Goal: Task Accomplishment & Management: Manage account settings

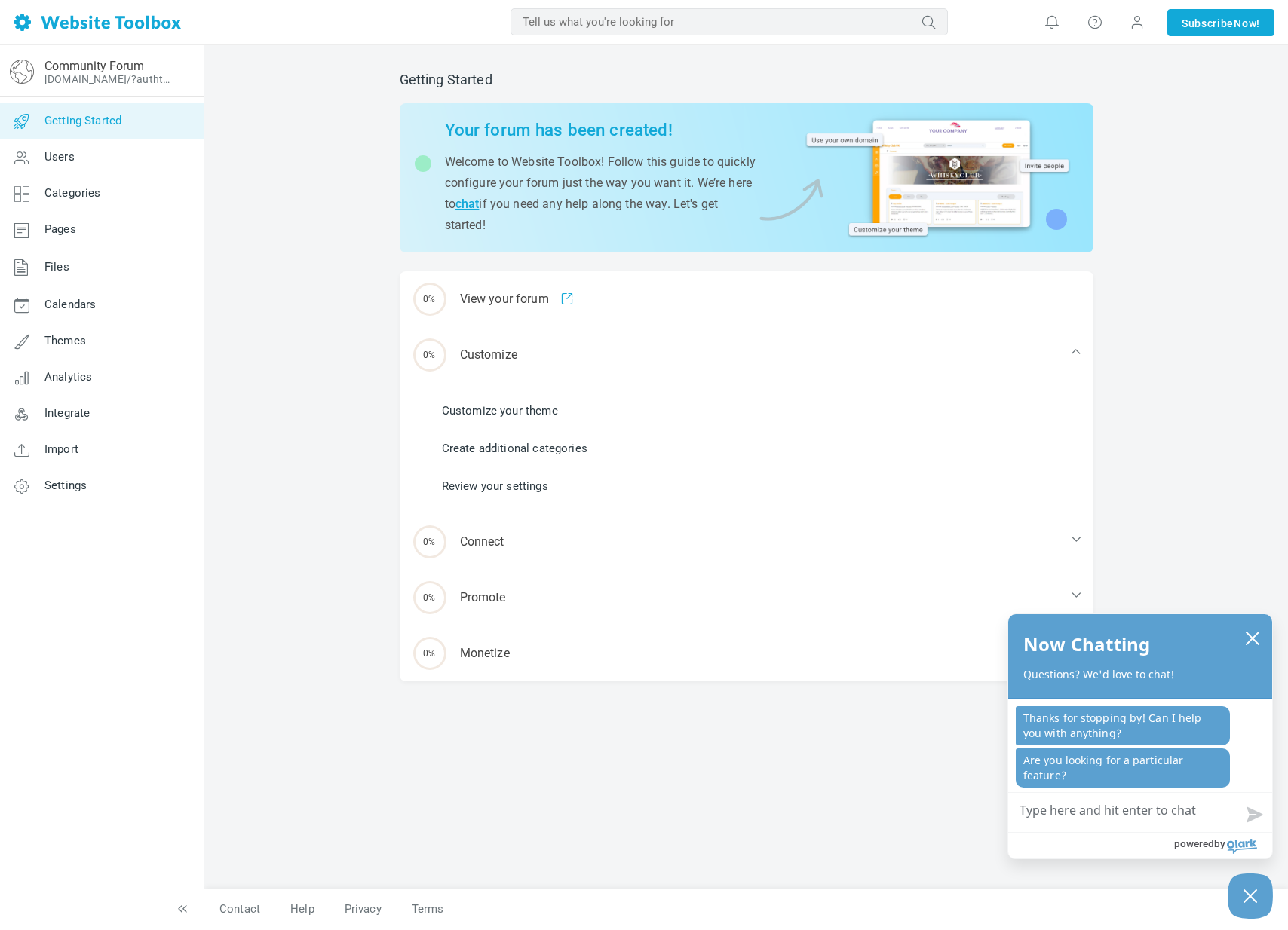
click at [513, 406] on link "Customize your theme" at bounding box center [499, 411] width 117 height 16
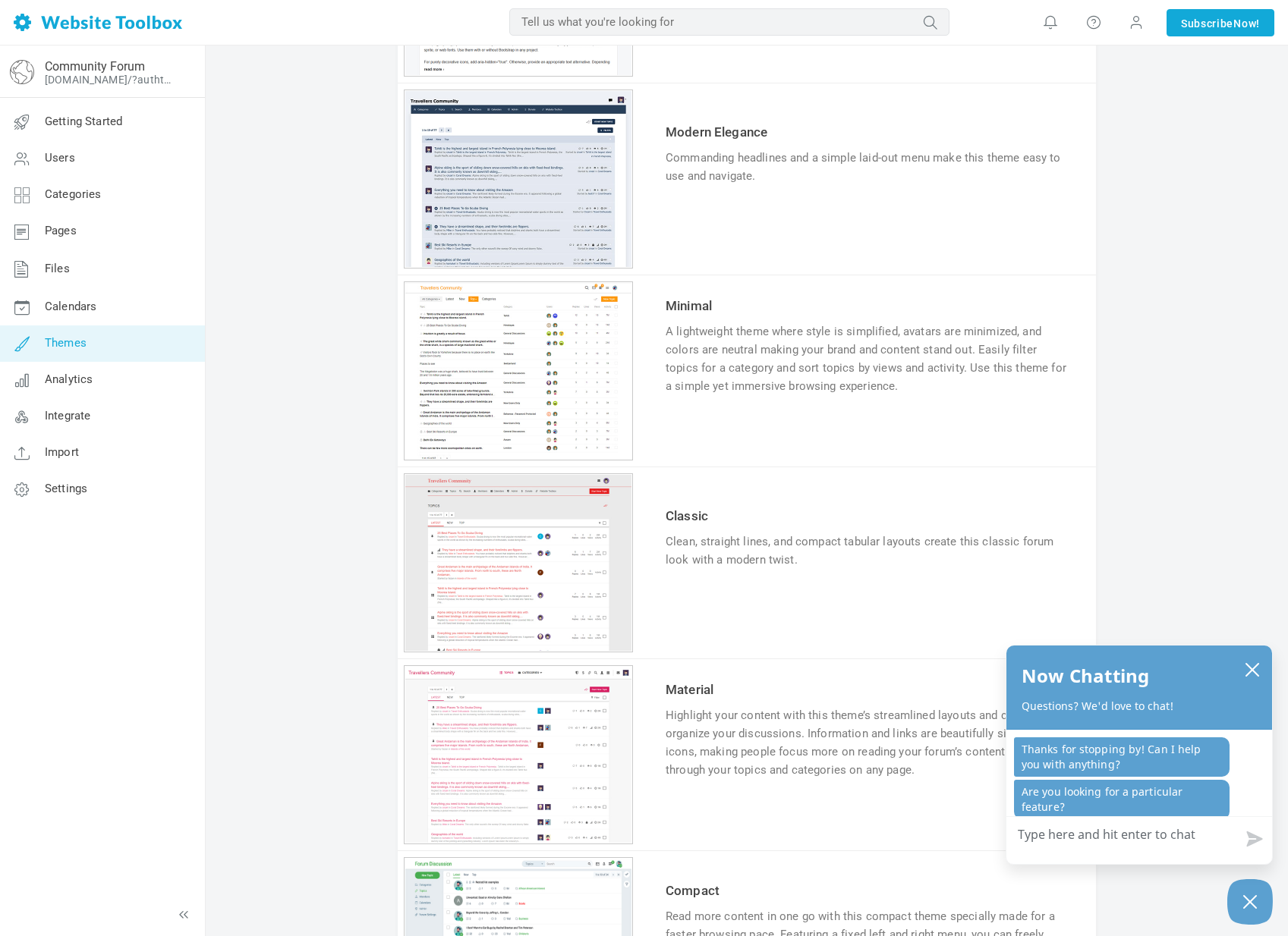
scroll to position [1036, 0]
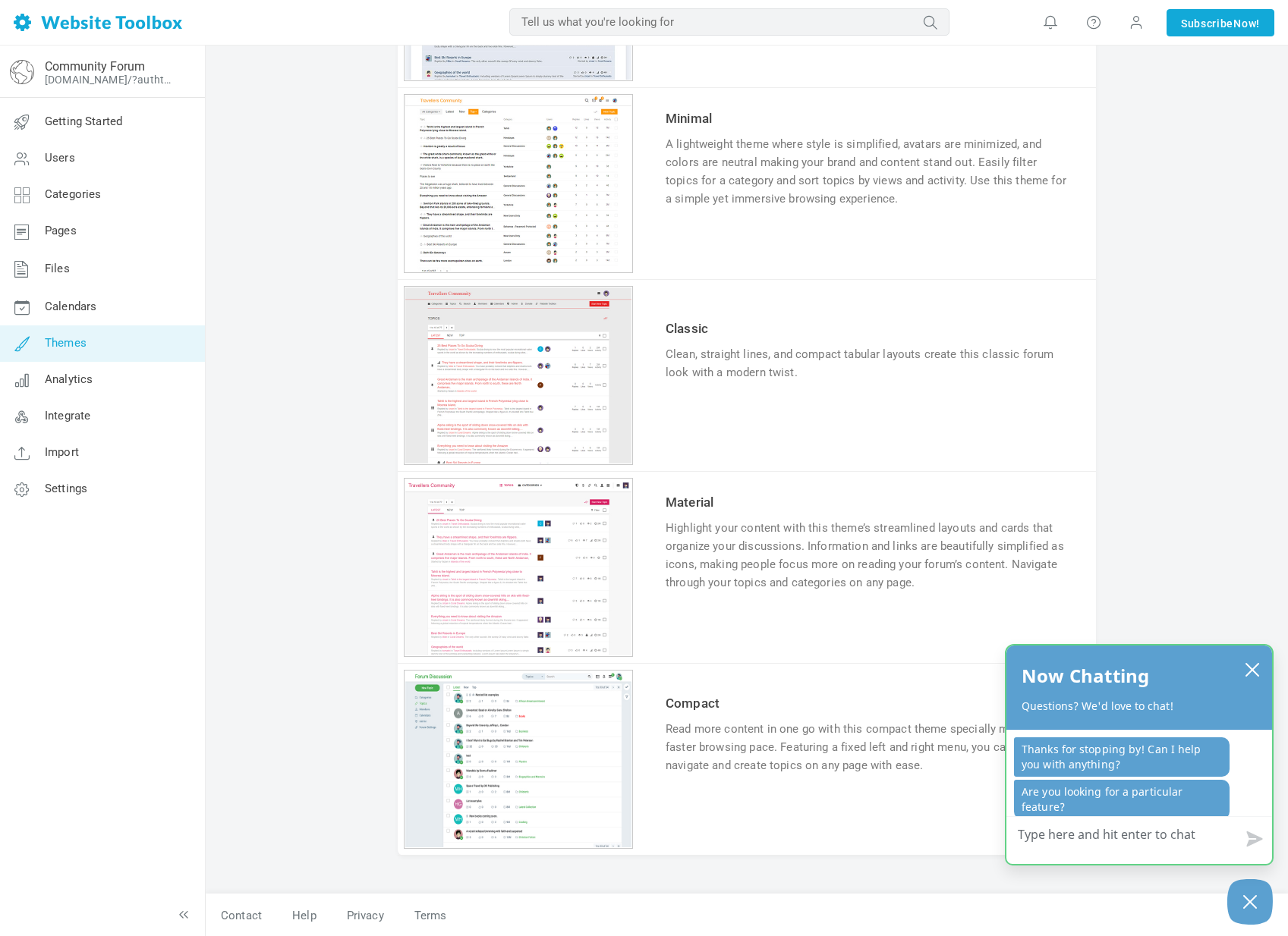
click at [1261, 682] on div "Now Chatting Questions? We'd love to chat!" at bounding box center [1139, 688] width 265 height 85
click at [1259, 678] on button "close chatbox" at bounding box center [1252, 669] width 25 height 21
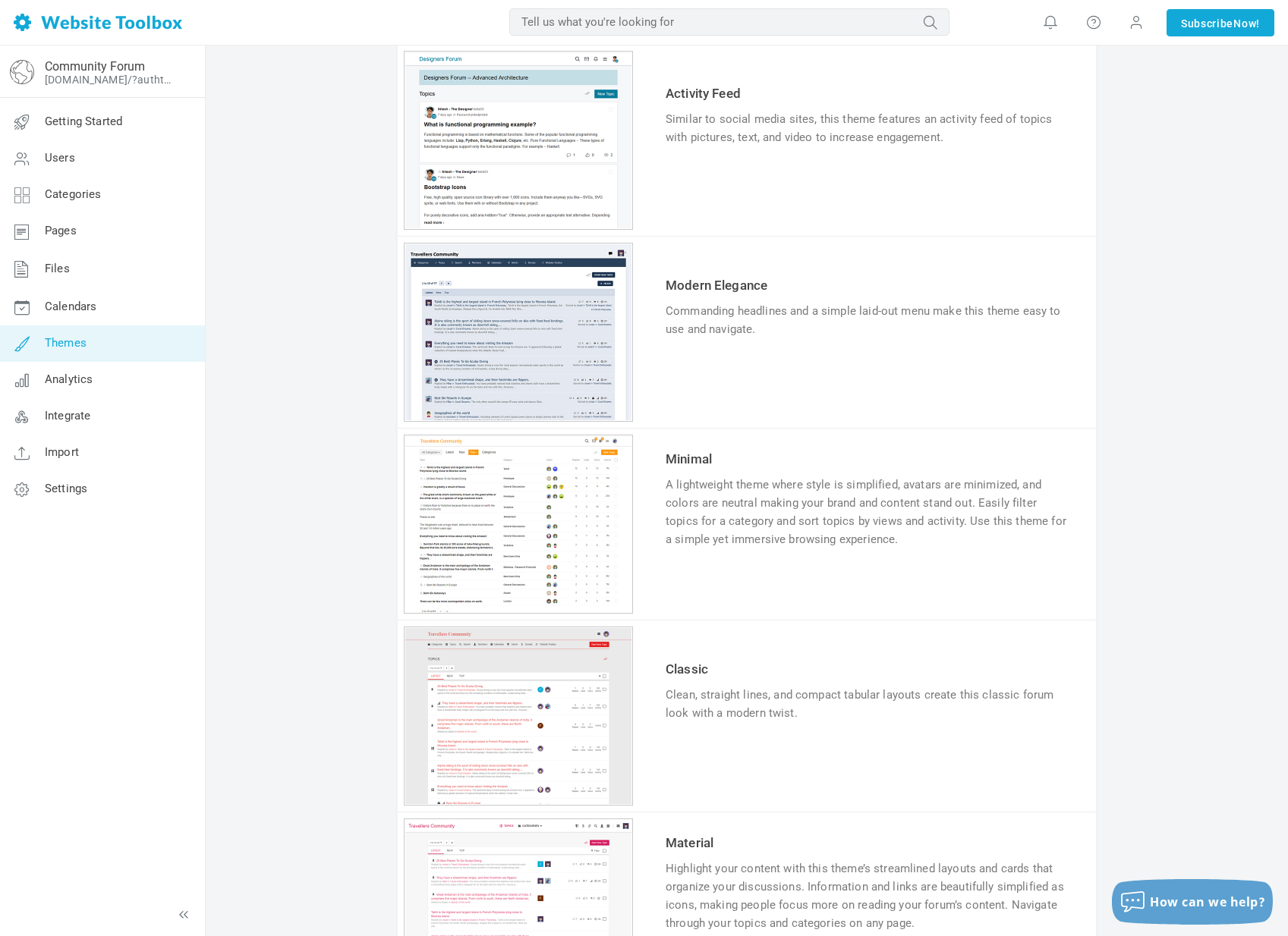
scroll to position [638, 0]
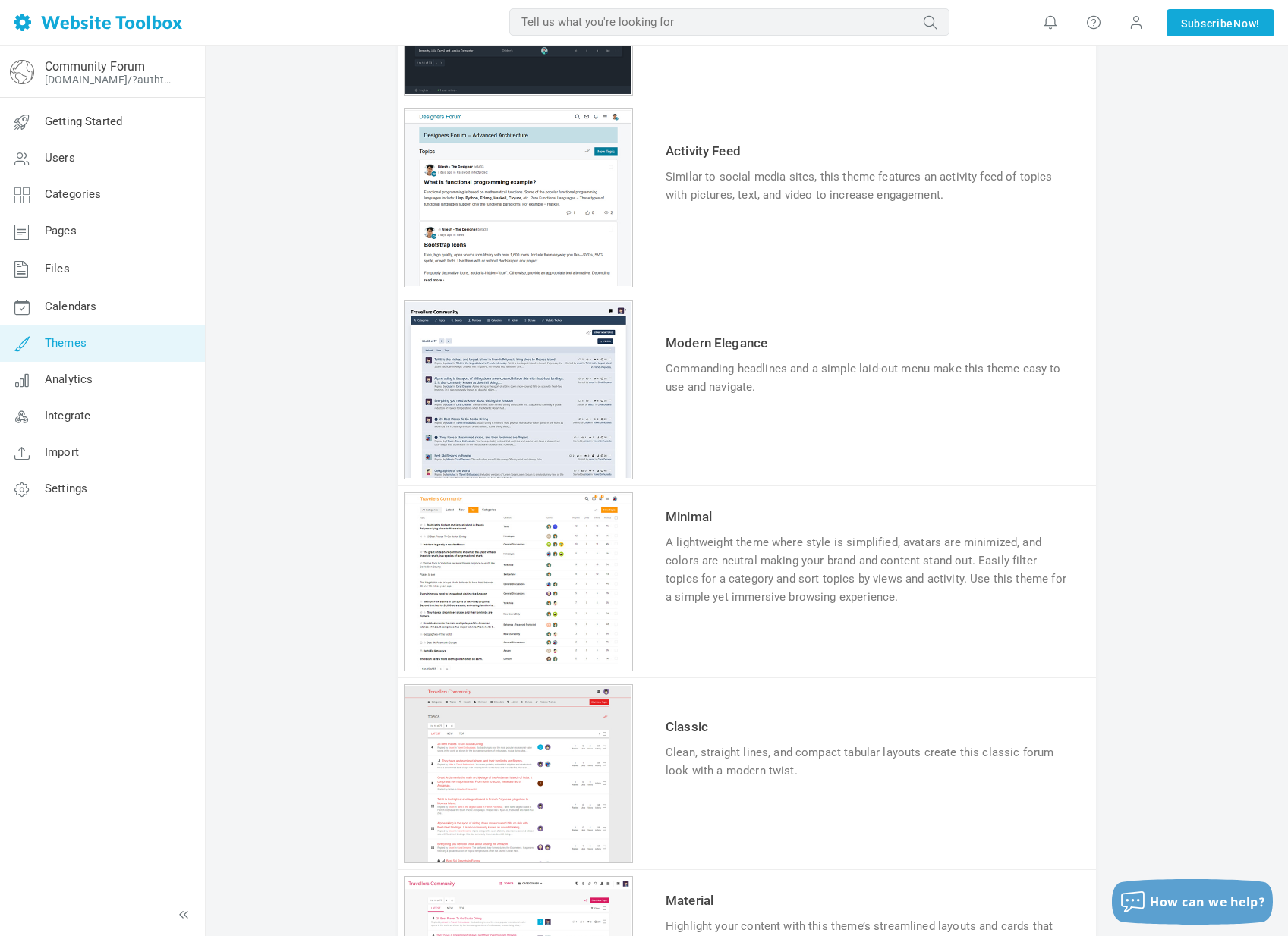
click at [740, 246] on link "Try & Customize" at bounding box center [721, 242] width 112 height 25
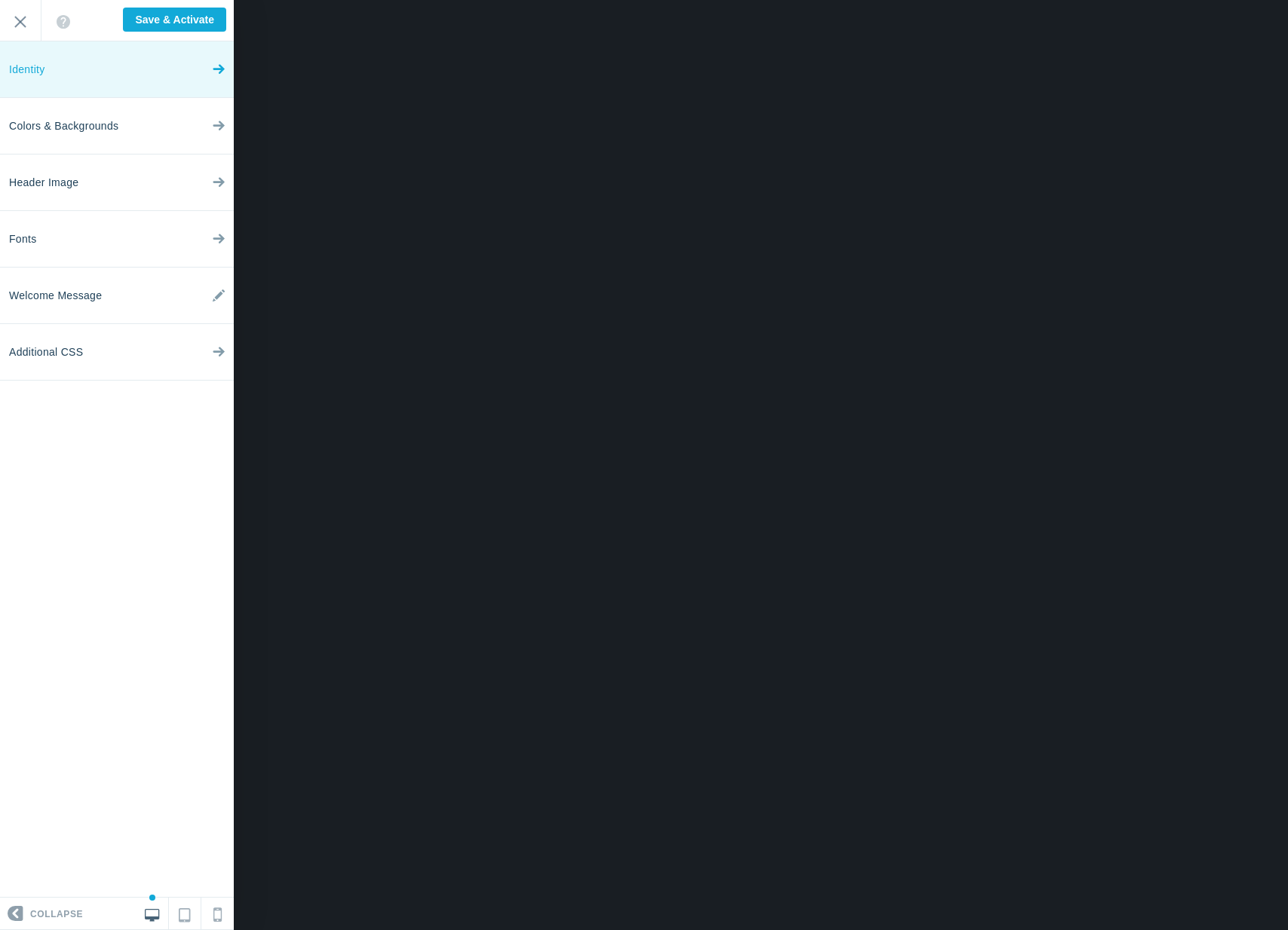
click at [129, 66] on link "Identity" at bounding box center [117, 70] width 234 height 57
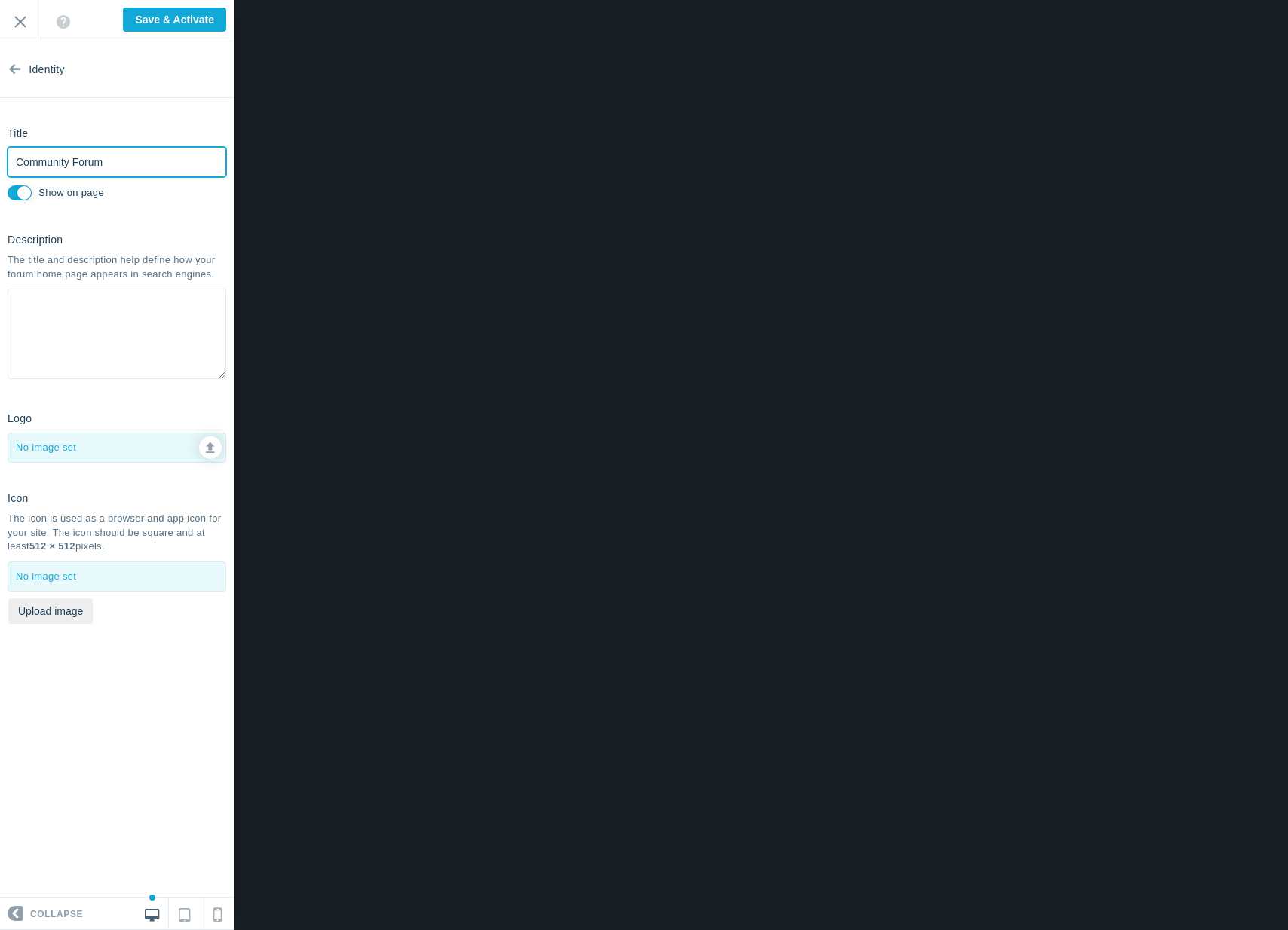
click at [113, 157] on input "Community Forum" at bounding box center [117, 162] width 219 height 30
drag, startPoint x: 122, startPoint y: 159, endPoint x: -6, endPoint y: 144, distance: 128.9
click at [0, 0] on html "Loading... Loading... Collapse Identity Colors & Backgrounds Header Image Fonts…" at bounding box center [644, 0] width 1288 height 0
type input "Airshow News"
click at [111, 210] on section "Identity Title Airshow News Please fill out this field. Show on page Descriptio…" at bounding box center [117, 470] width 234 height 856
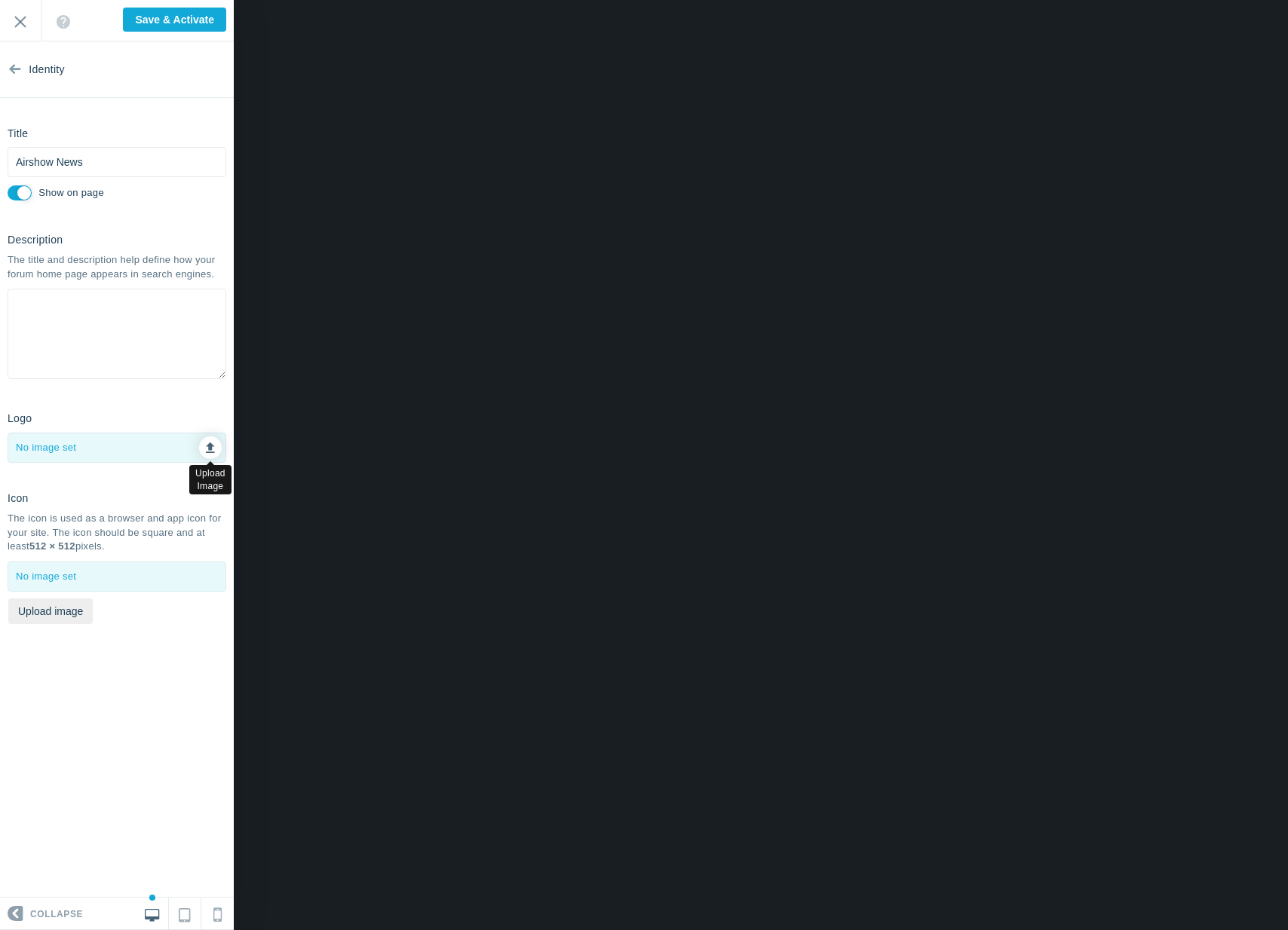
click at [212, 445] on icon at bounding box center [210, 446] width 9 height 11
type input "C:\fakepath\revisi 1.png"
click at [35, 605] on button "Upload image" at bounding box center [51, 611] width 85 height 25
type input "C:\fakepath\revisi 1.png"
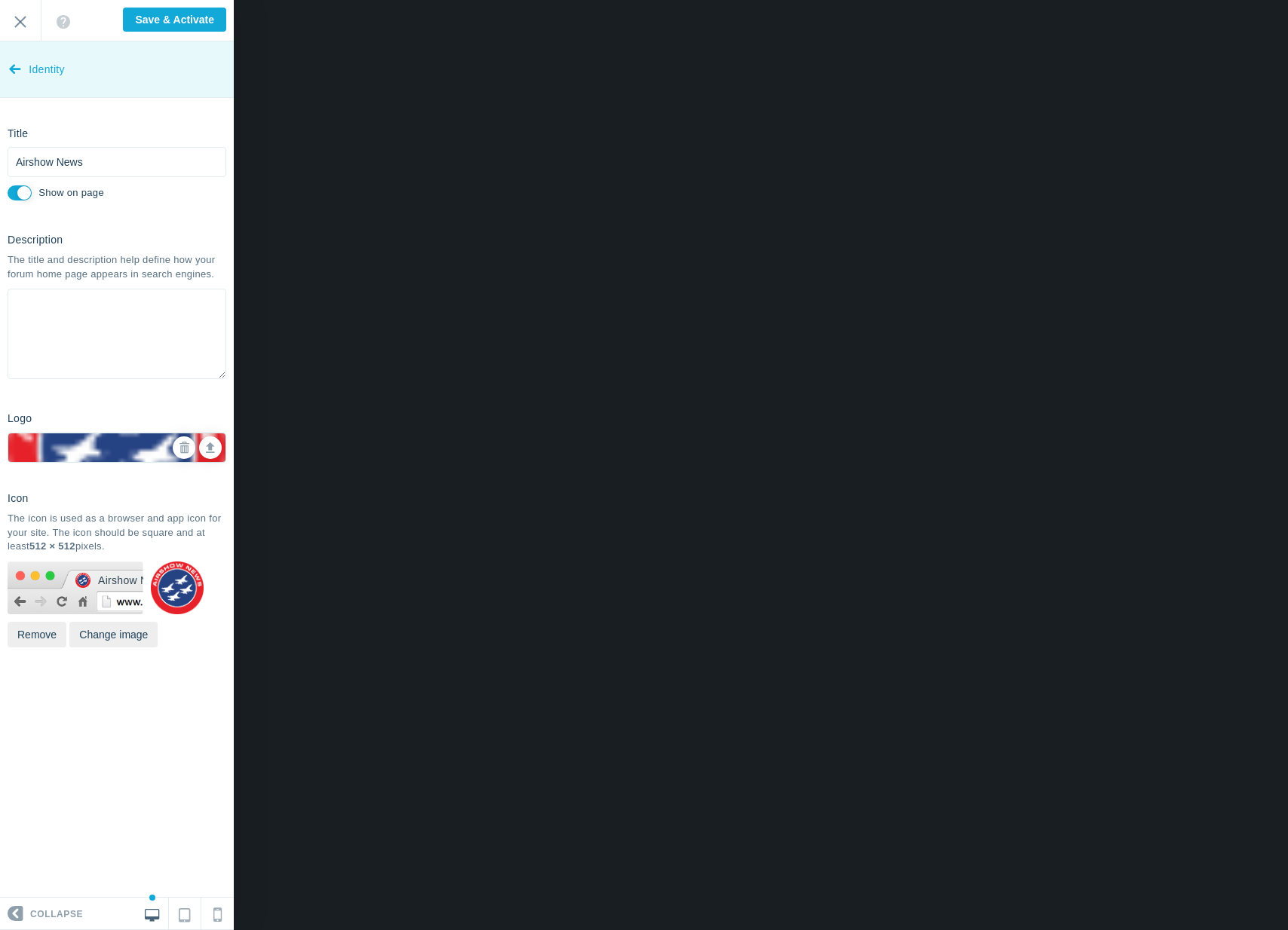
click at [33, 73] on span "Identity" at bounding box center [47, 70] width 36 height 57
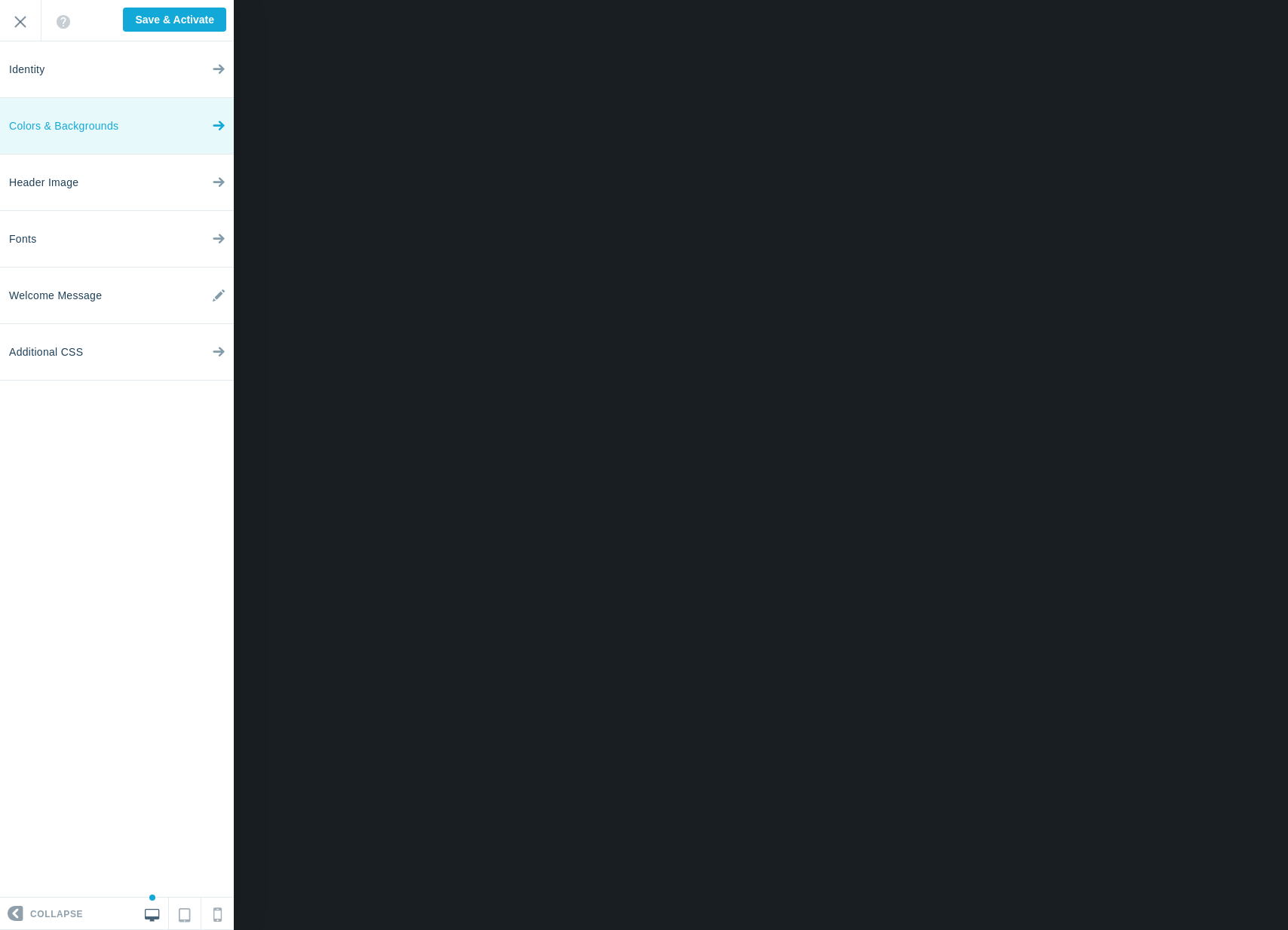
click at [76, 111] on span "Colors & Backgrounds" at bounding box center [63, 126] width 109 height 57
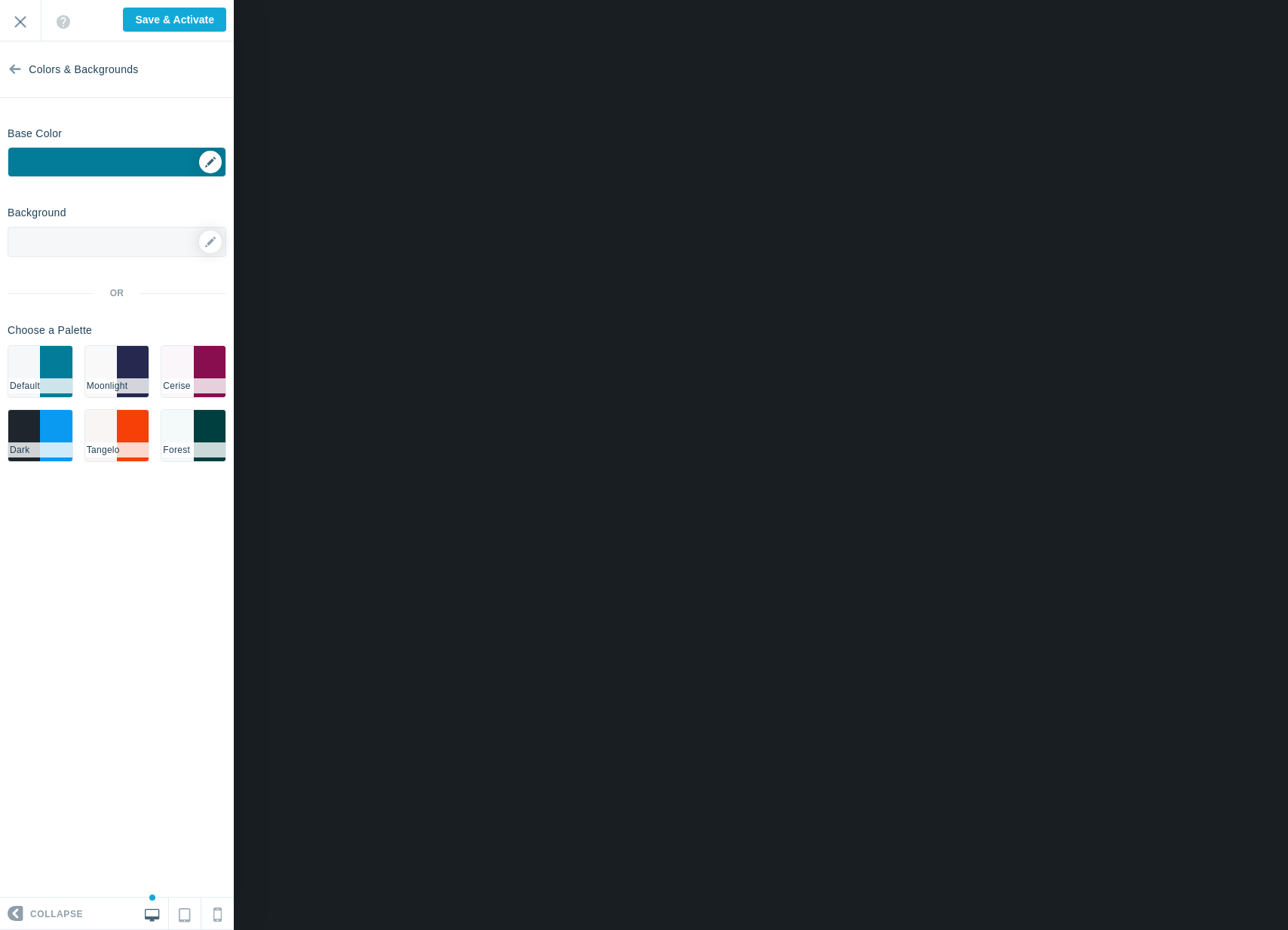
click at [210, 157] on div "▼" at bounding box center [117, 167] width 217 height 38
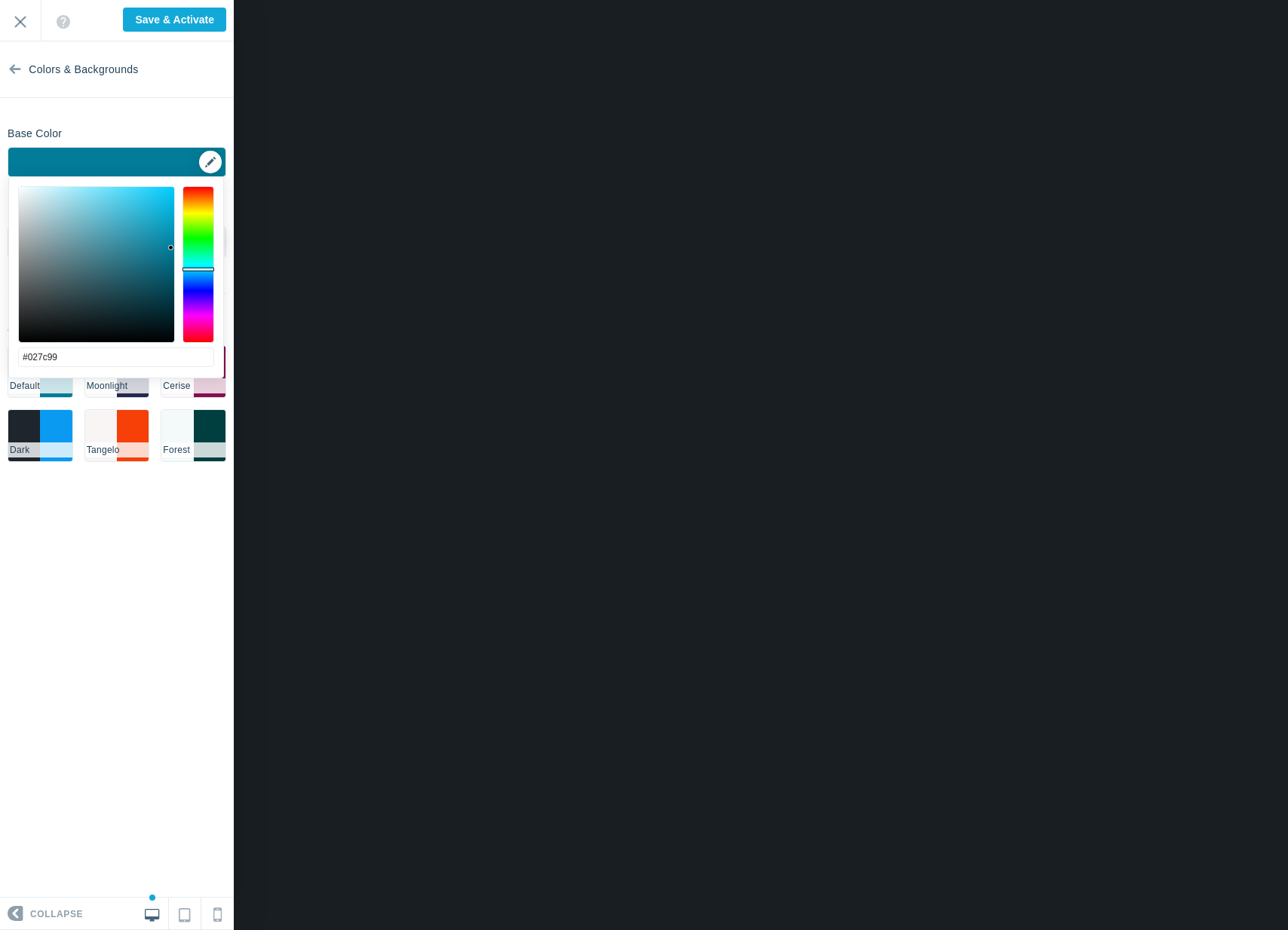
click at [208, 167] on div "▼" at bounding box center [117, 167] width 217 height 38
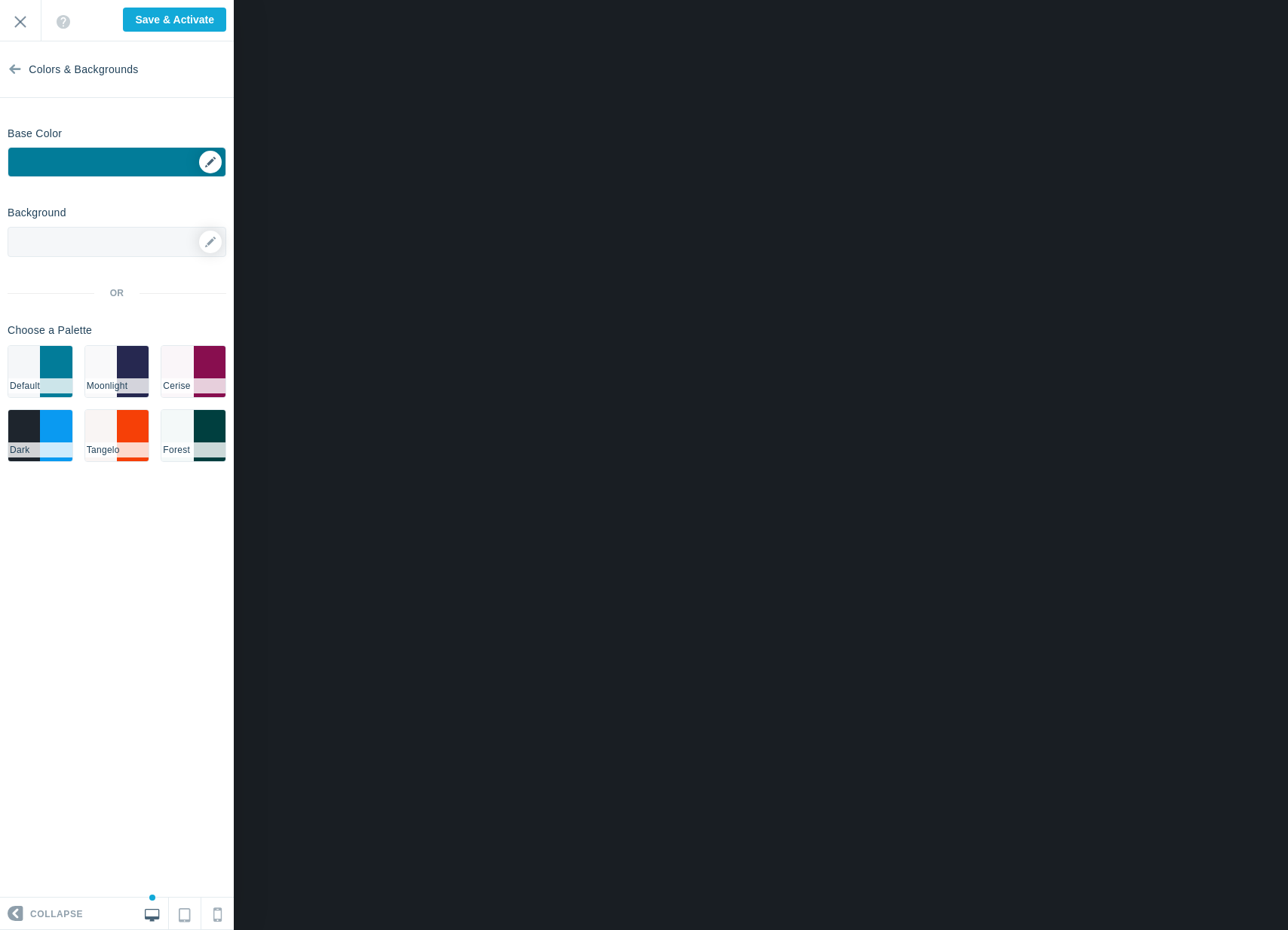
click at [208, 167] on div "▼" at bounding box center [117, 167] width 217 height 38
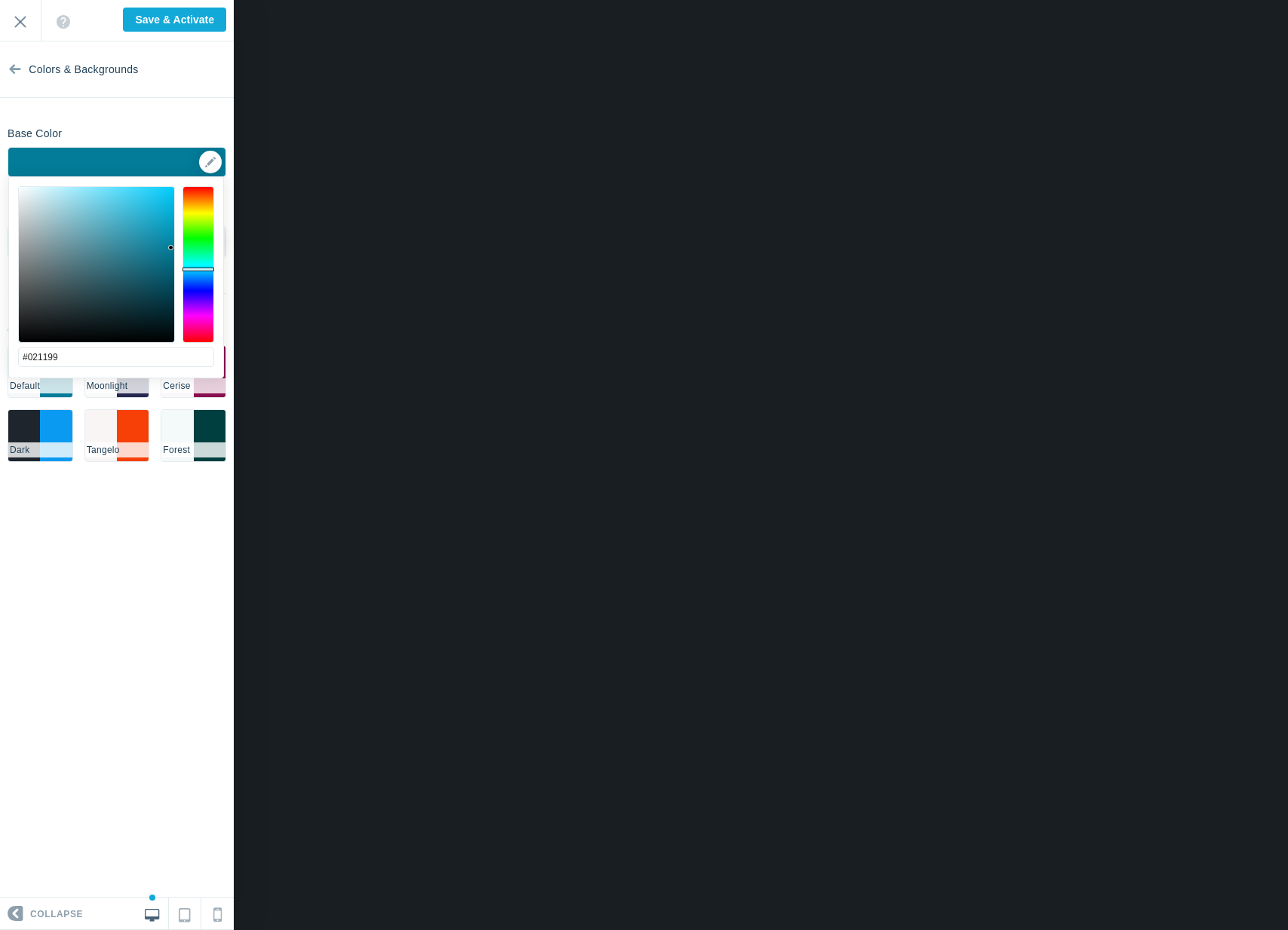
click at [199, 287] on div at bounding box center [198, 265] width 32 height 157
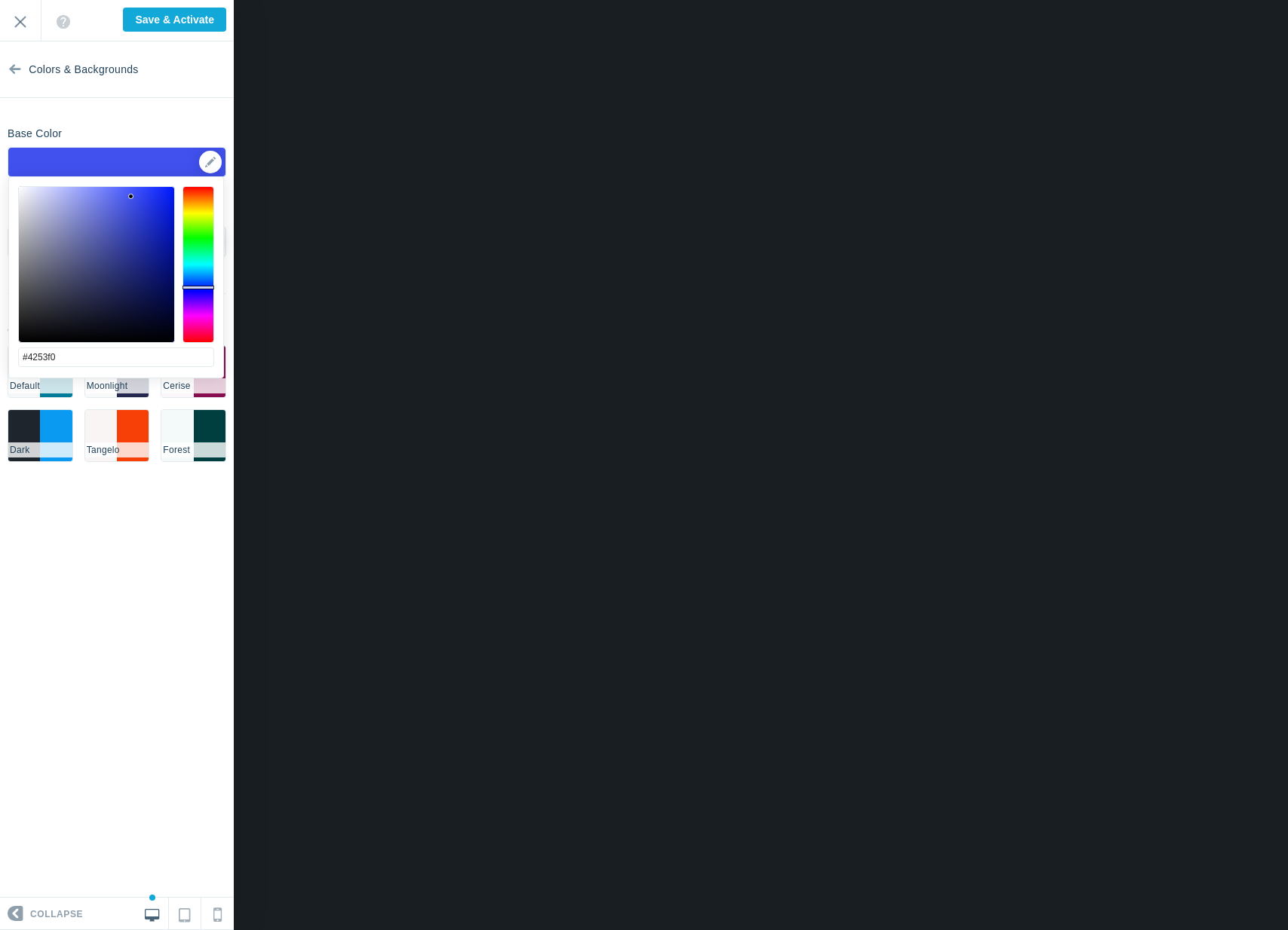
drag, startPoint x: 156, startPoint y: 249, endPoint x: 130, endPoint y: 195, distance: 59.9
click at [130, 195] on div at bounding box center [97, 265] width 155 height 155
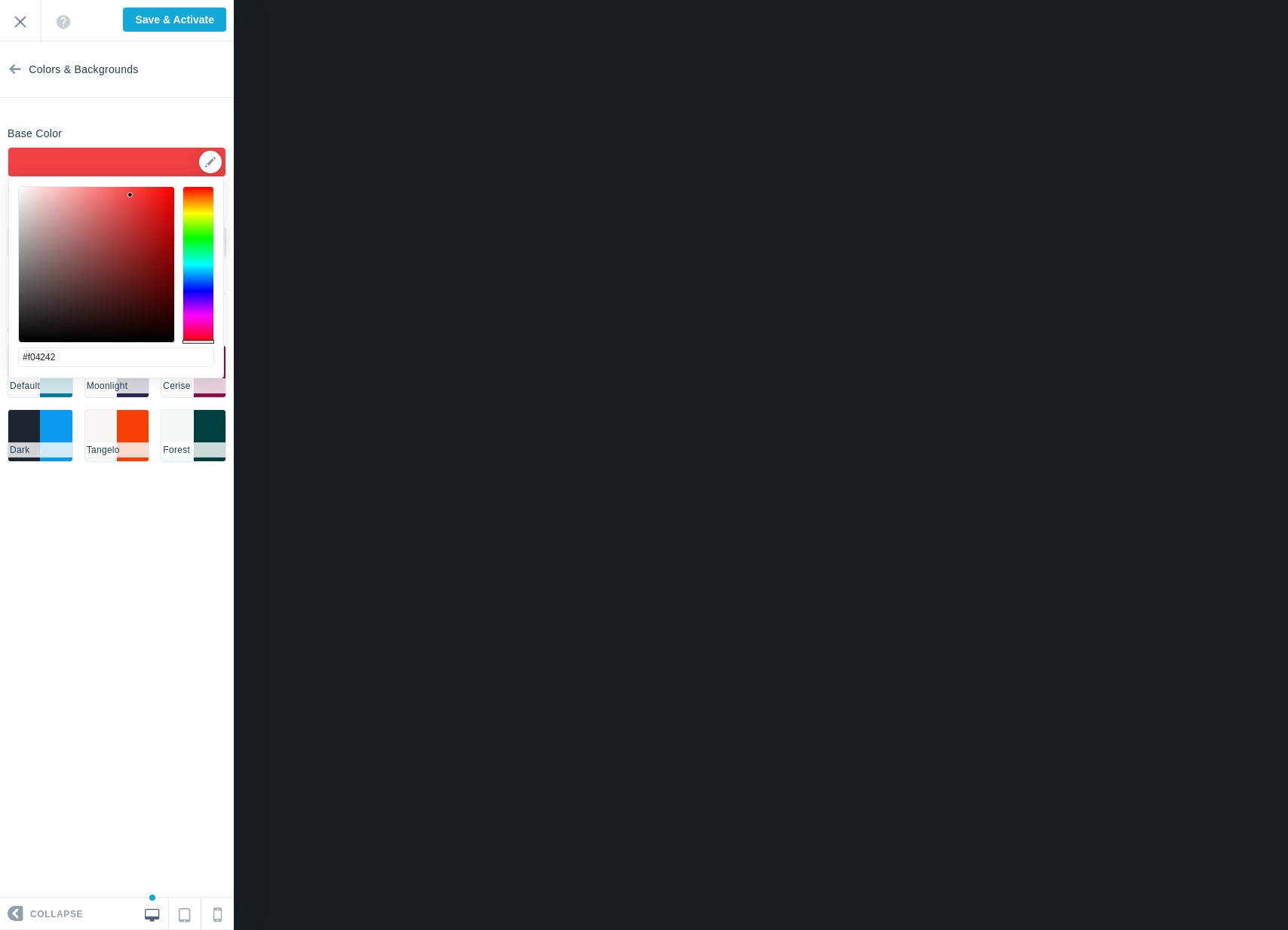
drag, startPoint x: 202, startPoint y: 293, endPoint x: 193, endPoint y: 357, distance: 64.6
click at [193, 357] on div "#f04242 cancel choose" at bounding box center [116, 386] width 214 height 419
drag, startPoint x: 135, startPoint y: 194, endPoint x: 217, endPoint y: 172, distance: 84.9
click at [217, 0] on body "Loading... Loading... Collapse Identity Colors & Backgrounds Header Image Fonts…" at bounding box center [644, 0] width 1288 height 0
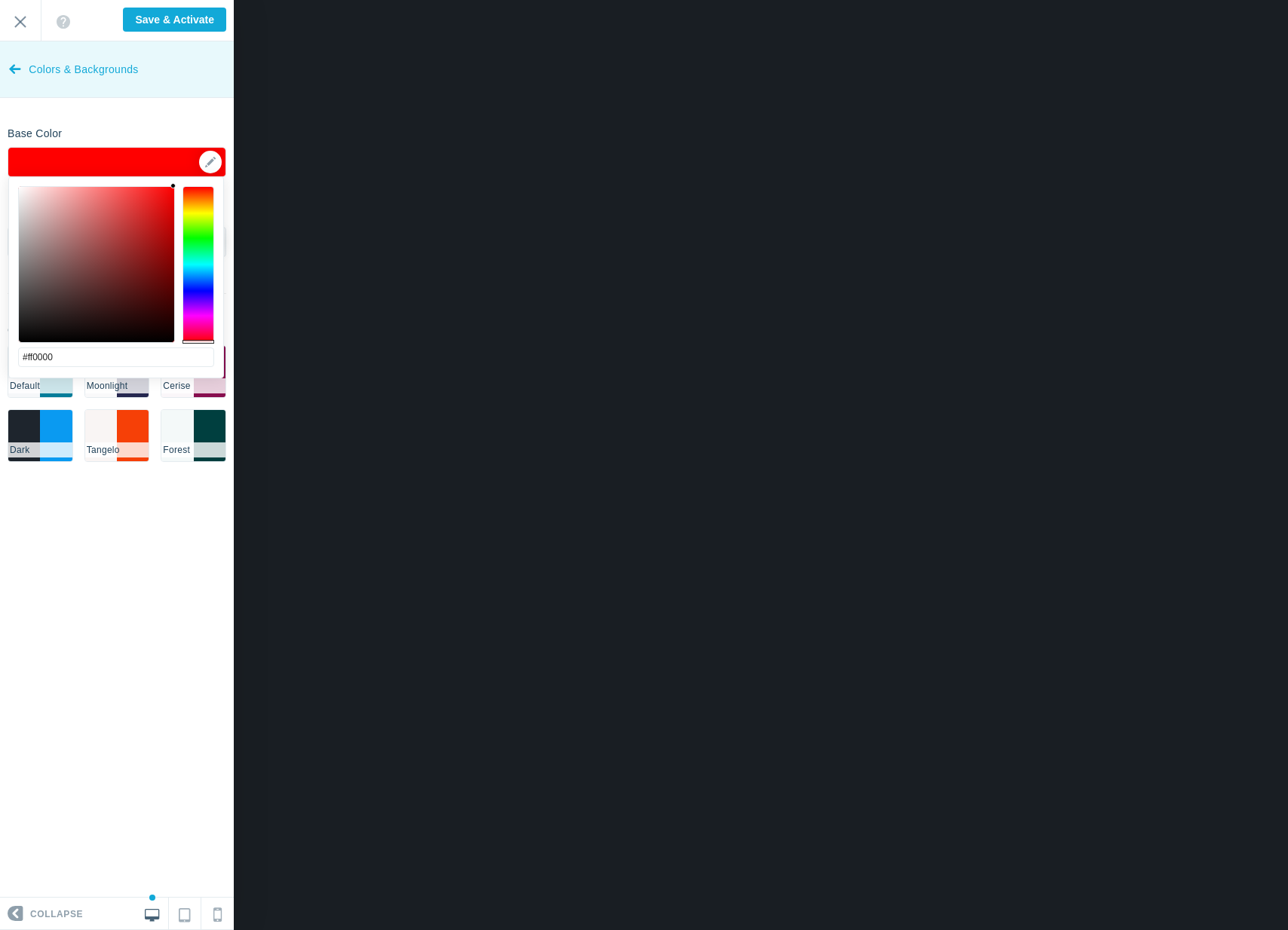
click at [62, 75] on span "Colors & Backgrounds" at bounding box center [83, 70] width 109 height 57
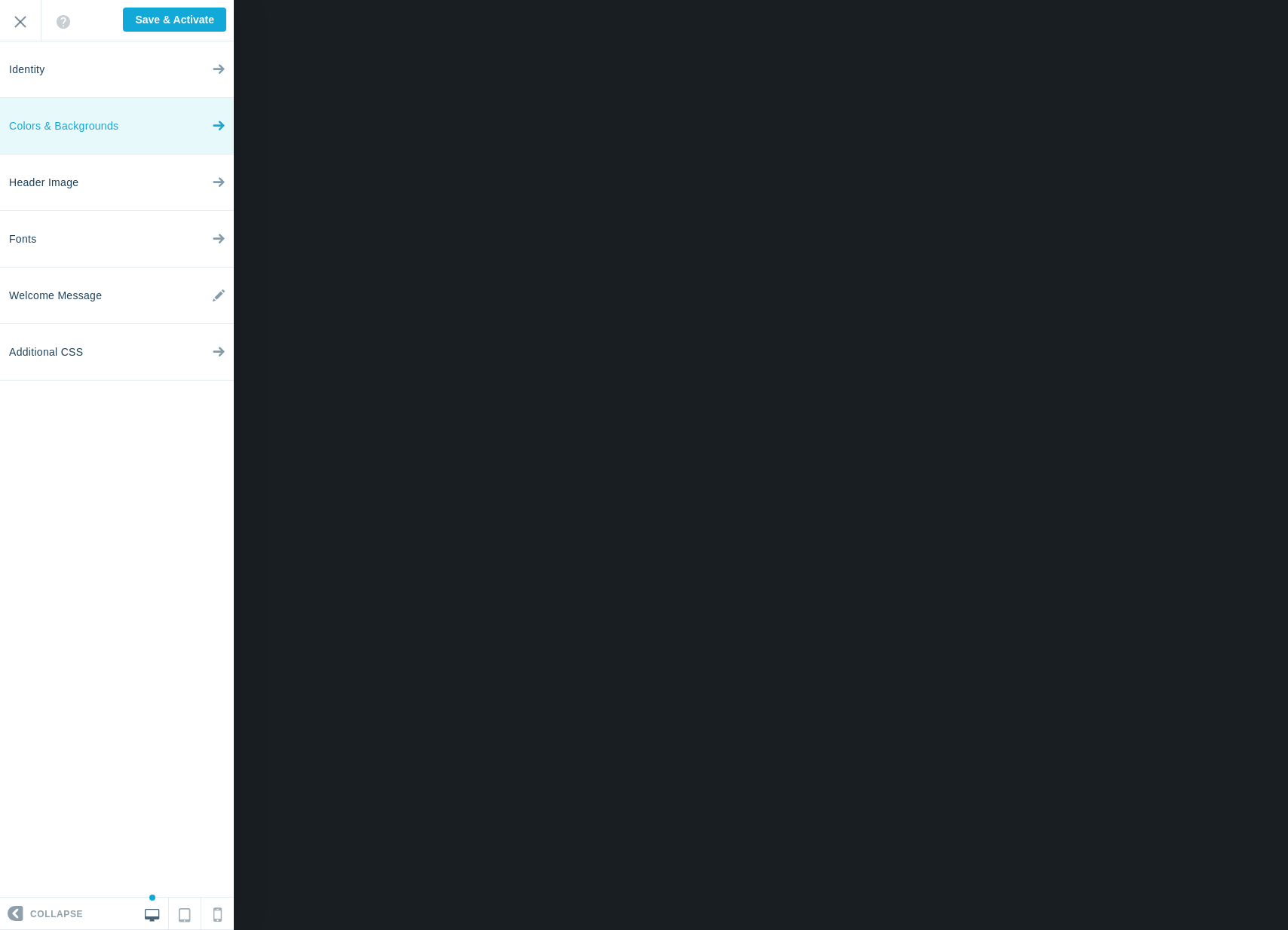
click at [137, 148] on link "Colors & Backgrounds" at bounding box center [117, 126] width 234 height 57
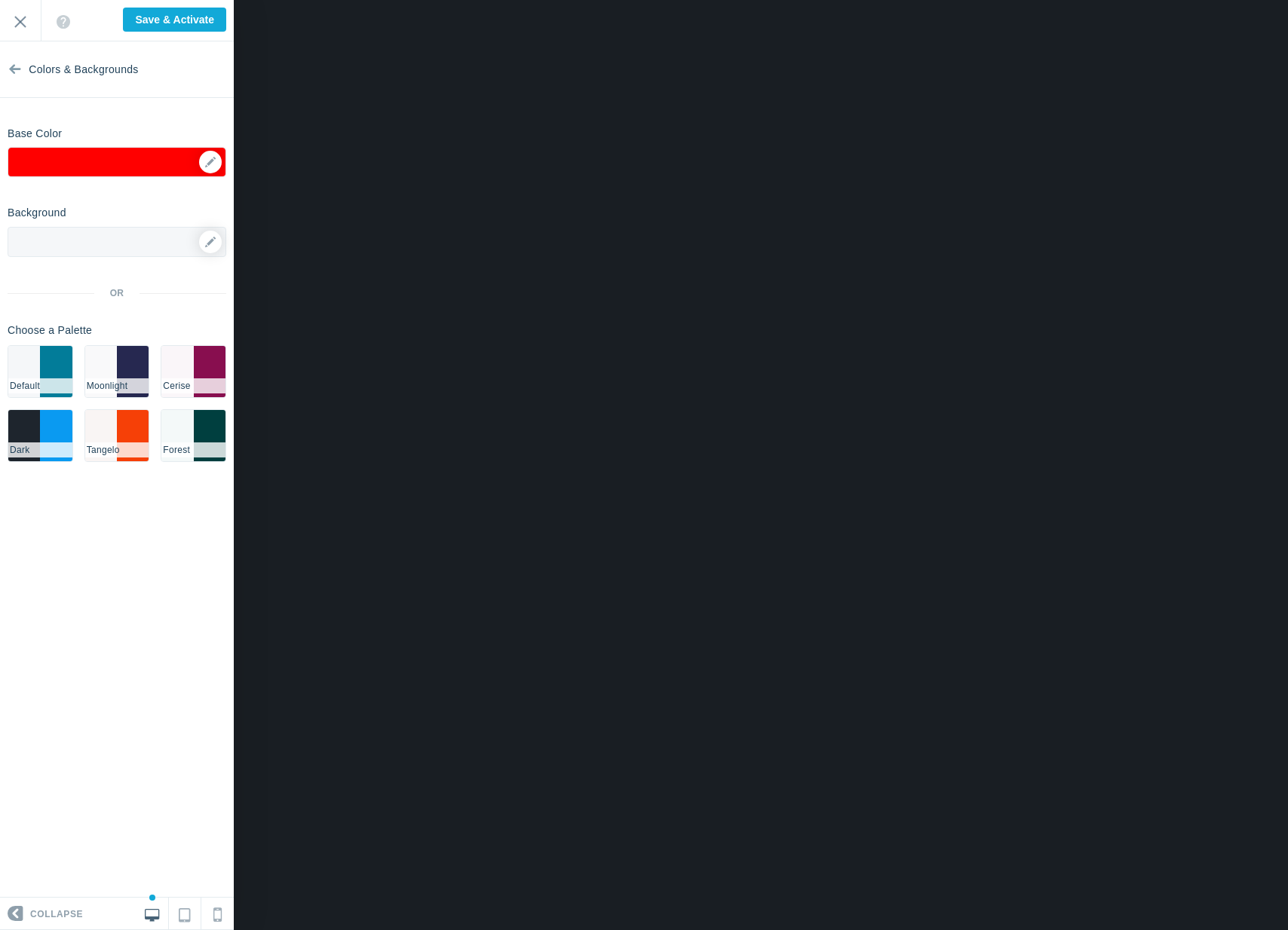
click at [101, 166] on div "#ff0000 ▼" at bounding box center [117, 162] width 219 height 30
click at [203, 157] on div "▼" at bounding box center [117, 167] width 217 height 38
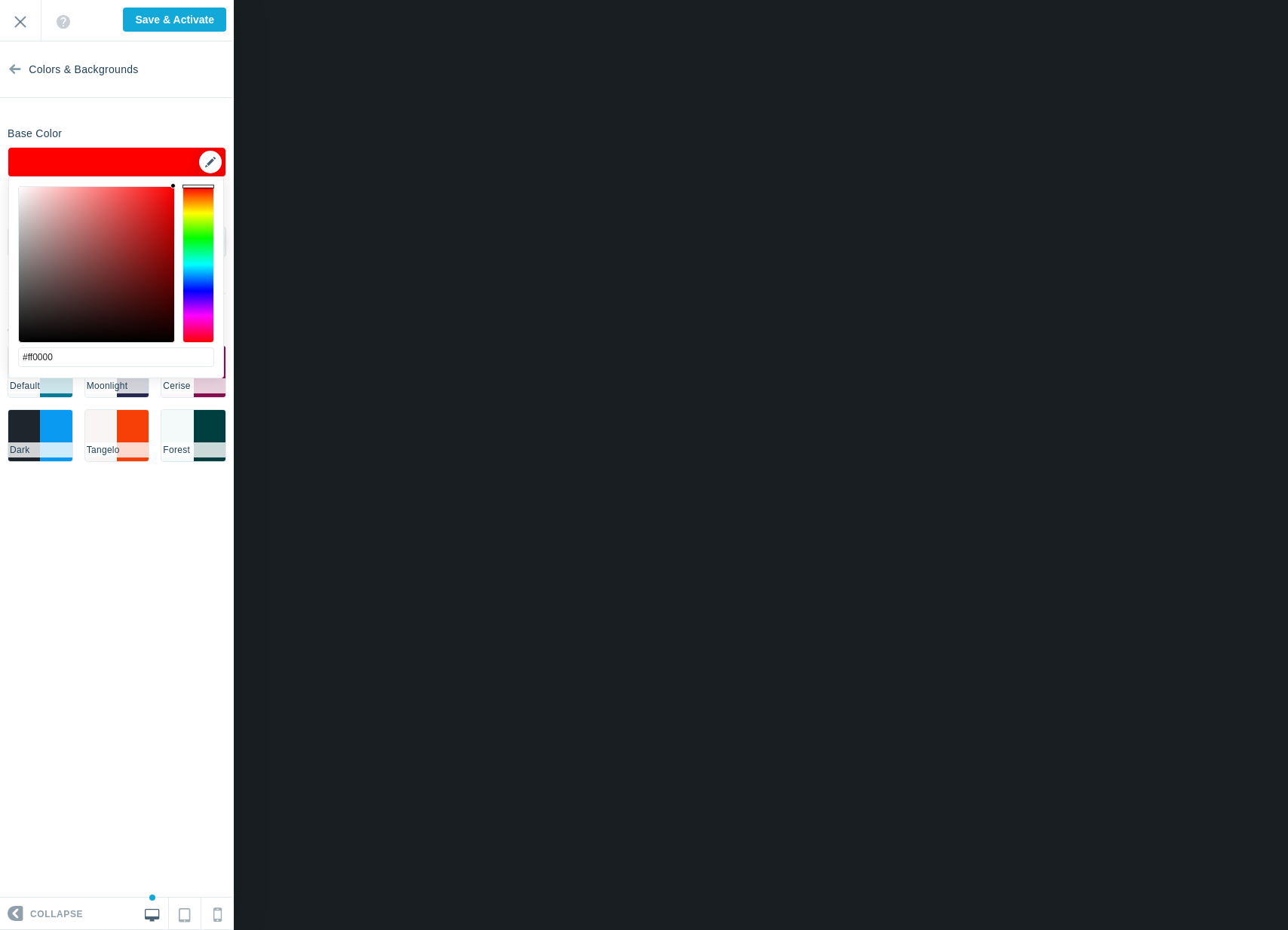
drag, startPoint x: 194, startPoint y: 340, endPoint x: 201, endPoint y: 154, distance: 186.1
click at [201, 0] on body "Loading... Loading... Collapse Identity Colors & Backgrounds Header Image Fonts…" at bounding box center [644, 0] width 1288 height 0
click at [173, 207] on div at bounding box center [173, 206] width 5 height 5
drag, startPoint x: 172, startPoint y: 211, endPoint x: 176, endPoint y: 227, distance: 16.5
click at [176, 227] on div at bounding box center [116, 265] width 196 height 157
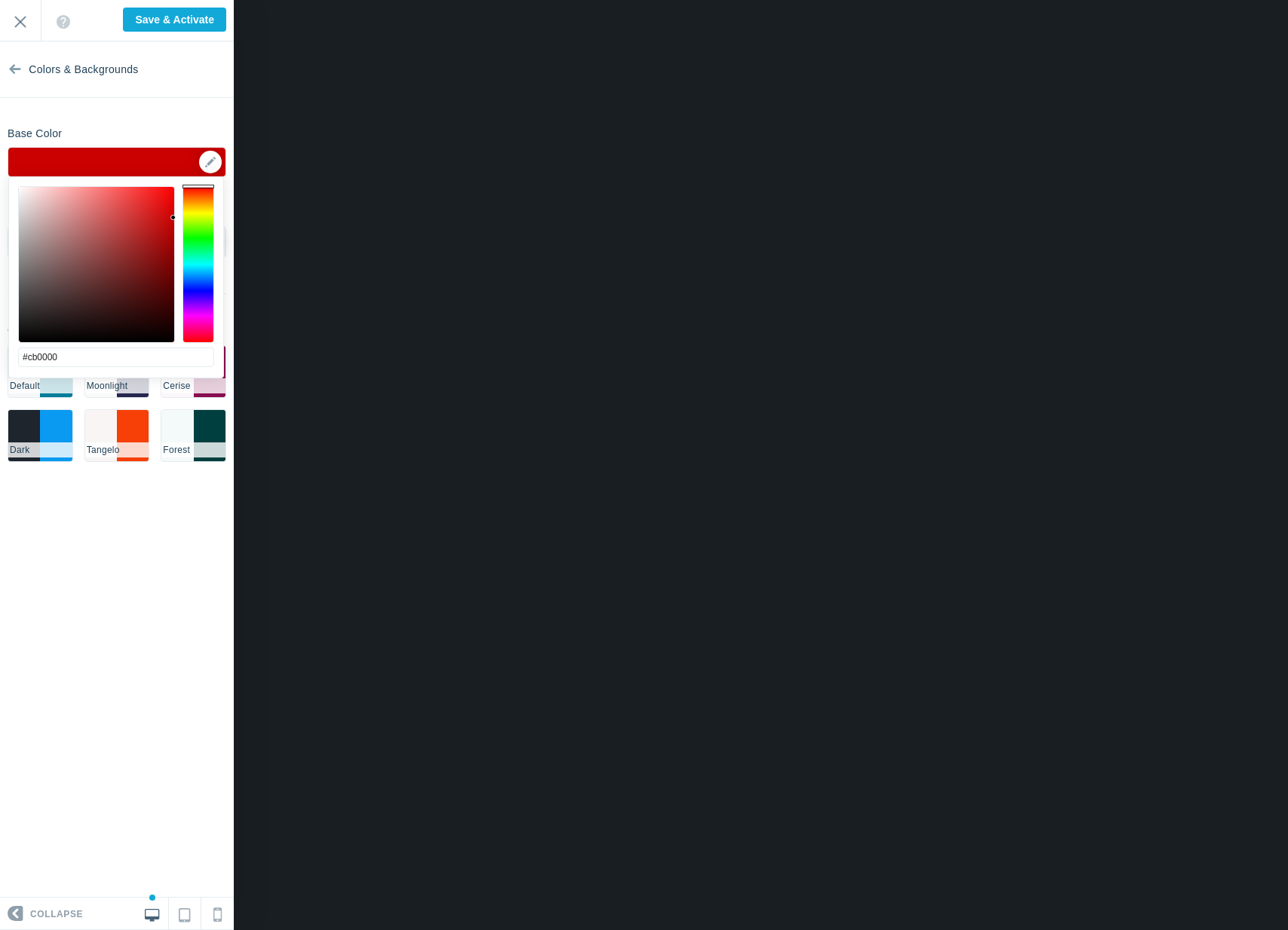
drag, startPoint x: 175, startPoint y: 228, endPoint x: 176, endPoint y: 218, distance: 10.0
click at [176, 218] on div at bounding box center [116, 265] width 196 height 157
drag, startPoint x: 173, startPoint y: 218, endPoint x: 175, endPoint y: 210, distance: 8.2
click at [175, 210] on div at bounding box center [173, 210] width 5 height 5
click at [178, 206] on div at bounding box center [116, 265] width 196 height 157
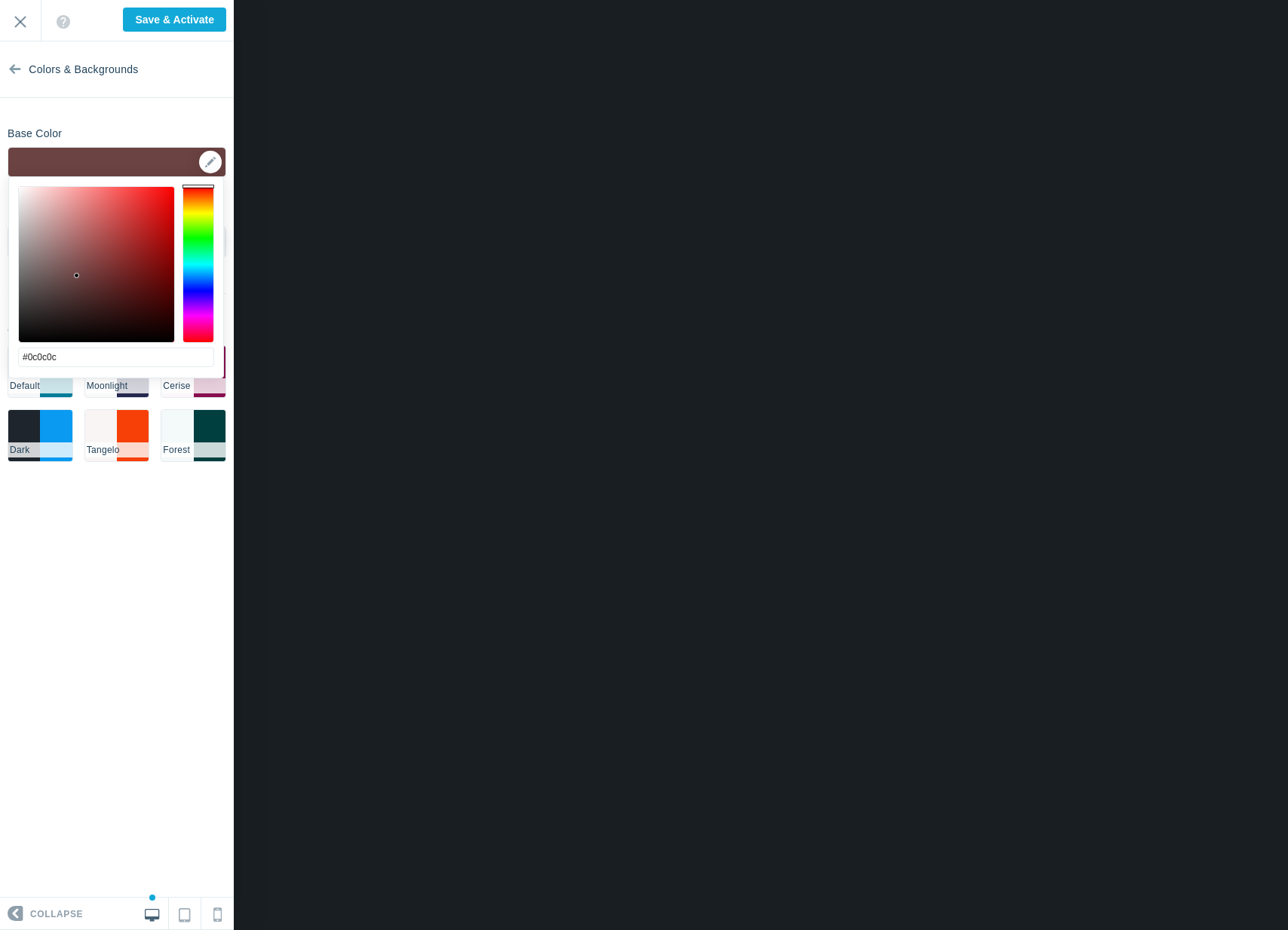
type input "#000000"
drag, startPoint x: 172, startPoint y: 207, endPoint x: -6, endPoint y: 424, distance: 280.7
click at [0, 0] on html "Loading... Loading... Collapse Identity Colors & Backgrounds Header Image Fonts…" at bounding box center [644, 0] width 1288 height 0
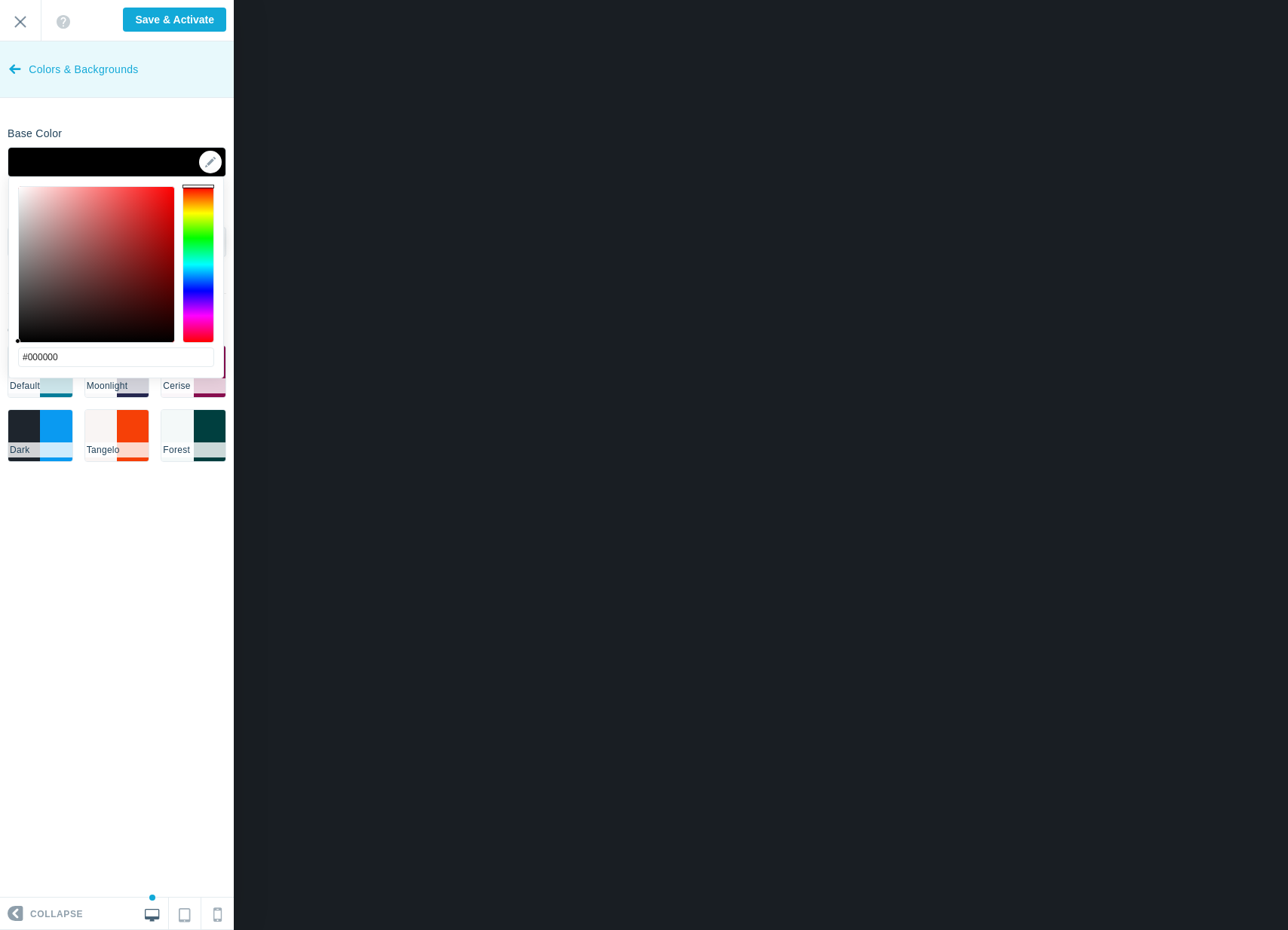
click at [76, 85] on span "Colors & Backgrounds" at bounding box center [83, 70] width 109 height 57
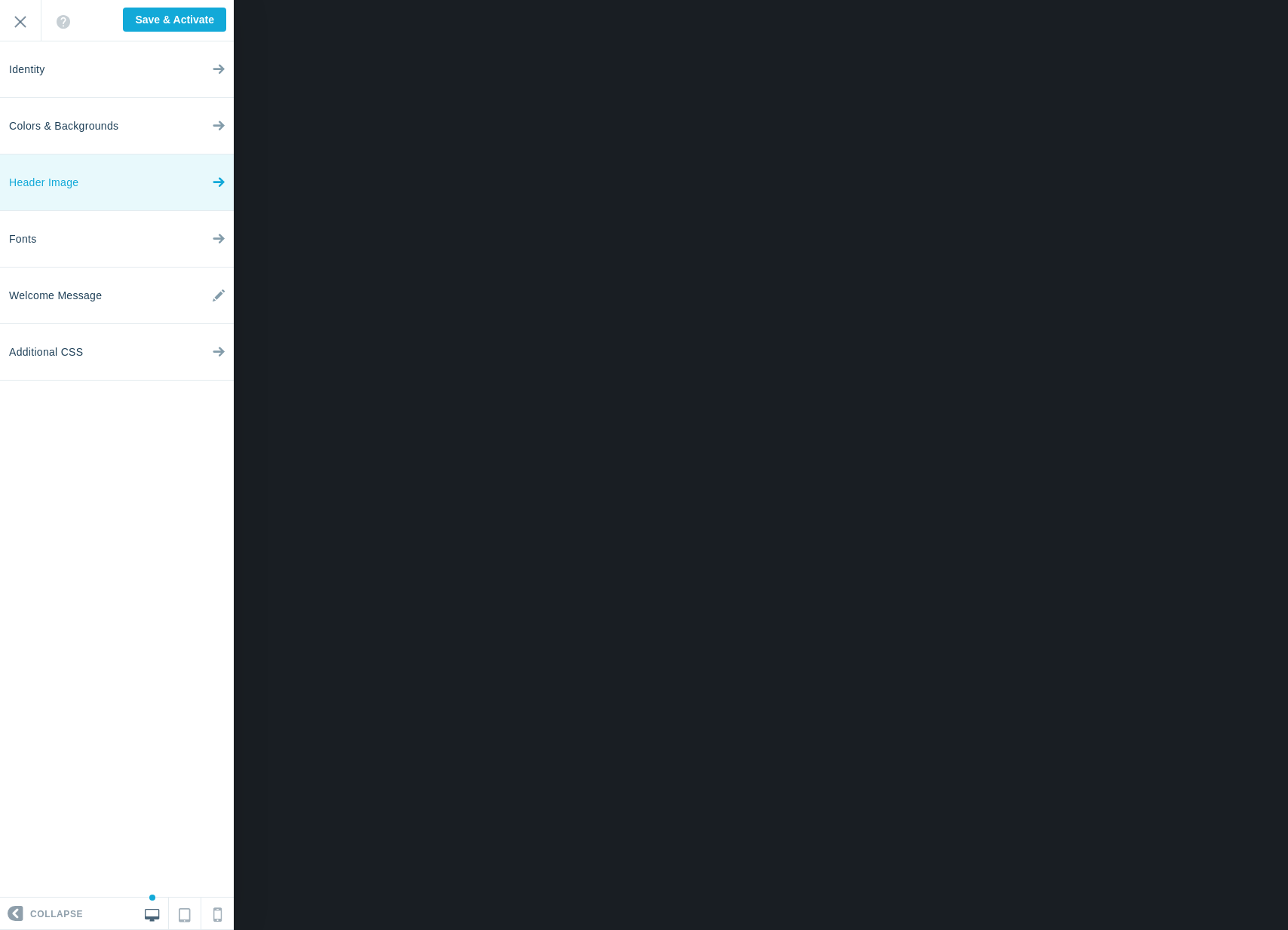
click at [107, 182] on link "Header Image" at bounding box center [117, 182] width 234 height 57
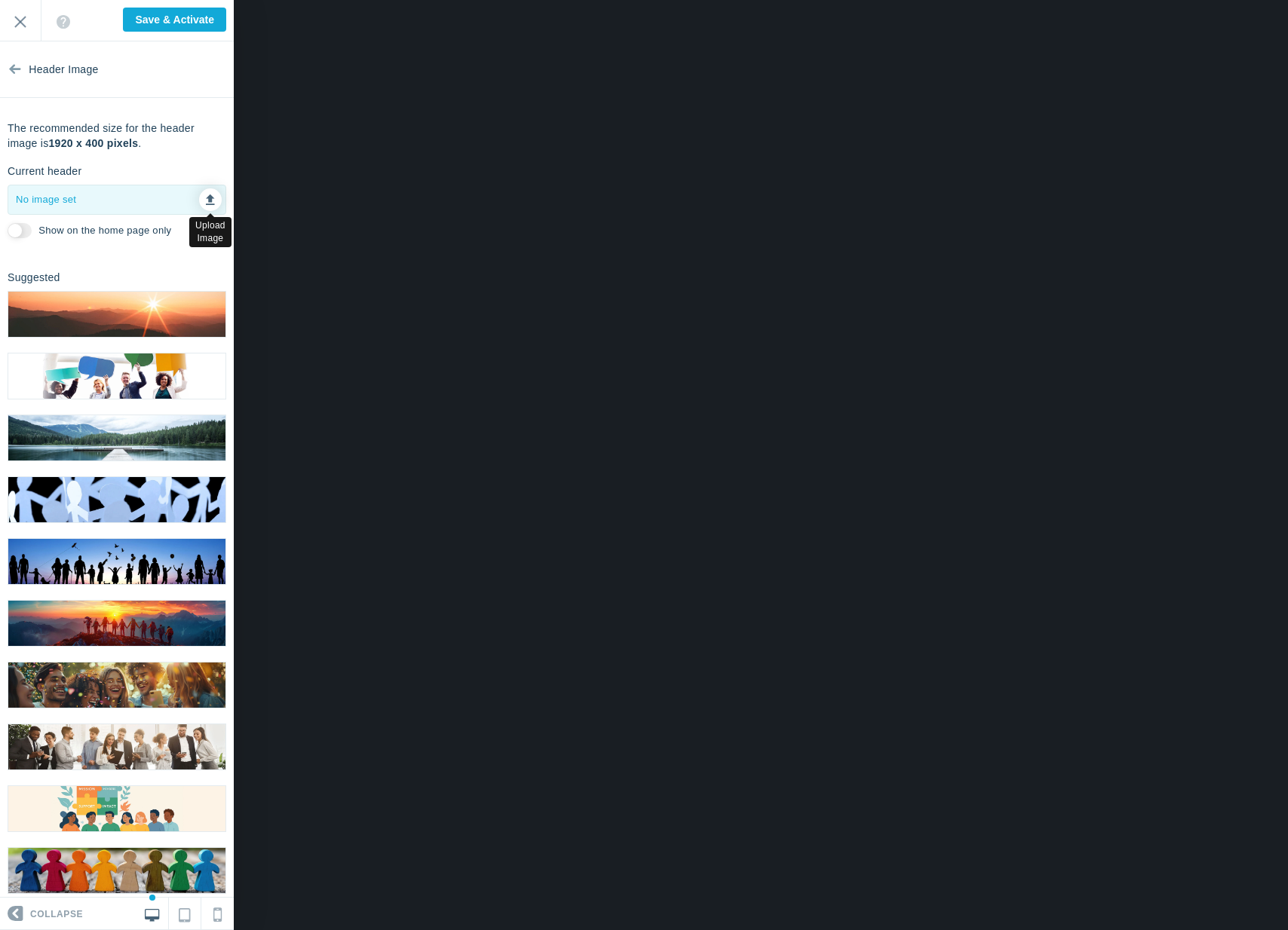
click at [199, 199] on link at bounding box center [210, 200] width 23 height 23
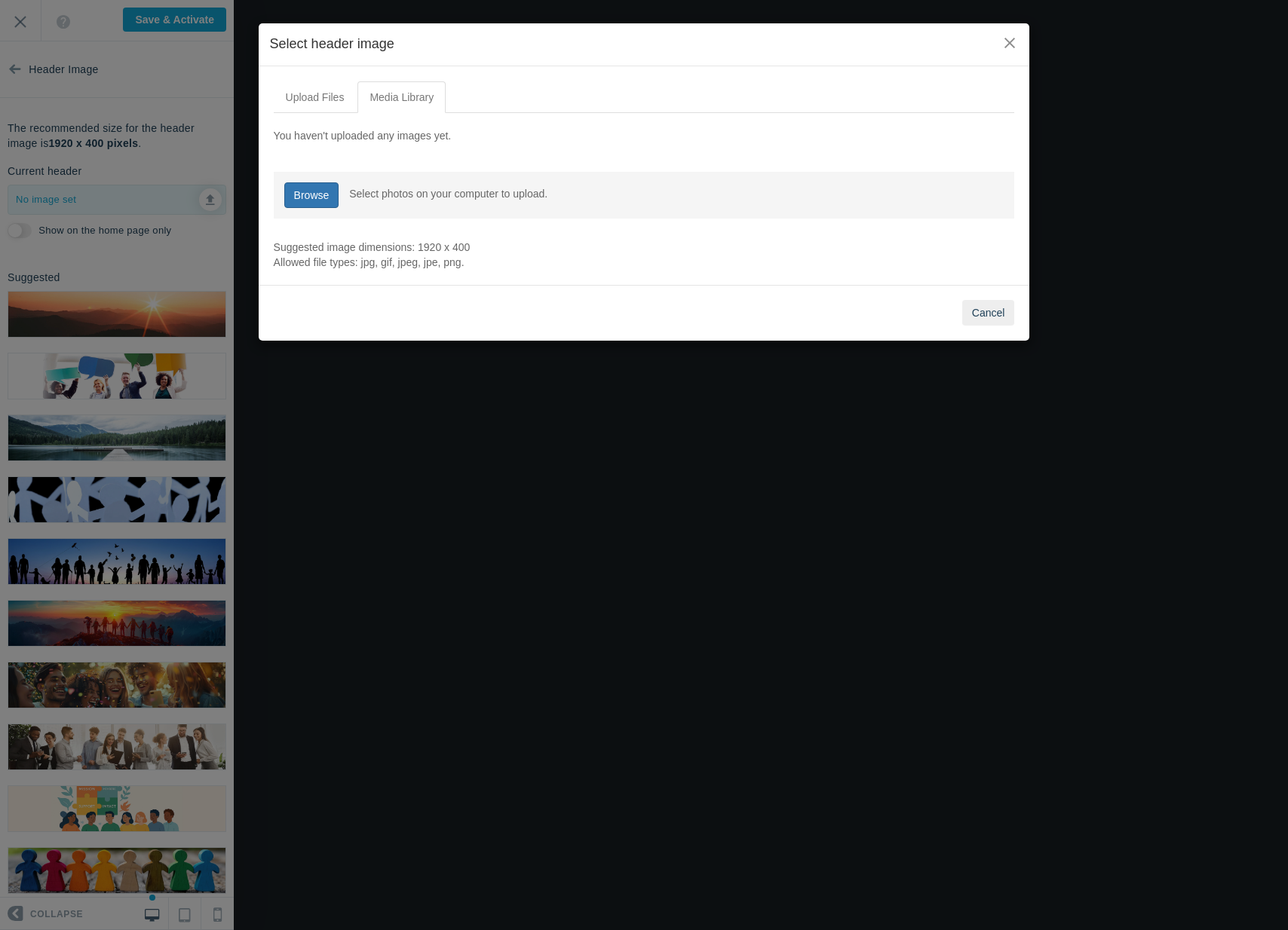
click at [315, 187] on link "Browse" at bounding box center [312, 195] width 55 height 25
type input "C:\fakepath\5847063.jpg"
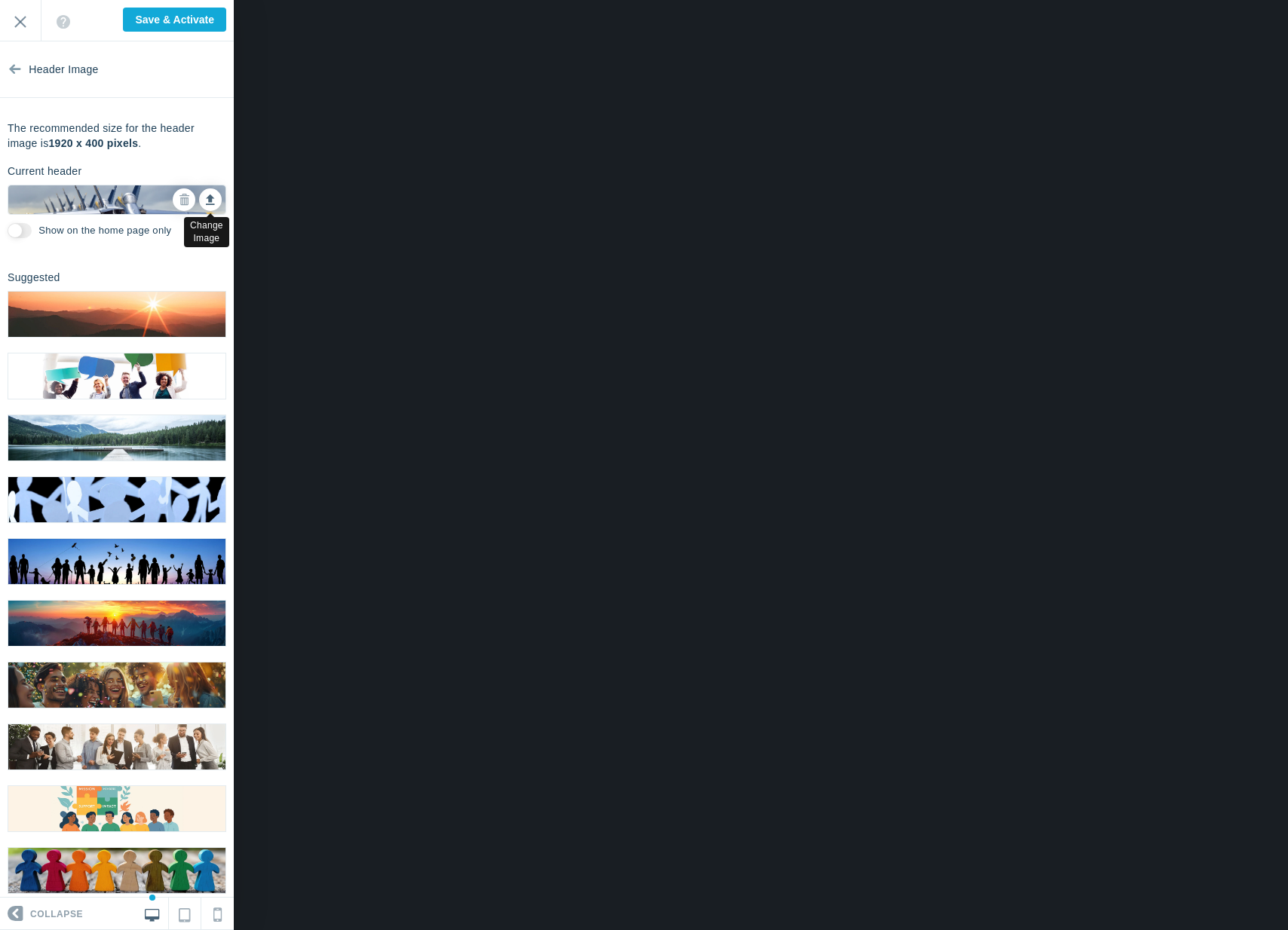
click at [199, 193] on link at bounding box center [210, 200] width 23 height 23
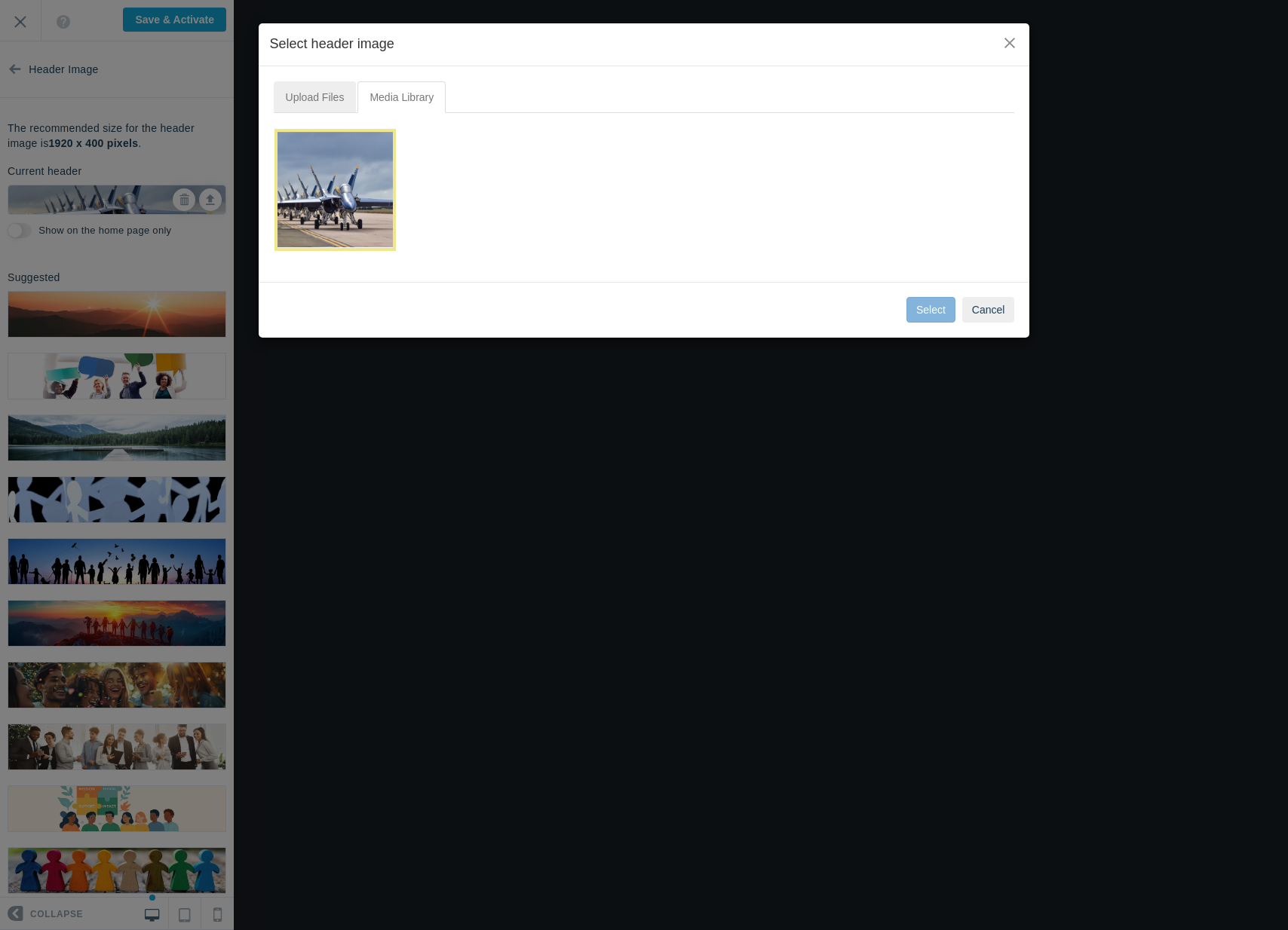
click at [322, 95] on link "Upload Files" at bounding box center [315, 97] width 83 height 32
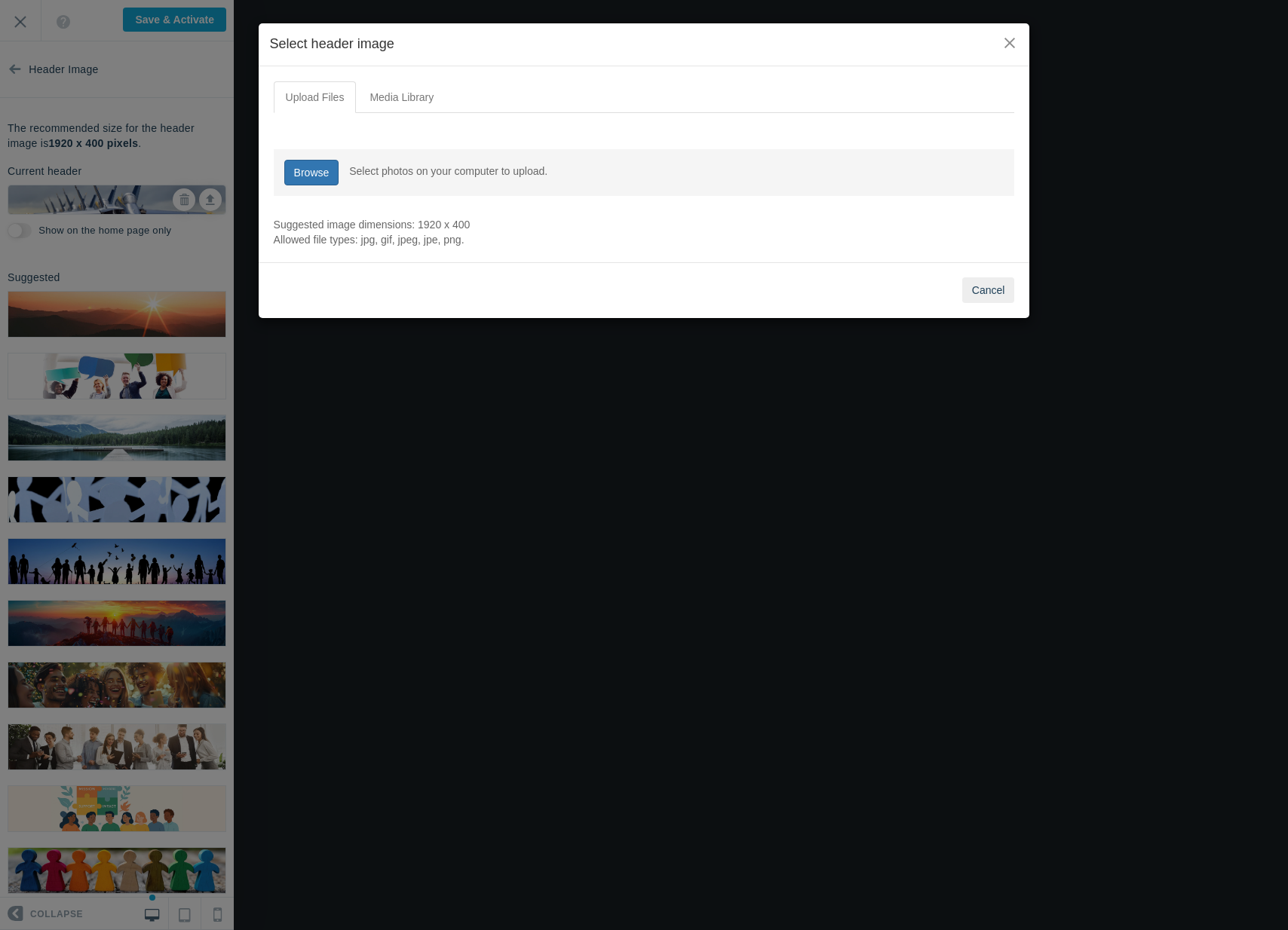
click at [295, 168] on link "Browse" at bounding box center [312, 172] width 55 height 25
type input "C:\fakepath\8729547.jpg"
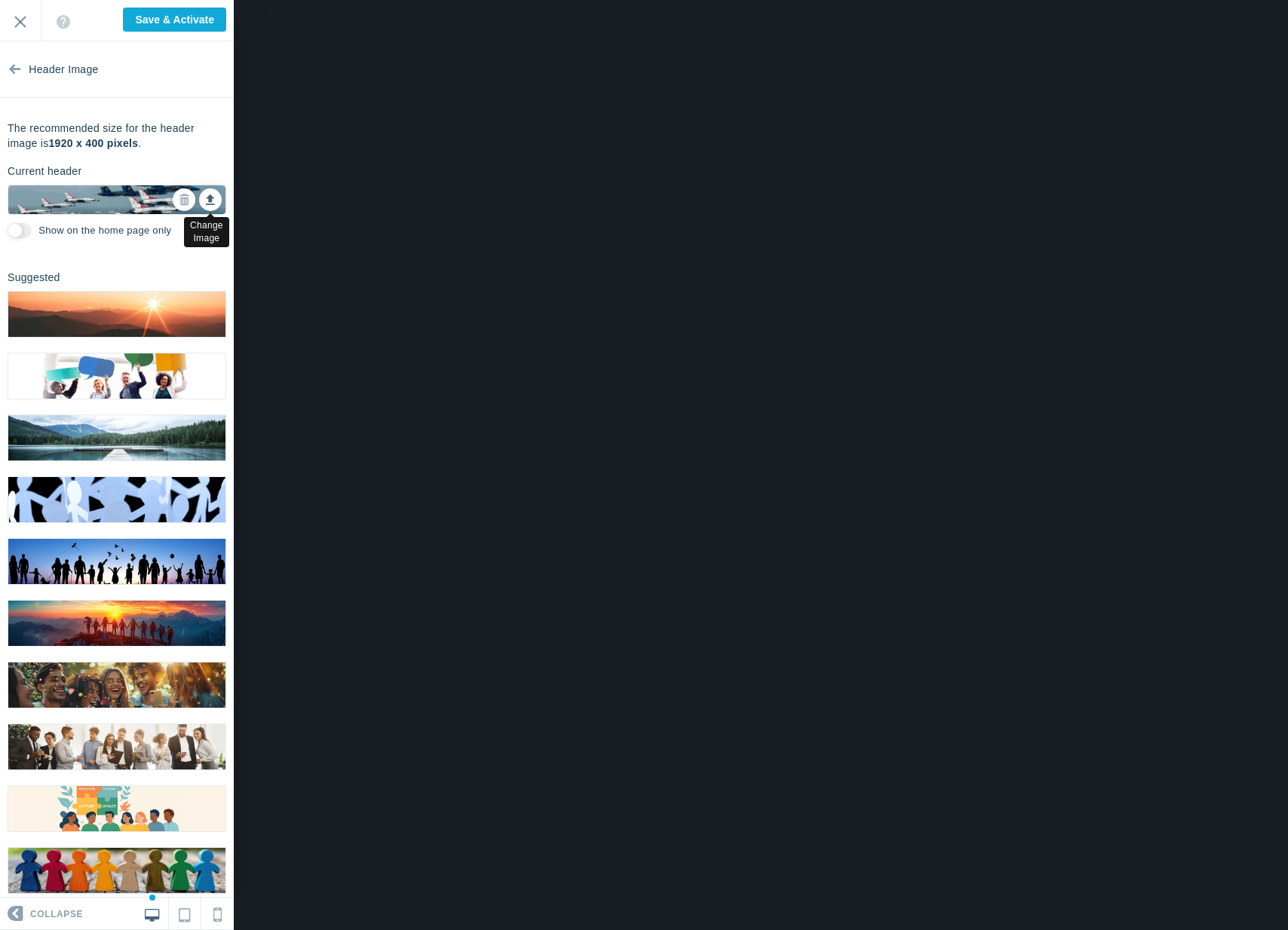
click at [206, 193] on icon at bounding box center [210, 198] width 9 height 11
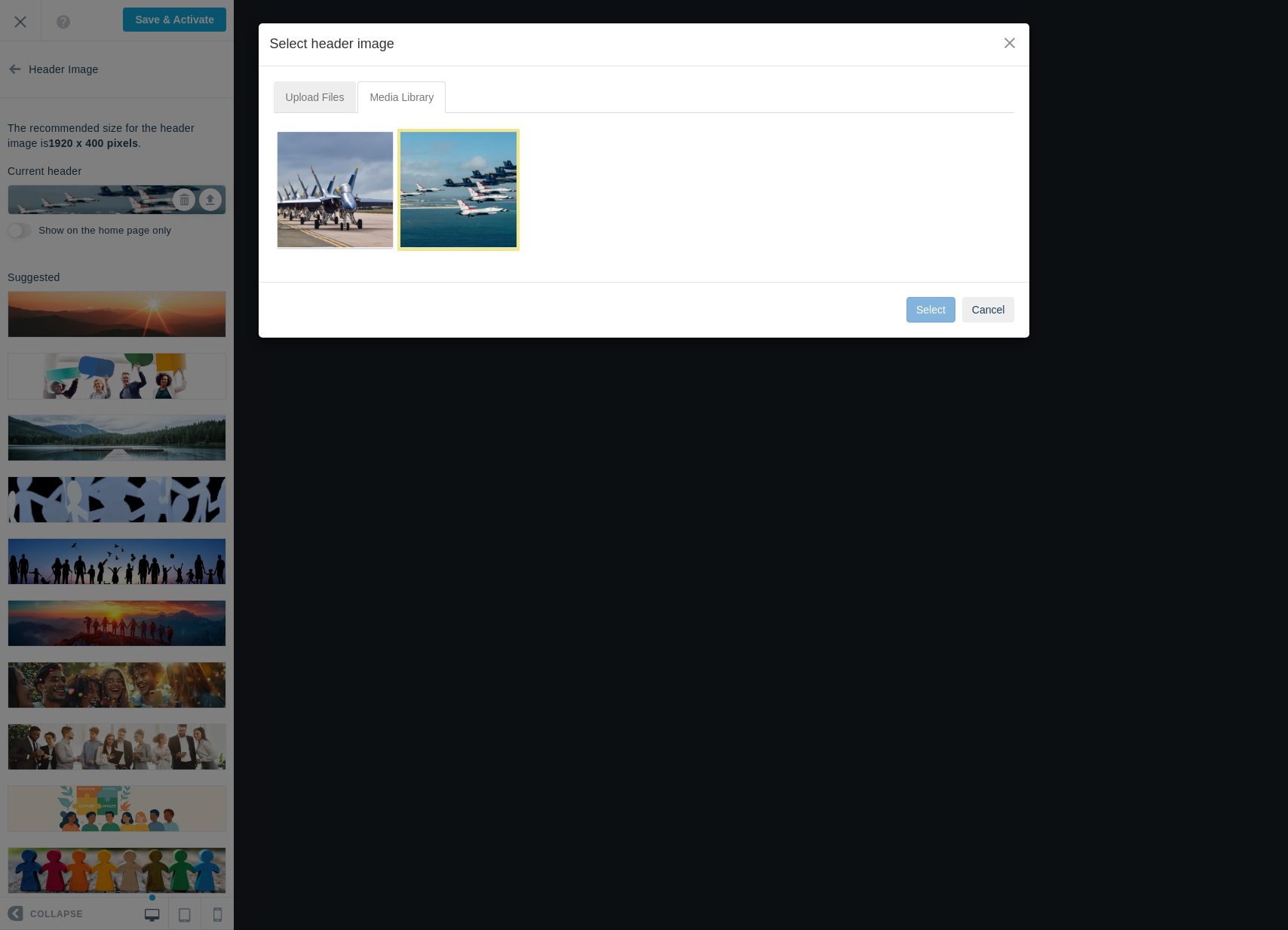
click at [333, 90] on link "Upload Files" at bounding box center [315, 97] width 83 height 32
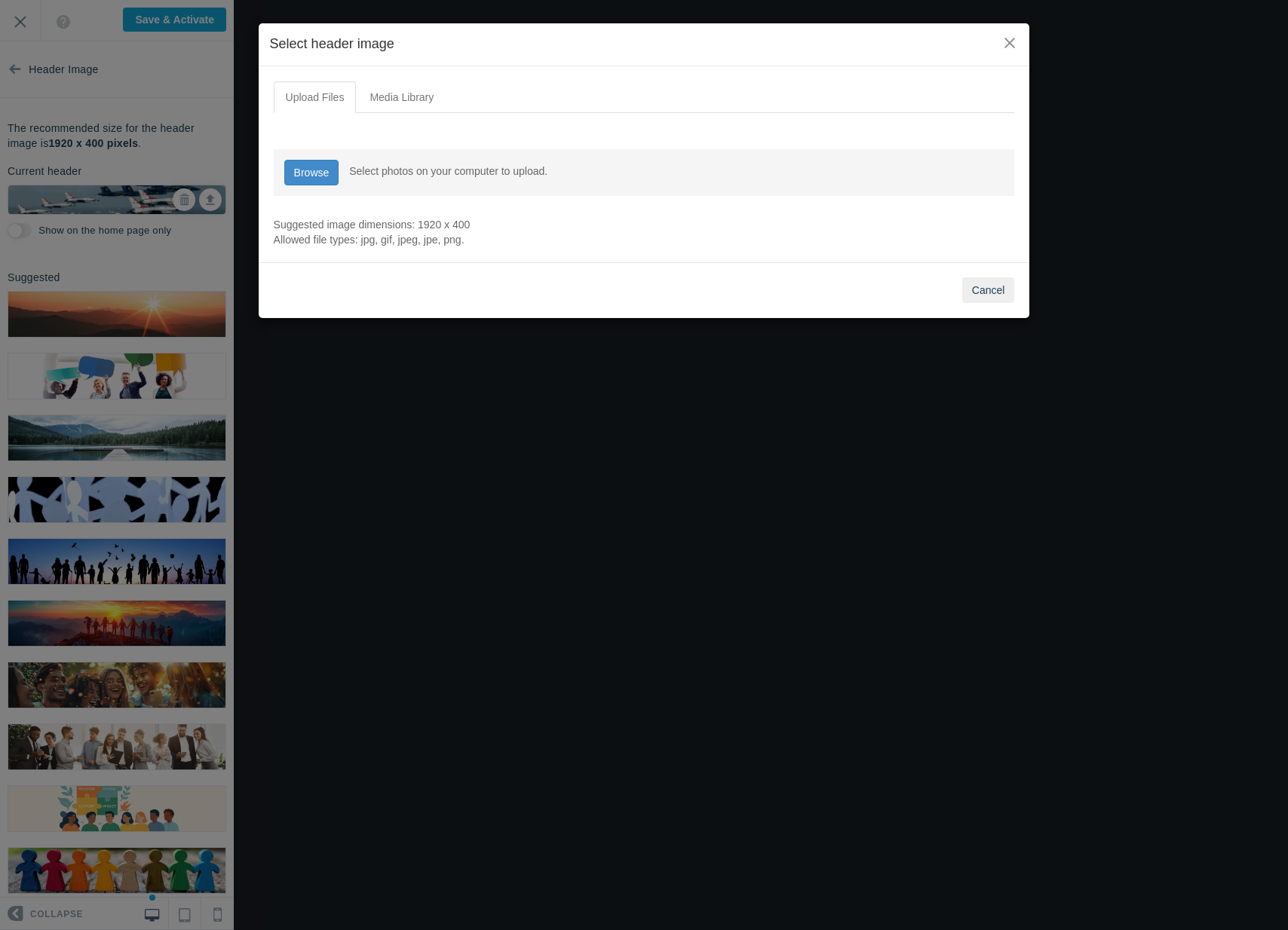
click at [283, 178] on div "Browse Browse Select photos on your computer to upload." at bounding box center [644, 172] width 742 height 47
click at [288, 176] on link "Browse" at bounding box center [312, 172] width 55 height 25
type input "C:\fakepath\6192185.jpg"
click at [311, 173] on input "file" at bounding box center [311, 171] width 55 height 25
type input "C:\fakepath\6191651.jpg"
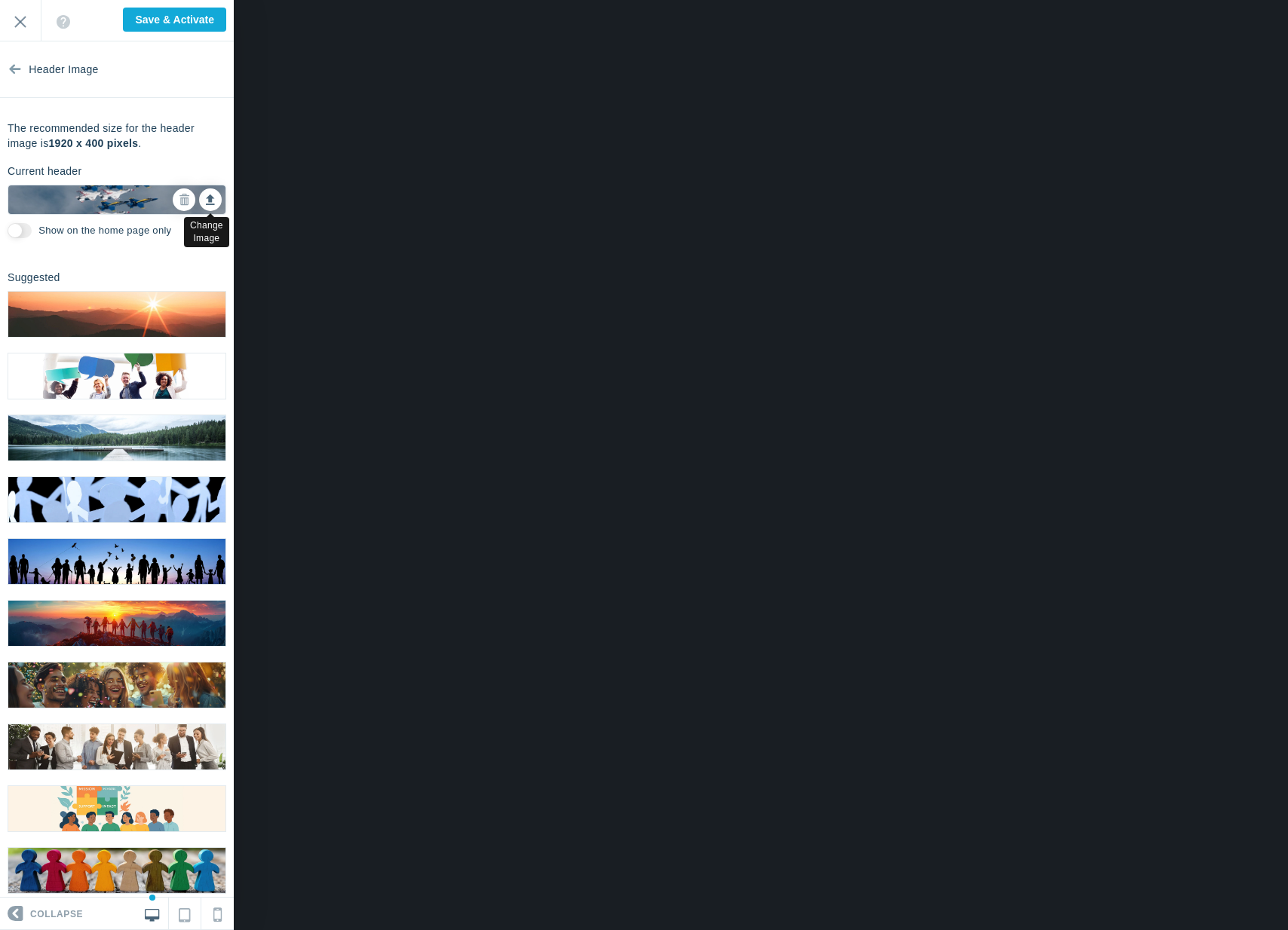
click at [199, 198] on link at bounding box center [210, 200] width 23 height 23
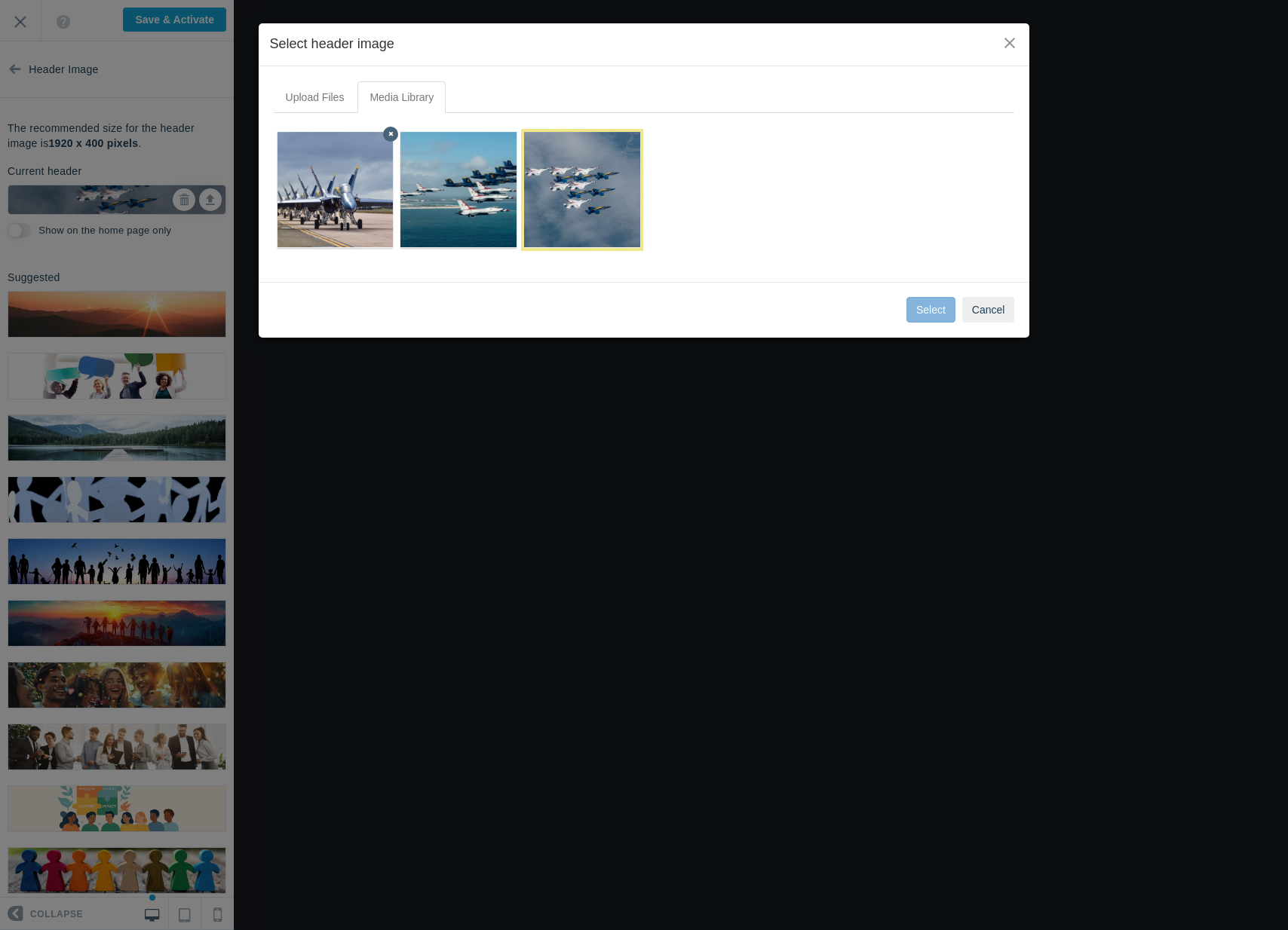
click at [339, 195] on img at bounding box center [335, 190] width 188 height 116
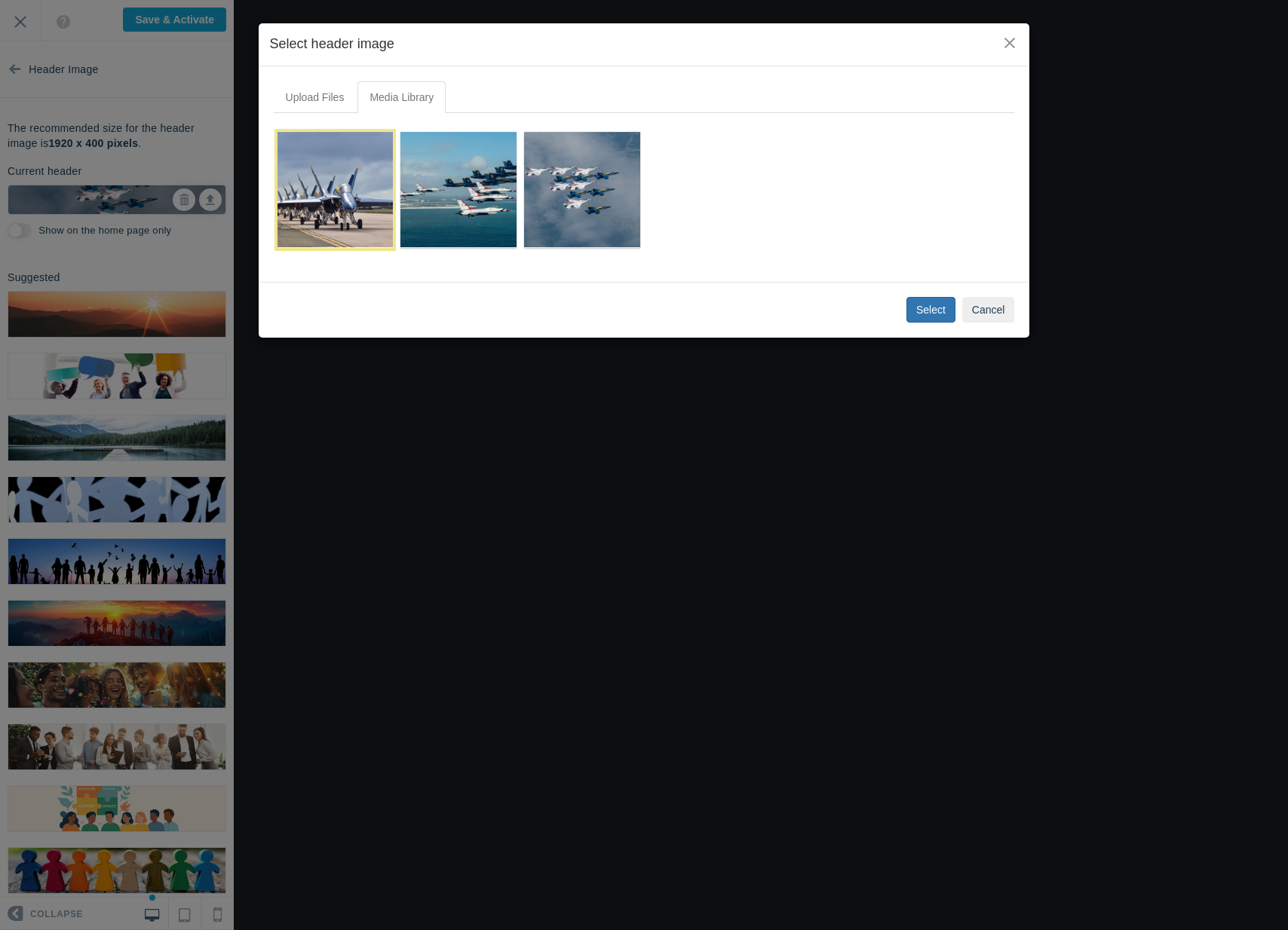
click at [936, 314] on button "Select" at bounding box center [931, 310] width 49 height 25
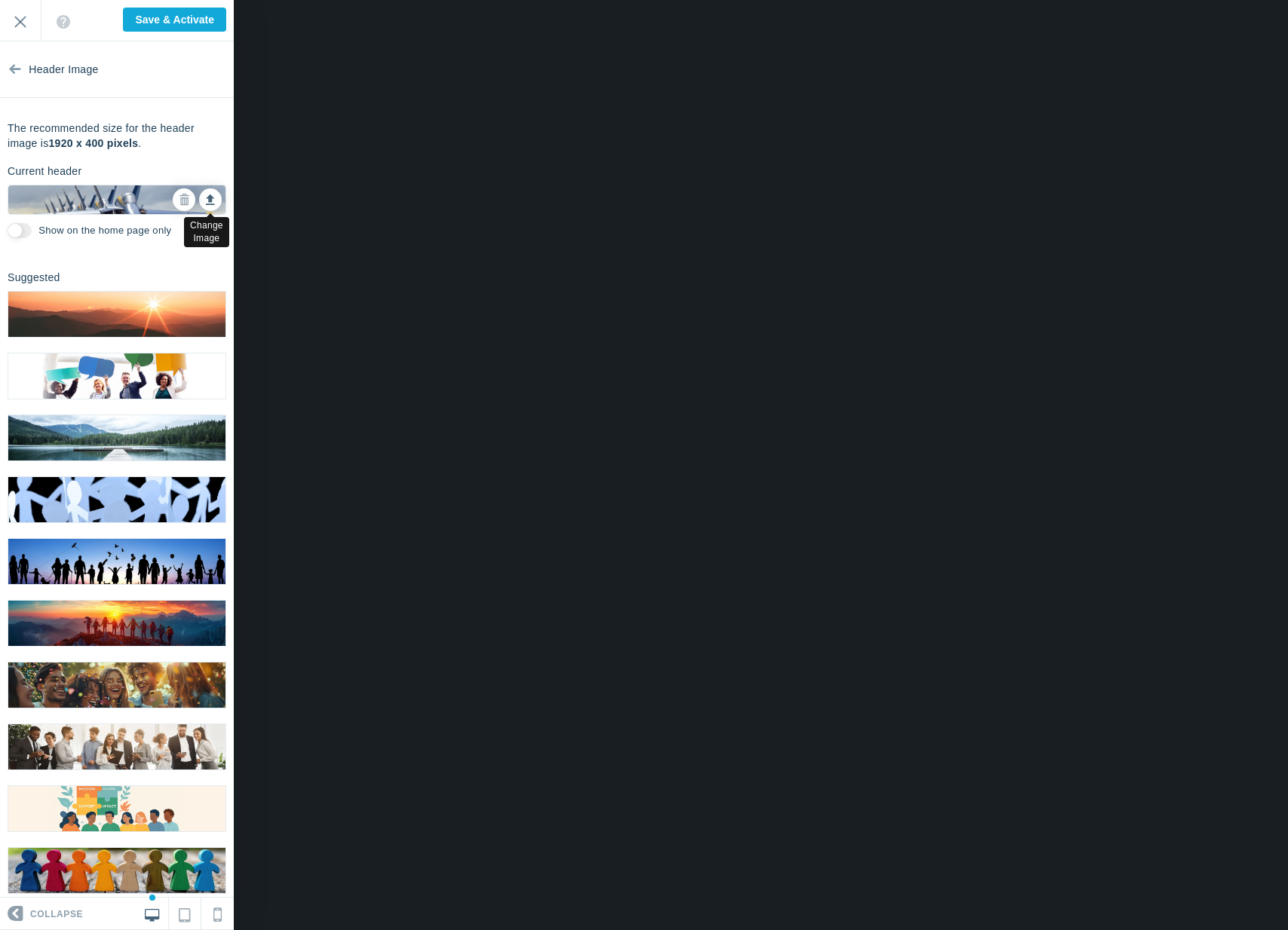
click at [199, 194] on link at bounding box center [210, 200] width 23 height 23
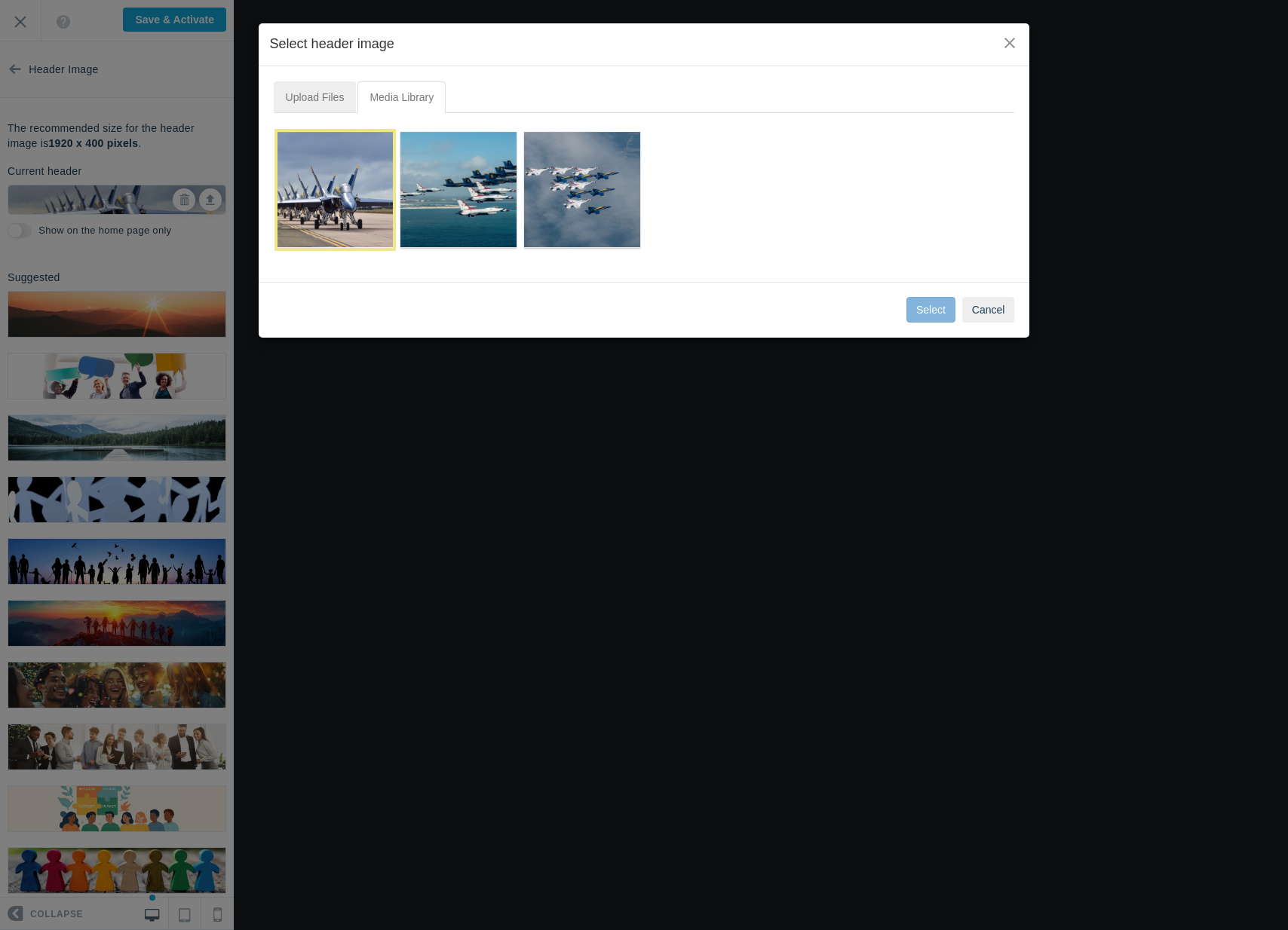
click at [324, 88] on link "Upload Files" at bounding box center [315, 97] width 83 height 32
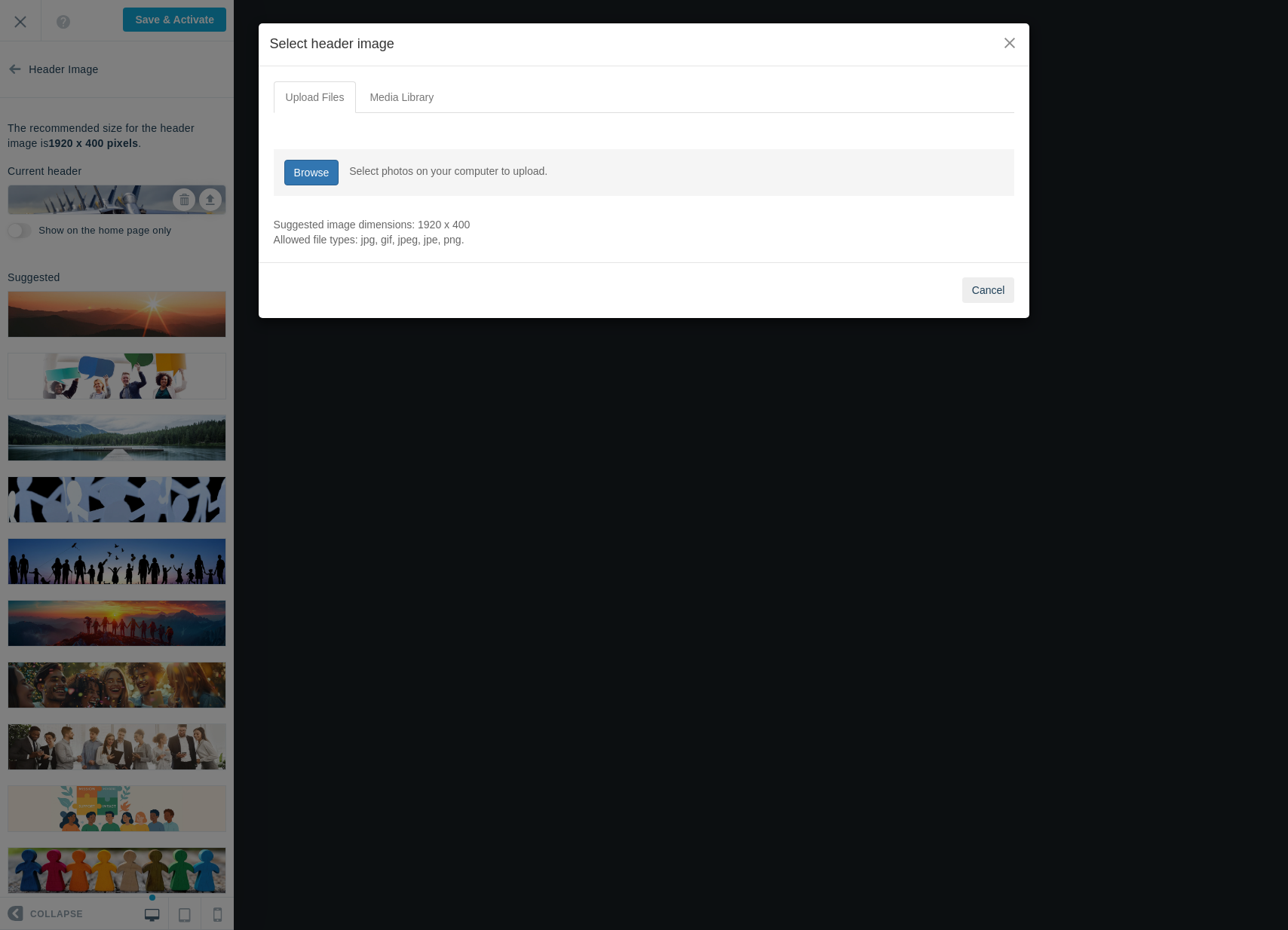
click at [318, 167] on link "Browse" at bounding box center [312, 172] width 55 height 25
type input "C:\fakepath\5703482.jpg"
click at [989, 302] on button "Cancel" at bounding box center [988, 290] width 52 height 25
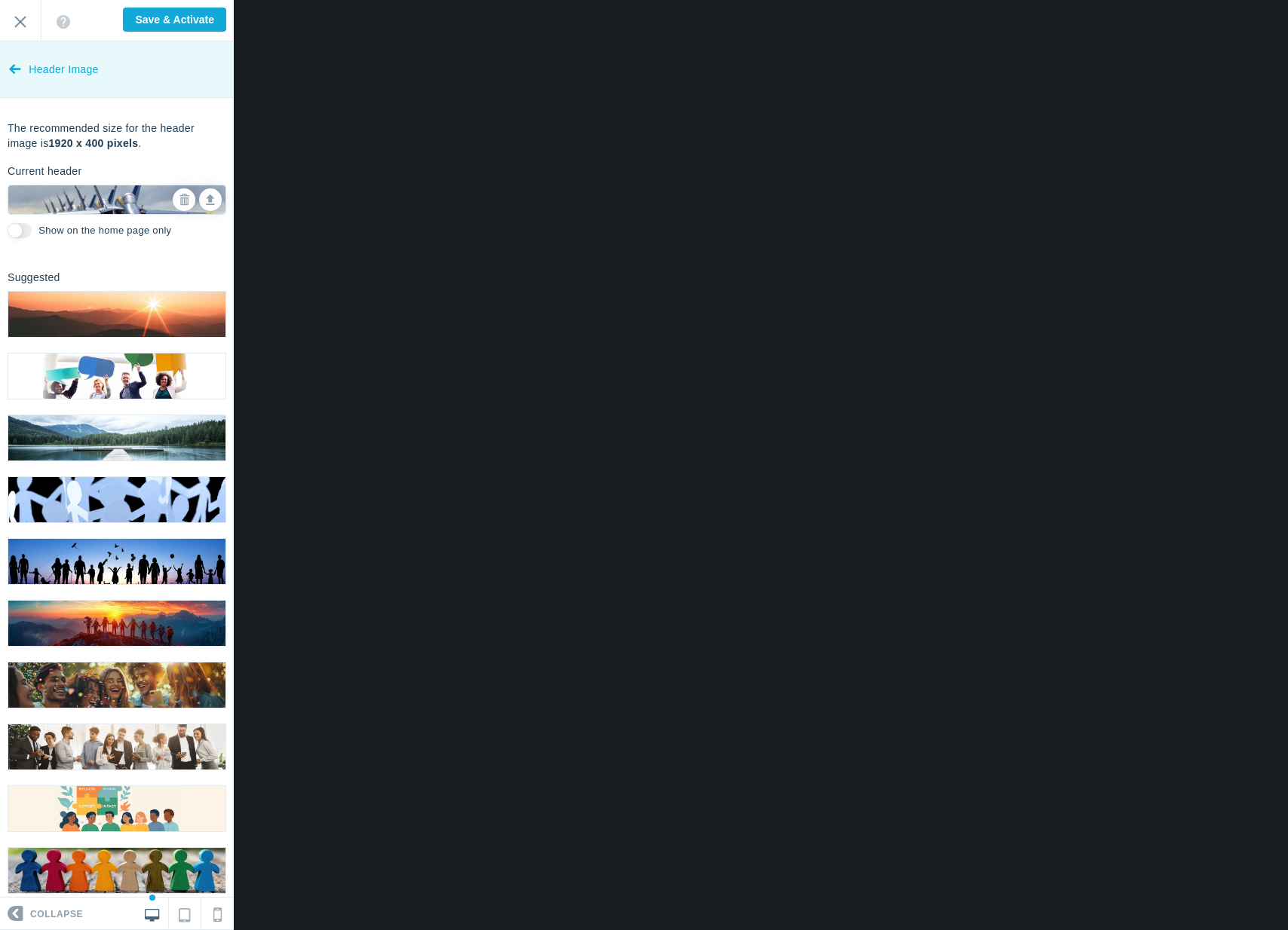
click at [30, 59] on span "Header Image" at bounding box center [63, 70] width 70 height 57
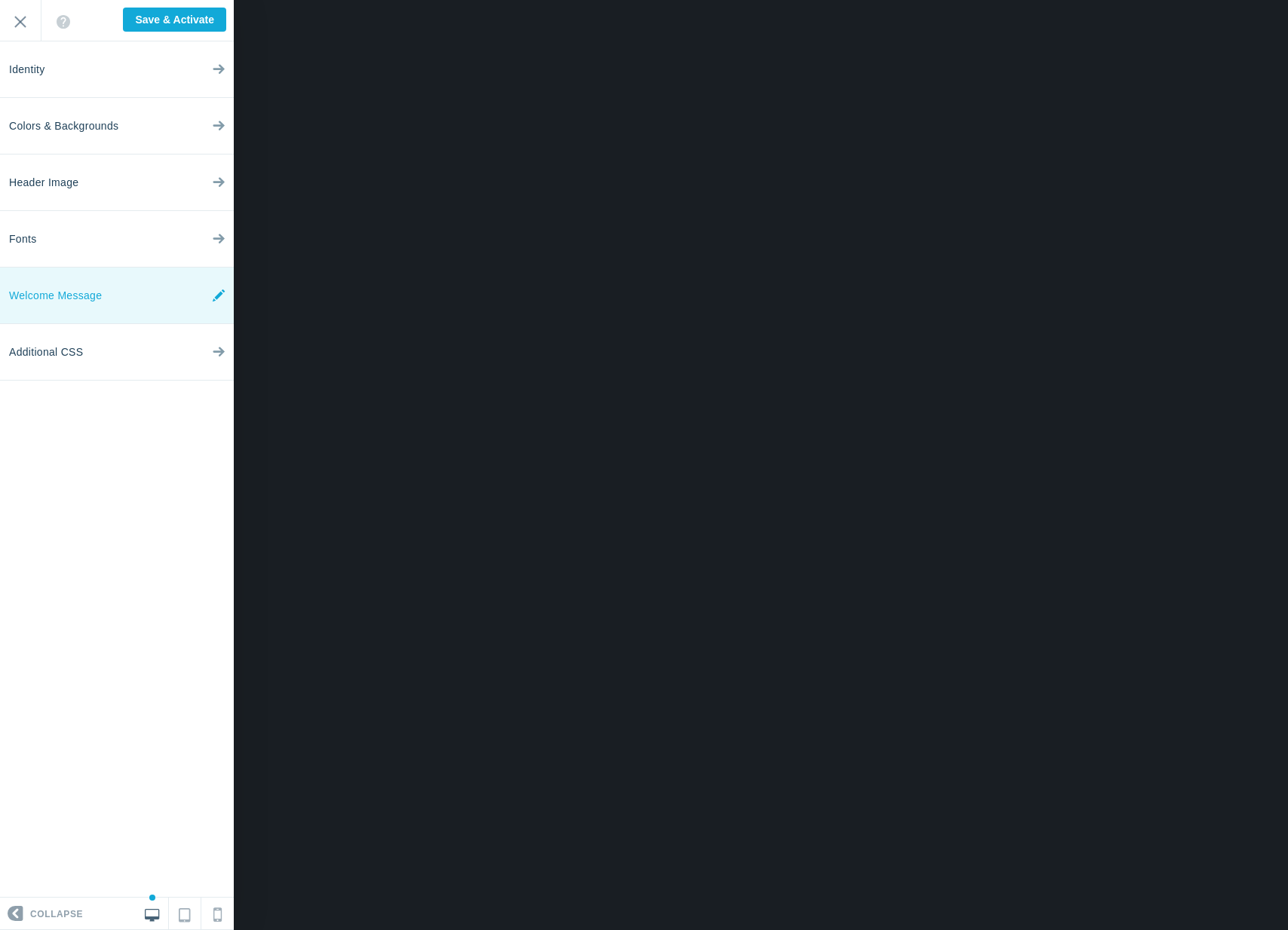
click at [70, 294] on span "Welcome Message" at bounding box center [55, 295] width 93 height 57
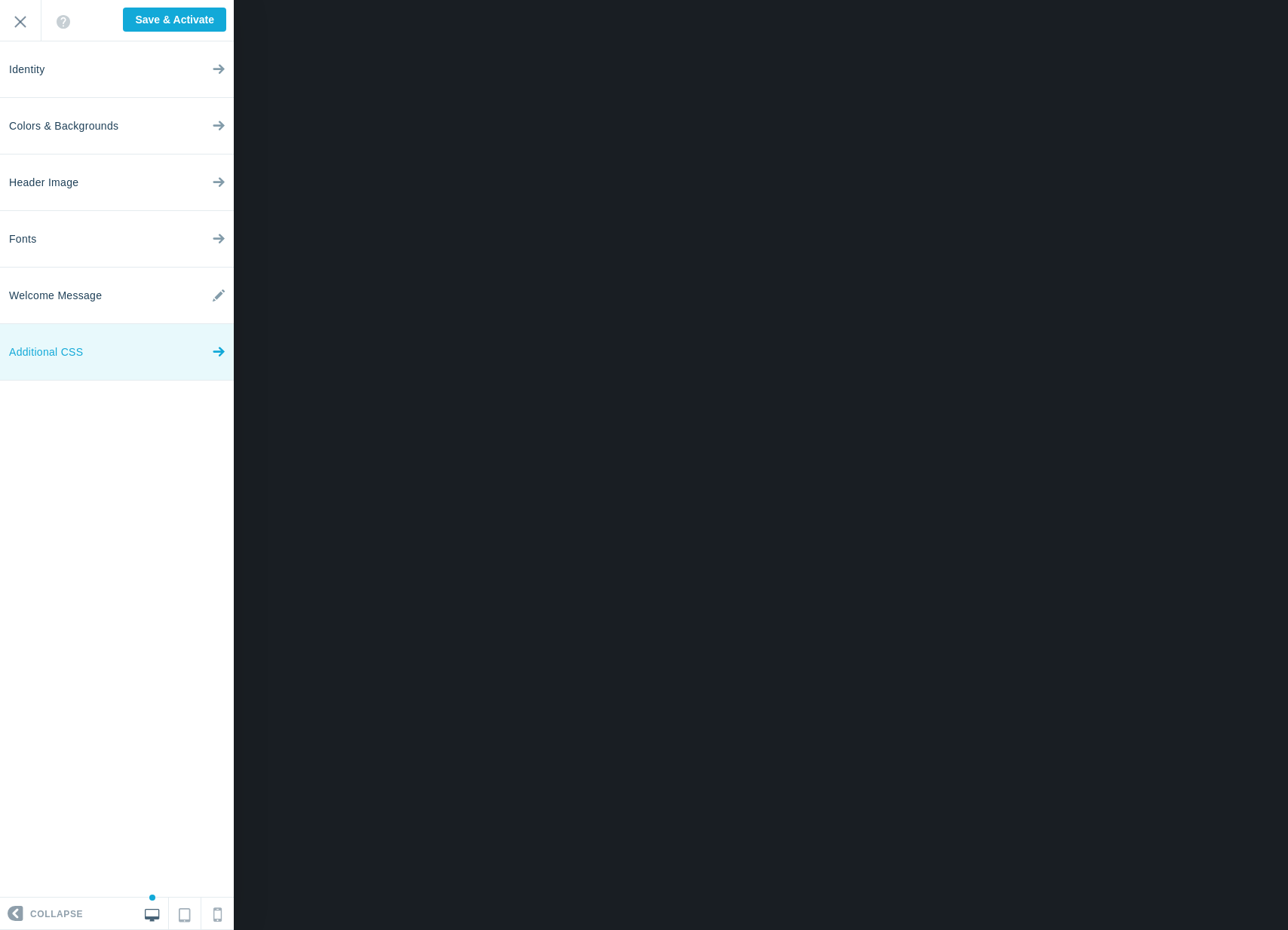
click at [126, 353] on link "Additional CSS" at bounding box center [117, 352] width 234 height 57
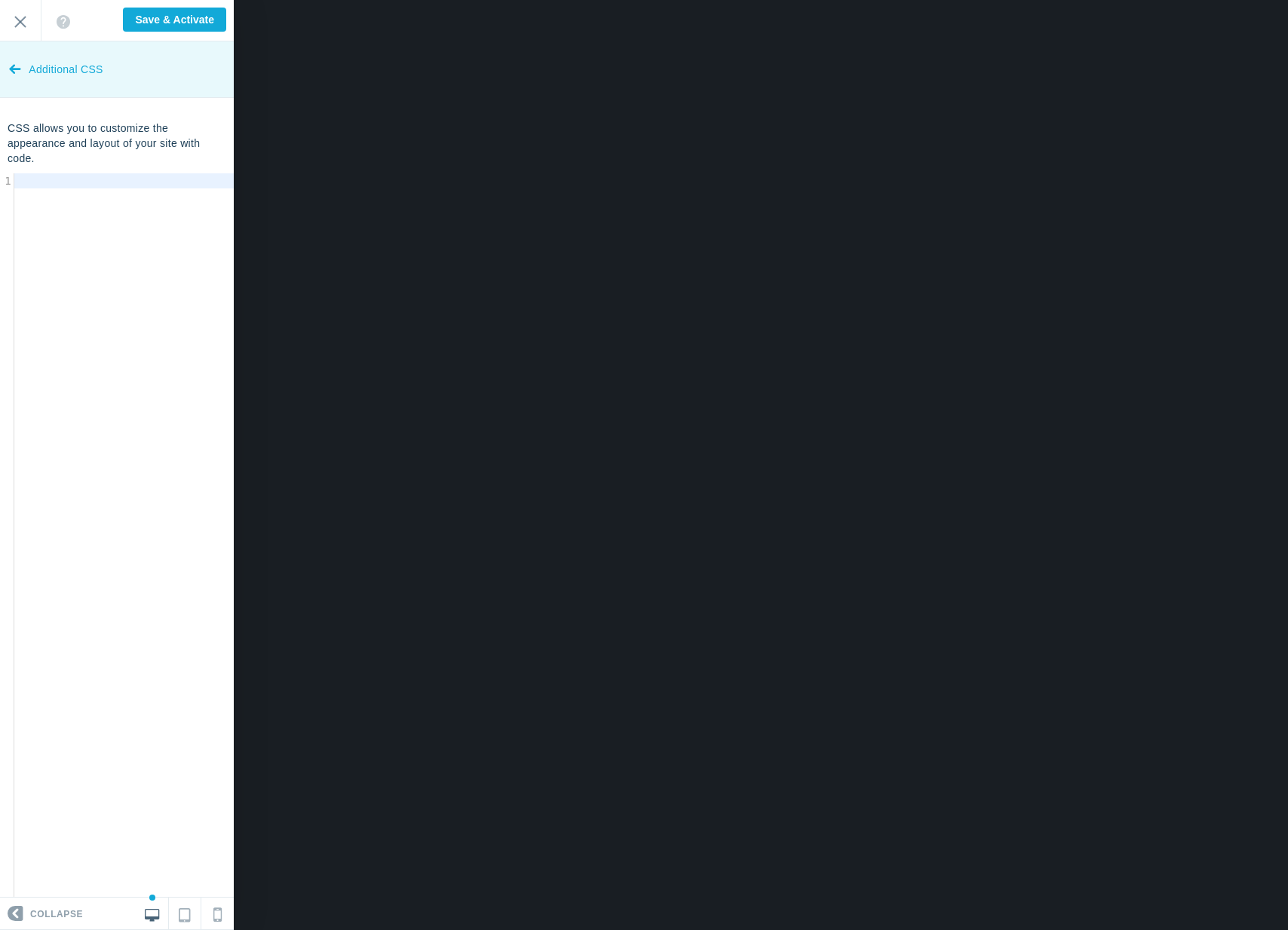
click at [32, 53] on span "Additional CSS" at bounding box center [66, 70] width 74 height 57
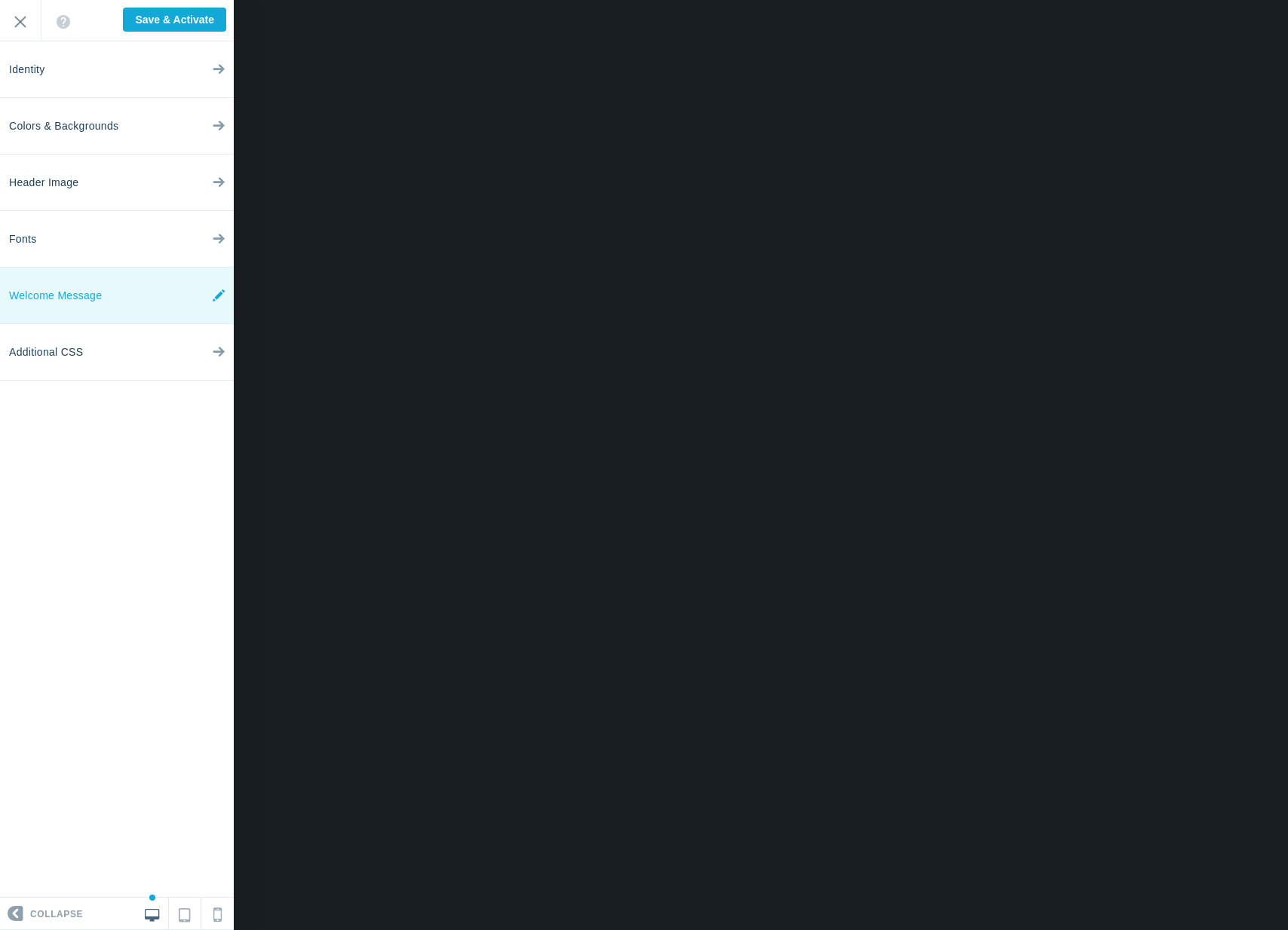
click at [139, 303] on link "Welcome Message" at bounding box center [117, 295] width 234 height 57
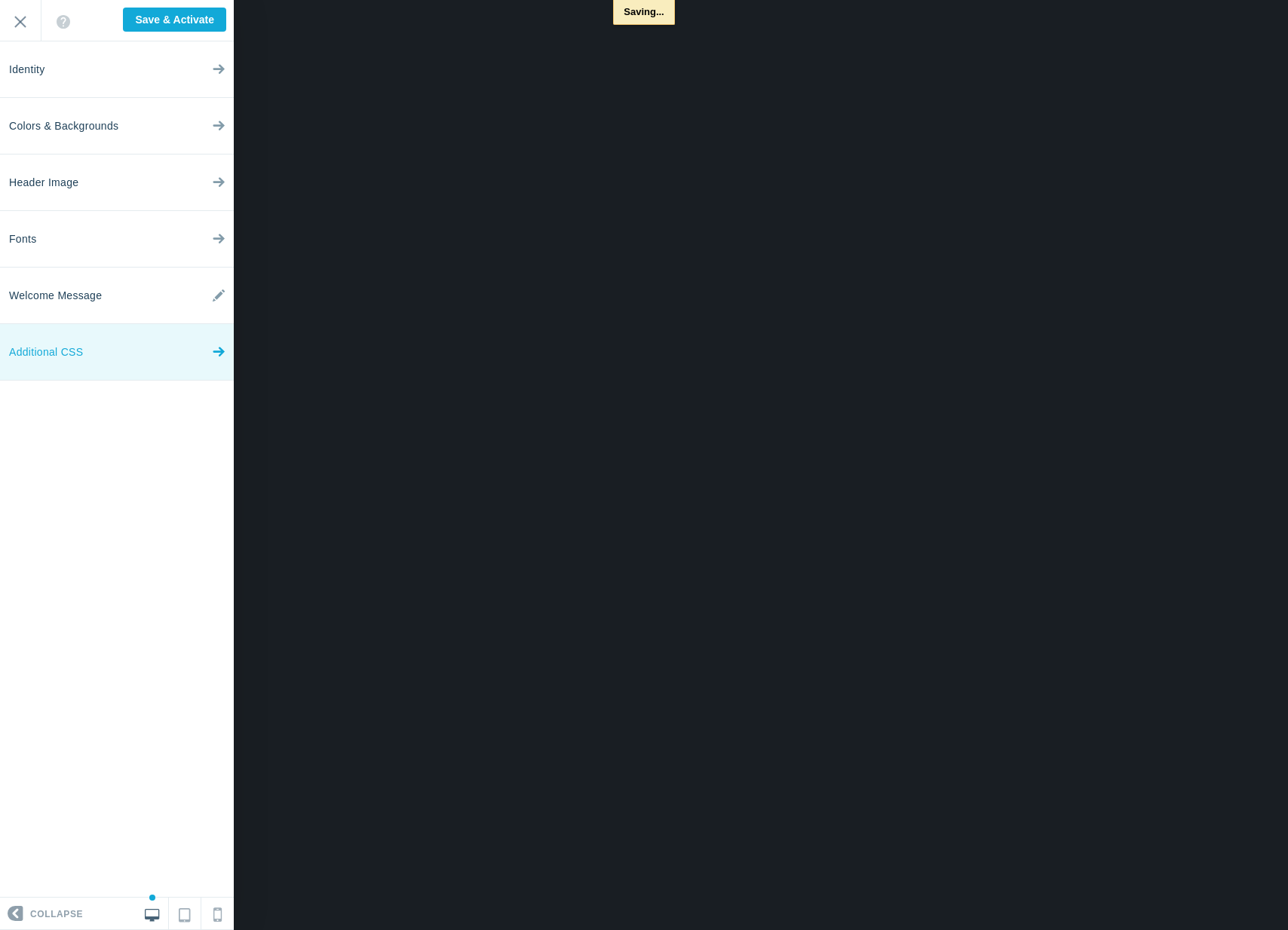
click at [83, 348] on span "Additional CSS" at bounding box center [46, 352] width 74 height 57
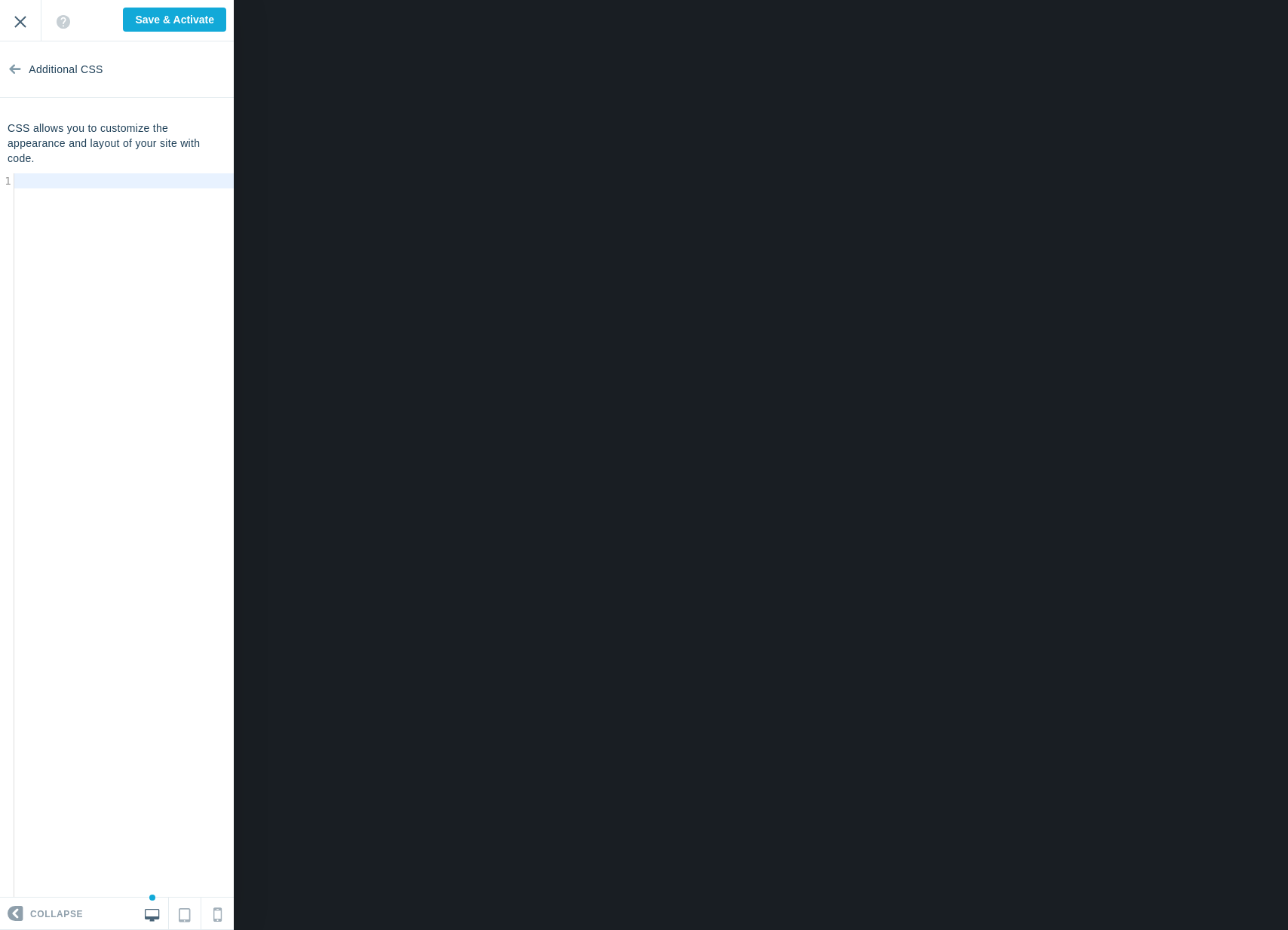
click at [31, 21] on input "Exit" at bounding box center [20, 21] width 41 height 42
click at [190, 27] on input "Save & Activate" at bounding box center [174, 19] width 103 height 24
type input "Saving..."
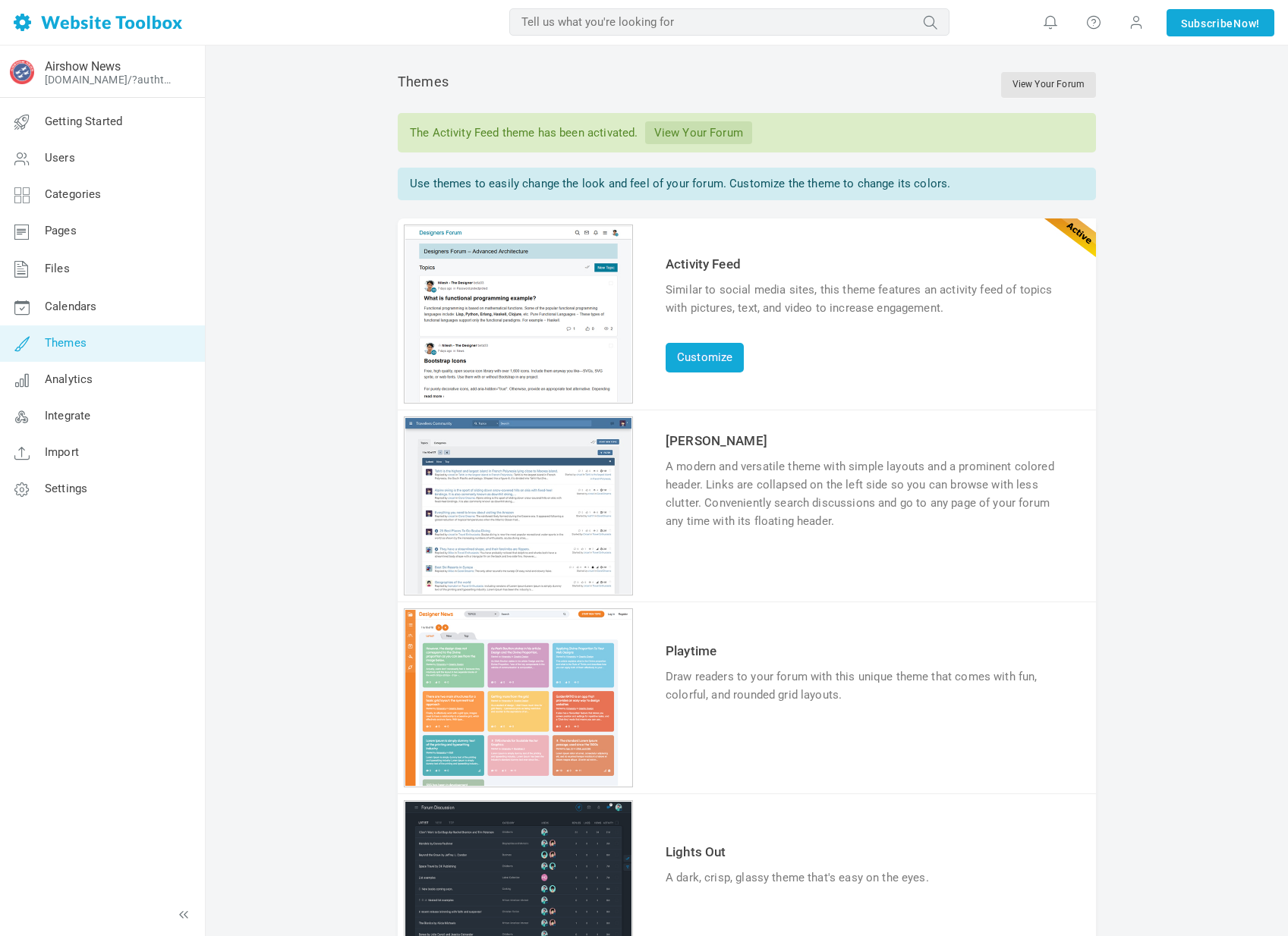
click at [703, 136] on link "View Your Forum" at bounding box center [699, 133] width 107 height 23
click at [105, 423] on link "Integrate" at bounding box center [102, 416] width 205 height 36
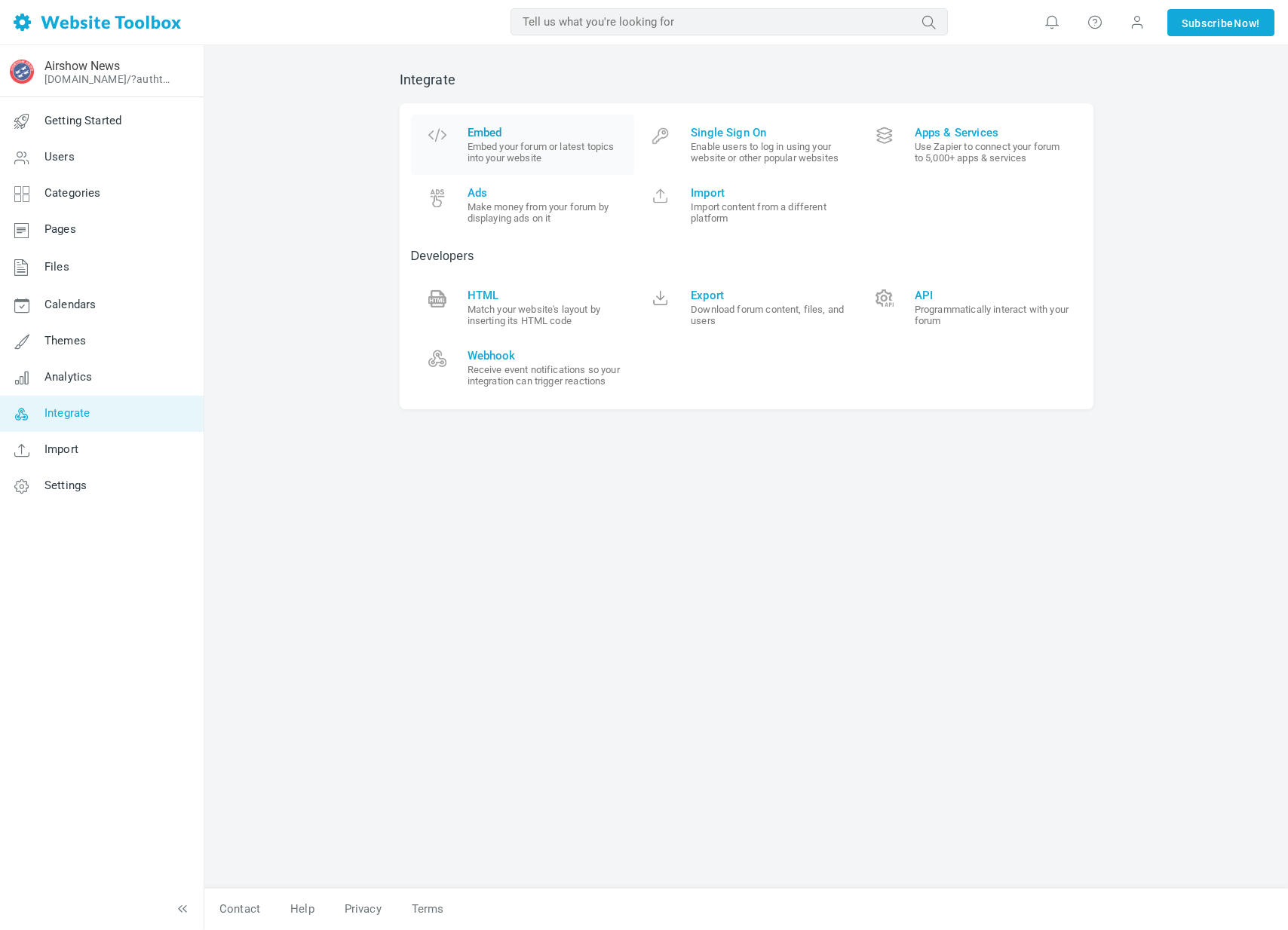
click at [493, 135] on span "Embed" at bounding box center [546, 132] width 156 height 14
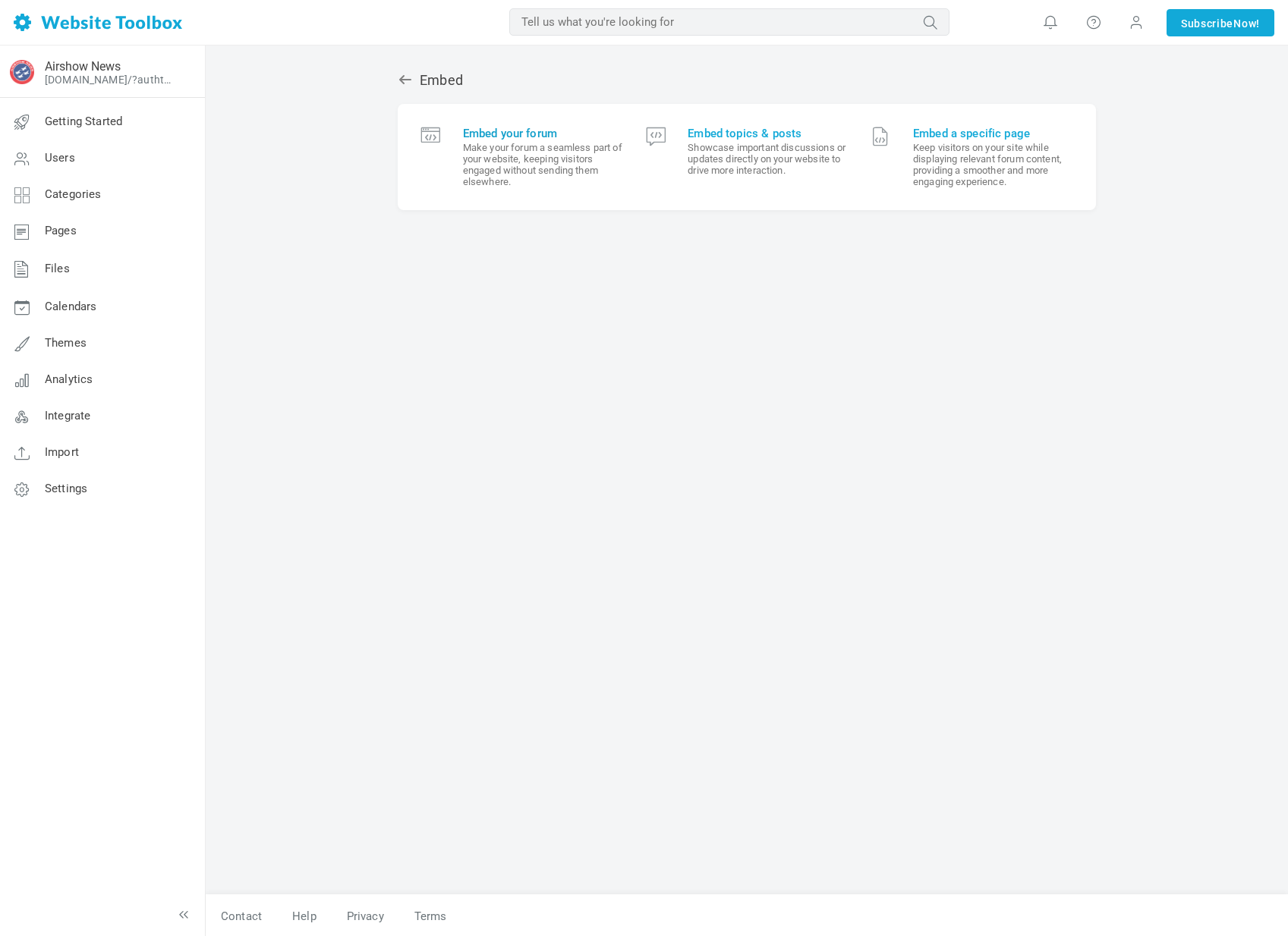
click at [559, 164] on small "Make your forum a seamless part of your website, keeping visitors engaged witho…" at bounding box center [543, 164] width 160 height 45
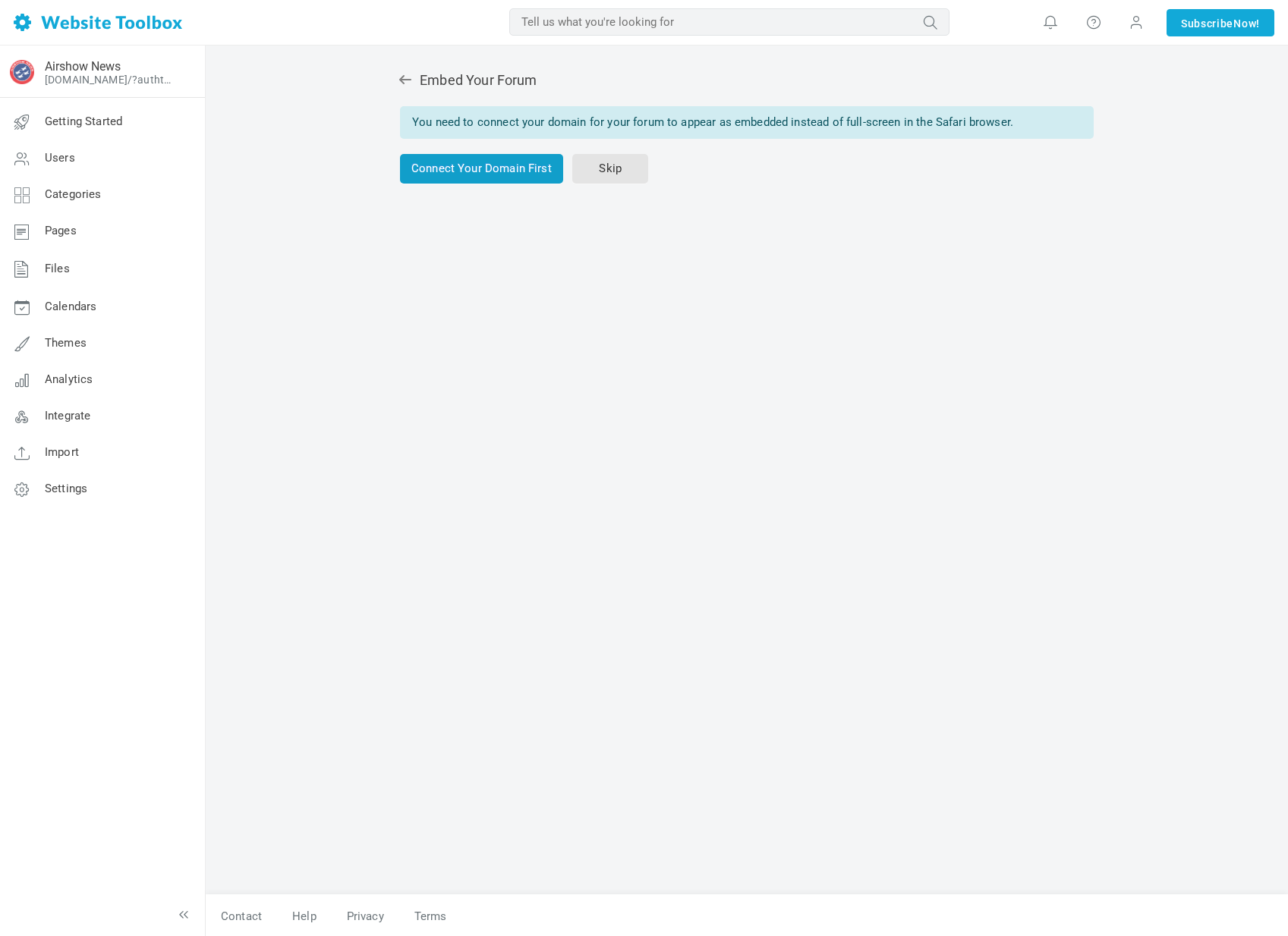
click at [513, 168] on link "Connect Your Domain First" at bounding box center [482, 168] width 164 height 30
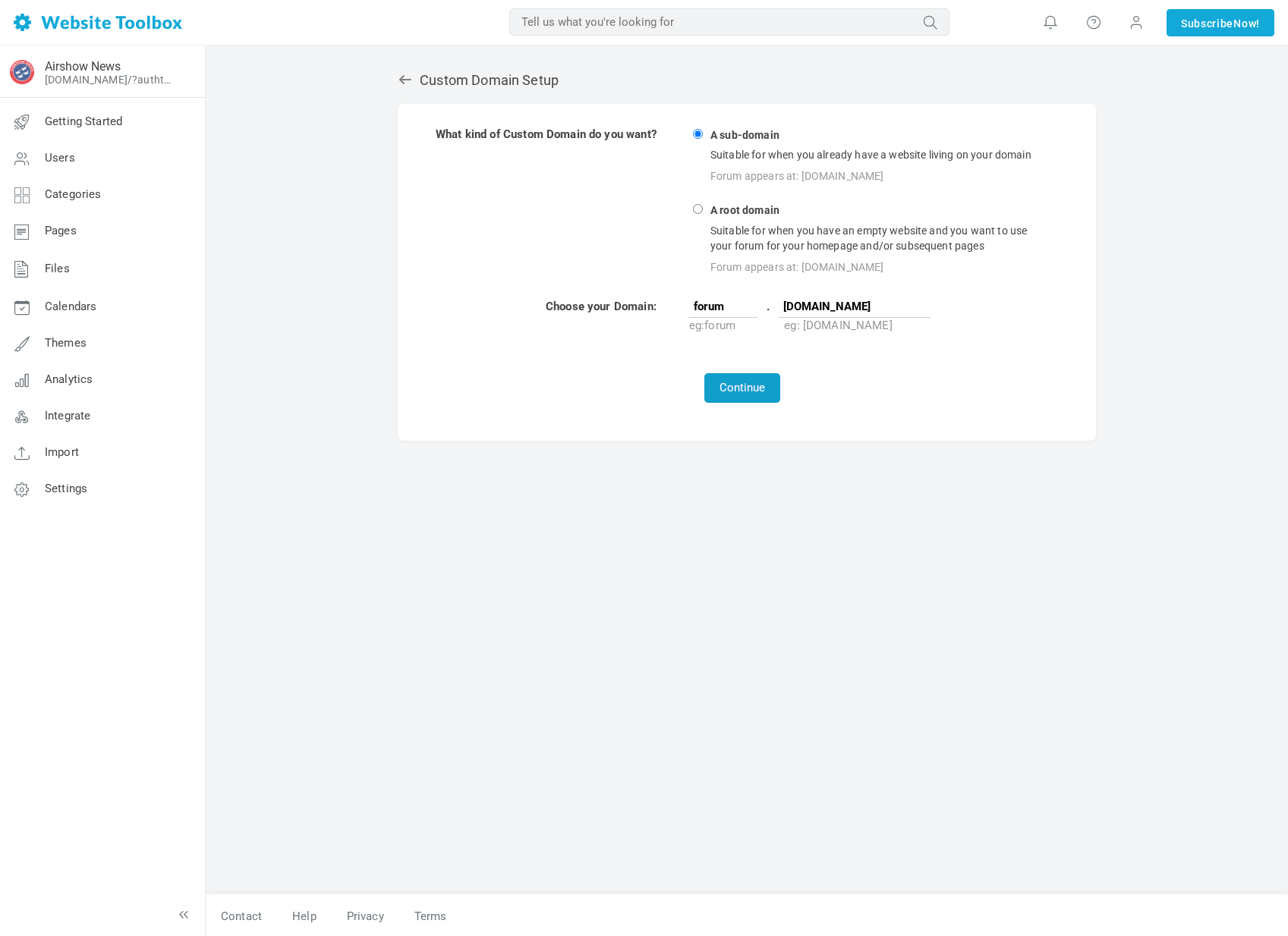
type input "newsairshow.com"
click at [723, 379] on button "Continue" at bounding box center [742, 388] width 75 height 30
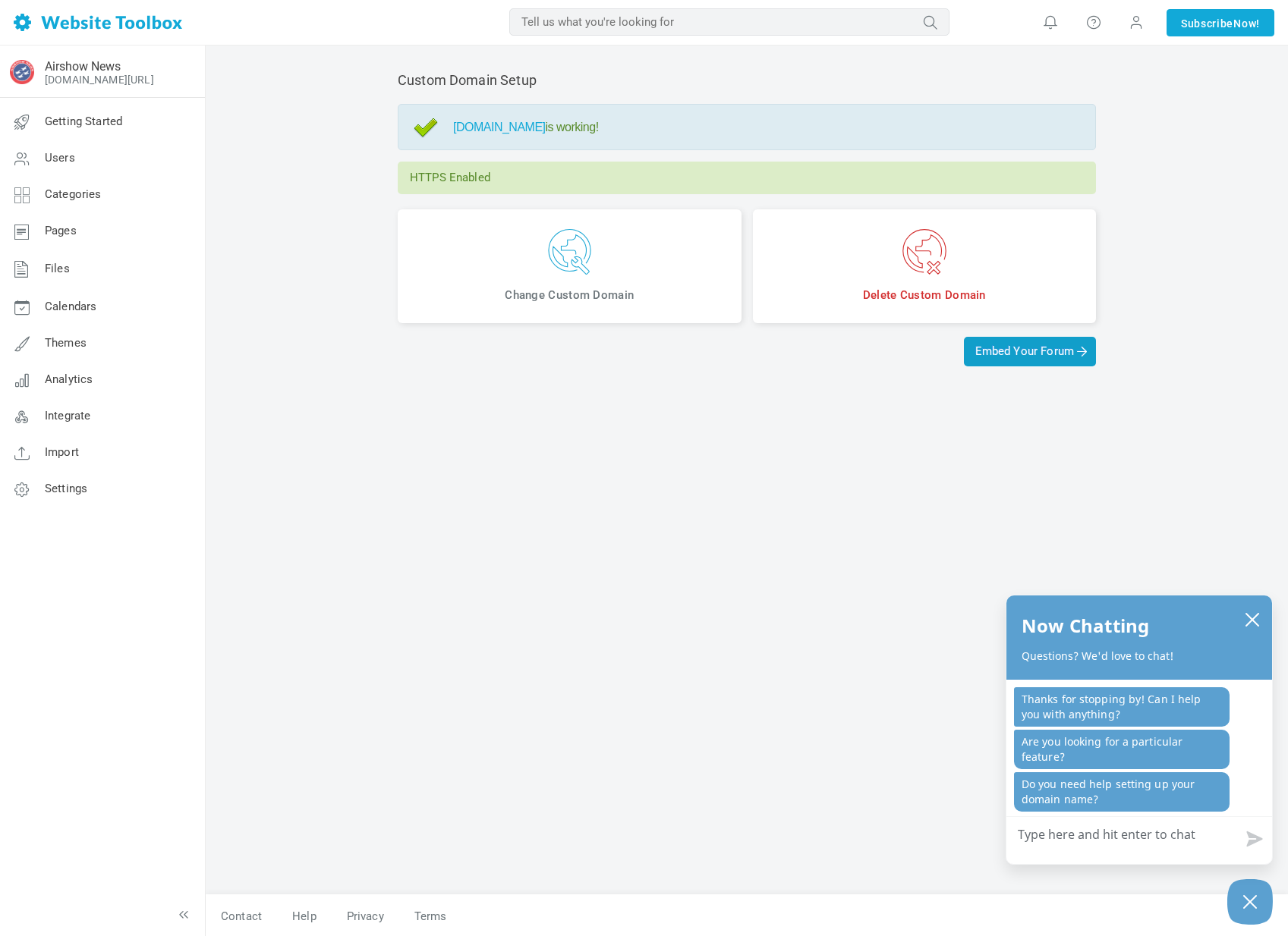
click at [1038, 345] on span "Embed Your Forum" at bounding box center [1030, 351] width 109 height 14
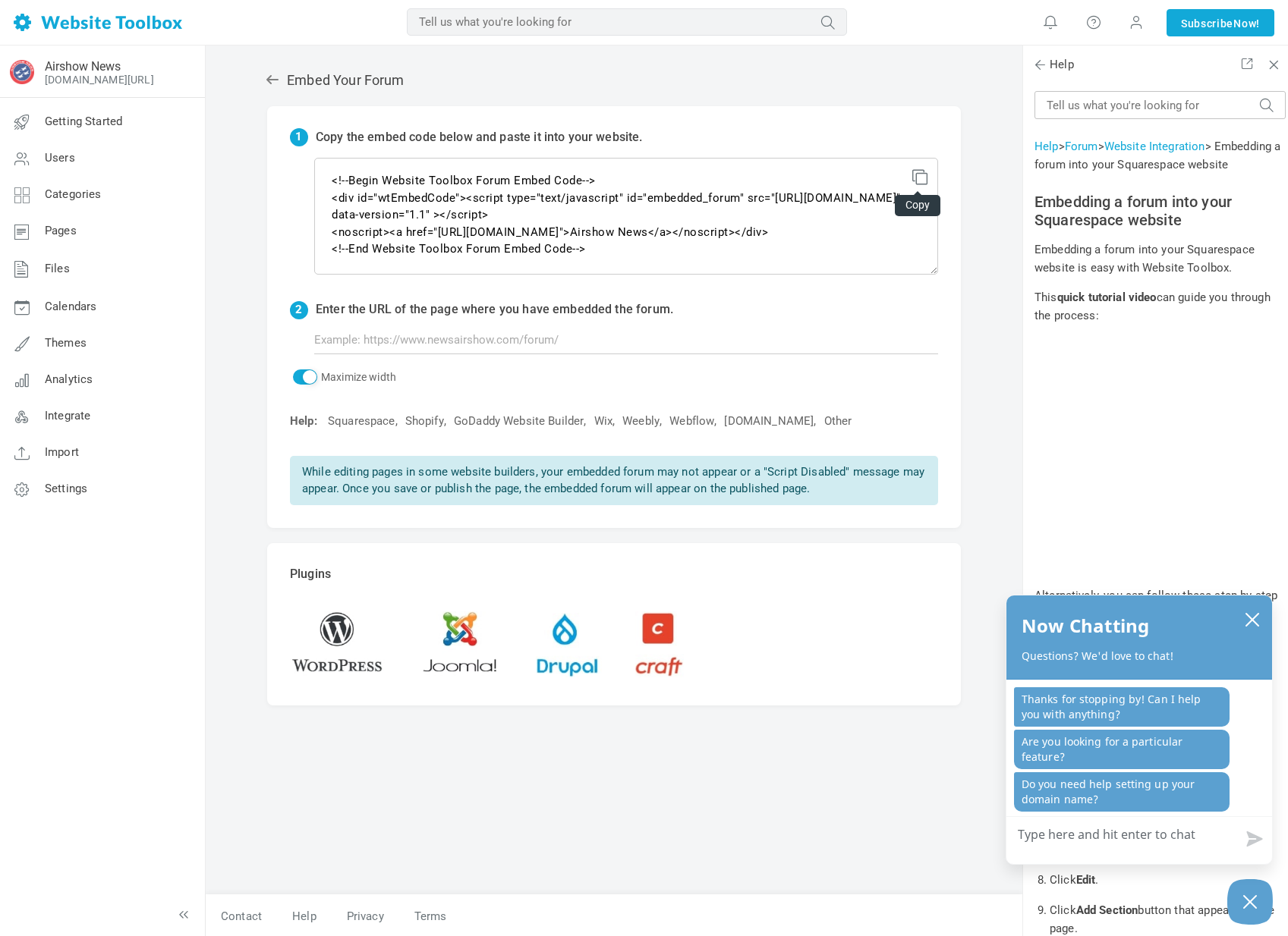
click at [919, 180] on icon at bounding box center [918, 174] width 11 height 11
click at [370, 416] on link "Squarespace" at bounding box center [362, 422] width 67 height 16
click at [366, 418] on link "Squarespace" at bounding box center [362, 422] width 67 height 16
click at [1249, 618] on icon "close chatbox" at bounding box center [1252, 619] width 12 height 12
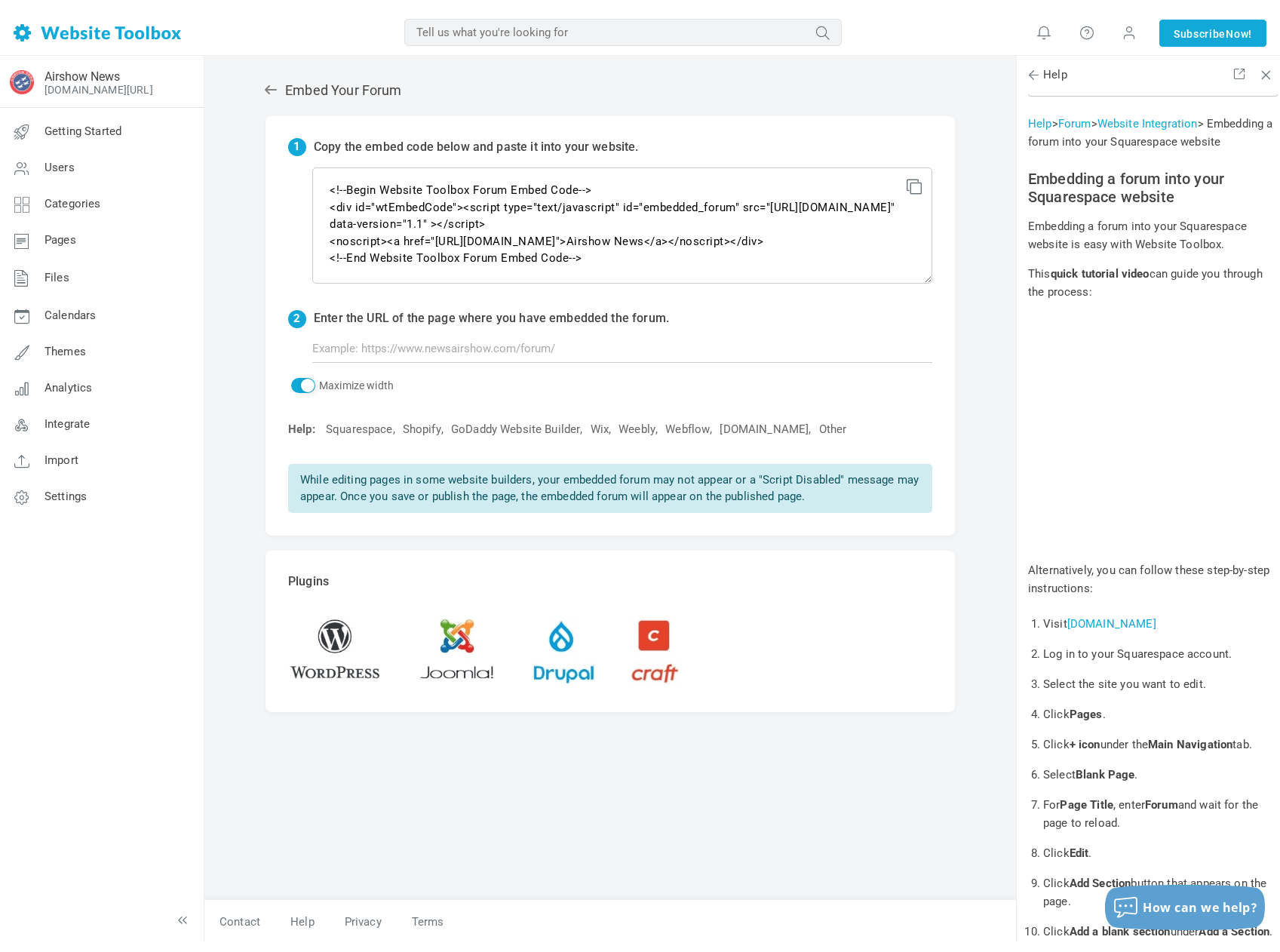
scroll to position [110, 0]
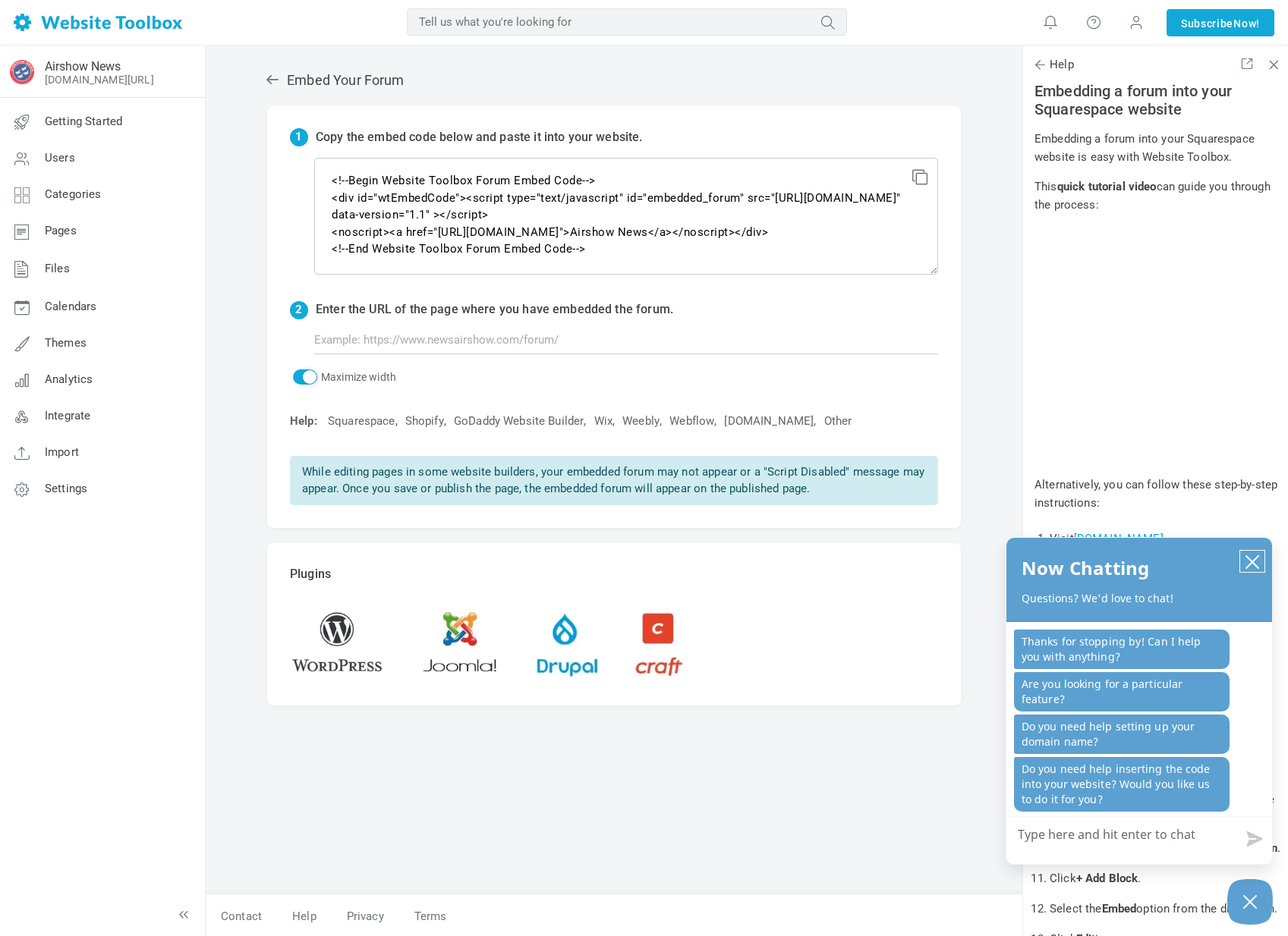
click at [1243, 558] on button "close chatbox" at bounding box center [1252, 561] width 25 height 21
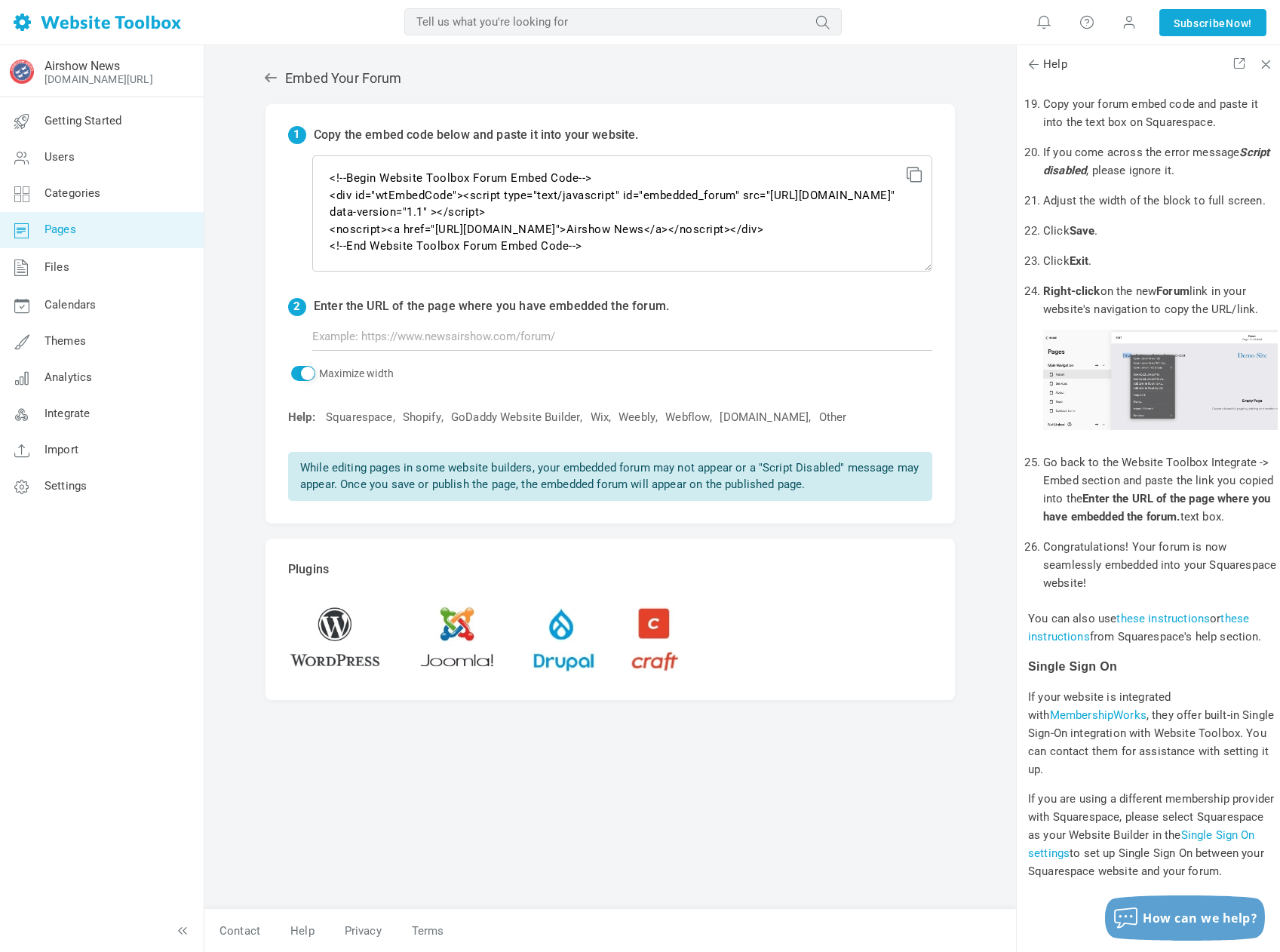
scroll to position [1311, 0]
click at [912, 177] on icon at bounding box center [912, 173] width 11 height 11
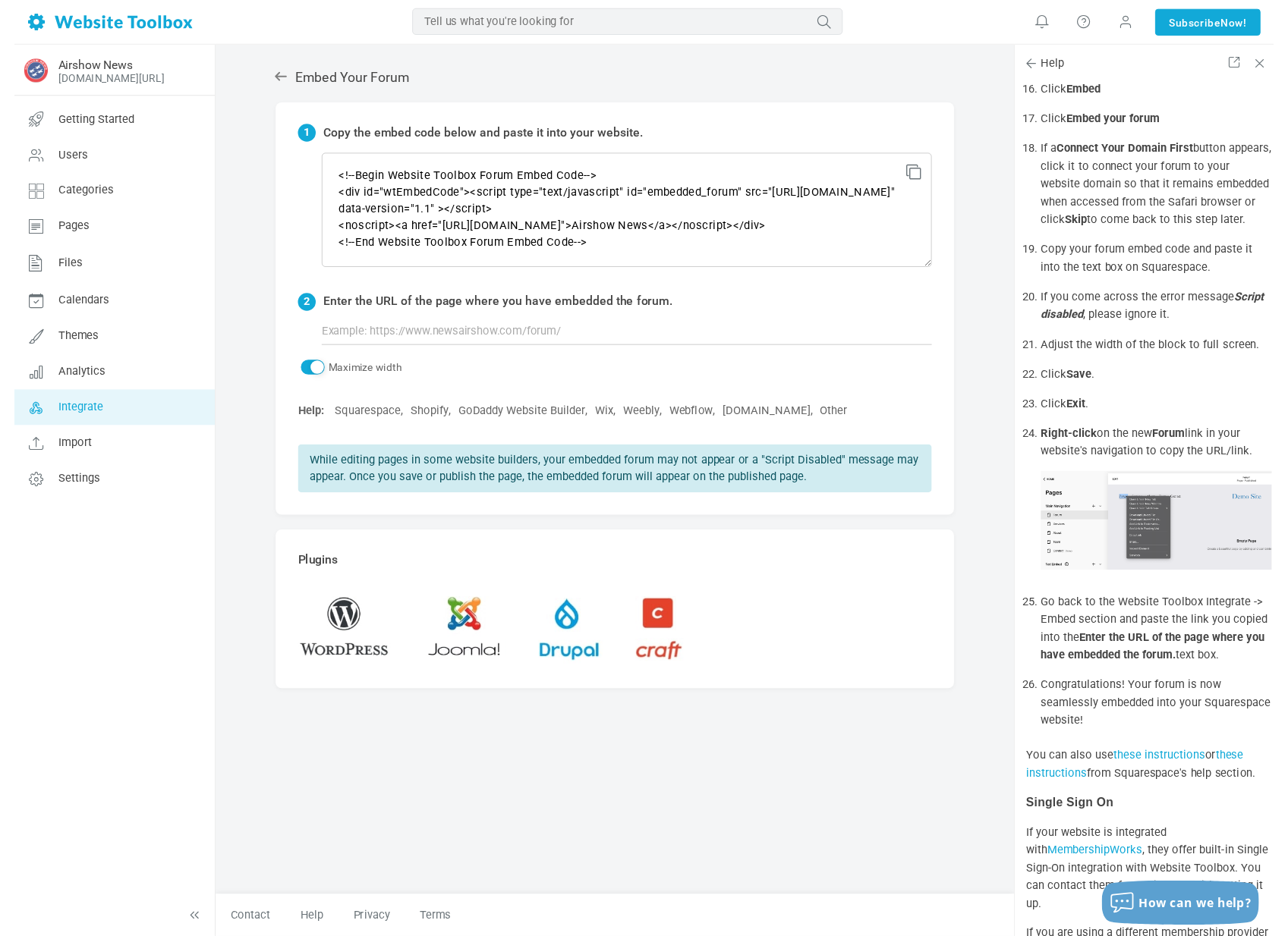
scroll to position [1230, 0]
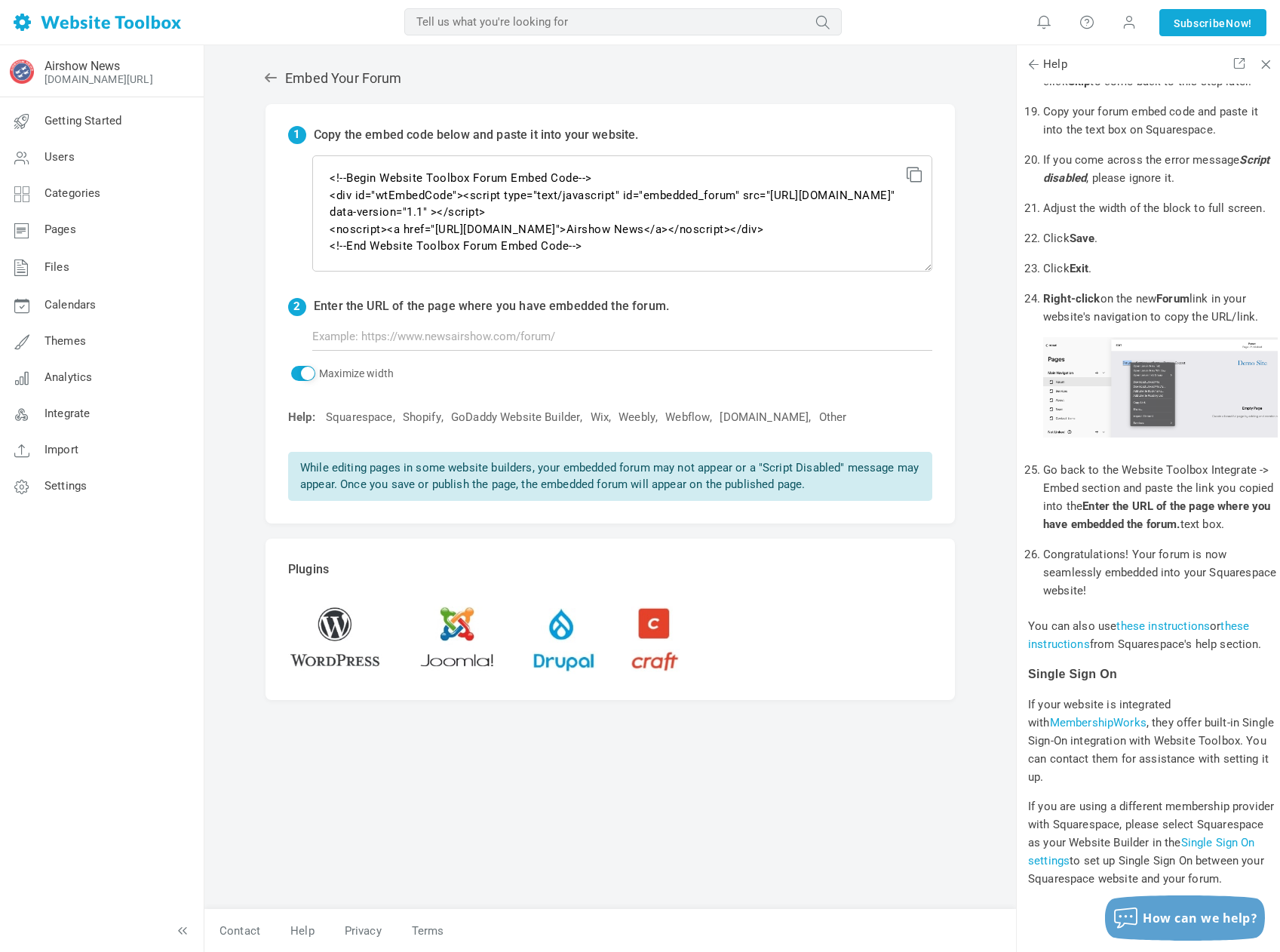
click at [1076, 651] on link "these instructions" at bounding box center [1138, 634] width 221 height 32
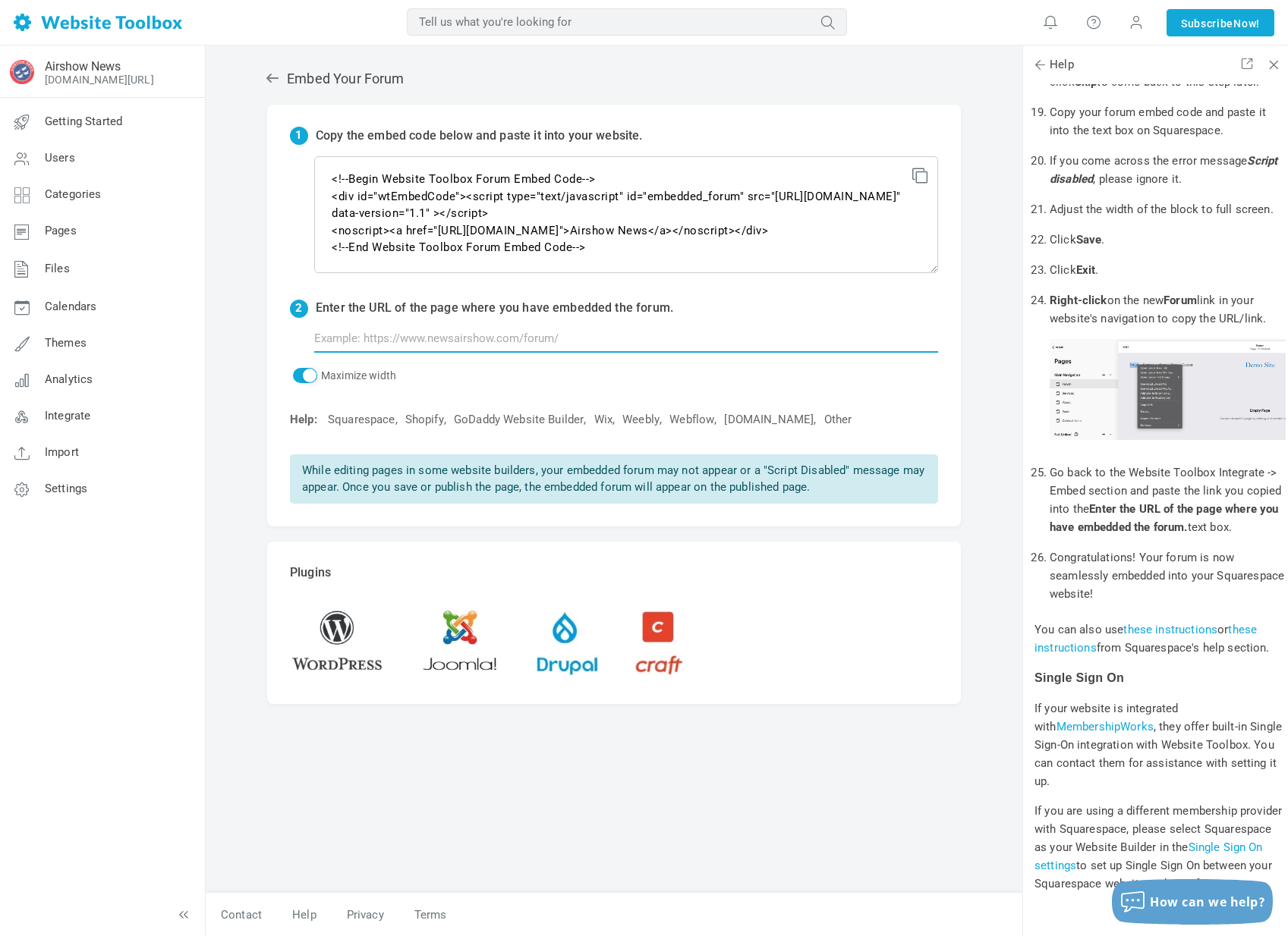
click at [490, 348] on input "text" at bounding box center [626, 339] width 624 height 29
type input "h"
drag, startPoint x: 577, startPoint y: 343, endPoint x: 452, endPoint y: 324, distance: 126.4
click at [453, 324] on input "text" at bounding box center [626, 339] width 624 height 29
click at [379, 334] on input "text" at bounding box center [626, 339] width 624 height 29
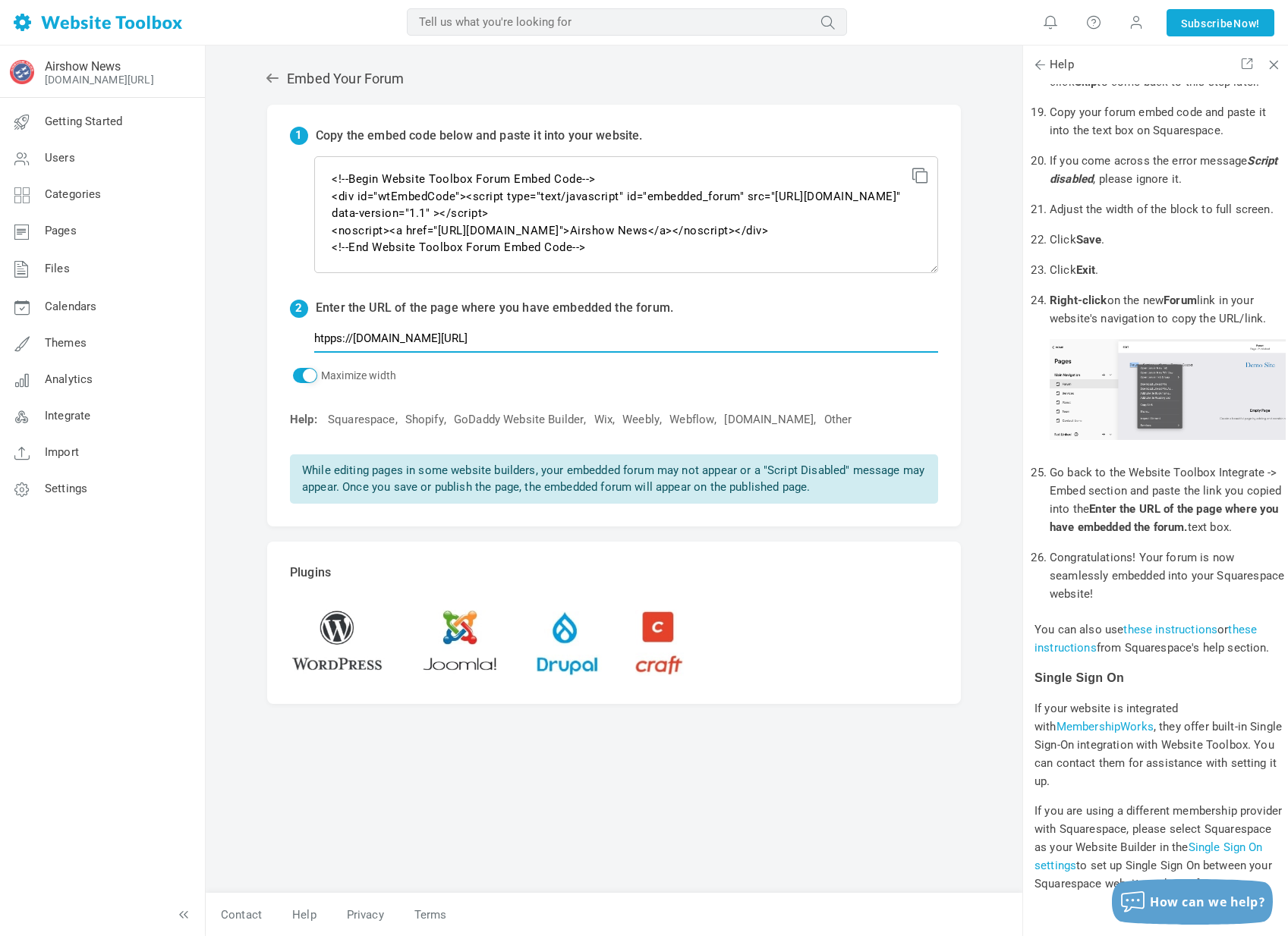
type input "http://htpps://www.newsairshow.com/forum"
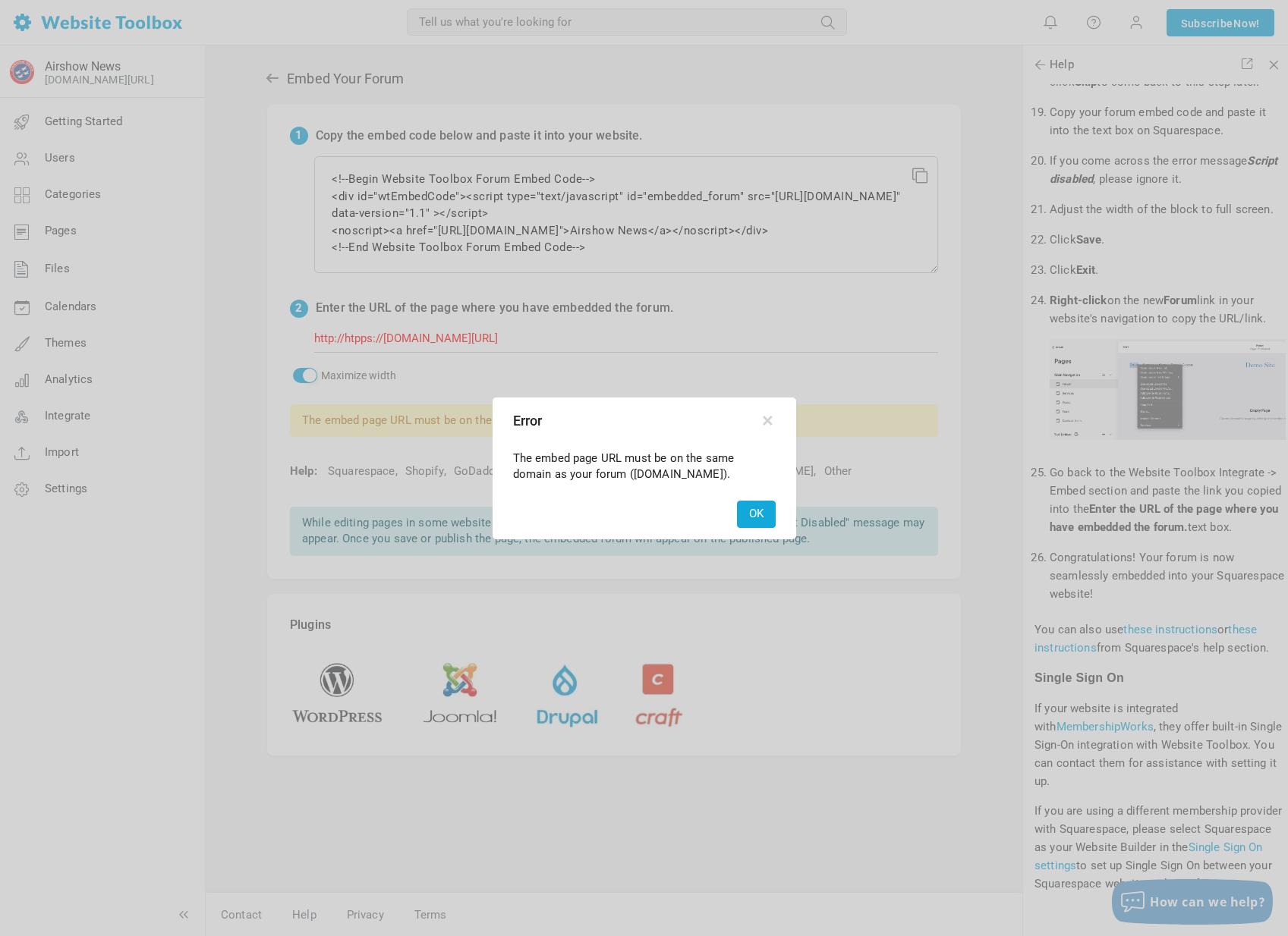
click at [750, 503] on button "OK" at bounding box center [756, 513] width 39 height 26
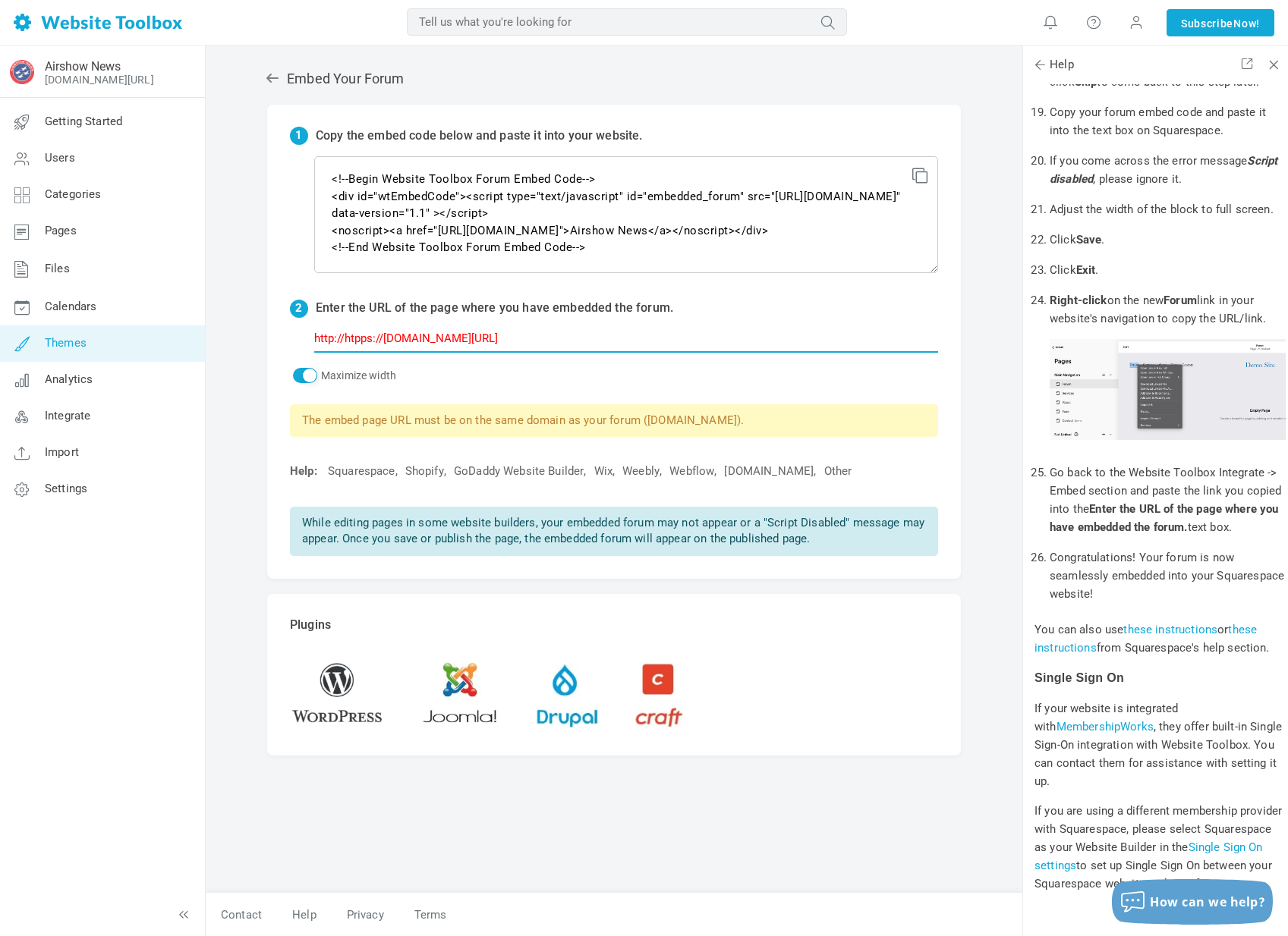
drag, startPoint x: 559, startPoint y: 340, endPoint x: 182, endPoint y: 325, distance: 377.3
click at [182, 325] on div "Airshow News forum.newsairshow.com/?authtoken=3d1540b02ccc6a7c2b1b0cd0040d2564&…" at bounding box center [644, 490] width 1288 height 892
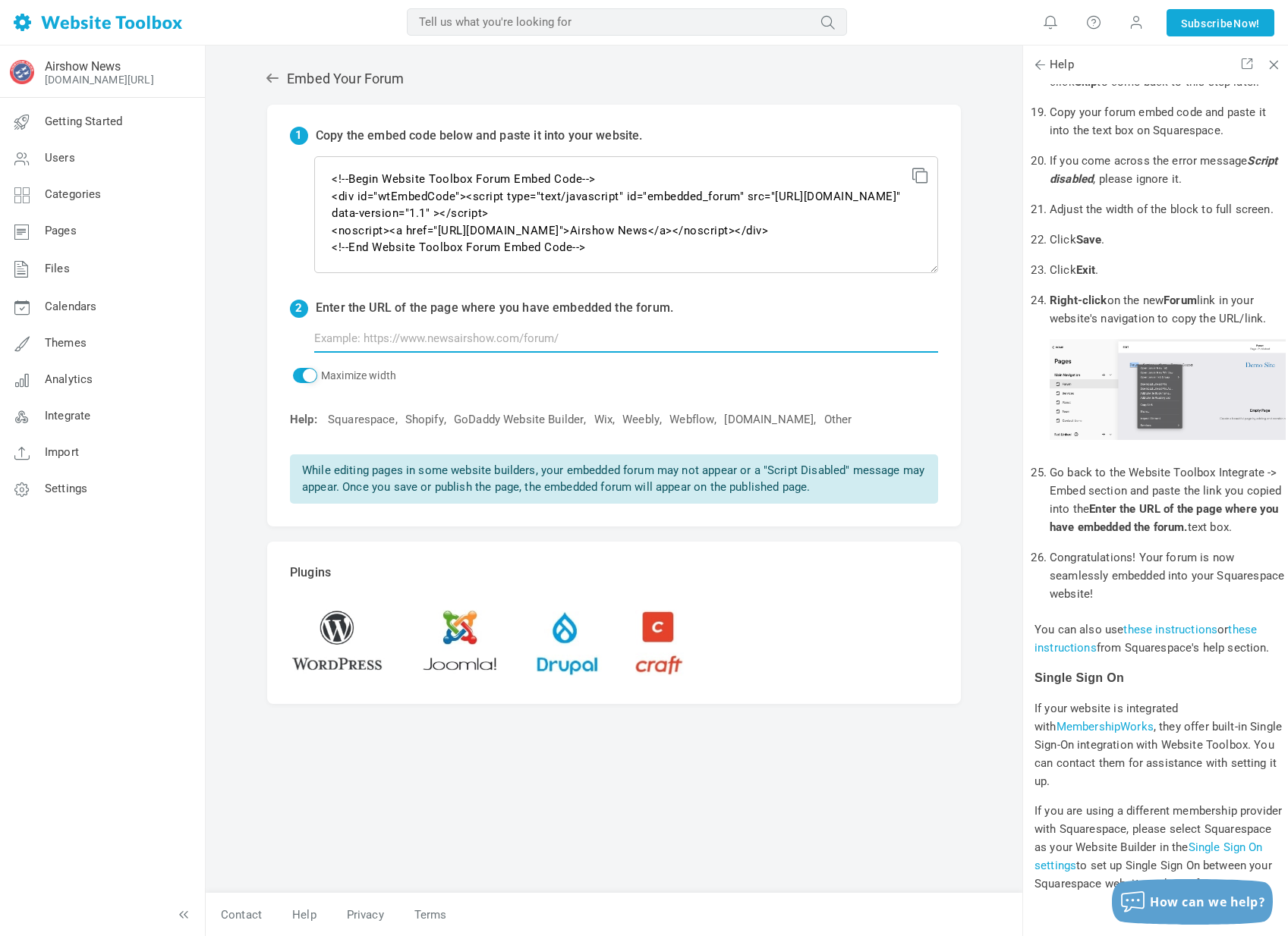
paste input "http://<!--Begin Website Toolbox Forum Embed Code--> <div id="wtEmbedCode"><scr…"
type input "http://<!--Begin Website Toolbox Forum Embed Code--> <div id="wtEmbedCode"><scr…"
drag, startPoint x: 937, startPoint y: 340, endPoint x: -228, endPoint y: 298, distance: 1165.8
click at [0, 298] on html "Loading... Copied MOST RELEVANT MOST RELEVANT Notifications You don't have any …" at bounding box center [644, 466] width 1288 height 936
paste input "https://www.newsairshow.com/forum"
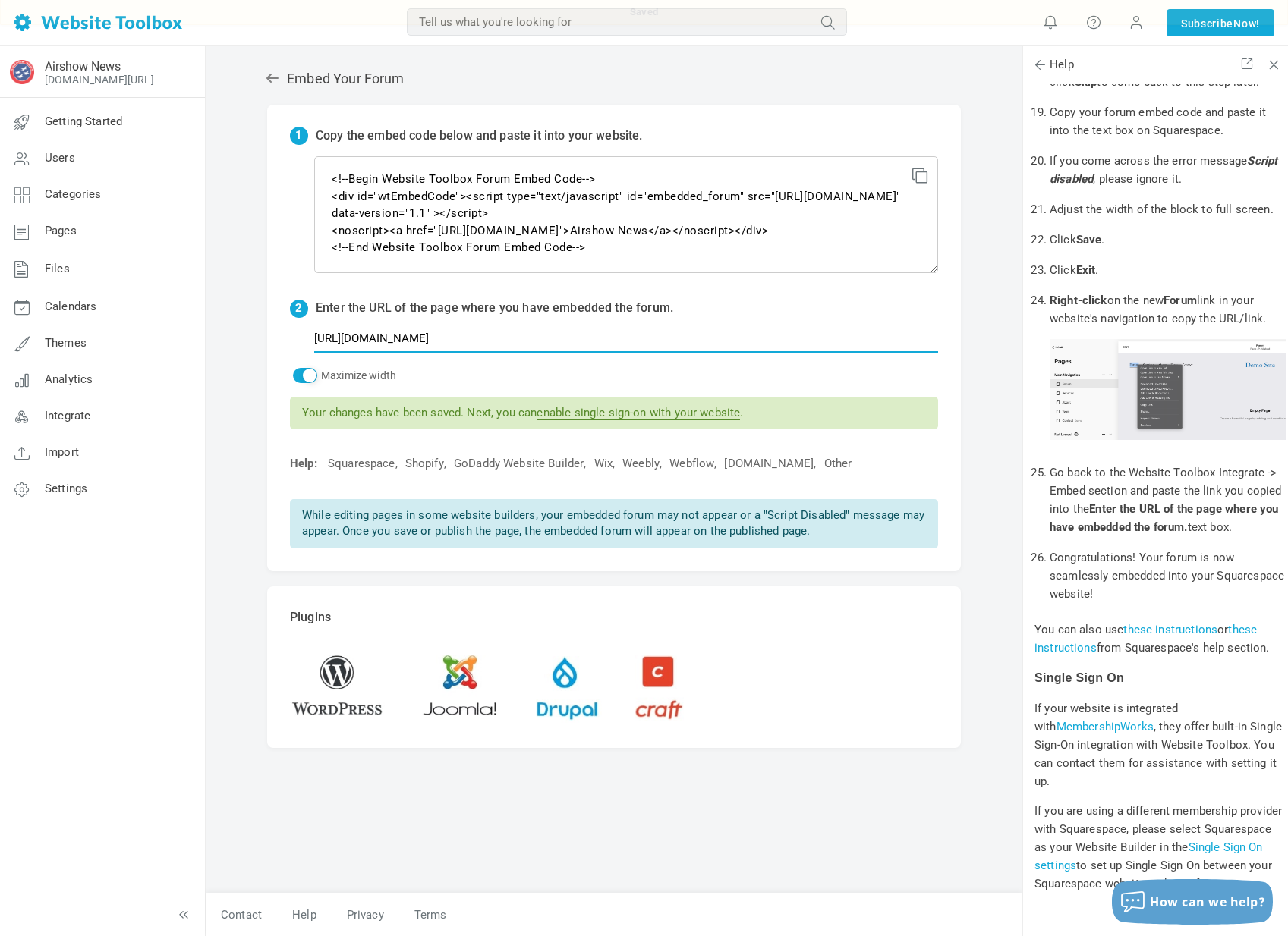
type input "https://www.newsairshow.com/forum"
click at [544, 374] on p "Maximize width" at bounding box center [614, 376] width 648 height 17
click at [95, 345] on link "Themes" at bounding box center [102, 344] width 205 height 36
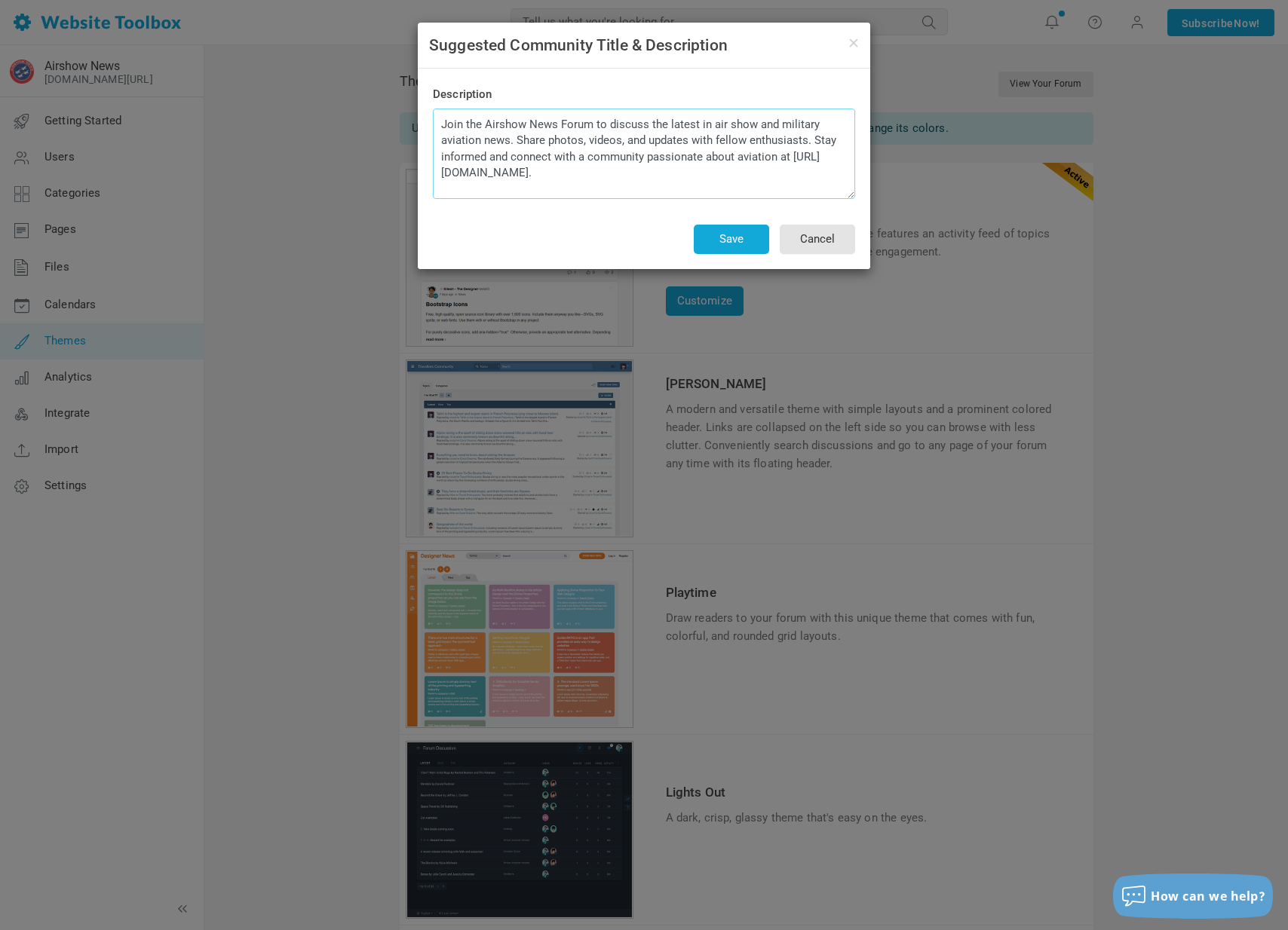
click at [646, 181] on textarea "Join the Airshow News Forum to discuss the latest in air show and military avia…" at bounding box center [644, 153] width 423 height 90
drag, startPoint x: 638, startPoint y: 181, endPoint x: 408, endPoint y: 123, distance: 237.2
click at [408, 123] on div "Suggested Community Title & Description Description Join the Airshow News Forum…" at bounding box center [644, 465] width 1288 height 930
click at [729, 249] on button "Save" at bounding box center [731, 239] width 75 height 30
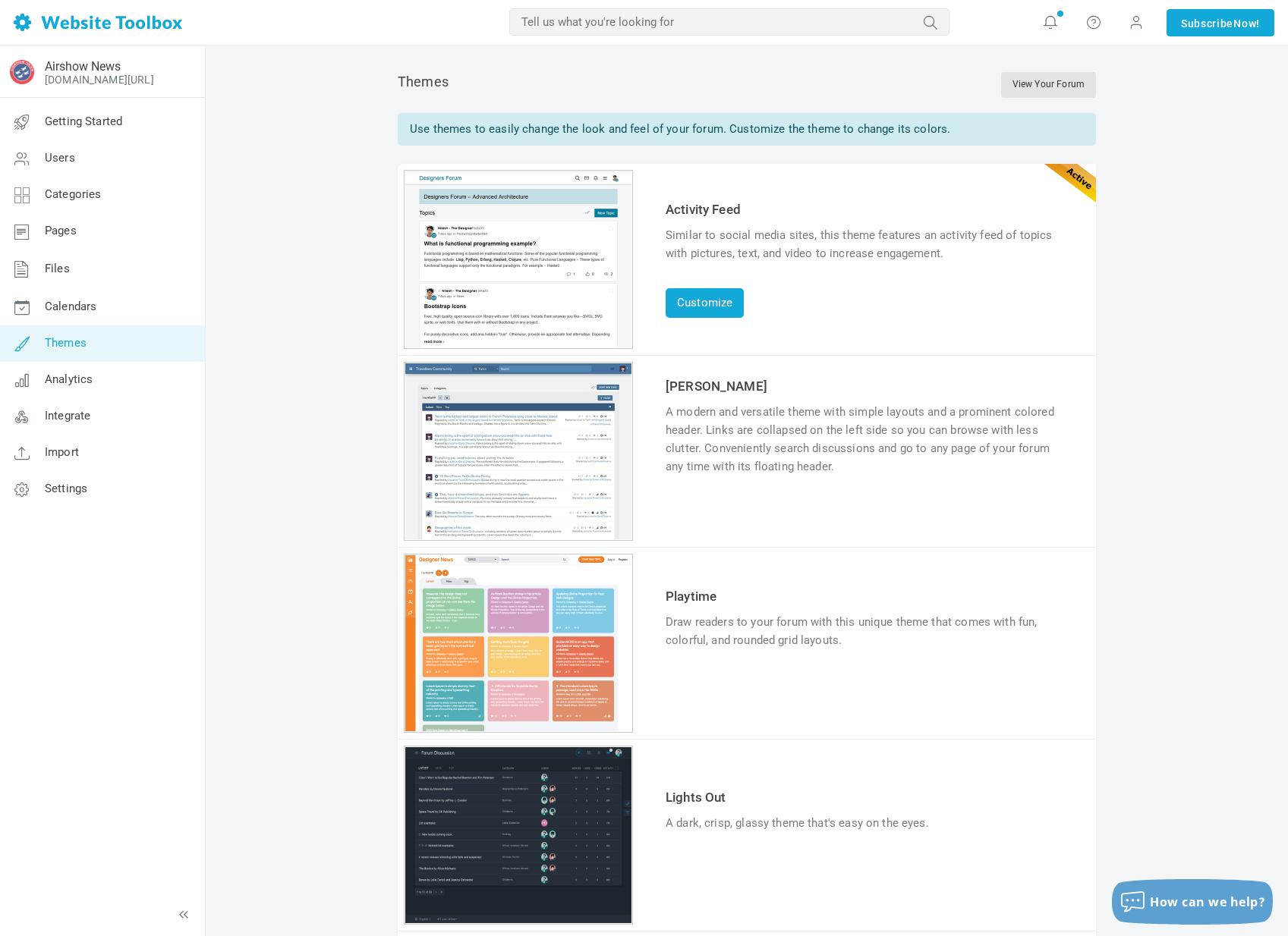
click at [66, 342] on span "Themes" at bounding box center [65, 343] width 42 height 14
click at [71, 497] on link "Settings" at bounding box center [102, 489] width 205 height 36
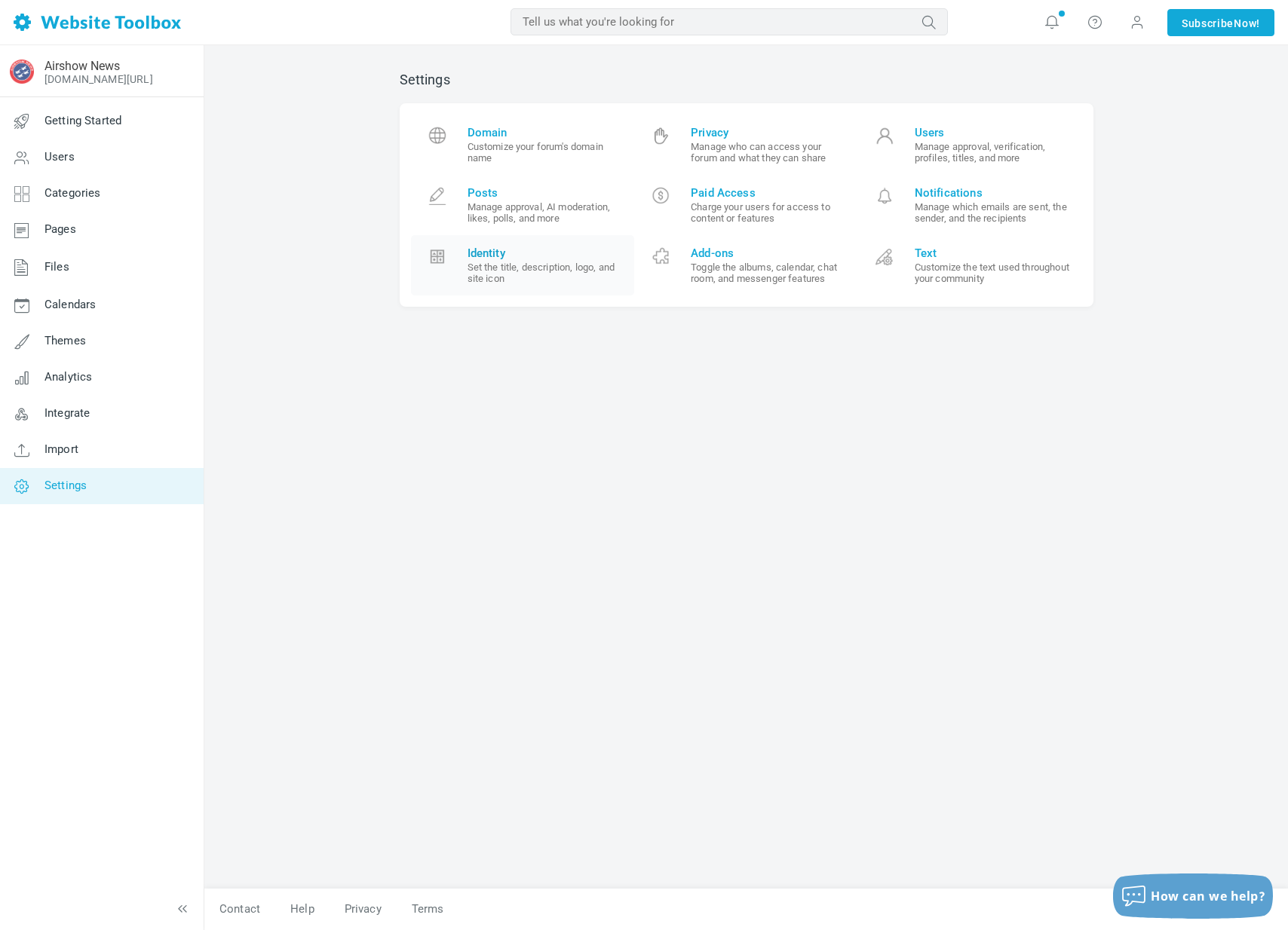
click at [562, 253] on span "Identity" at bounding box center [546, 253] width 156 height 14
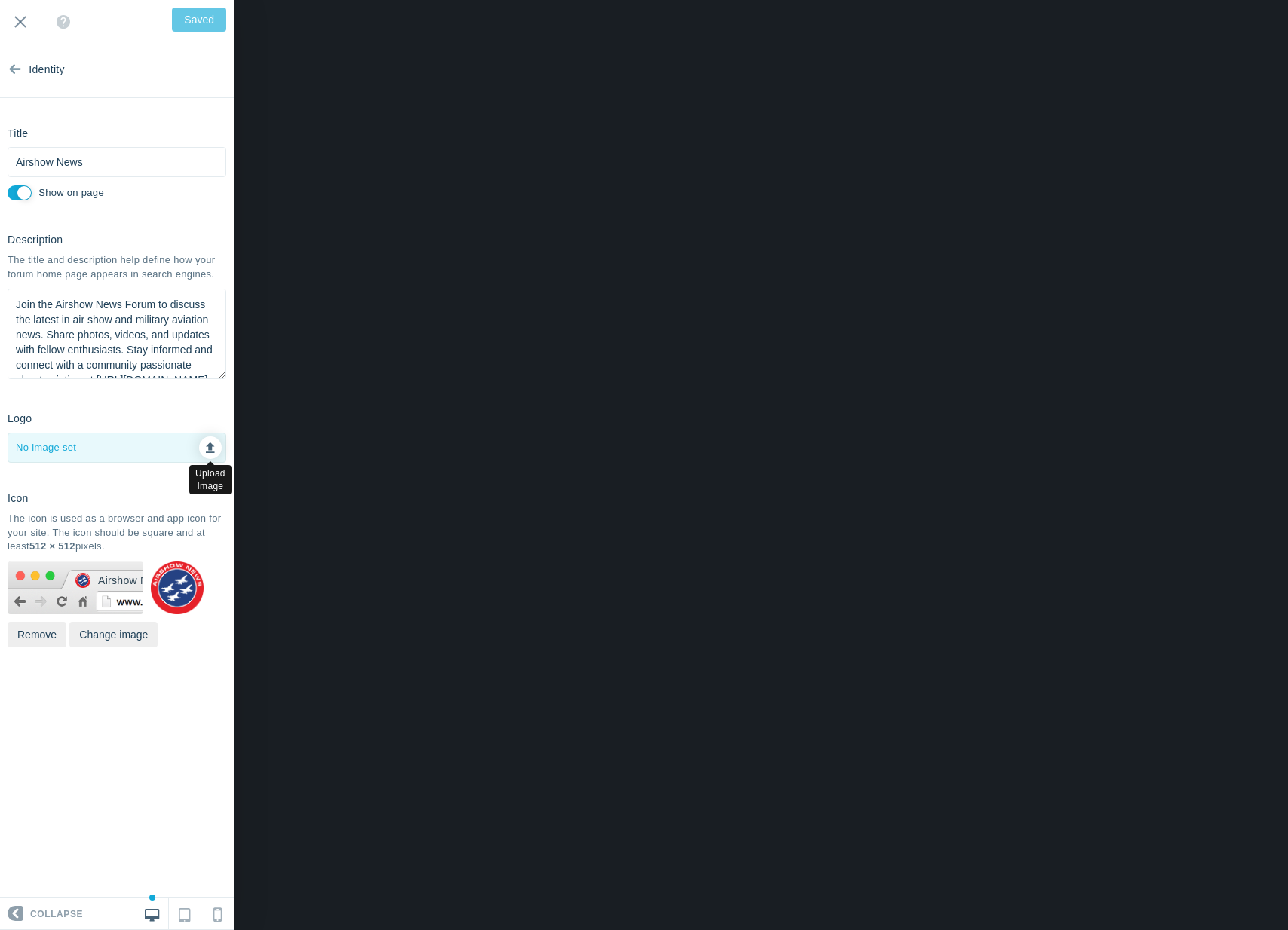
click at [215, 442] on link at bounding box center [210, 447] width 23 height 23
type input "C:\fakepath\revisi 1.png"
click at [210, 27] on input "Save" at bounding box center [201, 19] width 49 height 24
type input "Saved"
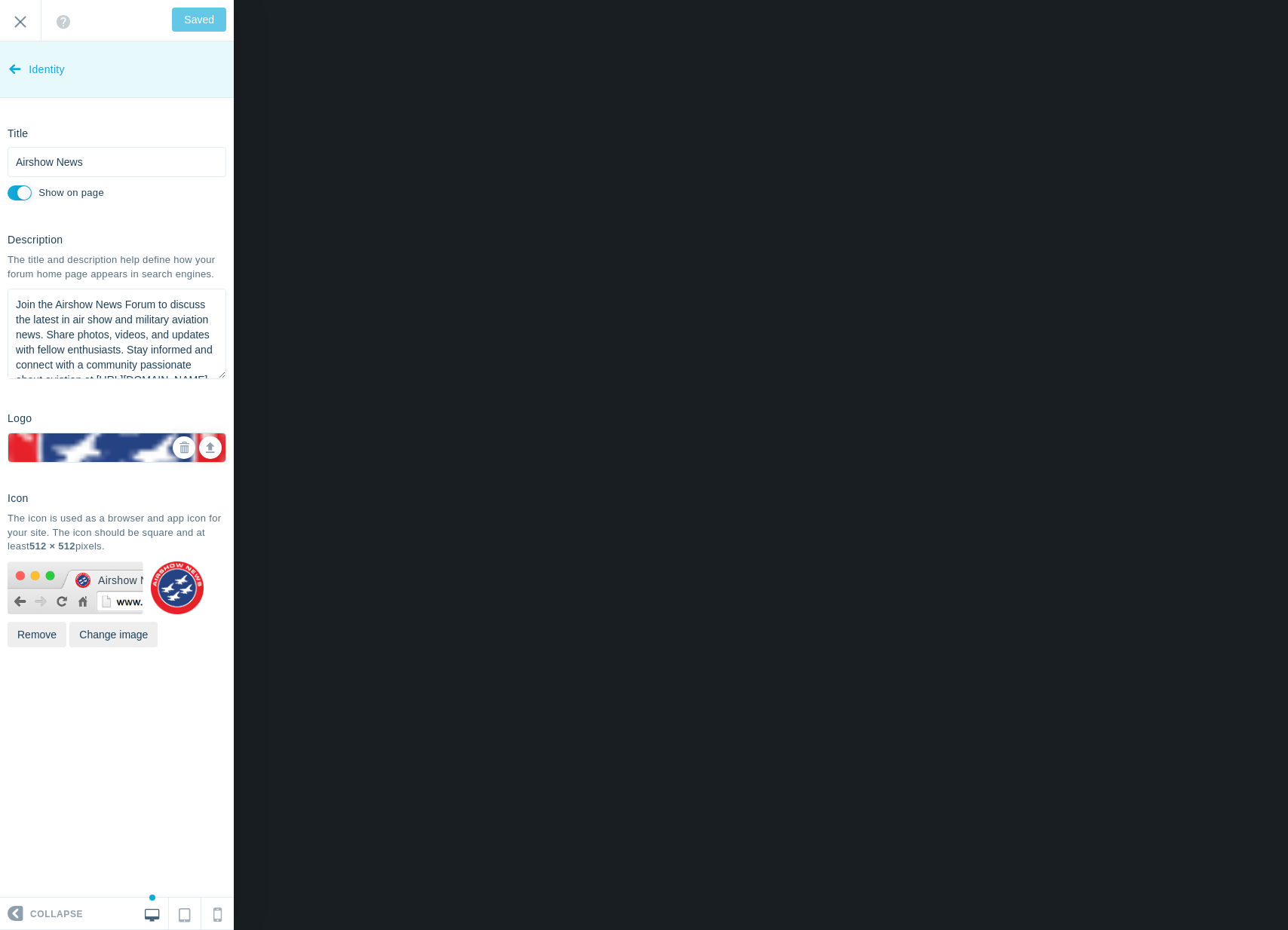
click at [33, 70] on span "Identity" at bounding box center [47, 70] width 36 height 57
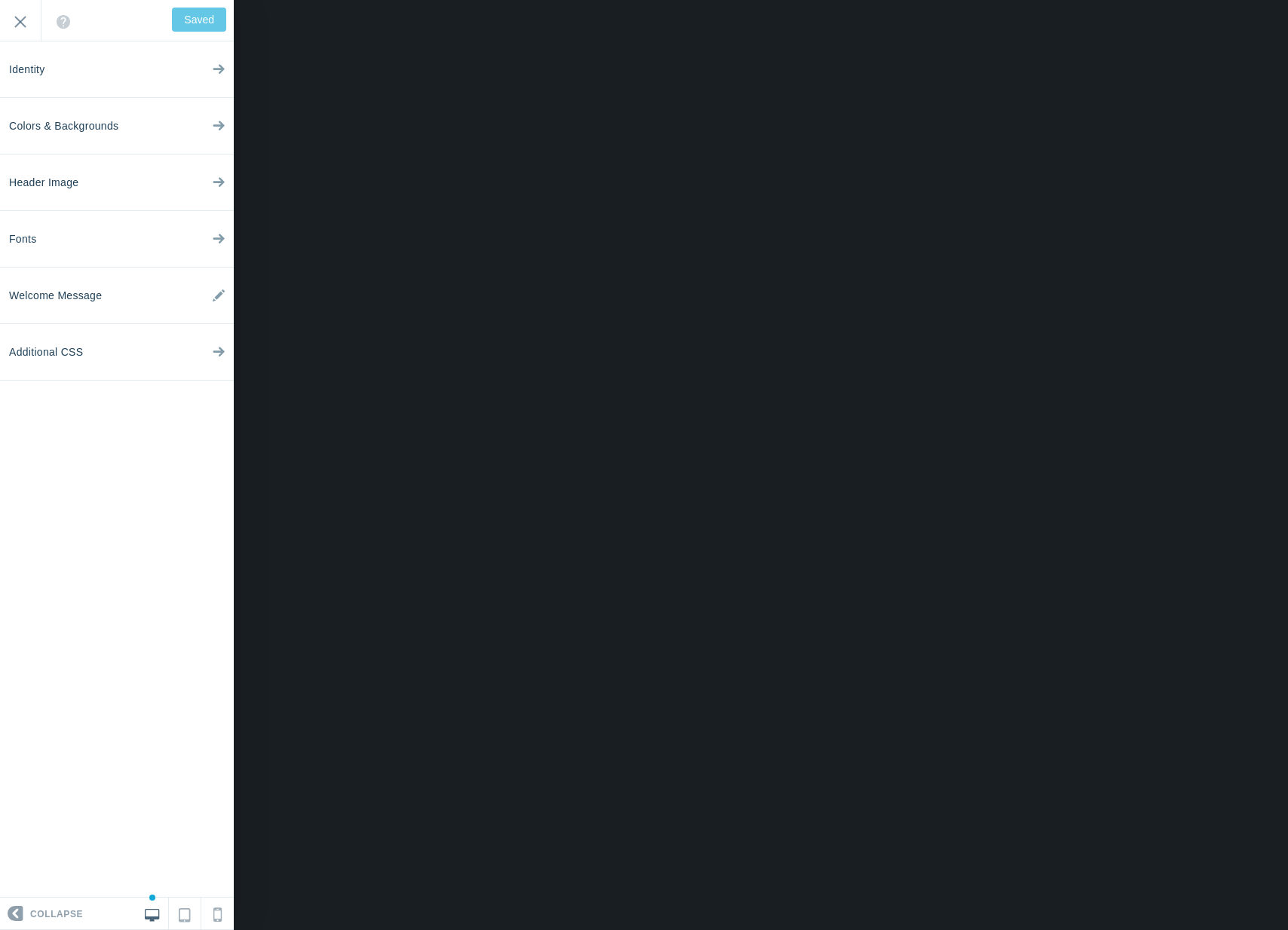
click at [33, 70] on span "Identity" at bounding box center [27, 70] width 36 height 57
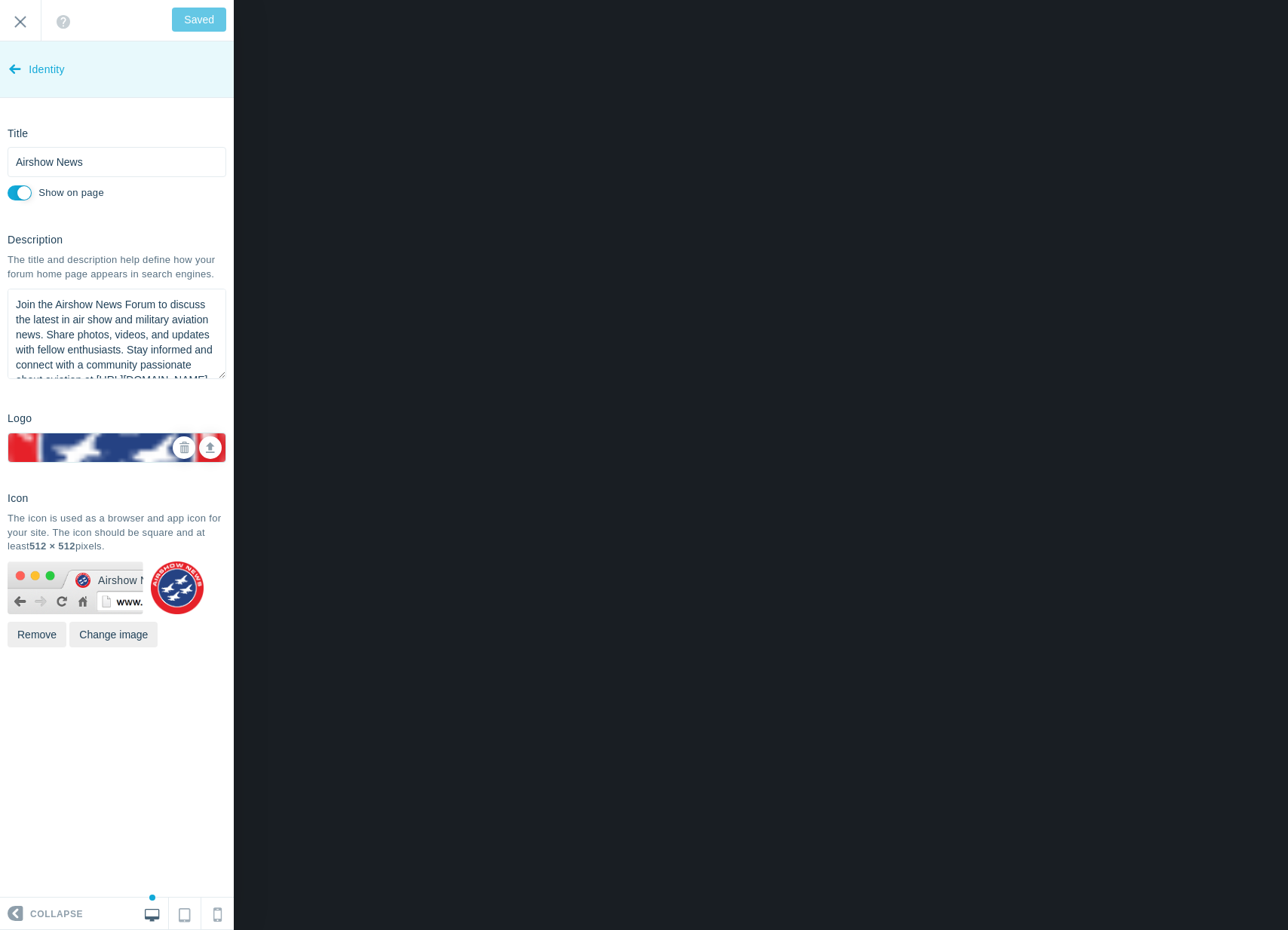
click at [33, 70] on span "Identity" at bounding box center [47, 70] width 36 height 57
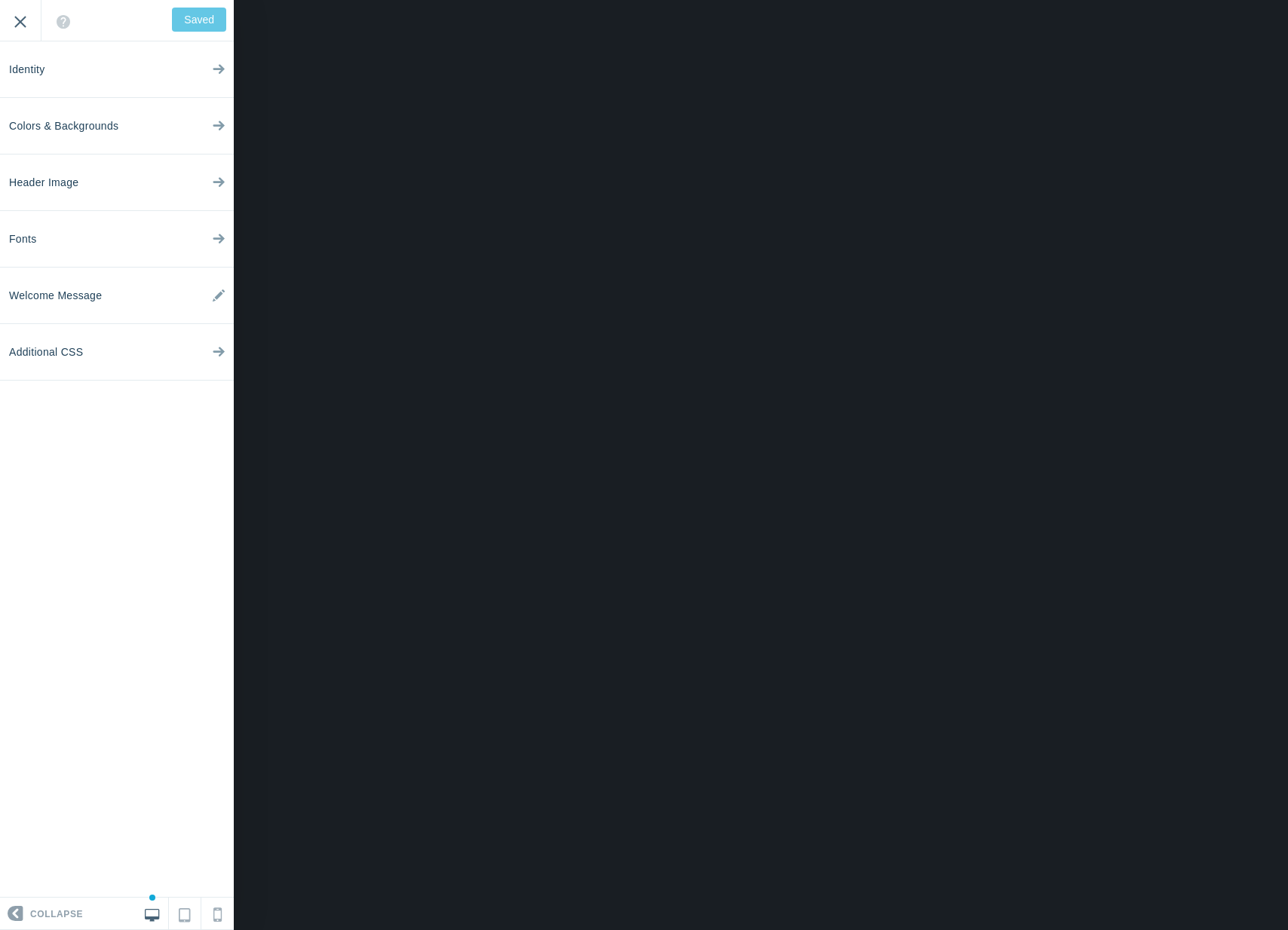
click at [20, 38] on input "Exit" at bounding box center [20, 21] width 41 height 42
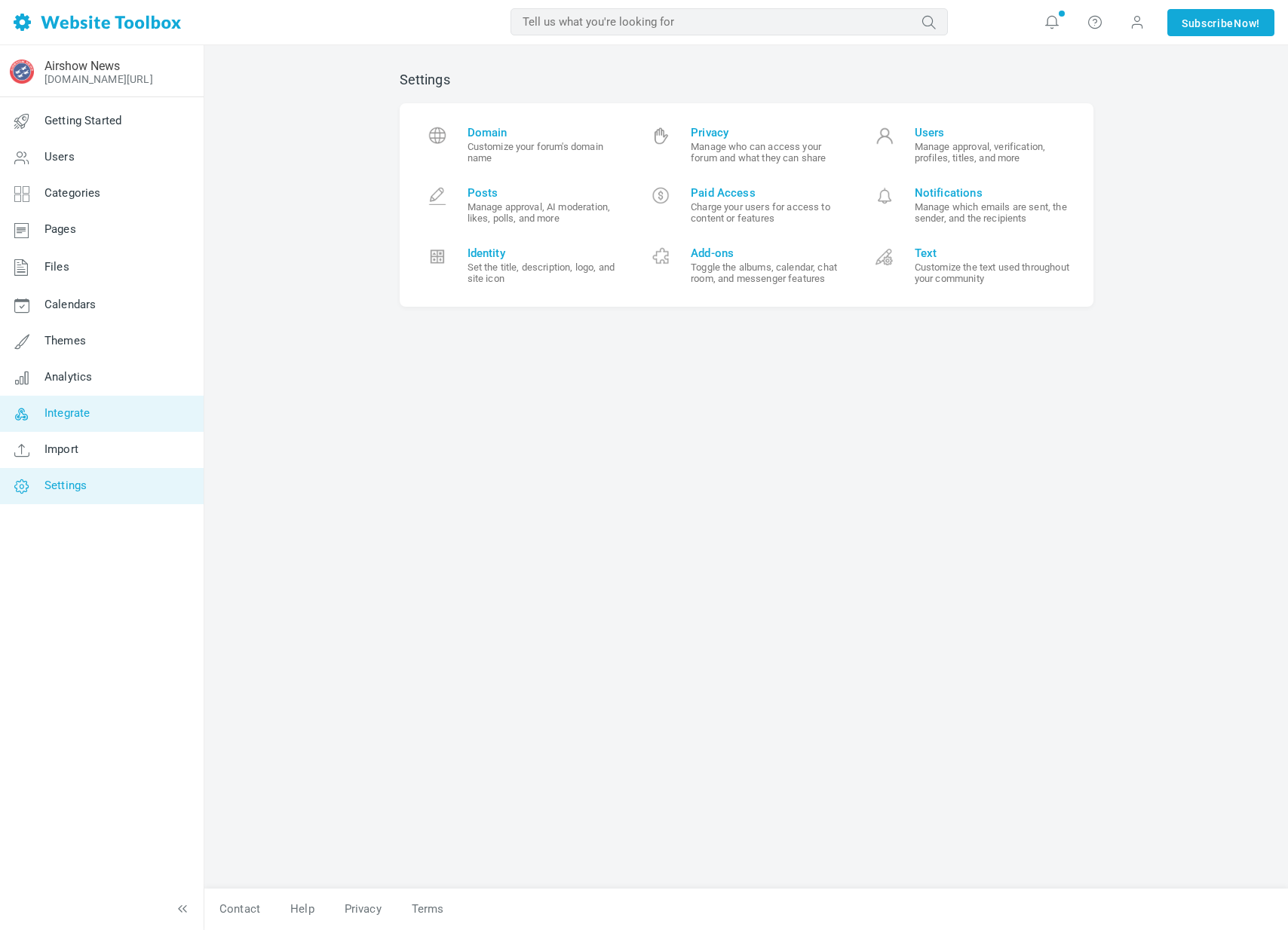
click at [79, 414] on span "Integrate" at bounding box center [67, 413] width 45 height 14
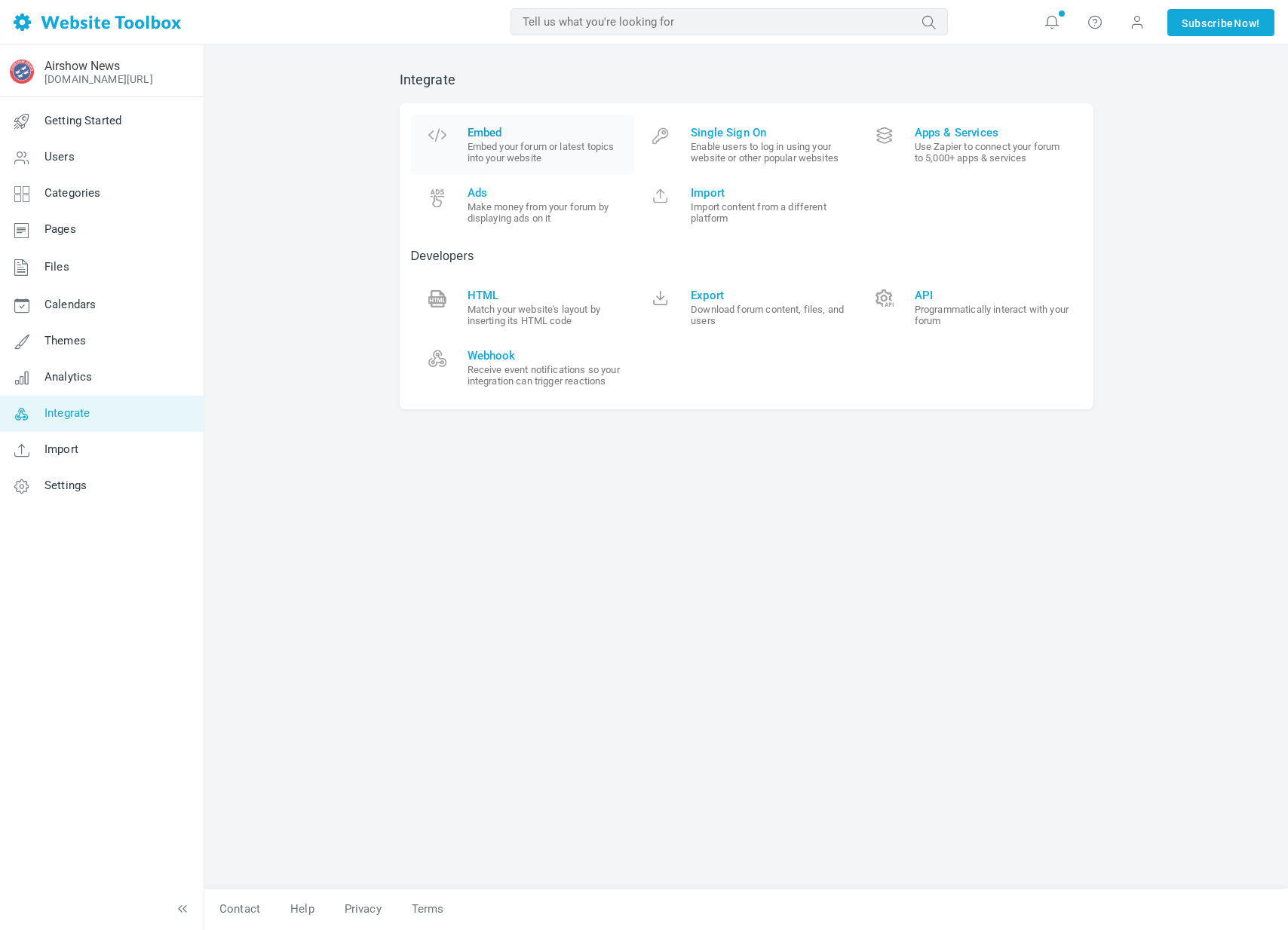
click at [505, 148] on small "Embed your forum or latest topics into your website" at bounding box center [546, 152] width 156 height 23
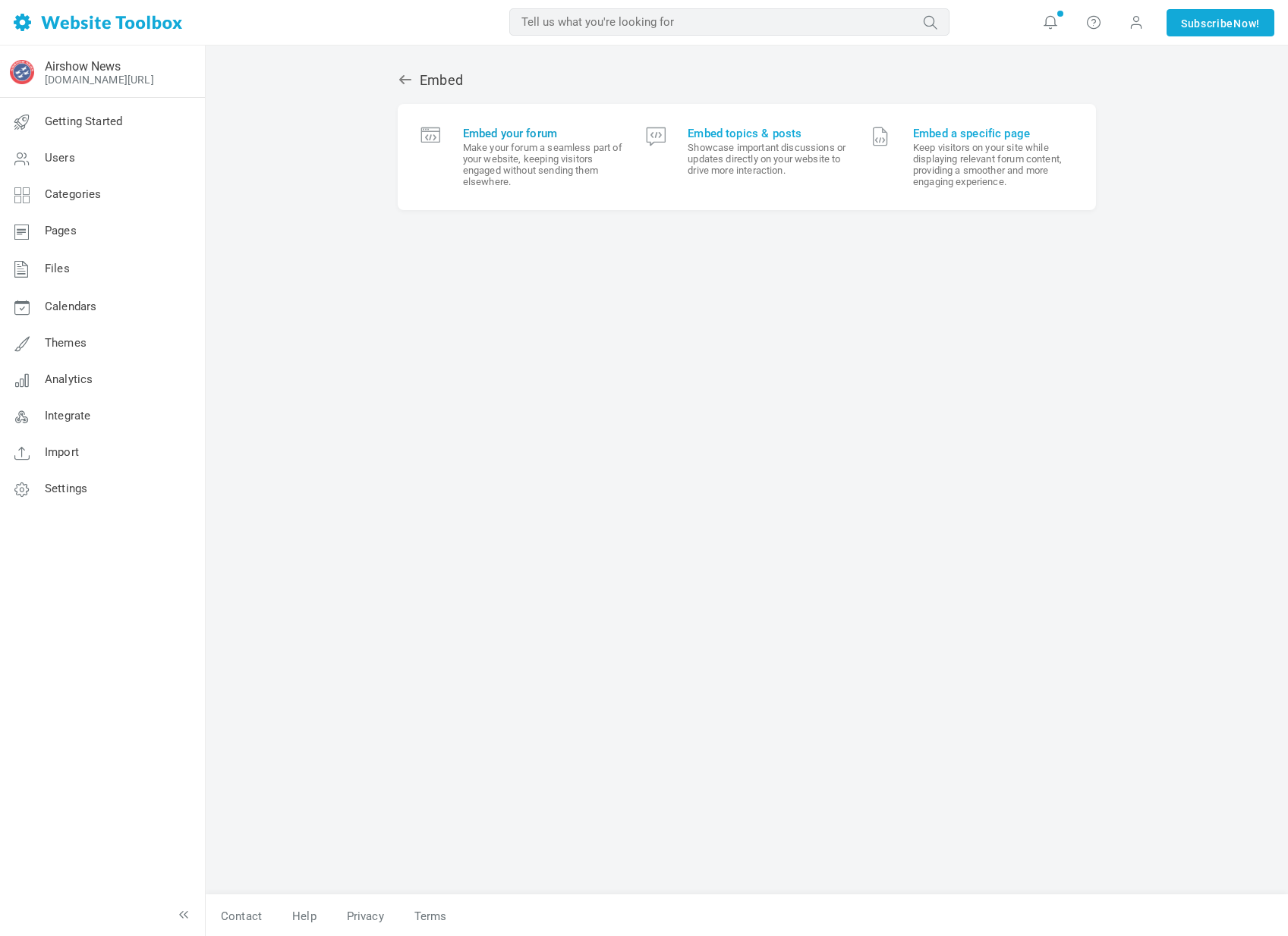
click at [543, 142] on small "Make your forum a seamless part of your website, keeping visitors engaged witho…" at bounding box center [543, 164] width 160 height 45
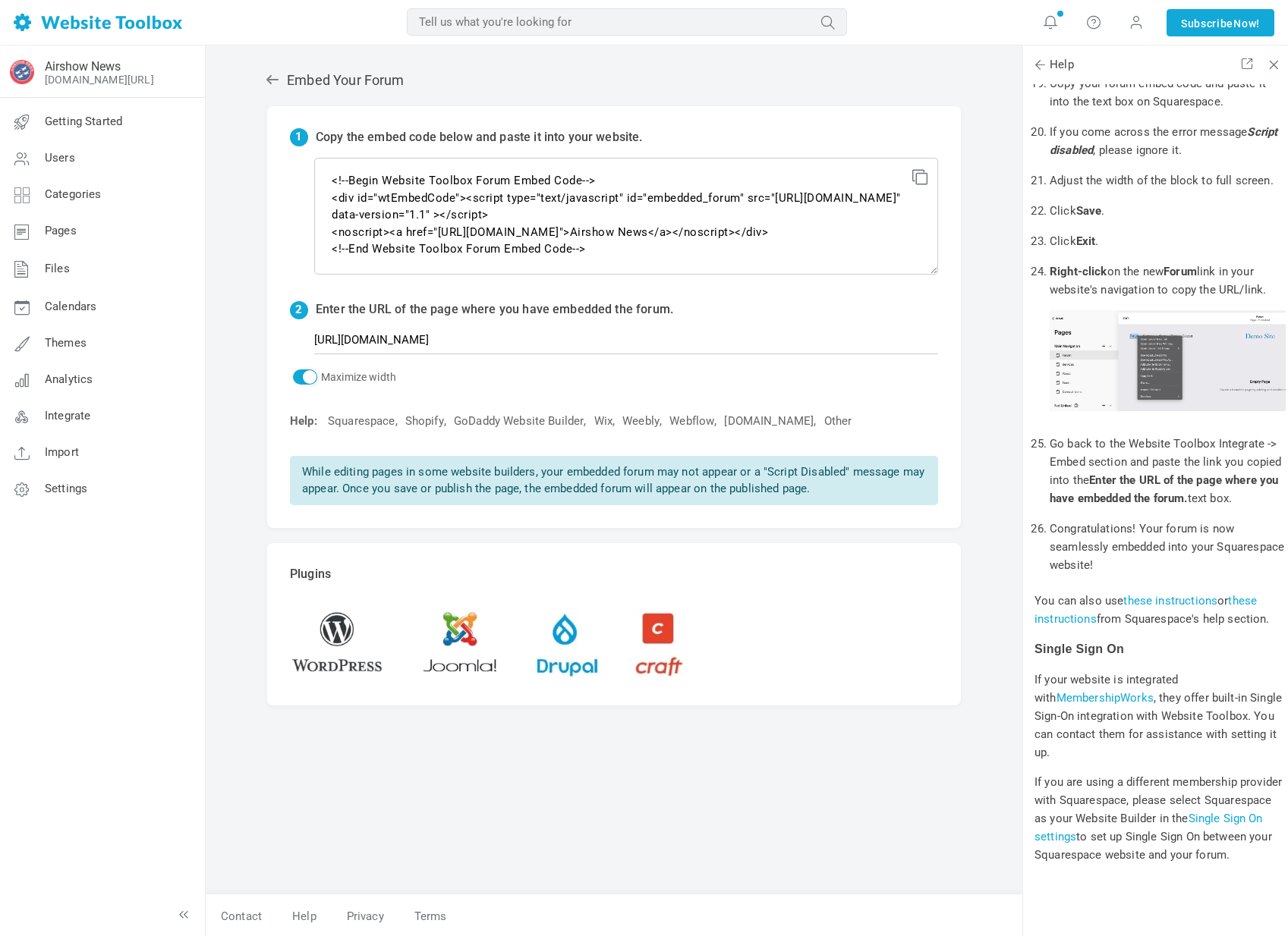
scroll to position [2, 0]
click at [268, 83] on icon at bounding box center [272, 78] width 15 height 15
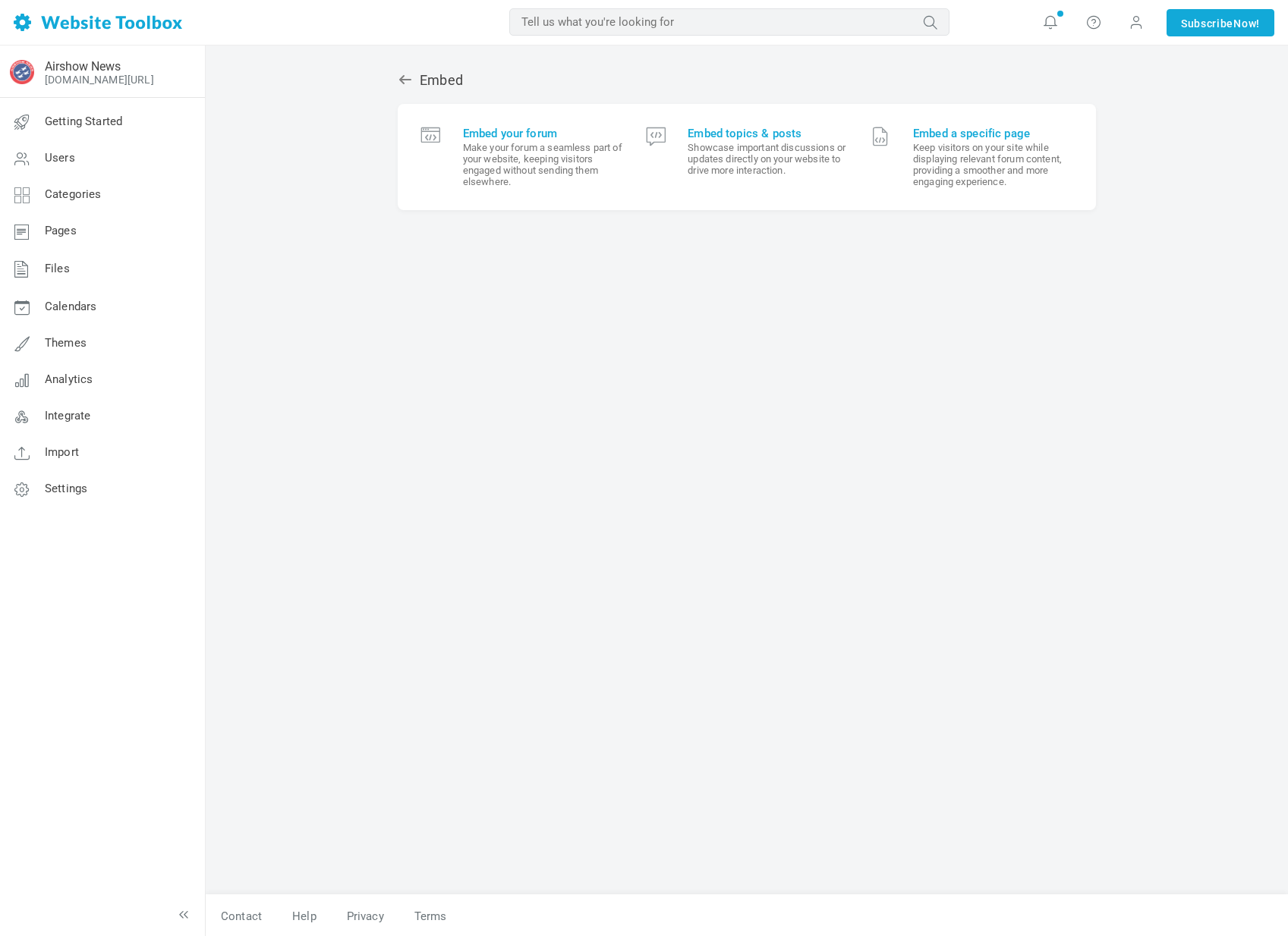
click at [413, 80] on link at bounding box center [408, 80] width 22 height 16
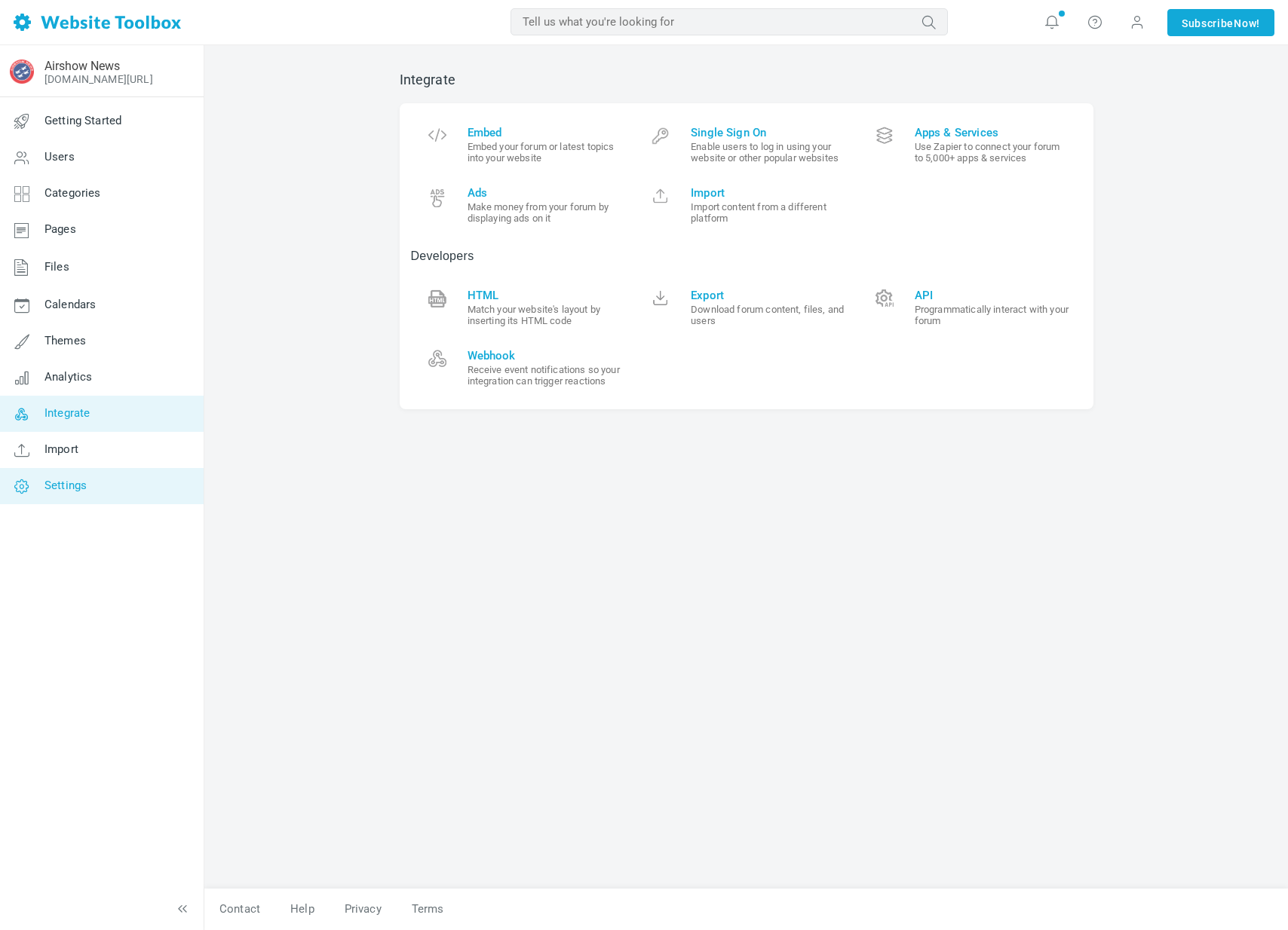
click at [89, 476] on link "Settings" at bounding box center [101, 486] width 204 height 36
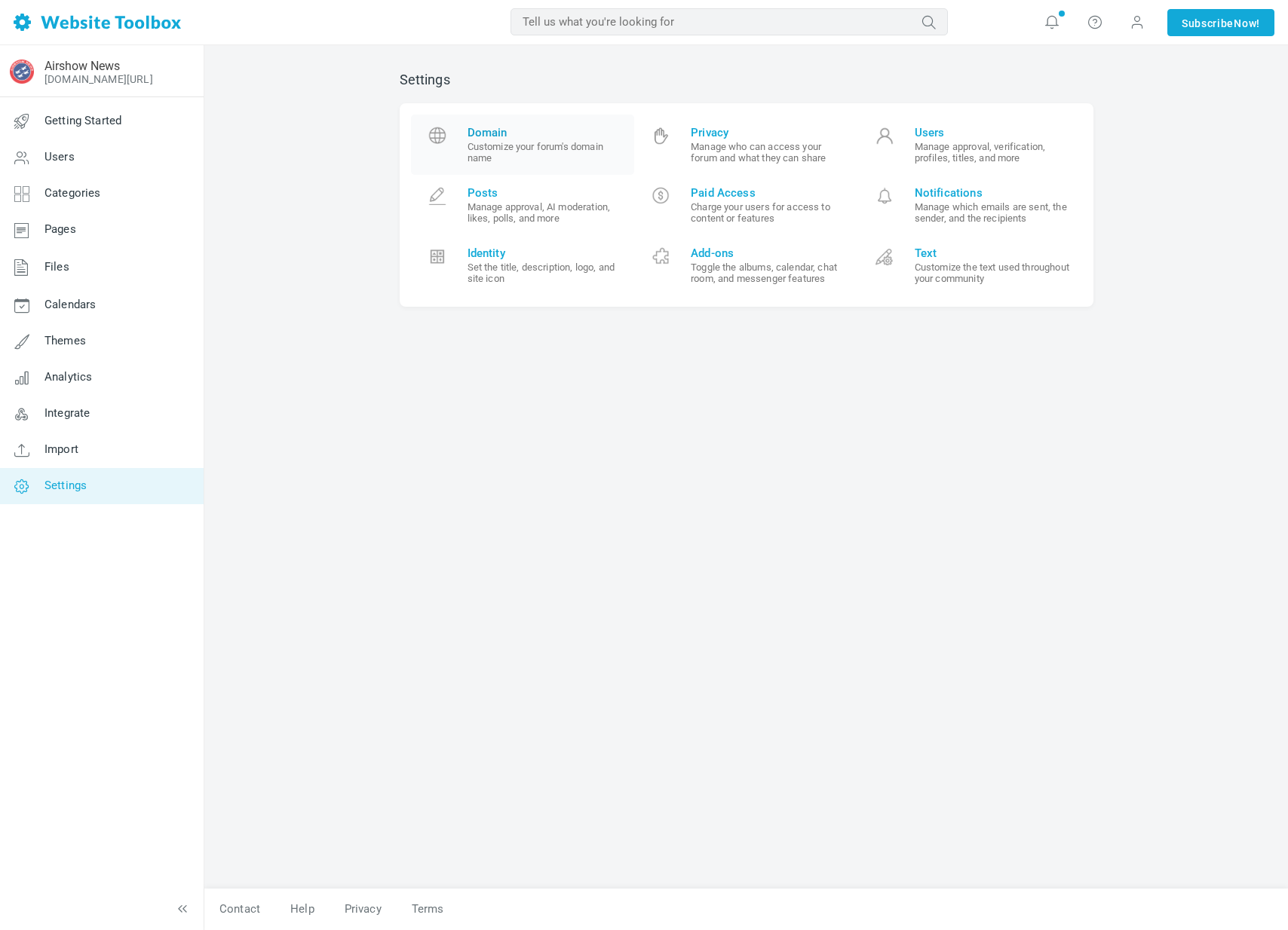
click at [518, 153] on small "Customize your forum's domain name" at bounding box center [546, 152] width 156 height 23
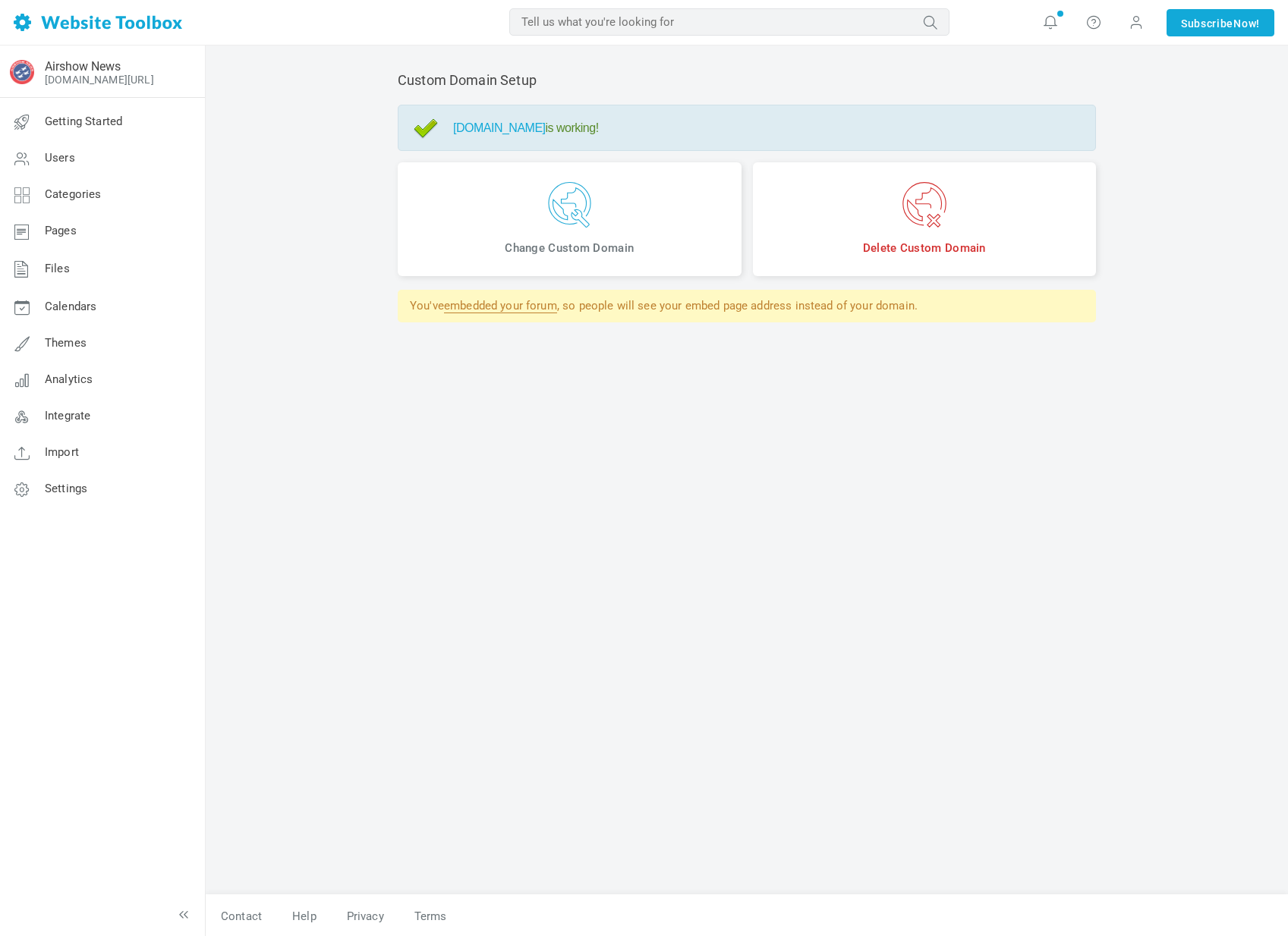
click at [931, 237] on span "Delete Custom Domain" at bounding box center [924, 219] width 344 height 114
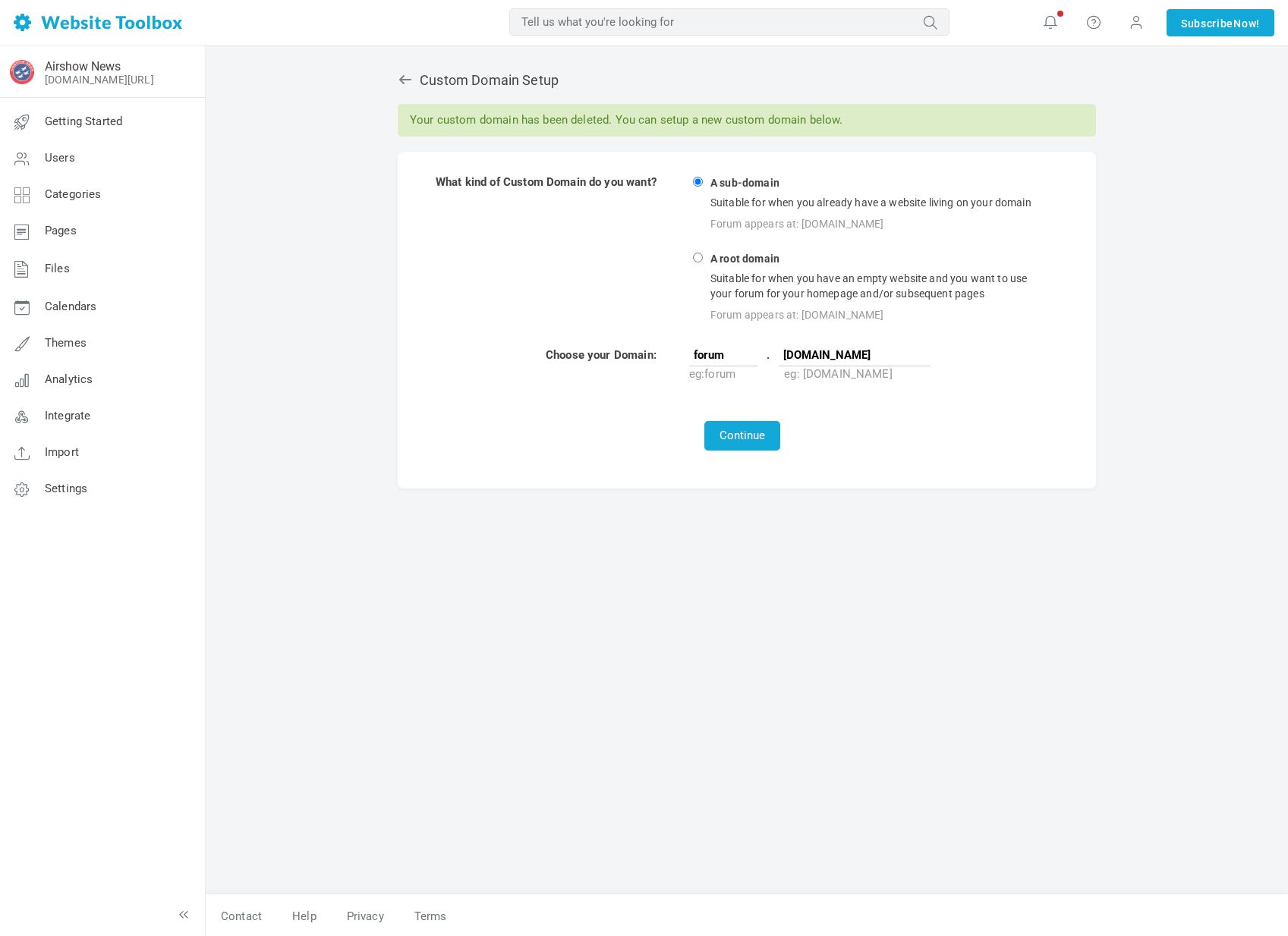
click at [674, 429] on div "Continue" at bounding box center [742, 435] width 614 height 30
click at [734, 430] on button "Continue" at bounding box center [742, 435] width 75 height 30
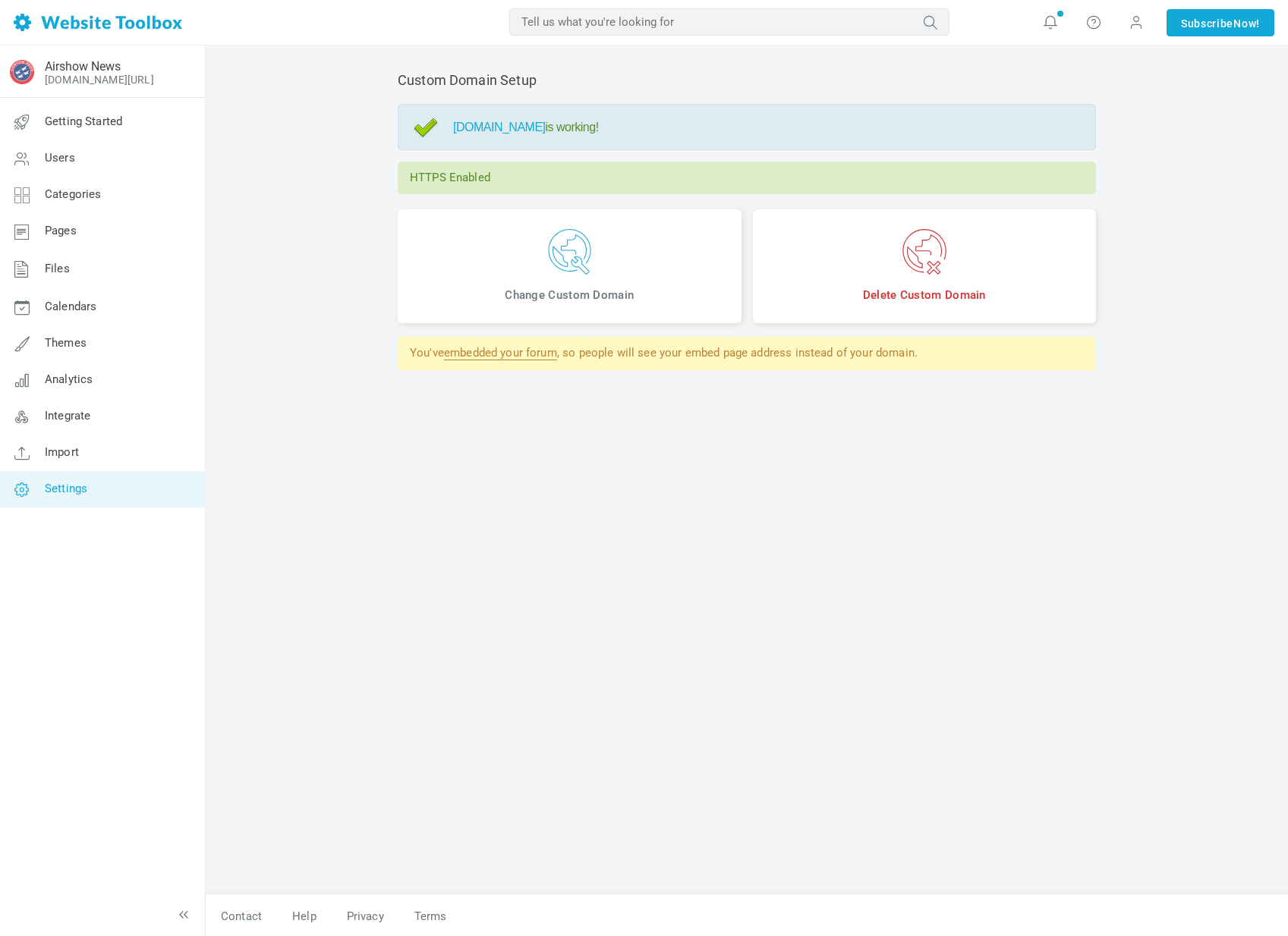
click at [78, 495] on span "Settings" at bounding box center [65, 488] width 43 height 14
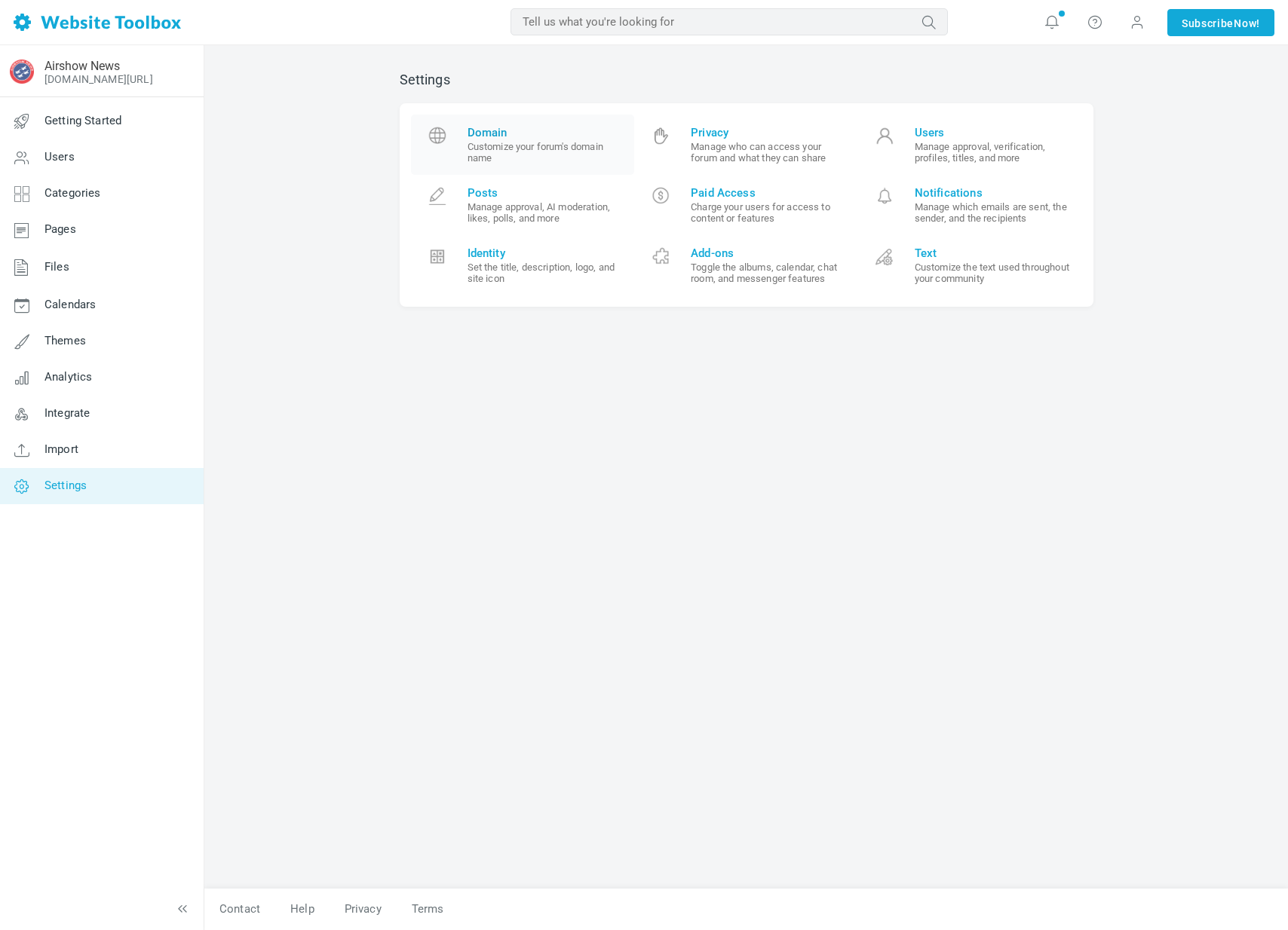
click at [505, 162] on small "Customize your forum's domain name" at bounding box center [546, 152] width 156 height 23
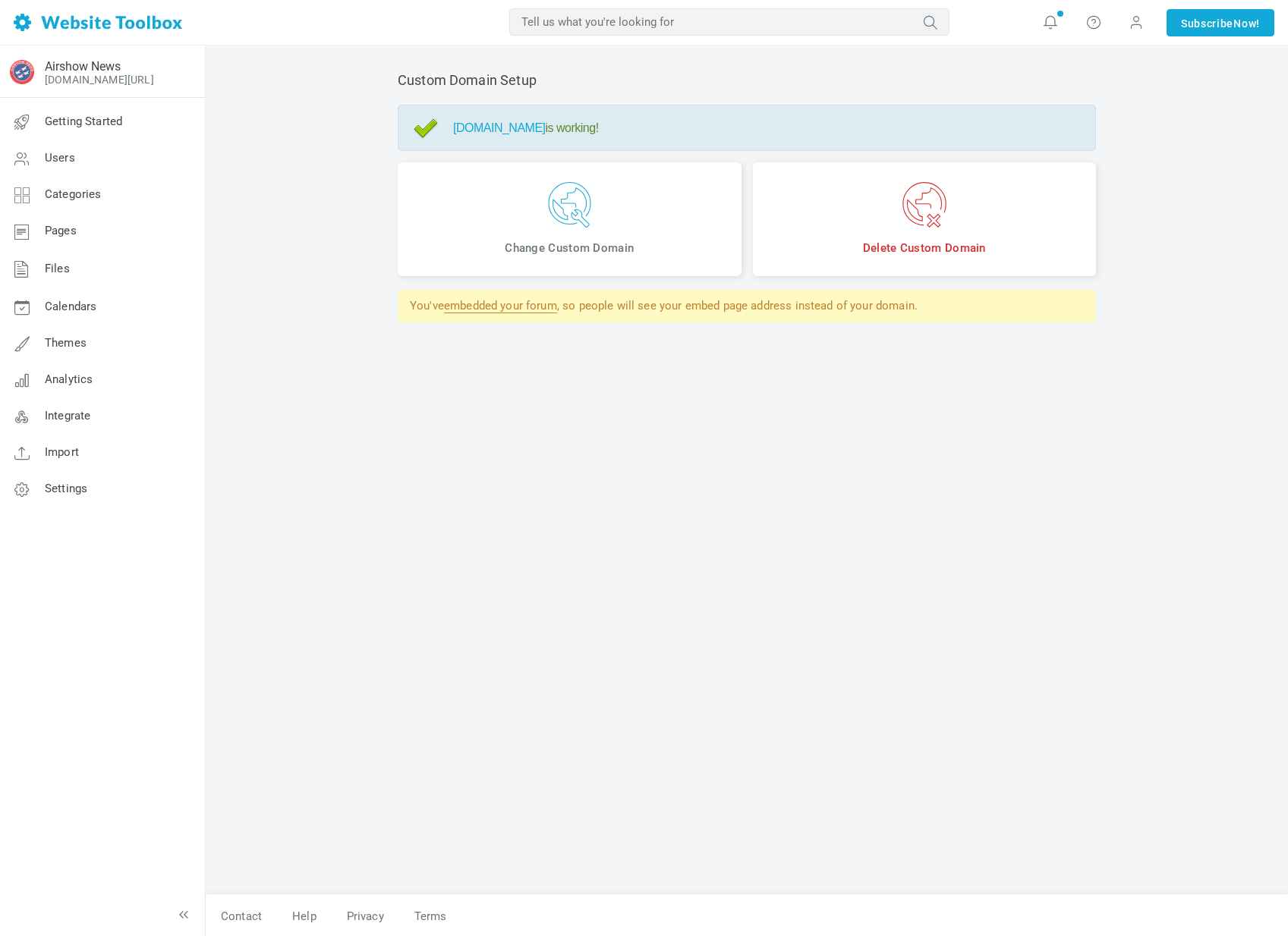
click at [507, 302] on link "embedded your forum" at bounding box center [500, 306] width 113 height 15
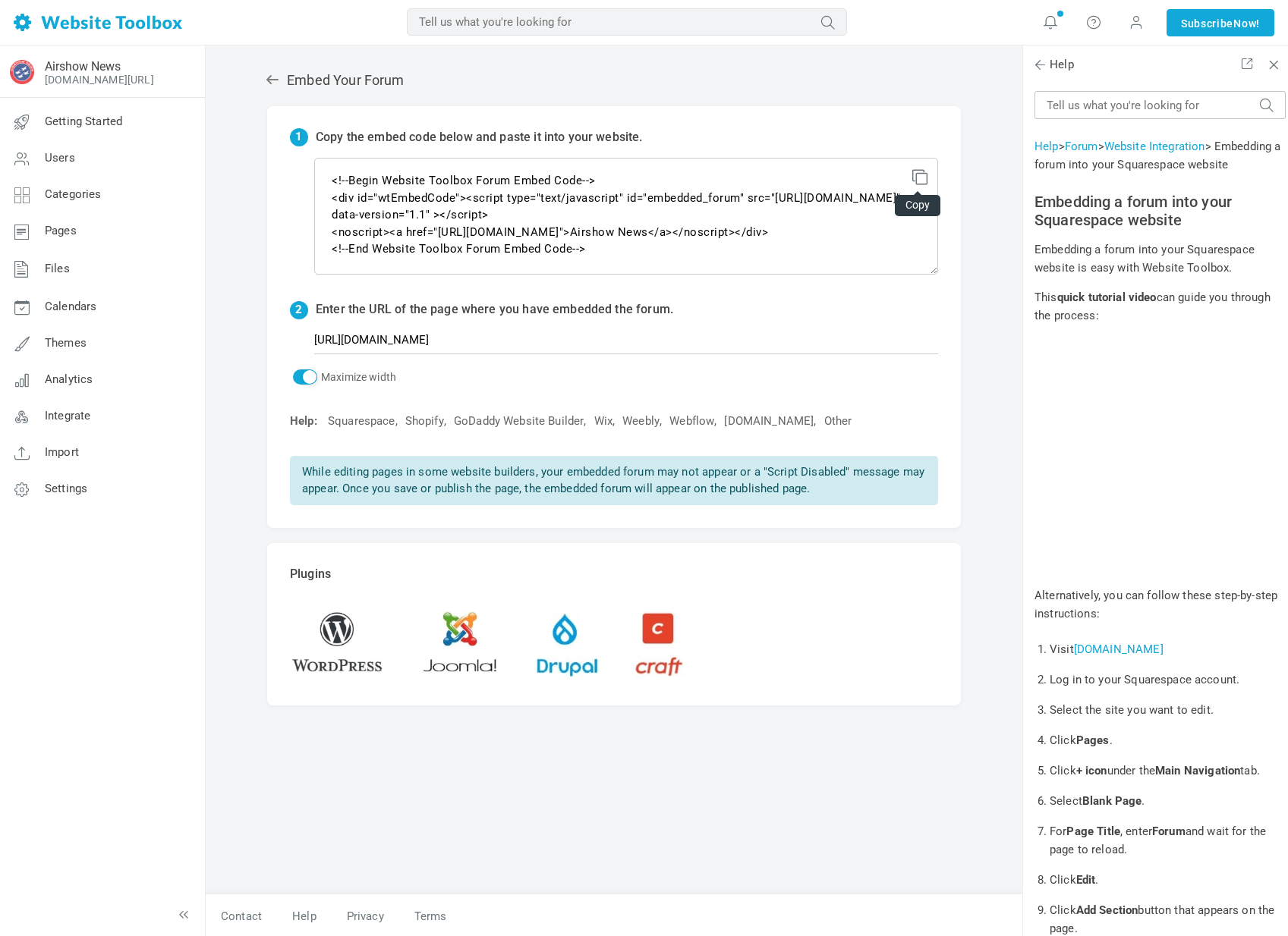
click at [916, 180] on icon at bounding box center [918, 174] width 11 height 11
click at [74, 480] on link "Settings" at bounding box center [102, 489] width 205 height 36
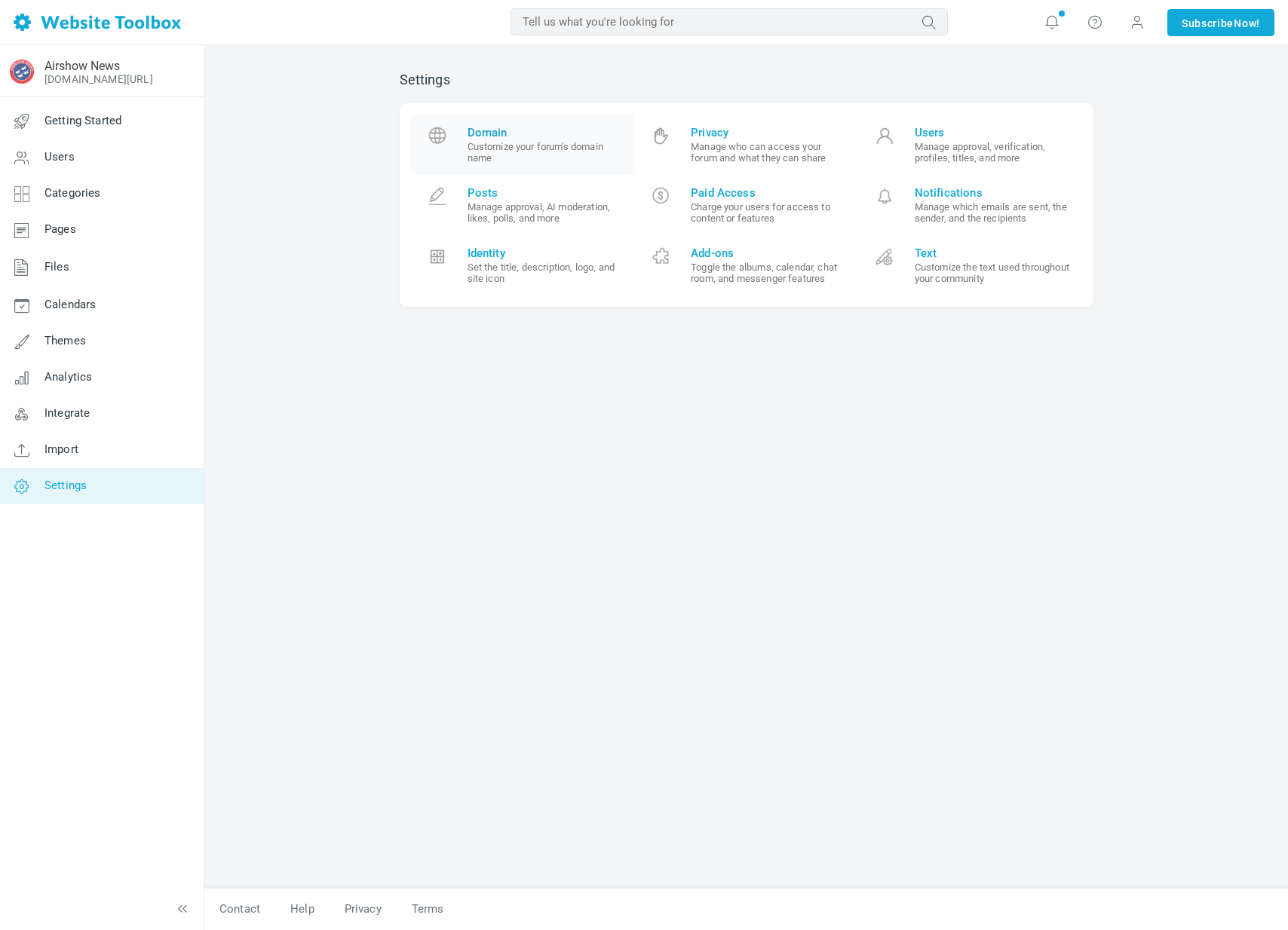
click at [499, 157] on small "Customize your forum's domain name" at bounding box center [546, 152] width 156 height 23
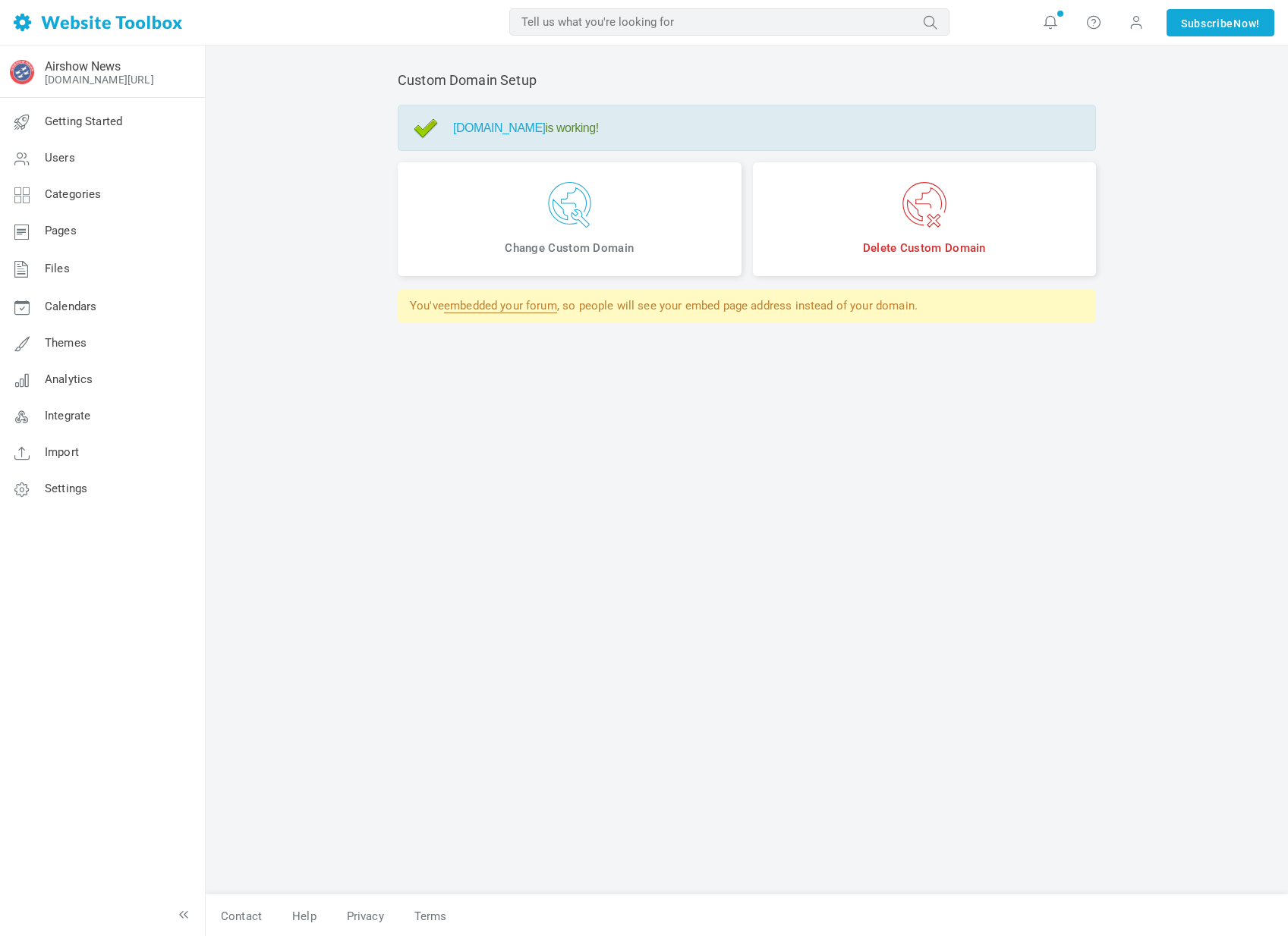
click at [630, 217] on img at bounding box center [569, 204] width 321 height 45
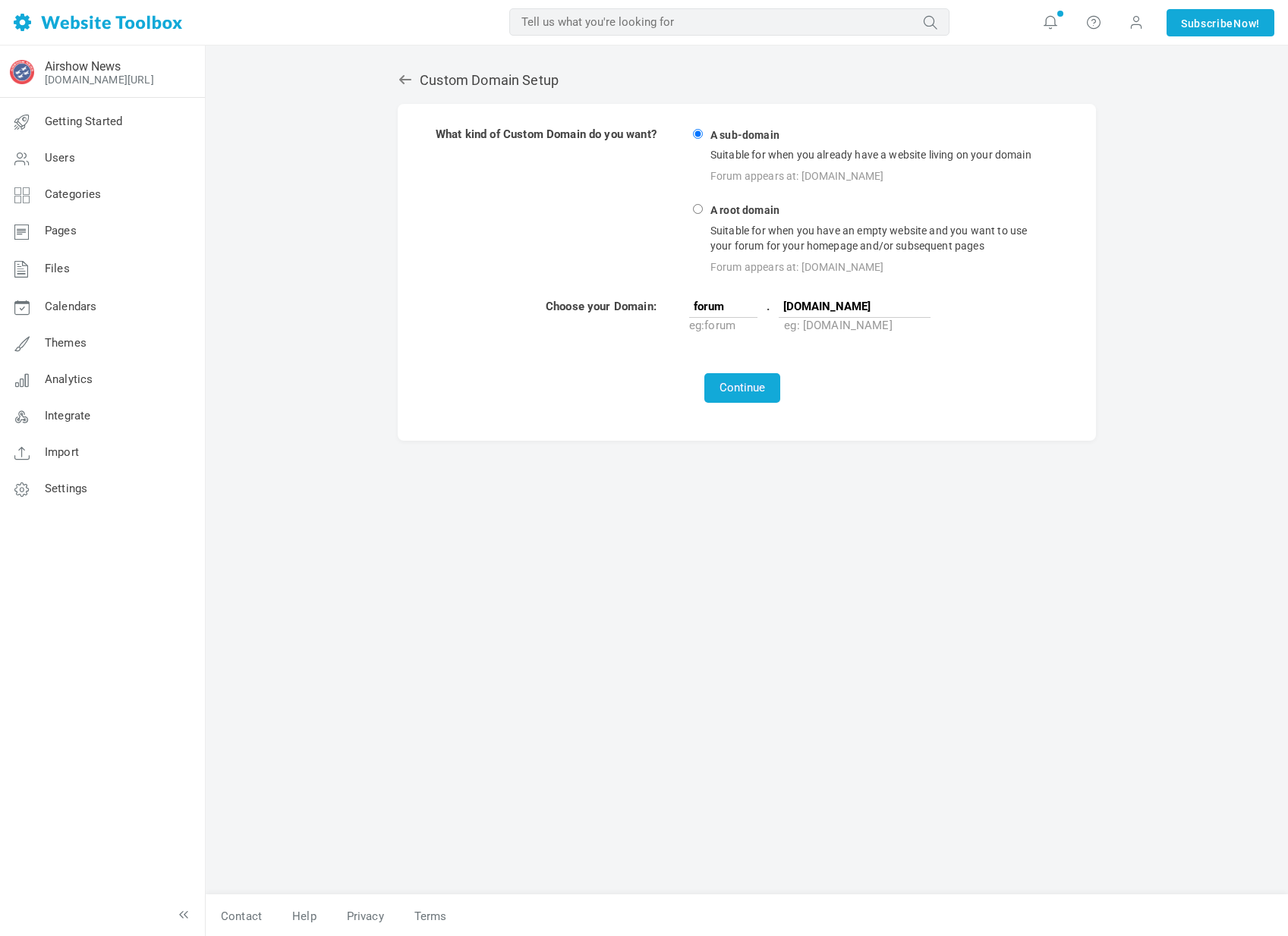
click at [922, 382] on div "Continue" at bounding box center [742, 388] width 614 height 30
click at [735, 386] on button "Continue" at bounding box center [742, 388] width 75 height 30
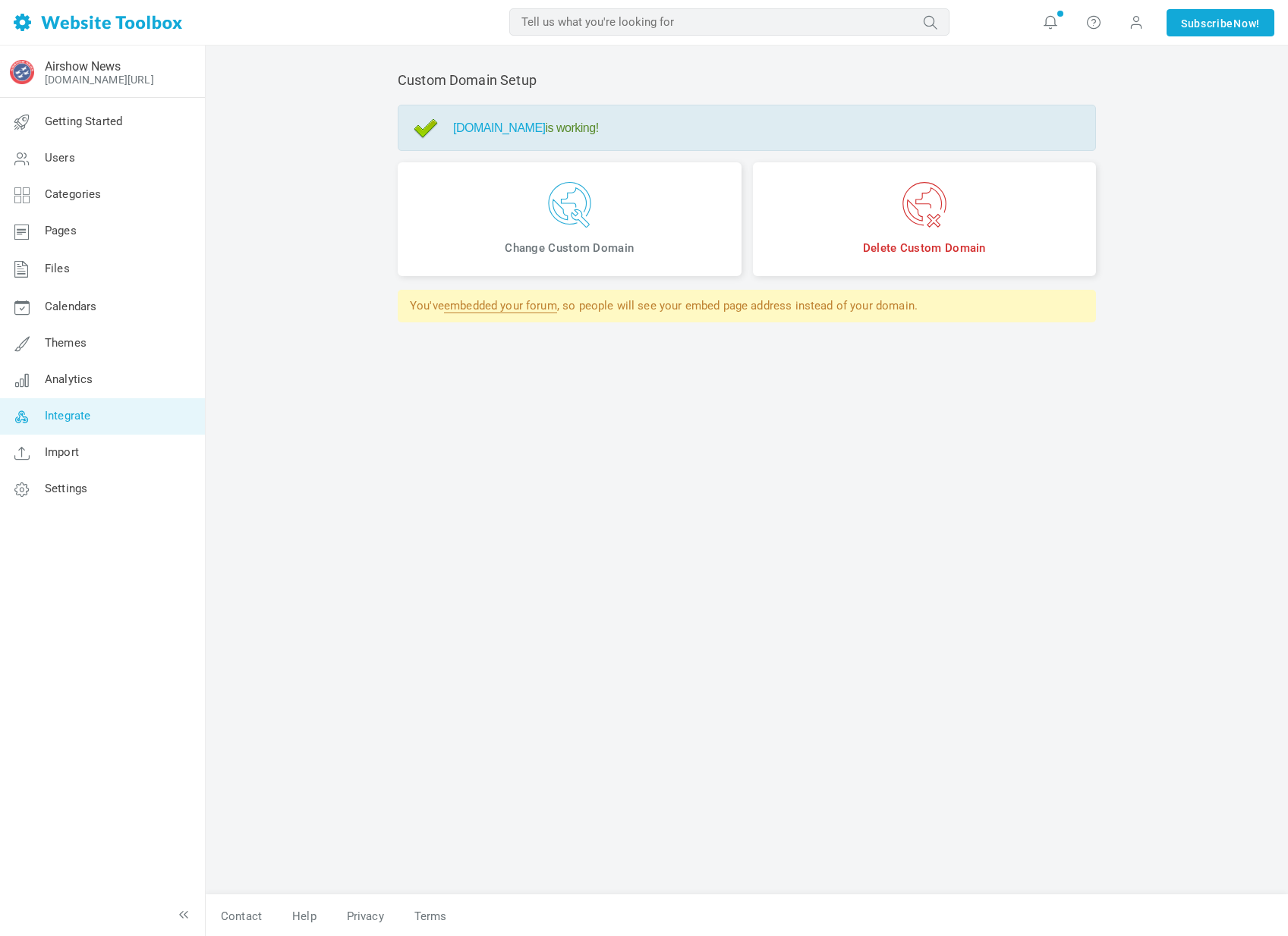
click at [95, 430] on link "Integrate" at bounding box center [102, 416] width 205 height 36
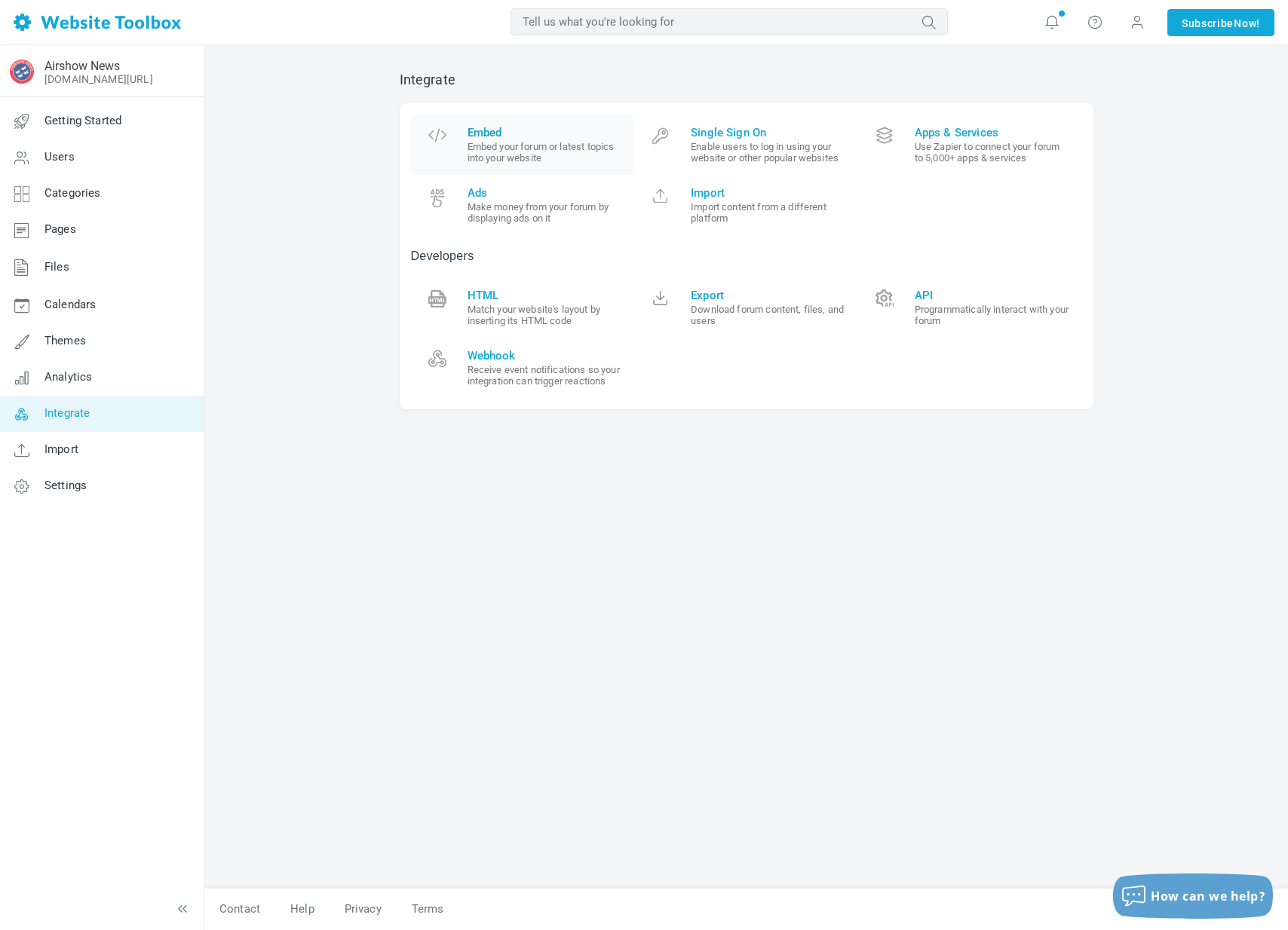
click at [490, 159] on small "Embed your forum or latest topics into your website" at bounding box center [546, 152] width 156 height 23
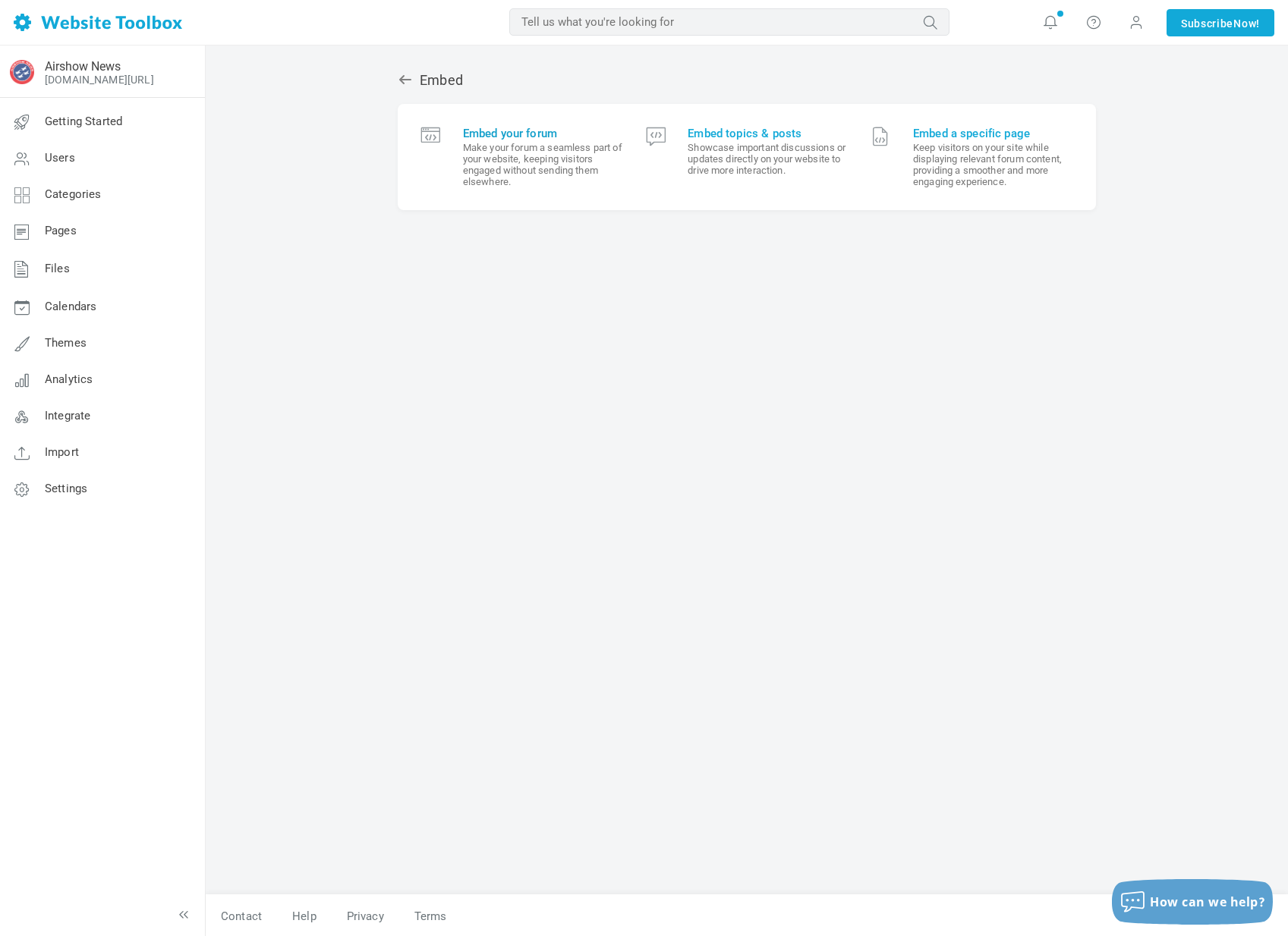
click at [537, 154] on small "Make your forum a seamless part of your website, keeping visitors engaged witho…" at bounding box center [543, 164] width 160 height 45
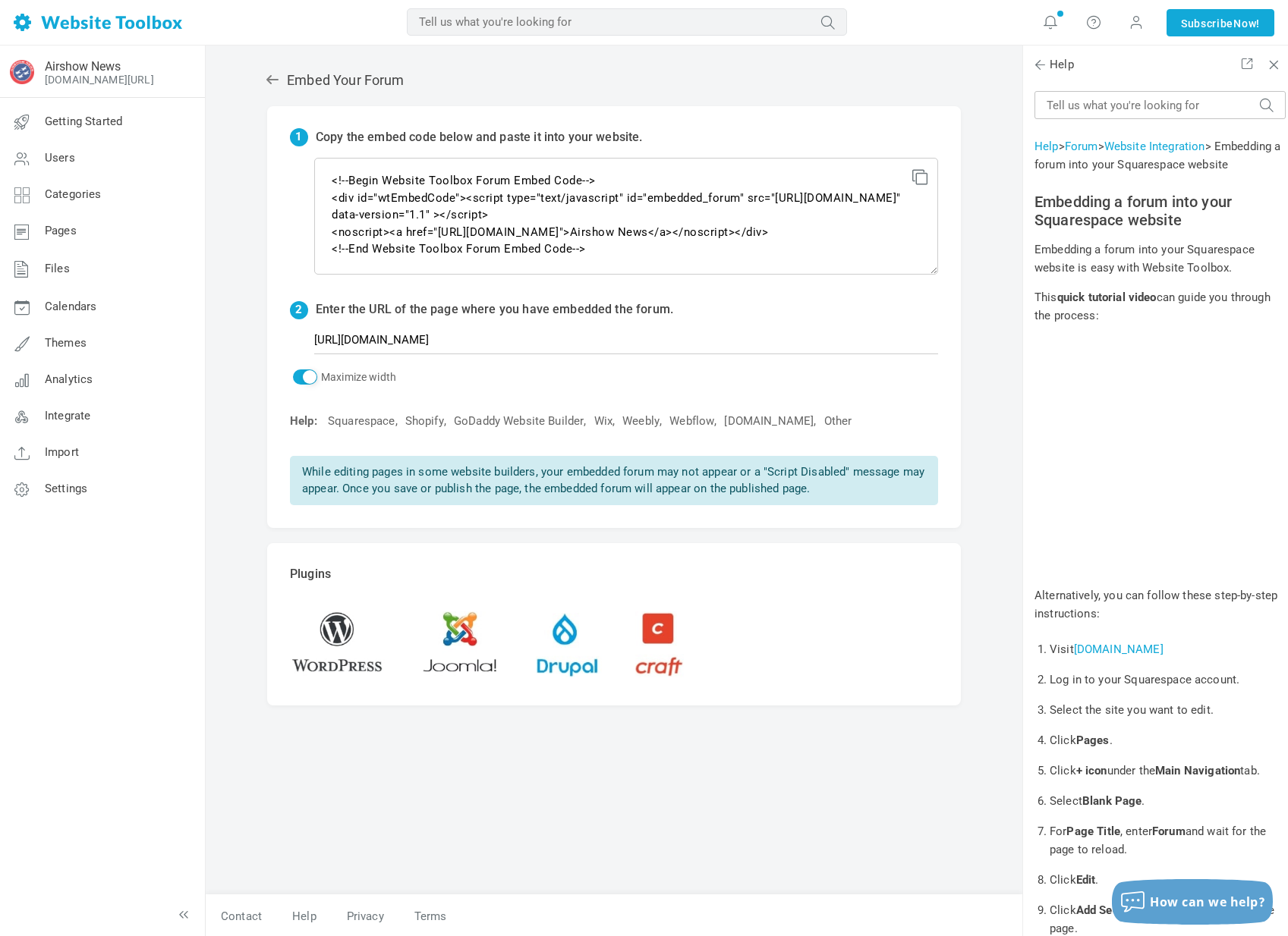
click at [921, 173] on icon at bounding box center [918, 174] width 11 height 11
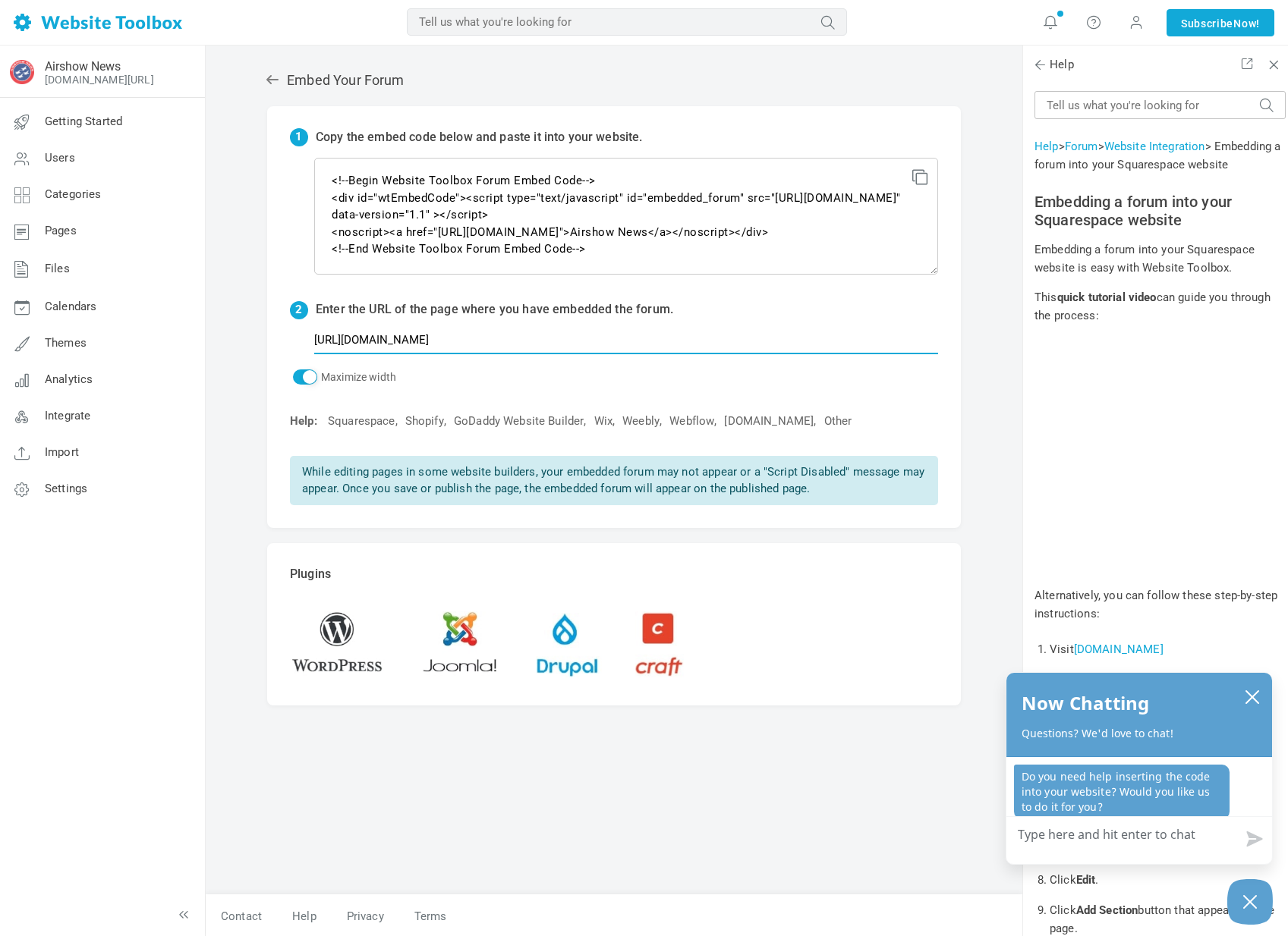
click at [531, 339] on input "[URL][DOMAIN_NAME]" at bounding box center [626, 340] width 624 height 29
drag, startPoint x: 533, startPoint y: 338, endPoint x: 277, endPoint y: 336, distance: 256.0
click at [277, 336] on div "1 Copy the embed code below and paste it into your website. <!--Begin Website T…" at bounding box center [614, 317] width 694 height 423
paste input "[URL][DOMAIN_NAME]"
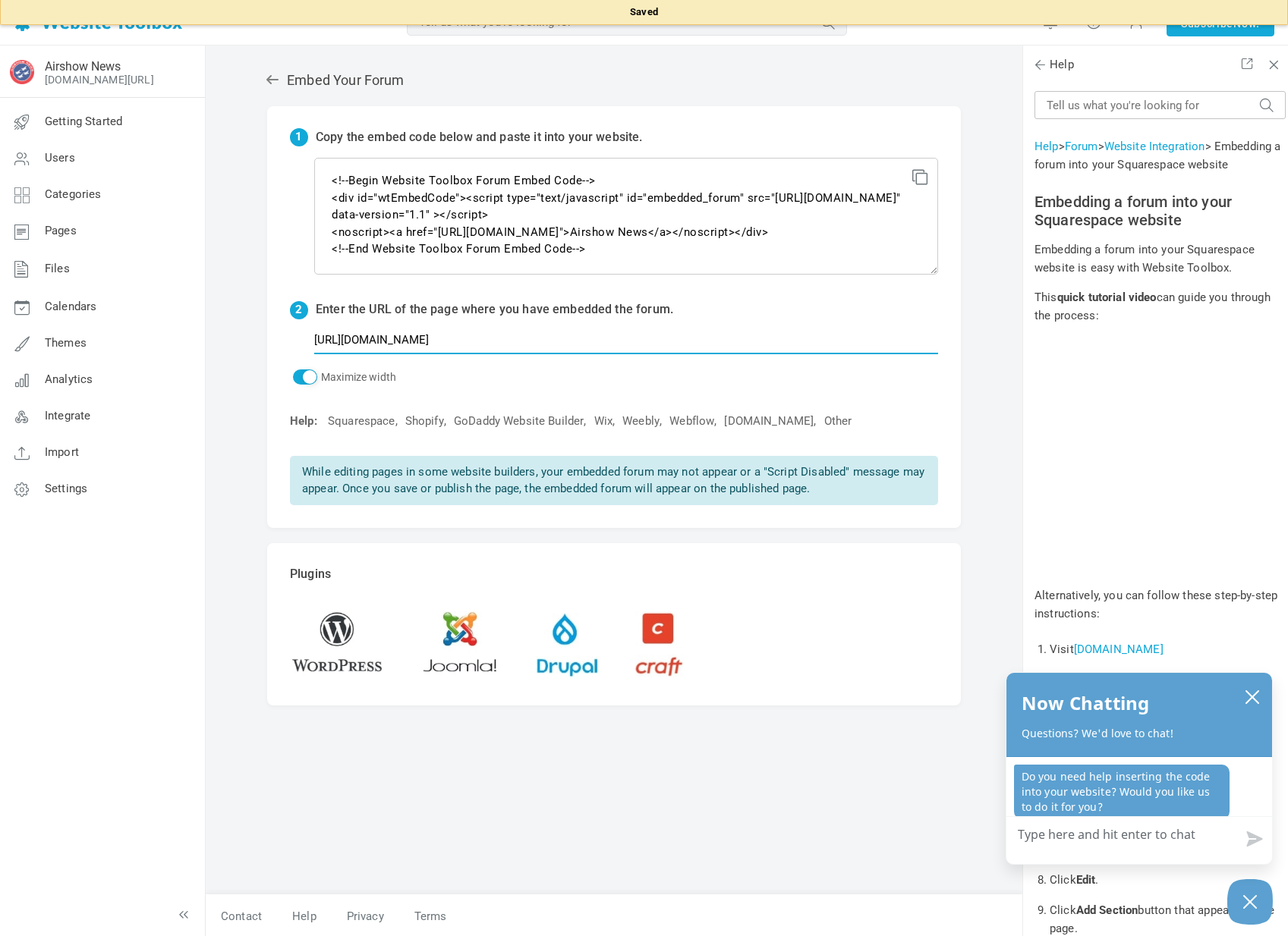
type input "[URL][DOMAIN_NAME]"
click at [250, 274] on div "Embed Your Forum 1 Copy the embed code below and paste it into your website. <!…" at bounding box center [614, 492] width 816 height 892
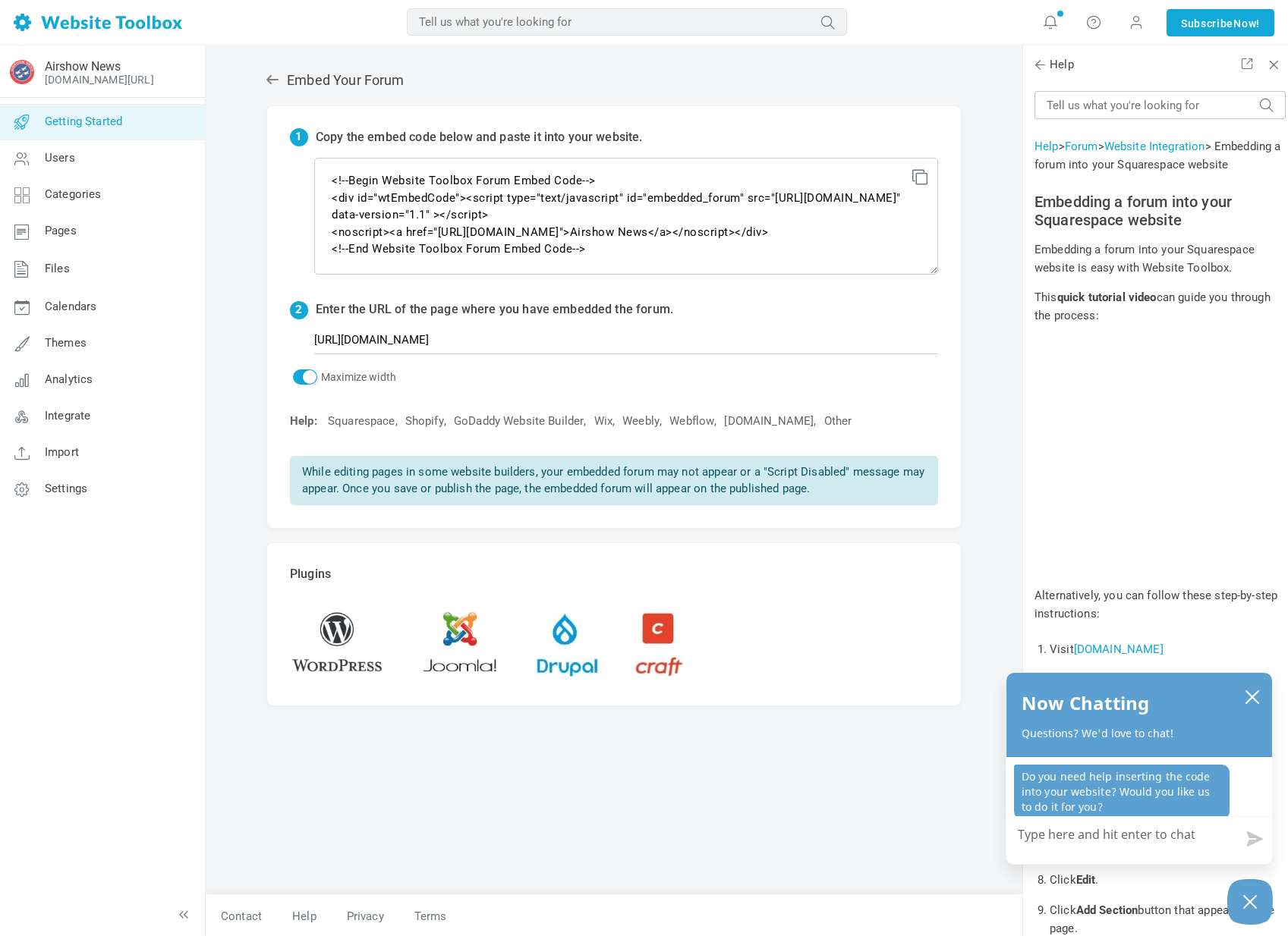
click at [99, 120] on span "Getting Started" at bounding box center [83, 121] width 77 height 14
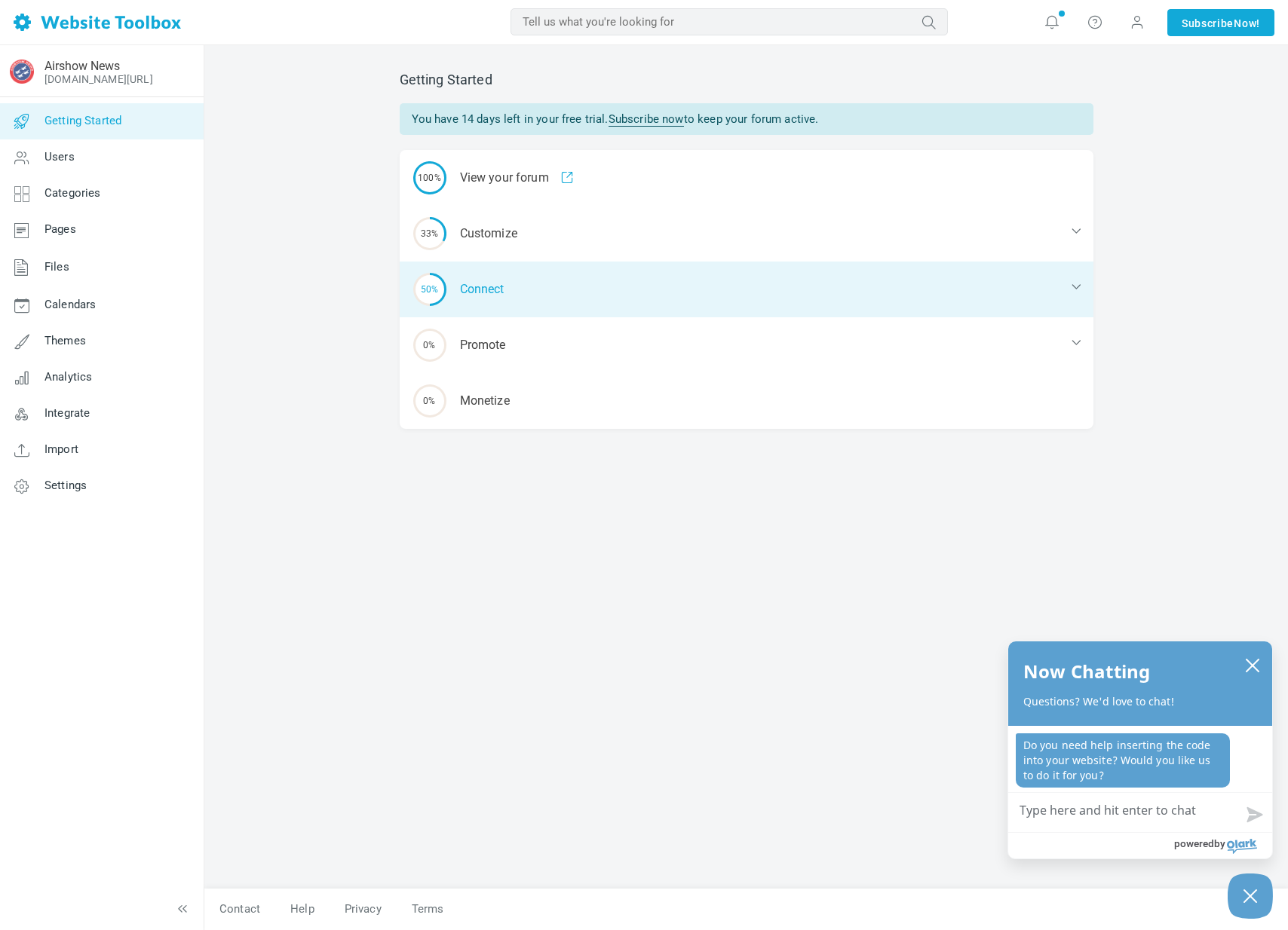
click at [556, 275] on div "50% Connect" at bounding box center [747, 290] width 694 height 56
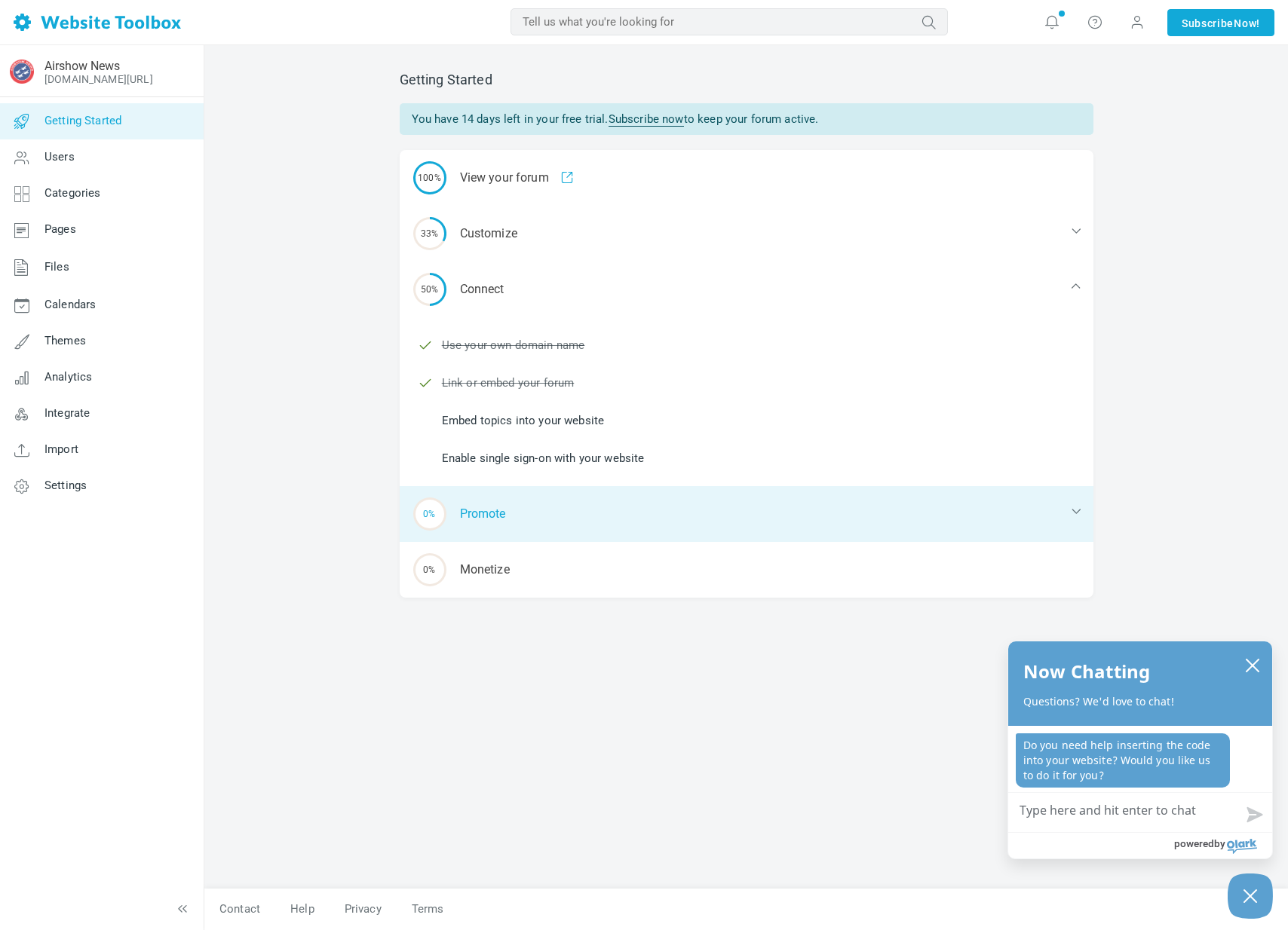
click at [505, 514] on div "0% Promote" at bounding box center [747, 515] width 694 height 56
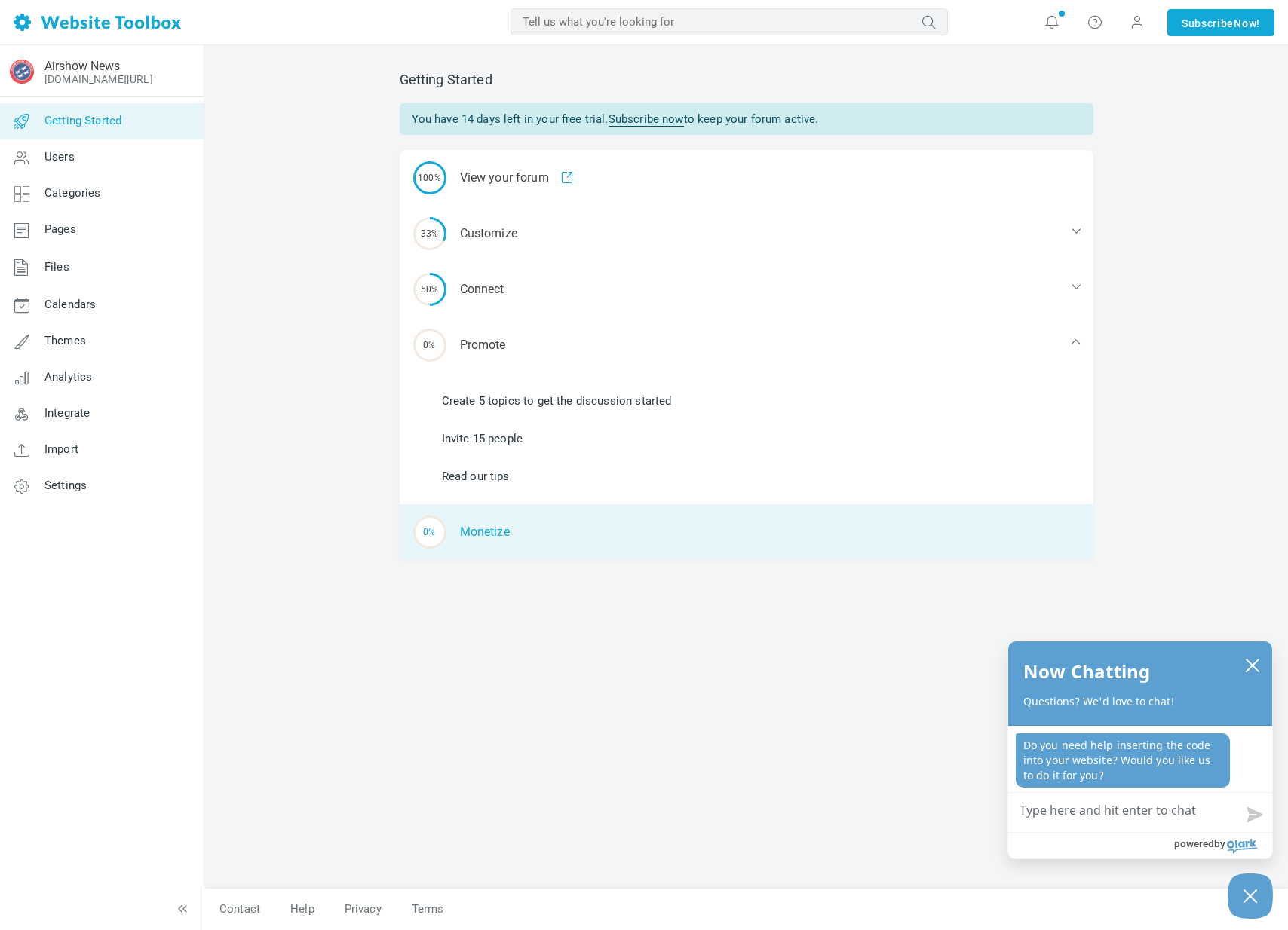
click at [487, 541] on div "0% Monetize" at bounding box center [747, 533] width 694 height 56
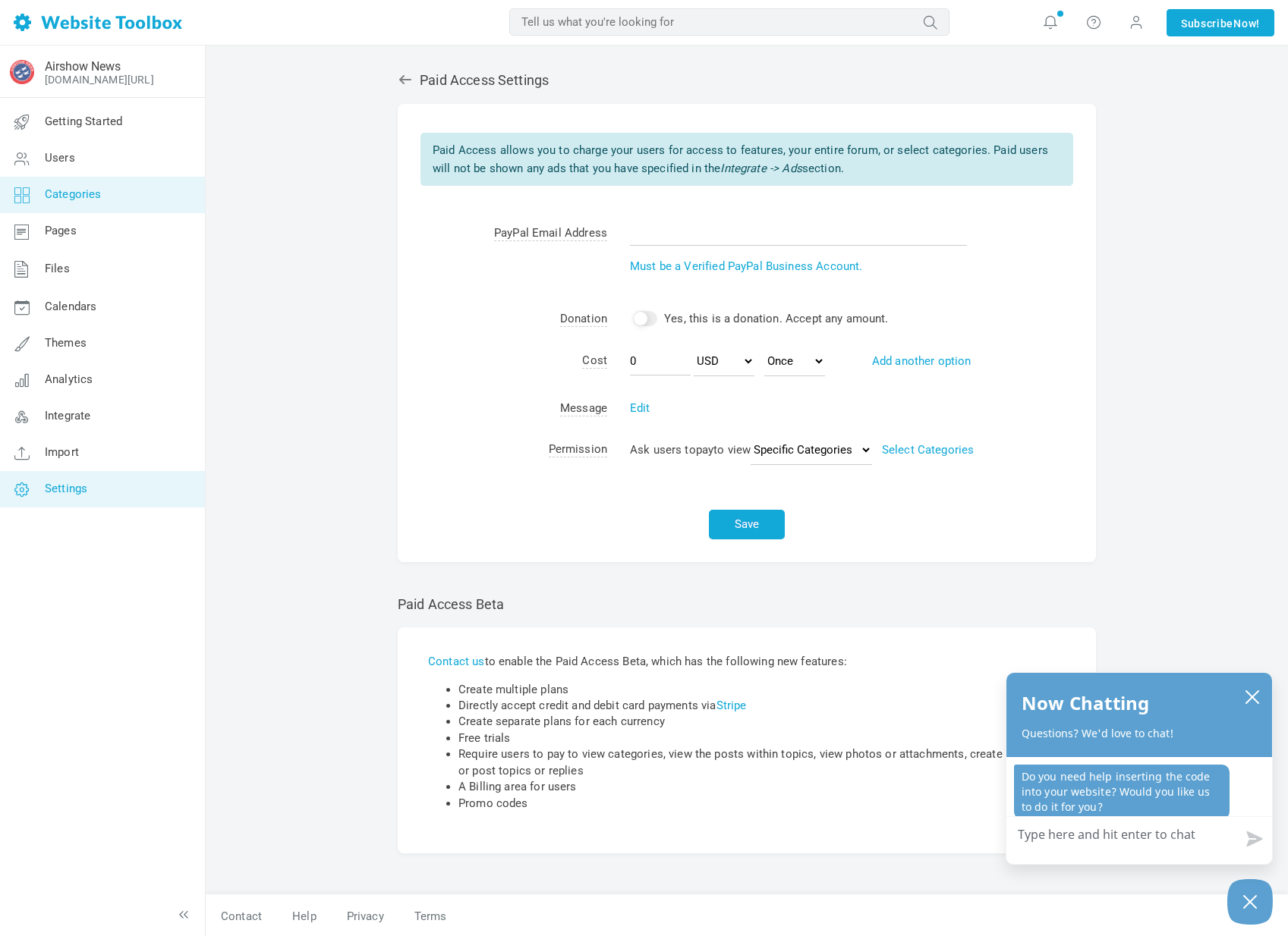
click at [92, 200] on span "Categories" at bounding box center [73, 194] width 57 height 14
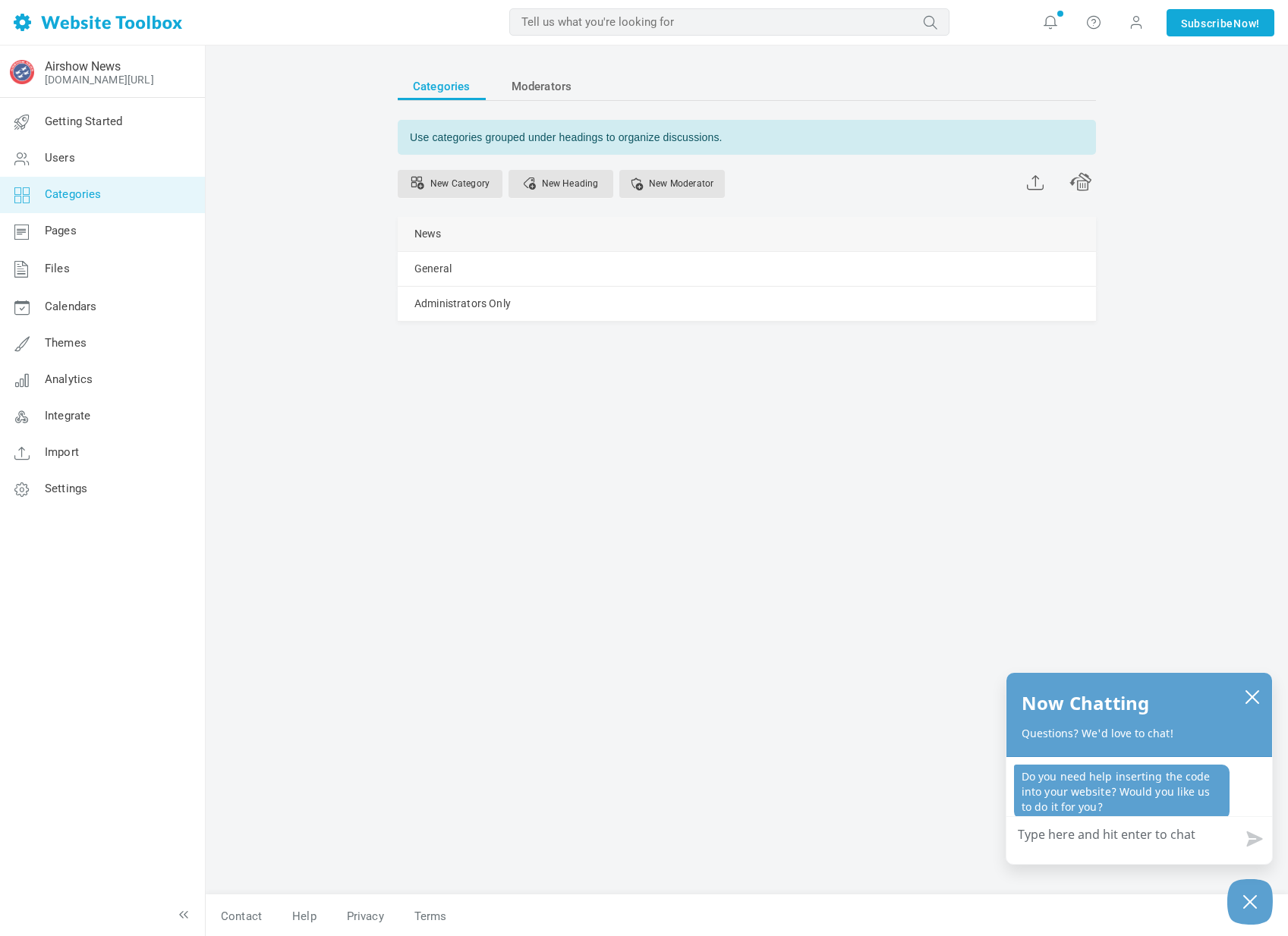
click at [0, 0] on link "Manage" at bounding box center [0, 0] width 0 height 0
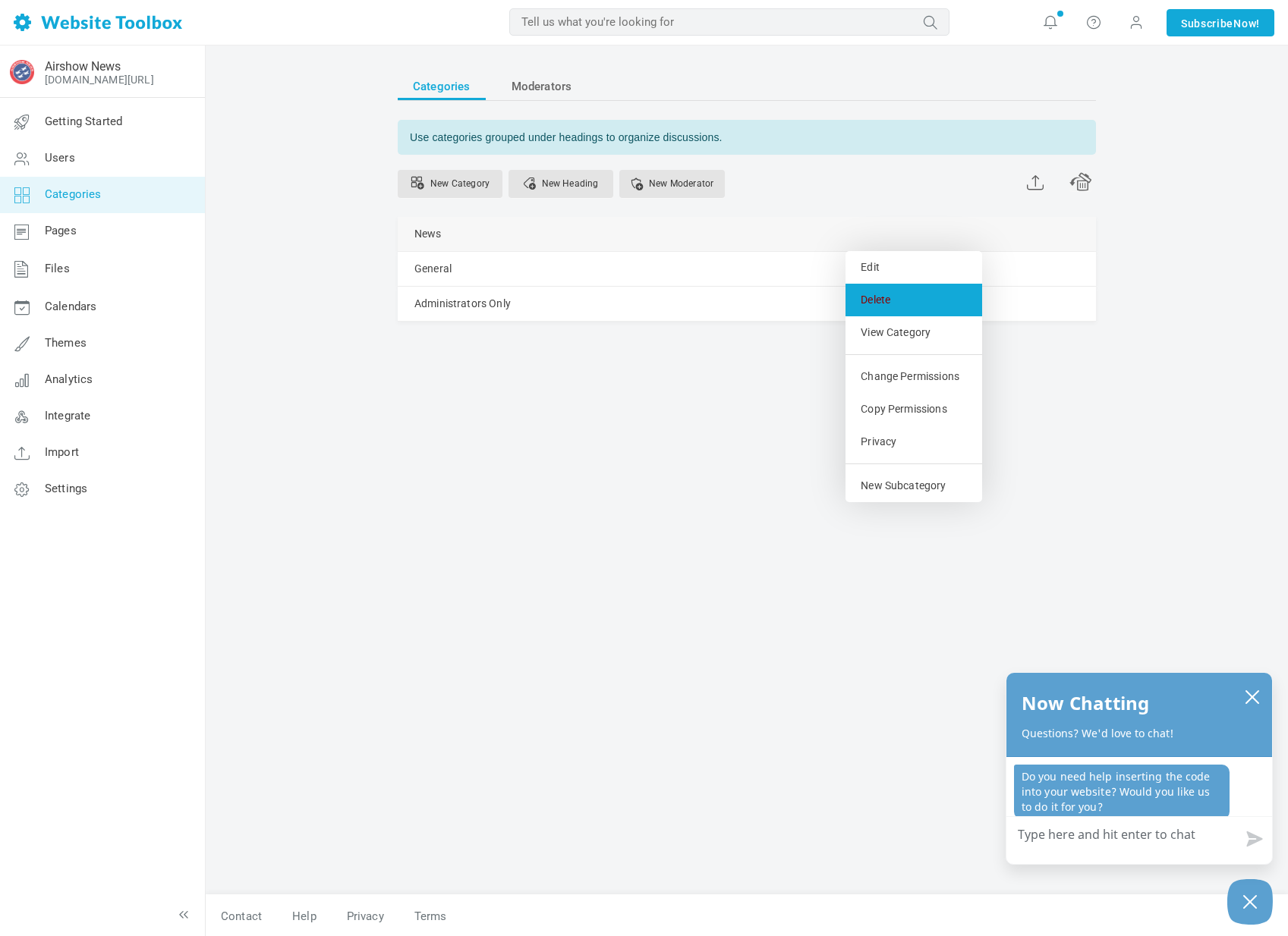
click at [879, 297] on link "Delete" at bounding box center [914, 300] width 136 height 33
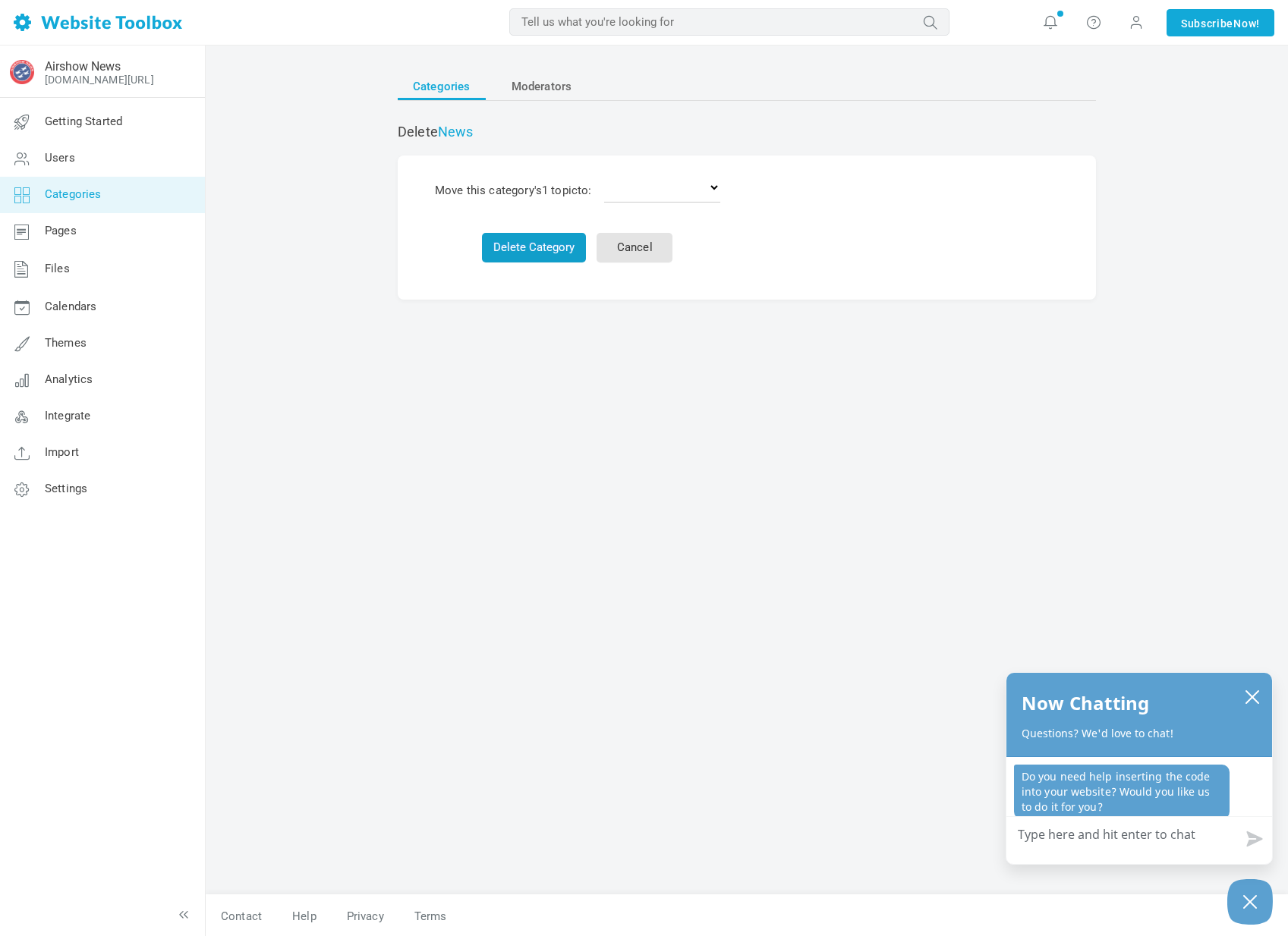
click at [537, 239] on button "Delete Category" at bounding box center [534, 247] width 104 height 30
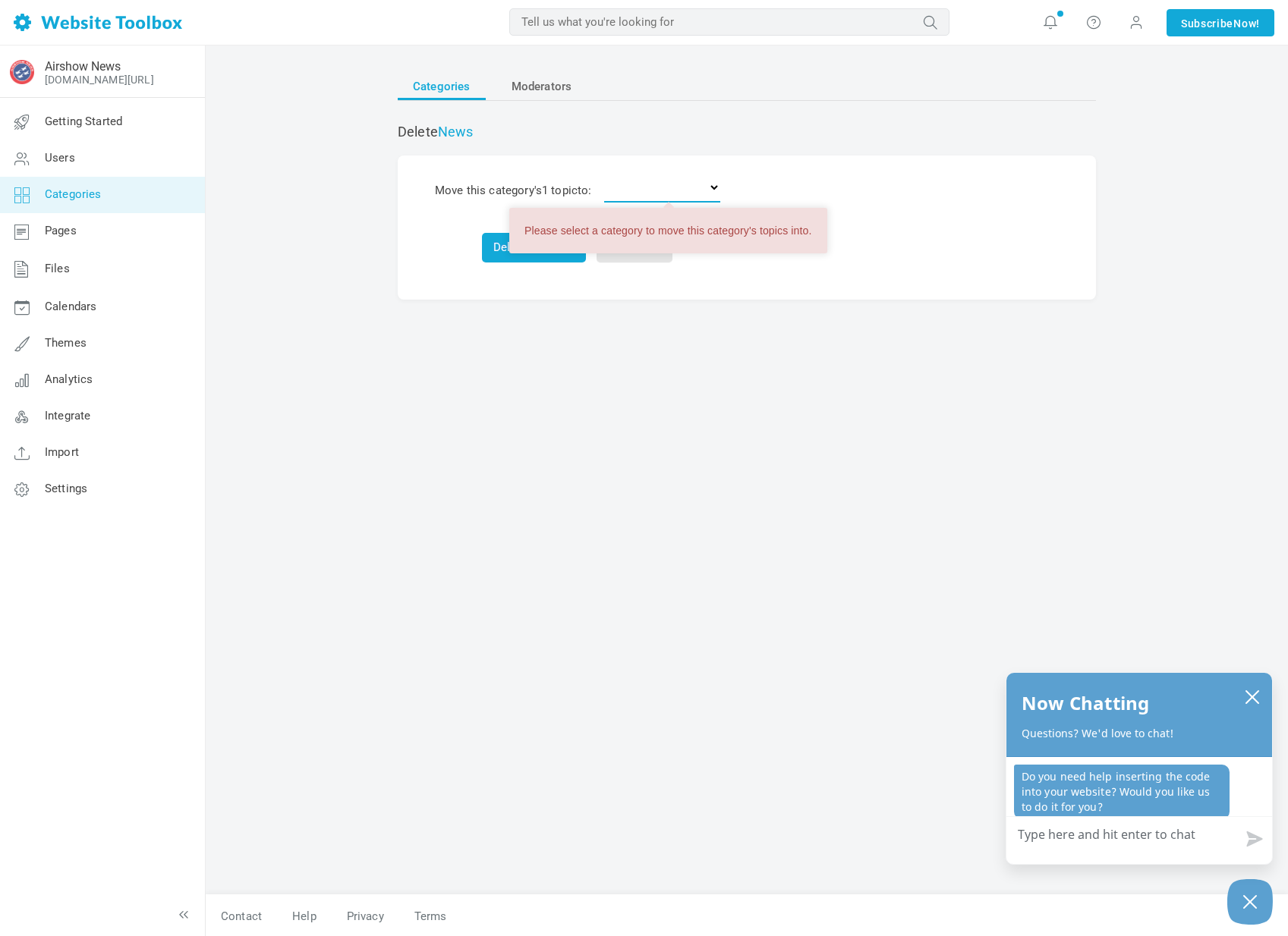
select select "0"
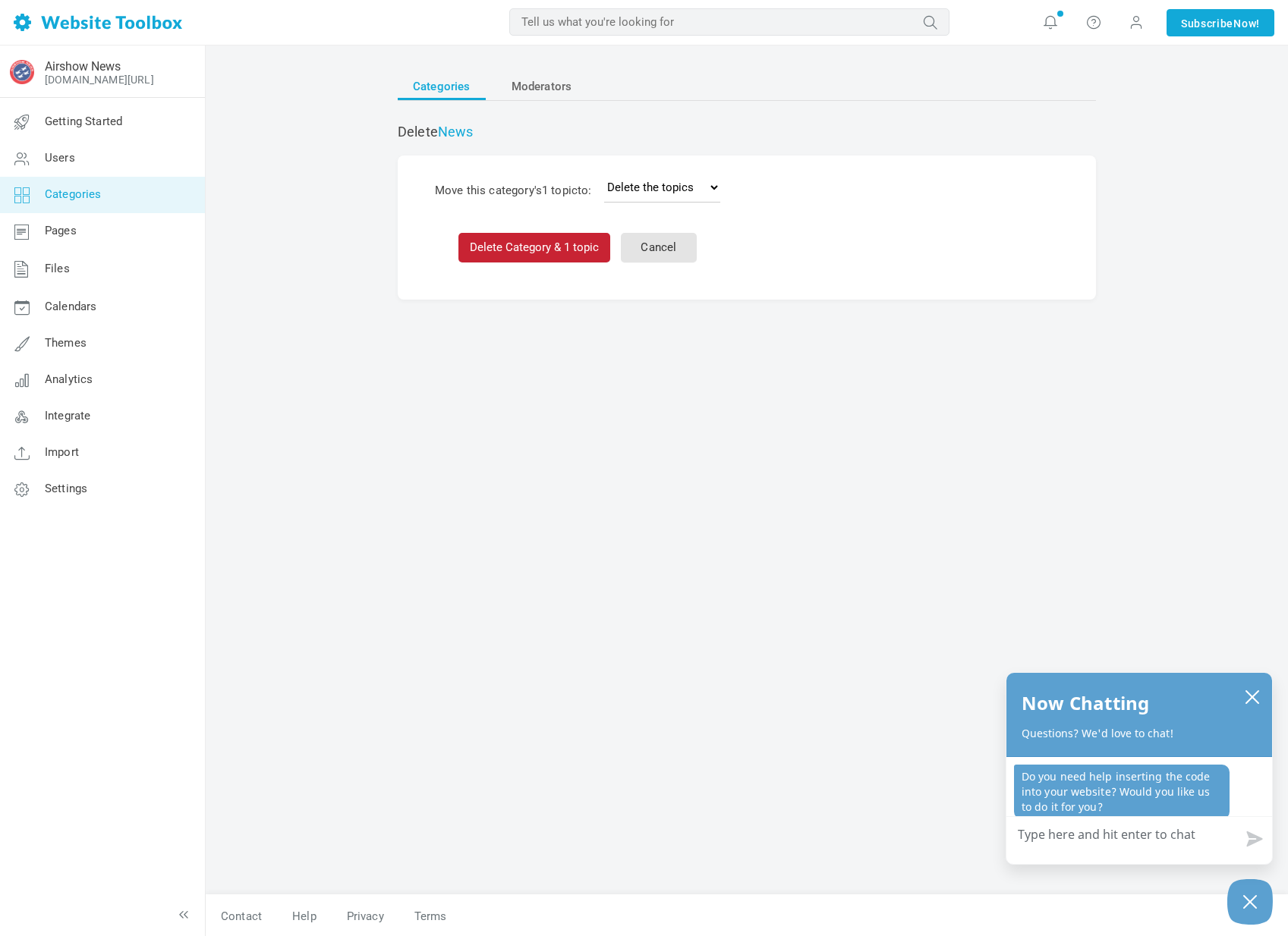
click at [490, 240] on button "Delete Category & 1 topic" at bounding box center [534, 247] width 152 height 30
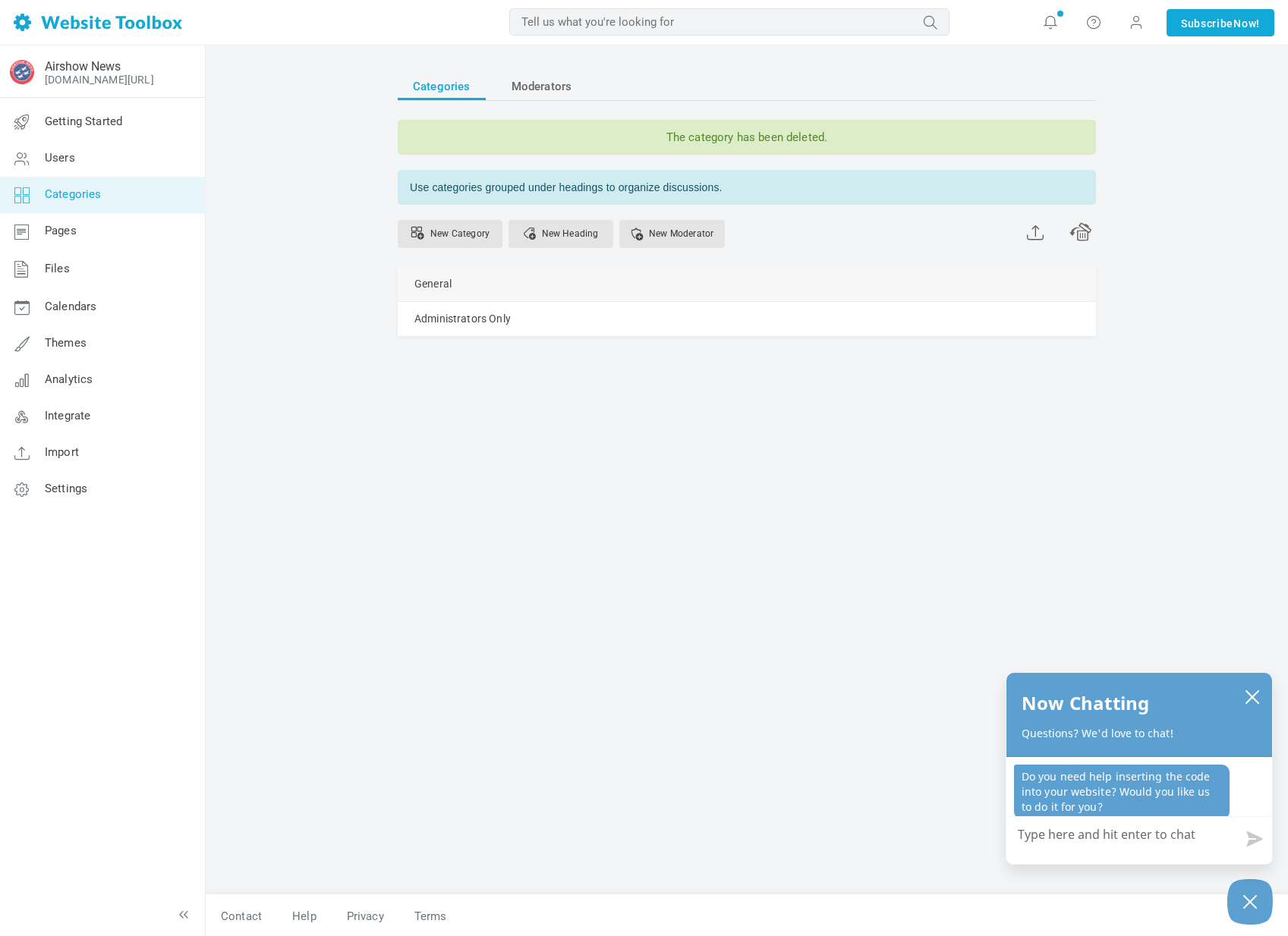
click at [748, 269] on div "General Manage Edit Delete View Category Change Permissions Copy Permissions Pr…" at bounding box center [746, 284] width 698 height 35
click at [1076, 231] on span at bounding box center [1080, 230] width 23 height 21
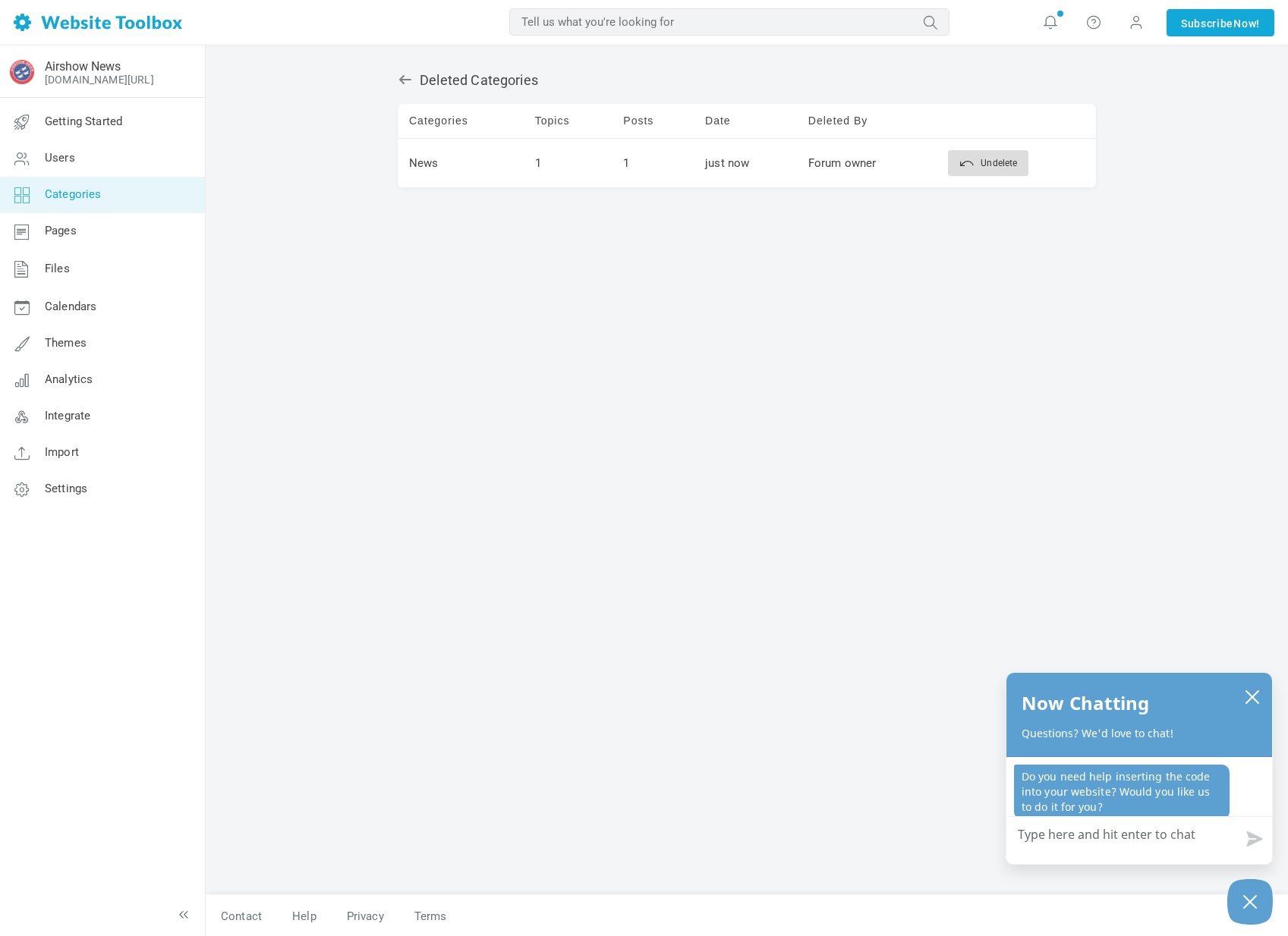
click at [407, 81] on icon at bounding box center [404, 79] width 15 height 15
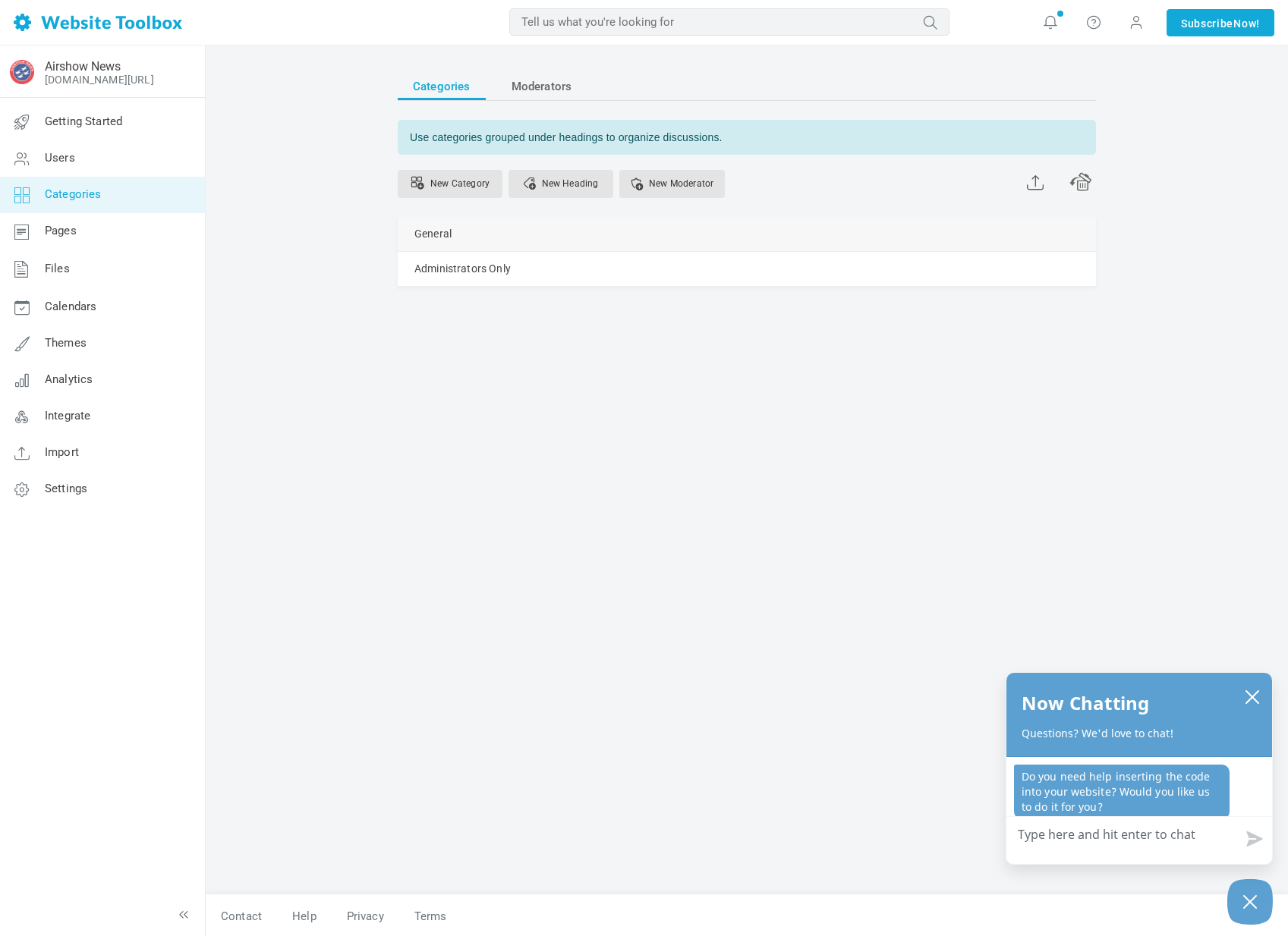
click at [0, 0] on link "Manage" at bounding box center [0, 0] width 0 height 0
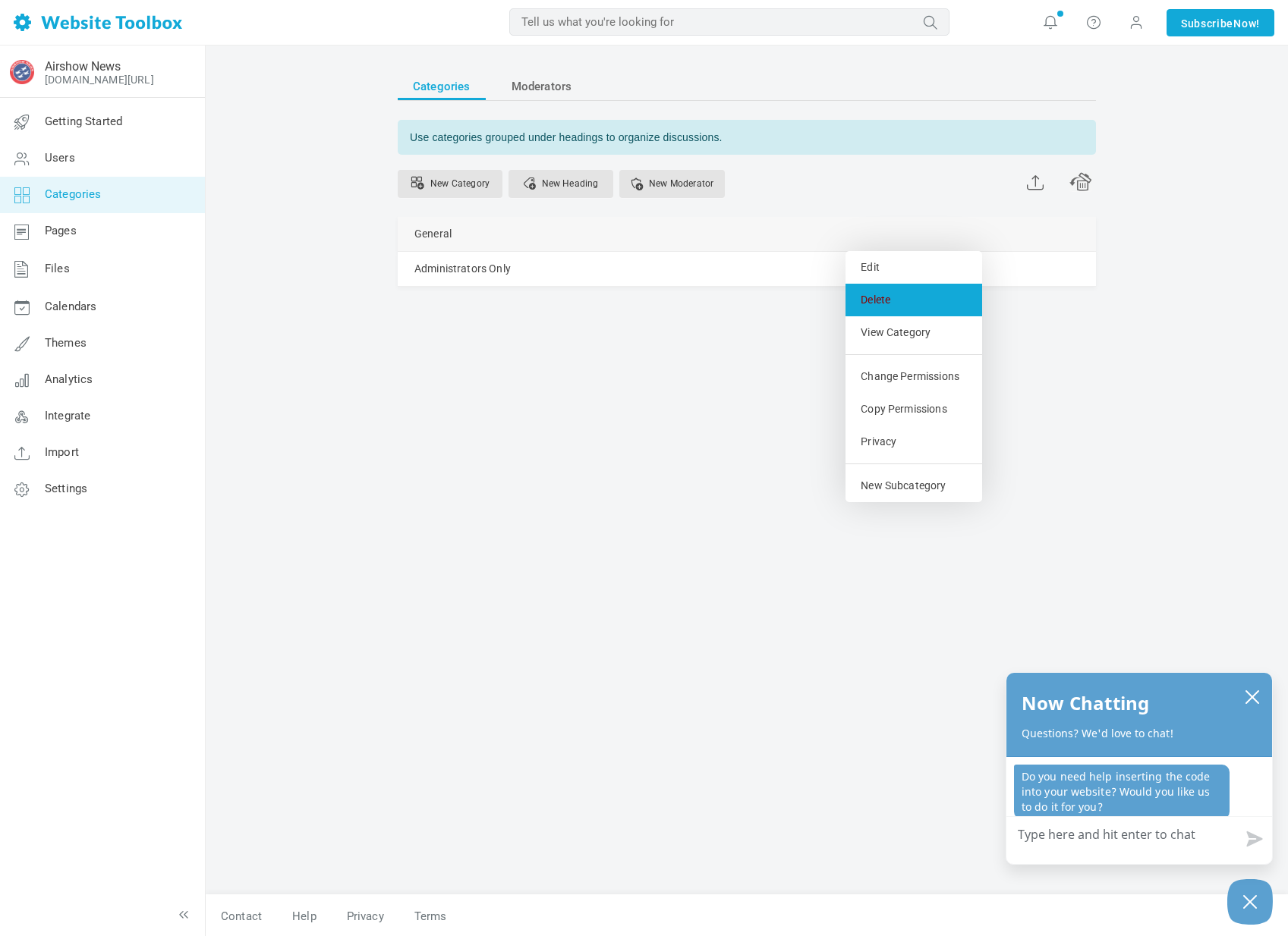
click at [859, 292] on link "Delete" at bounding box center [914, 300] width 136 height 33
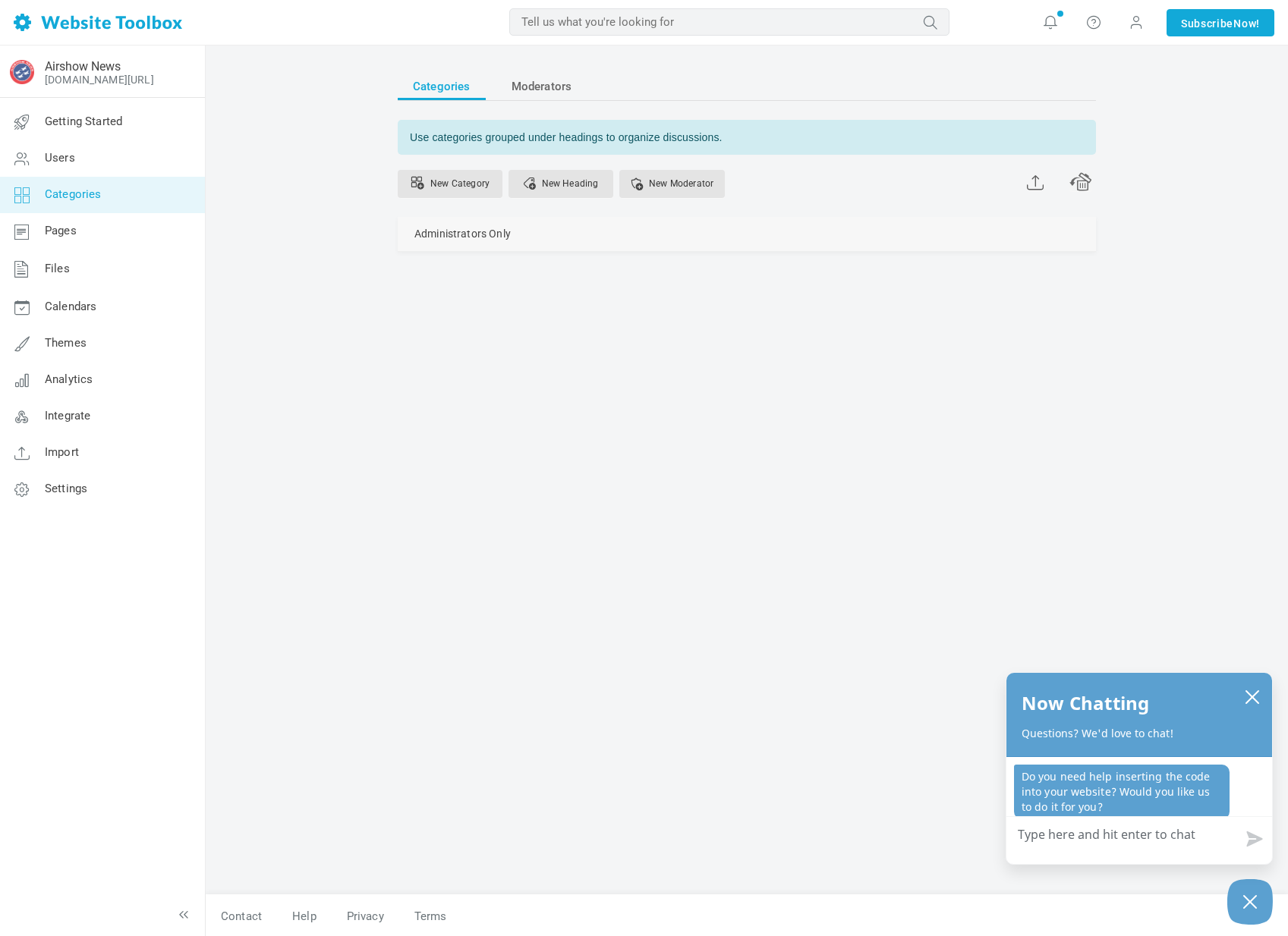
click at [0, 0] on link "Manage" at bounding box center [0, 0] width 0 height 0
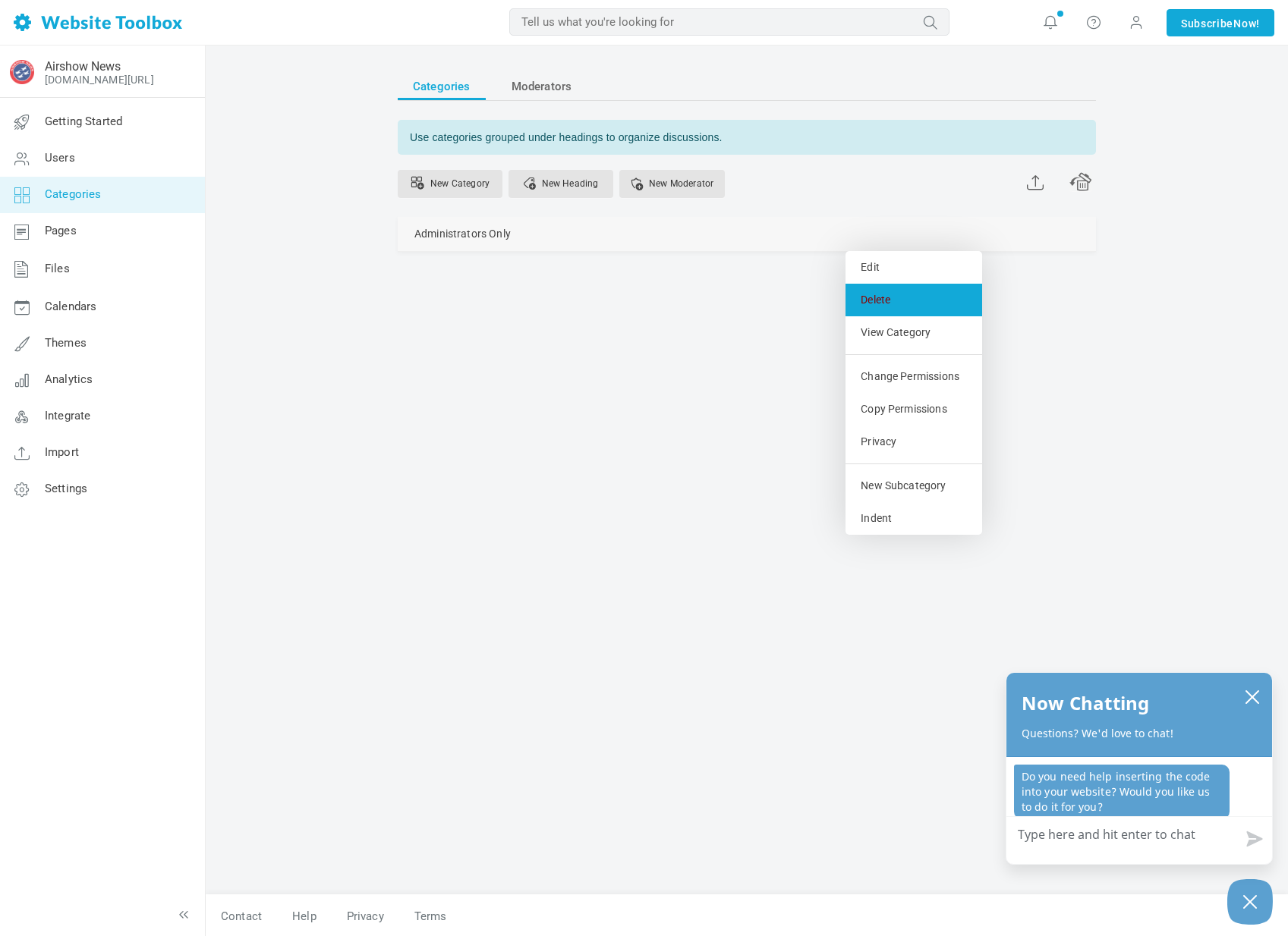
click at [894, 300] on link "Delete" at bounding box center [914, 300] width 136 height 33
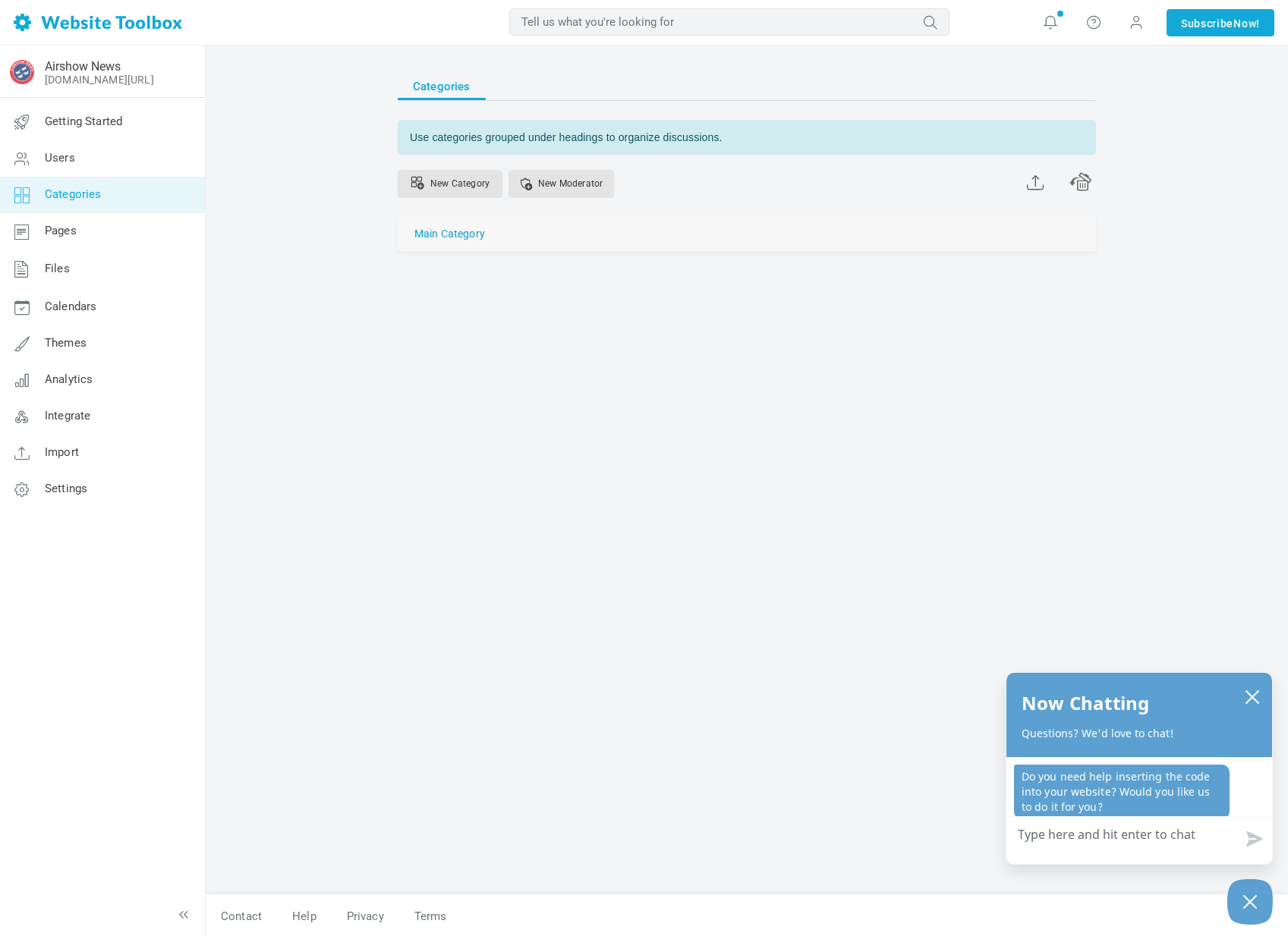
click at [461, 225] on link "Main Category" at bounding box center [450, 234] width 71 height 19
click at [469, 195] on link "New Category" at bounding box center [449, 184] width 105 height 28
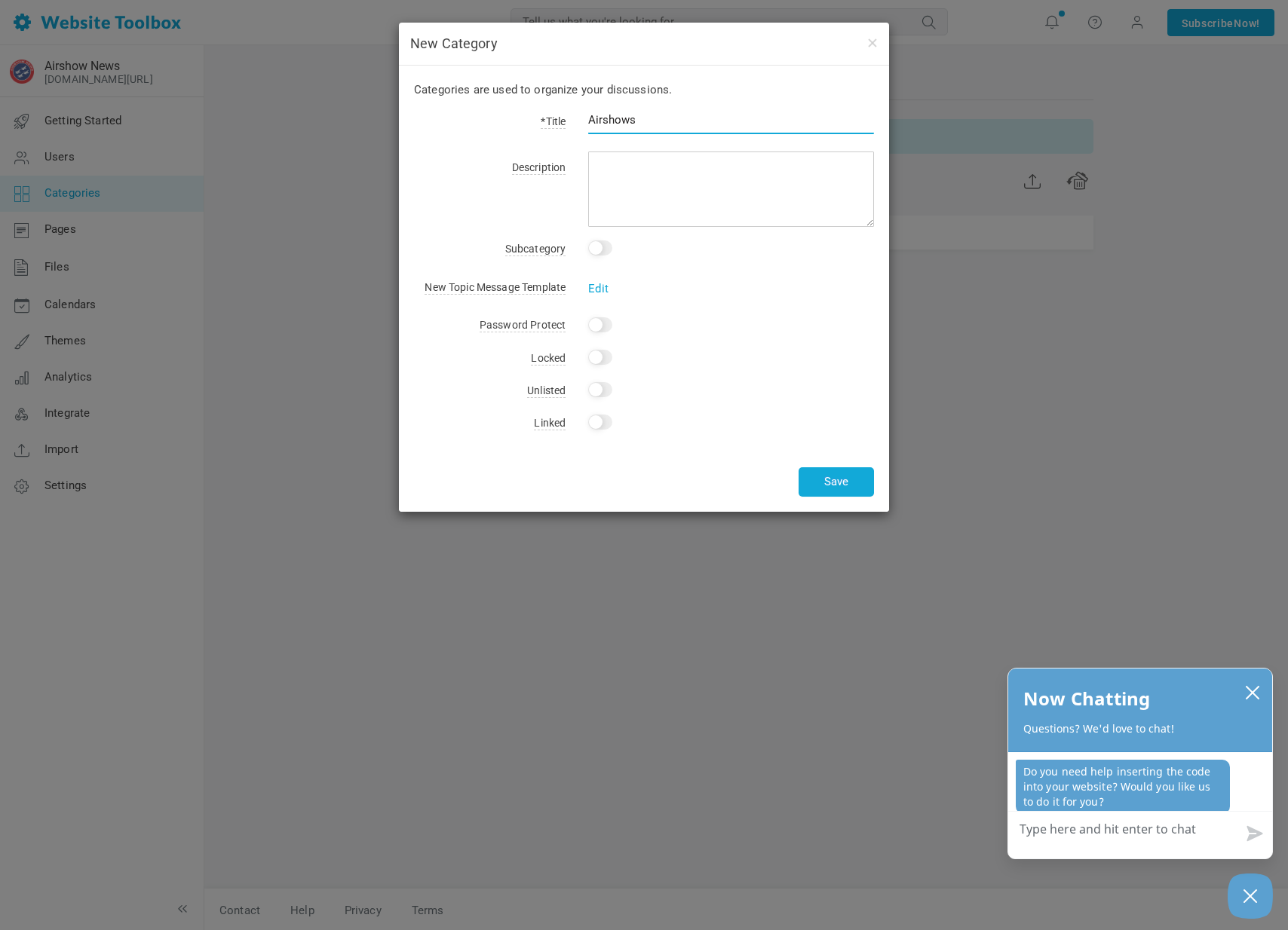
type input "Airshows"
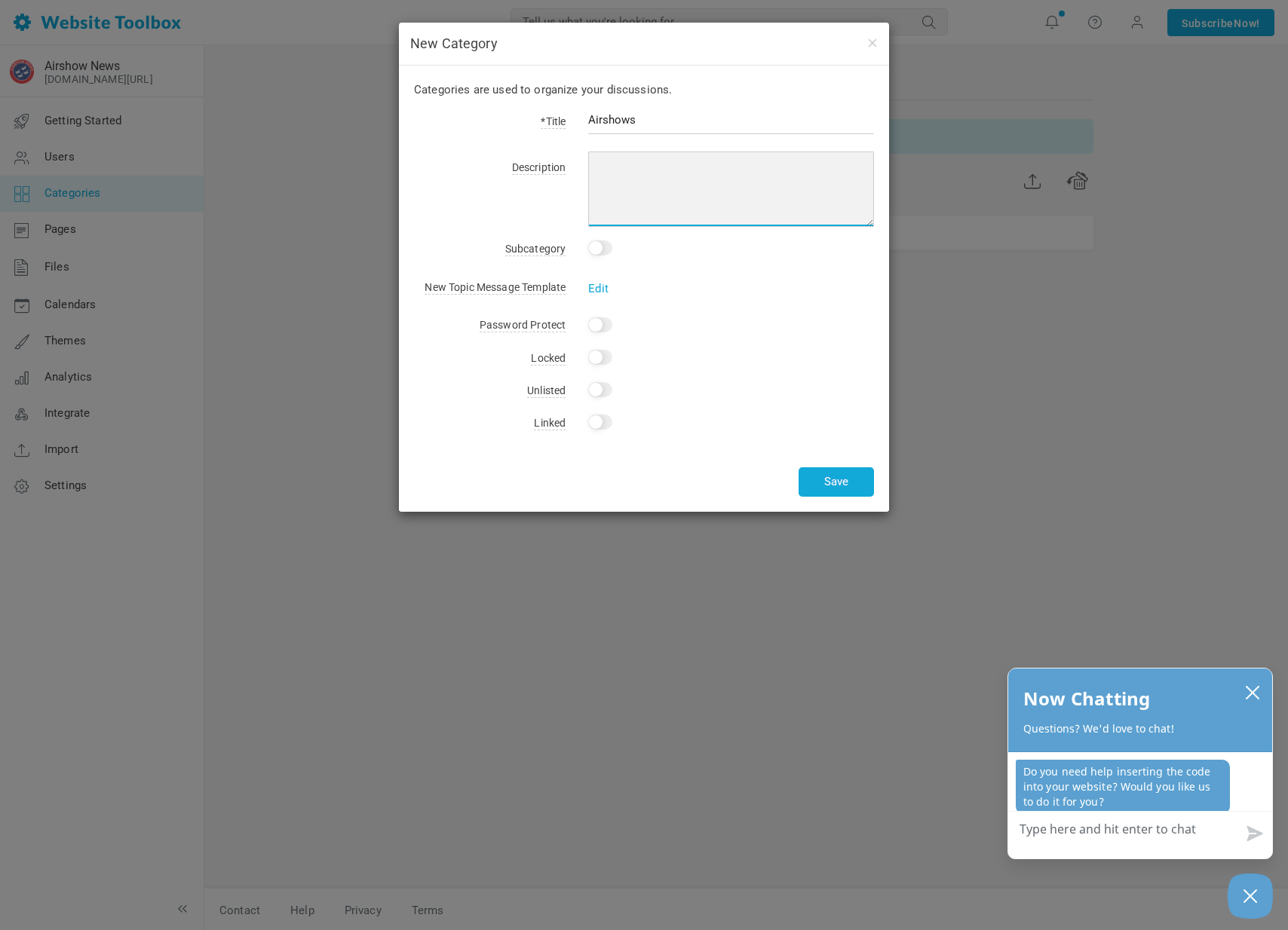
click at [591, 160] on textarea at bounding box center [731, 189] width 285 height 75
type textarea "View and discuss individual air shows"
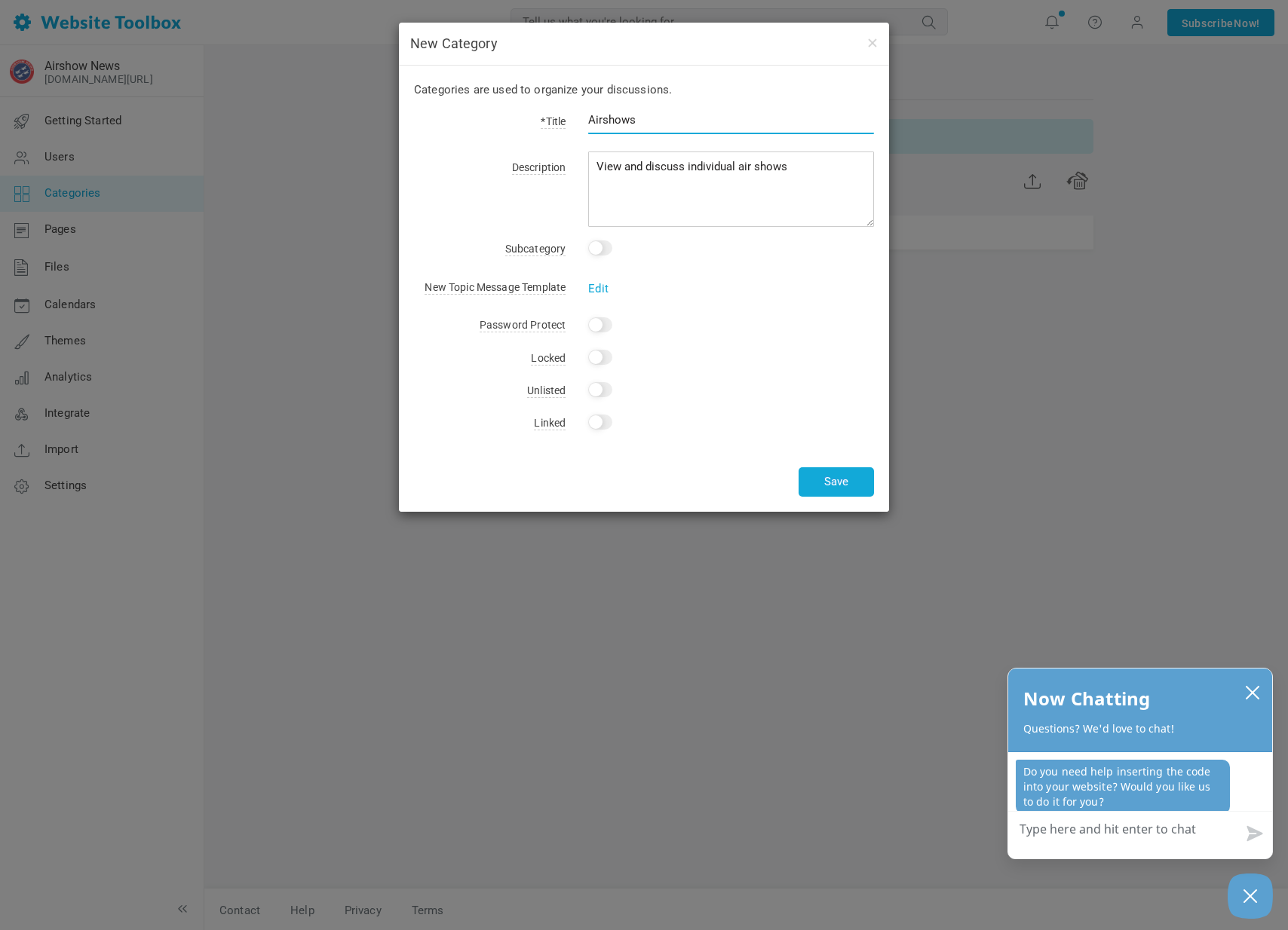
click at [610, 121] on input "Airshows" at bounding box center [731, 120] width 285 height 29
type input "Air Shows"
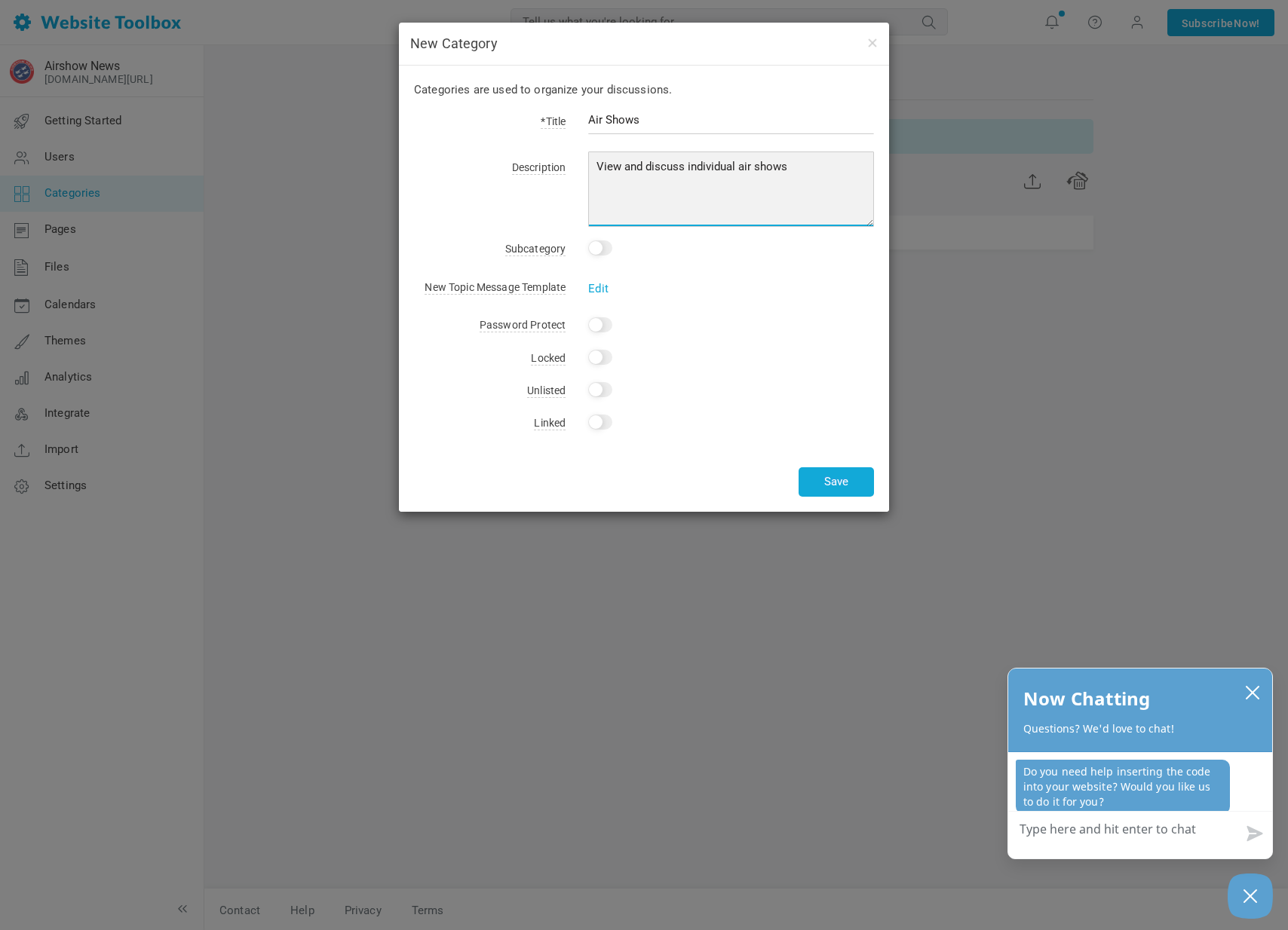
click at [805, 175] on textarea "View and discuss individual air shows" at bounding box center [731, 189] width 285 height 75
drag, startPoint x: 687, startPoint y: 165, endPoint x: 735, endPoint y: 168, distance: 48.1
click at [735, 168] on textarea "View and discuss individual air shows and share photos and videos from past" at bounding box center [731, 189] width 285 height 75
click at [772, 171] on textarea "View and discuss future air shows and share photos and videos from past" at bounding box center [731, 189] width 285 height 75
click at [781, 182] on textarea "View and discuss future air shows specifically and share photos and videos from…" at bounding box center [731, 189] width 285 height 75
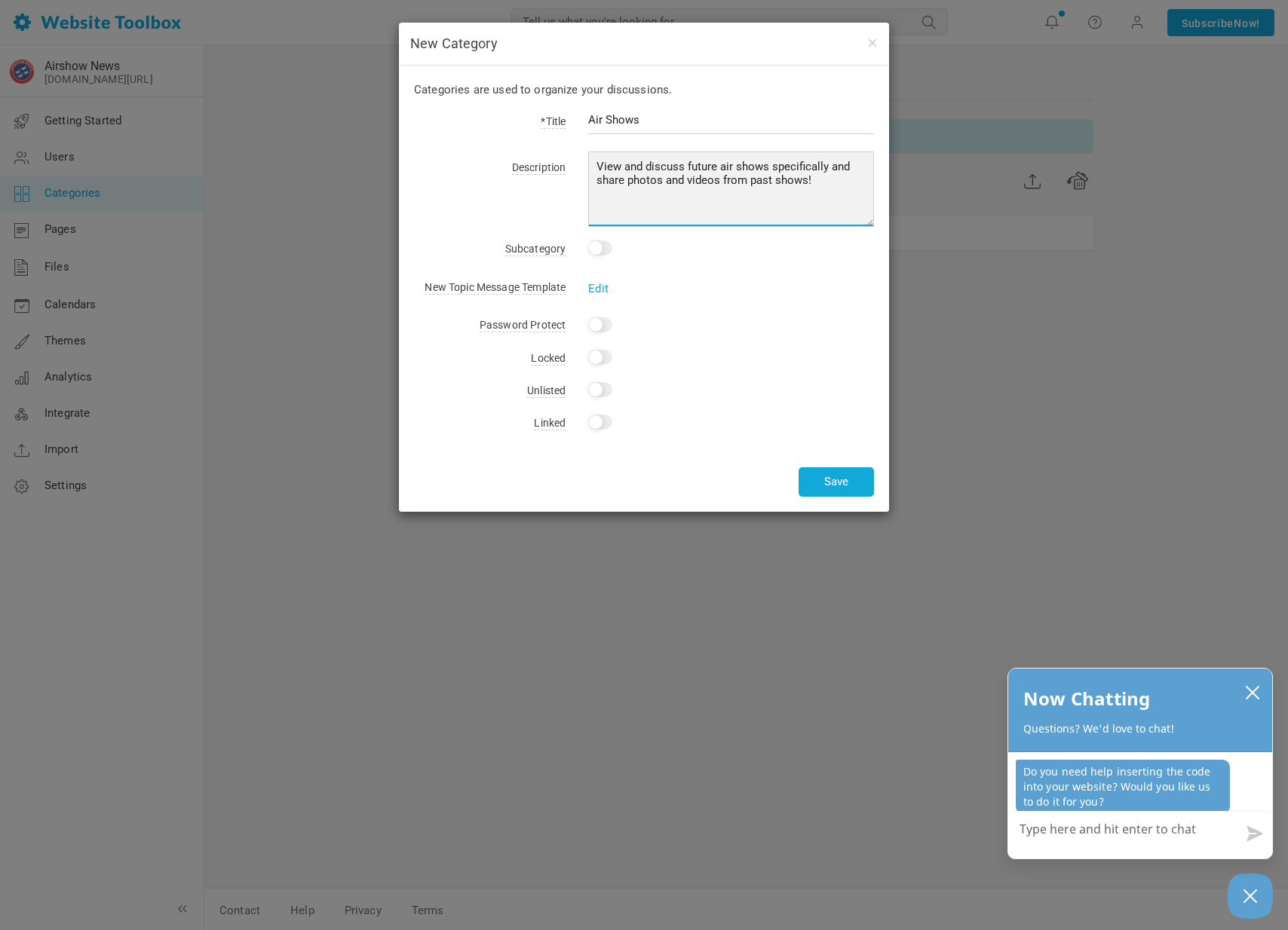
type textarea "View and discuss future air shows specifically and share photos and videos from…"
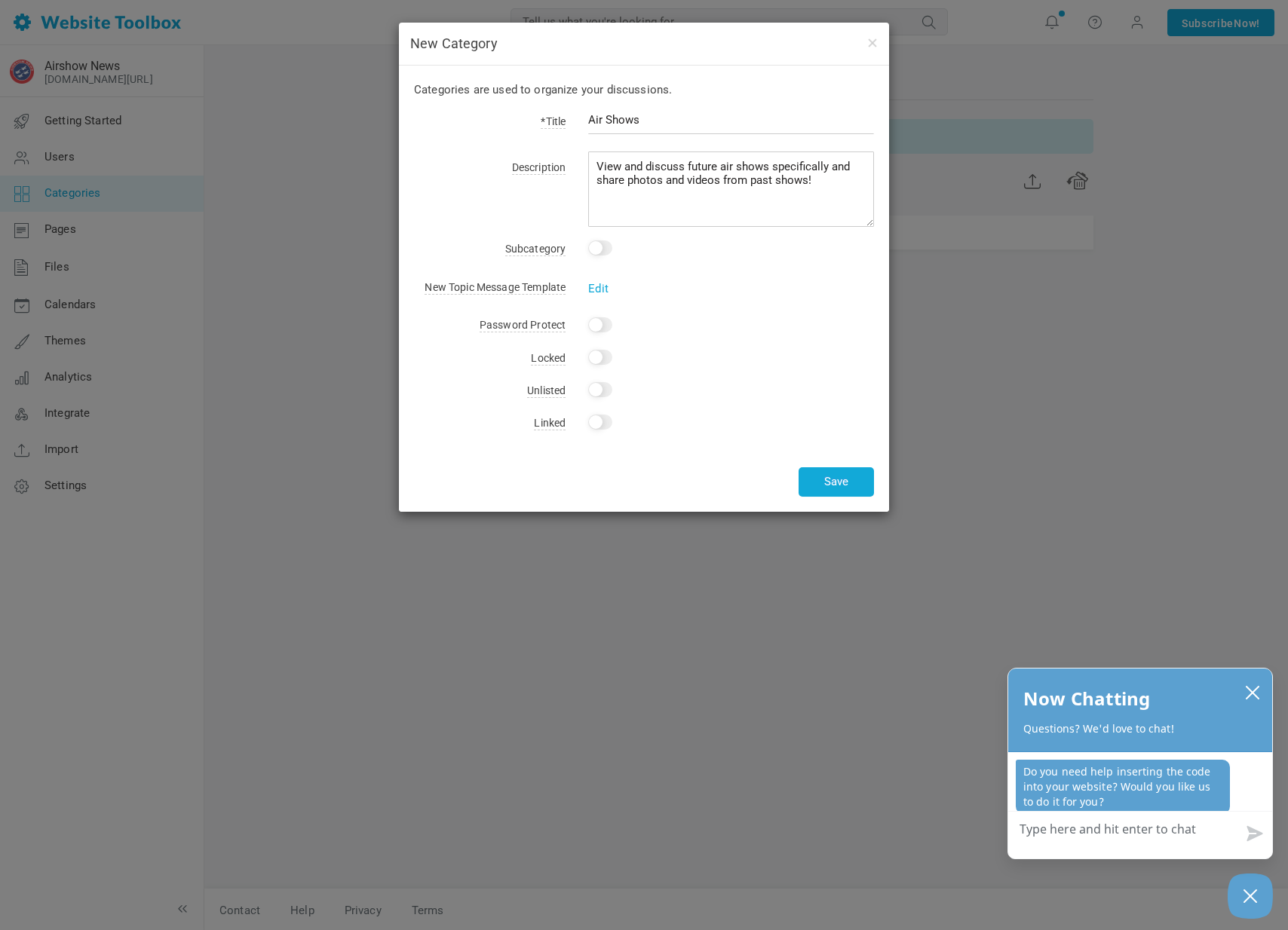
click at [783, 337] on div "Categories are used to organize your discussions. *Title Air Shows Description …" at bounding box center [644, 289] width 490 height 446
click at [828, 475] on button "Save" at bounding box center [835, 482] width 75 height 30
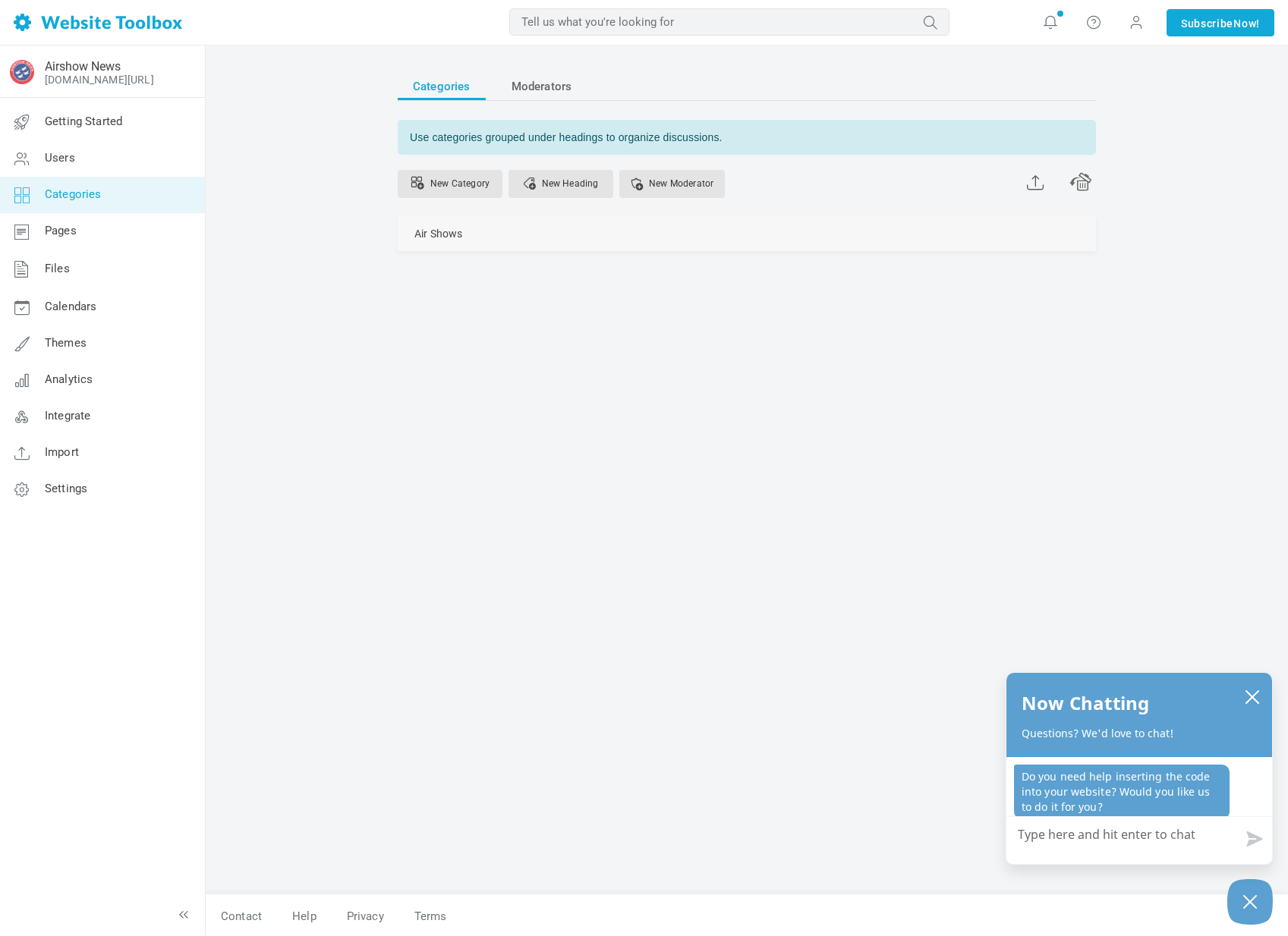
click at [0, 0] on link "Manage" at bounding box center [0, 0] width 0 height 0
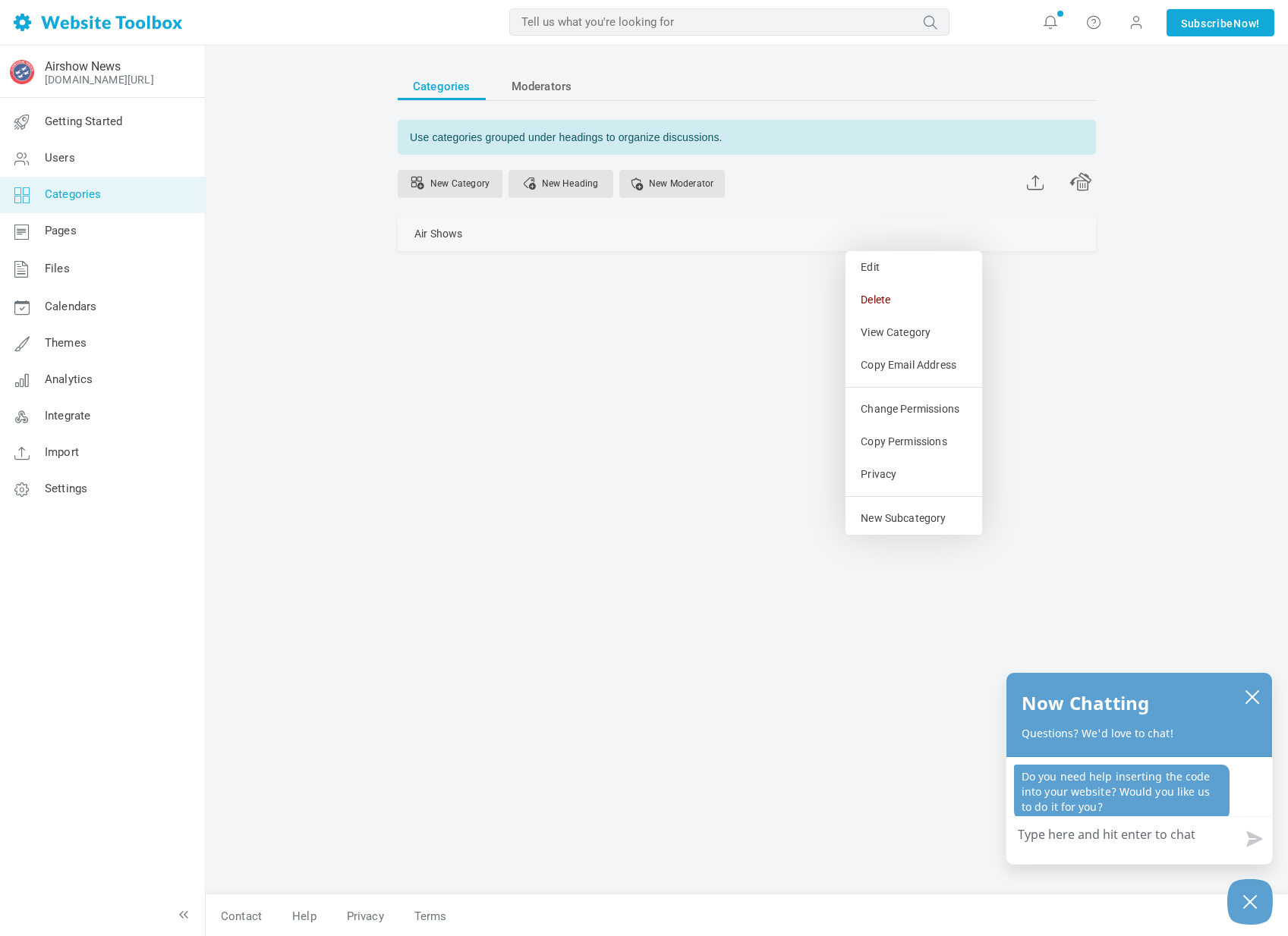
click at [0, 0] on link "Manage" at bounding box center [0, 0] width 0 height 0
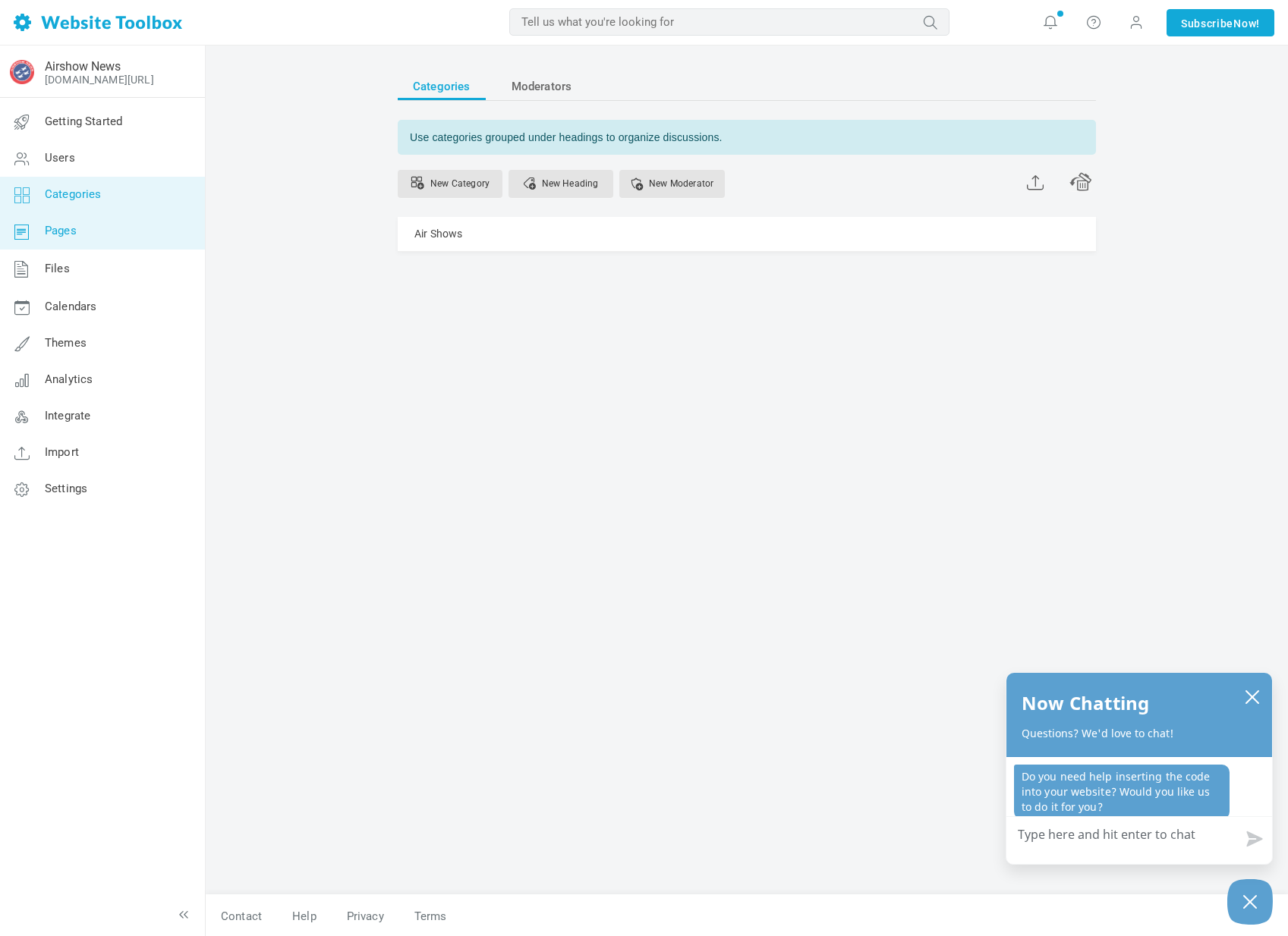
click at [71, 224] on span "Pages" at bounding box center [60, 230] width 32 height 14
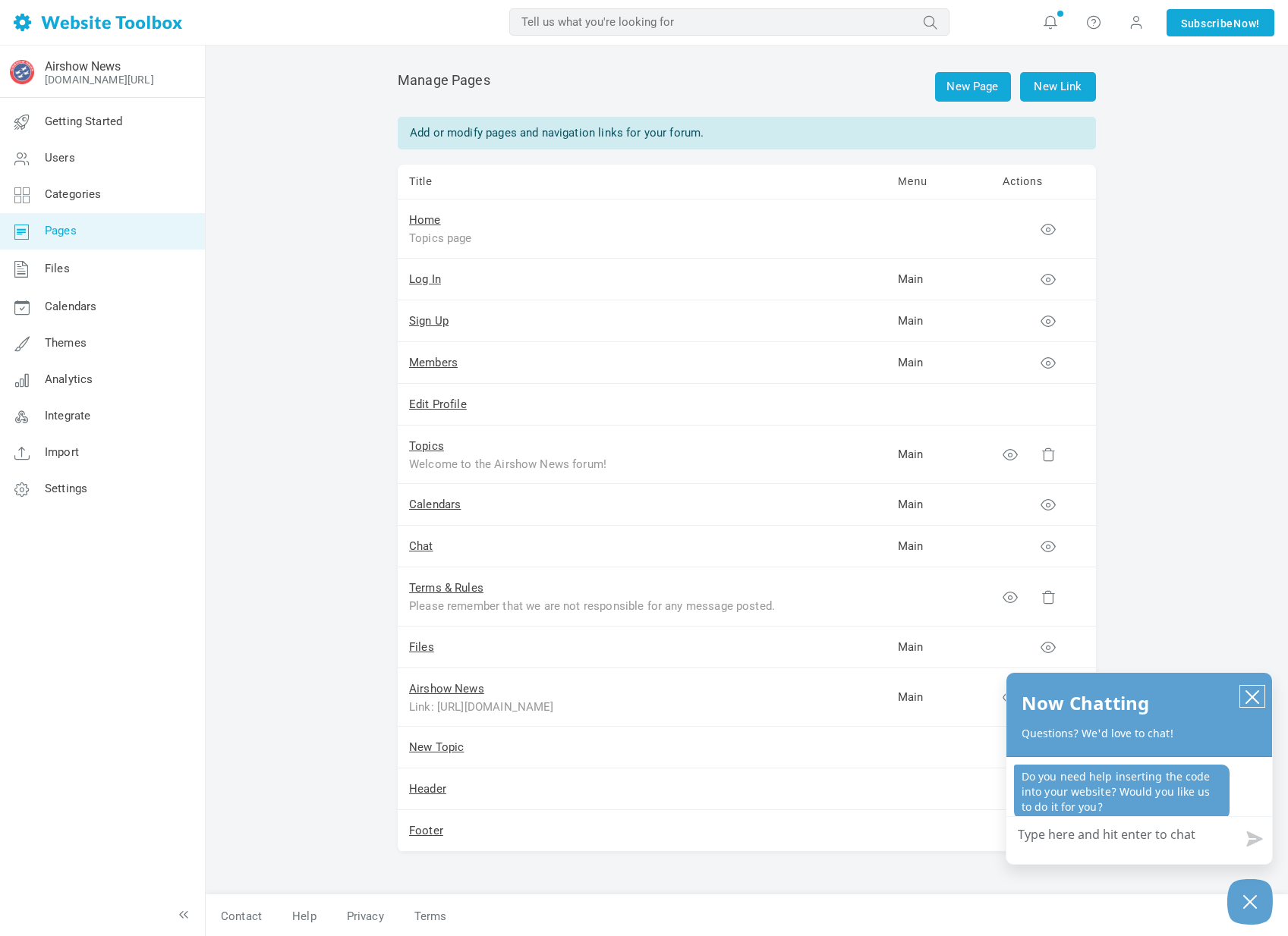
click at [1263, 705] on button "close chatbox" at bounding box center [1252, 696] width 25 height 21
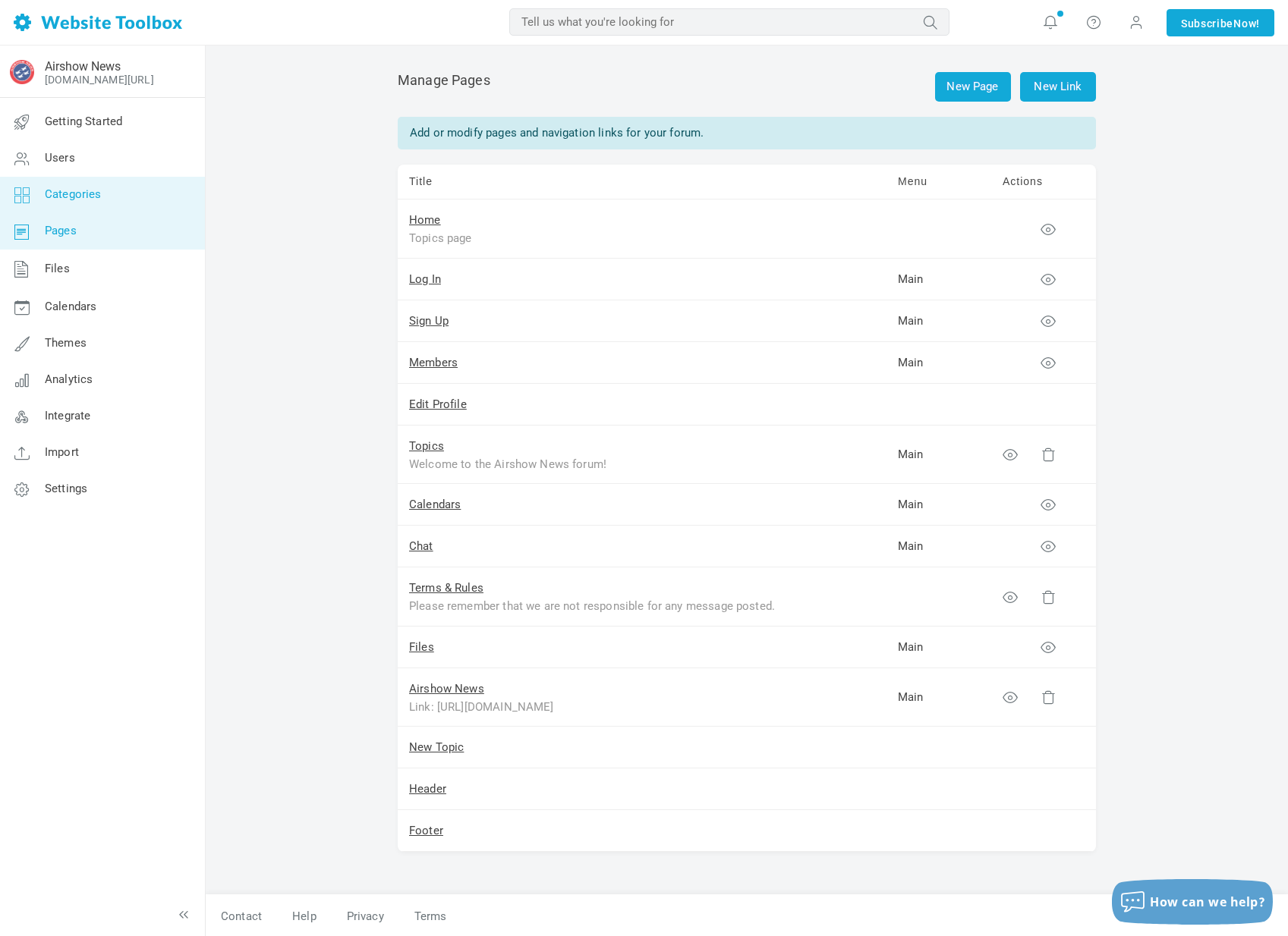
click at [97, 198] on span "Categories" at bounding box center [73, 194] width 57 height 14
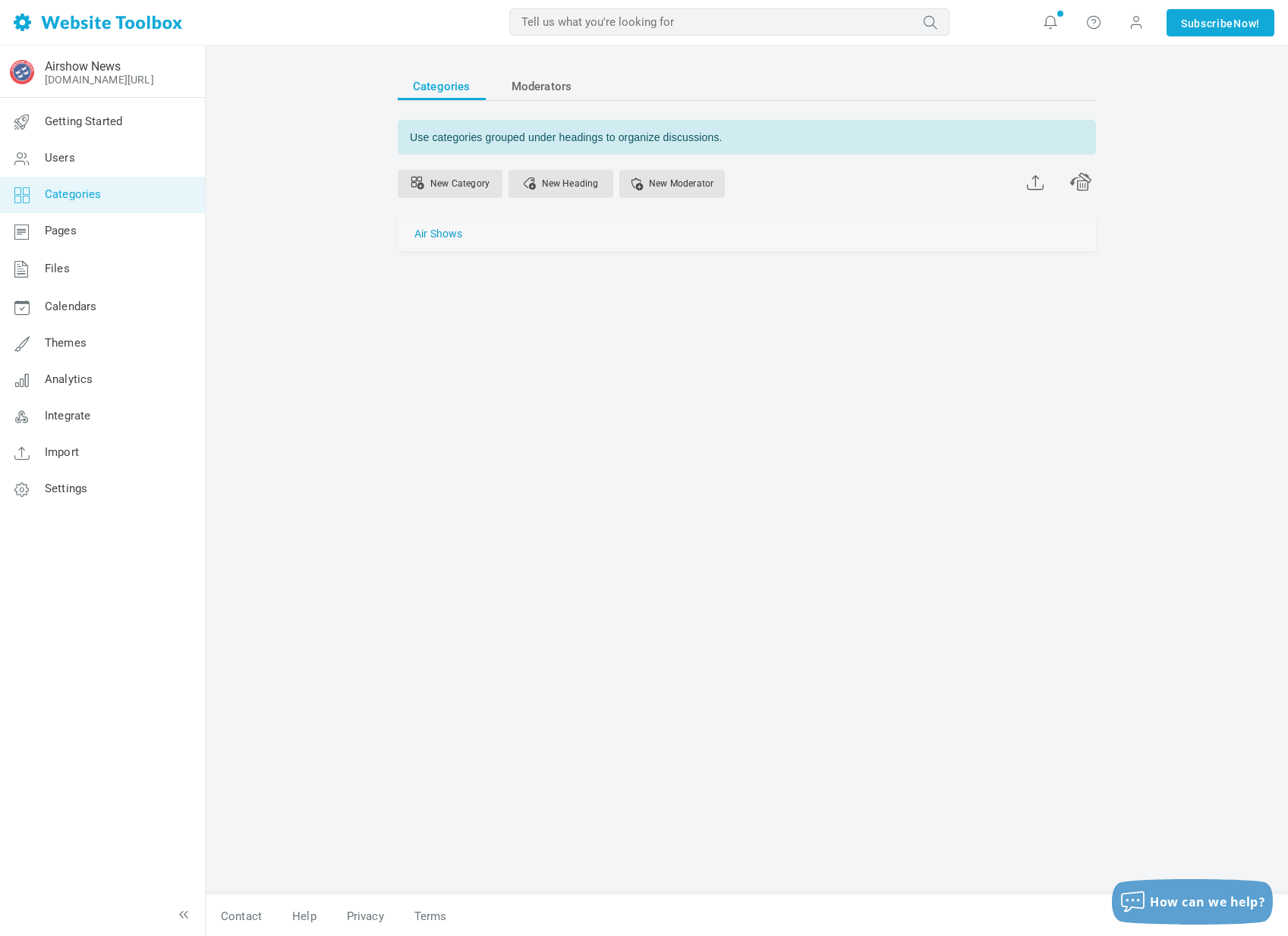
click at [432, 232] on link "Air Shows" at bounding box center [438, 234] width 48 height 19
click at [432, 232] on body "Loading... MOST RELEVANT MOST RELEVANT Notifications Your custom AI-generated h…" at bounding box center [644, 468] width 1288 height 936
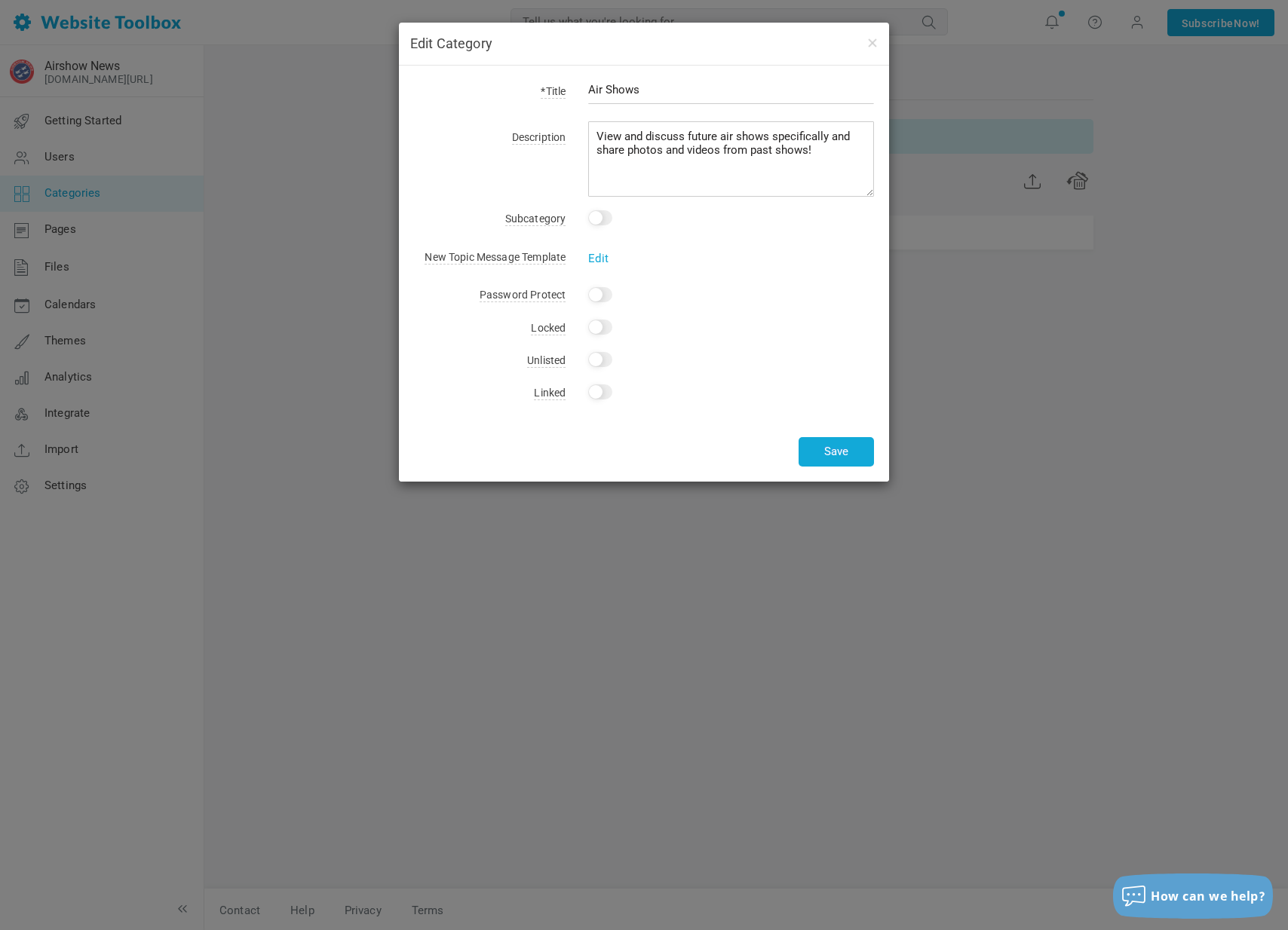
click at [865, 46] on h4 "Edit Category" at bounding box center [644, 44] width 468 height 20
click at [868, 43] on button "button" at bounding box center [871, 42] width 12 height 16
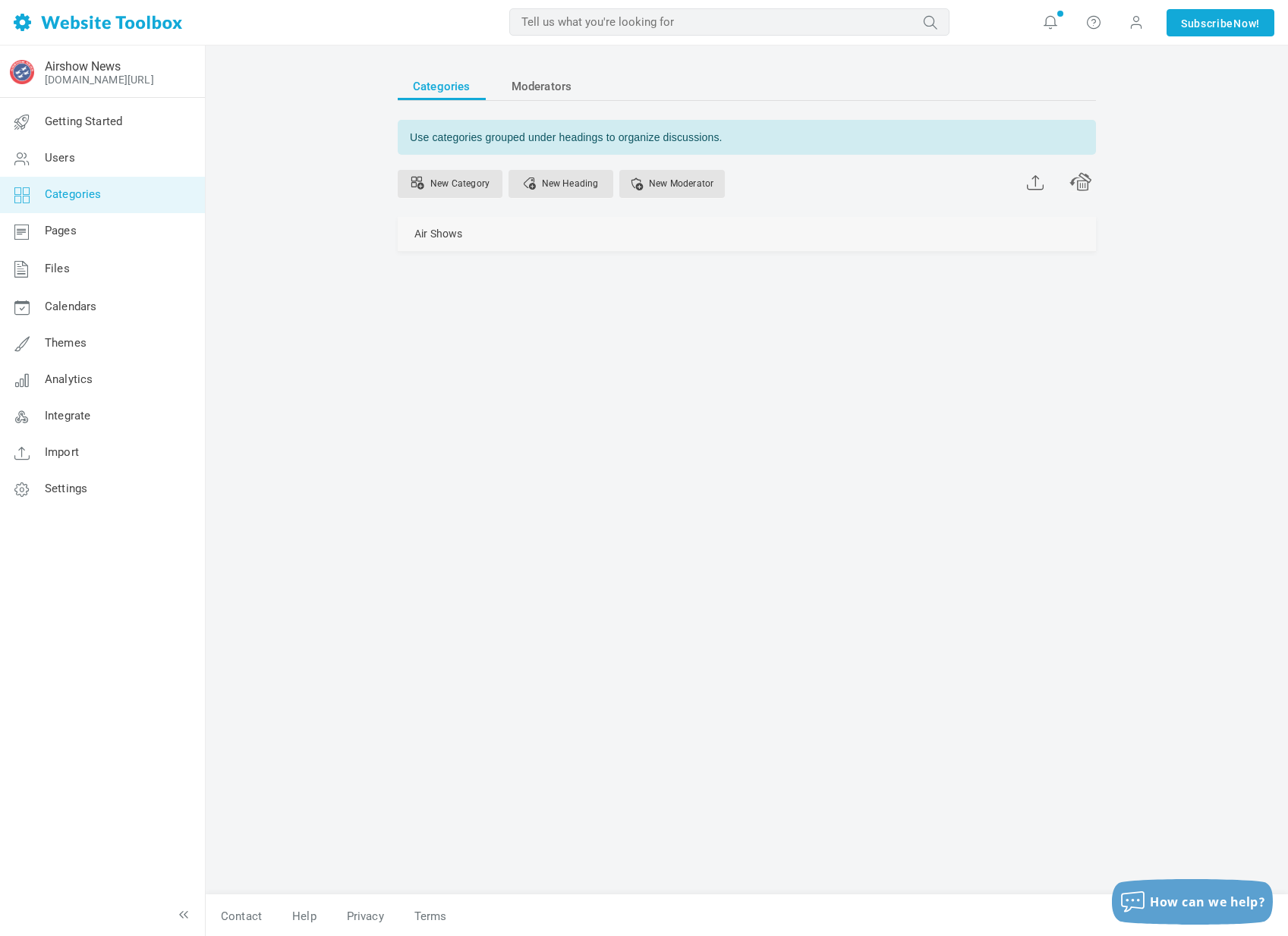
click at [0, 0] on link "Manage" at bounding box center [0, 0] width 0 height 0
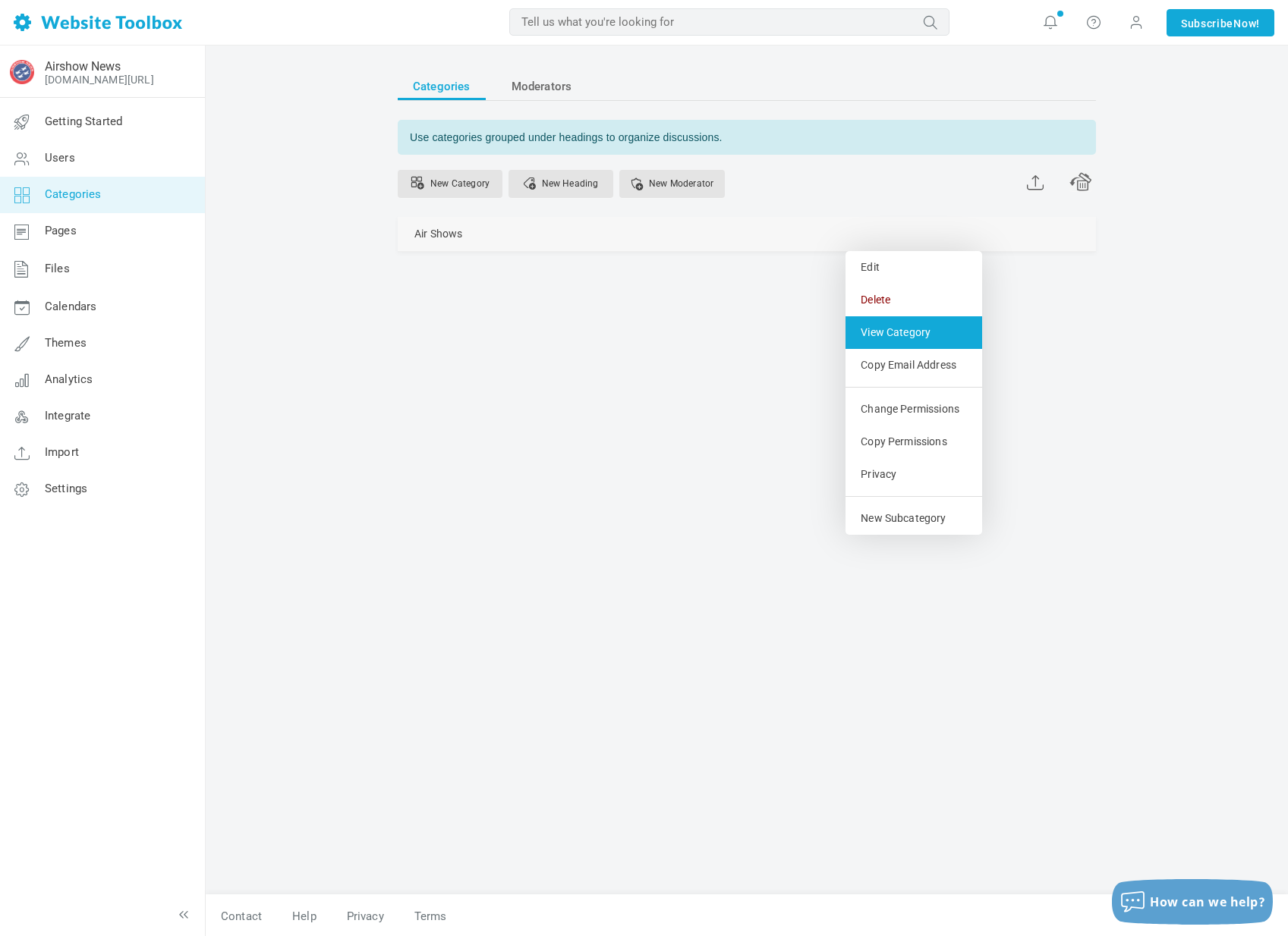
click at [893, 319] on link "View Category" at bounding box center [914, 333] width 136 height 33
click at [697, 182] on link "New Moderator" at bounding box center [672, 184] width 105 height 28
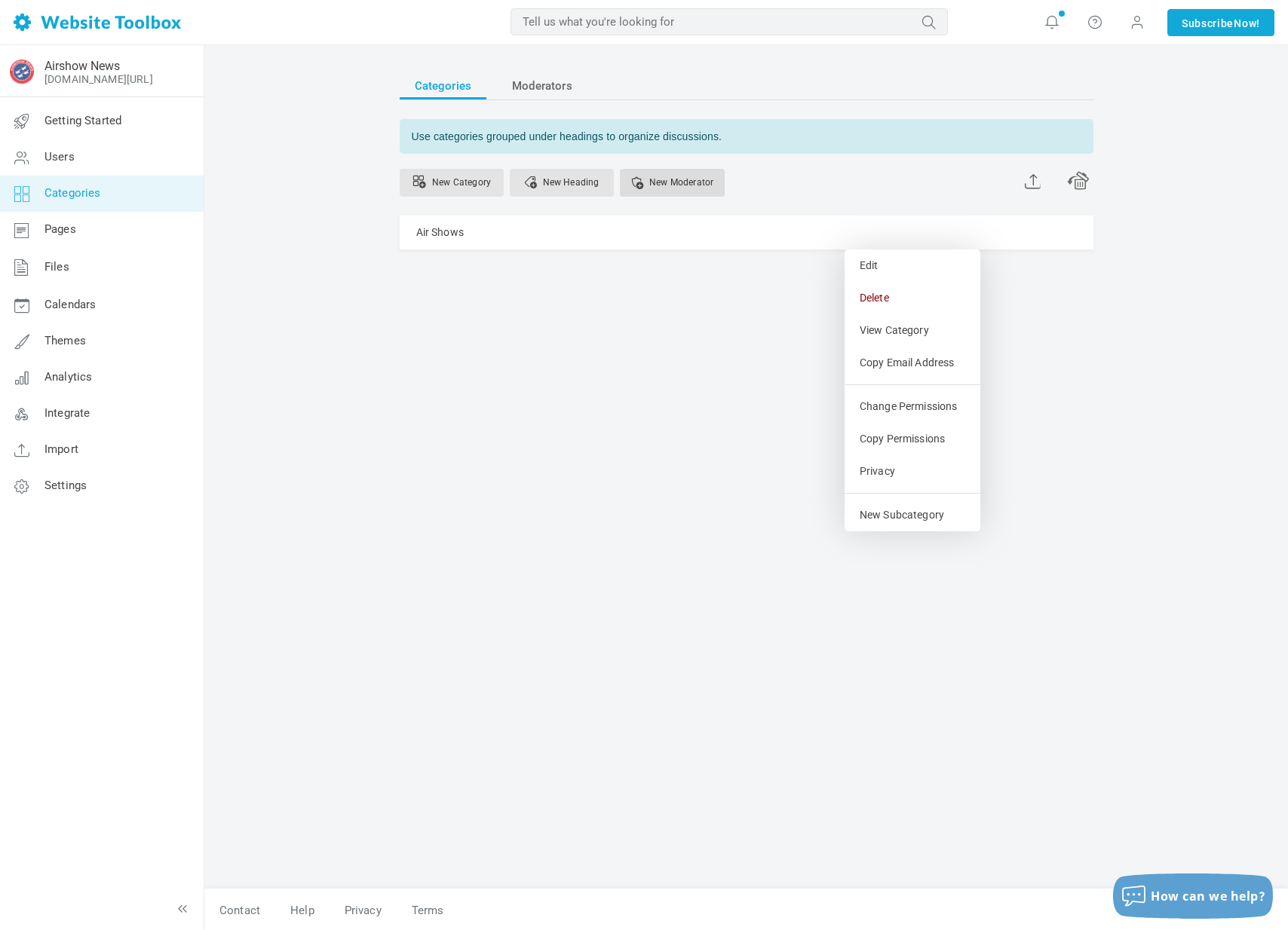
select select
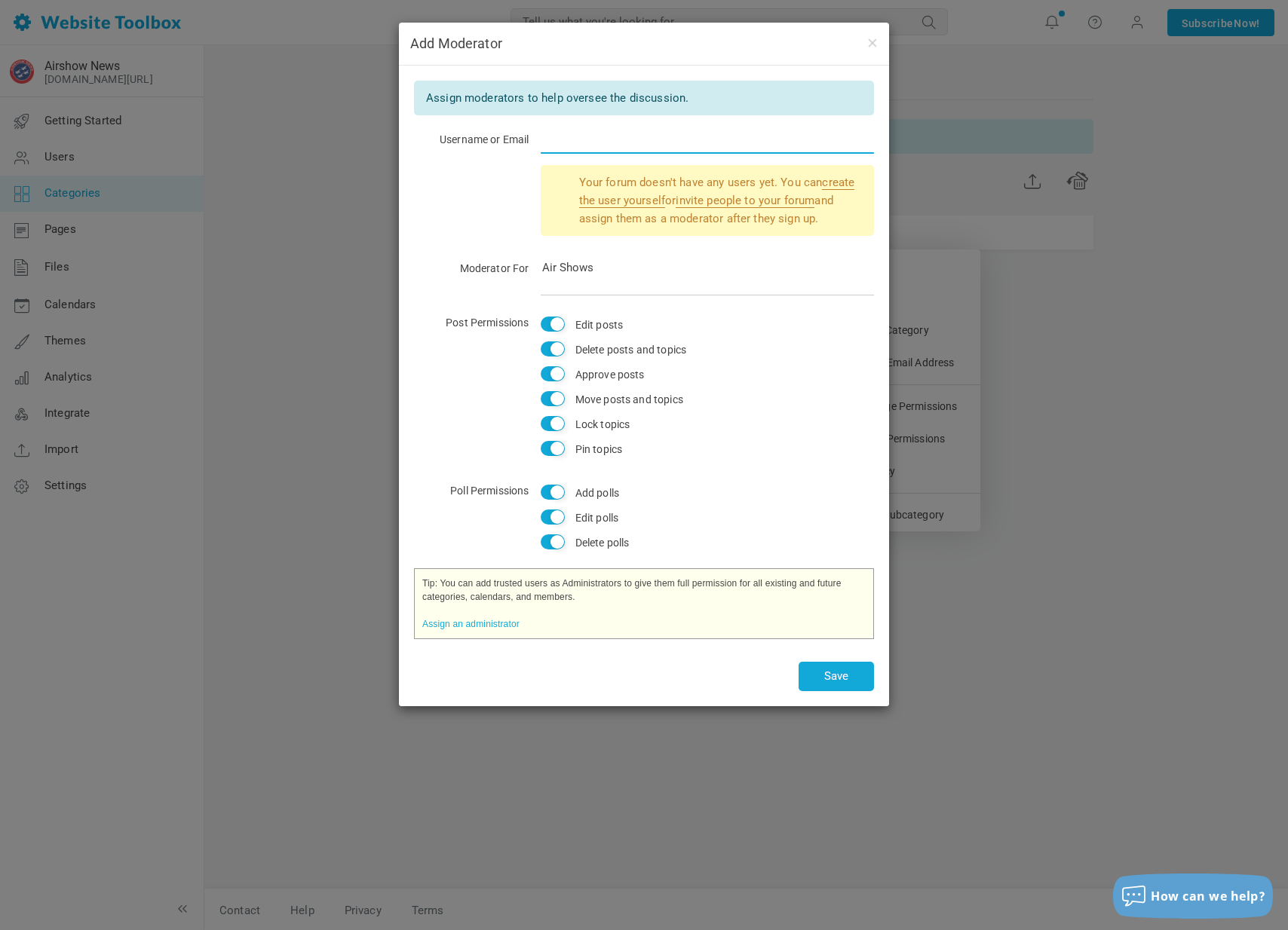
type input "brianhearn@comcast.net"
select select "988148"
click at [667, 265] on option "Air Shows" at bounding box center [708, 268] width 334 height 14
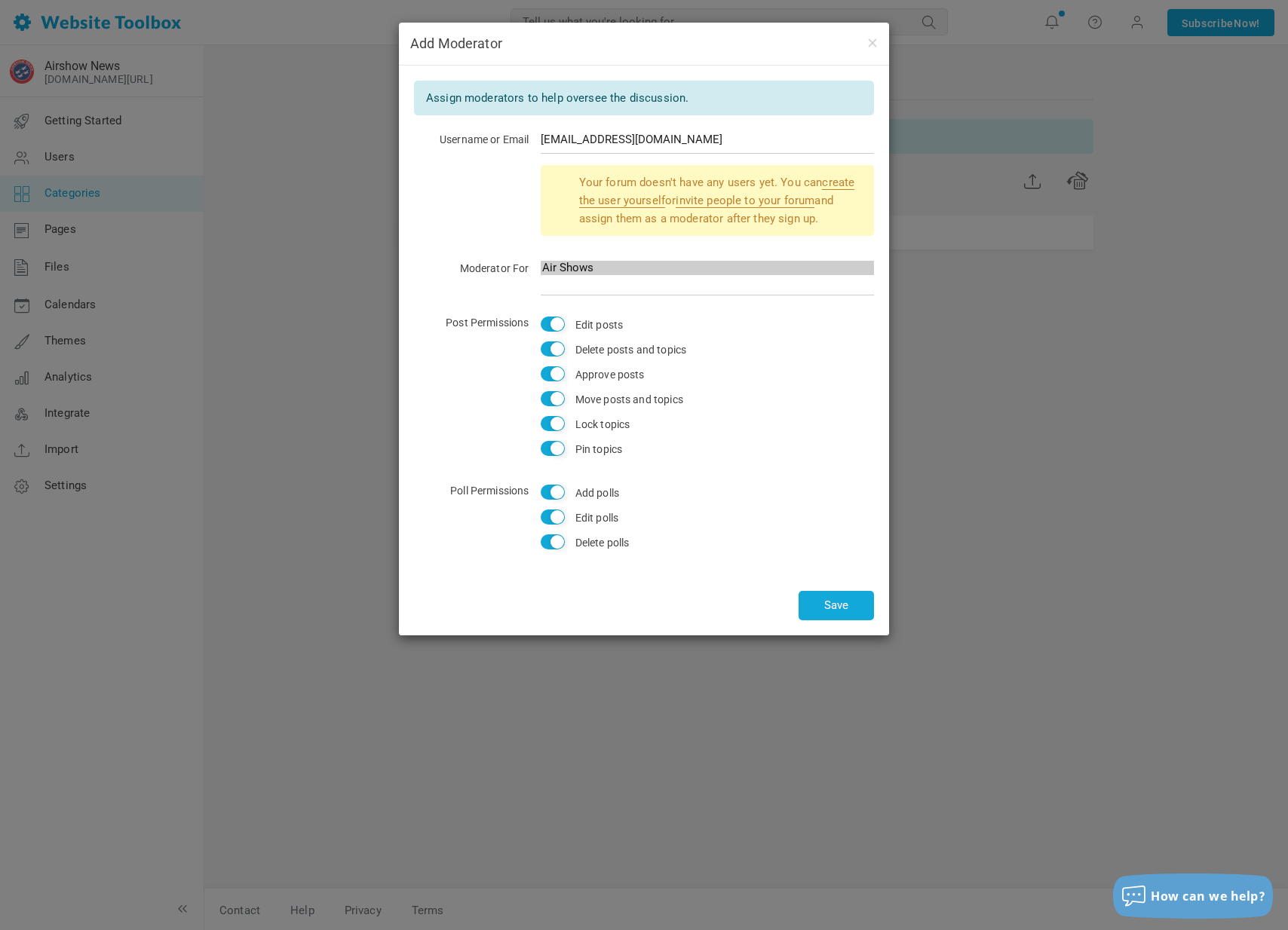
click at [455, 212] on div "Your forum doesn't have any users yet. You can create the user yourself or invi…" at bounding box center [643, 207] width 460 height 84
click at [827, 594] on button "Save" at bounding box center [835, 606] width 75 height 30
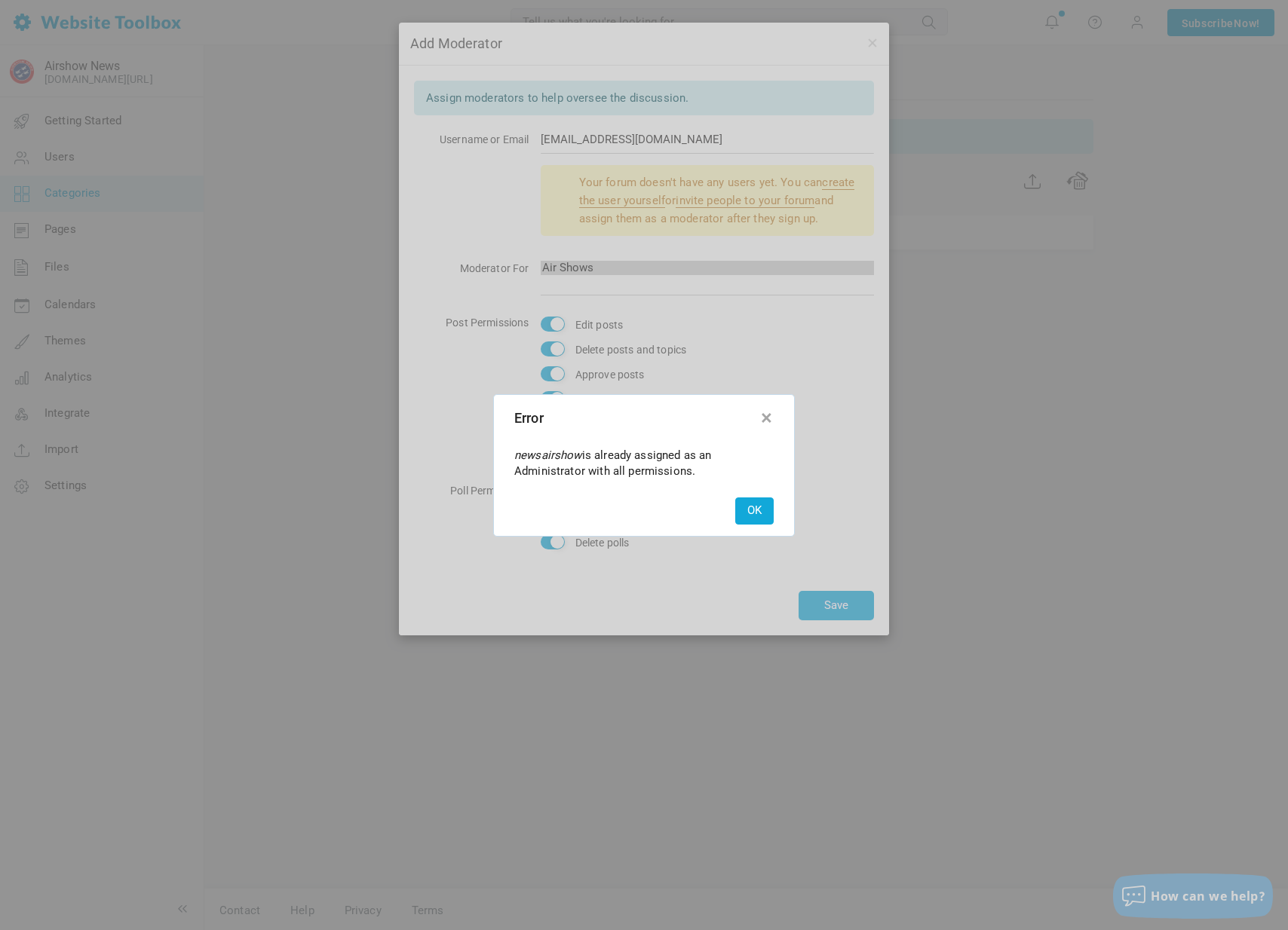
click at [761, 418] on button "button" at bounding box center [766, 415] width 15 height 15
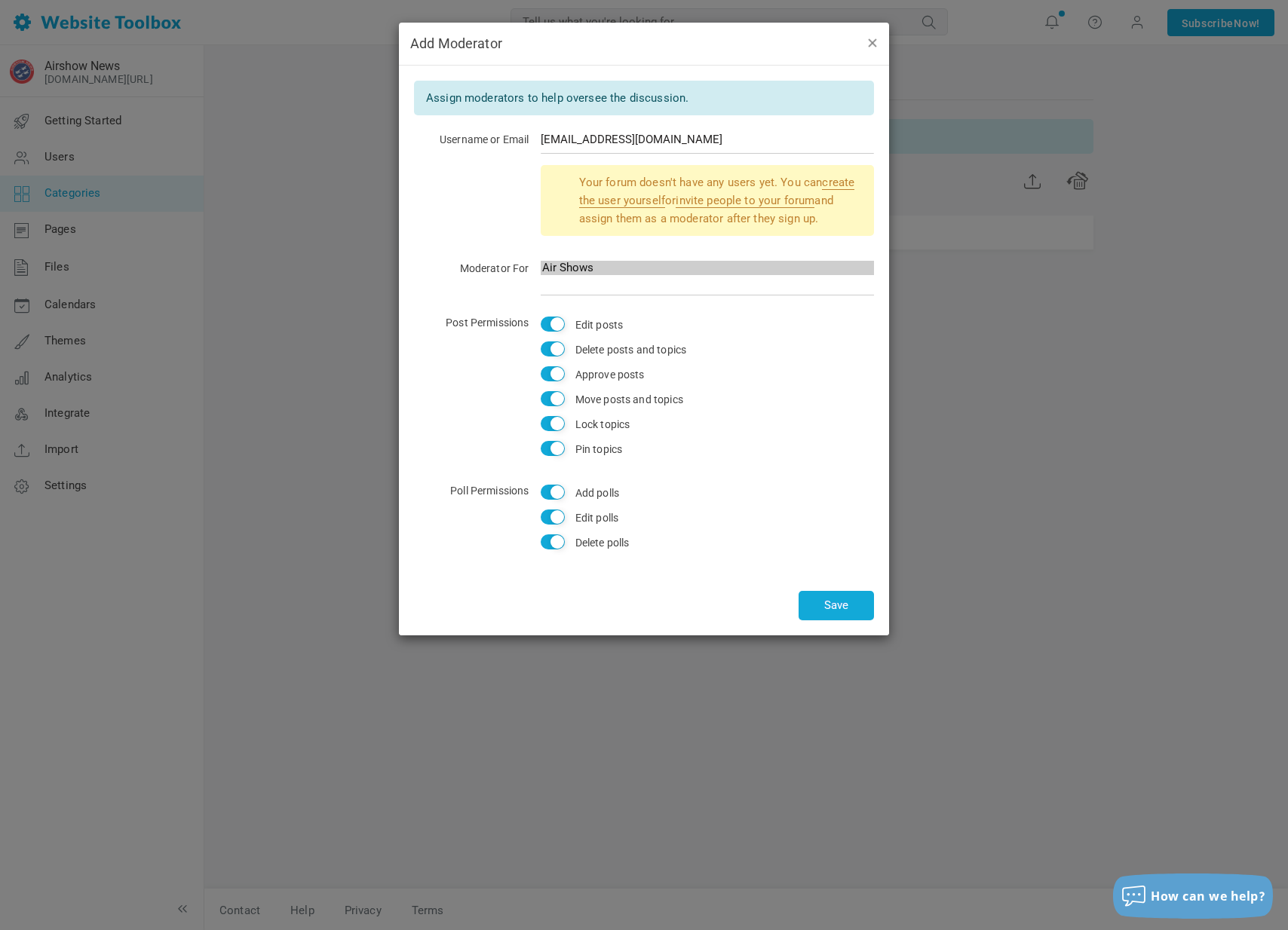
click at [875, 39] on button "button" at bounding box center [871, 42] width 12 height 16
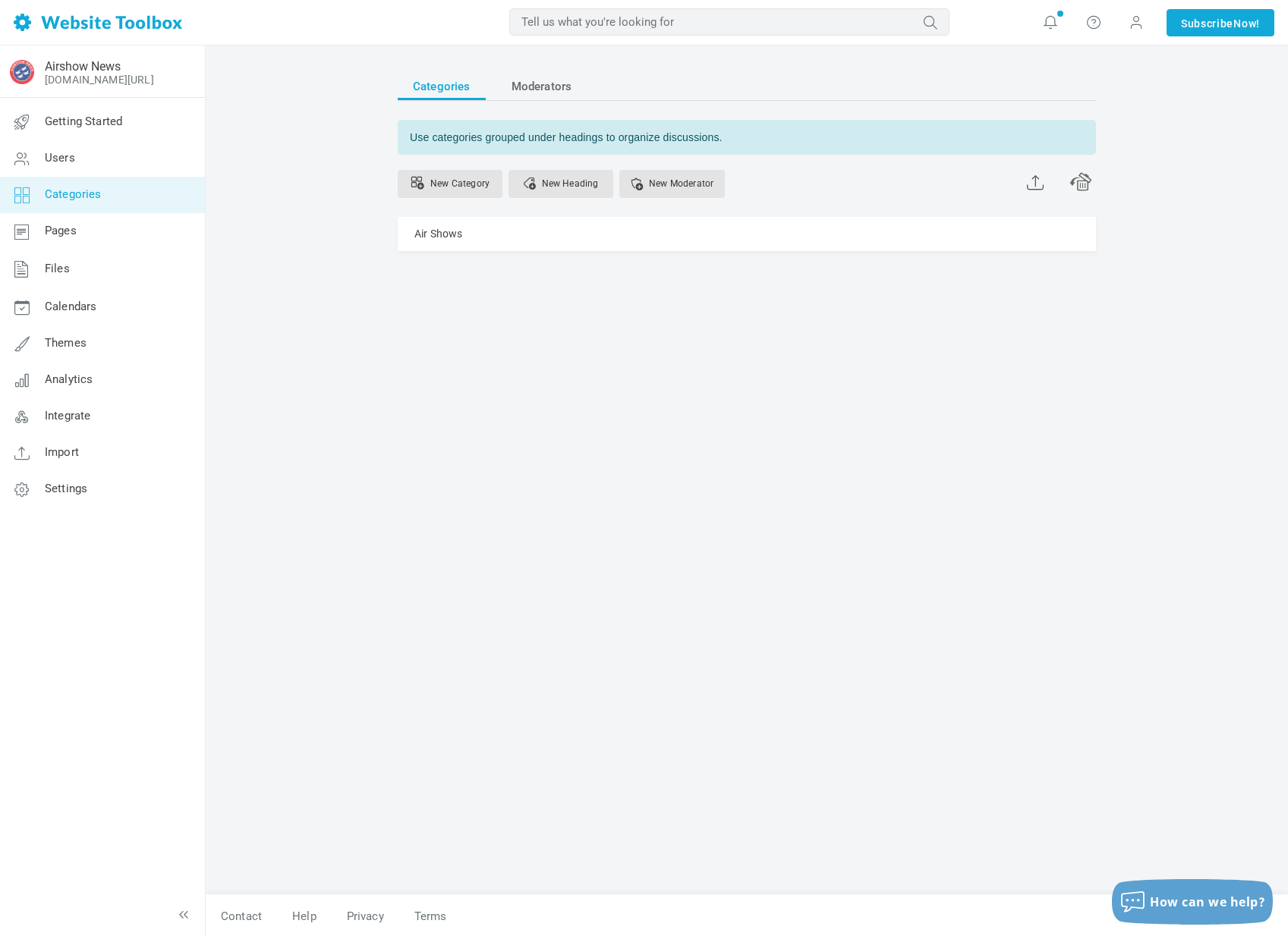
click at [87, 191] on span "Categories" at bounding box center [73, 194] width 57 height 14
click at [454, 182] on link "New Category" at bounding box center [449, 184] width 105 height 28
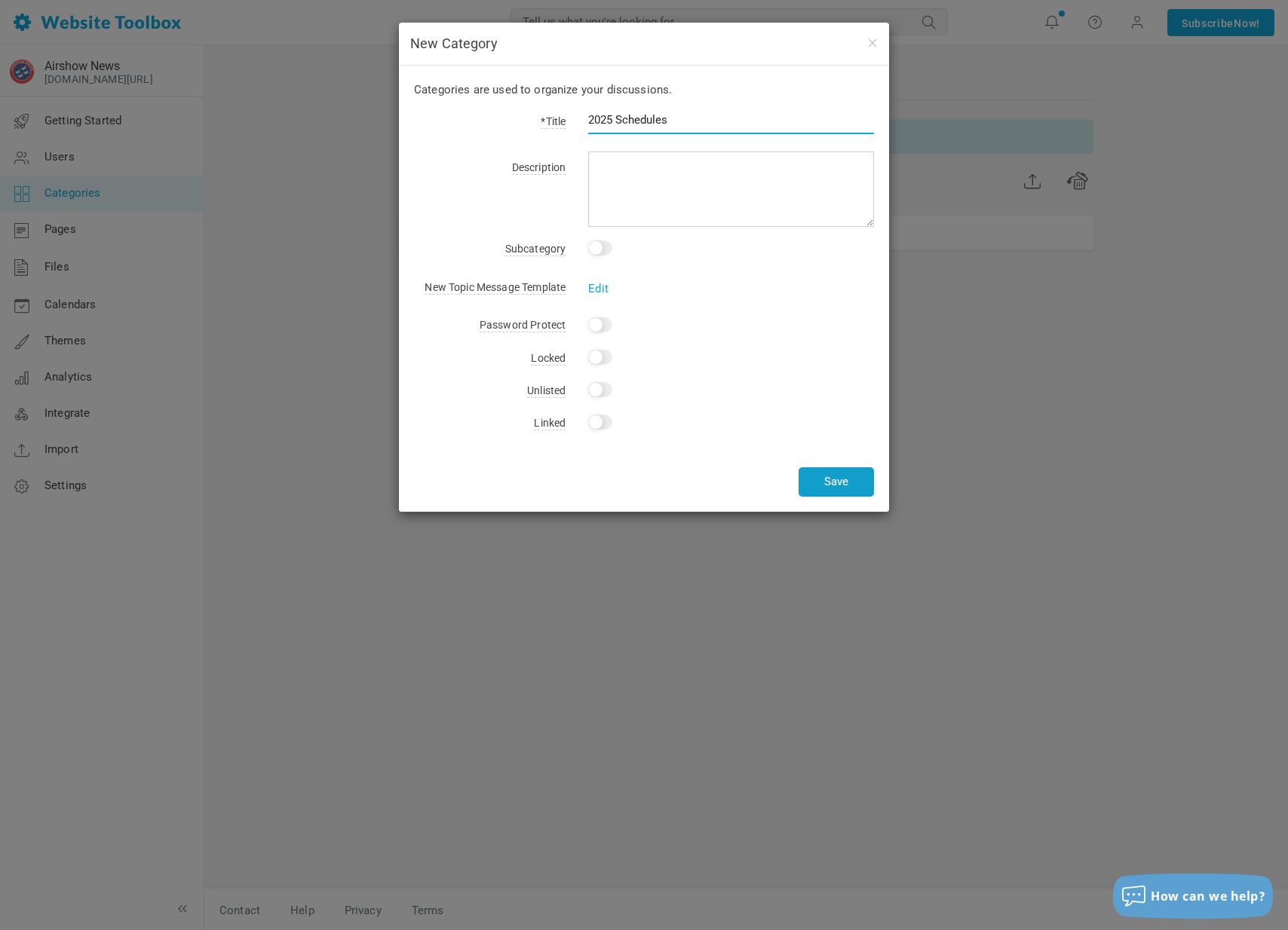
type input "2025 Schedules"
click at [829, 477] on button "Save" at bounding box center [835, 482] width 75 height 30
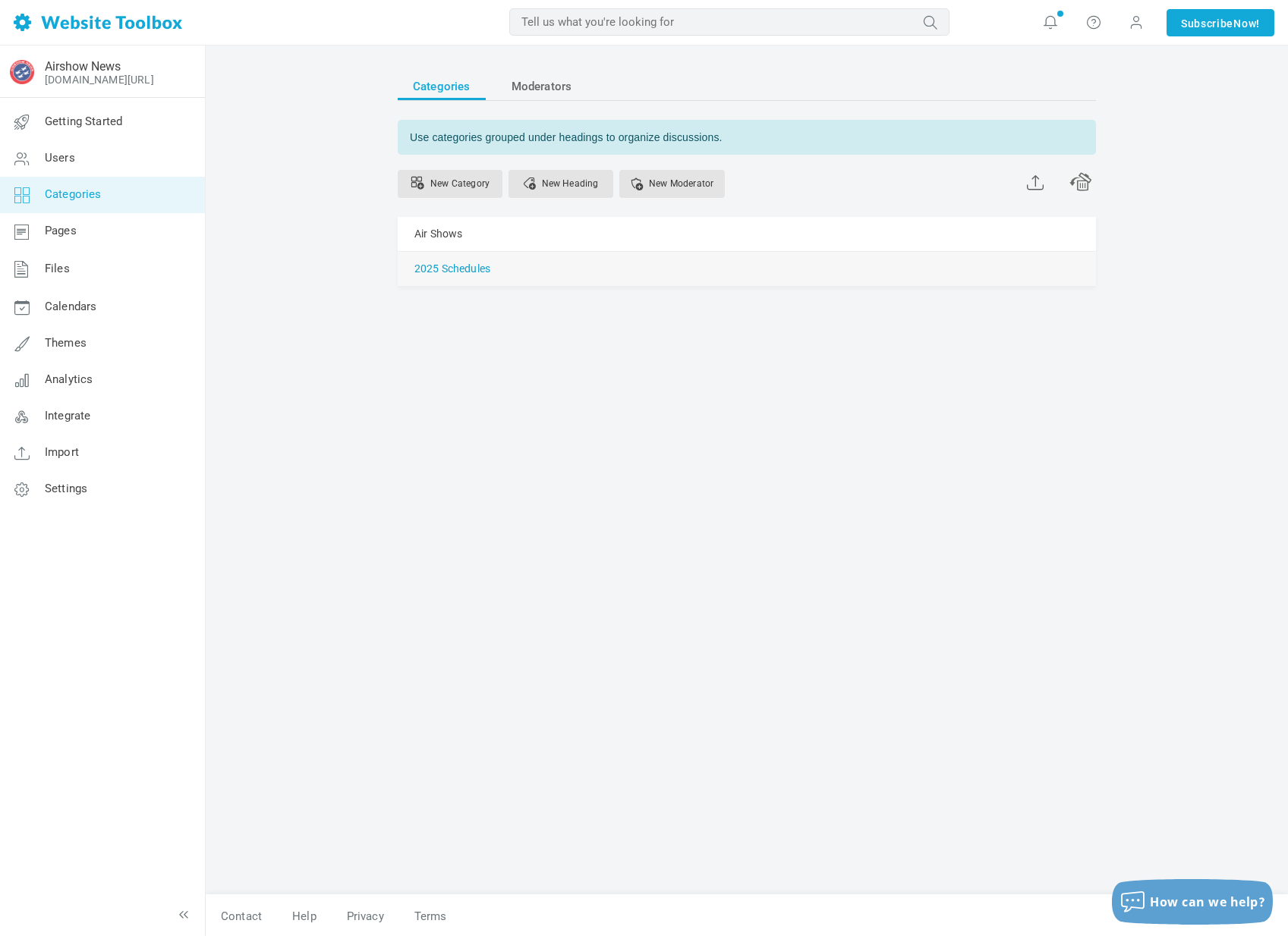
click at [459, 271] on link "2025 Schedules" at bounding box center [452, 269] width 75 height 19
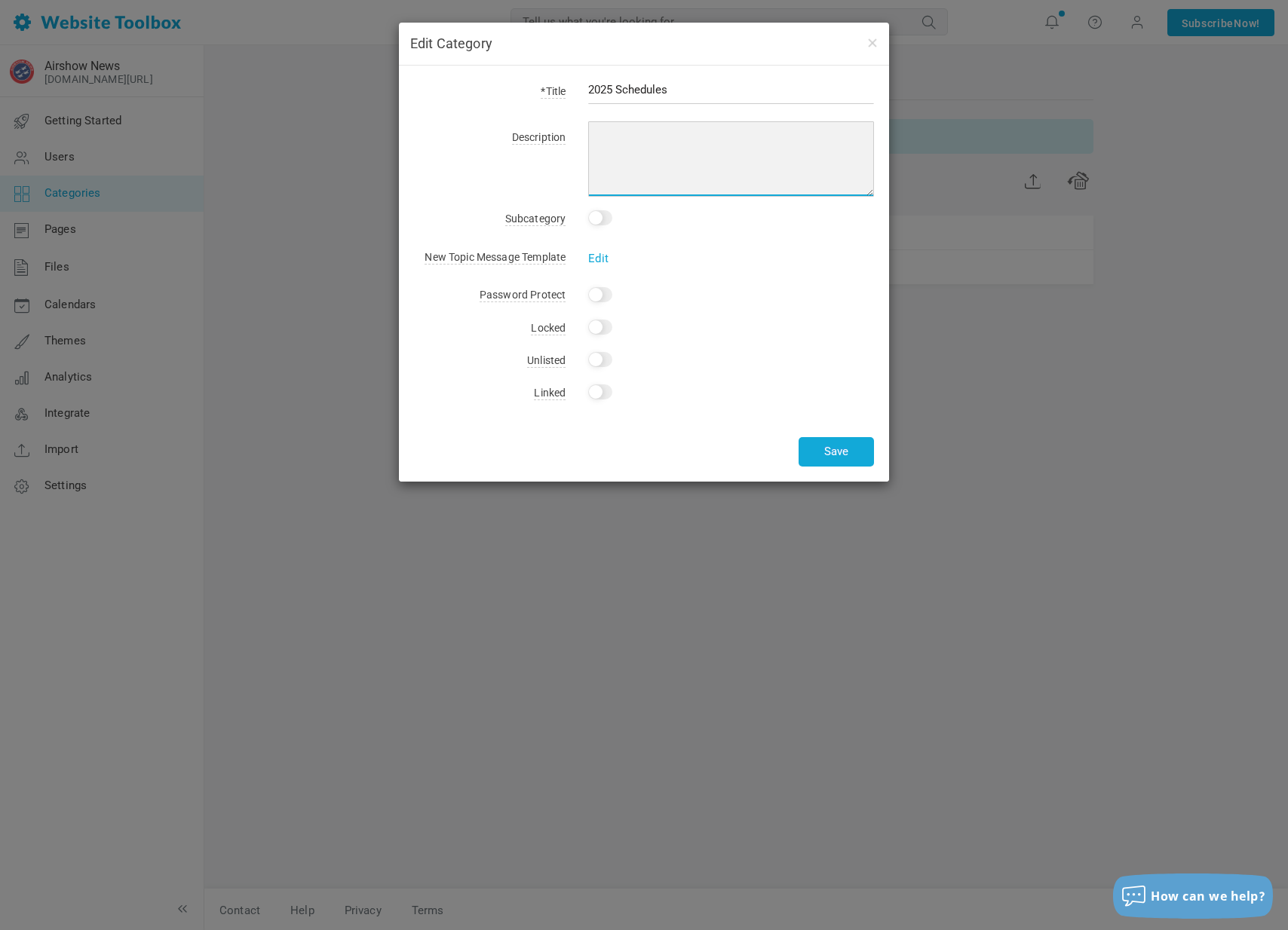
click at [626, 153] on textarea at bounding box center [731, 158] width 285 height 75
drag, startPoint x: 847, startPoint y: 137, endPoint x: 573, endPoint y: 138, distance: 274.0
click at [573, 138] on div "View individual performer schedules for 2025." at bounding box center [719, 162] width 308 height 70
type textarea "View individual performer schedules for 2025."
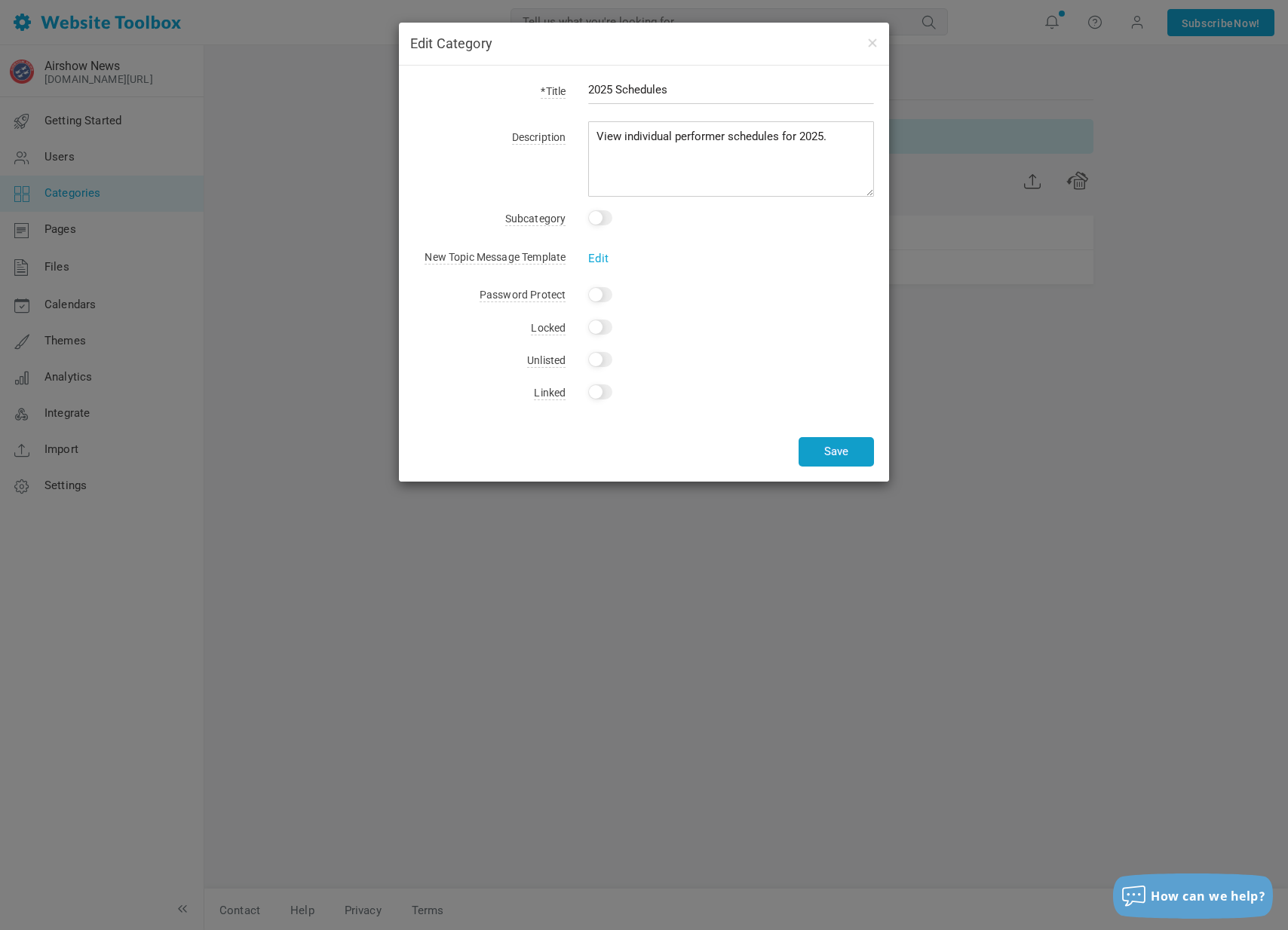
click at [828, 451] on button "Save" at bounding box center [835, 451] width 75 height 30
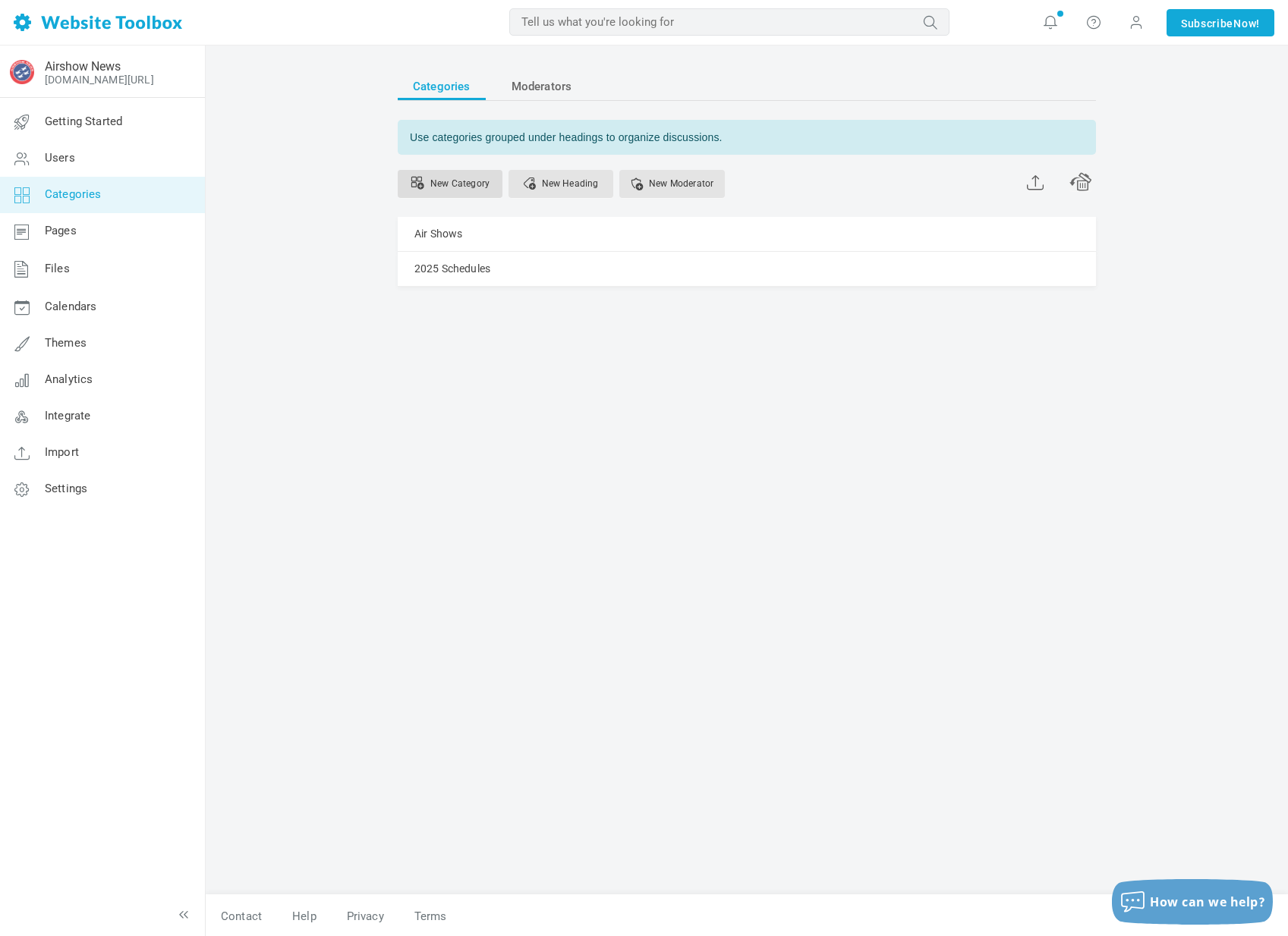
click at [469, 181] on link "New Category" at bounding box center [449, 184] width 105 height 28
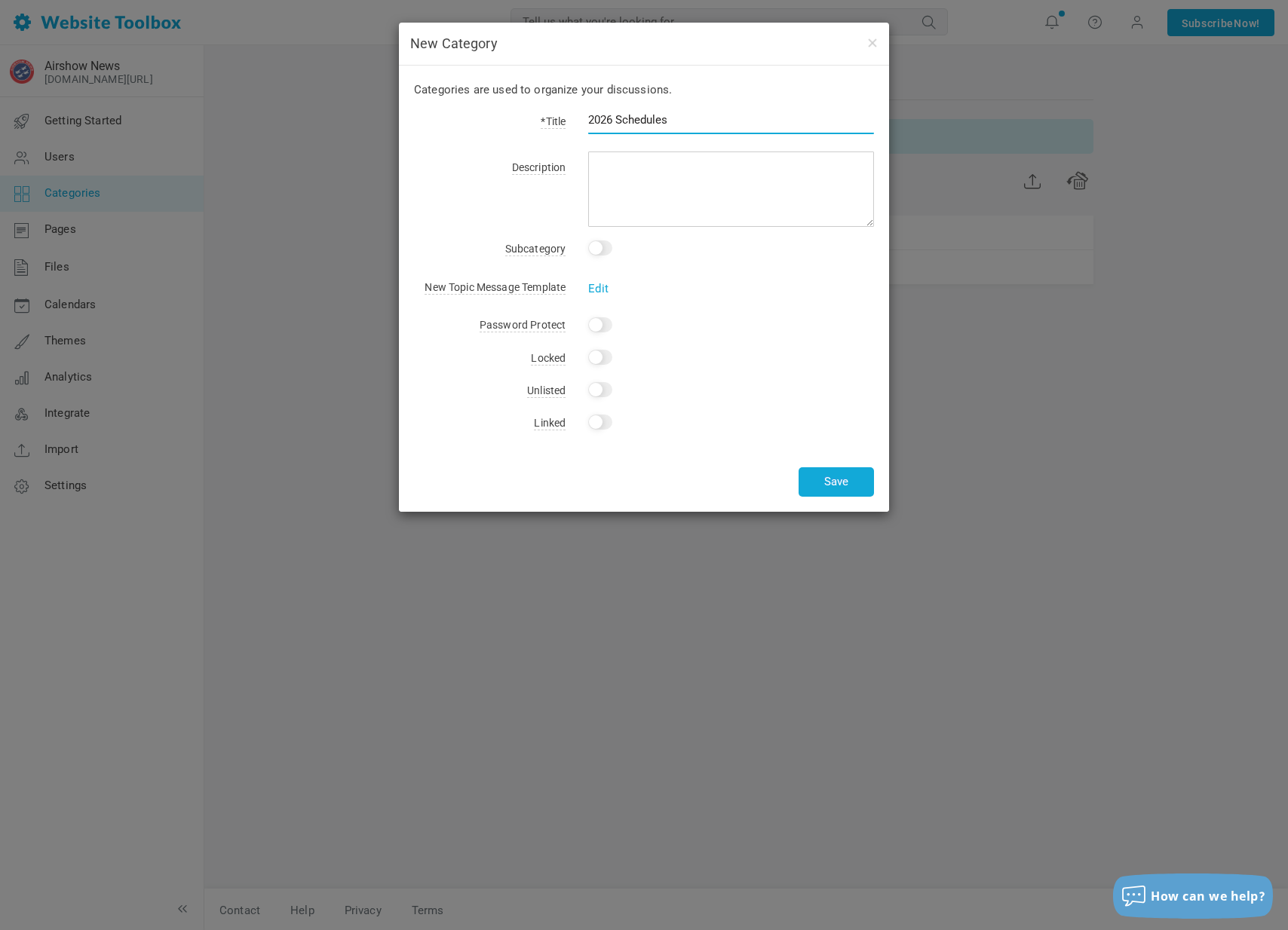
type input "2026 Schedules"
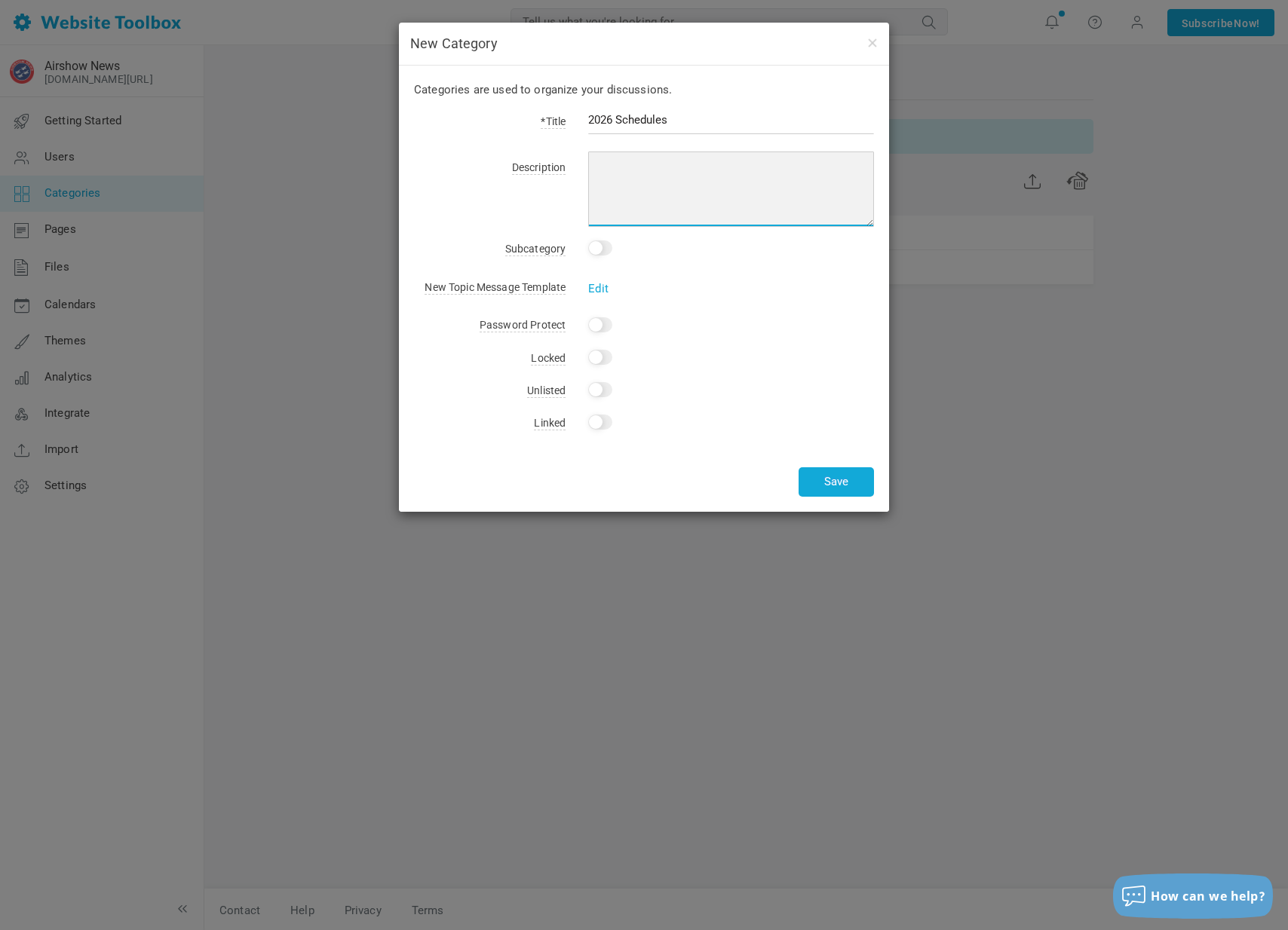
click at [630, 209] on textarea at bounding box center [731, 189] width 285 height 75
paste textarea "View individual performer schedules for 2025."
type textarea "View individual performer schedules for 2026."
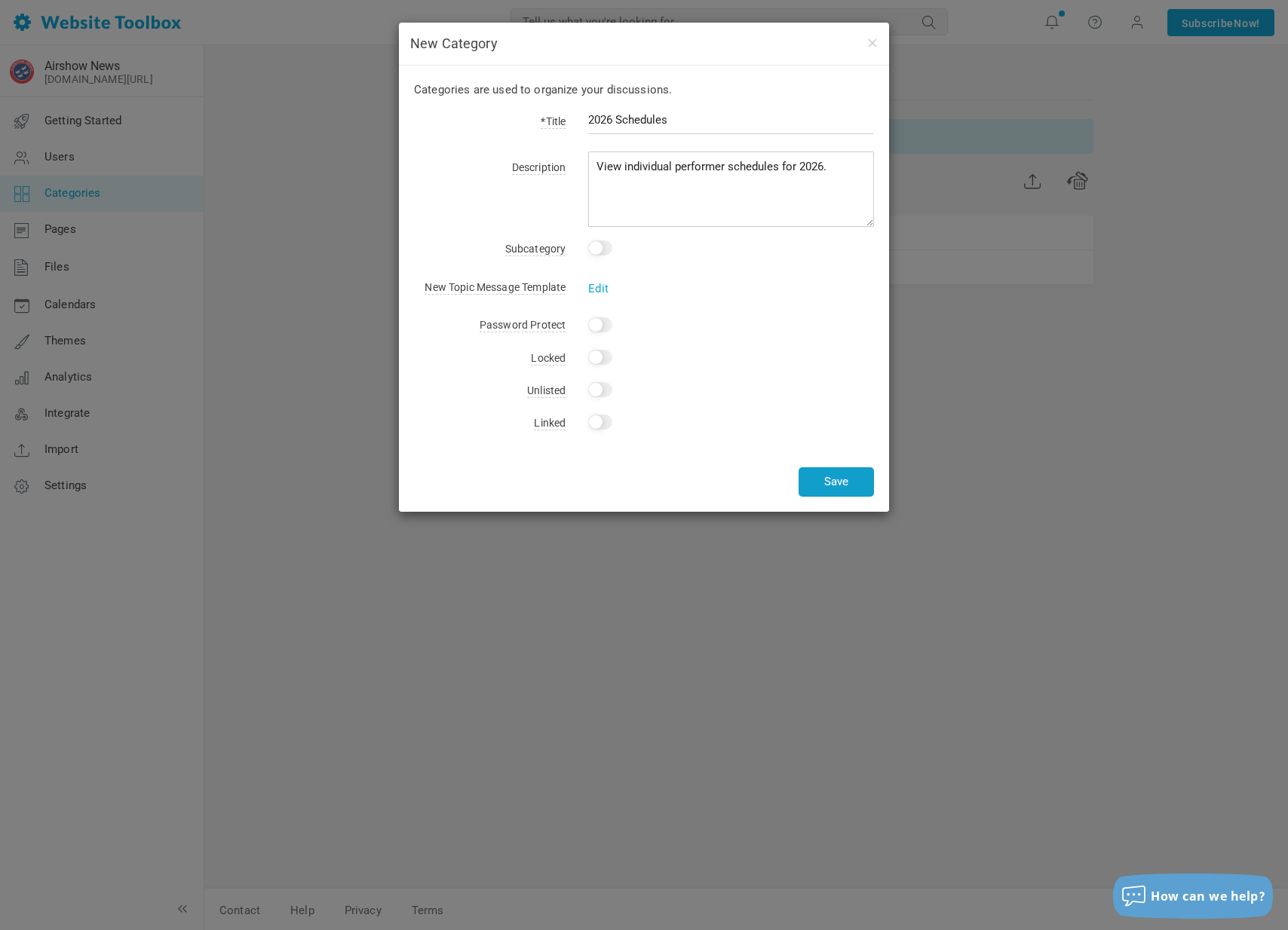
click at [805, 486] on button "Save" at bounding box center [835, 482] width 75 height 30
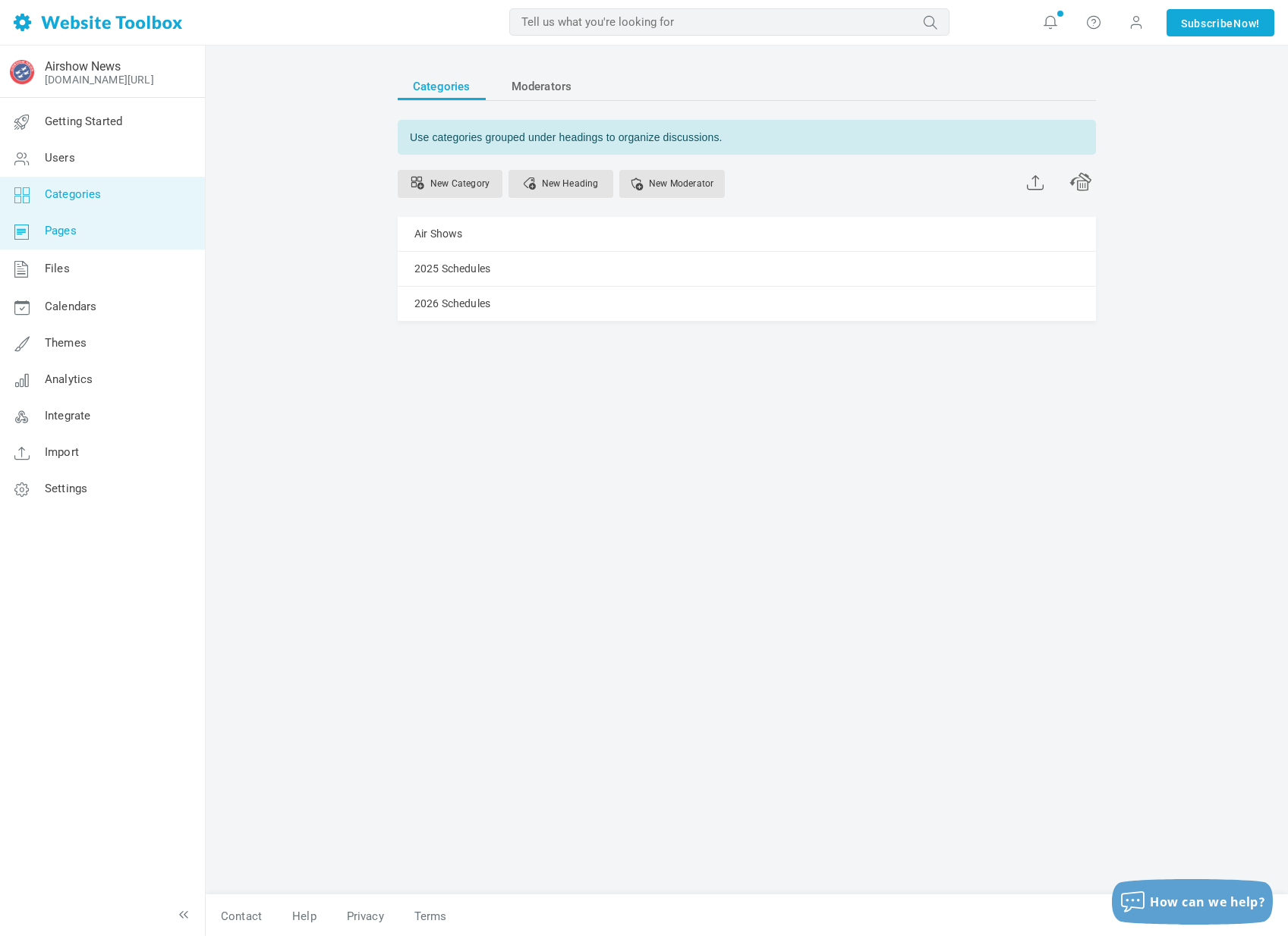
click at [87, 228] on link "Pages" at bounding box center [102, 232] width 205 height 36
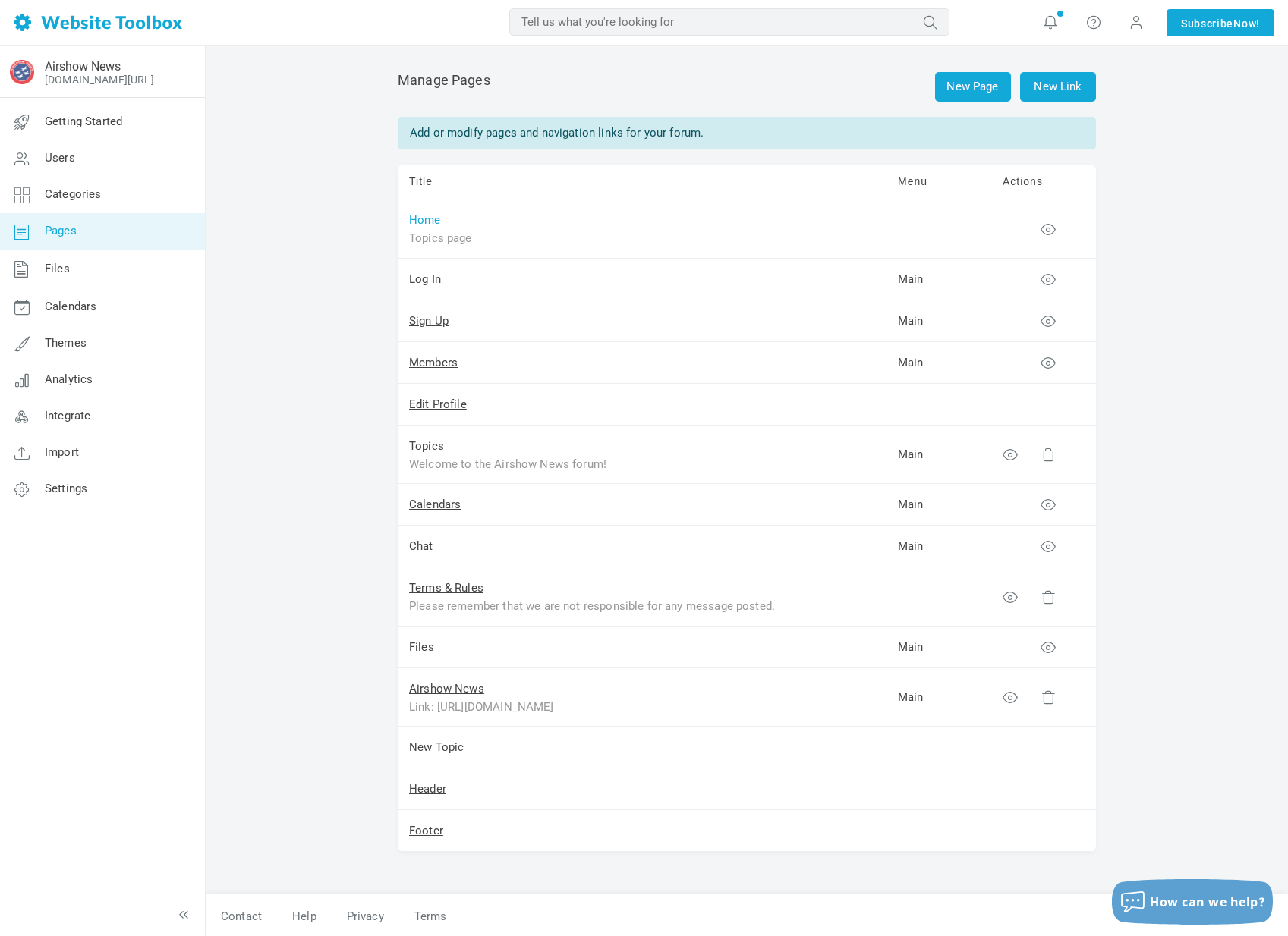
click at [425, 223] on link "Home" at bounding box center [424, 220] width 32 height 14
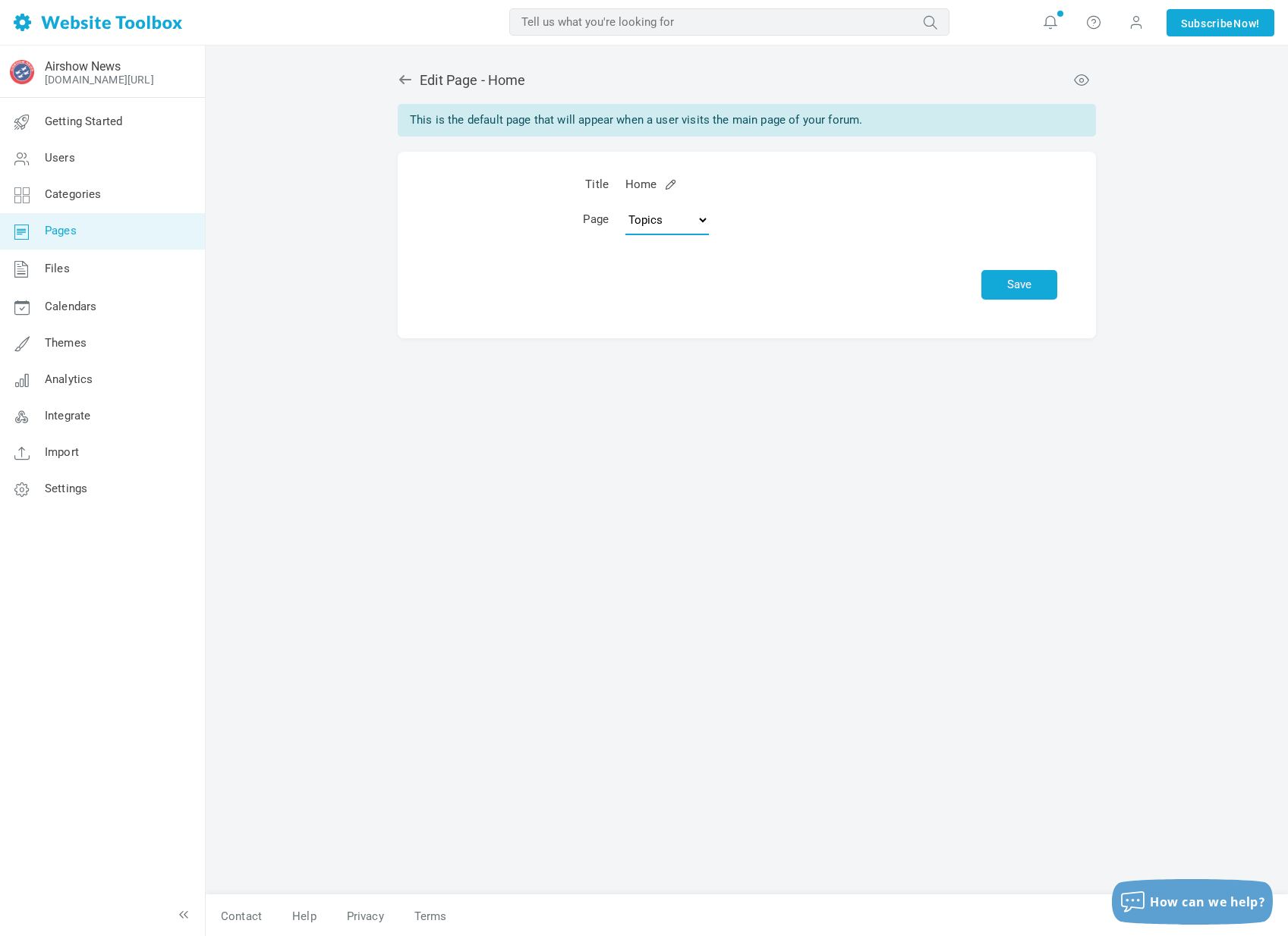
select select "categories"
click at [1024, 280] on button "Save" at bounding box center [1019, 284] width 75 height 30
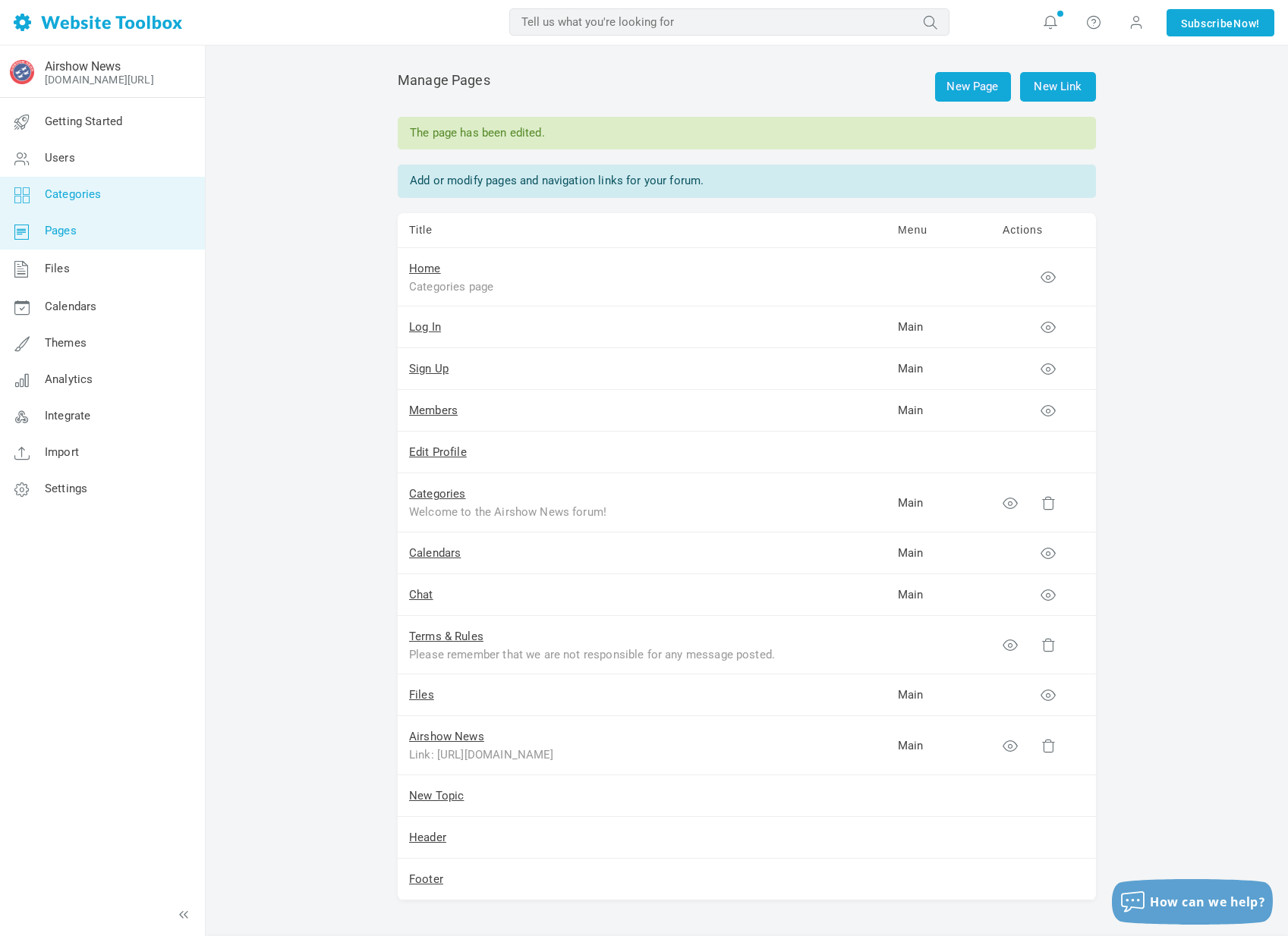
click at [113, 195] on link "Categories" at bounding box center [102, 195] width 205 height 36
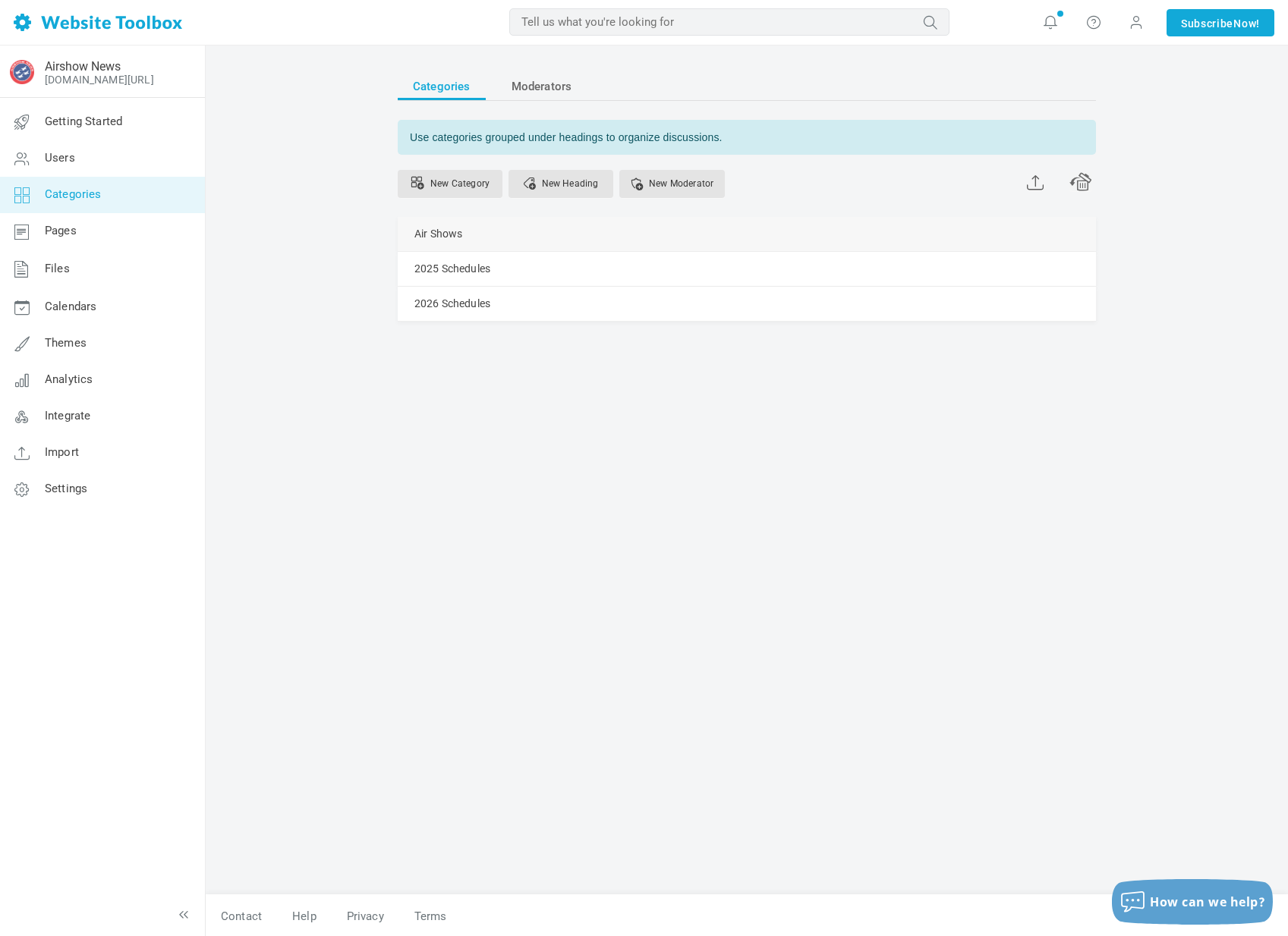
click at [0, 0] on link "Manage" at bounding box center [0, 0] width 0 height 0
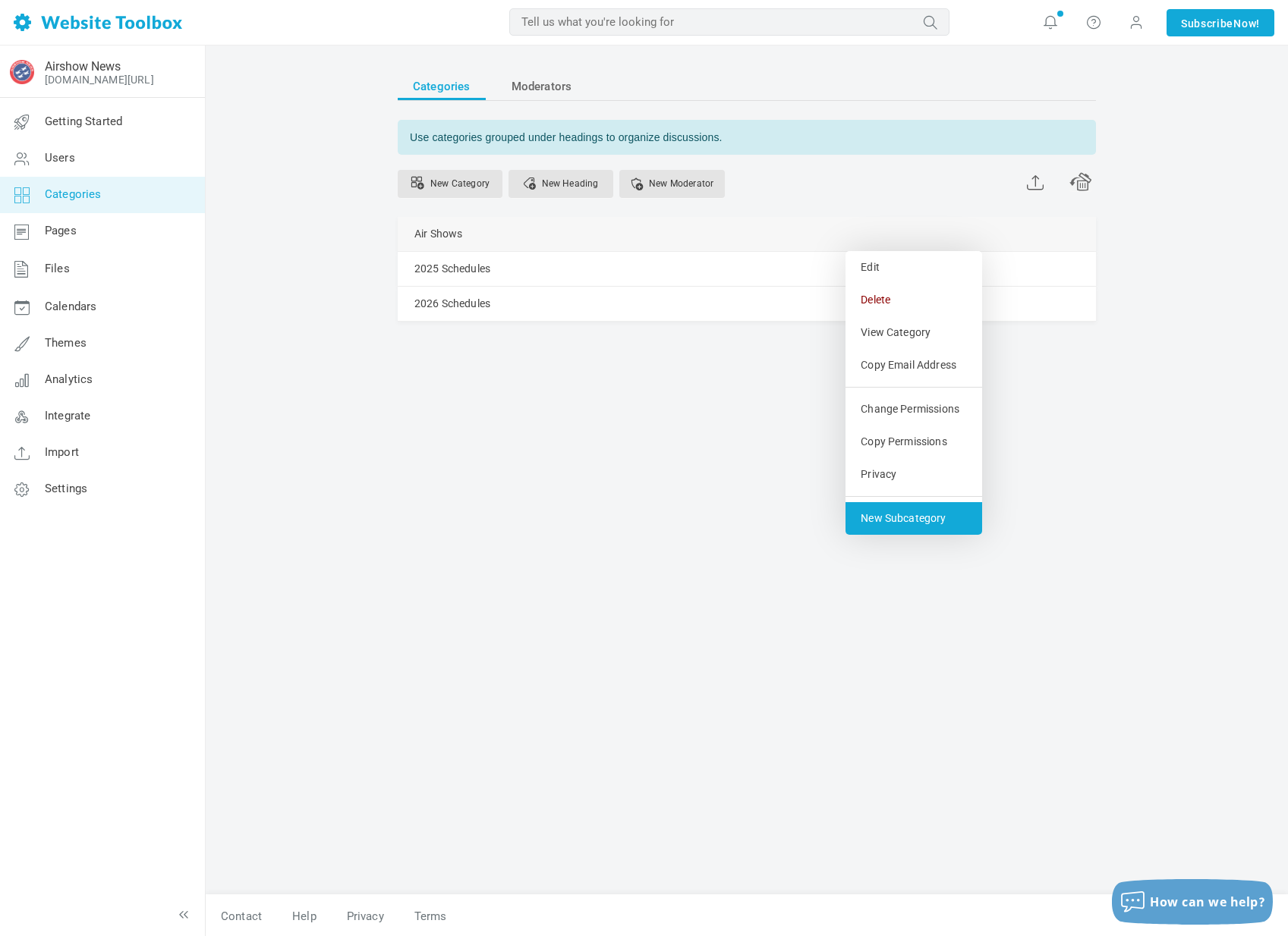
click at [914, 522] on link "New Subcategory" at bounding box center [914, 519] width 136 height 33
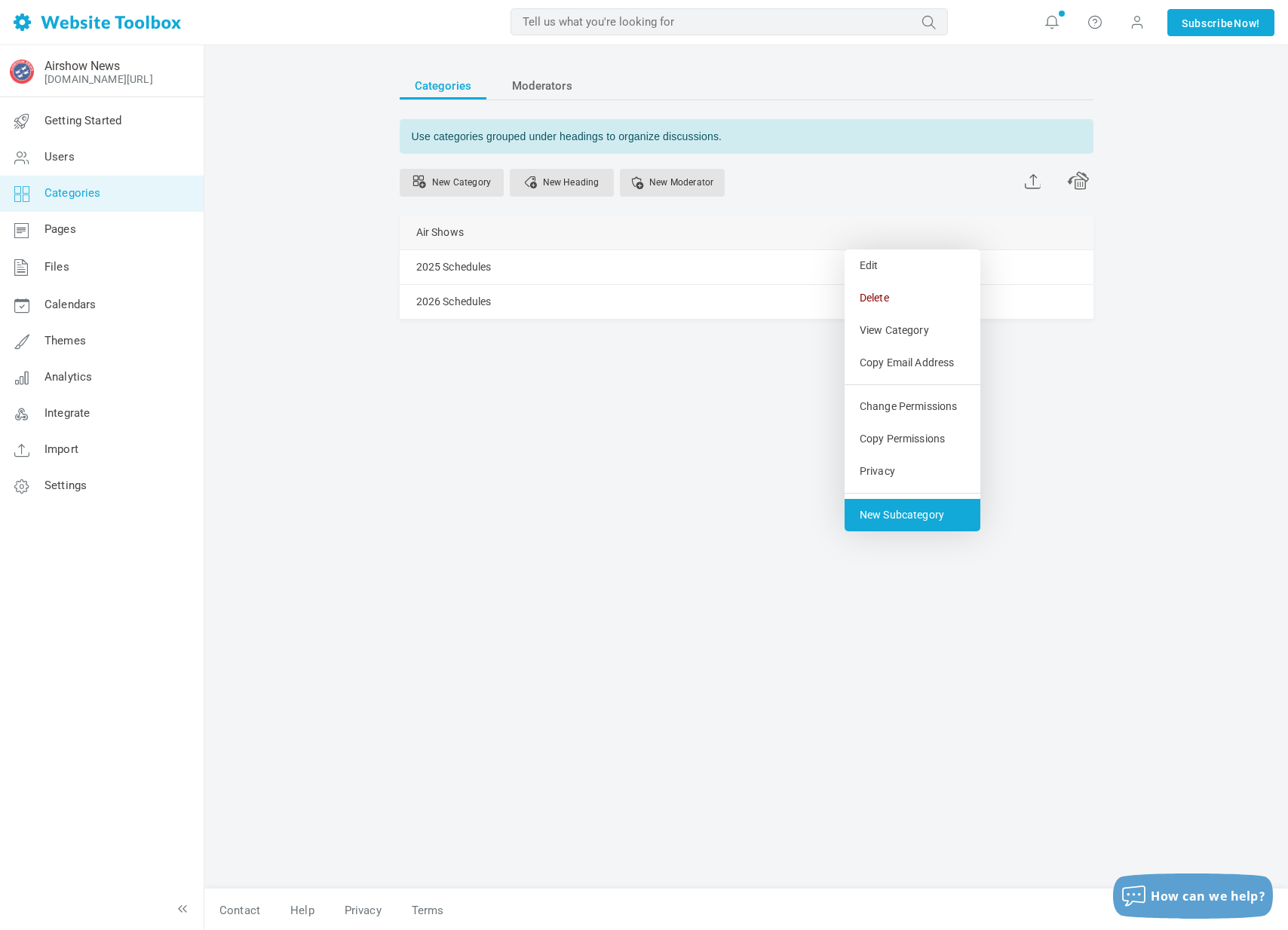
select select "988148"
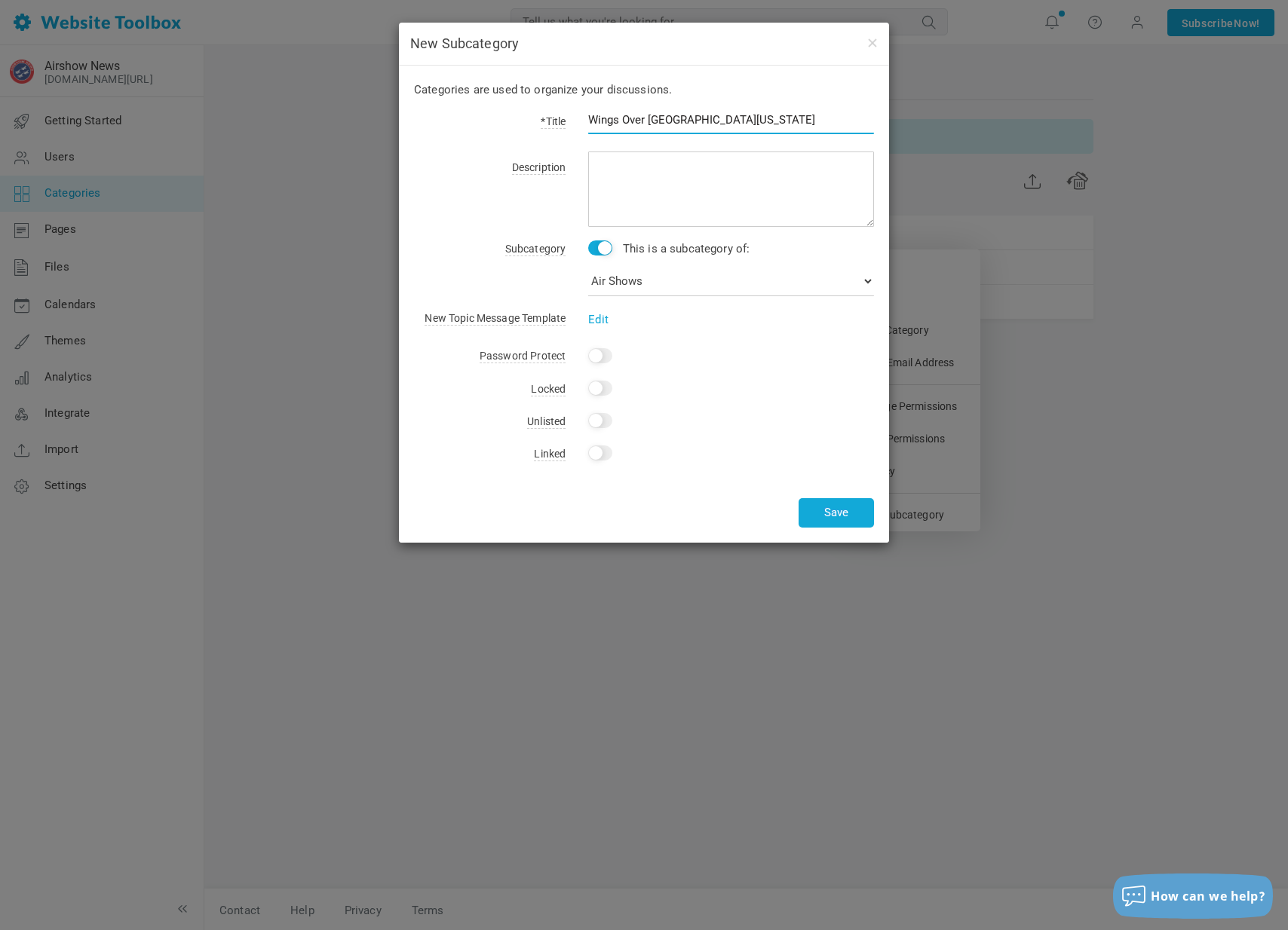
type input "Wings Over [GEOGRAPHIC_DATA][US_STATE]"
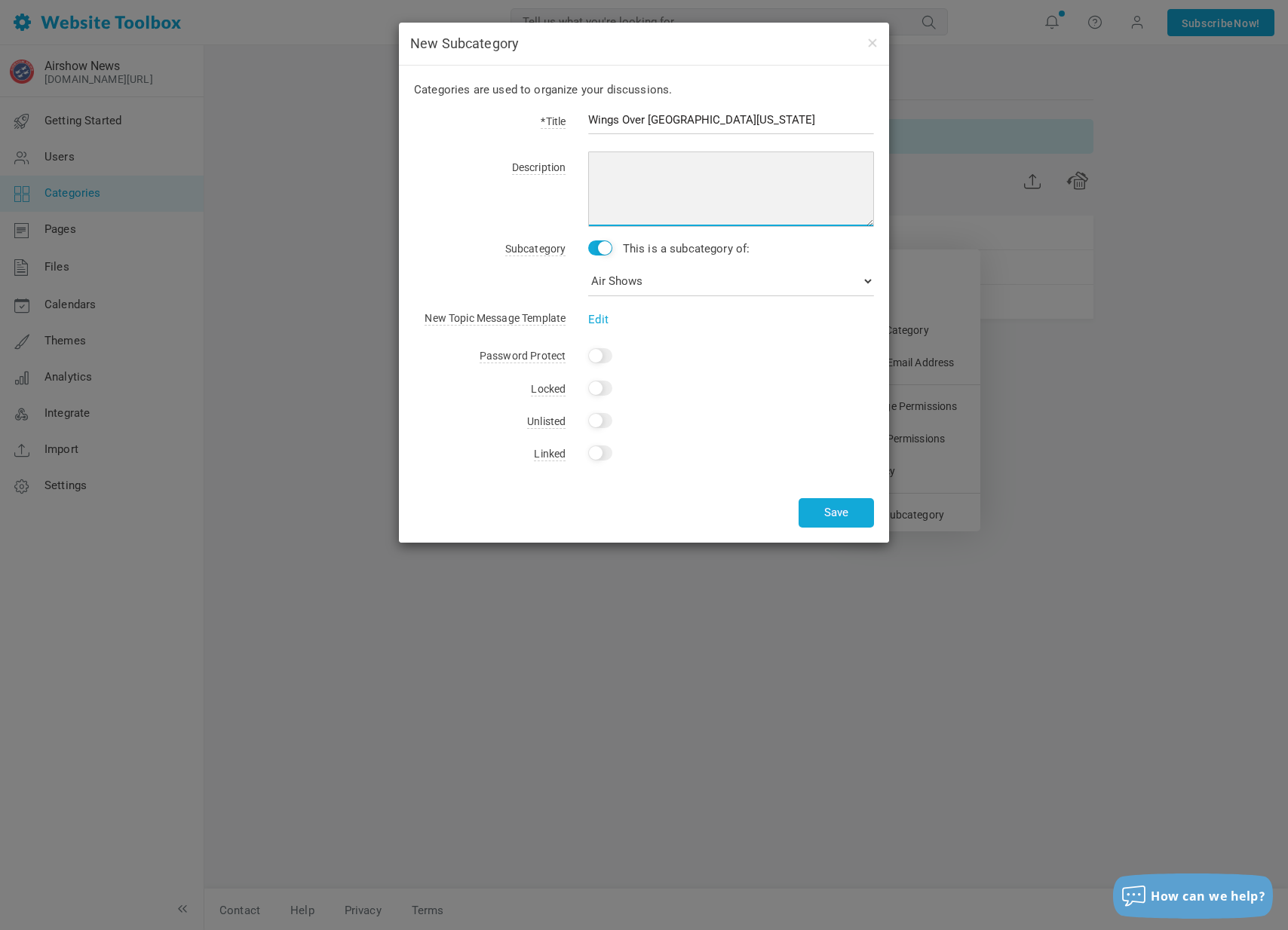
click at [656, 176] on textarea at bounding box center [731, 189] width 285 height 75
click at [598, 185] on textarea "[DATE]-[DATE] [GEOGRAPHIC_DATA], [US_STATE]" at bounding box center [731, 189] width 285 height 75
type textarea "[DATE]-[DATE] - [GEOGRAPHIC_DATA], [US_STATE]"
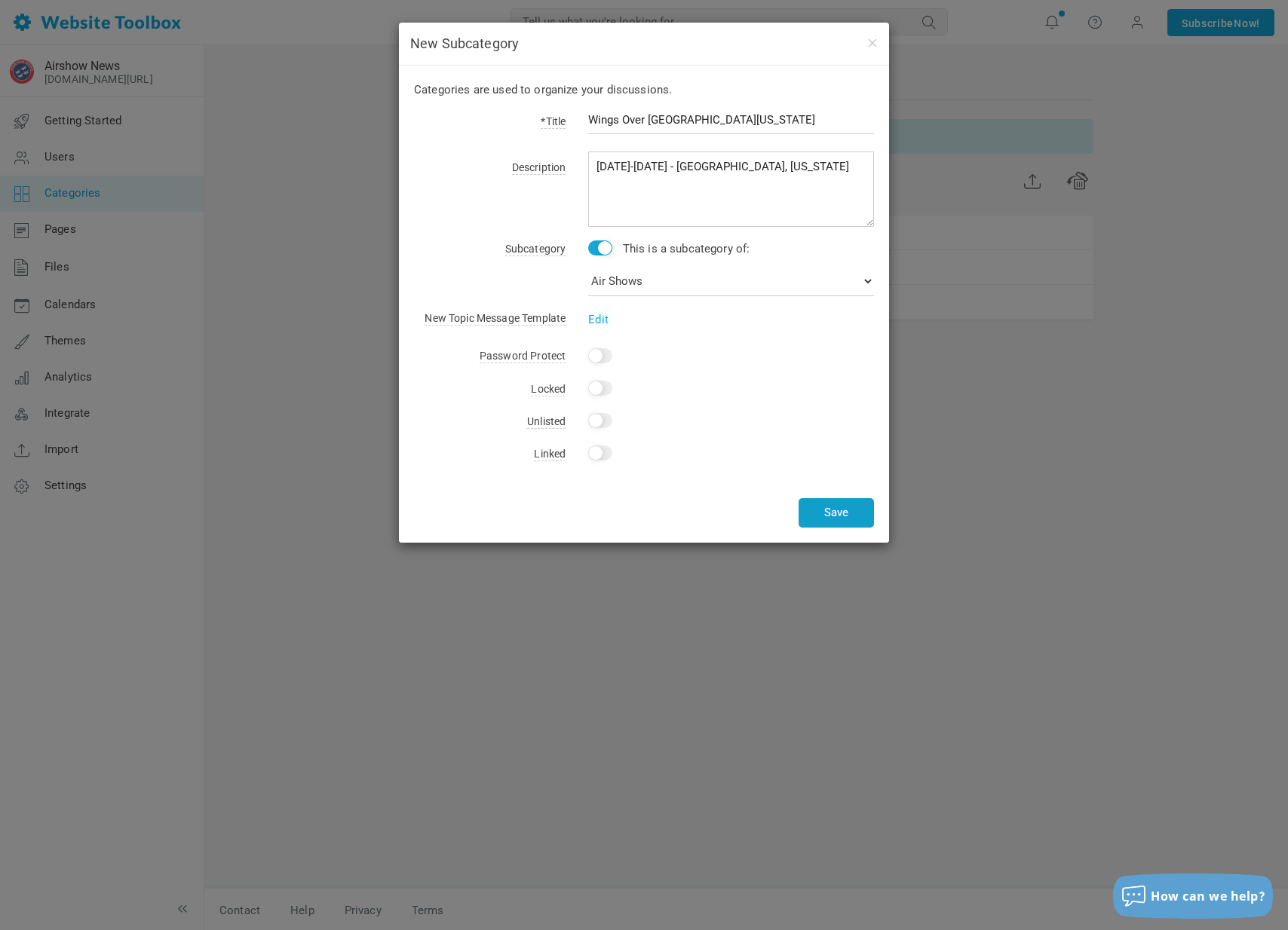
click at [846, 508] on button "Save" at bounding box center [835, 513] width 75 height 30
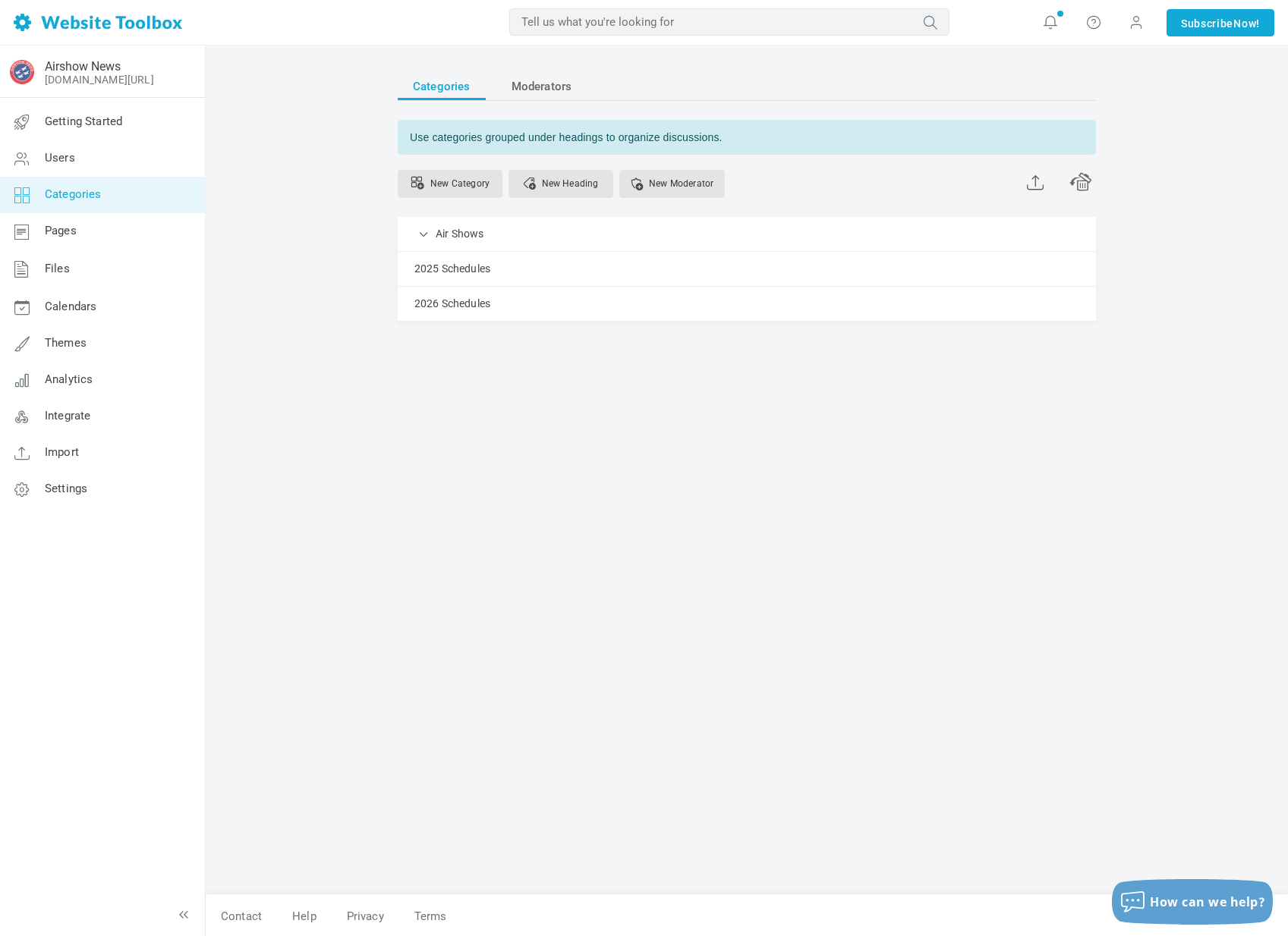
click at [122, 203] on link "Categories" at bounding box center [102, 195] width 205 height 36
click at [446, 236] on link "Air Shows" at bounding box center [459, 234] width 48 height 19
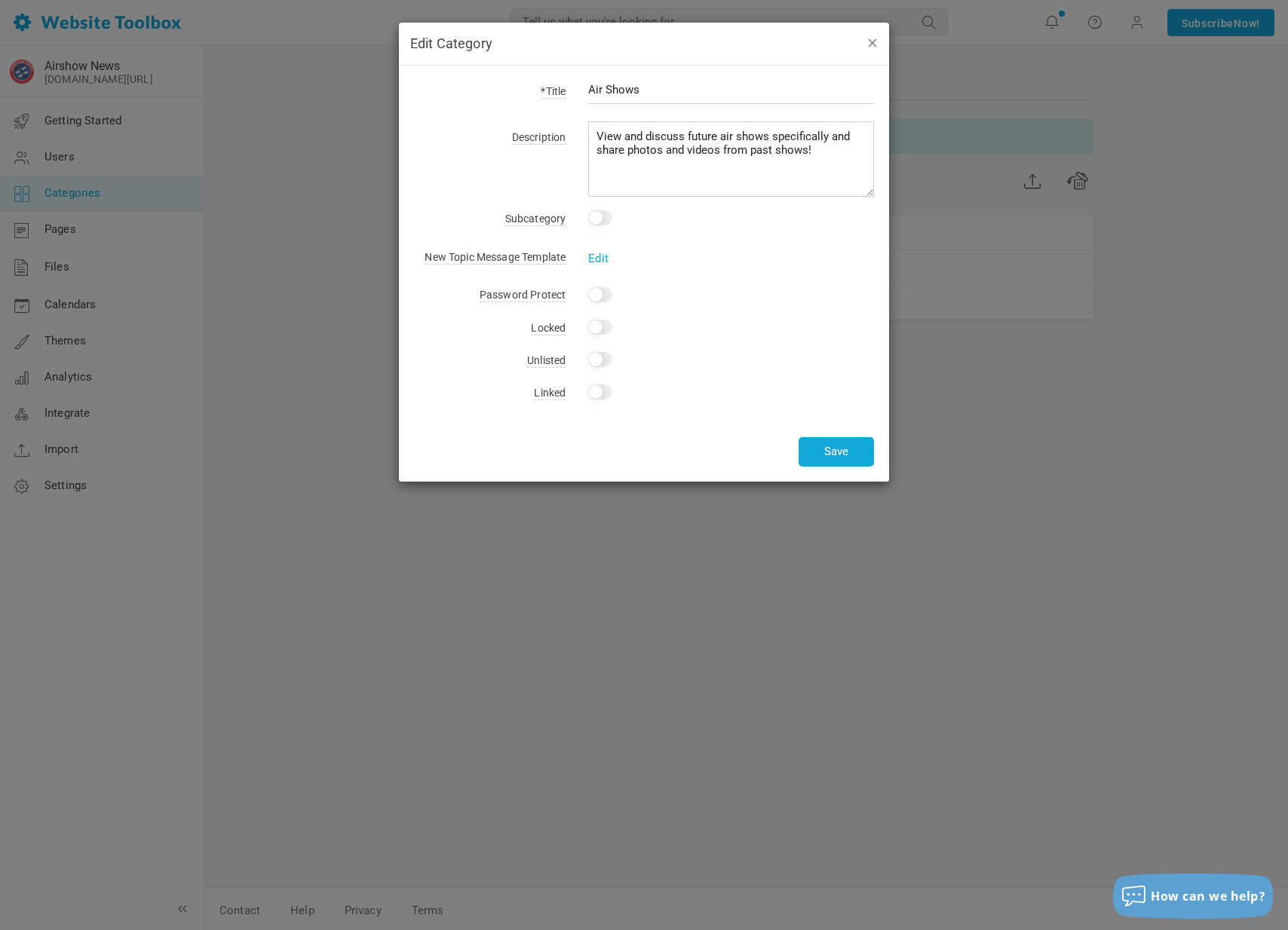
click at [877, 38] on button "button" at bounding box center [871, 42] width 12 height 16
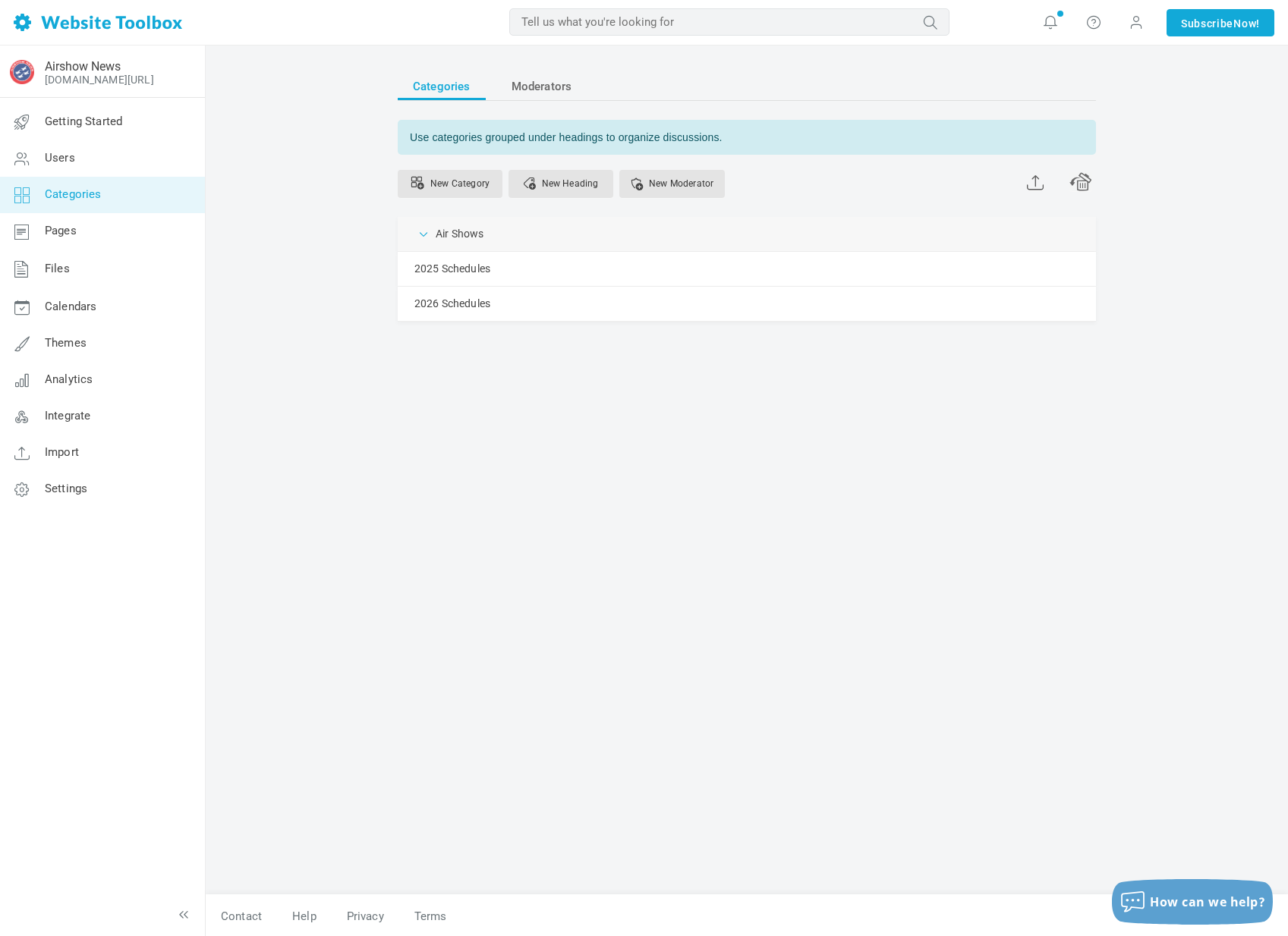
click at [425, 234] on span at bounding box center [424, 233] width 15 height 15
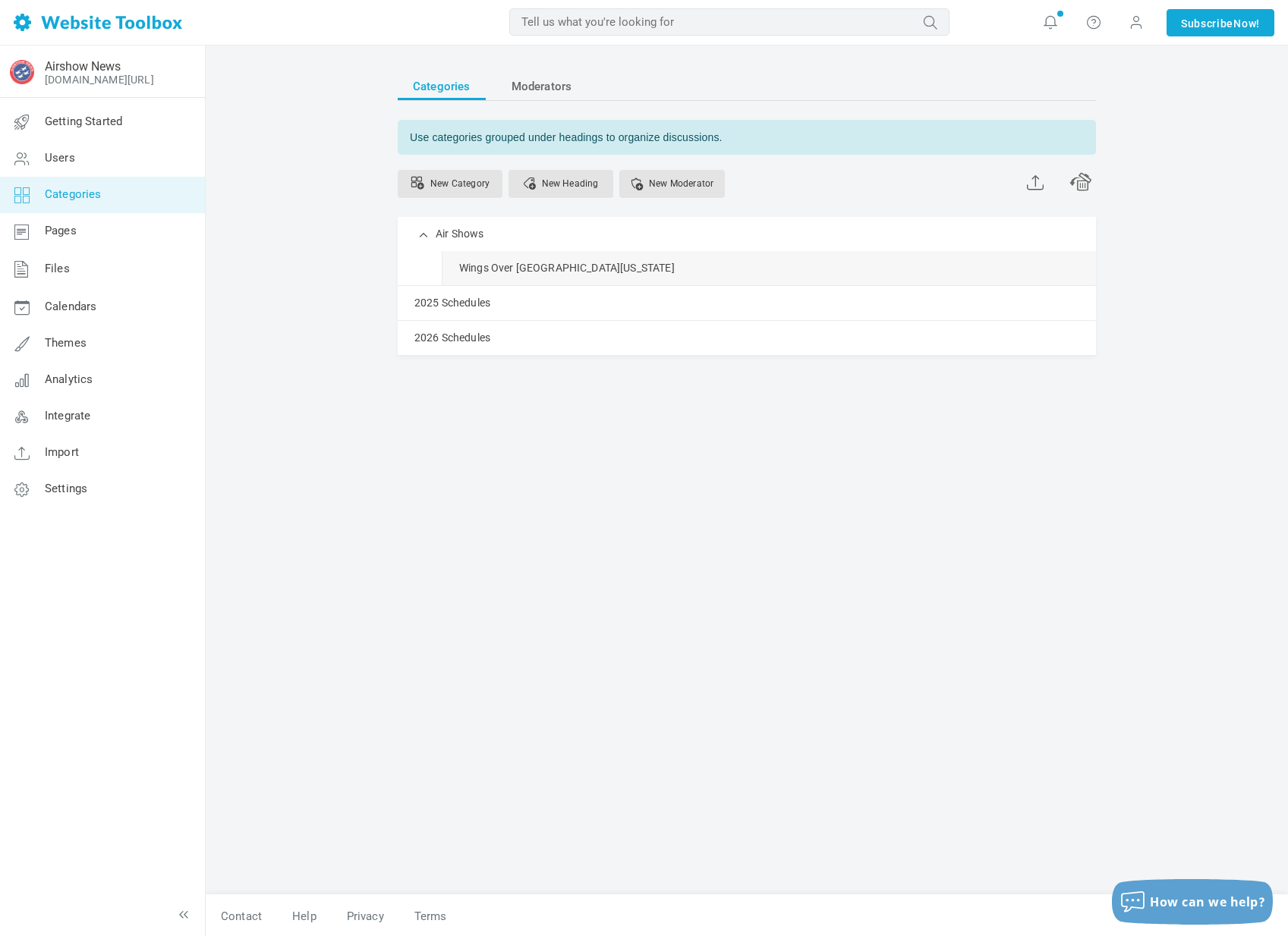
click at [0, 0] on link "Manage" at bounding box center [0, 0] width 0 height 0
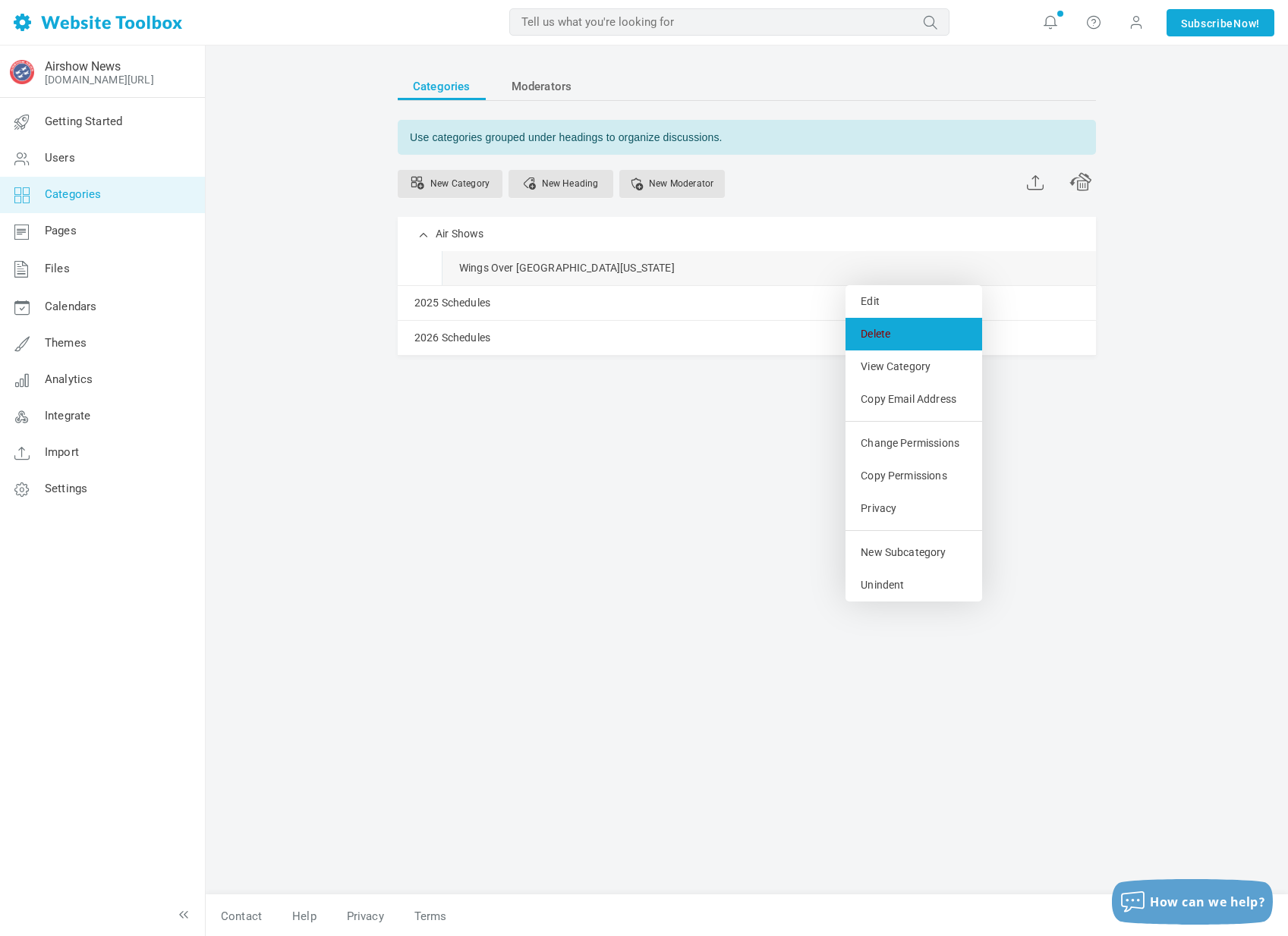
click at [896, 330] on link "Delete" at bounding box center [914, 334] width 136 height 33
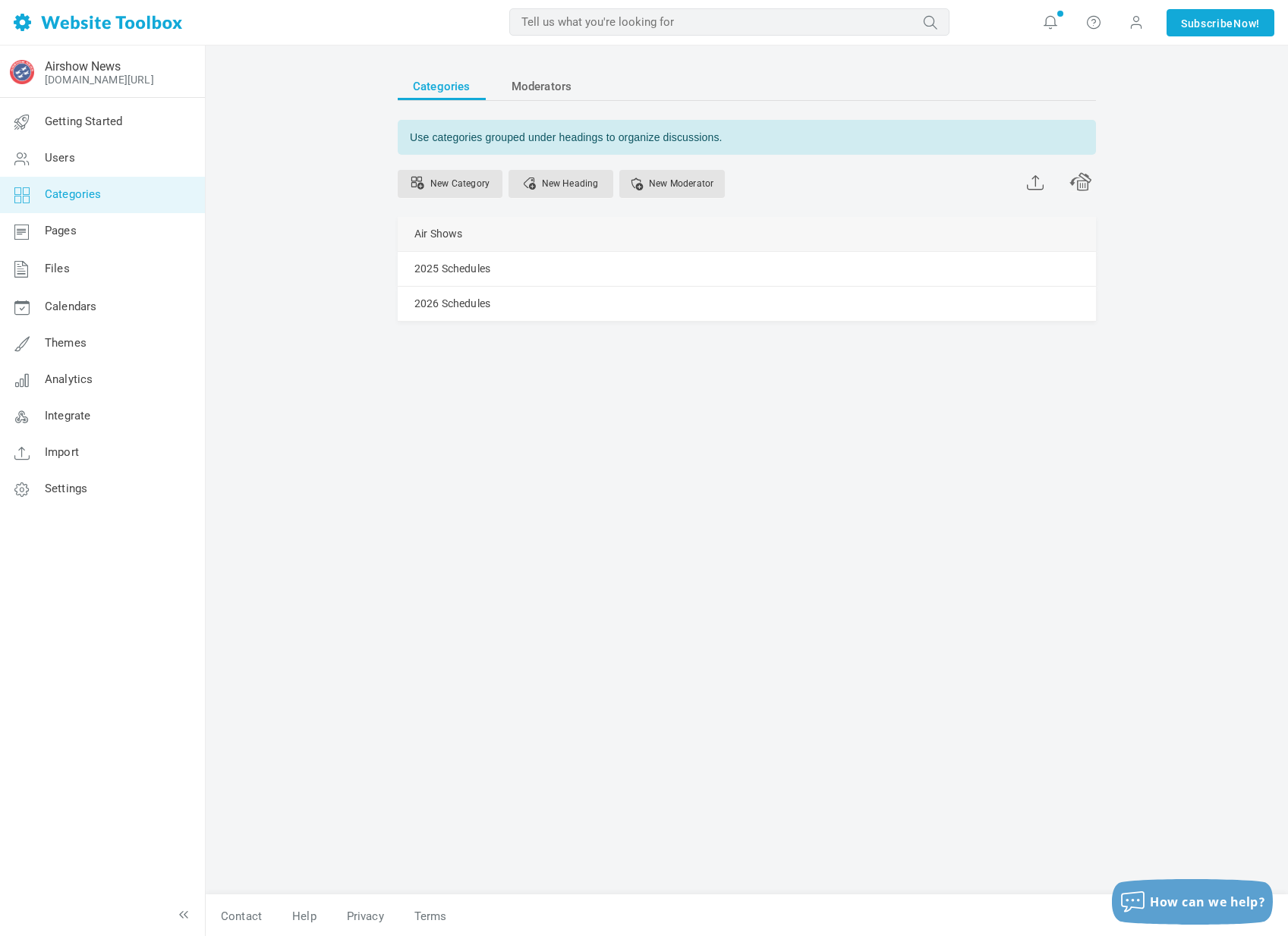
click at [0, 0] on link "Manage" at bounding box center [0, 0] width 0 height 0
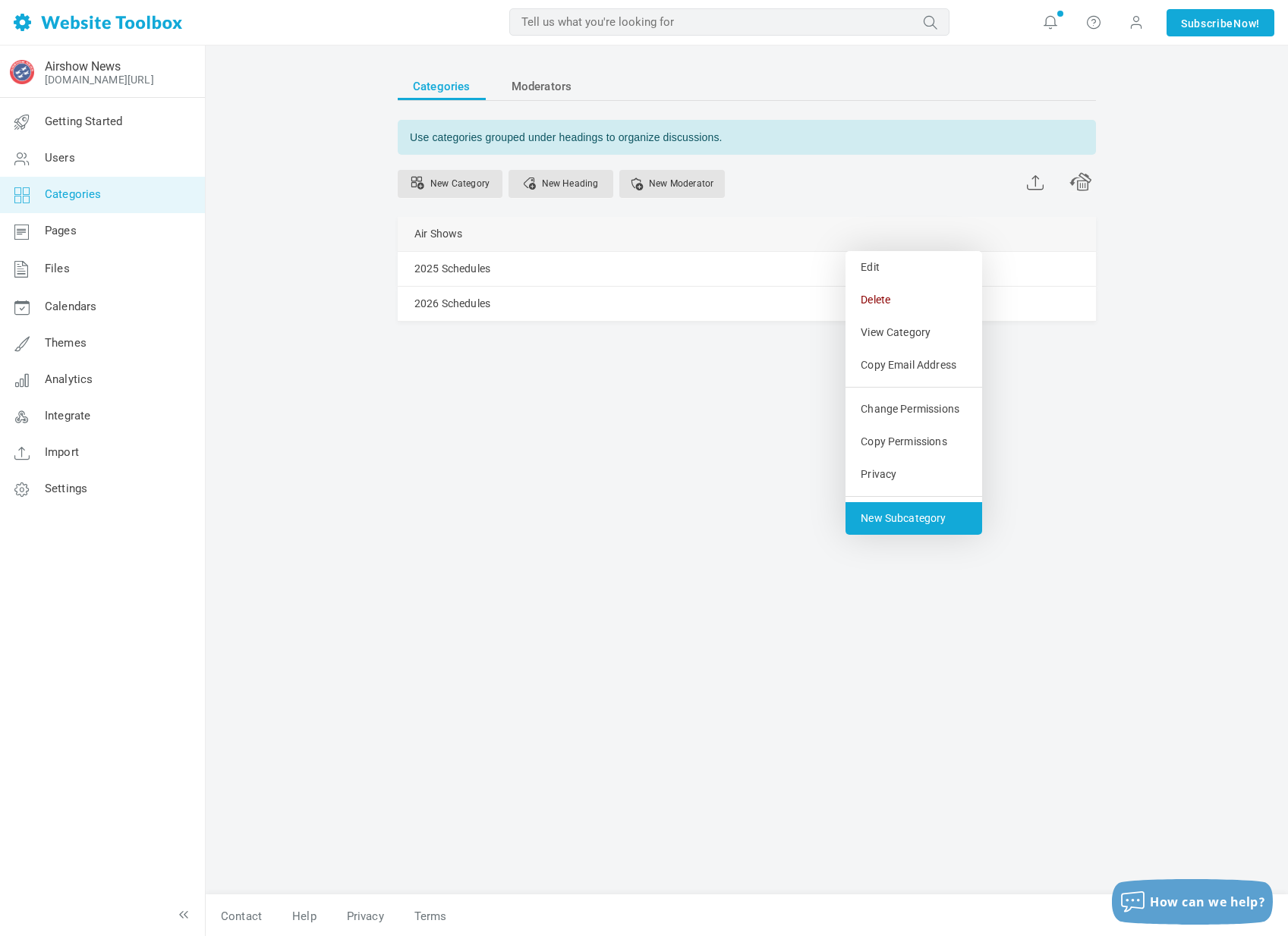
click at [899, 512] on link "New Subcategory" at bounding box center [914, 519] width 136 height 33
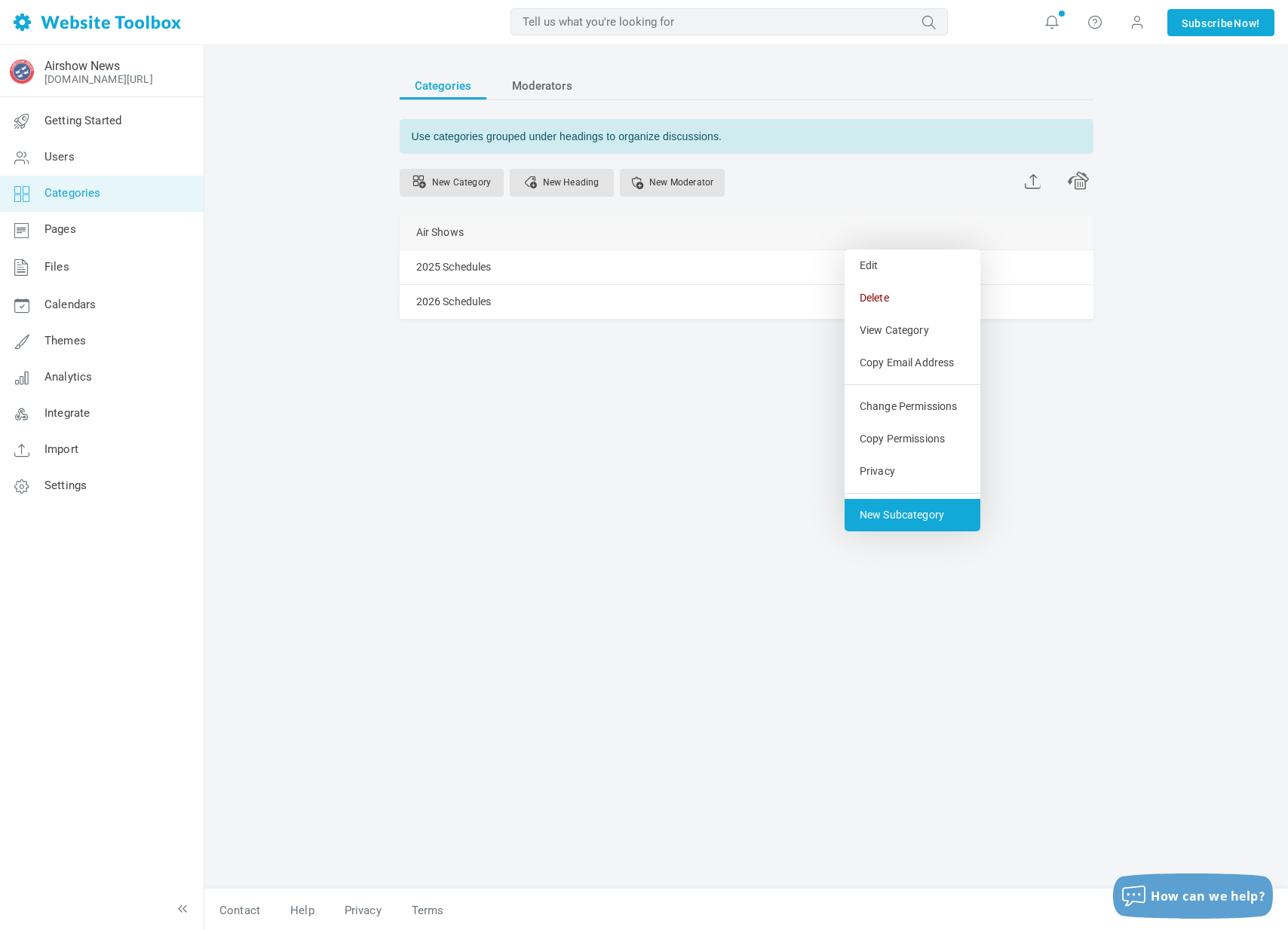
select select "988148"
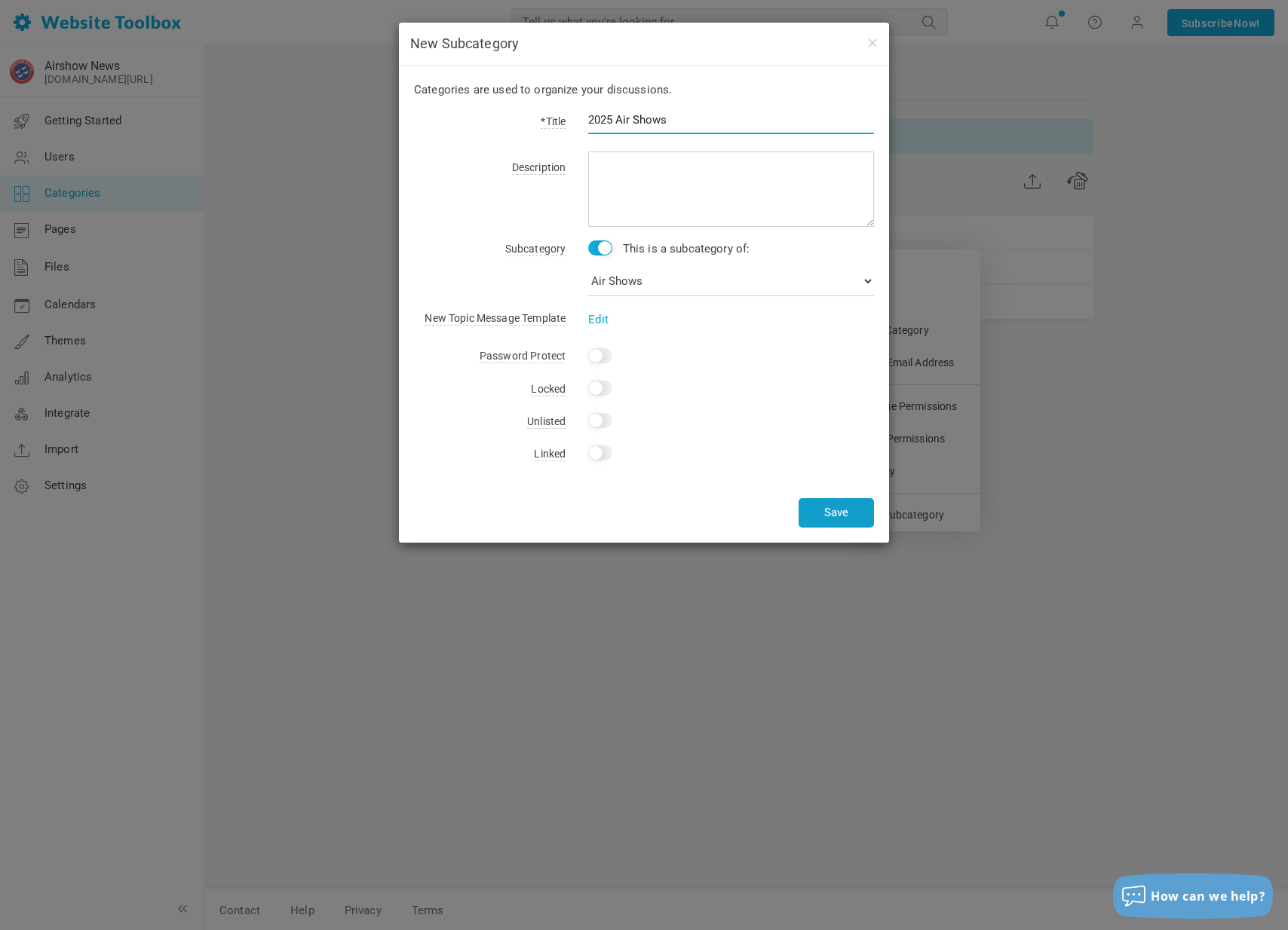
type input "2025 Air Shows"
click at [835, 505] on button "Save" at bounding box center [835, 513] width 75 height 30
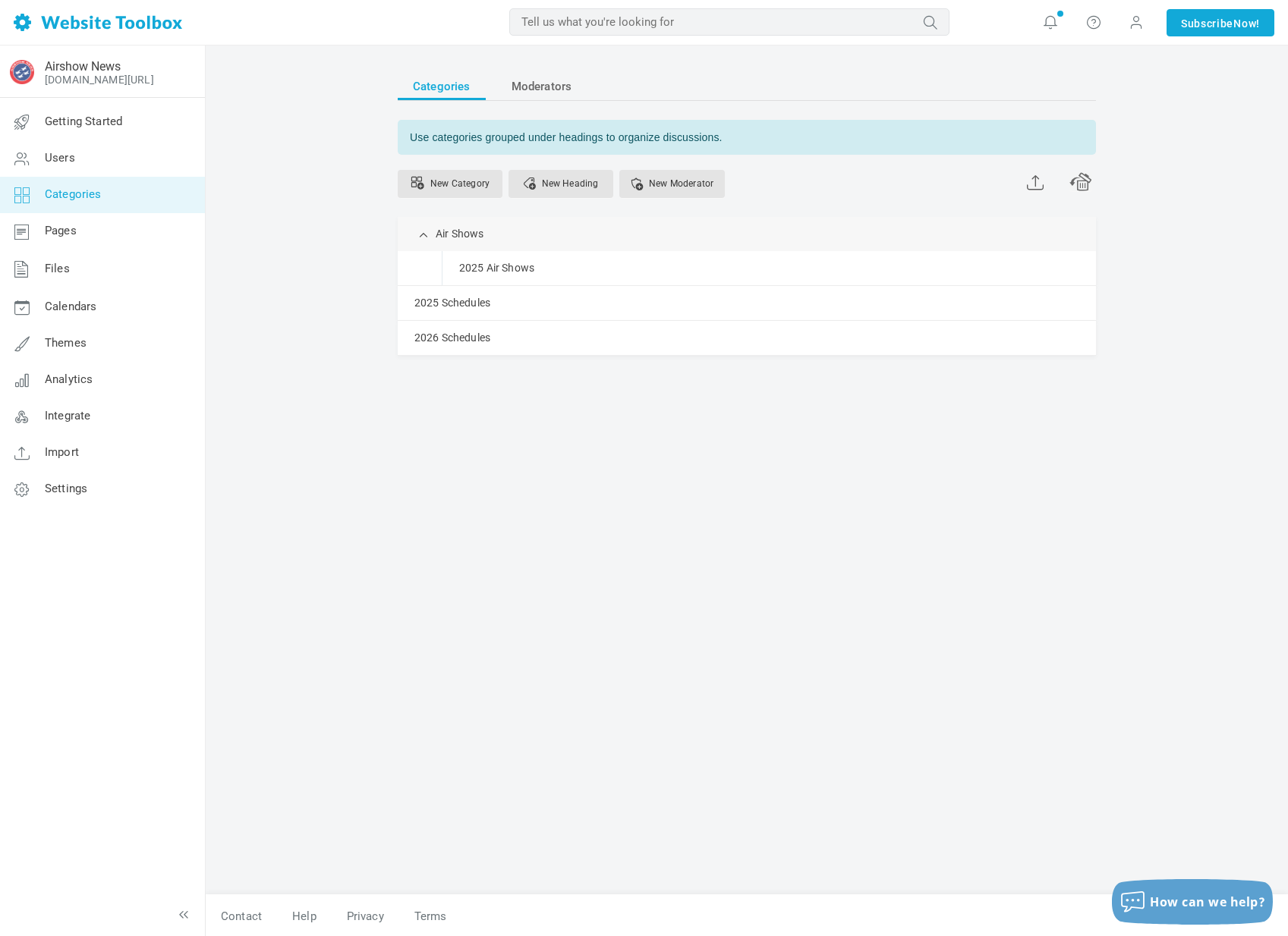
click at [0, 0] on link "Manage" at bounding box center [0, 0] width 0 height 0
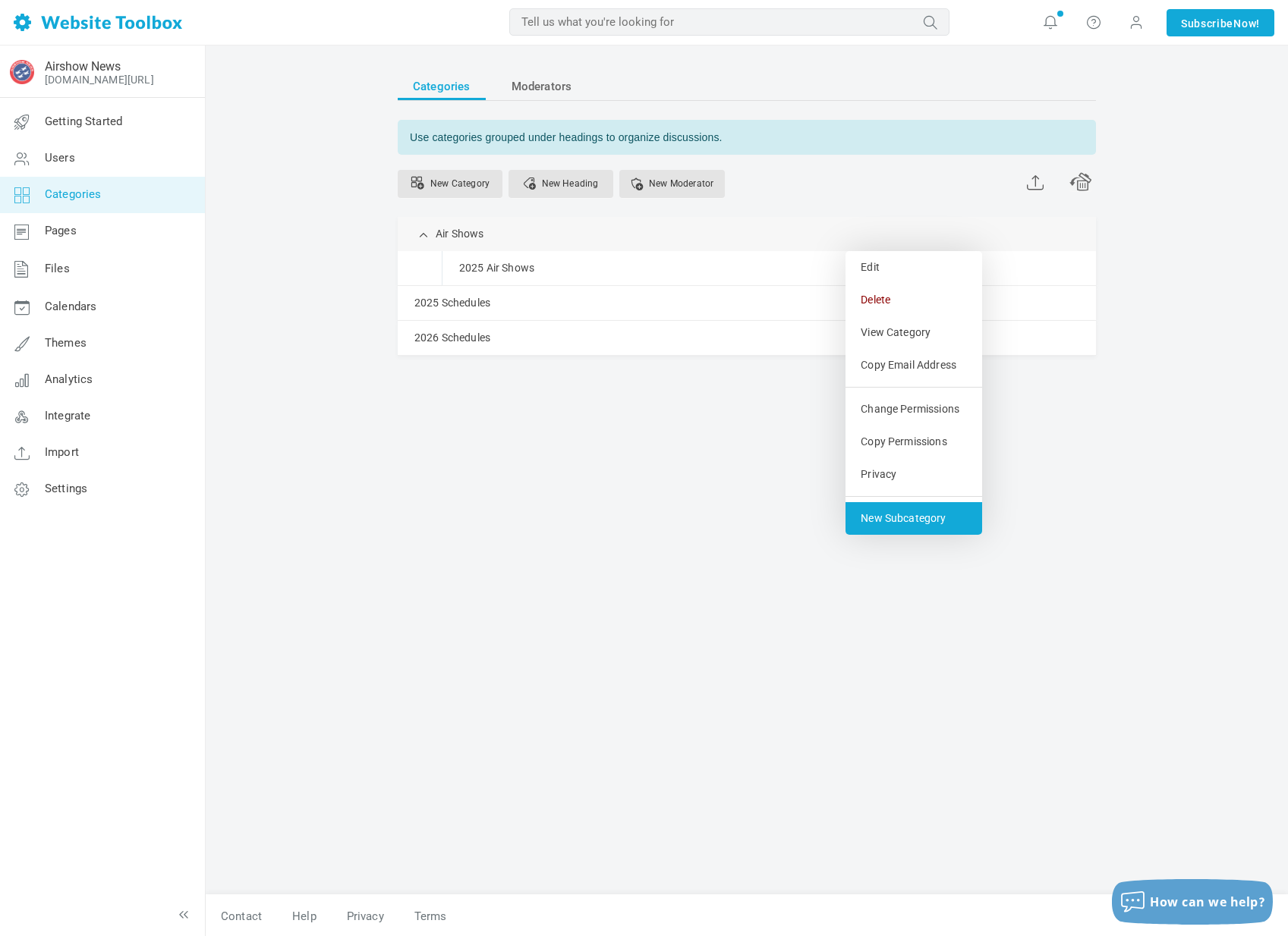
click at [900, 513] on link "New Subcategory" at bounding box center [914, 519] width 136 height 33
select select "988148"
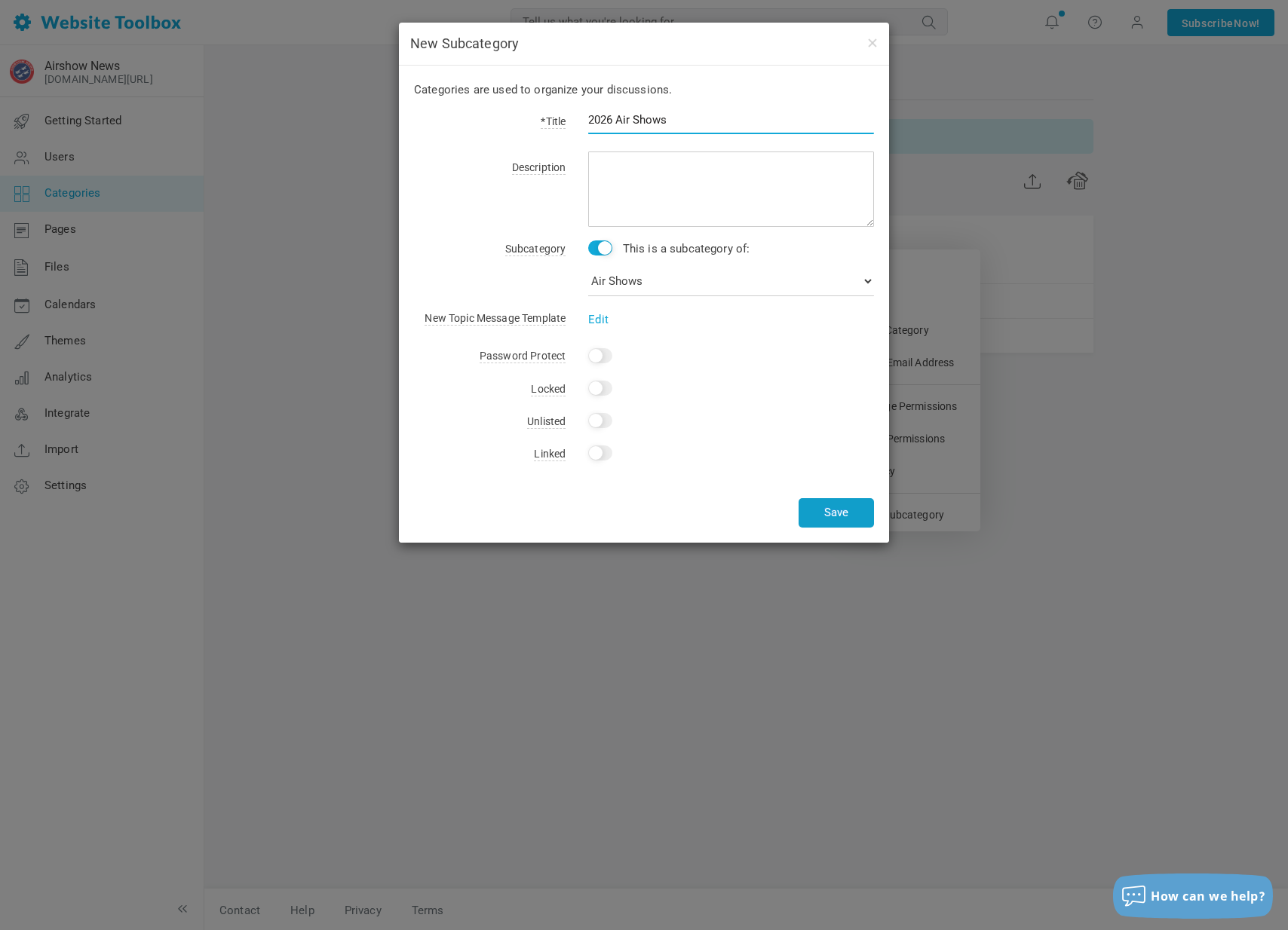
type input "2026 Air Shows"
click at [833, 498] on button "Save" at bounding box center [835, 513] width 75 height 30
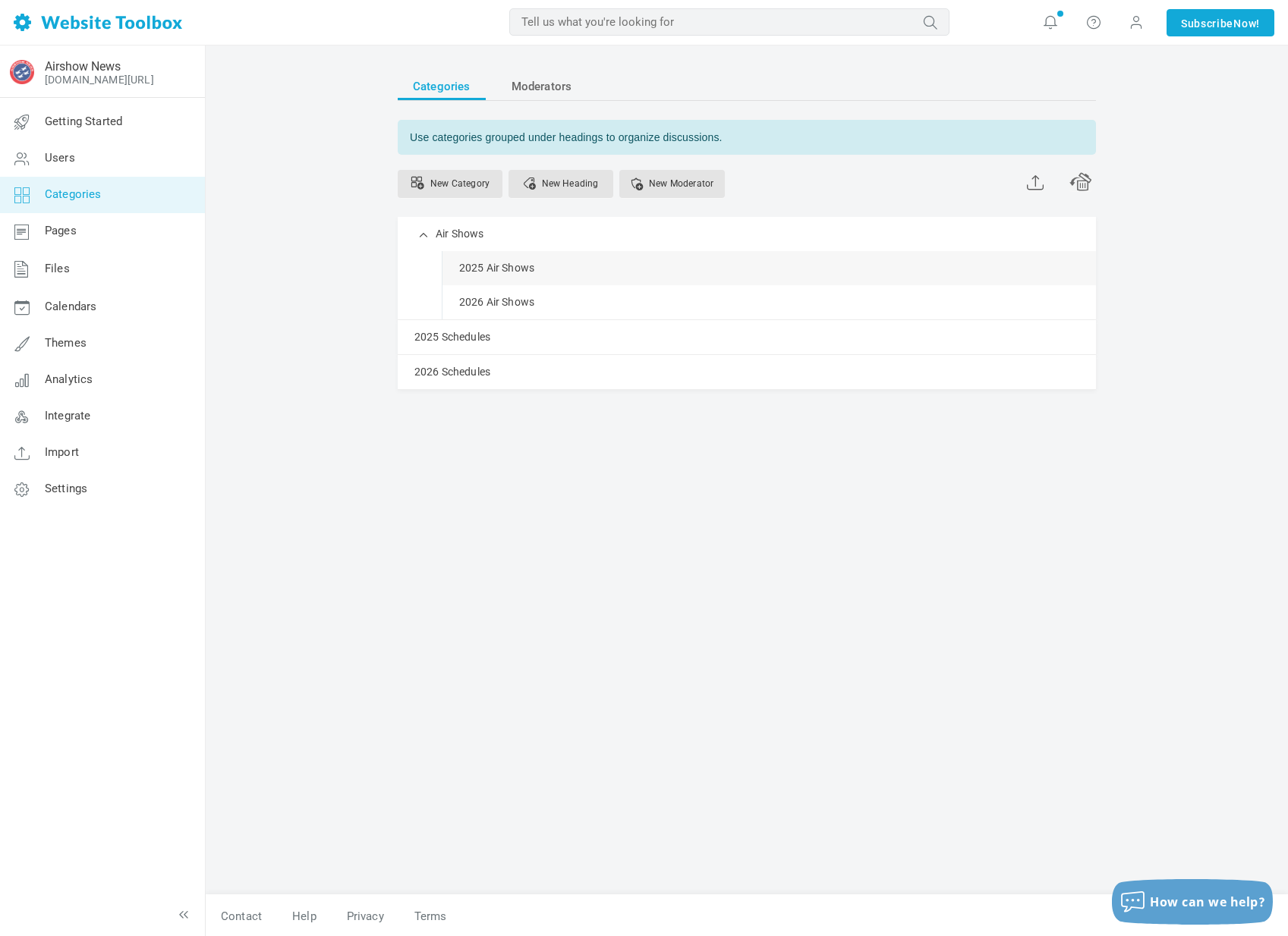
click at [0, 0] on link "Manage" at bounding box center [0, 0] width 0 height 0
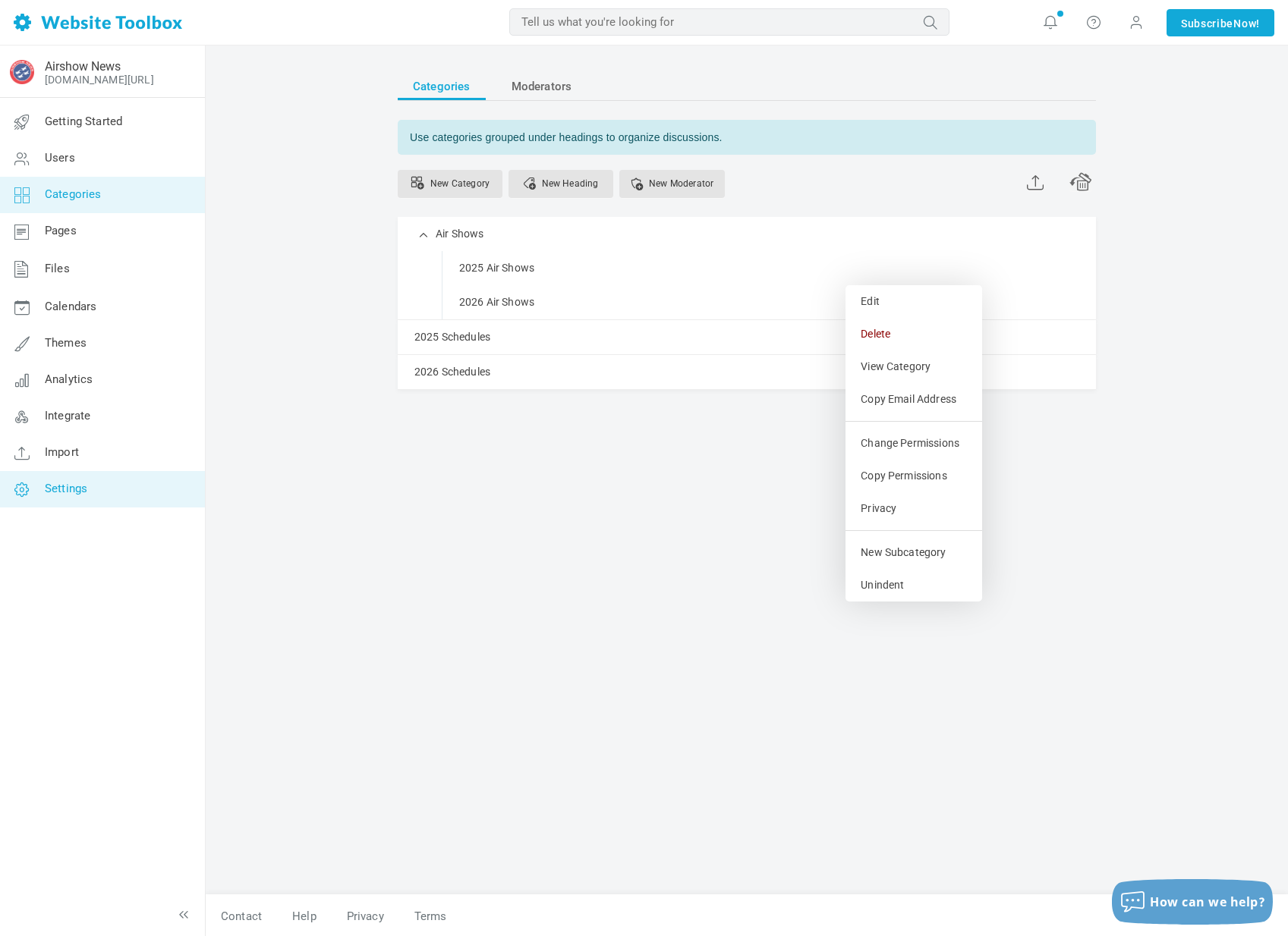
click at [63, 475] on link "Settings" at bounding box center [102, 489] width 205 height 36
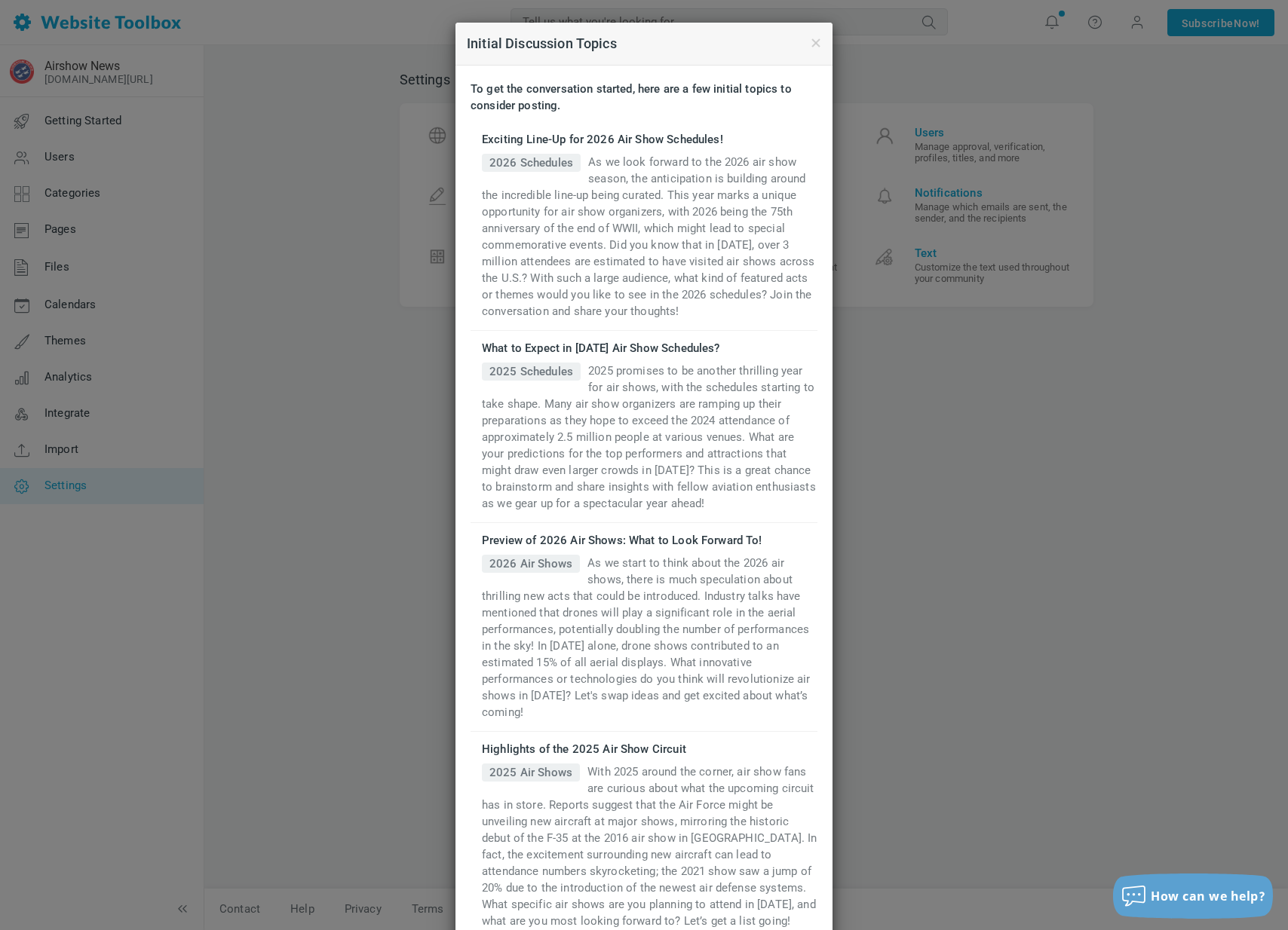
click at [811, 41] on div "Initial Discussion Topics" at bounding box center [643, 44] width 377 height 43
click at [815, 42] on div "Initial Discussion Topics" at bounding box center [643, 44] width 377 height 43
click at [821, 43] on button "button" at bounding box center [821, 42] width 0 height 16
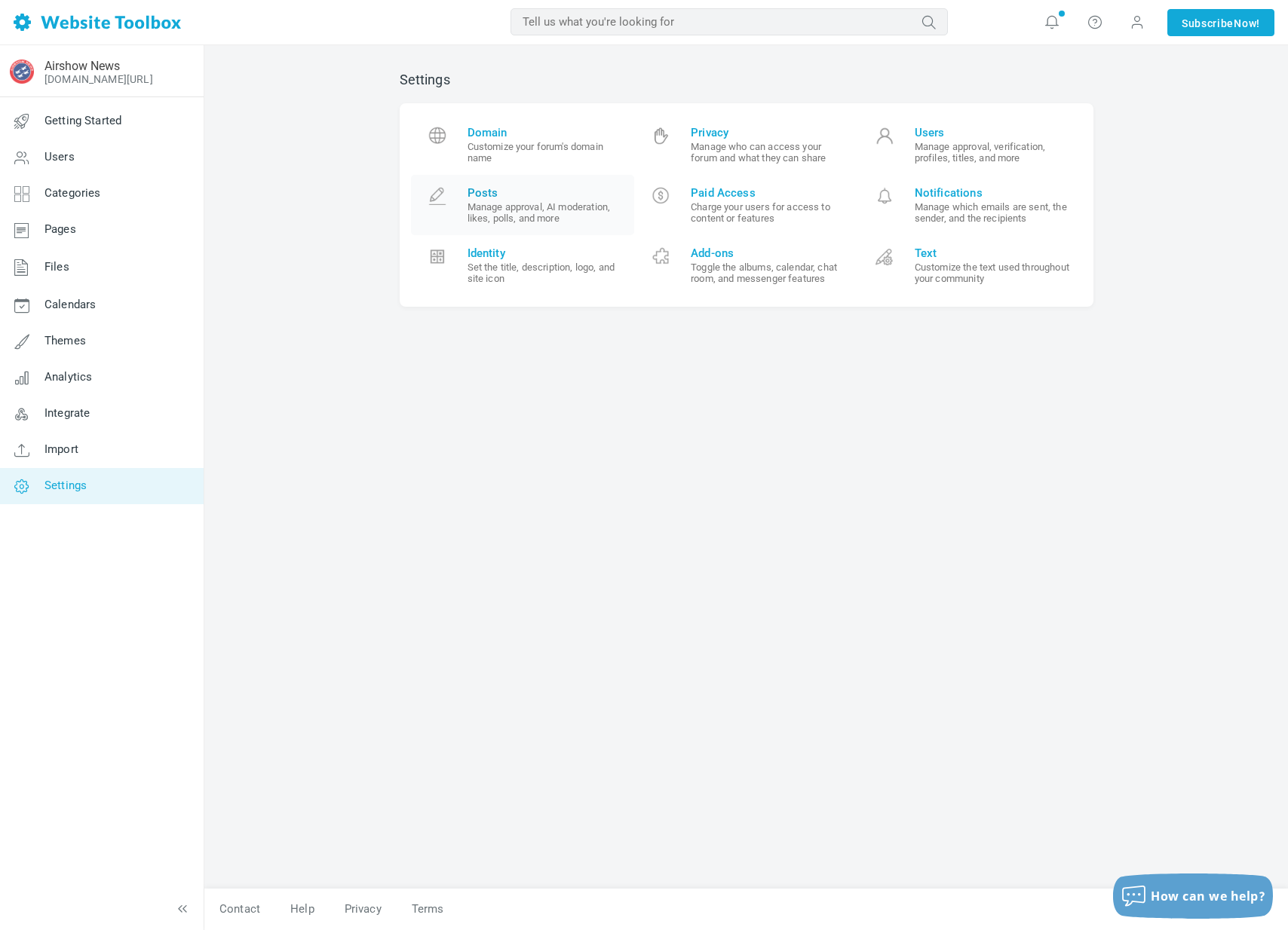
click at [569, 192] on span "Posts" at bounding box center [546, 192] width 156 height 14
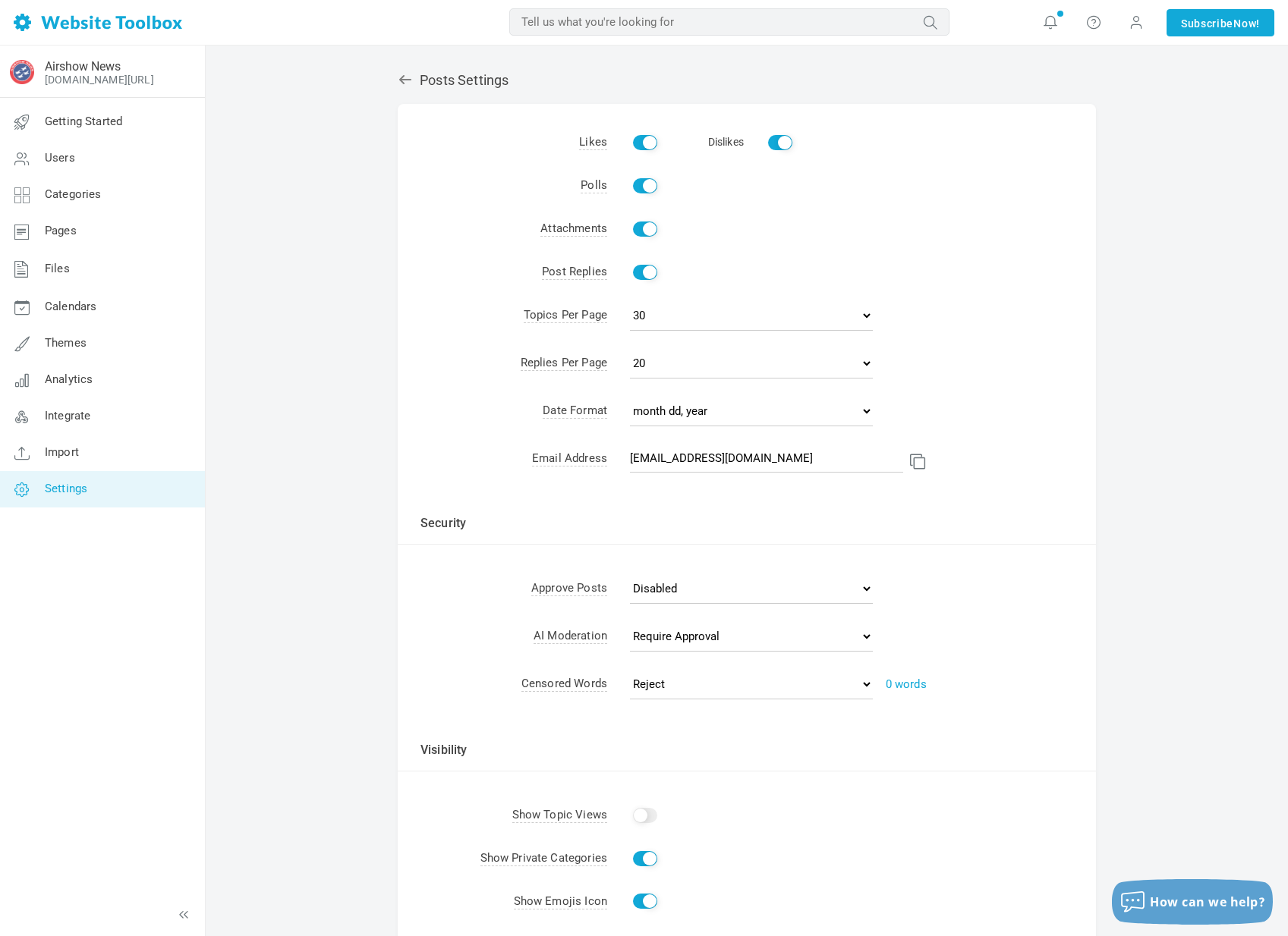
scroll to position [118, 0]
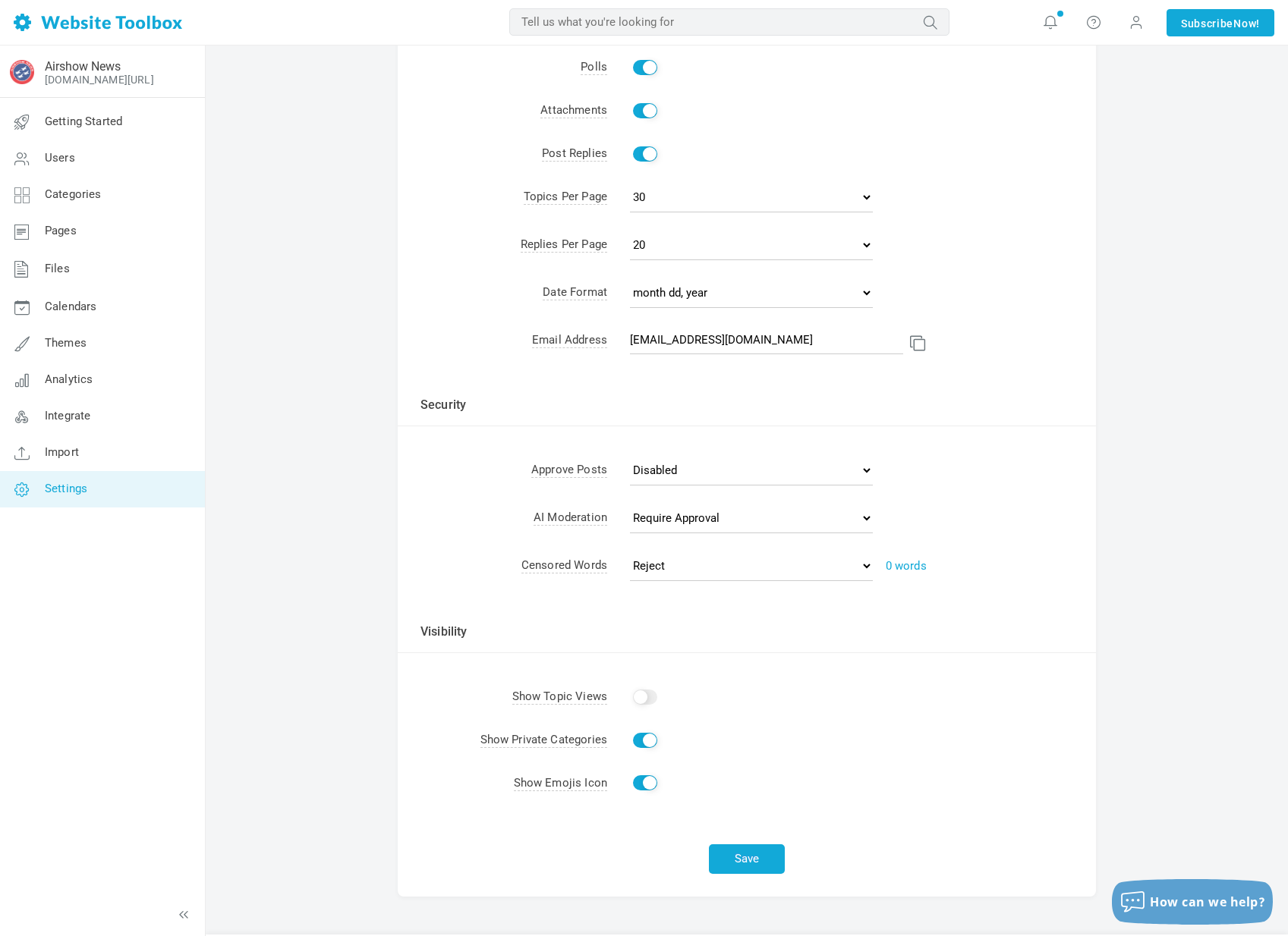
click at [645, 690] on input "Show" at bounding box center [644, 697] width 25 height 15
checkbox input "true"
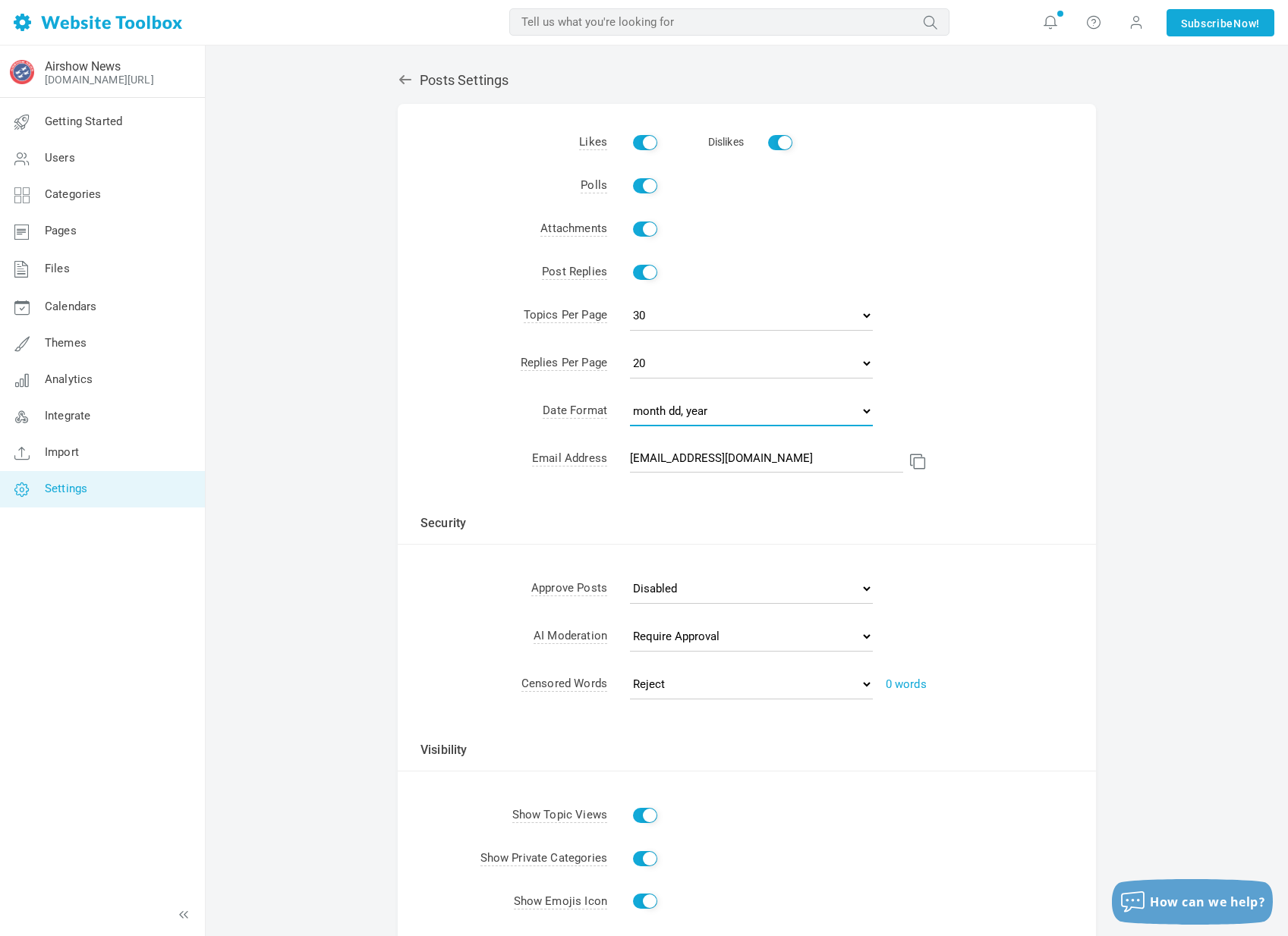
select select "1"
click at [927, 390] on td "mm/dd/yy dd/mm/yy month dd, year" at bounding box center [852, 413] width 489 height 48
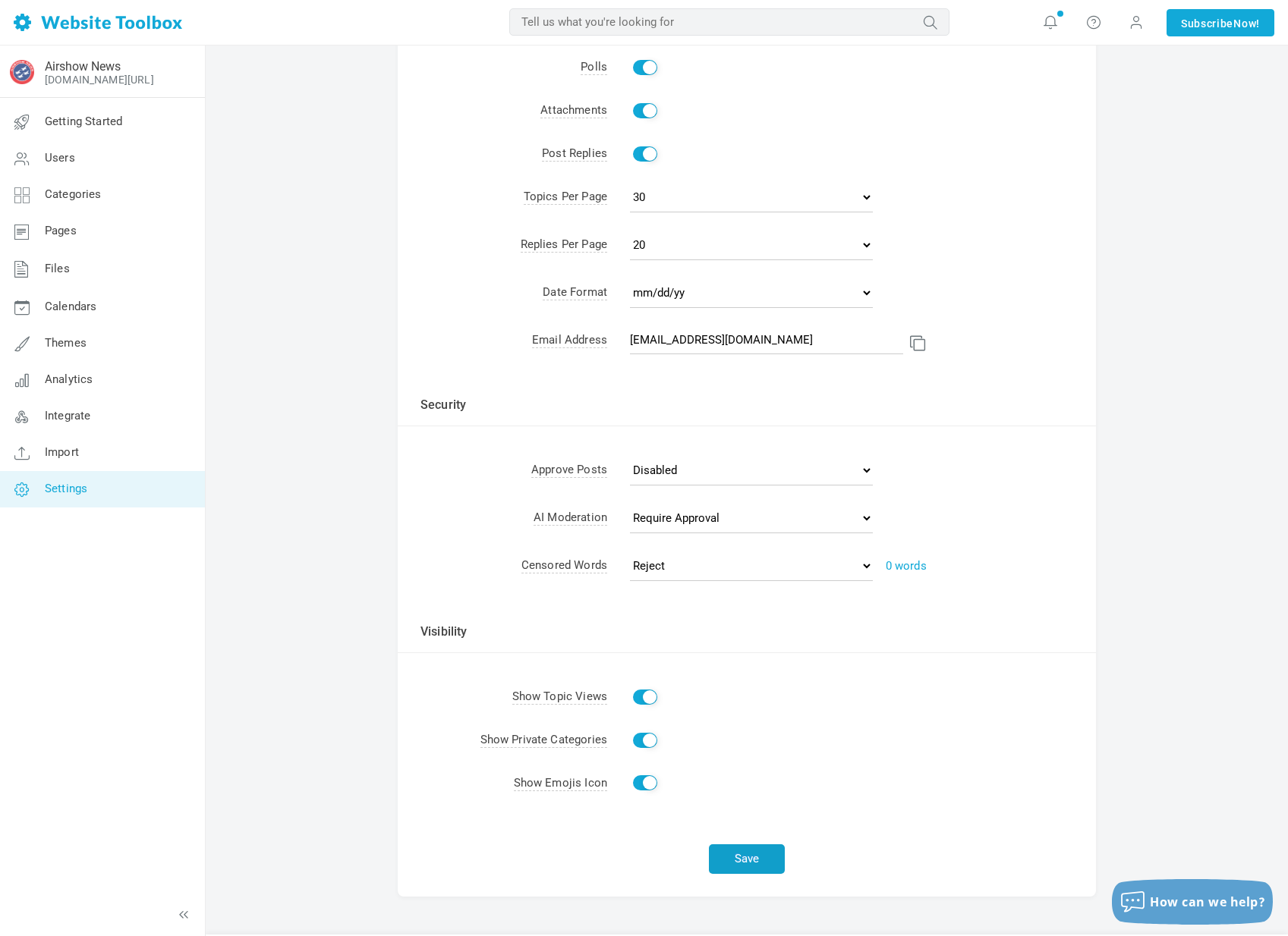
click at [730, 844] on button "Save" at bounding box center [746, 859] width 75 height 30
click at [98, 300] on link "Calendars" at bounding box center [102, 307] width 205 height 36
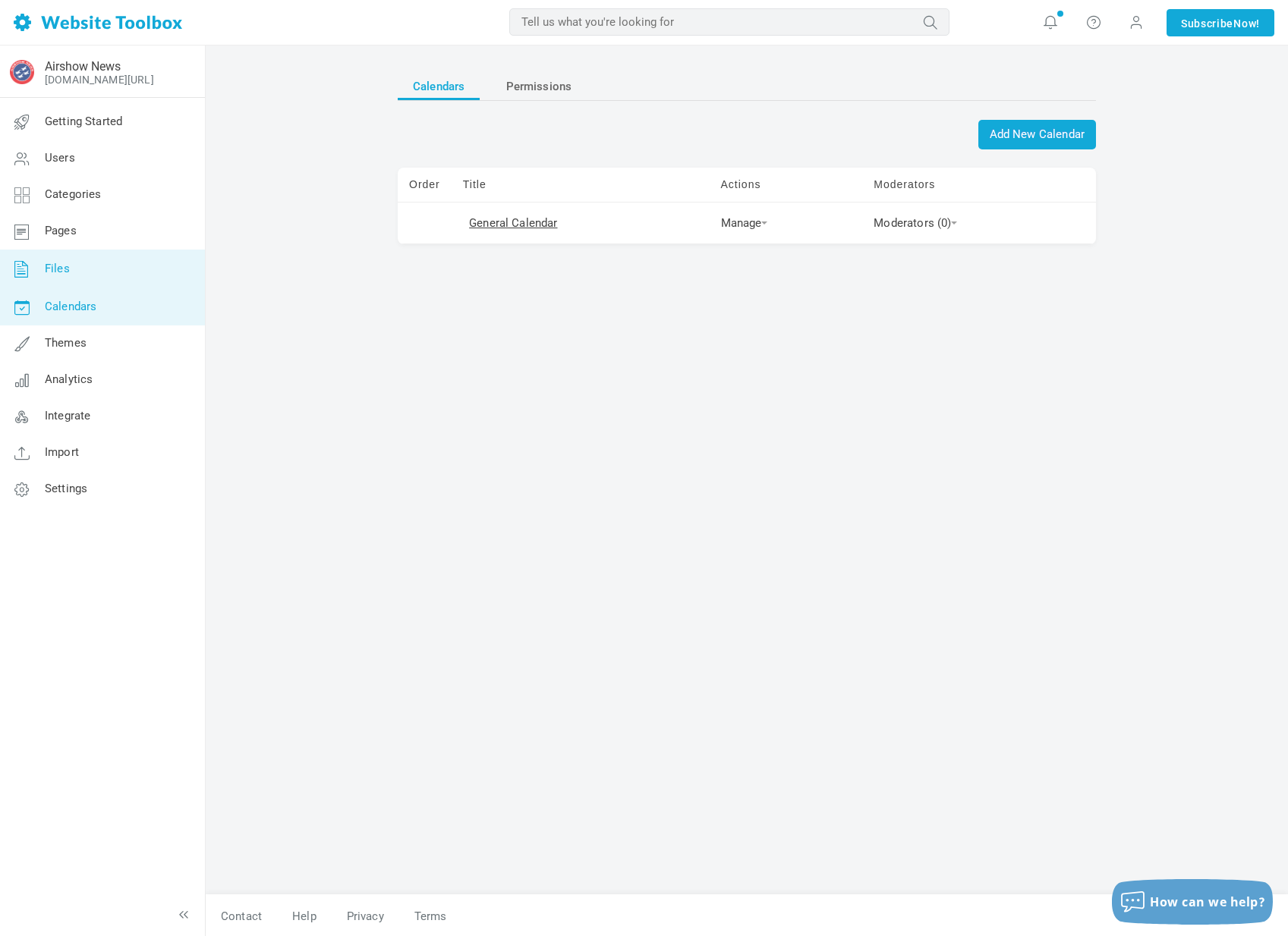
click at [105, 282] on link "Files" at bounding box center [102, 269] width 205 height 39
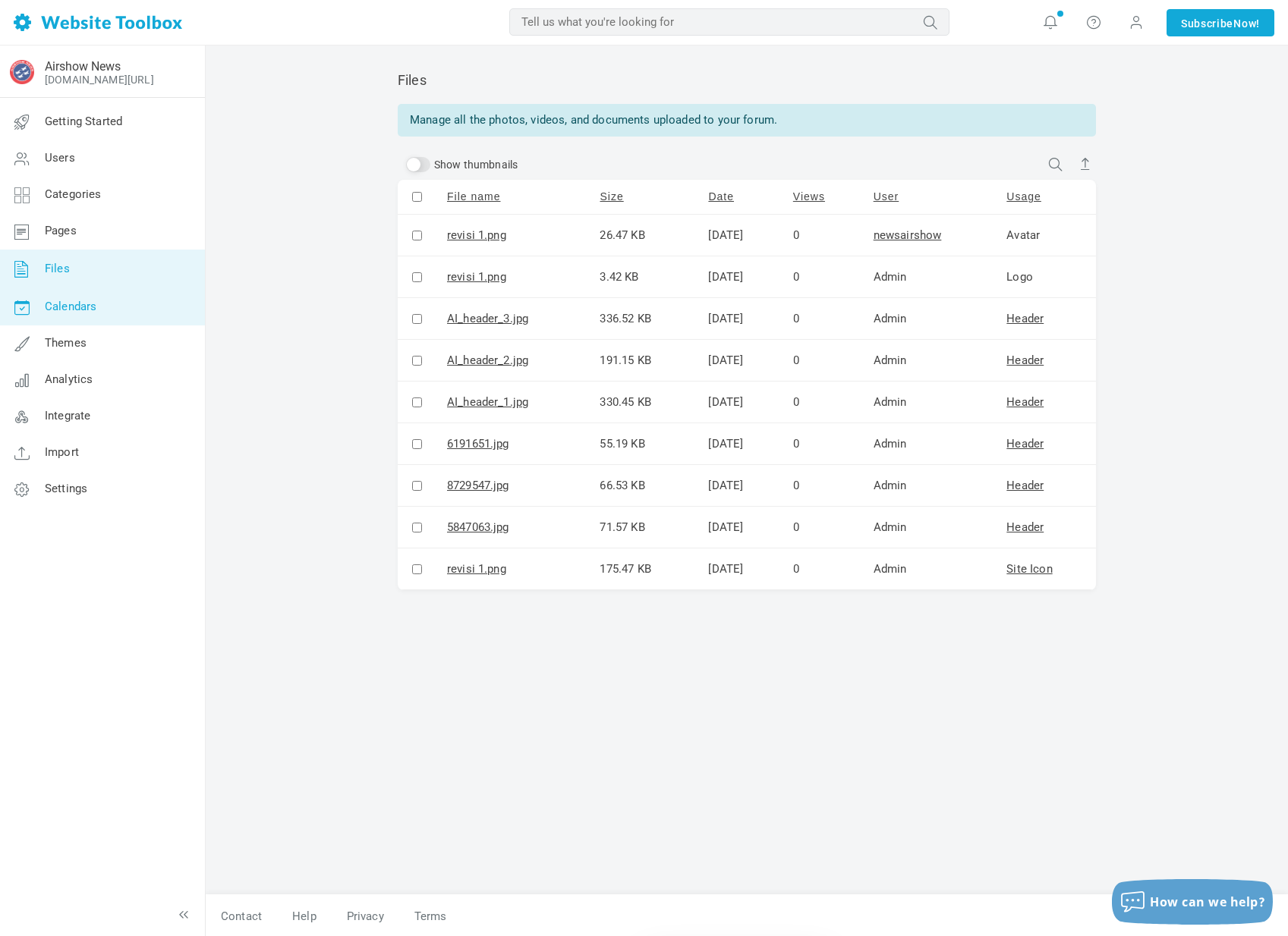
click at [102, 302] on link "Calendars" at bounding box center [102, 307] width 205 height 36
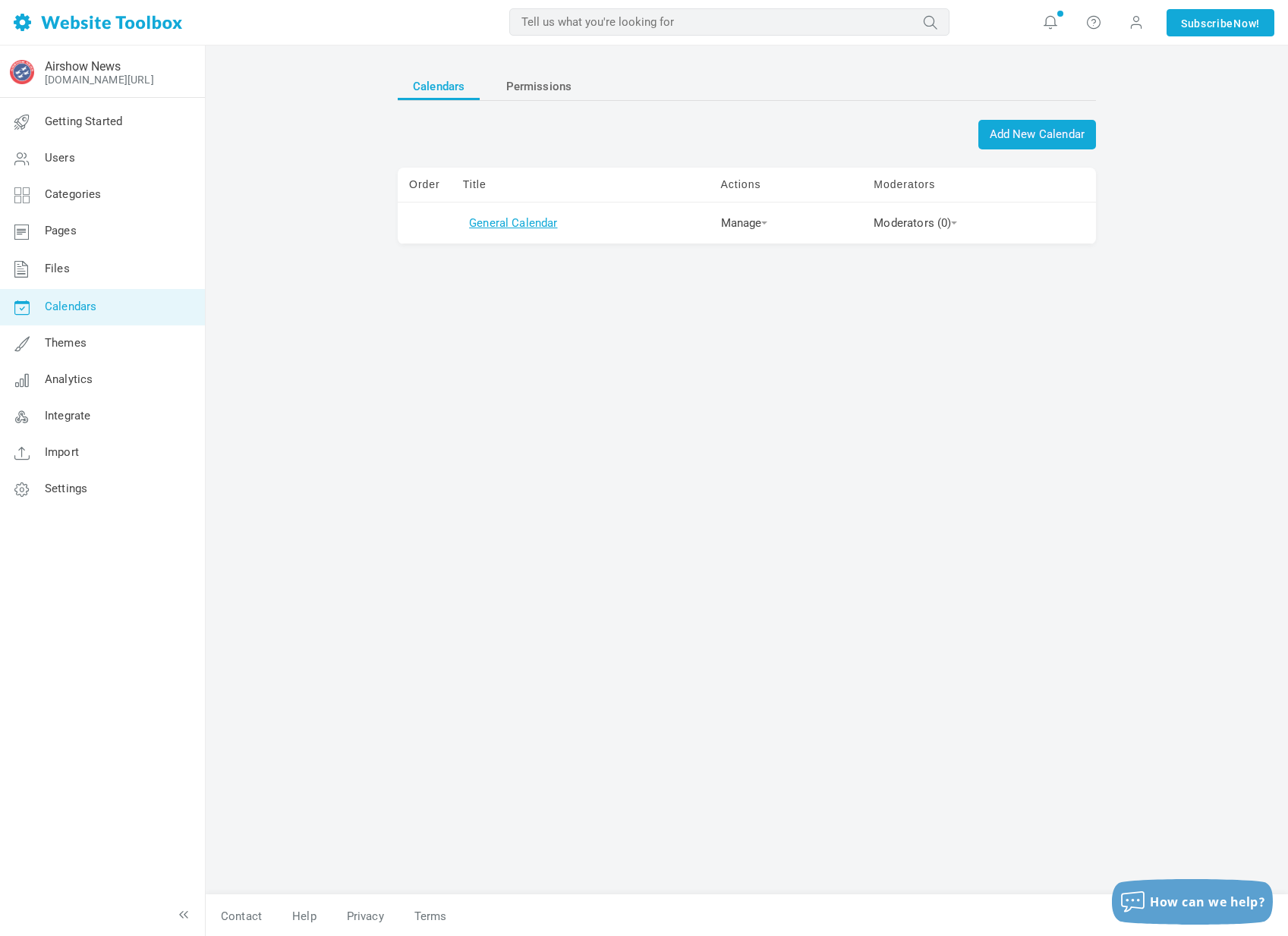
click at [508, 226] on link "General Calendar" at bounding box center [513, 223] width 88 height 14
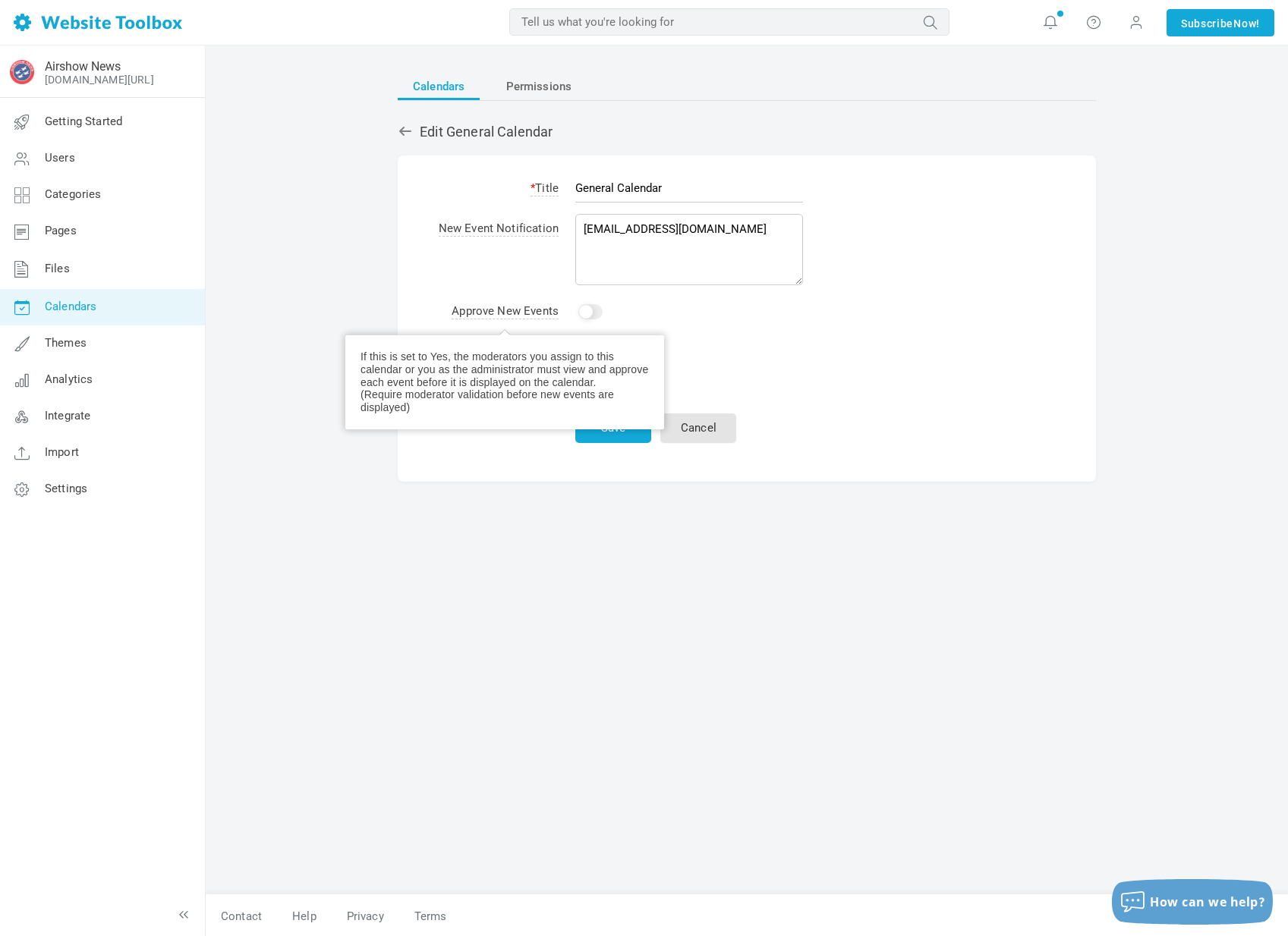
click at [517, 310] on span "Approve New Events" at bounding box center [505, 312] width 107 height 15
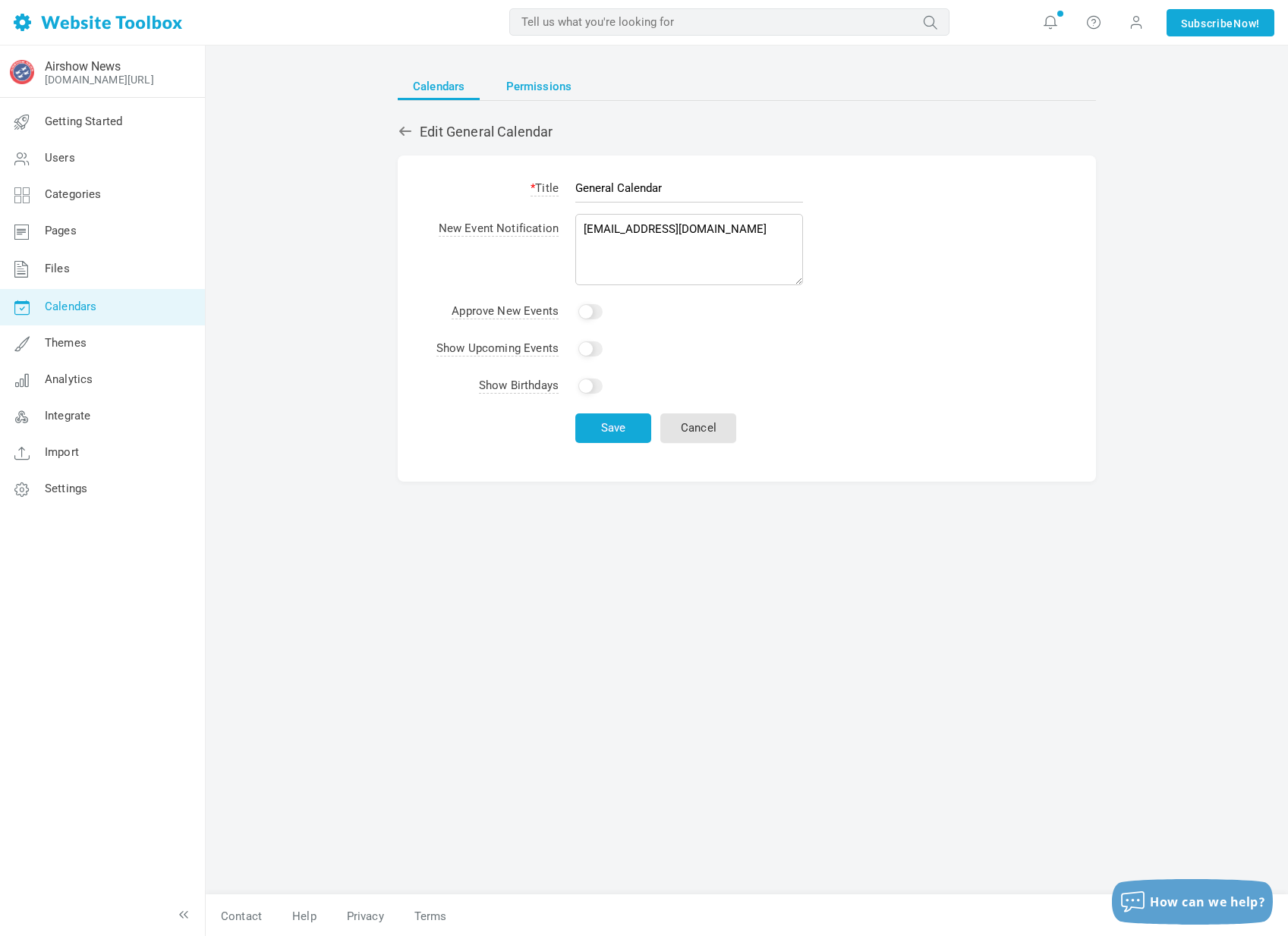
click at [536, 92] on span "Permissions" at bounding box center [539, 86] width 66 height 27
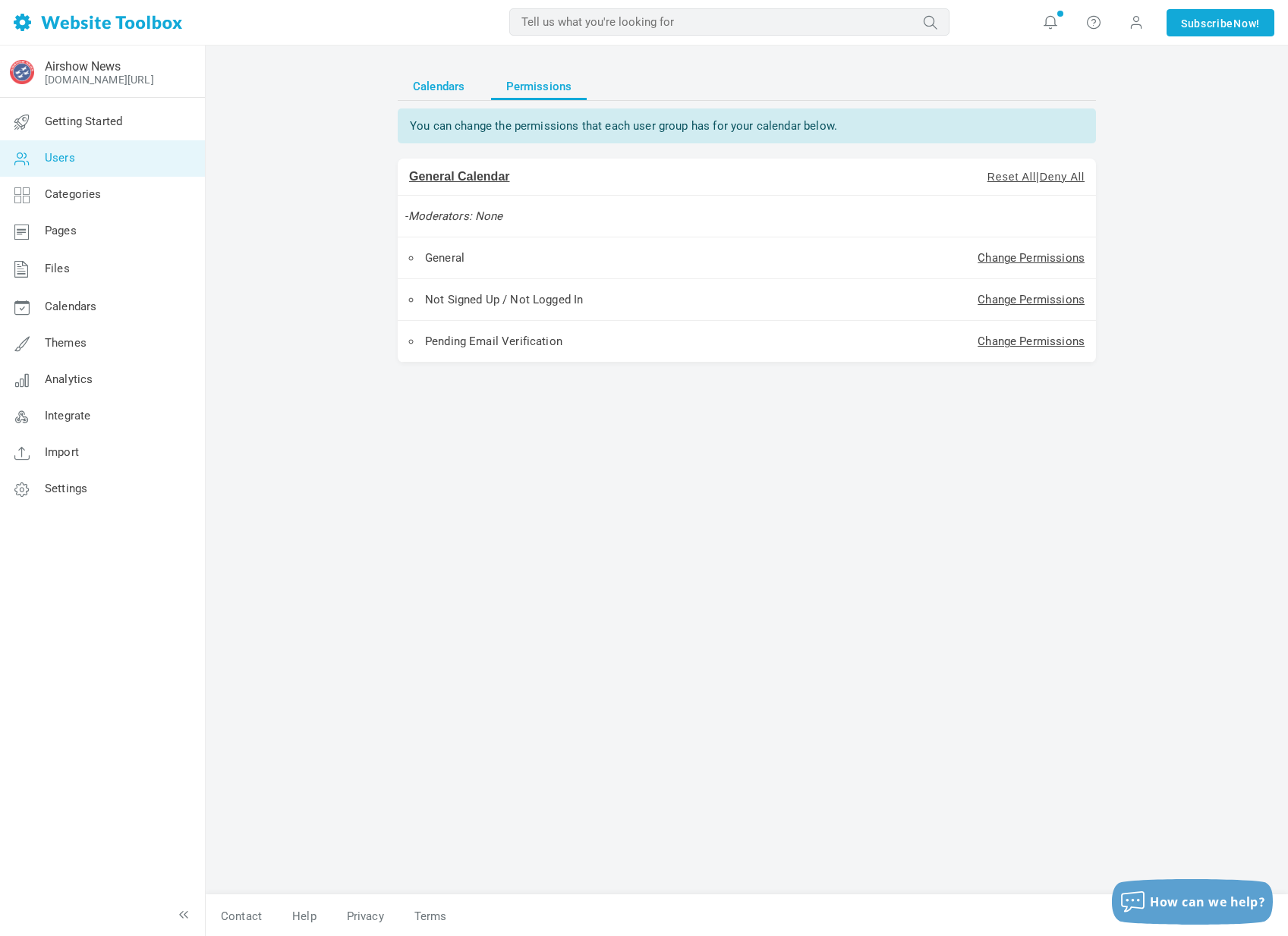
click at [455, 87] on span "Calendars" at bounding box center [438, 86] width 52 height 27
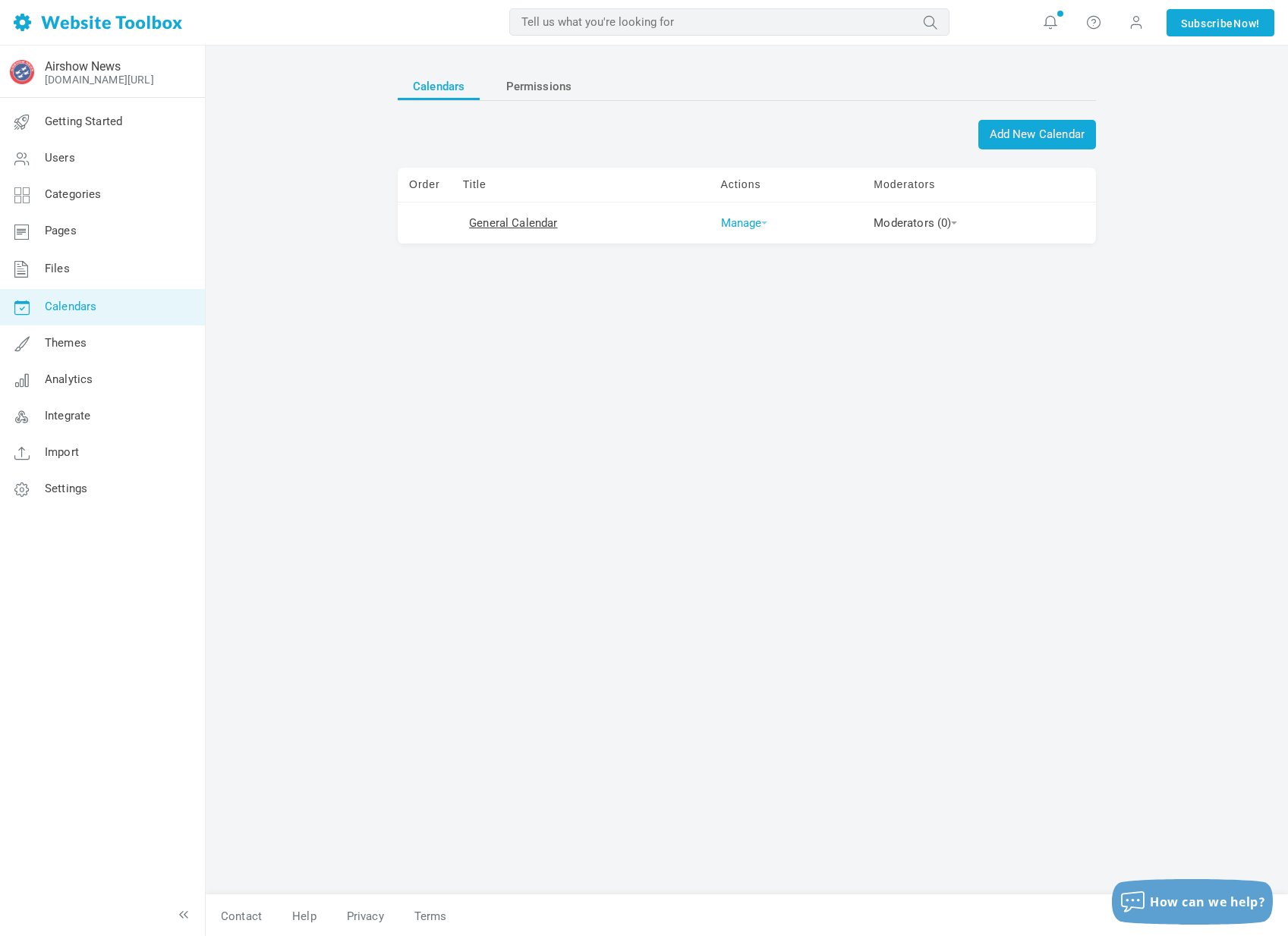
click at [754, 218] on link "Manage" at bounding box center [744, 223] width 47 height 14
click at [754, 238] on link "Edit" at bounding box center [771, 247] width 113 height 32
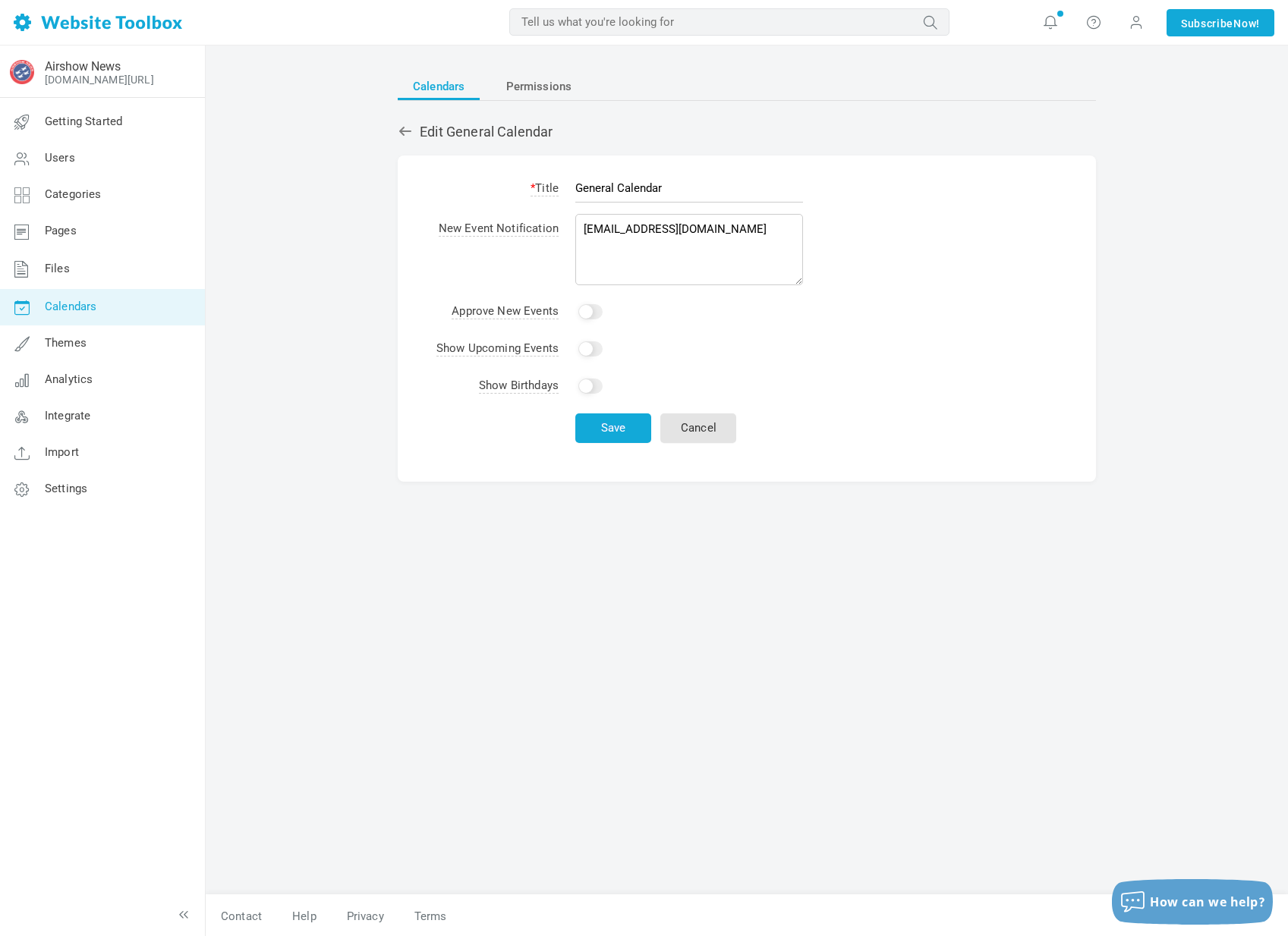
drag, startPoint x: 669, startPoint y: 188, endPoint x: 442, endPoint y: 171, distance: 227.6
click at [462, 176] on tr "* Title General Calendar" at bounding box center [620, 191] width 384 height 40
type input "Calendar"
click at [611, 434] on button "Save" at bounding box center [613, 428] width 75 height 30
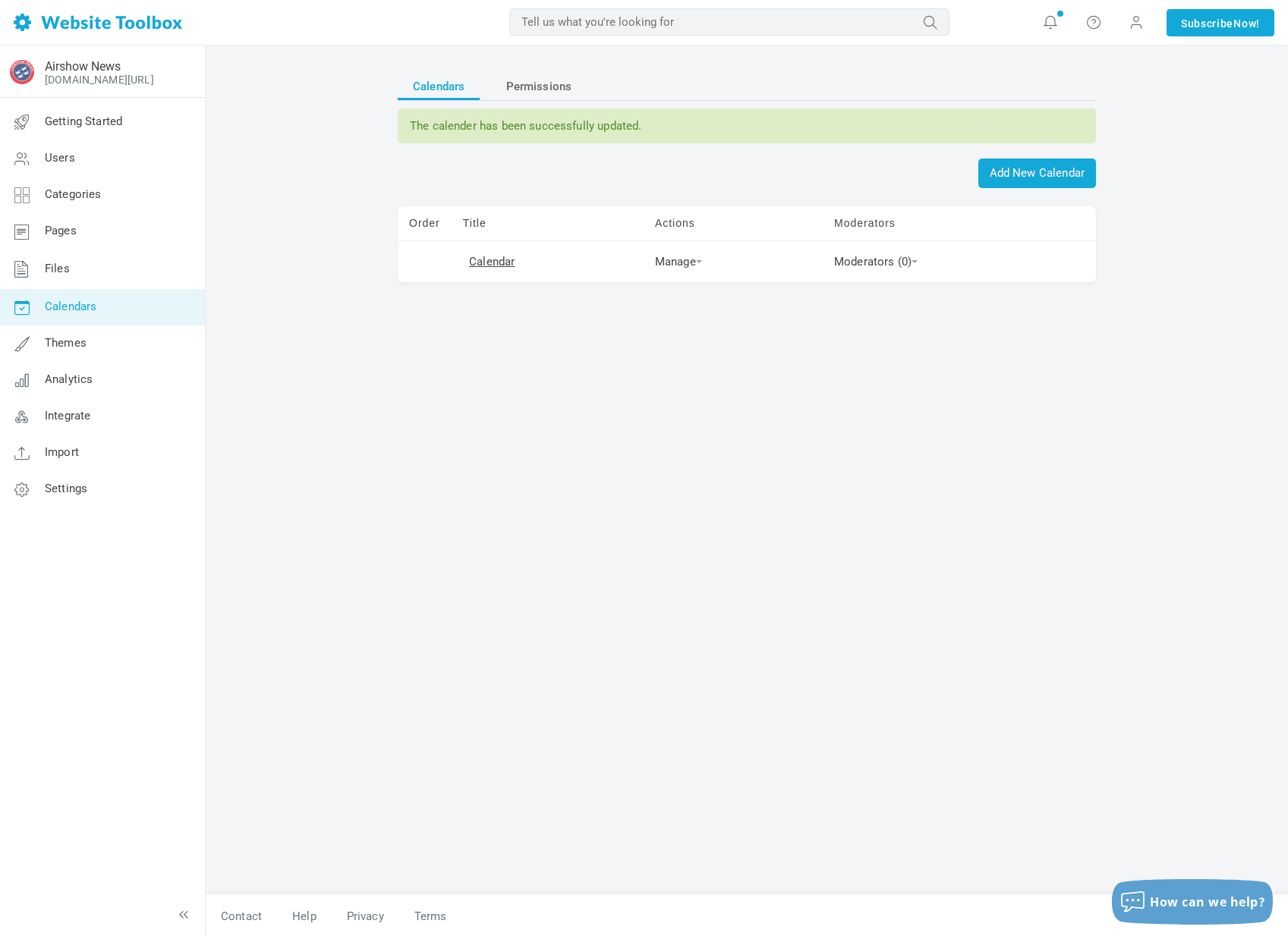
click at [129, 317] on link "Calendars" at bounding box center [102, 307] width 205 height 36
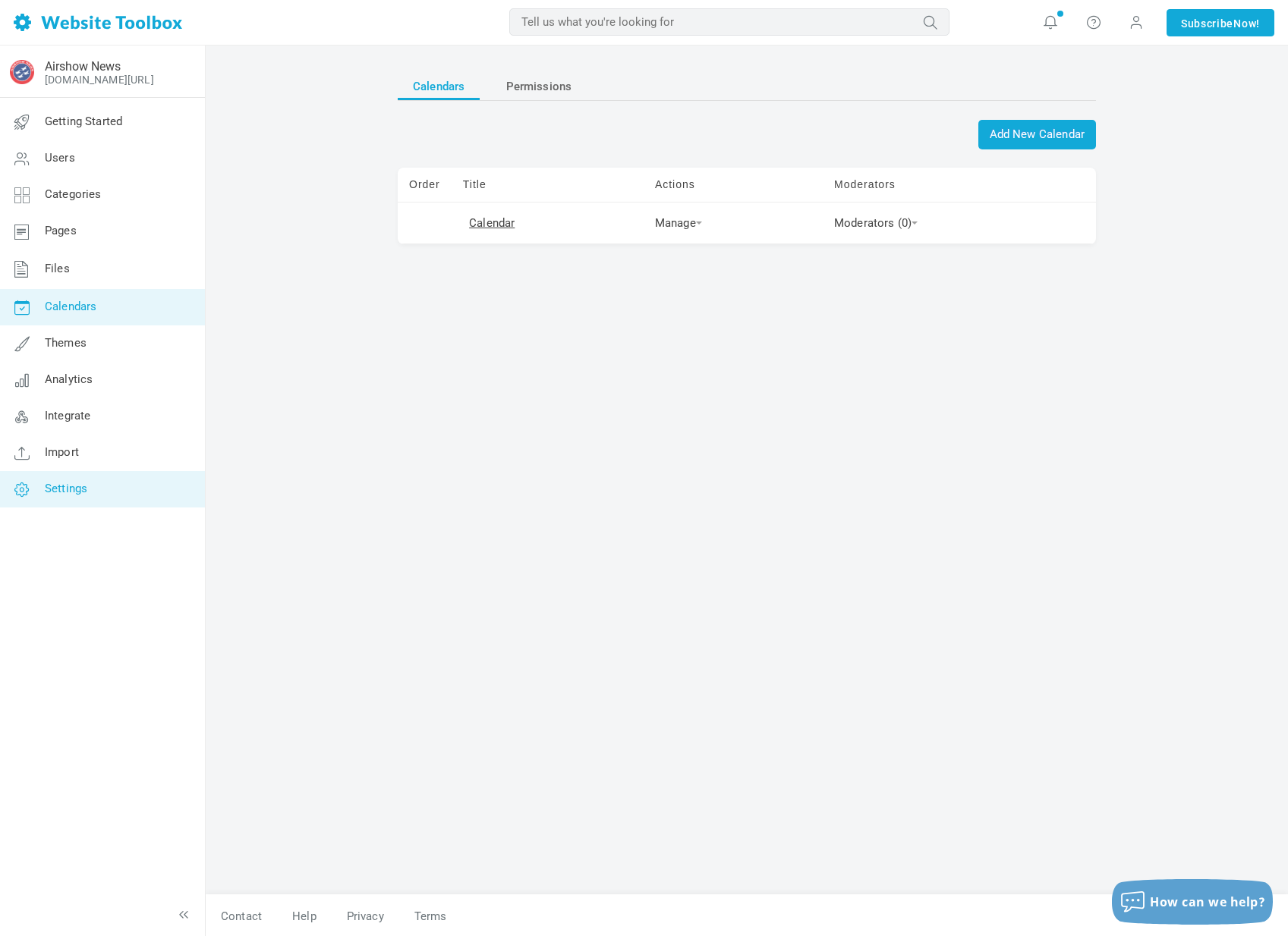
click at [64, 484] on span "Settings" at bounding box center [65, 488] width 43 height 14
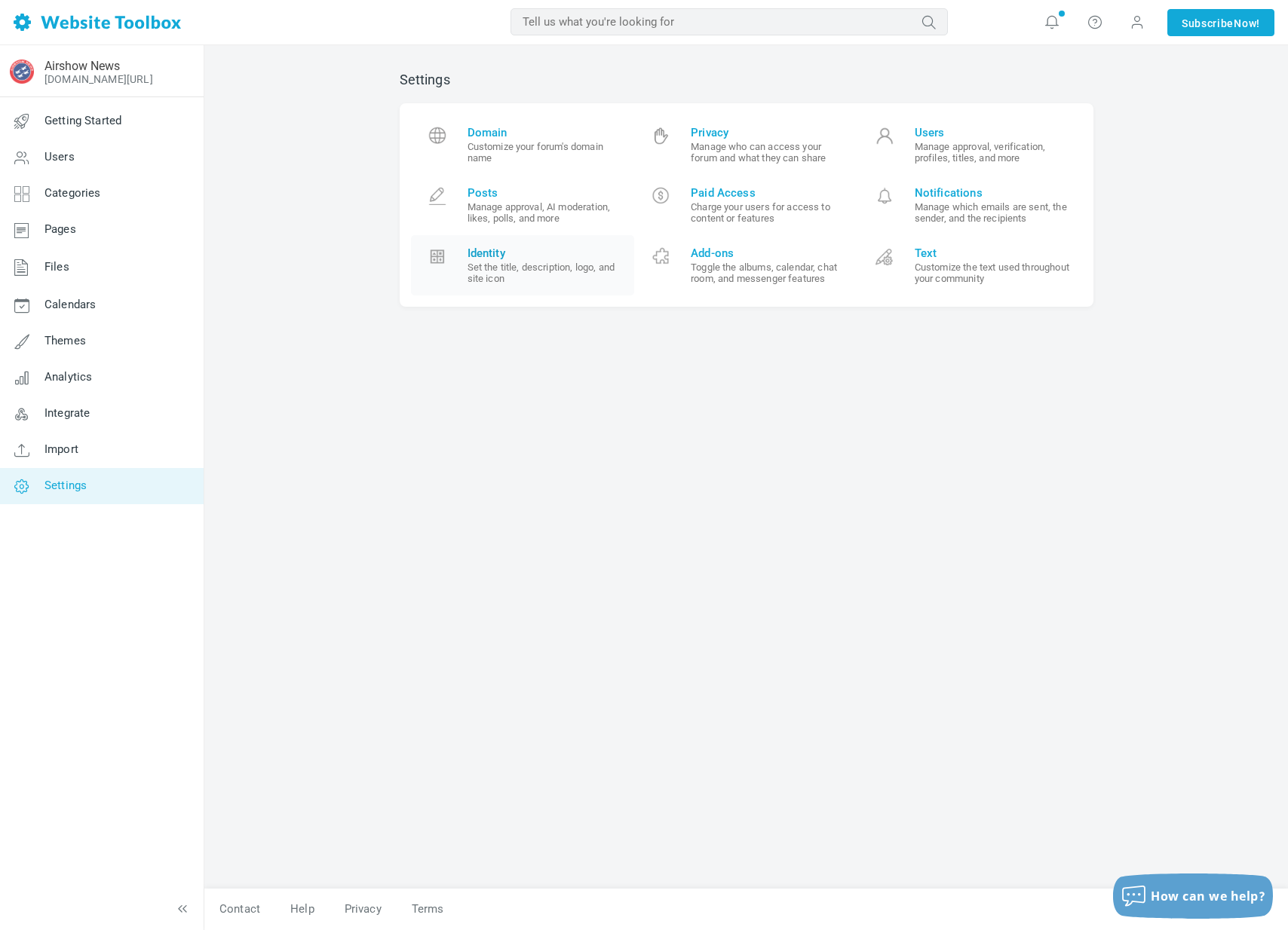
click at [463, 258] on link "Identity Set the title, description, logo, and site icon" at bounding box center [523, 265] width 224 height 60
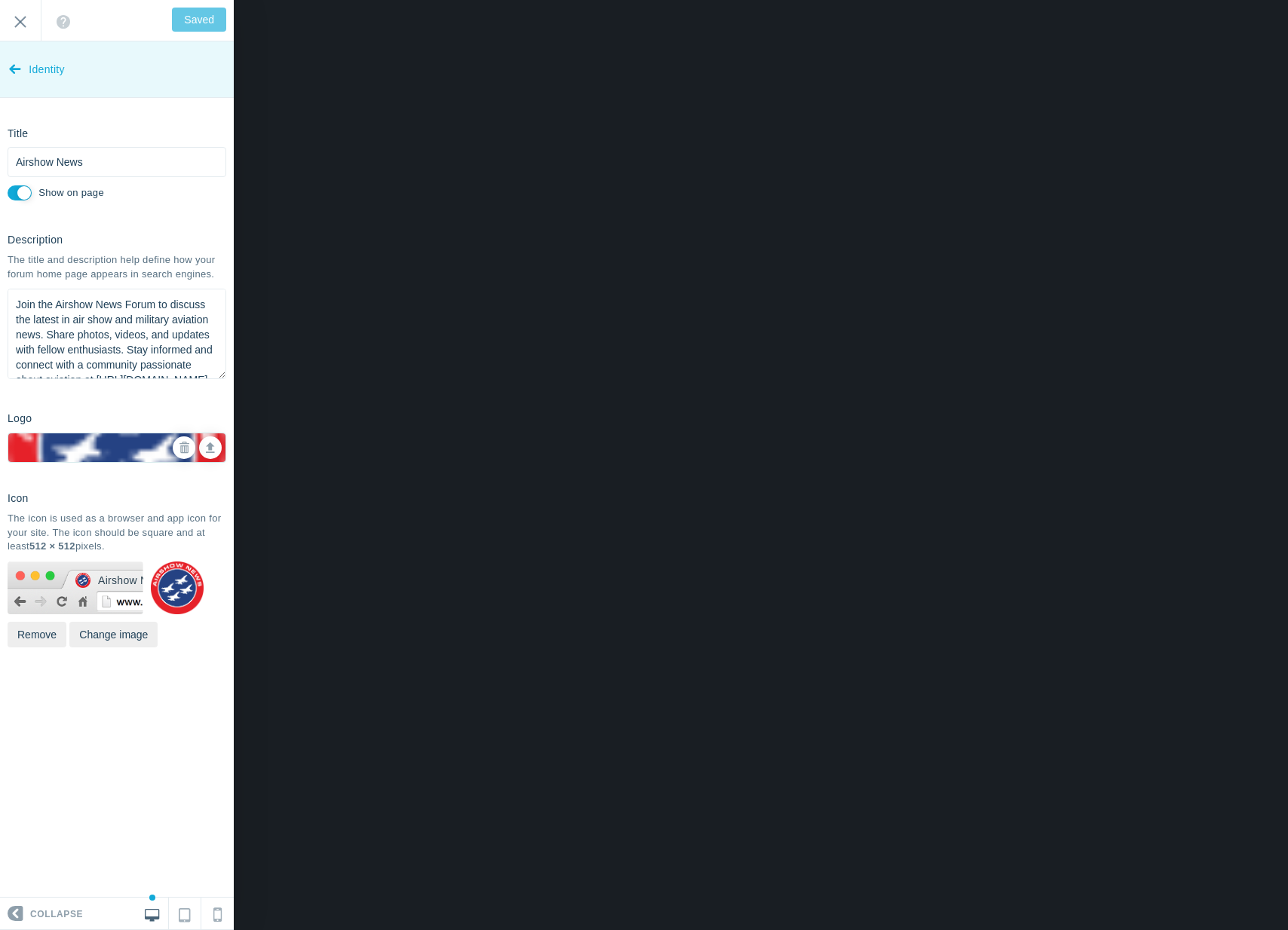
click at [52, 75] on span "Identity" at bounding box center [47, 70] width 36 height 57
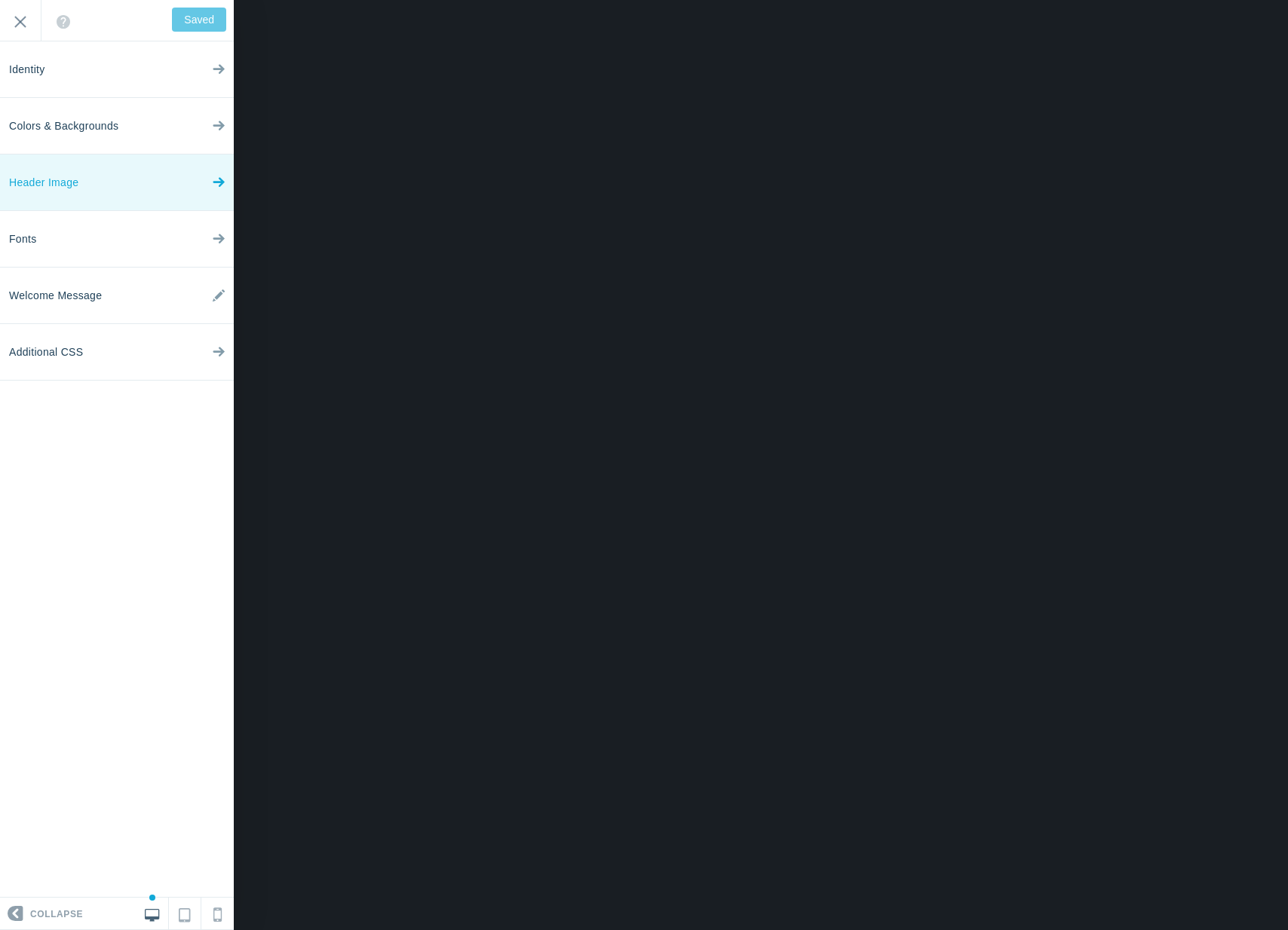
click at [79, 181] on link "Header Image" at bounding box center [117, 182] width 234 height 57
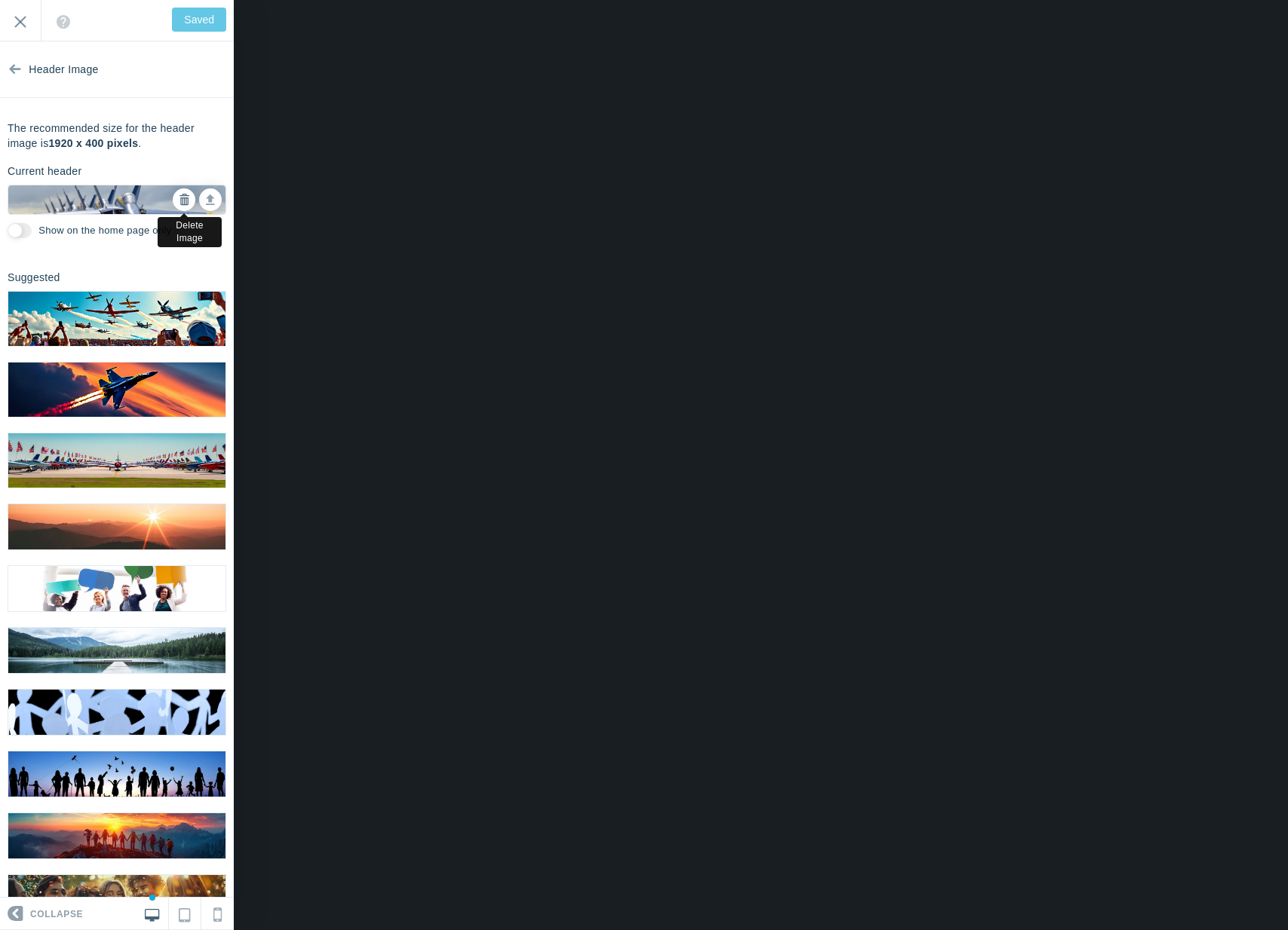
click at [179, 203] on icon at bounding box center [184, 200] width 11 height 11
click at [187, 21] on input "Save" at bounding box center [201, 19] width 49 height 24
type input "Saved"
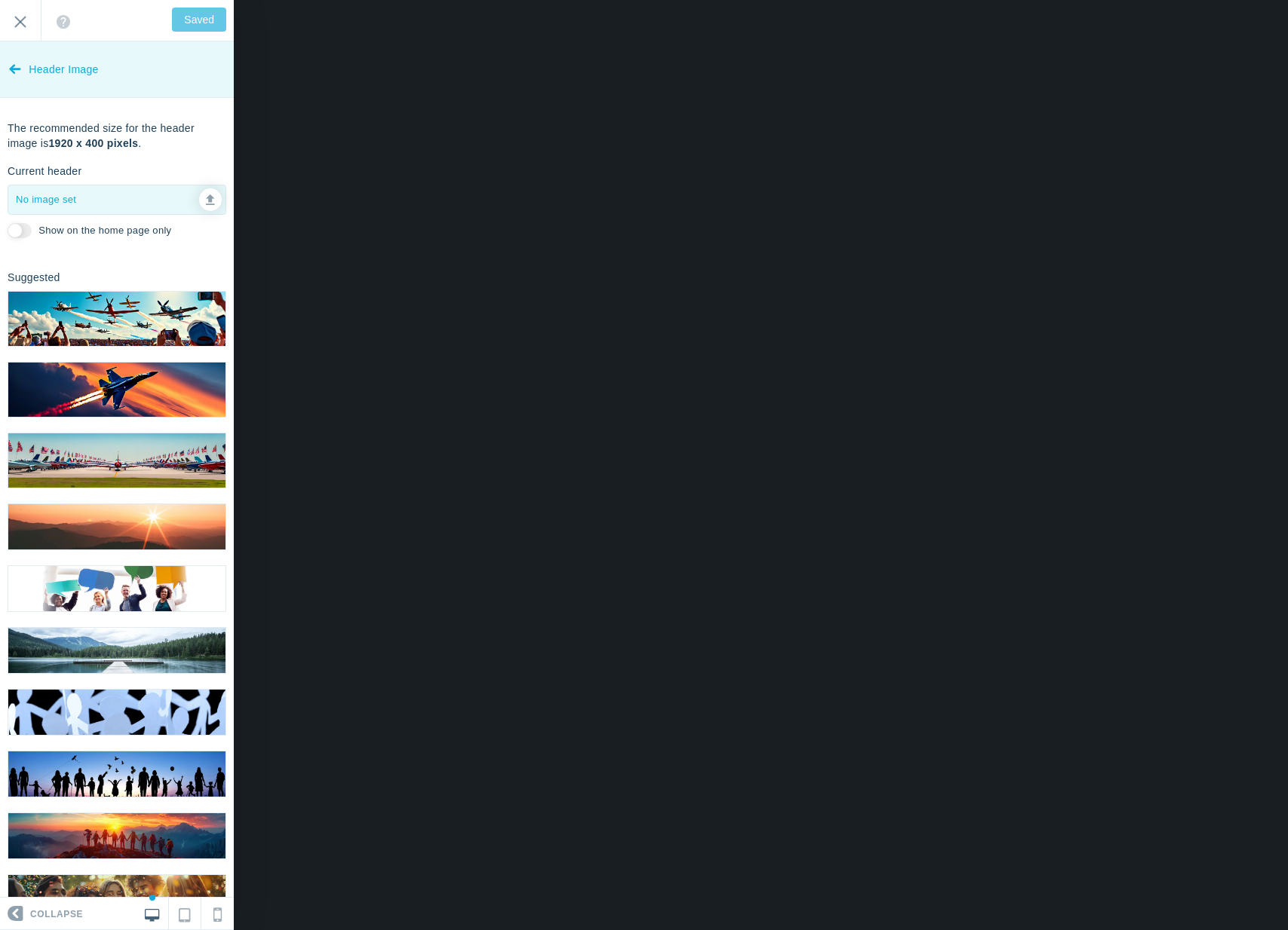
click at [41, 75] on span "Header Image" at bounding box center [63, 70] width 70 height 57
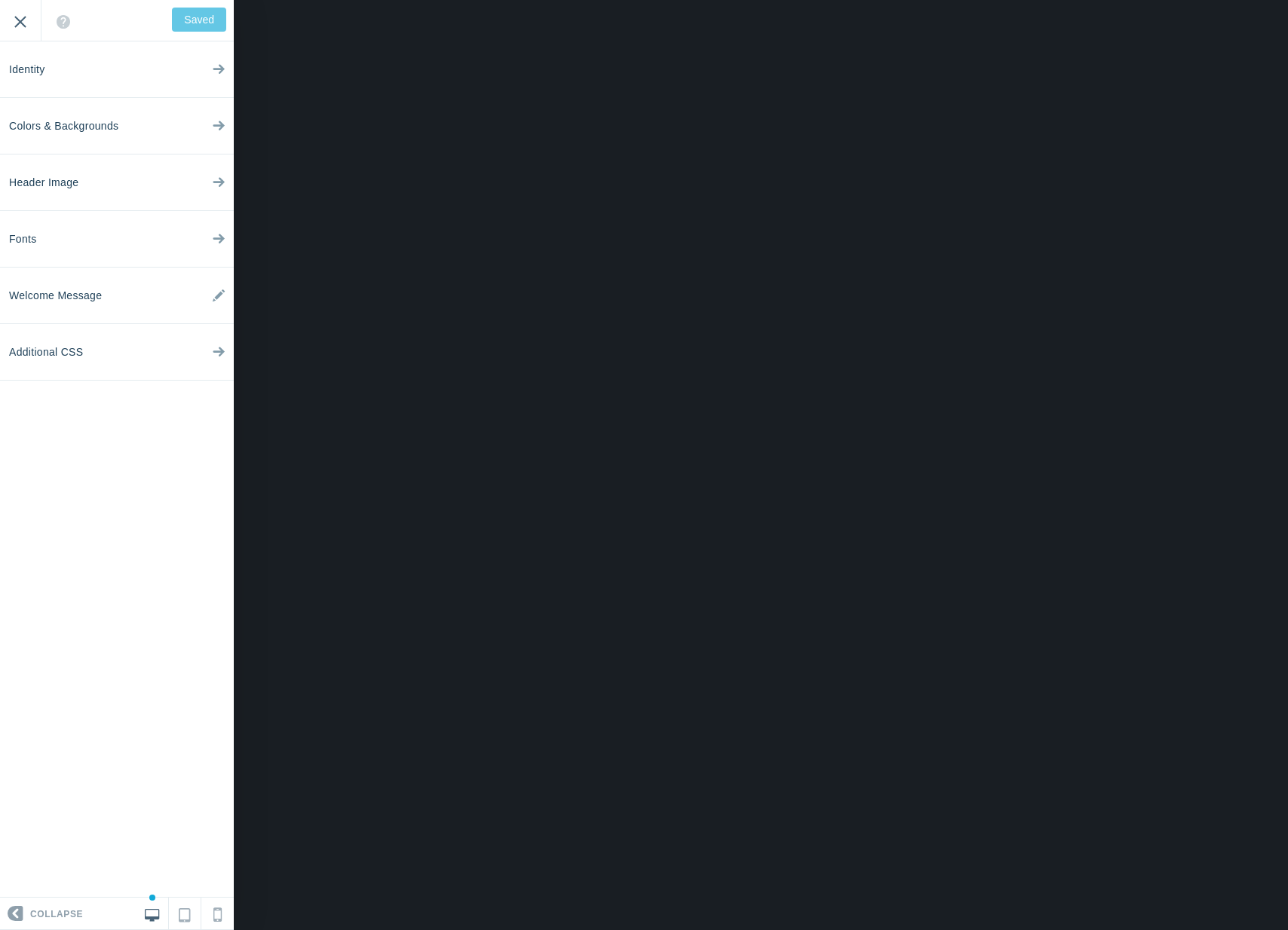
click at [25, 32] on input "Exit" at bounding box center [20, 21] width 41 height 42
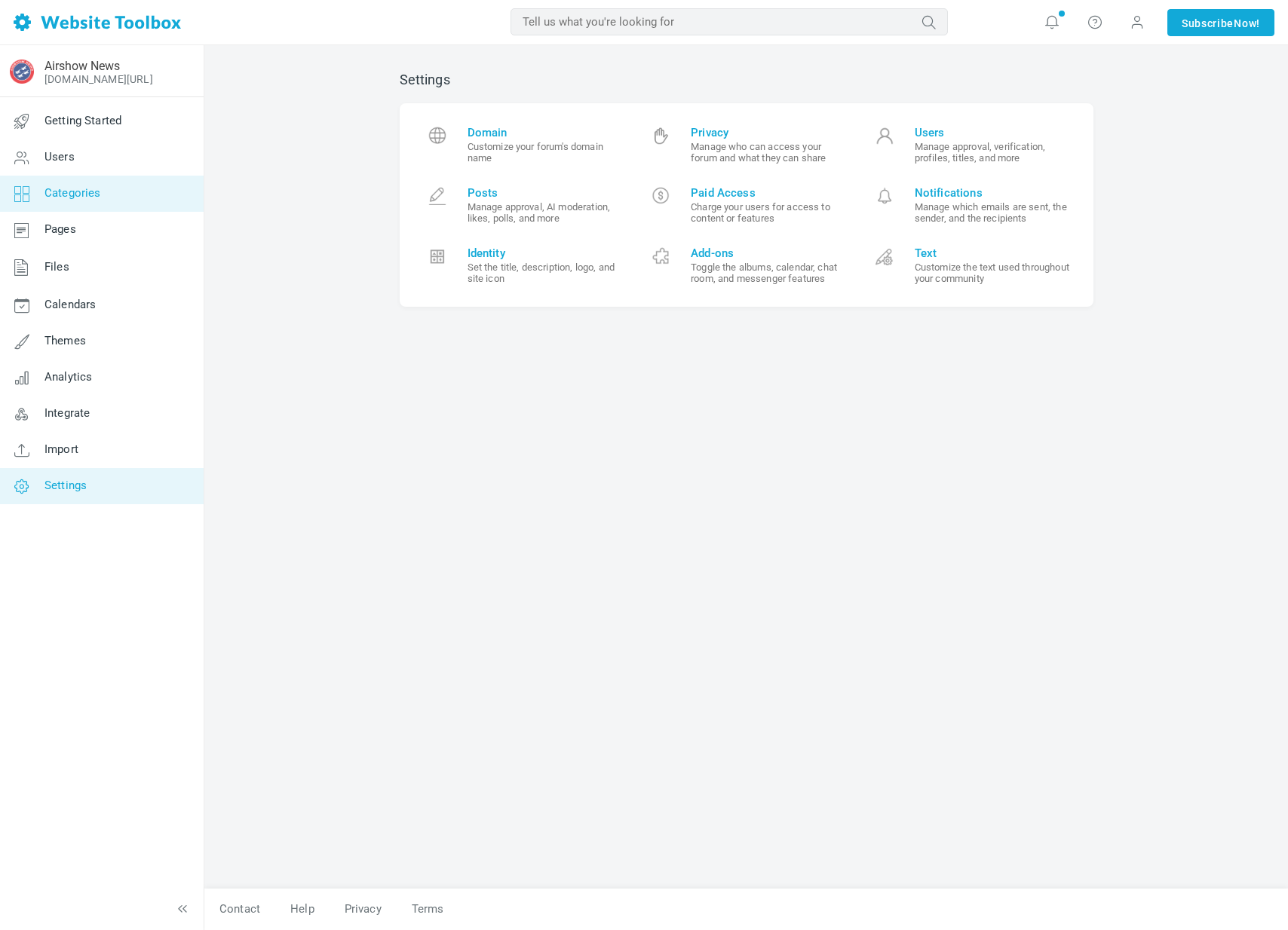
click at [109, 201] on link "Categories" at bounding box center [101, 194] width 204 height 36
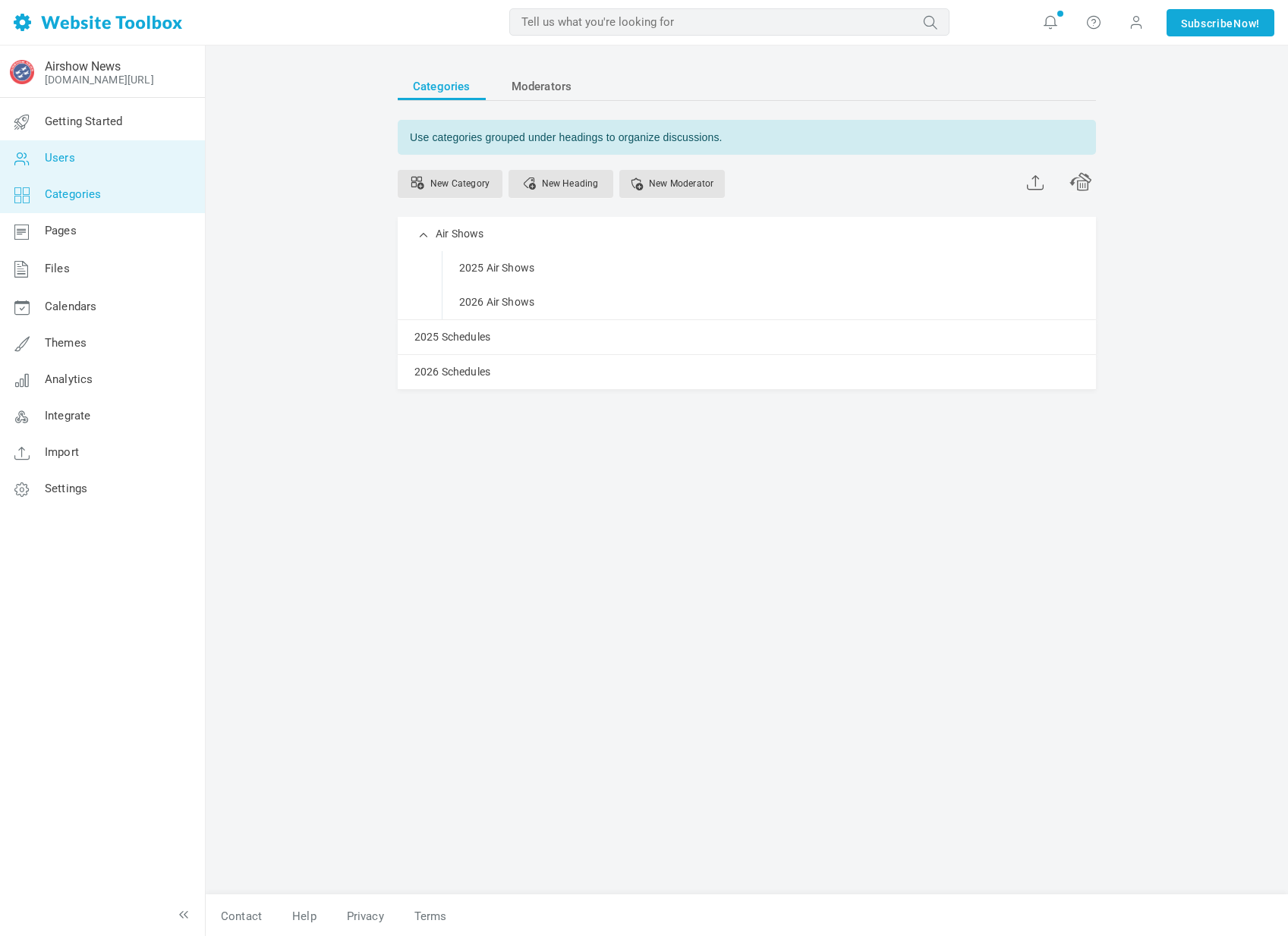
click at [77, 155] on link "Users" at bounding box center [102, 158] width 205 height 36
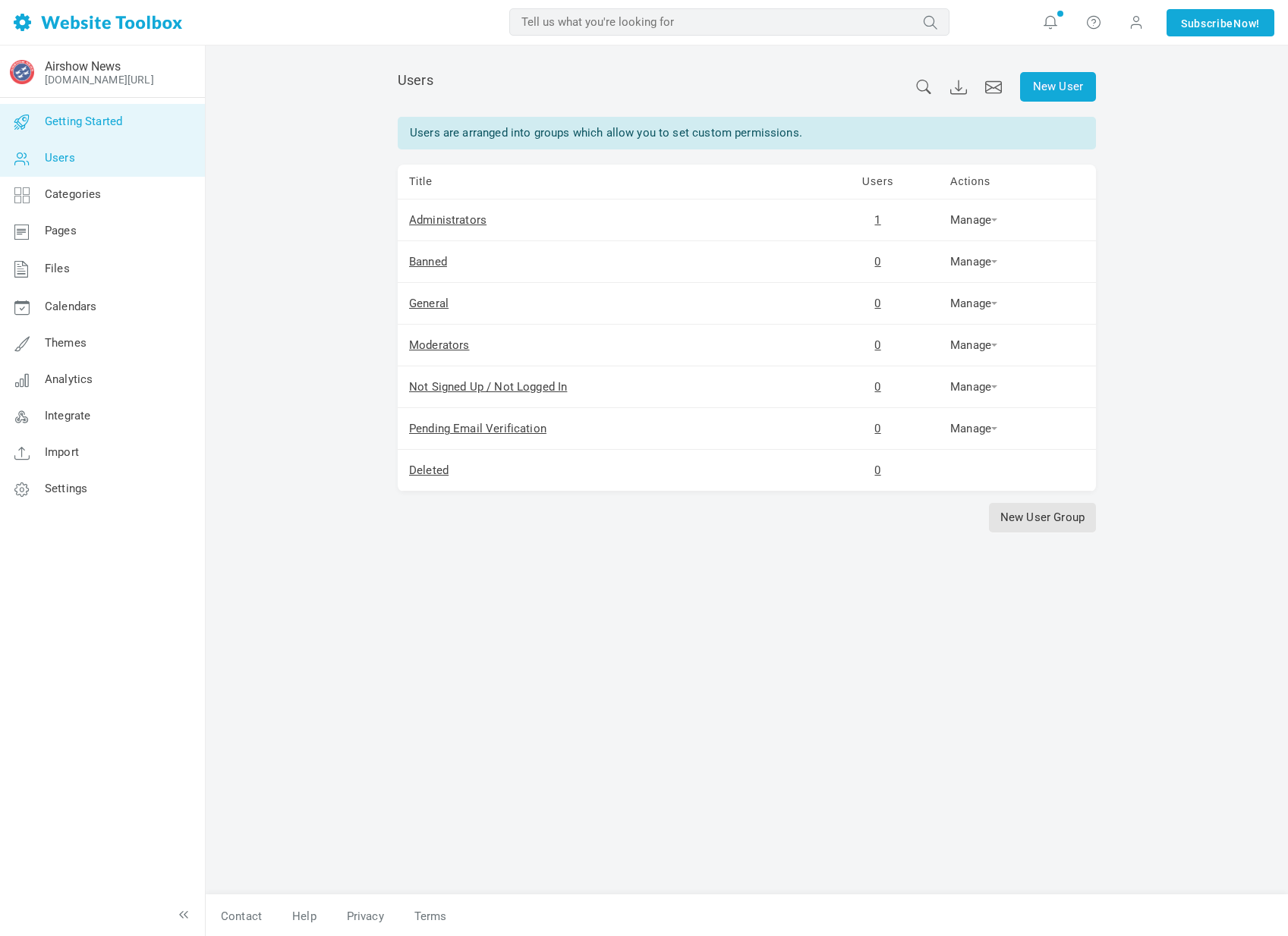
click at [101, 133] on link "Getting Started" at bounding box center [102, 122] width 205 height 36
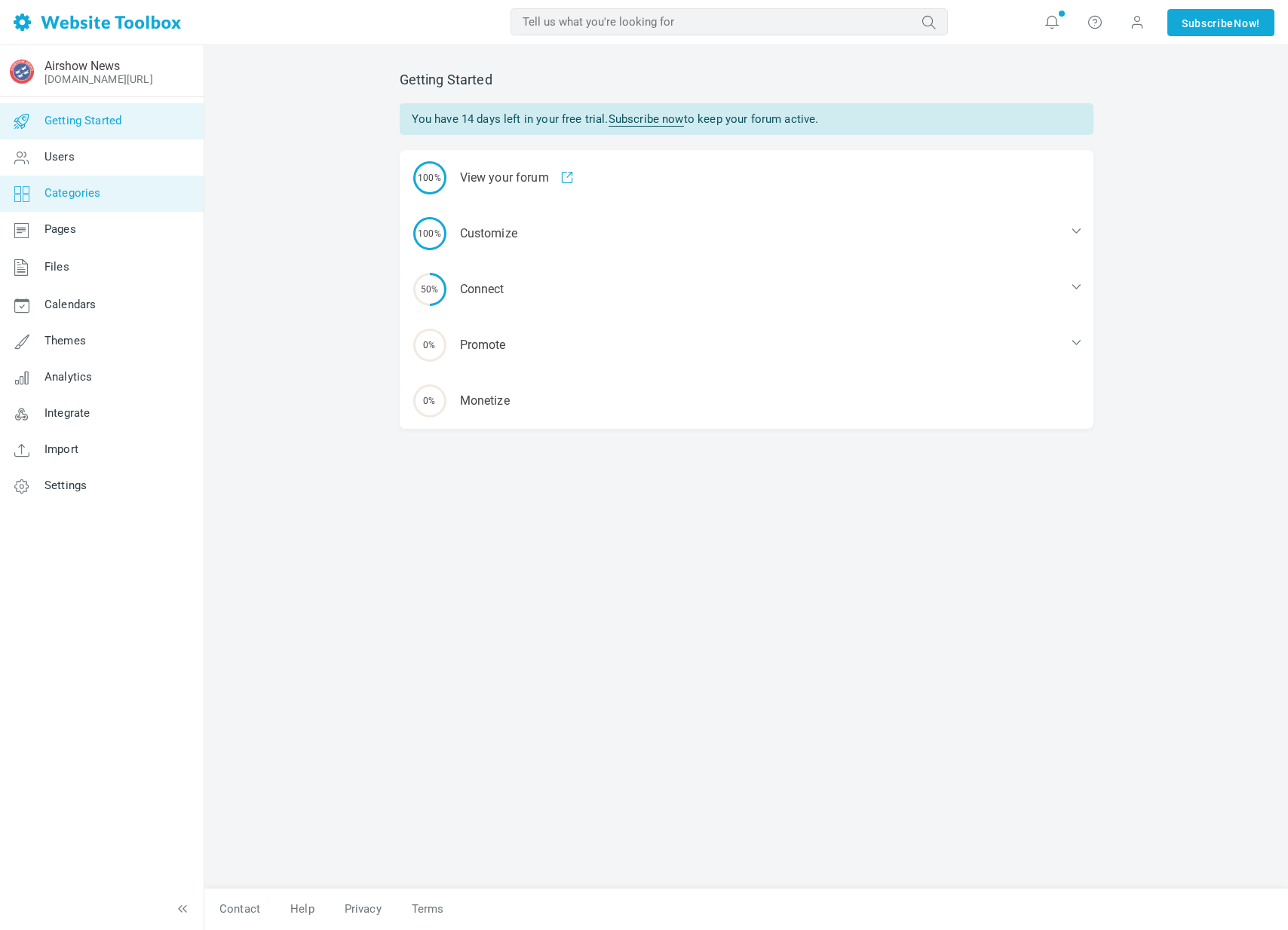
click span "Categories"
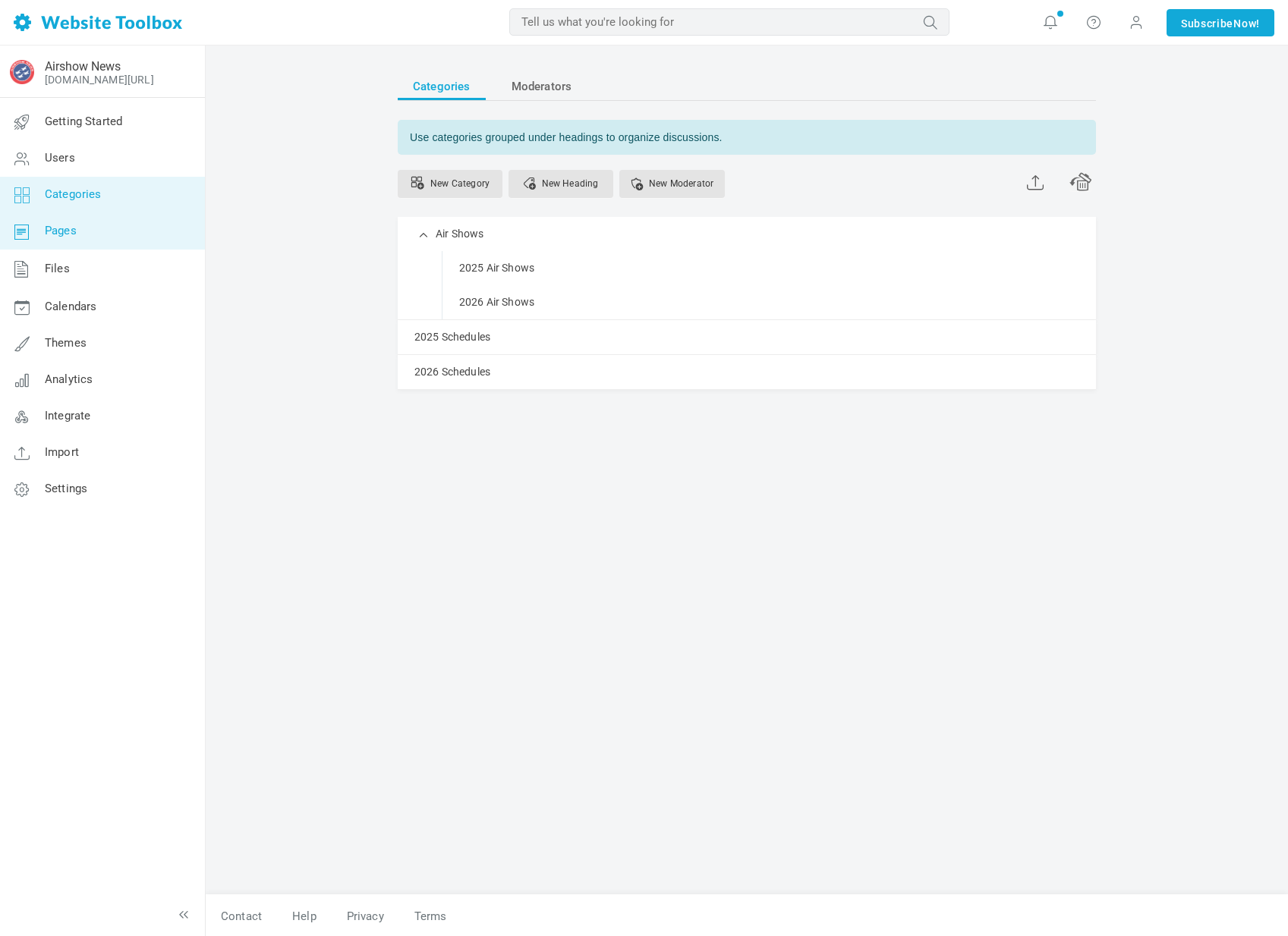
click at [92, 219] on link "Pages" at bounding box center [102, 232] width 205 height 36
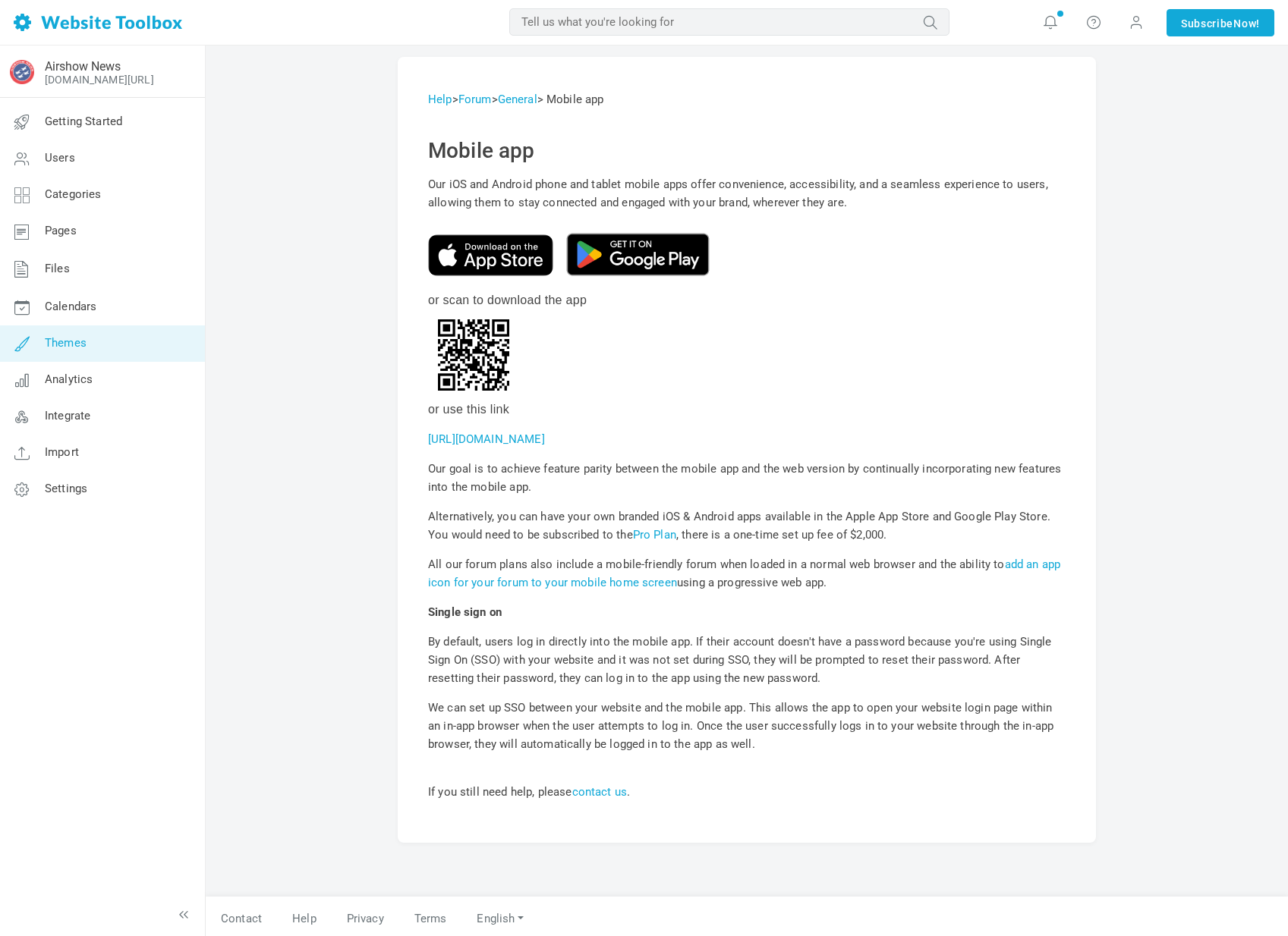
click at [99, 358] on link "Themes" at bounding box center [102, 344] width 205 height 36
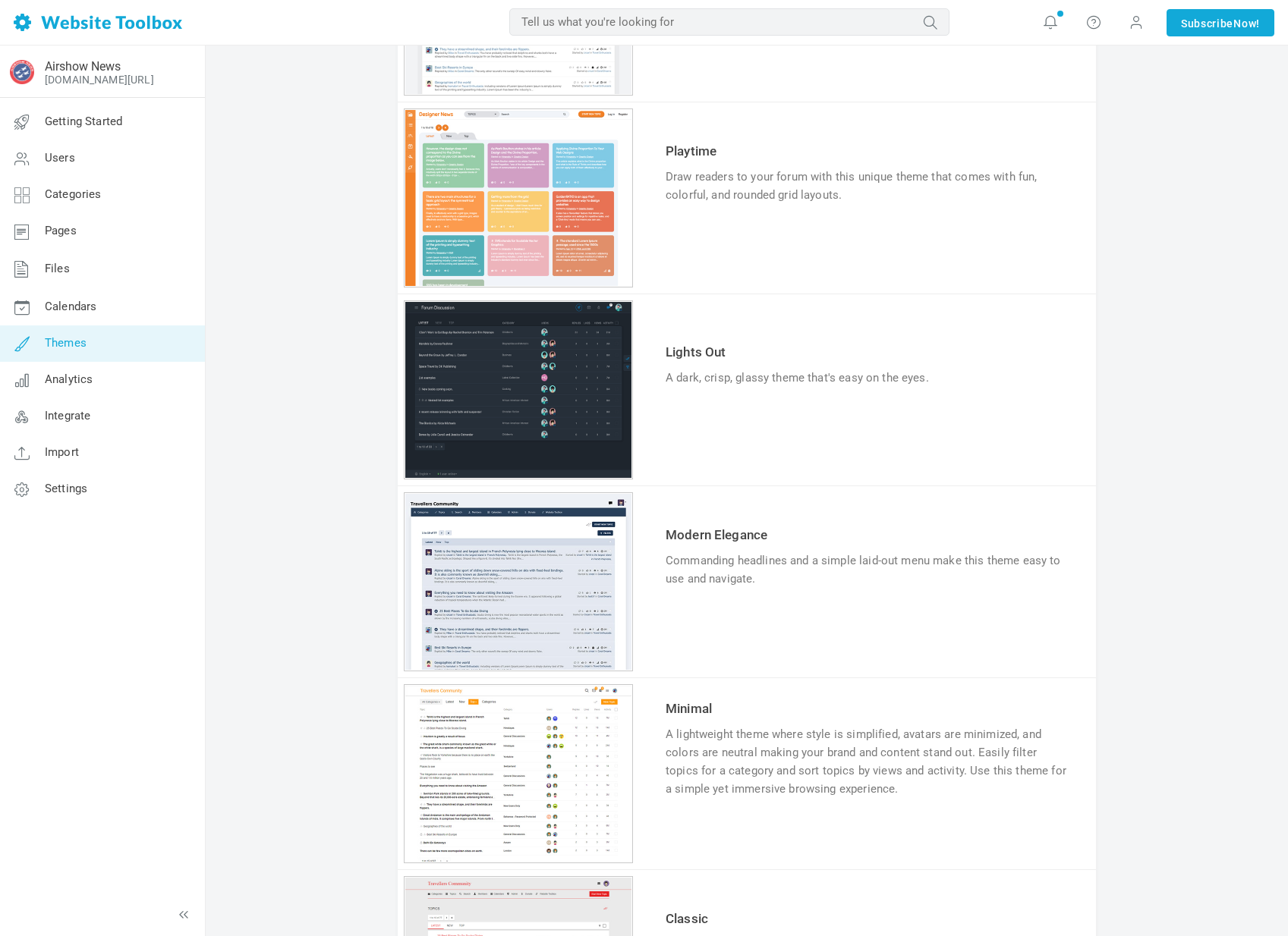
scroll to position [1036, 0]
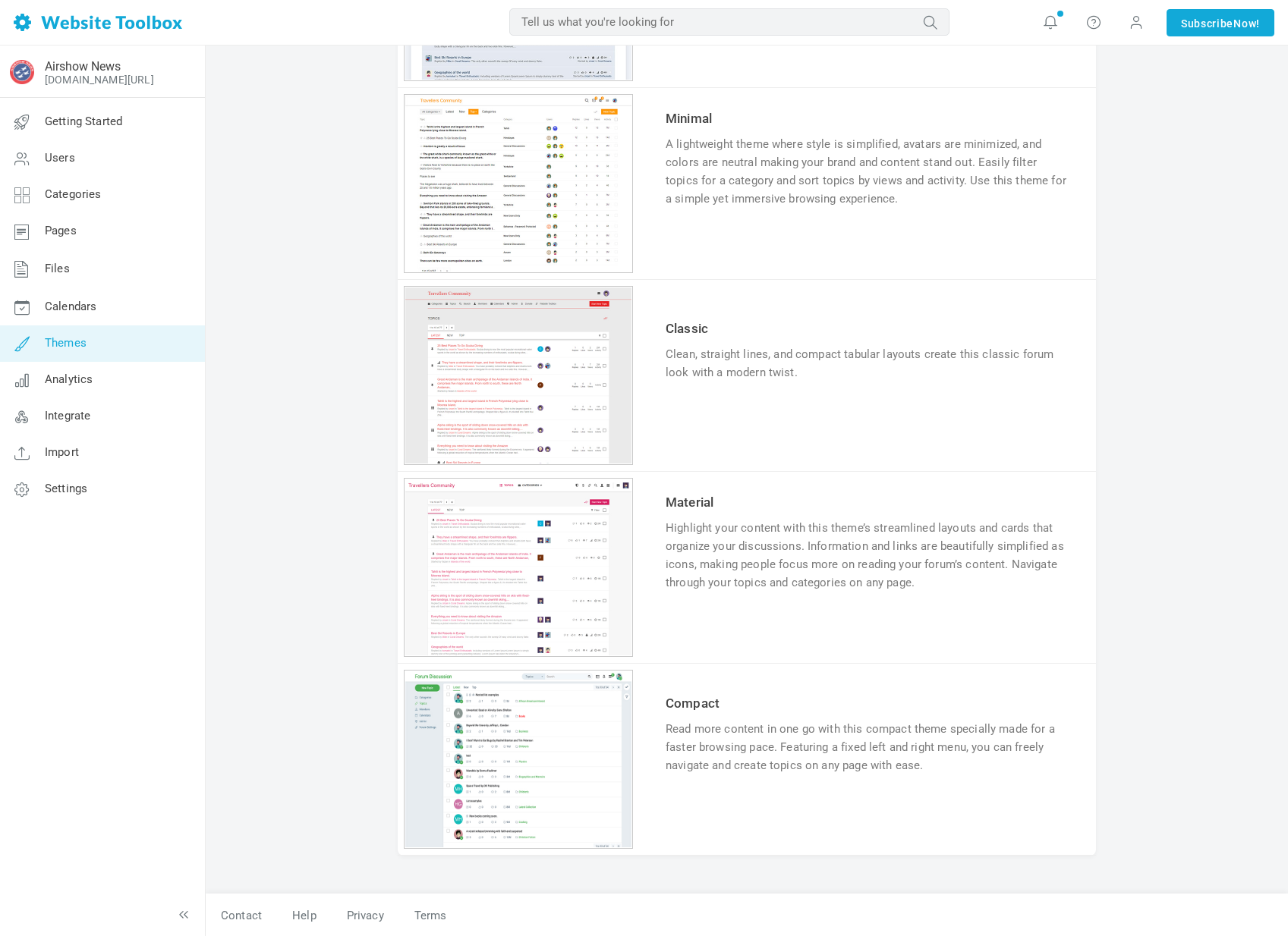
click at [529, 751] on div "1 2 3 4 5 6" at bounding box center [518, 759] width 229 height 179
click at [528, 751] on div "1 2 3 4 5 6" at bounding box center [518, 759] width 229 height 179
click at [718, 807] on link "Try & Customize" at bounding box center [721, 812] width 112 height 25
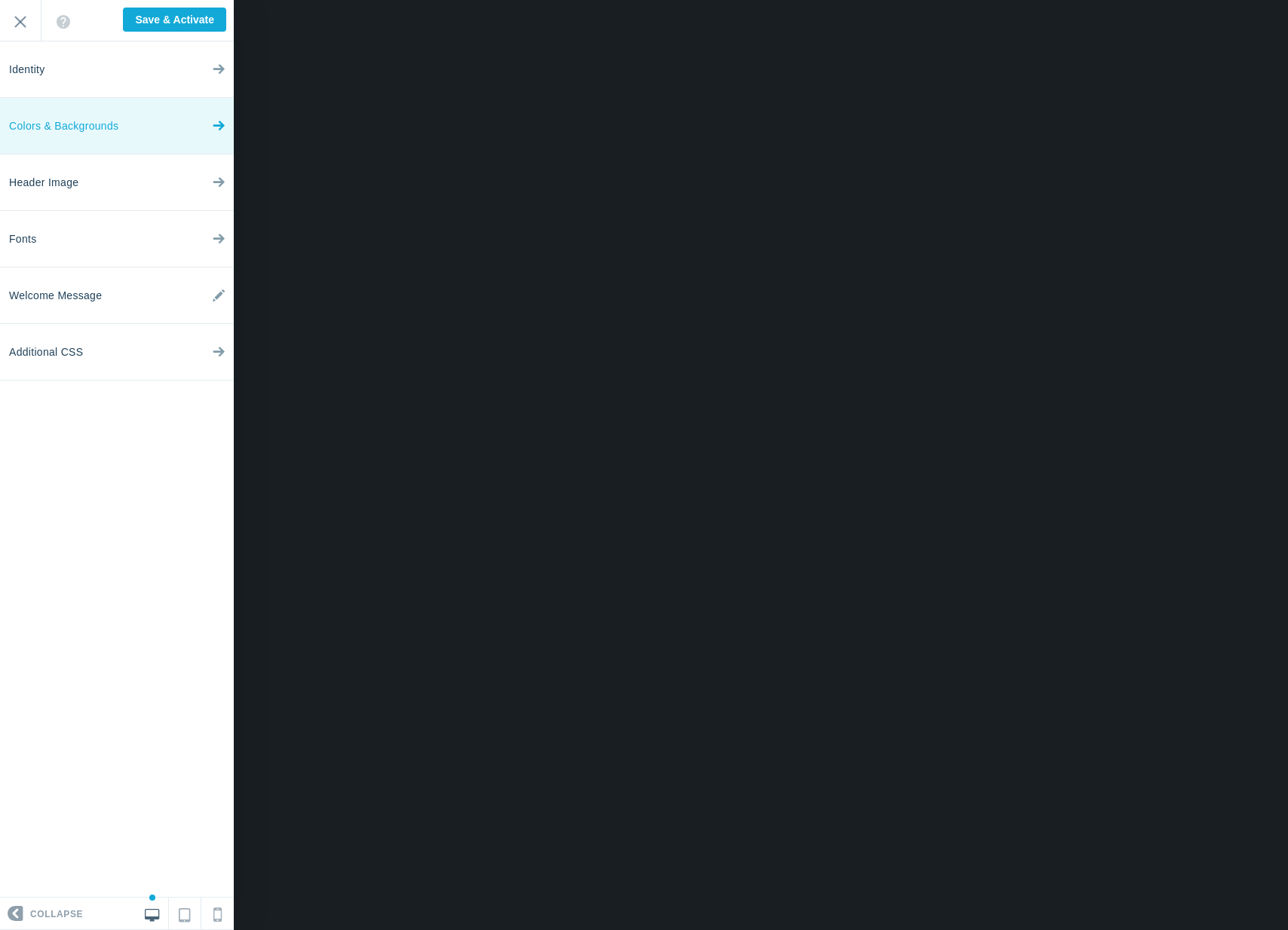
click at [165, 113] on link "Colors & Backgrounds" at bounding box center [117, 126] width 234 height 57
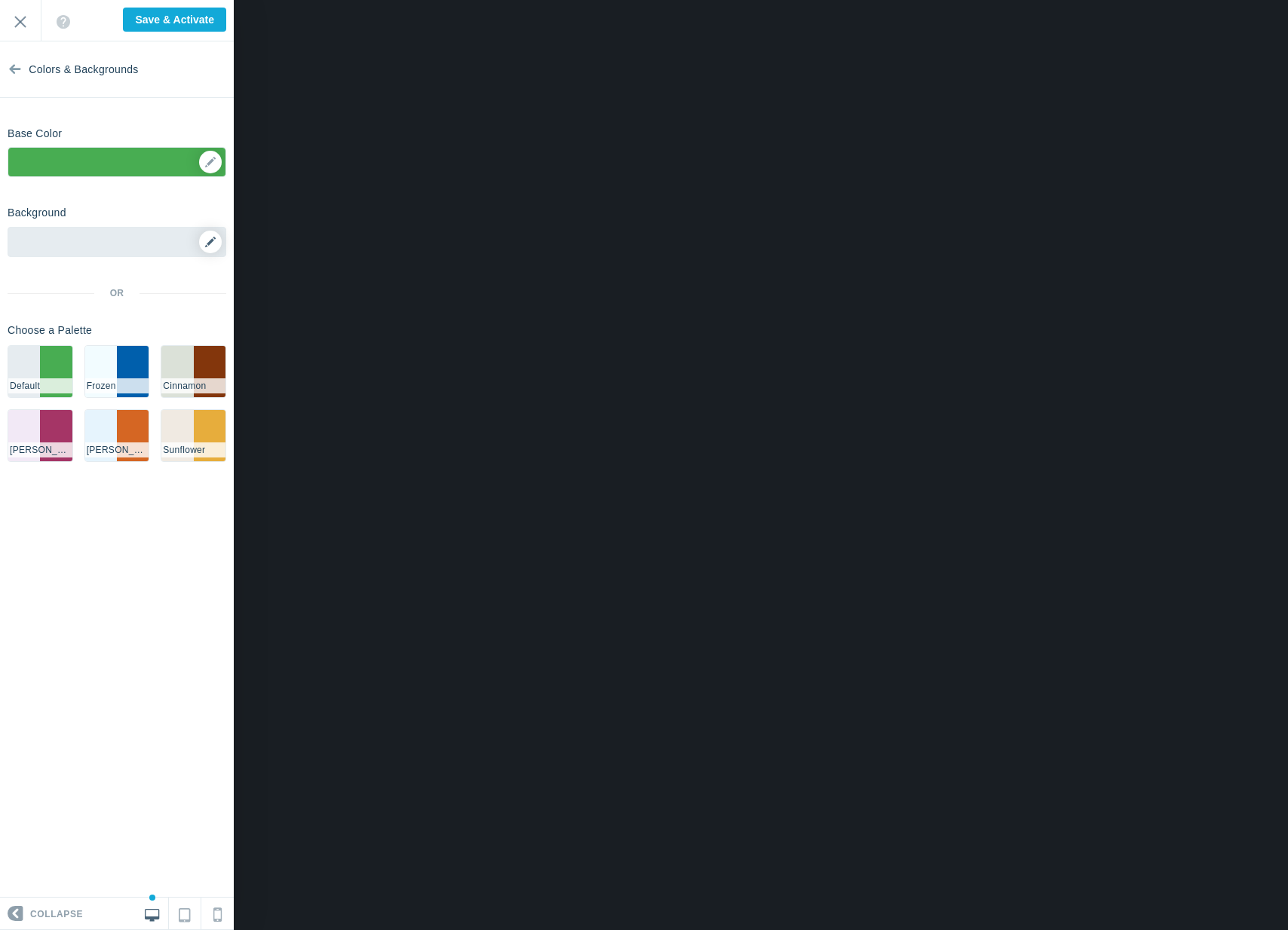
click at [211, 245] on icon at bounding box center [210, 242] width 11 height 11
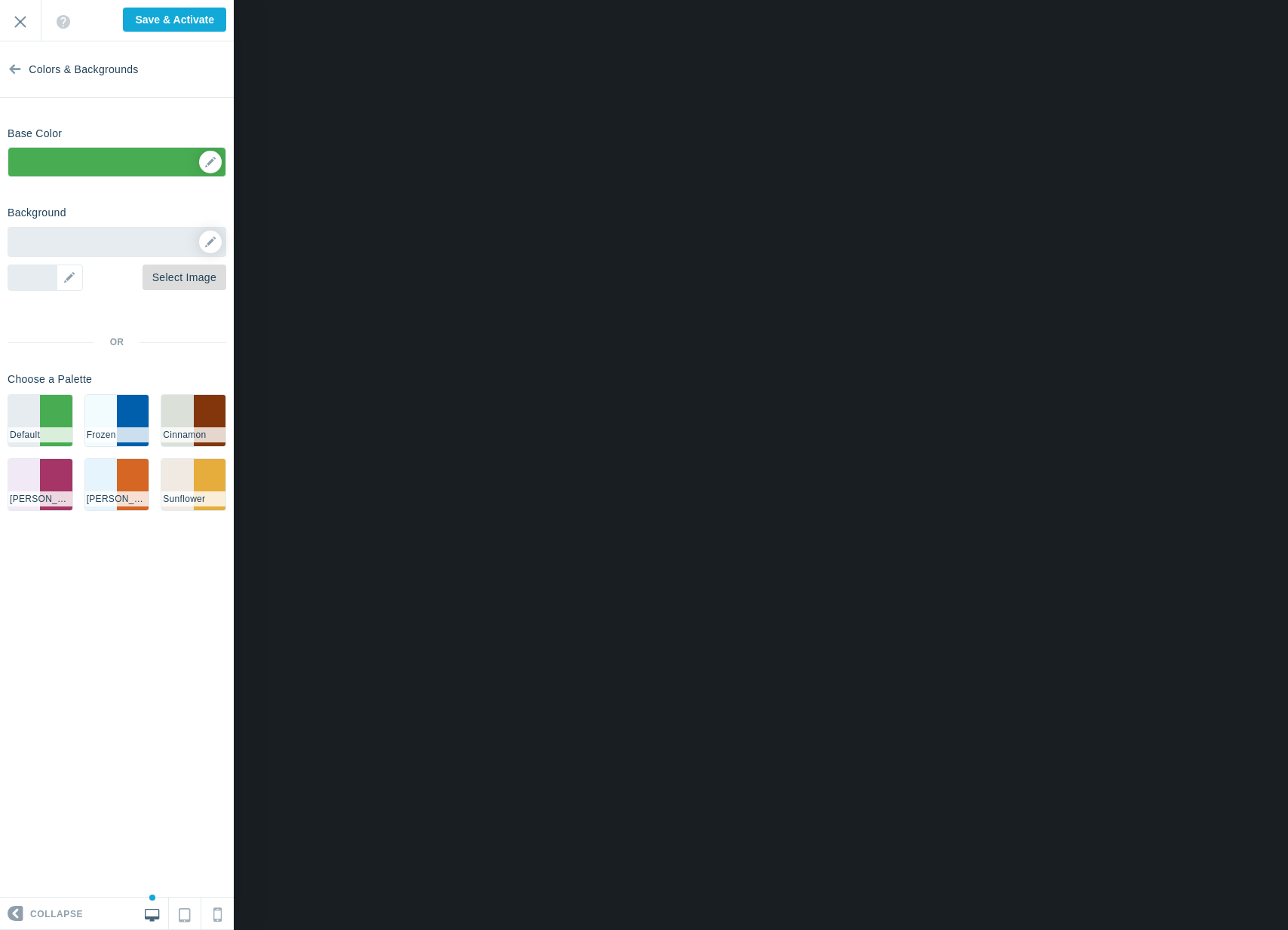
click at [180, 284] on link "Select Image" at bounding box center [184, 277] width 84 height 25
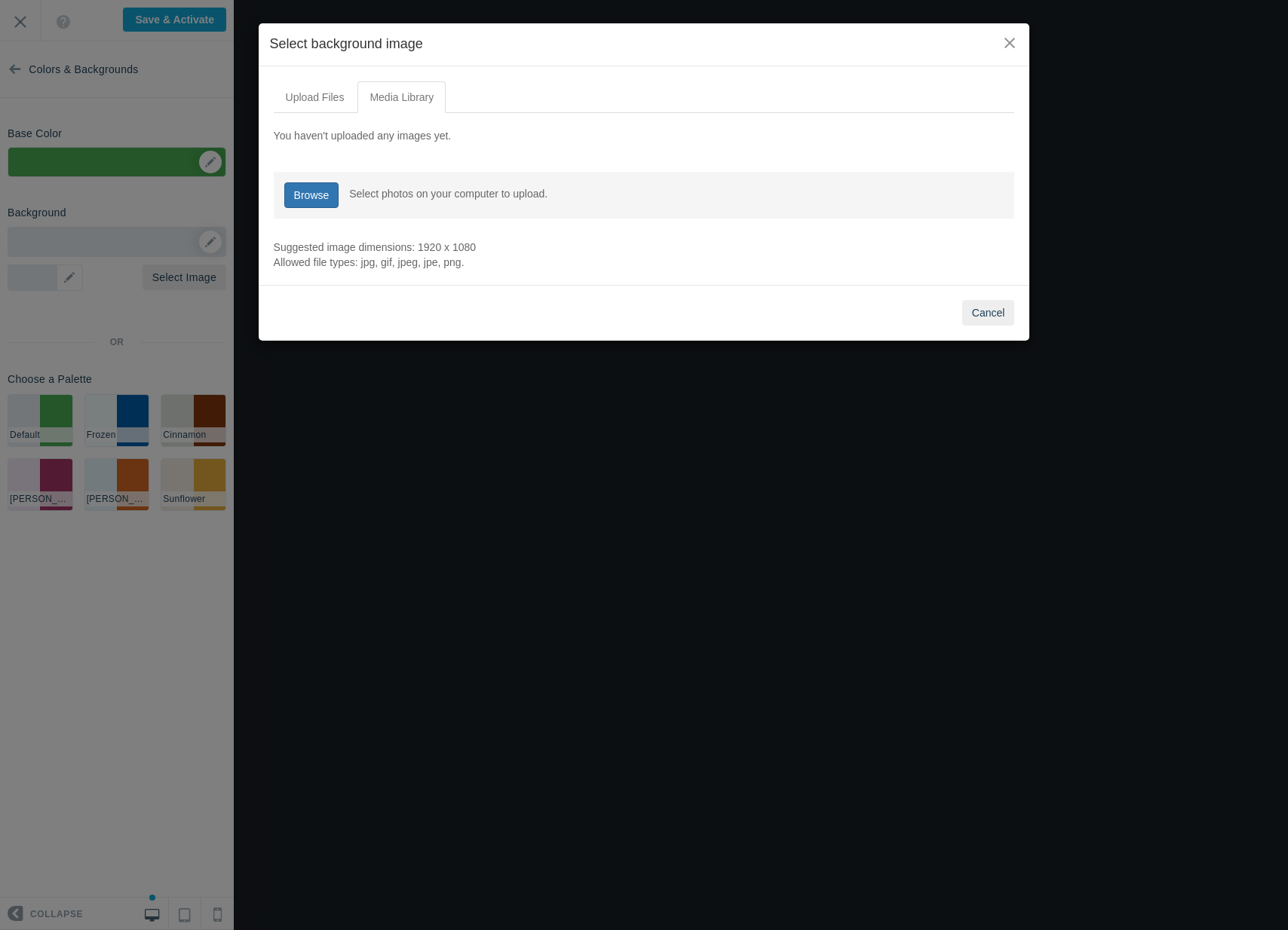
click at [313, 190] on link "Browse" at bounding box center [312, 195] width 55 height 25
type input "C:\fakepath\AdobeStock_298779829.jpeg"
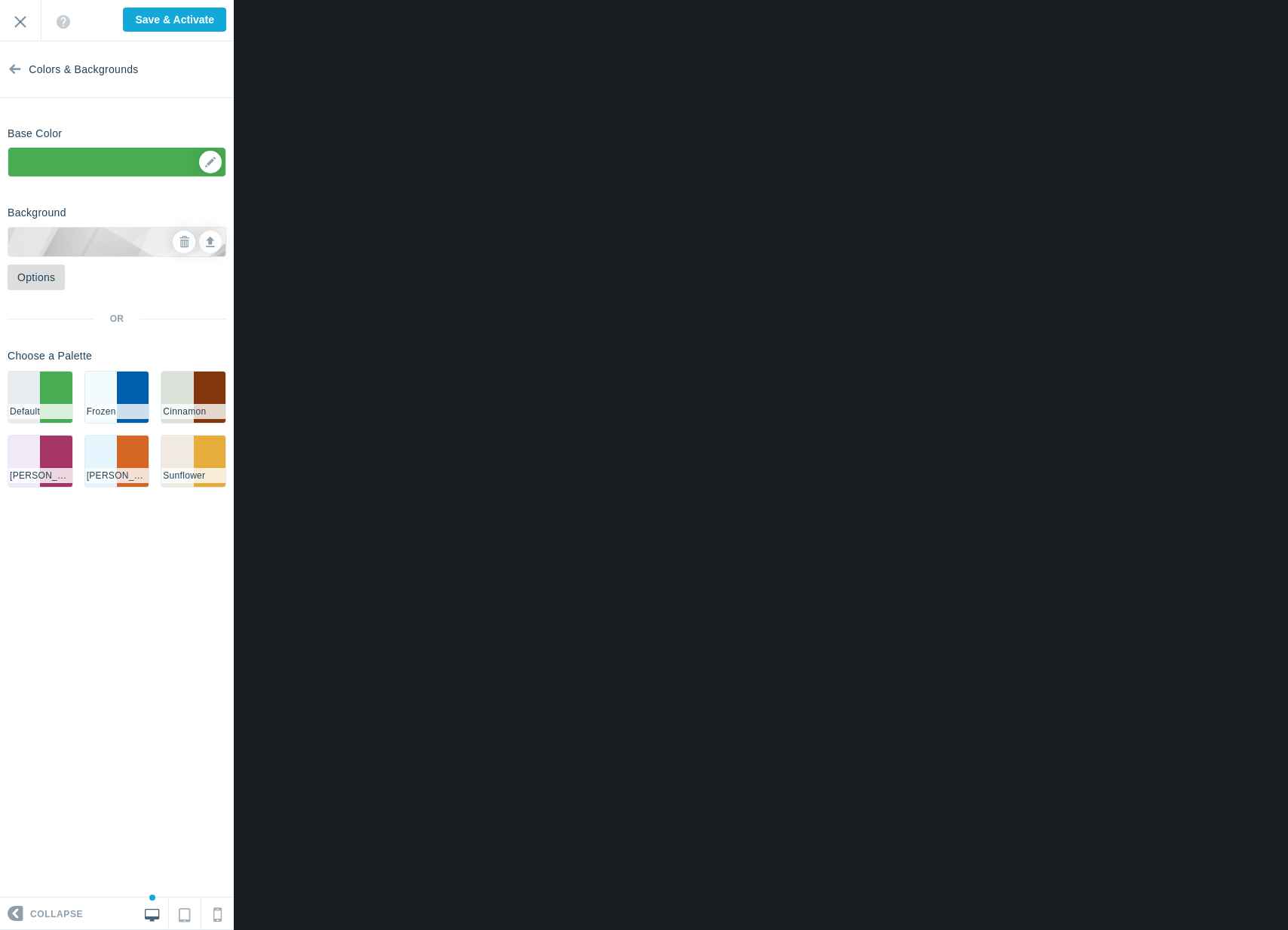
click at [13, 271] on link "Options" at bounding box center [35, 277] width 57 height 25
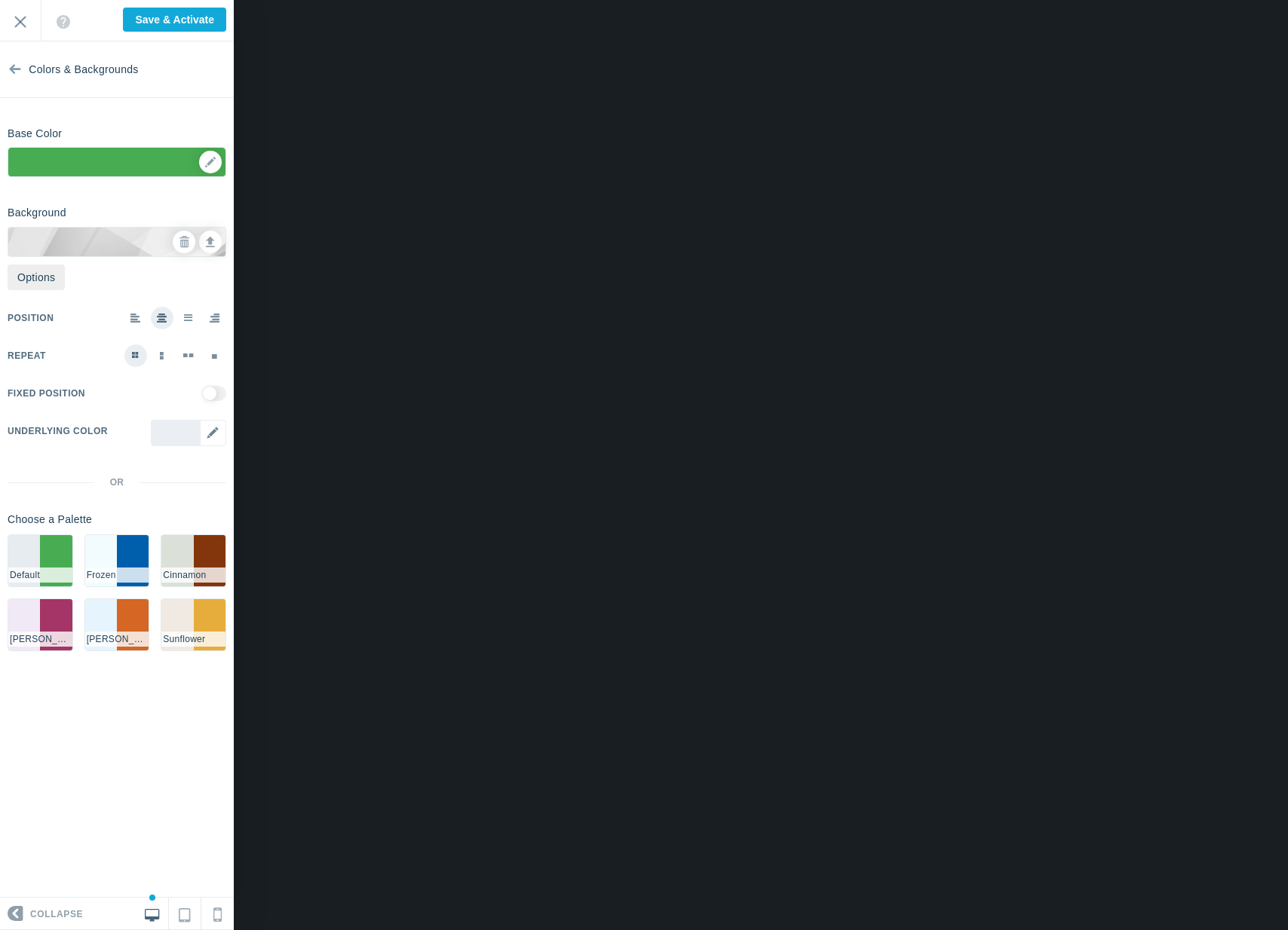
click at [204, 425] on div "▼" at bounding box center [188, 444] width 75 height 49
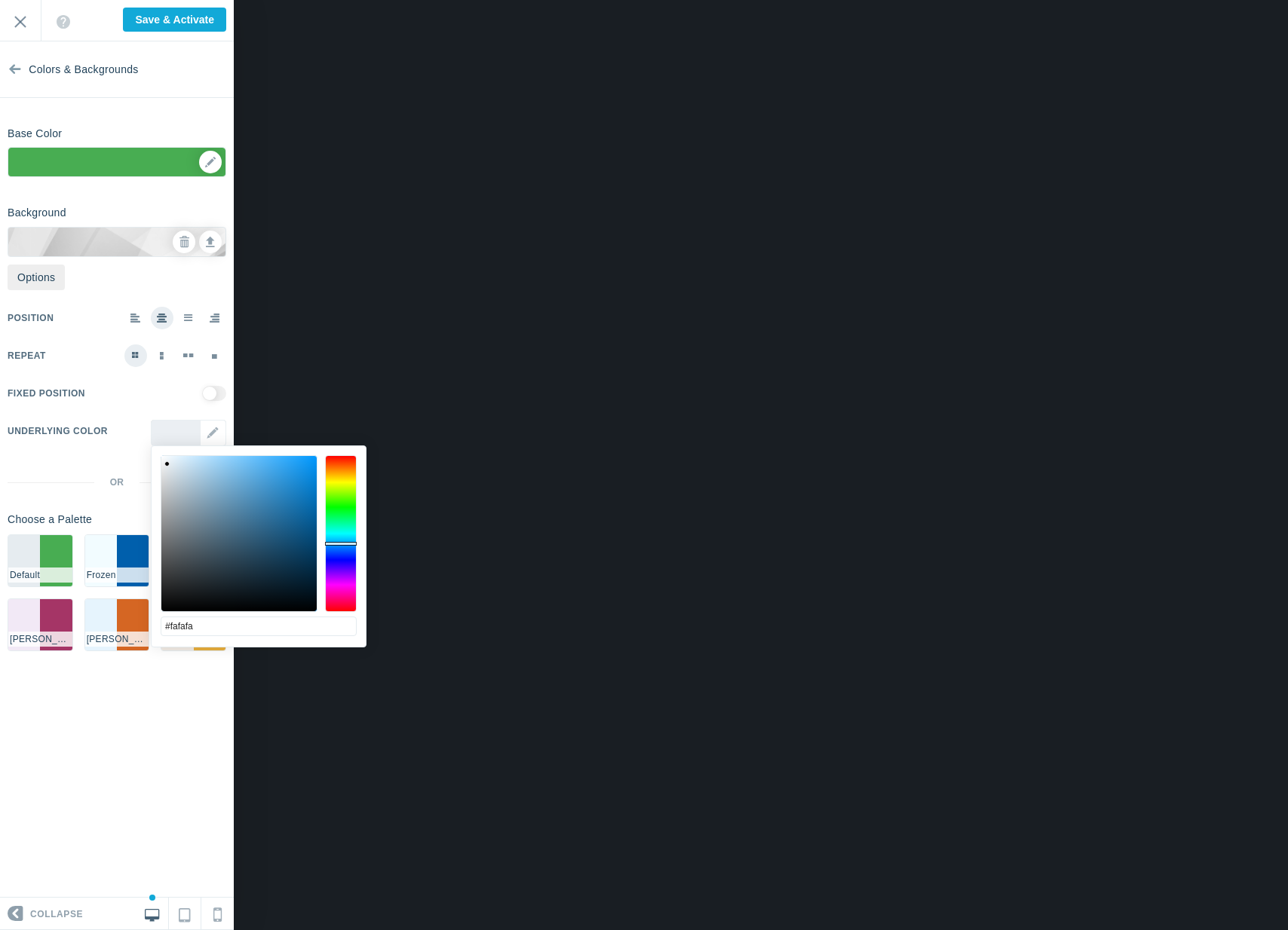
type input "#ffffff"
drag, startPoint x: 165, startPoint y: 463, endPoint x: 134, endPoint y: 420, distance: 53.0
click at [134, 0] on body "Loading... Loading... Collapse Identity Colors & Backgrounds Header Image Fonts…" at bounding box center [644, 0] width 1288 height 0
click at [217, 236] on link at bounding box center [210, 241] width 23 height 23
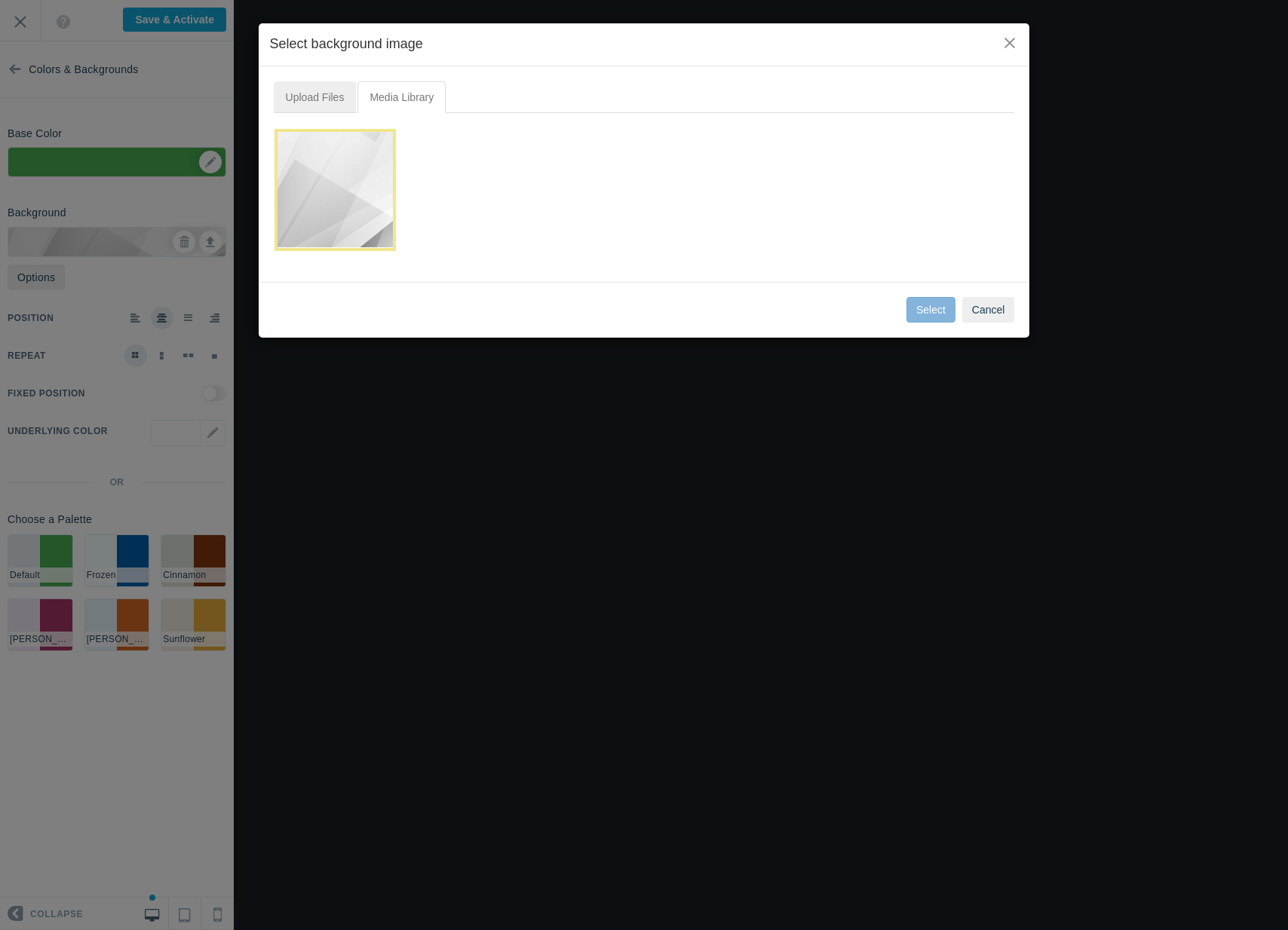
click at [331, 109] on link "Upload Files" at bounding box center [315, 97] width 83 height 32
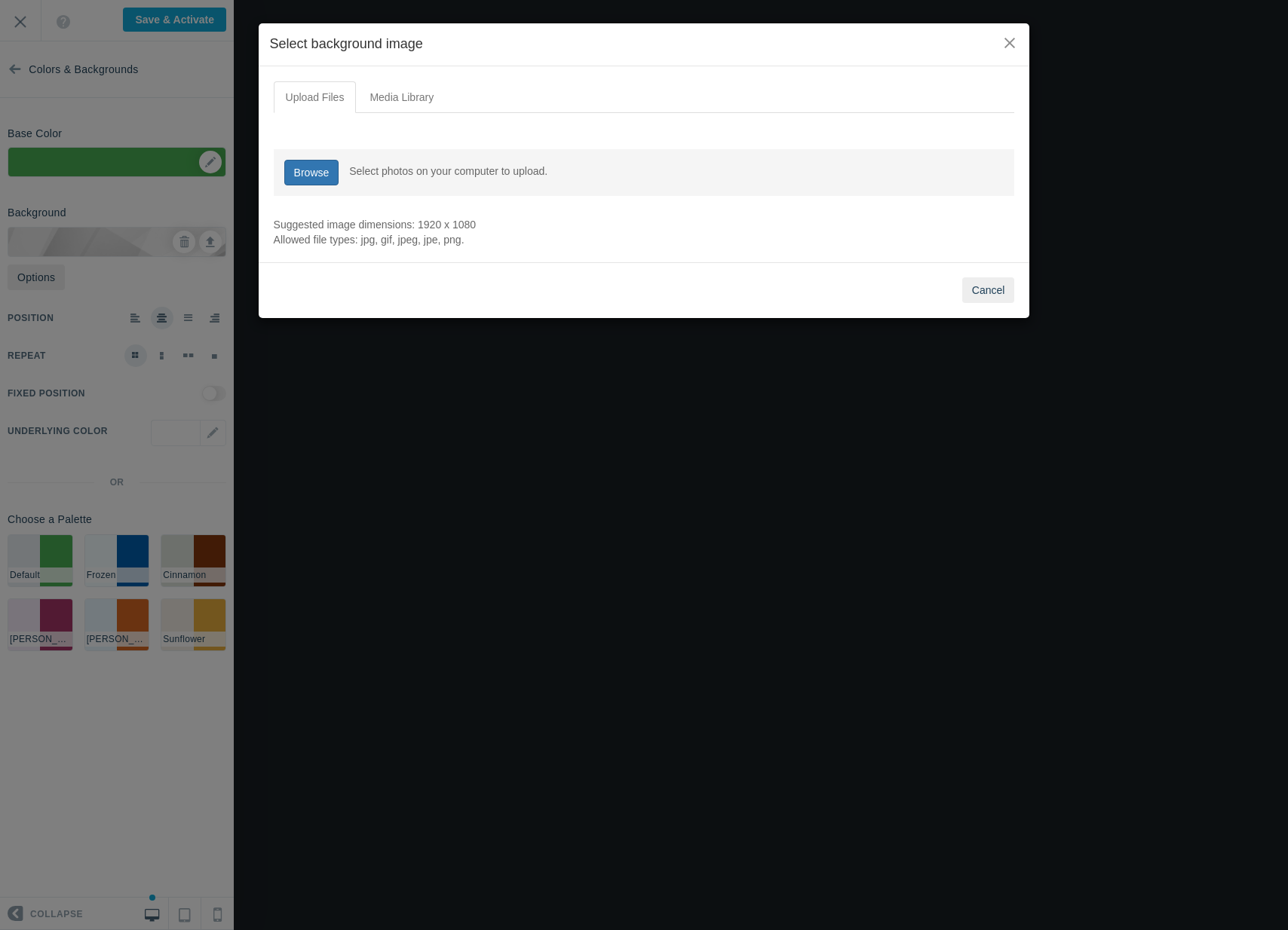
click at [334, 163] on link "Browse" at bounding box center [312, 172] width 55 height 25
type input "C:\fakepath\Free Steel Stamp.png"
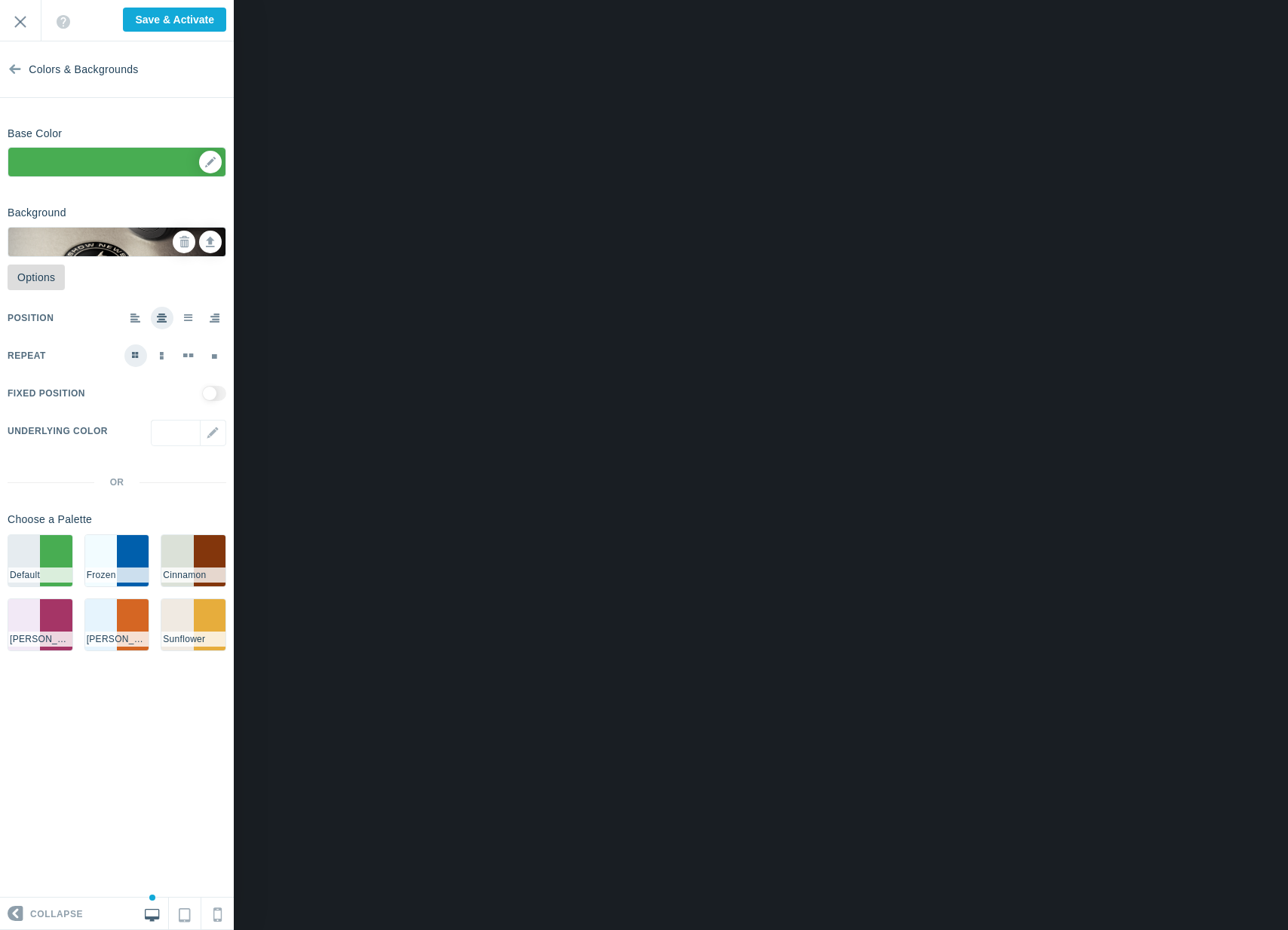
click at [46, 284] on link "Options" at bounding box center [35, 277] width 57 height 25
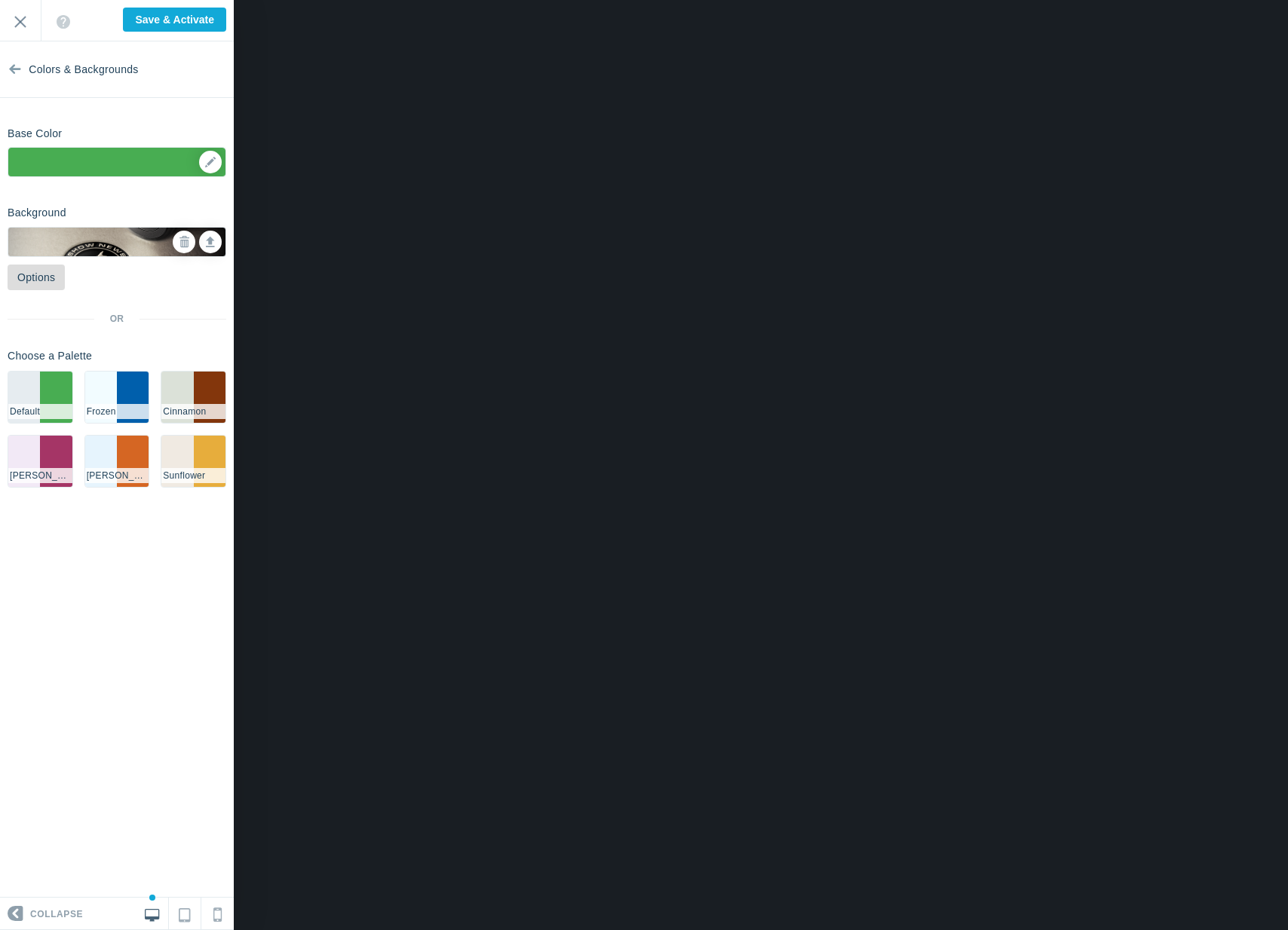
click at [55, 288] on link "Options" at bounding box center [35, 277] width 57 height 25
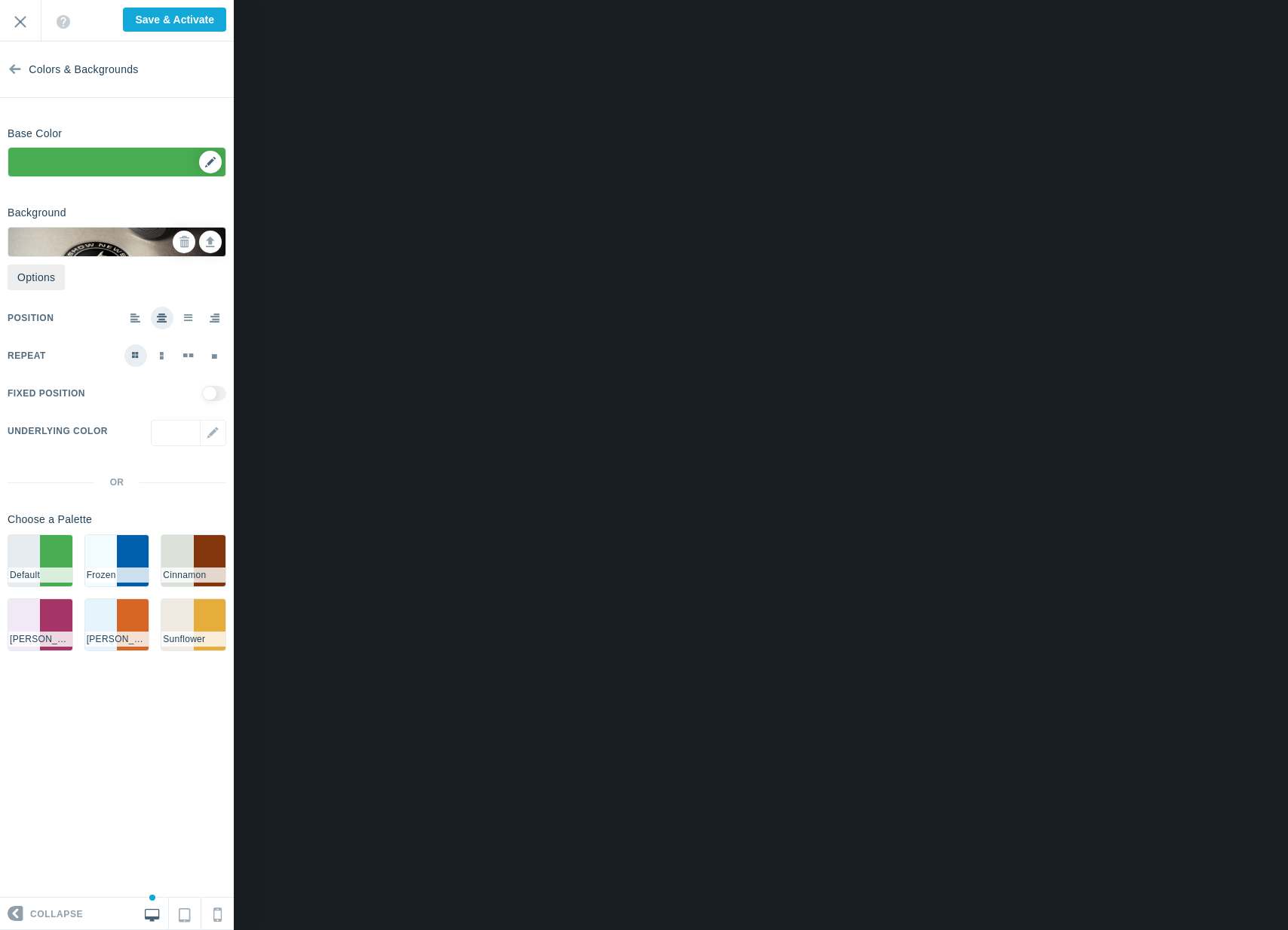
click at [207, 163] on div "▼" at bounding box center [117, 167] width 217 height 38
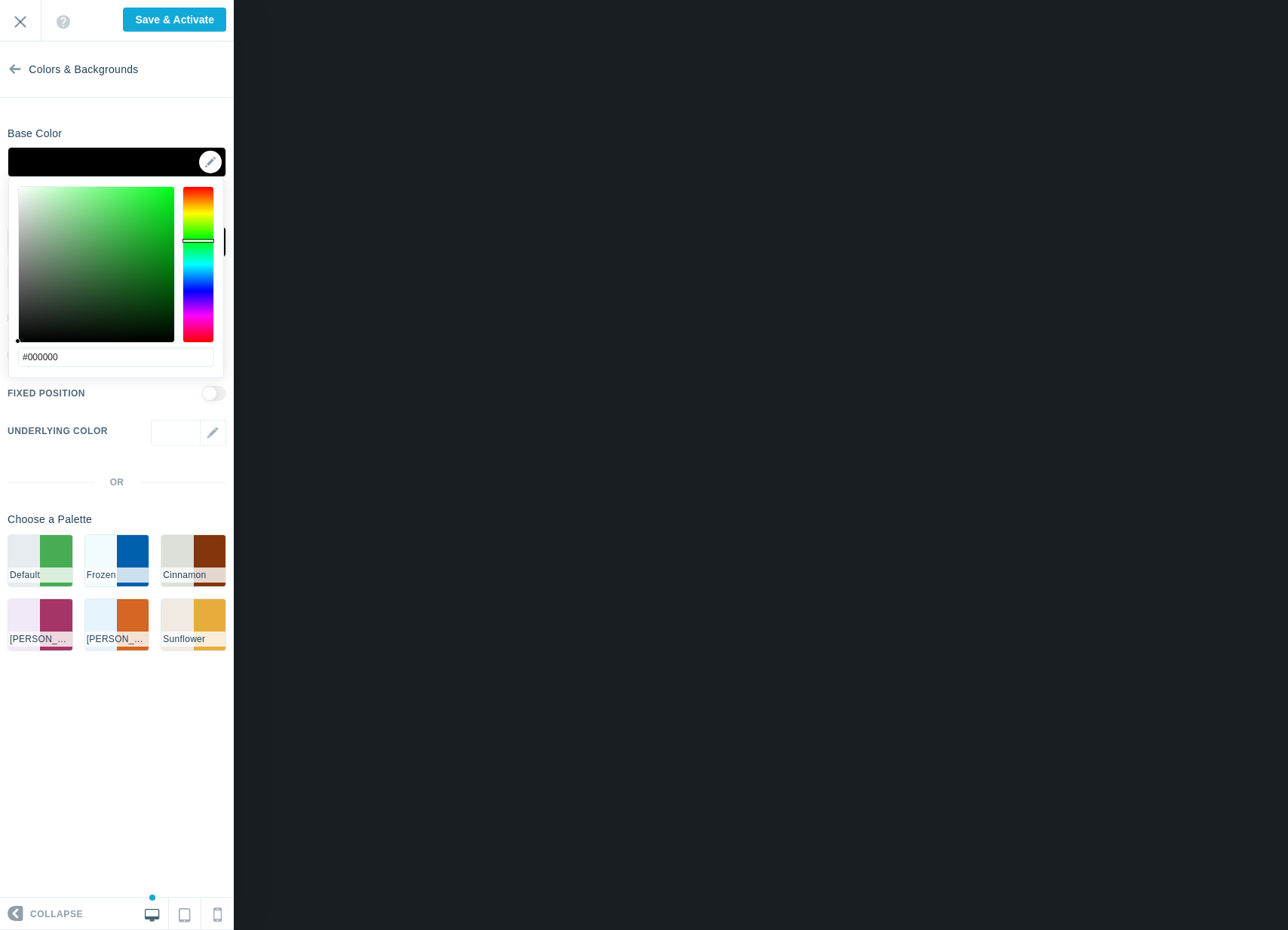
drag, startPoint x: 30, startPoint y: 276, endPoint x: -6, endPoint y: 381, distance: 111.0
click at [0, 0] on html "Loading... Loading... Collapse Identity Colors & Backgrounds Header Image Fonts…" at bounding box center [644, 0] width 1288 height 0
drag, startPoint x: 51, startPoint y: 303, endPoint x: 206, endPoint y: 171, distance: 203.6
click at [206, 0] on body "Loading... Loading... Collapse Identity Colors & Backgrounds Header Image Fonts…" at bounding box center [644, 0] width 1288 height 0
type input "#000000"
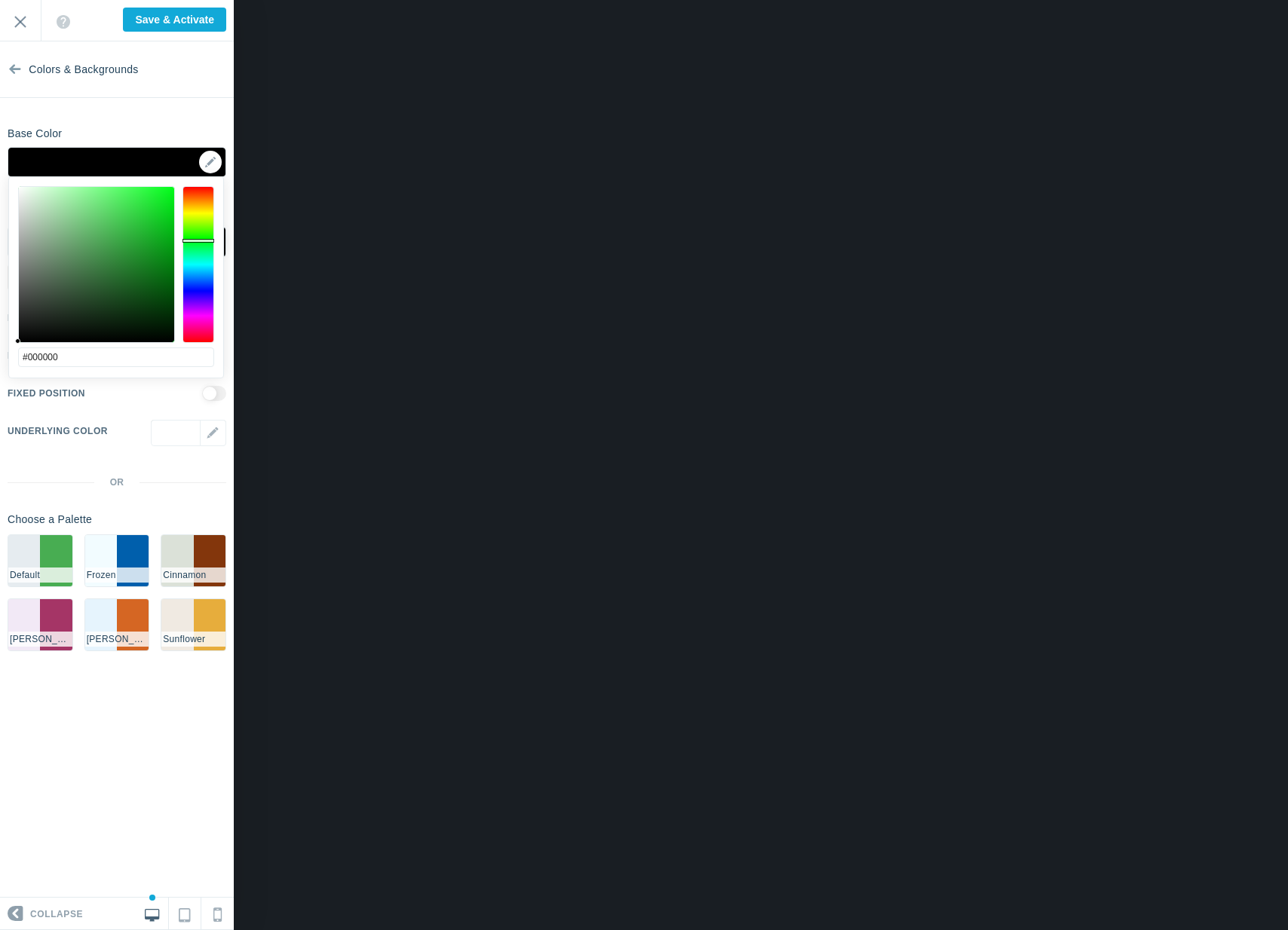
drag, startPoint x: 144, startPoint y: 199, endPoint x: -6, endPoint y: 416, distance: 263.8
click at [0, 0] on html "Loading... Loading... Collapse Identity Colors & Backgrounds Header Image Fonts…" at bounding box center [644, 0] width 1288 height 0
click at [39, 83] on span "Colors & Backgrounds" at bounding box center [83, 70] width 109 height 57
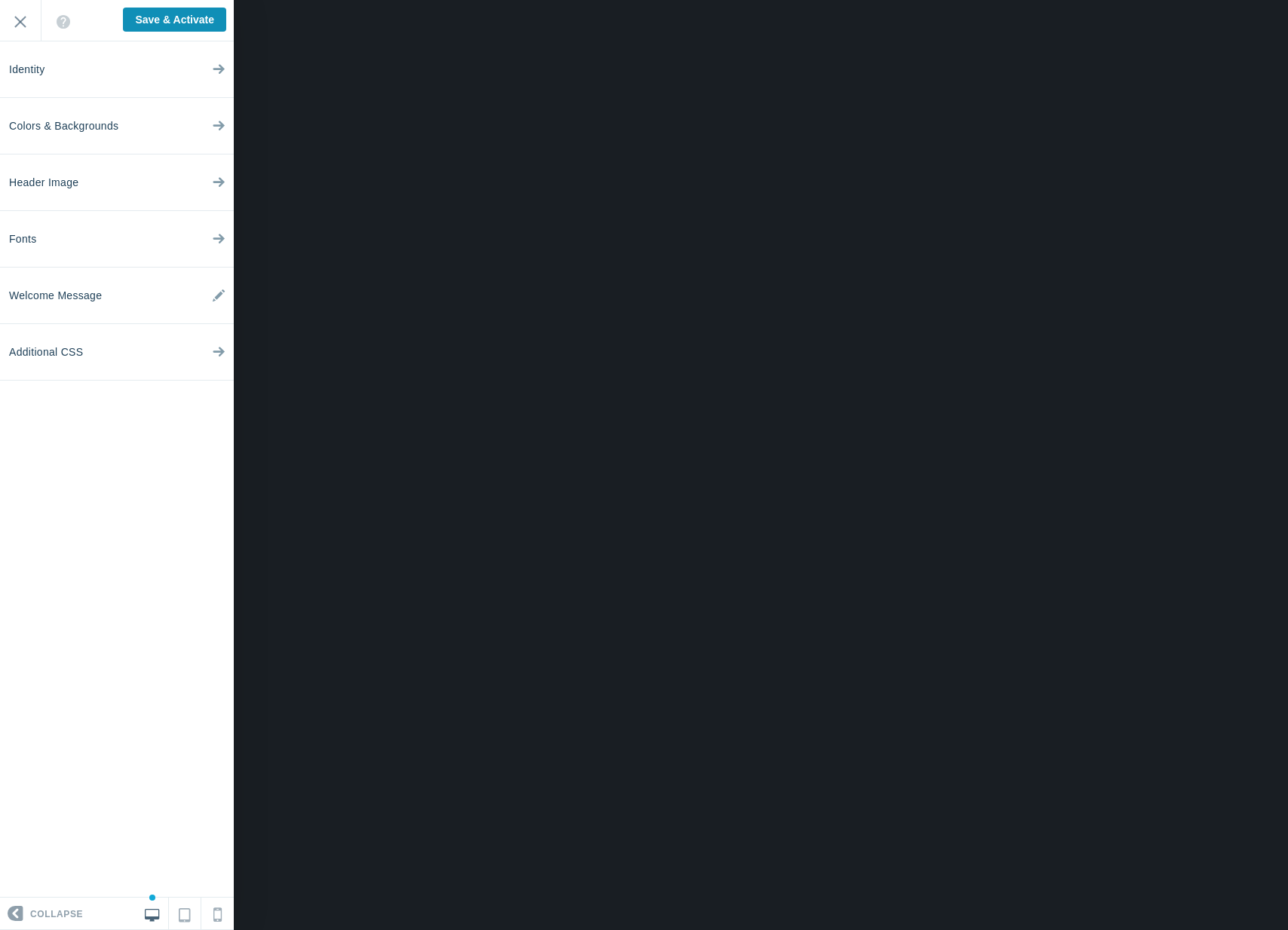
click at [178, 25] on input "Save & Activate" at bounding box center [174, 19] width 103 height 24
type input "Saving..."
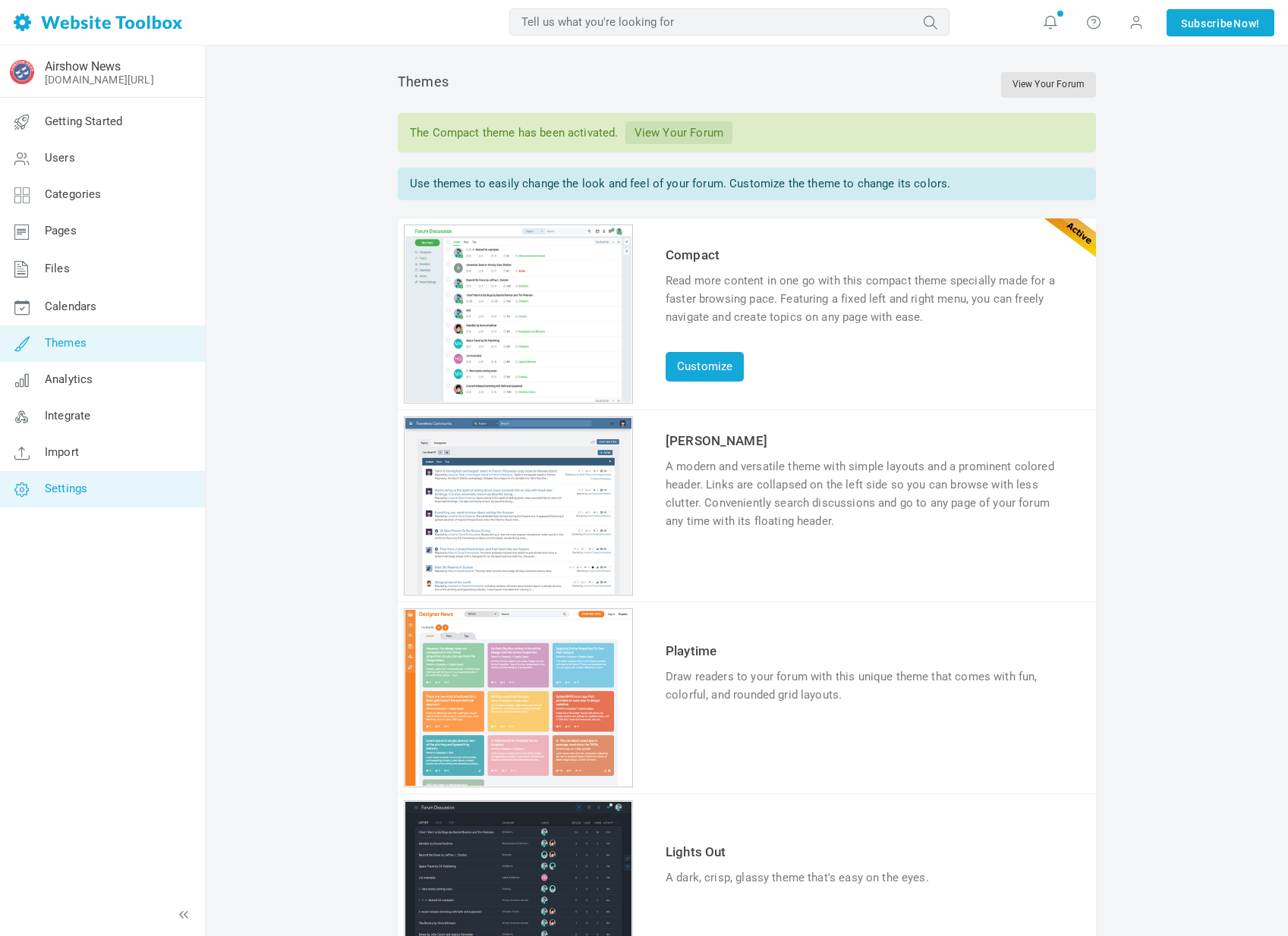
click at [86, 490] on span "Settings" at bounding box center [65, 488] width 43 height 14
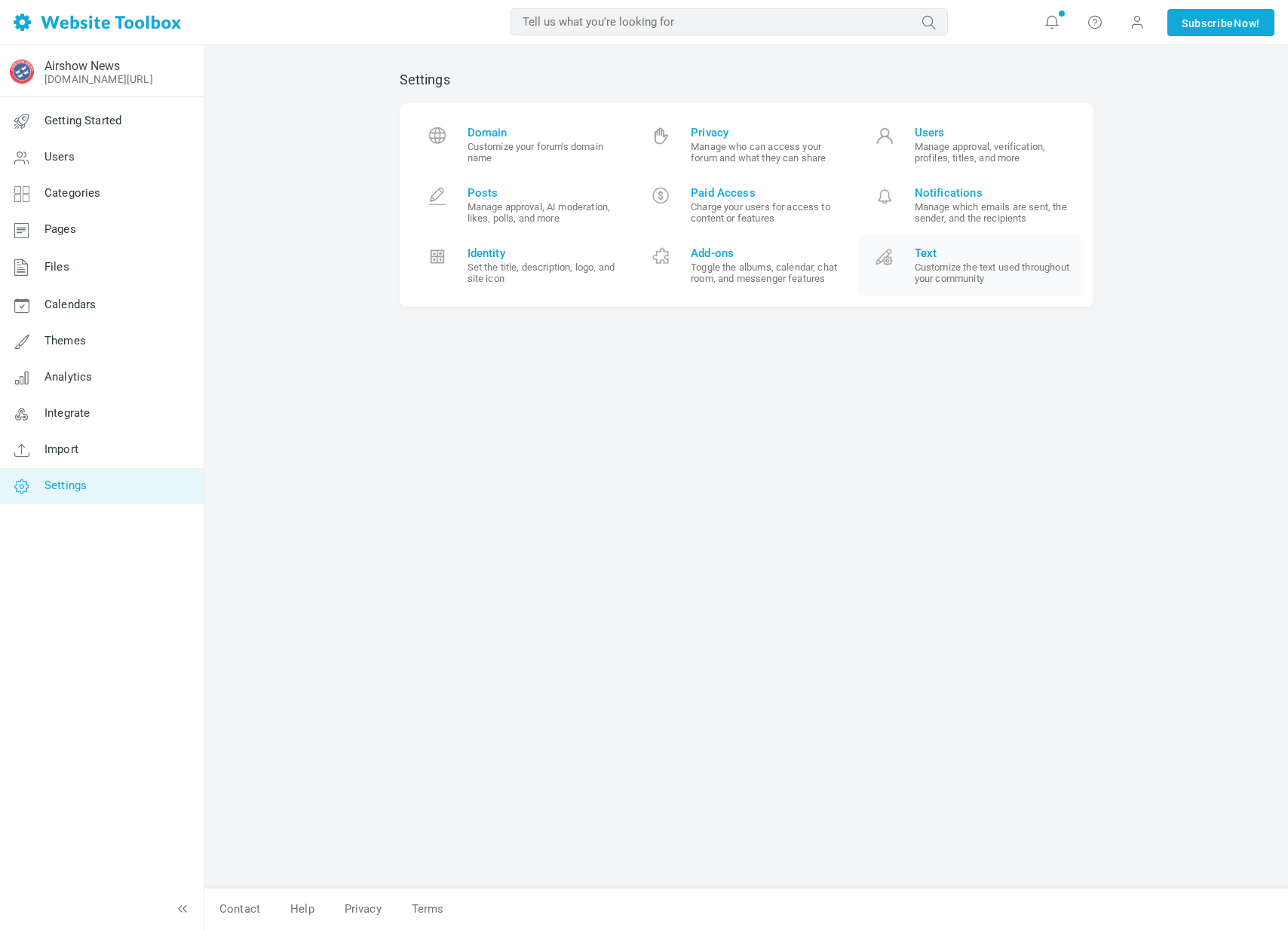
click at [1009, 279] on small "Customize the text used throughout your community" at bounding box center [993, 273] width 156 height 23
click at [565, 272] on small "Set the title, description, logo, and site icon" at bounding box center [546, 273] width 156 height 23
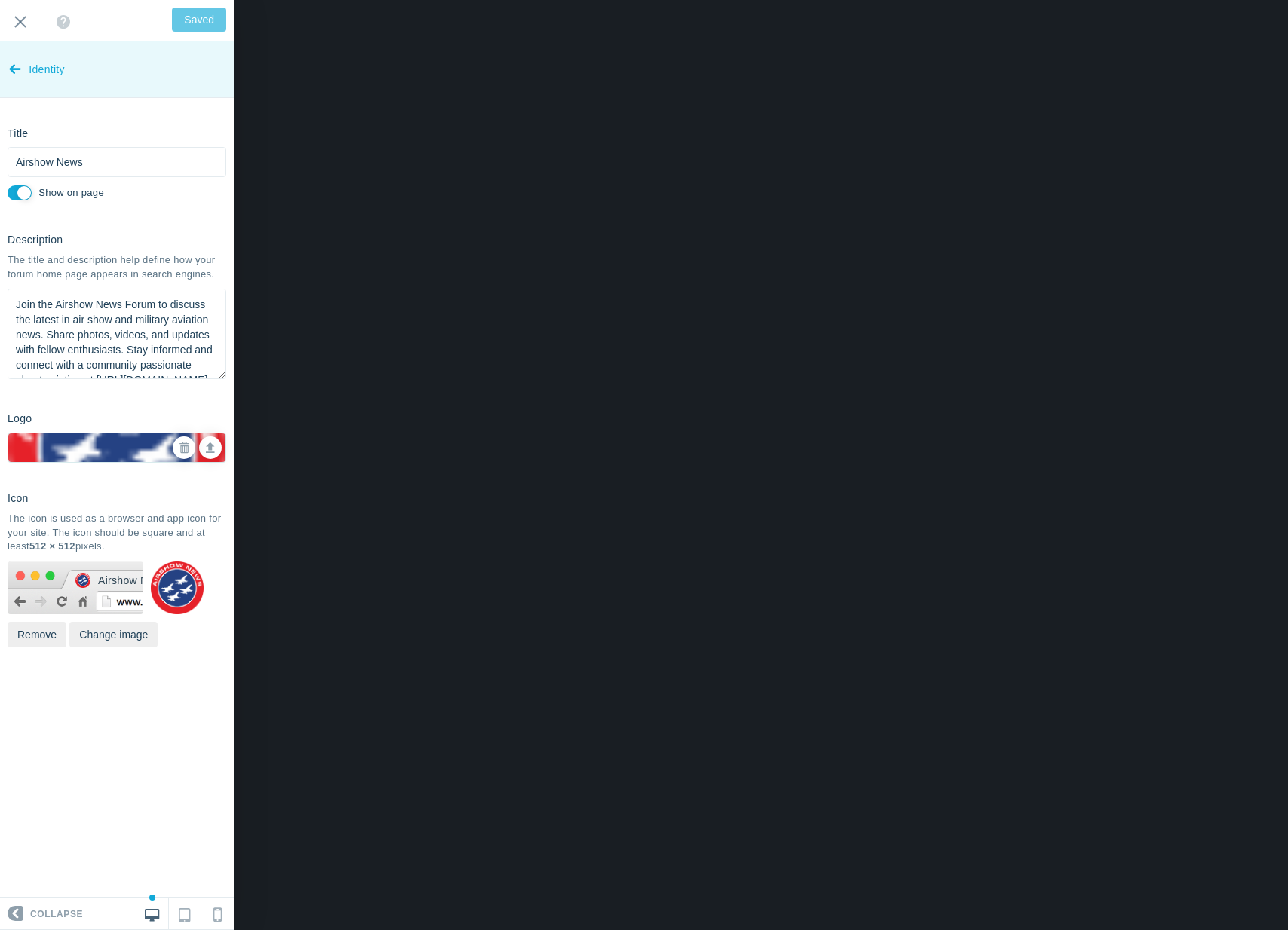
click at [59, 69] on span "Identity" at bounding box center [47, 70] width 36 height 57
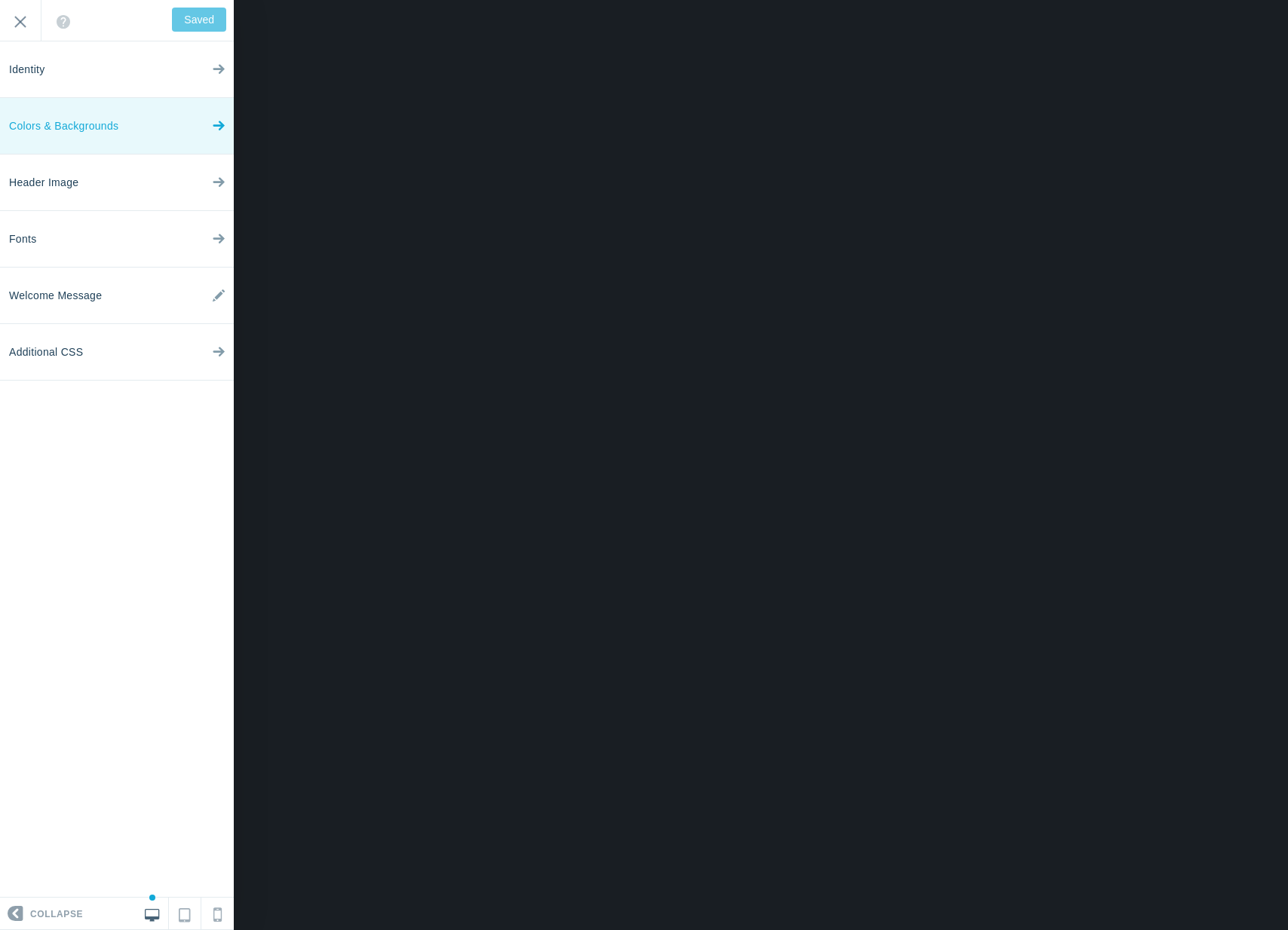
click at [112, 135] on span "Colors & Backgrounds" at bounding box center [63, 126] width 109 height 57
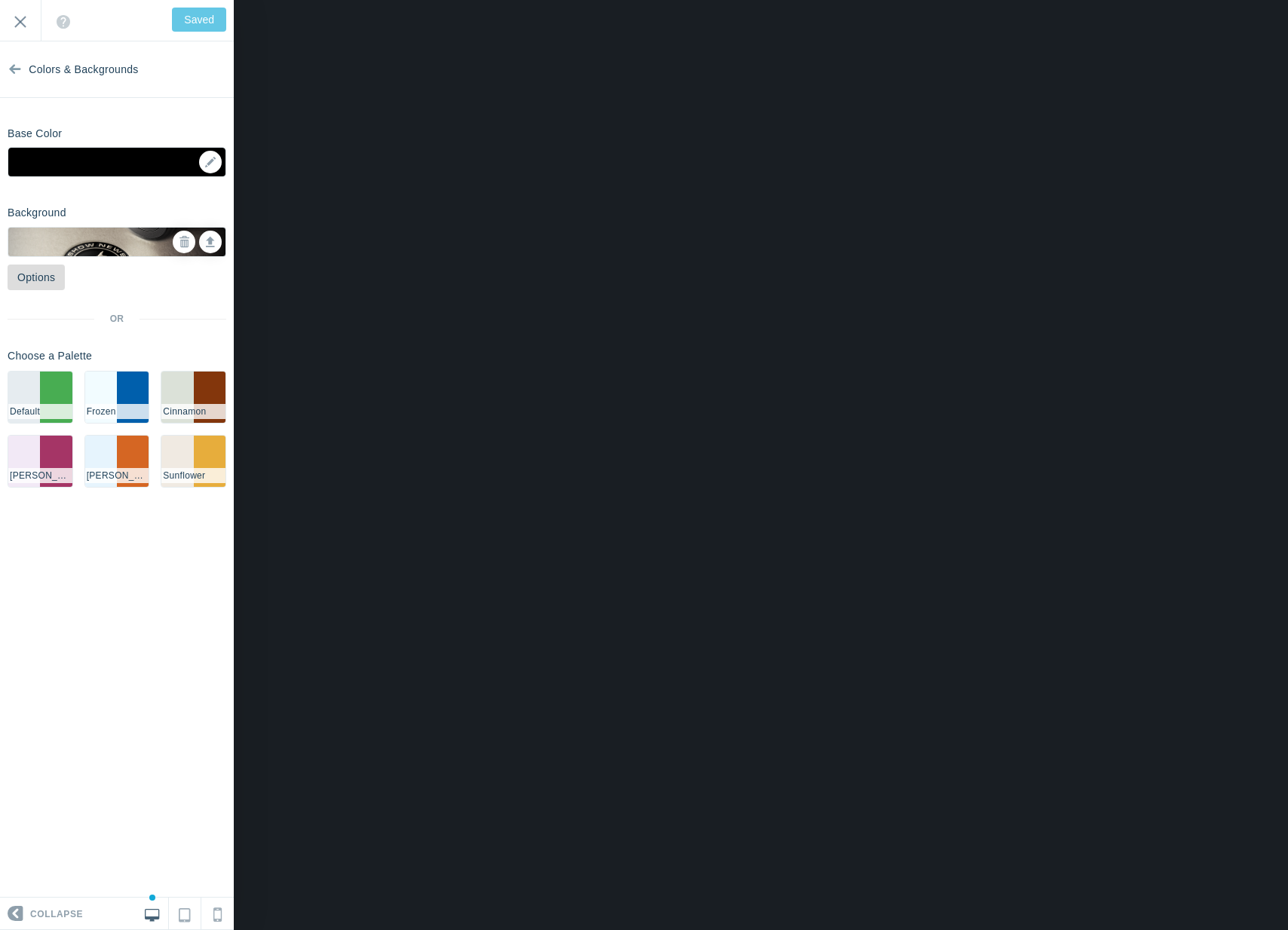
click at [47, 276] on link "Options" at bounding box center [35, 277] width 57 height 25
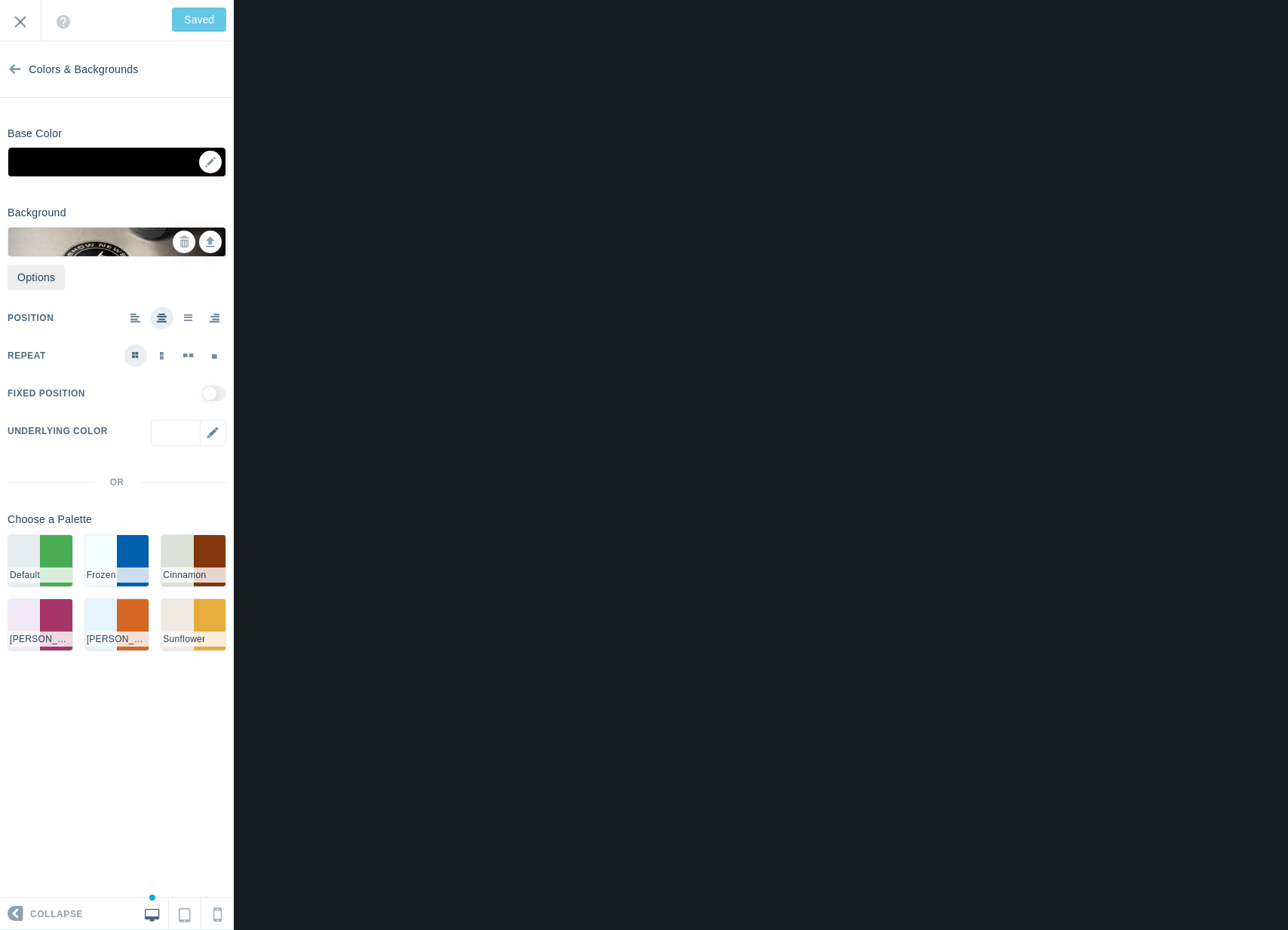
click at [210, 428] on div "▼" at bounding box center [188, 444] width 75 height 49
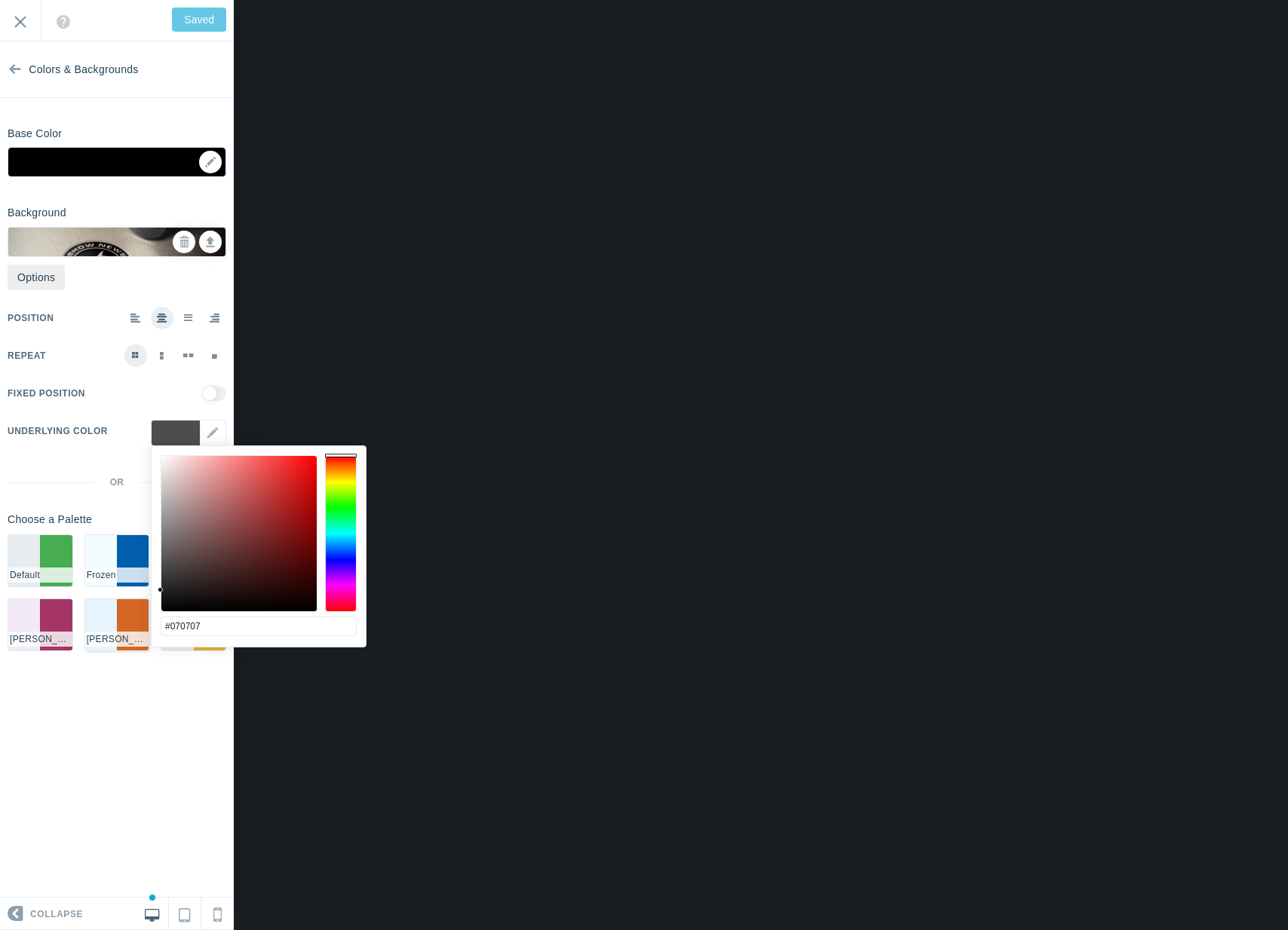
type input "#000000"
drag, startPoint x: 197, startPoint y: 467, endPoint x: 85, endPoint y: 660, distance: 223.1
click at [85, 0] on body "Loading... Loading... Collapse Identity Colors & Backgrounds Header Image Fonts…" at bounding box center [644, 0] width 1288 height 0
type input "Save"
drag, startPoint x: 176, startPoint y: 592, endPoint x: 137, endPoint y: 407, distance: 189.1
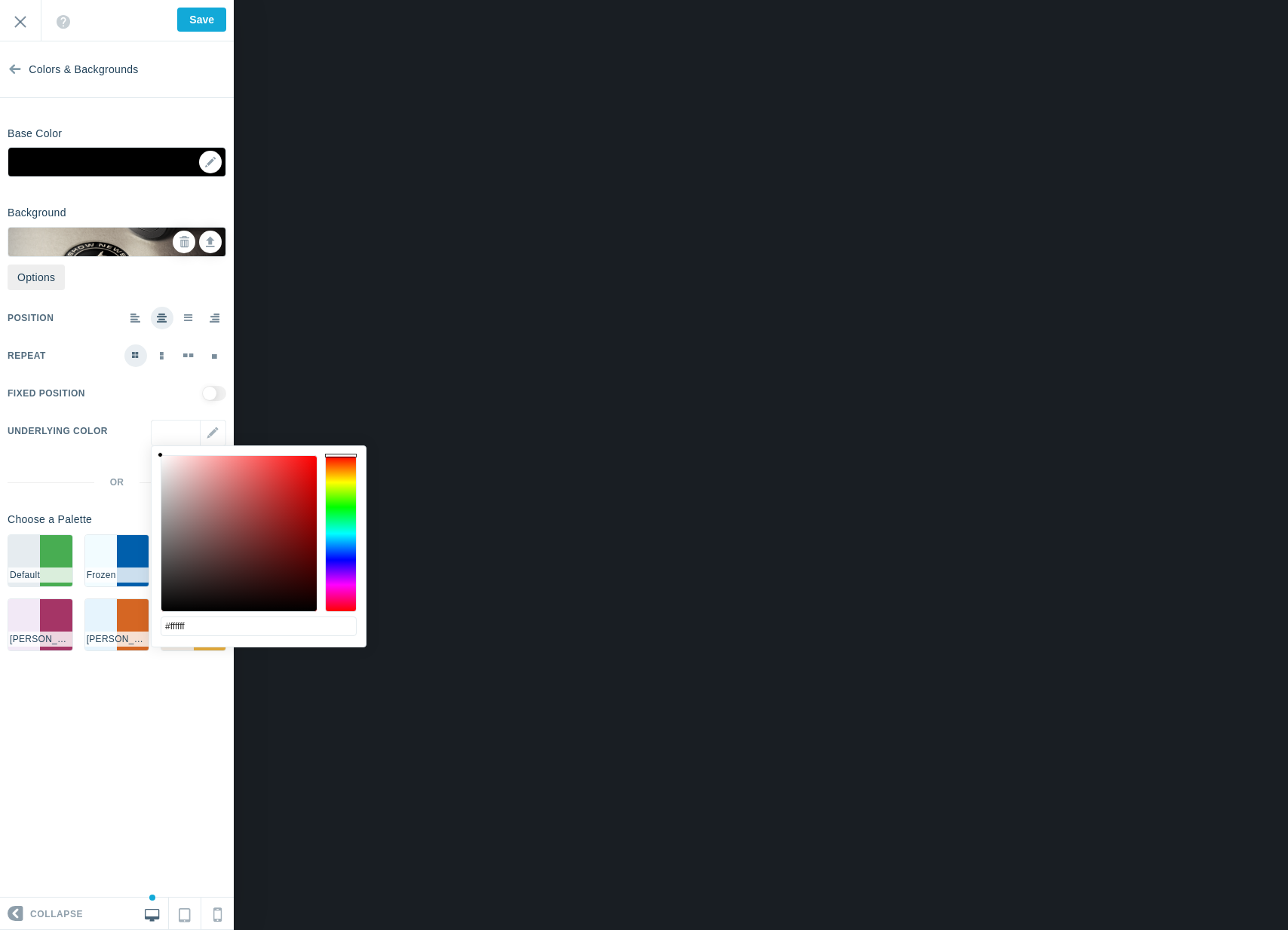
click at [138, 0] on body "Loading... Loading... Collapse Identity Colors & Backgrounds Header Image Fonts…" at bounding box center [644, 0] width 1288 height 0
click at [172, 463] on div at bounding box center [239, 534] width 155 height 155
drag, startPoint x: 169, startPoint y: 462, endPoint x: 144, endPoint y: 491, distance: 38.3
click at [144, 0] on body "Loading... Loading... Collapse Identity Colors & Backgrounds Header Image Fonts…" at bounding box center [644, 0] width 1288 height 0
drag, startPoint x: 163, startPoint y: 487, endPoint x: 140, endPoint y: 386, distance: 103.6
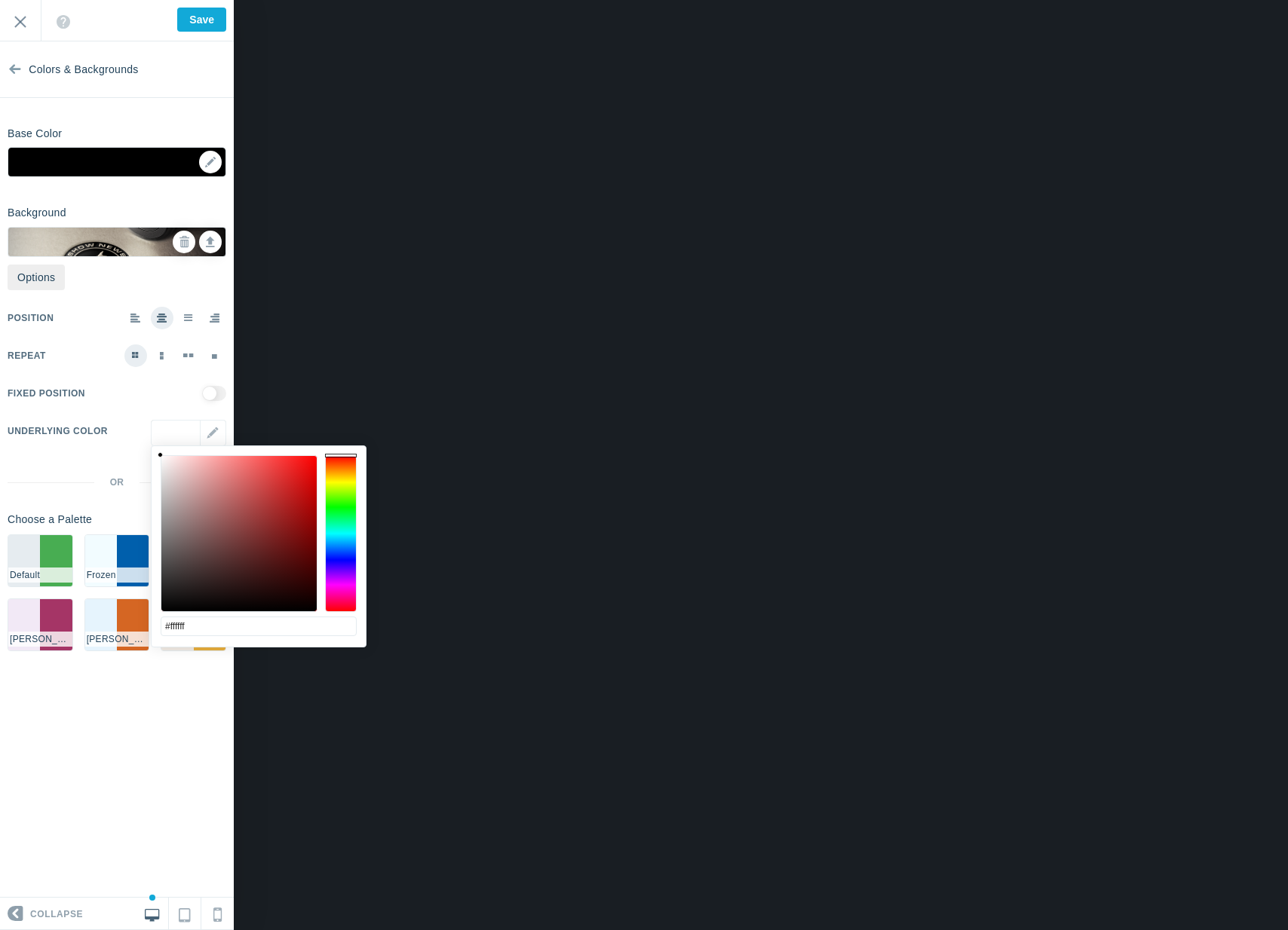
click at [140, 0] on body "Loading... Loading... Collapse Identity Colors & Backgrounds Header Image Fonts…" at bounding box center [644, 0] width 1288 height 0
drag, startPoint x: 162, startPoint y: 462, endPoint x: 141, endPoint y: 646, distance: 185.2
click at [141, 0] on body "Loading... Loading... Collapse Identity Colors & Backgrounds Header Image Fonts…" at bounding box center [644, 0] width 1288 height 0
drag, startPoint x: 165, startPoint y: 591, endPoint x: 146, endPoint y: 532, distance: 62.0
click at [146, 0] on body "Loading... Loading... Collapse Identity Colors & Backgrounds Header Image Fonts…" at bounding box center [644, 0] width 1288 height 0
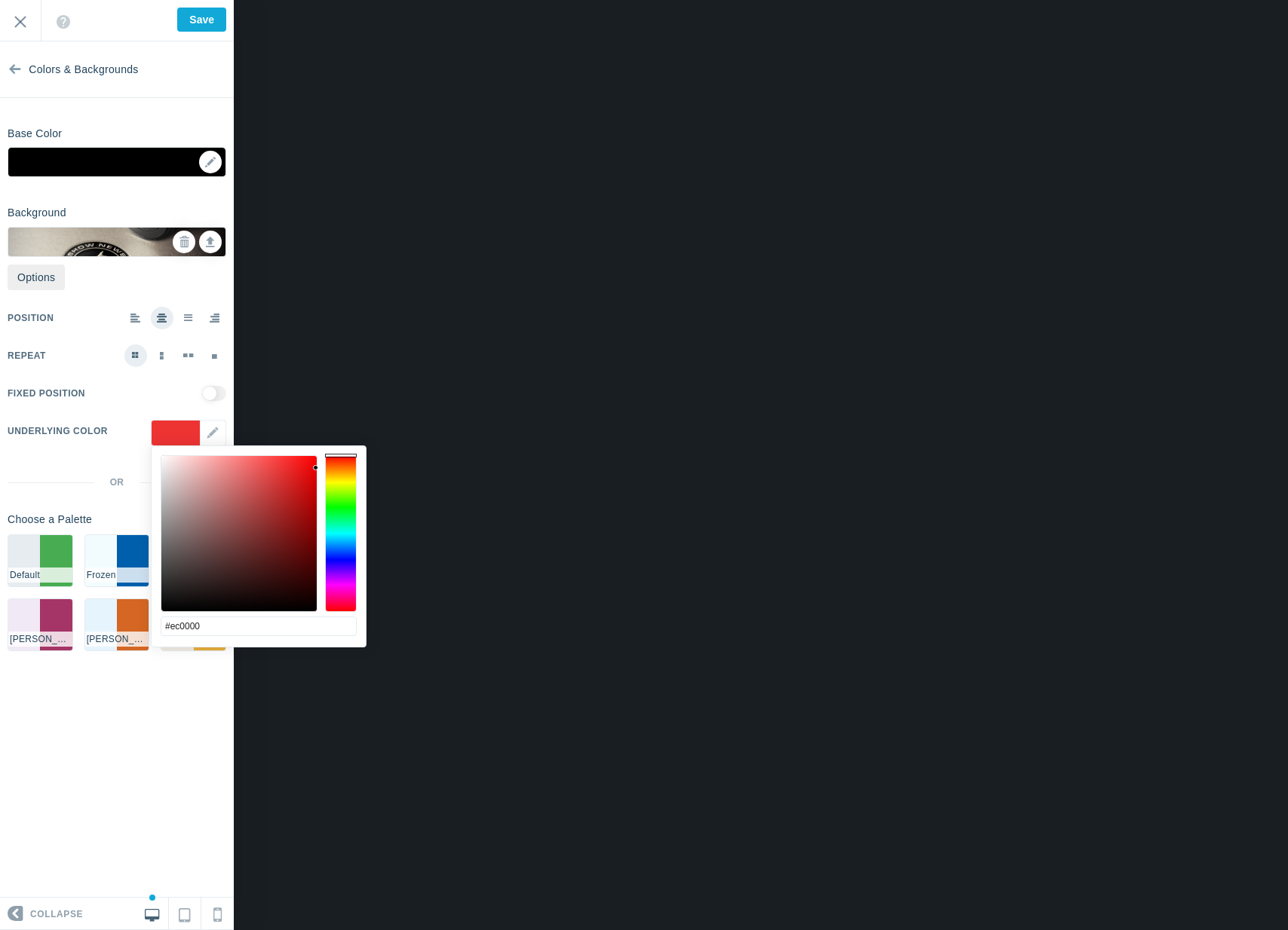
drag, startPoint x: 163, startPoint y: 535, endPoint x: 345, endPoint y: 467, distance: 194.3
click at [345, 467] on div at bounding box center [258, 534] width 196 height 157
drag, startPoint x: 306, startPoint y: 483, endPoint x: 313, endPoint y: 642, distance: 159.2
click at [313, 642] on div "#000000 cancel choose" at bounding box center [258, 656] width 214 height 419
drag, startPoint x: 268, startPoint y: 626, endPoint x: 163, endPoint y: 623, distance: 105.0
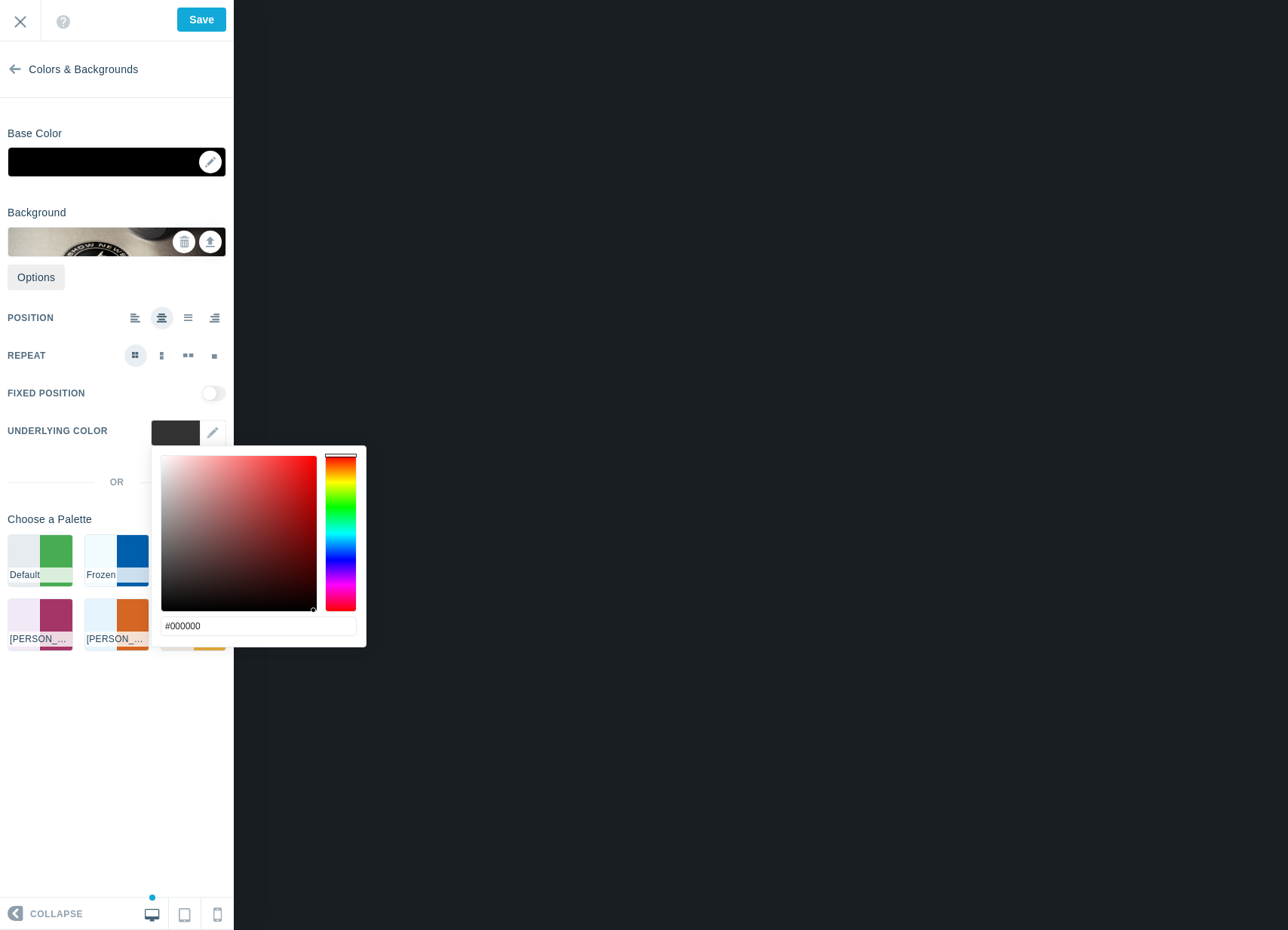
click at [156, 627] on div "#000000 cancel choose" at bounding box center [258, 656] width 214 height 419
drag, startPoint x: 281, startPoint y: 609, endPoint x: 117, endPoint y: 614, distance: 164.1
click at [117, 0] on body "Loading... Loading... Collapse Identity Colors & Backgrounds Header Image Fonts…" at bounding box center [644, 0] width 1288 height 0
drag, startPoint x: 181, startPoint y: 591, endPoint x: 138, endPoint y: 541, distance: 65.9
click at [138, 0] on body "Loading... Loading... Collapse Identity Colors & Backgrounds Header Image Fonts…" at bounding box center [644, 0] width 1288 height 0
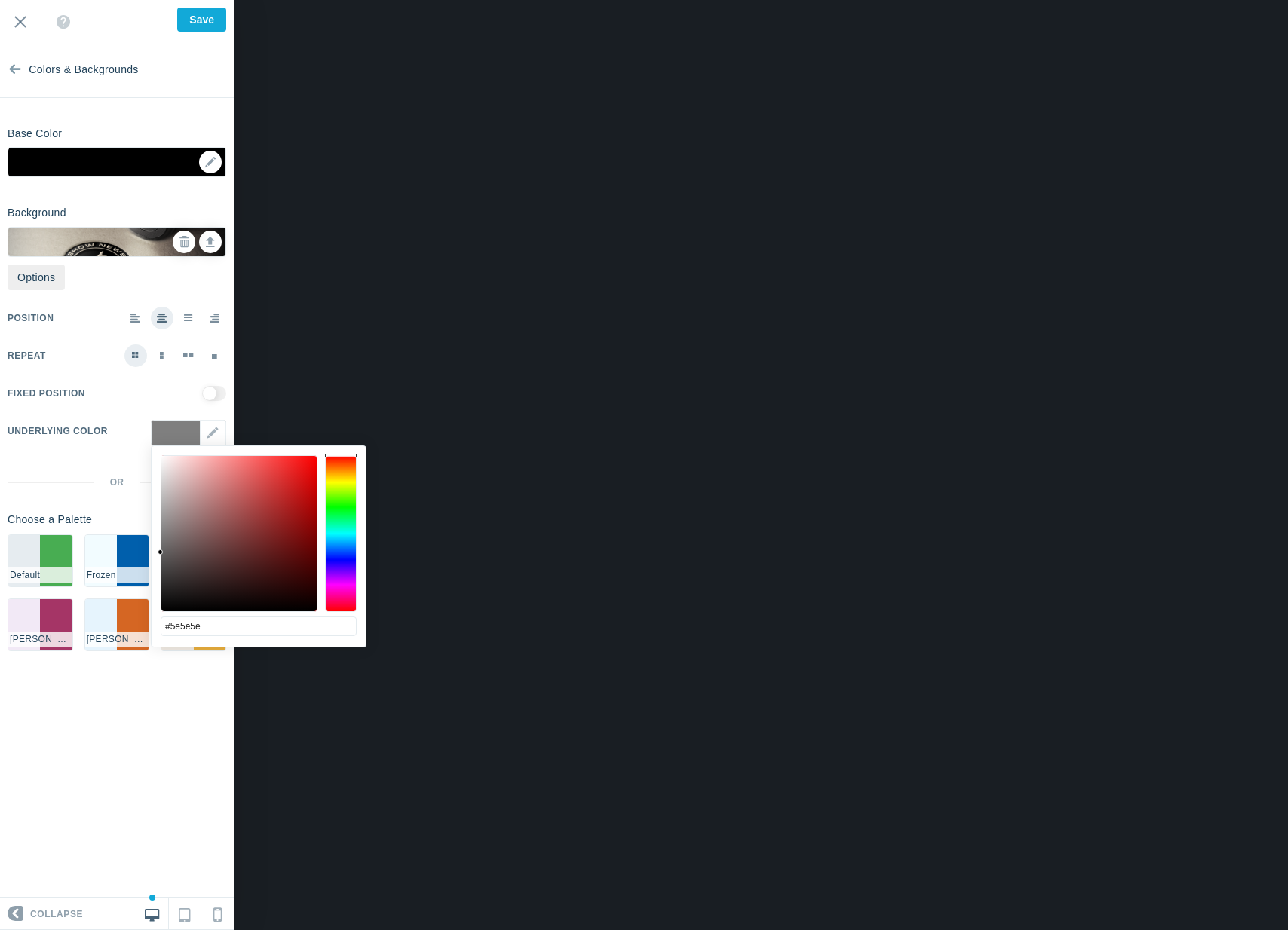
drag, startPoint x: 165, startPoint y: 541, endPoint x: 155, endPoint y: 553, distance: 15.6
click at [155, 553] on div "#5e5e5e cancel choose" at bounding box center [258, 656] width 214 height 419
type input "#777777"
drag, startPoint x: 160, startPoint y: 552, endPoint x: 157, endPoint y: 538, distance: 14.3
click at [157, 538] on div at bounding box center [160, 538] width 5 height 5
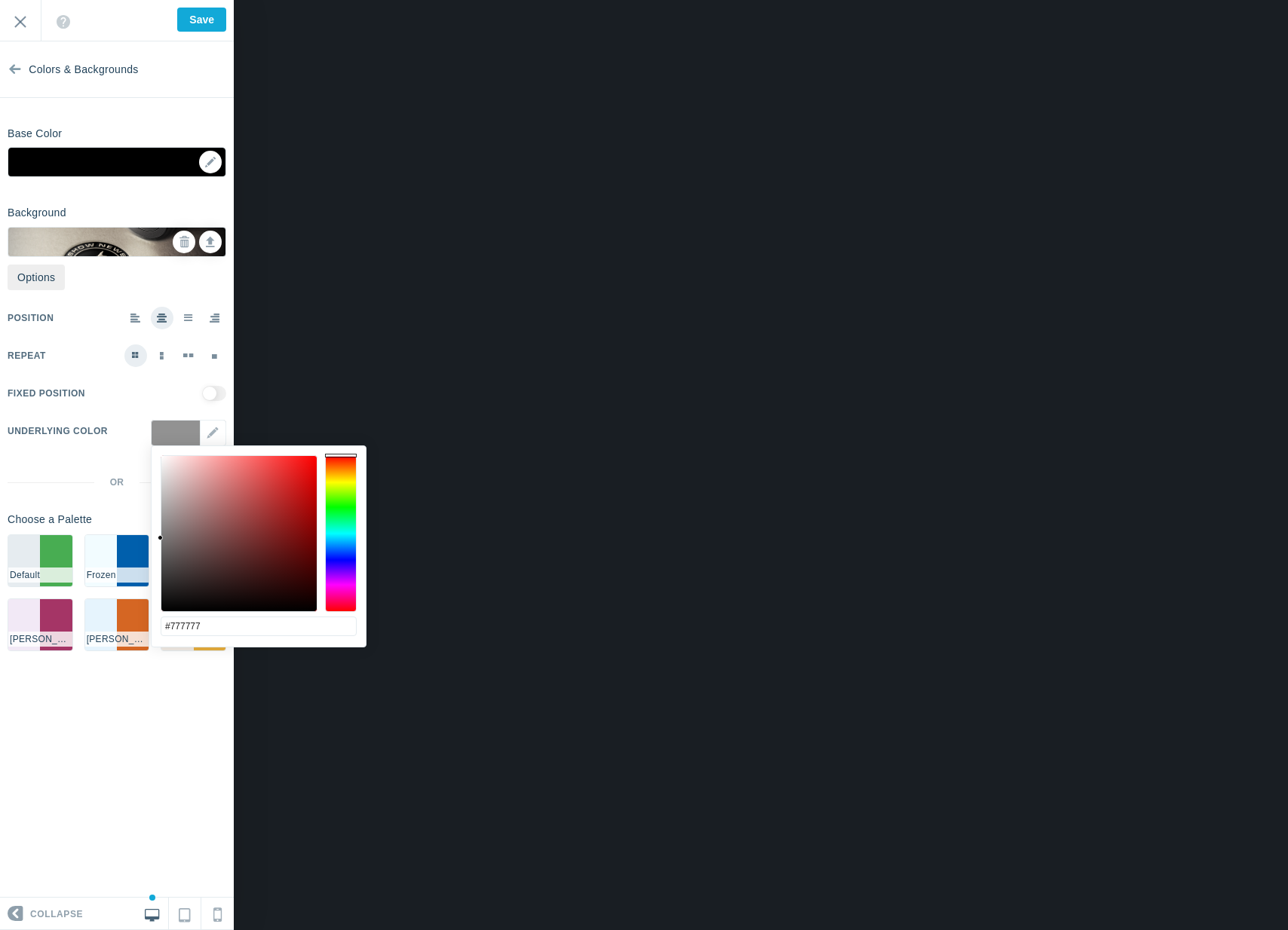
click at [134, 215] on div "Background Options Select Image ▼ Position Repeat Fixed Position Underlying Col…" at bounding box center [117, 431] width 234 height 463
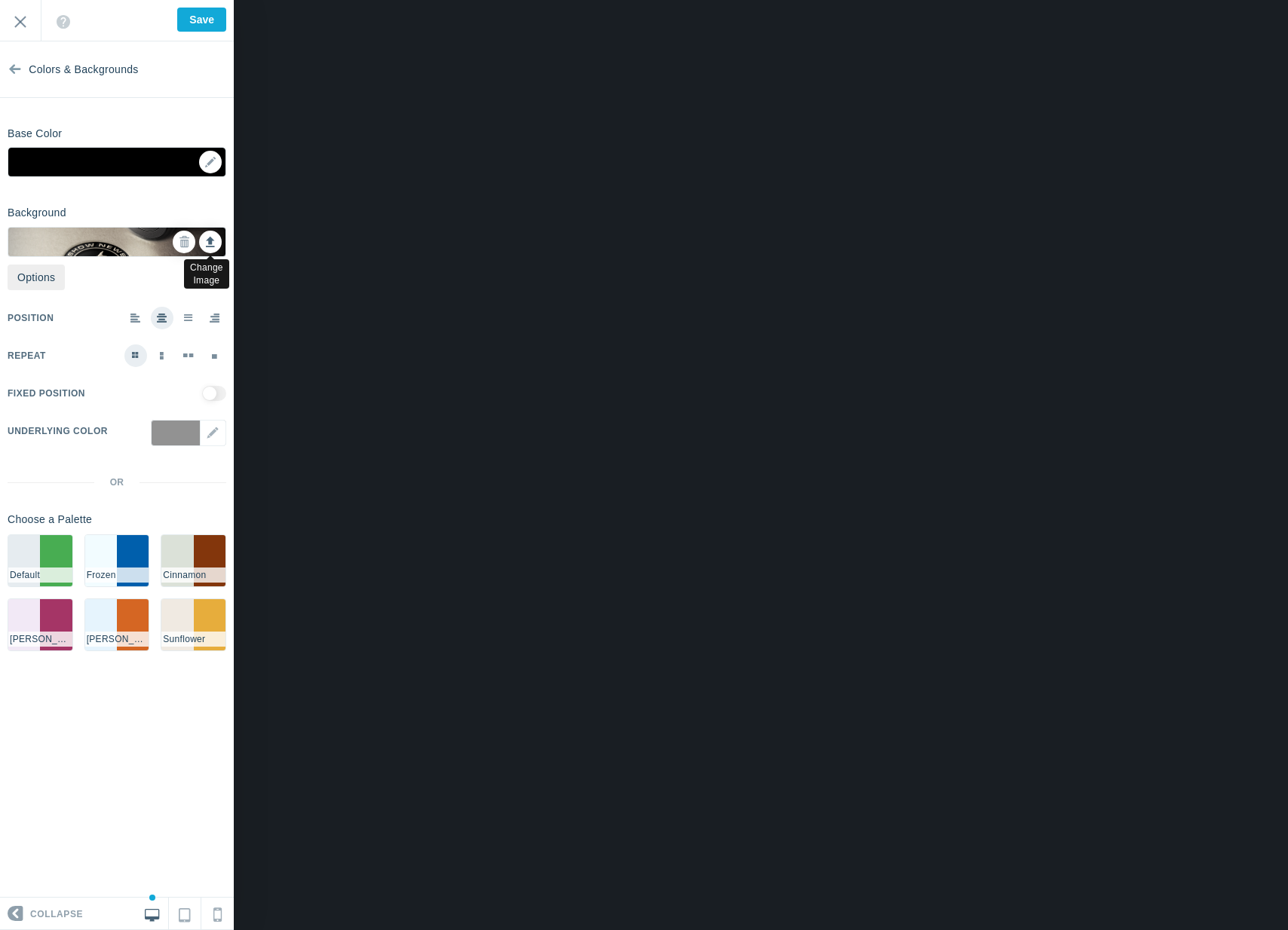
click at [201, 246] on link at bounding box center [210, 241] width 23 height 23
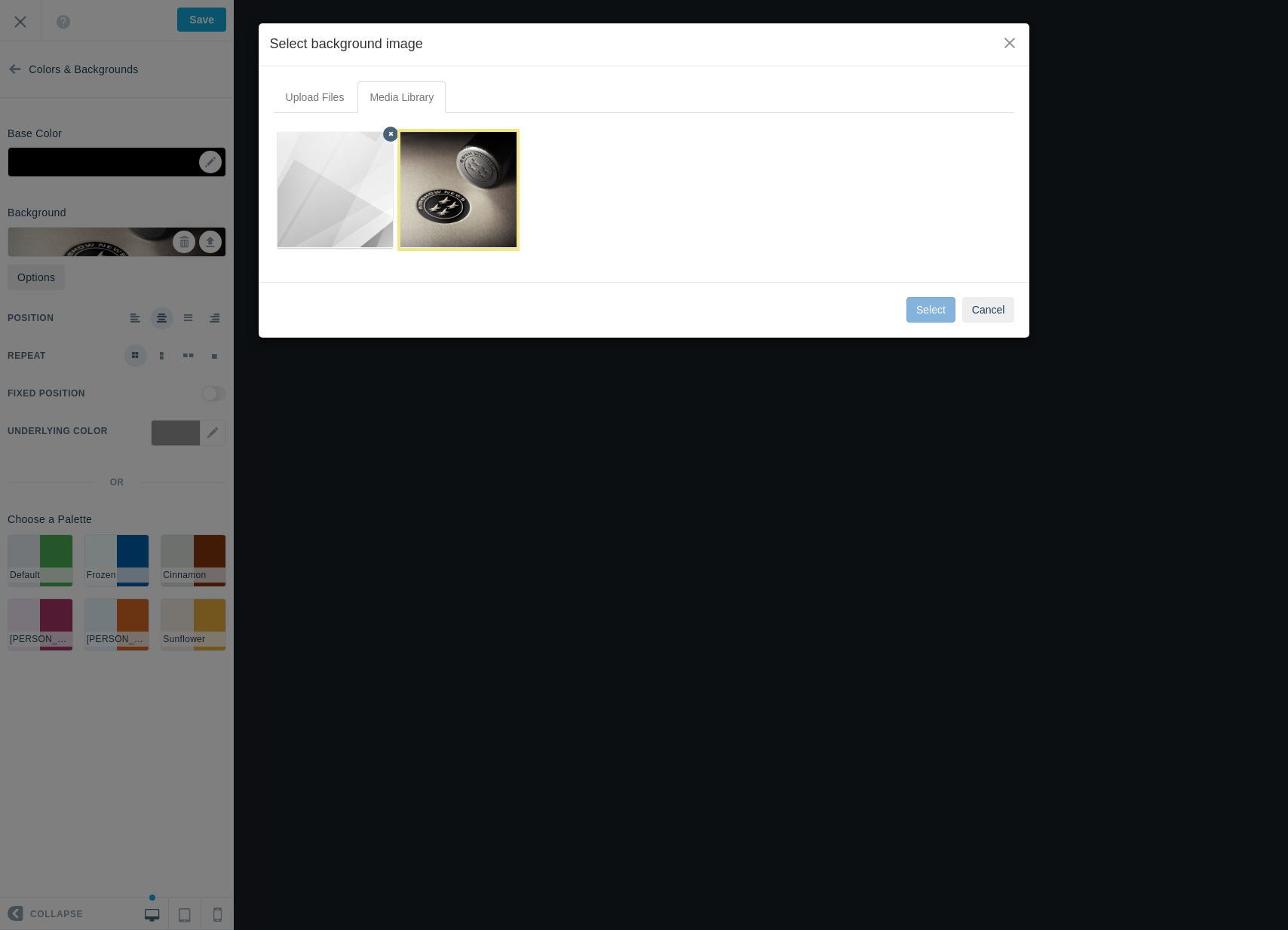
click at [368, 166] on img at bounding box center [335, 190] width 190 height 116
click at [932, 309] on button "Select" at bounding box center [931, 310] width 49 height 25
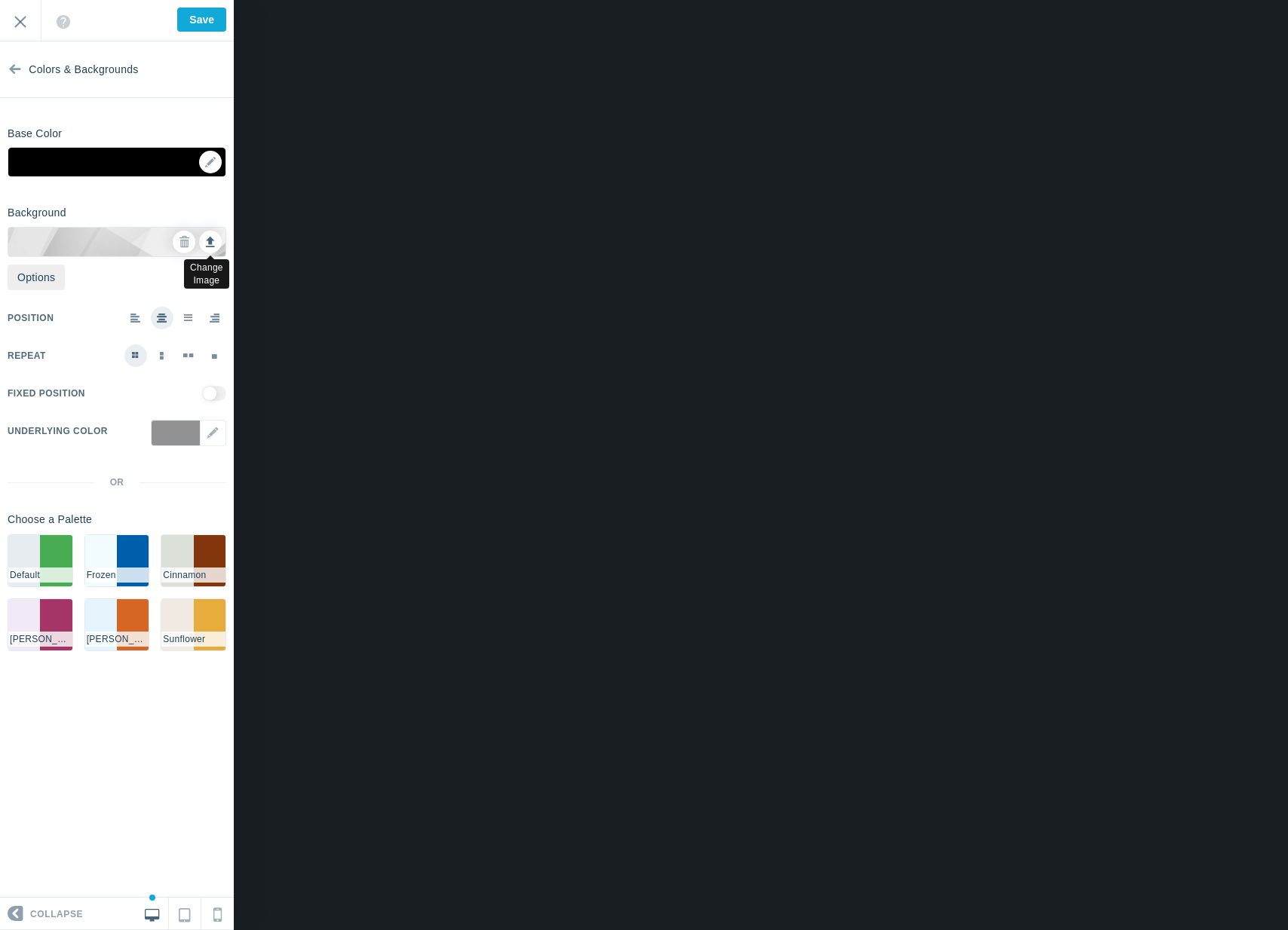
click at [207, 241] on icon at bounding box center [210, 240] width 9 height 11
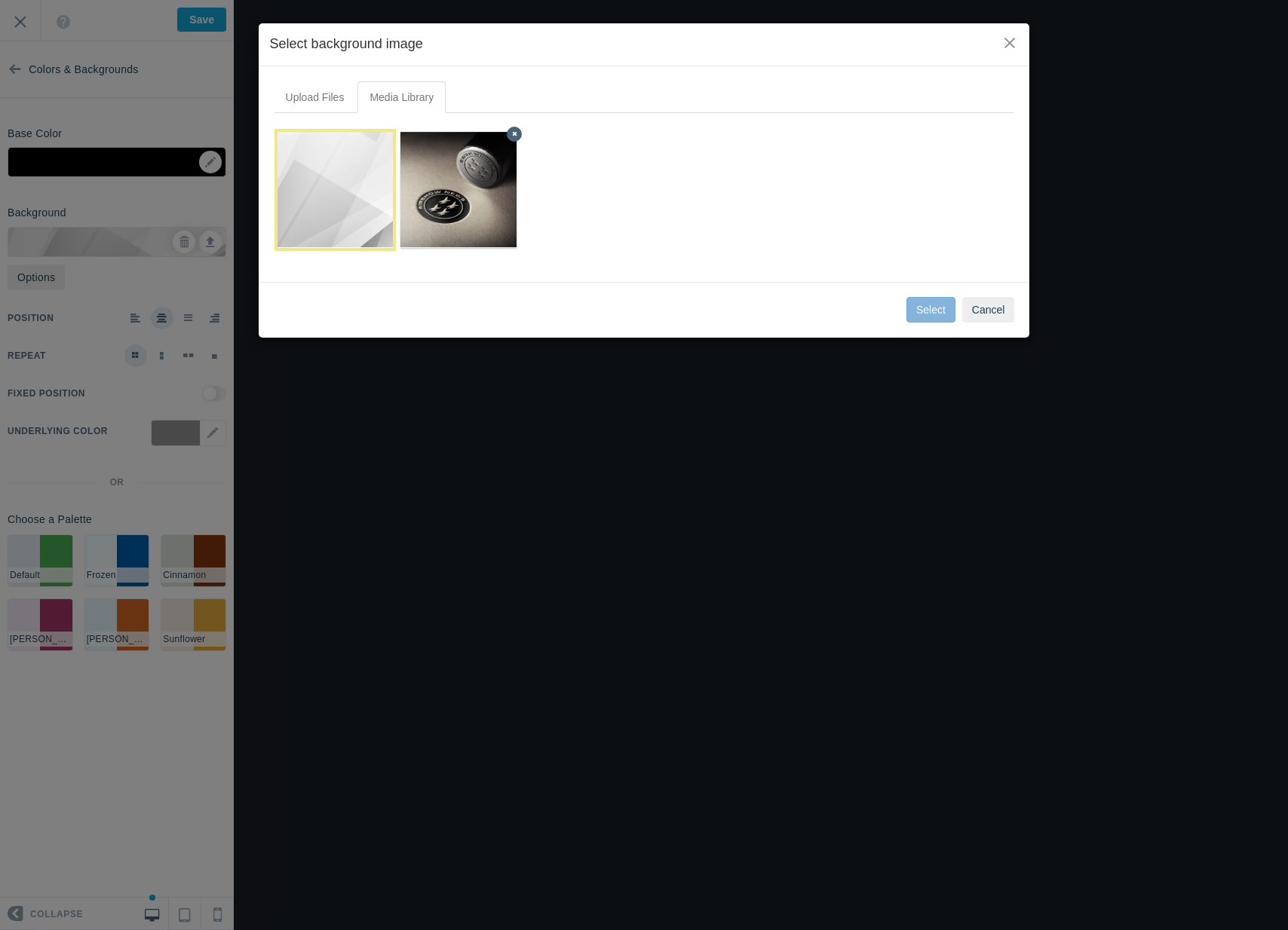
click at [468, 194] on img at bounding box center [459, 190] width 167 height 116
click at [939, 308] on button "Select" at bounding box center [931, 310] width 49 height 25
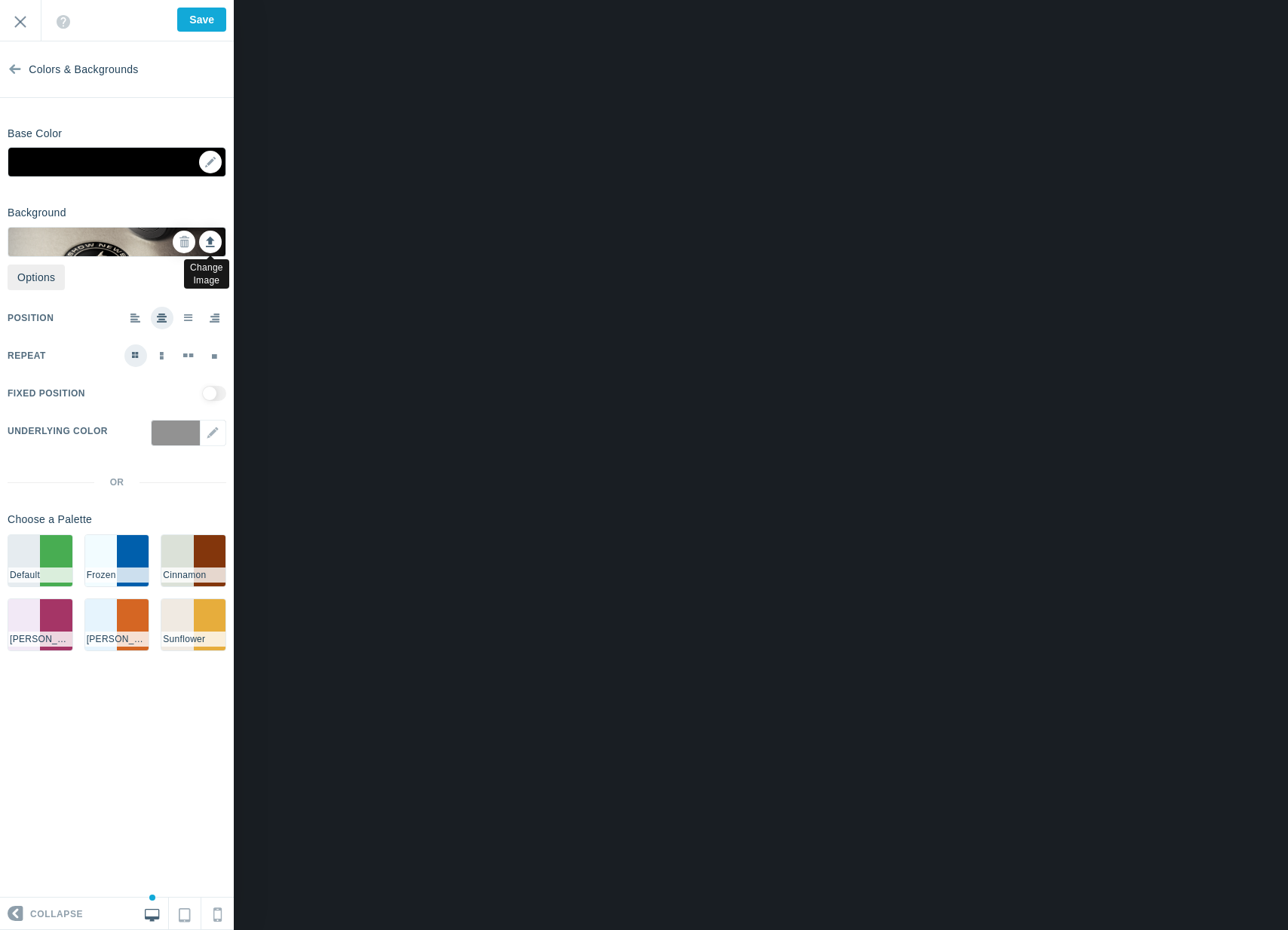
click at [212, 241] on icon at bounding box center [210, 240] width 9 height 11
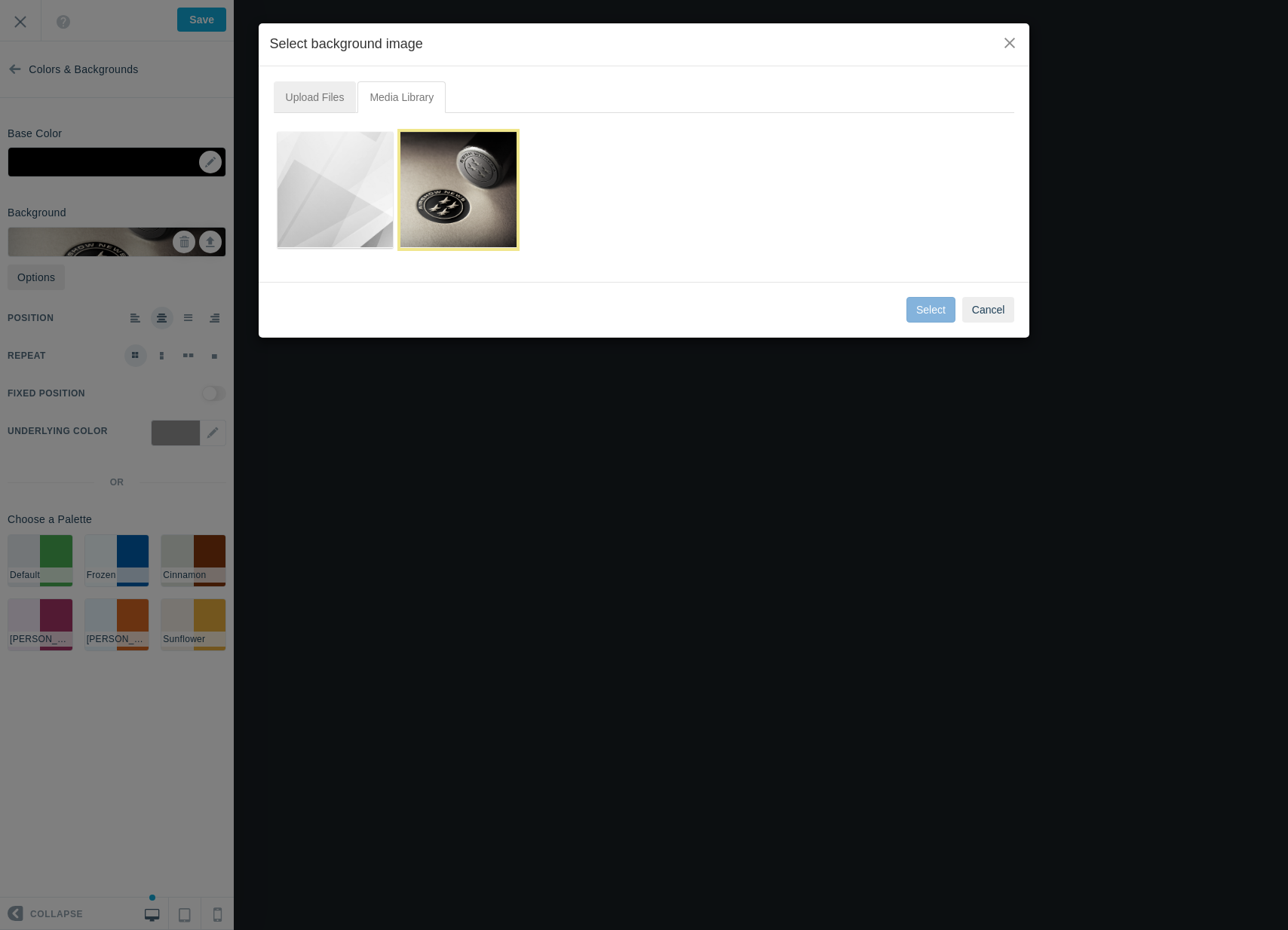
click at [330, 98] on link "Upload Files" at bounding box center [315, 97] width 83 height 32
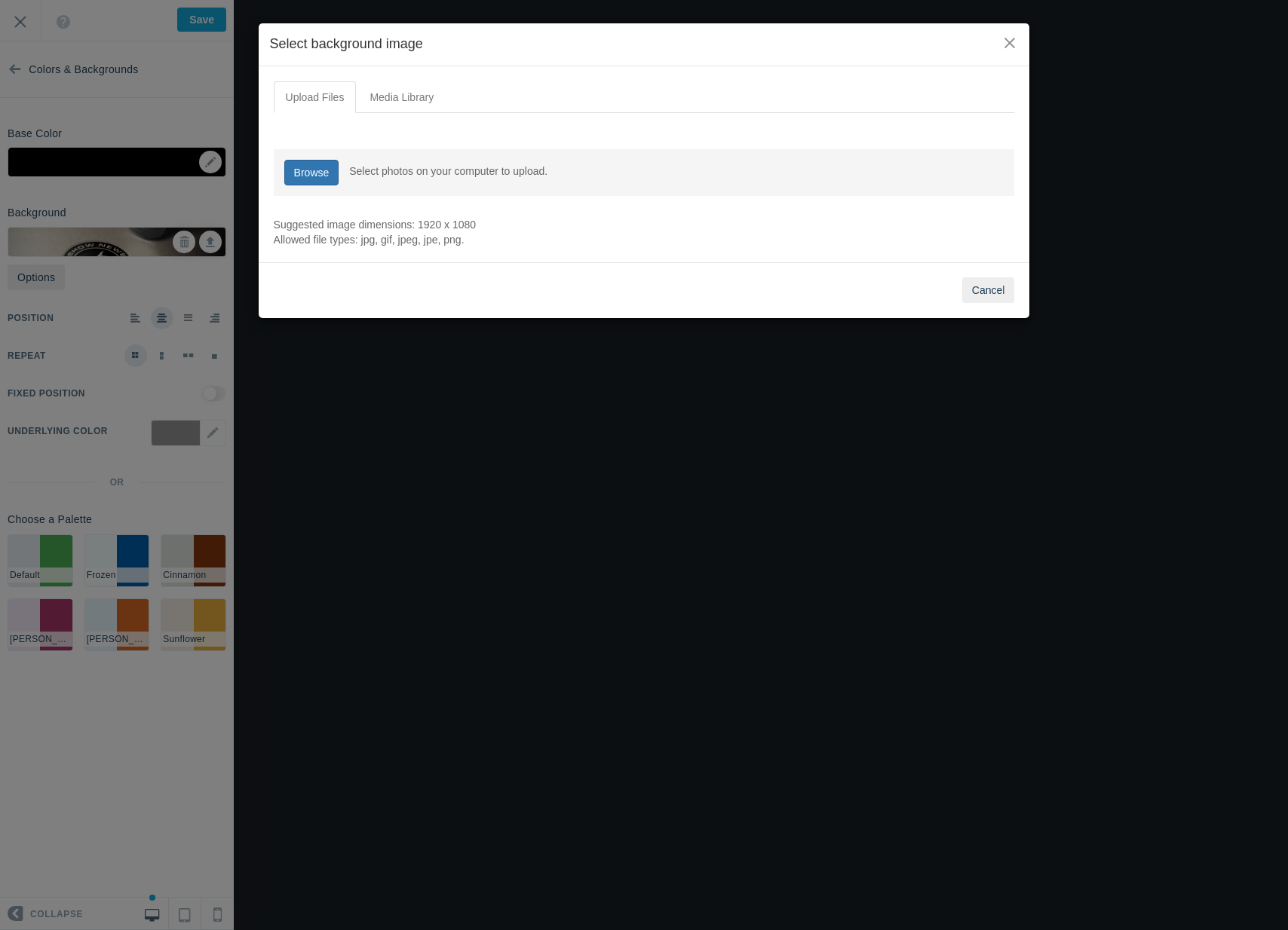
click at [309, 180] on link "Browse" at bounding box center [312, 172] width 55 height 25
type input "C:\fakepath\stamp_mockup.png"
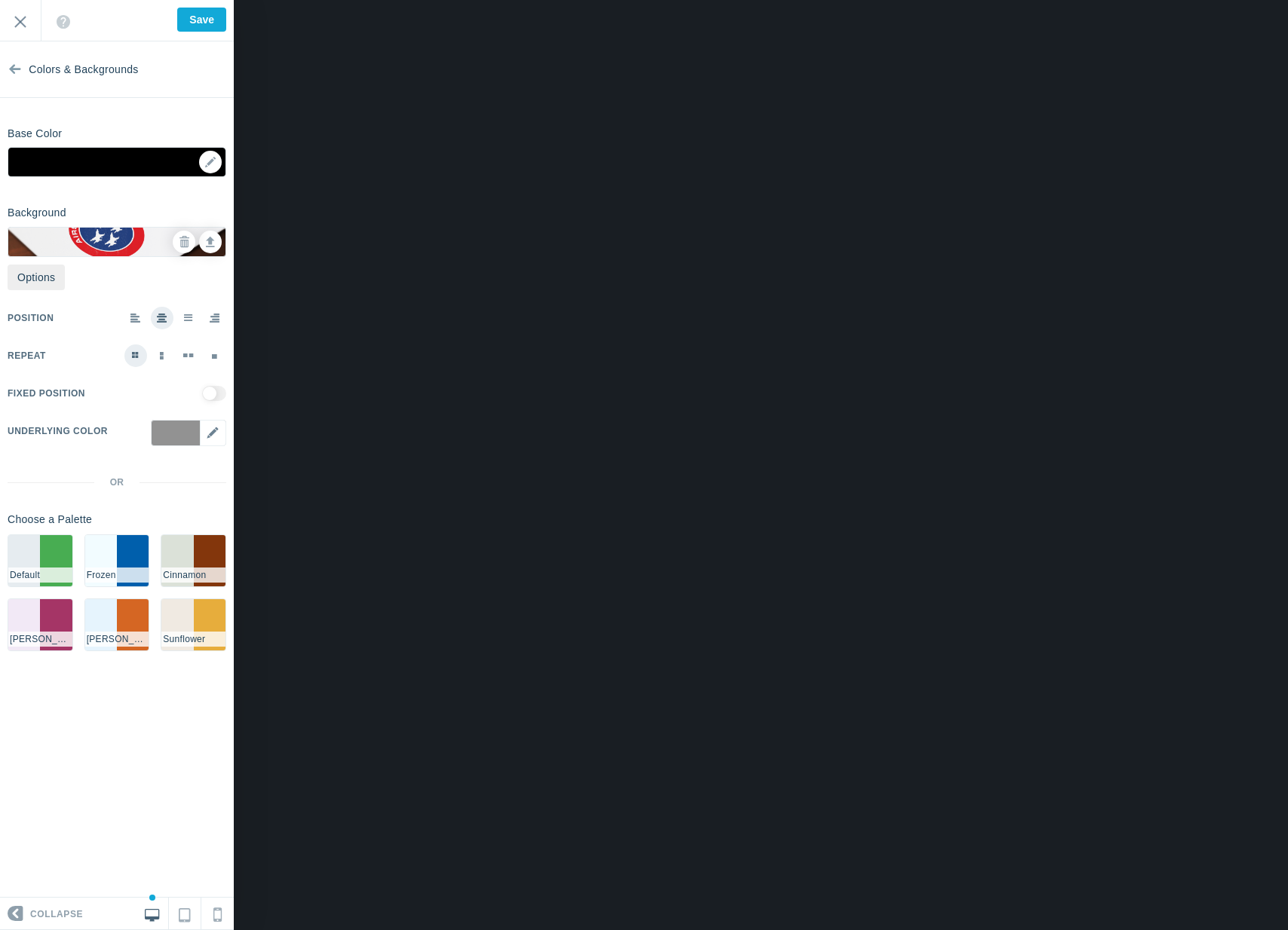
click at [218, 441] on div "▼" at bounding box center [188, 444] width 75 height 49
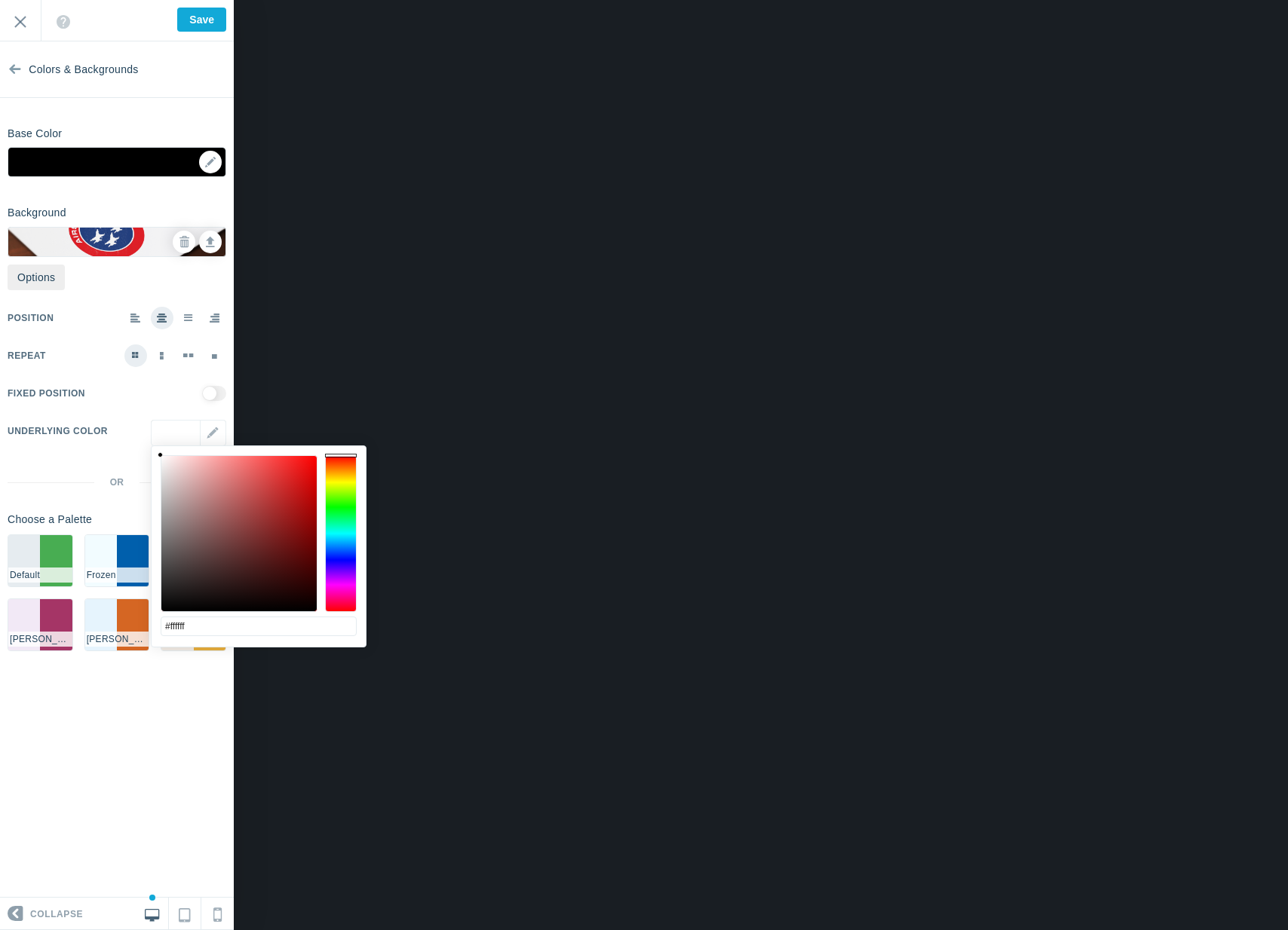
drag, startPoint x: 166, startPoint y: 477, endPoint x: 121, endPoint y: 380, distance: 106.9
click at [122, 0] on body "Loading... Loading... Collapse Identity Colors & Backgrounds Header Image Fonts…" at bounding box center [644, 0] width 1288 height 0
drag, startPoint x: 169, startPoint y: 481, endPoint x: 135, endPoint y: 689, distance: 210.8
click at [135, 0] on body "Loading... Loading... Collapse Identity Colors & Backgrounds Header Image Fonts…" at bounding box center [644, 0] width 1288 height 0
type input "#a2a2a2"
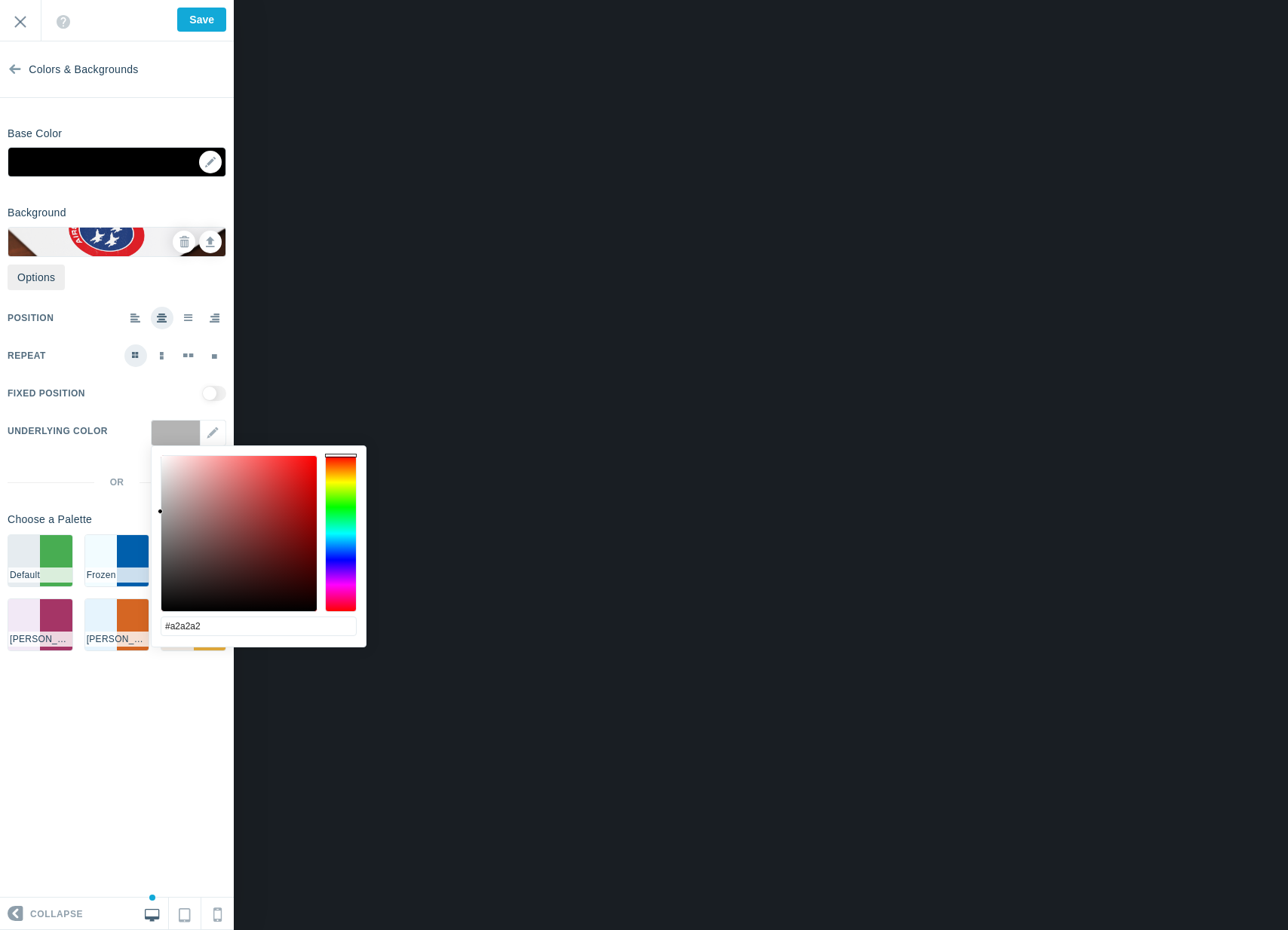
drag, startPoint x: 187, startPoint y: 556, endPoint x: 131, endPoint y: 512, distance: 71.2
click at [131, 0] on body "Loading... Loading... Collapse Identity Colors & Backgrounds Header Image Fonts…" at bounding box center [644, 0] width 1288 height 0
click at [203, 245] on link at bounding box center [210, 241] width 23 height 23
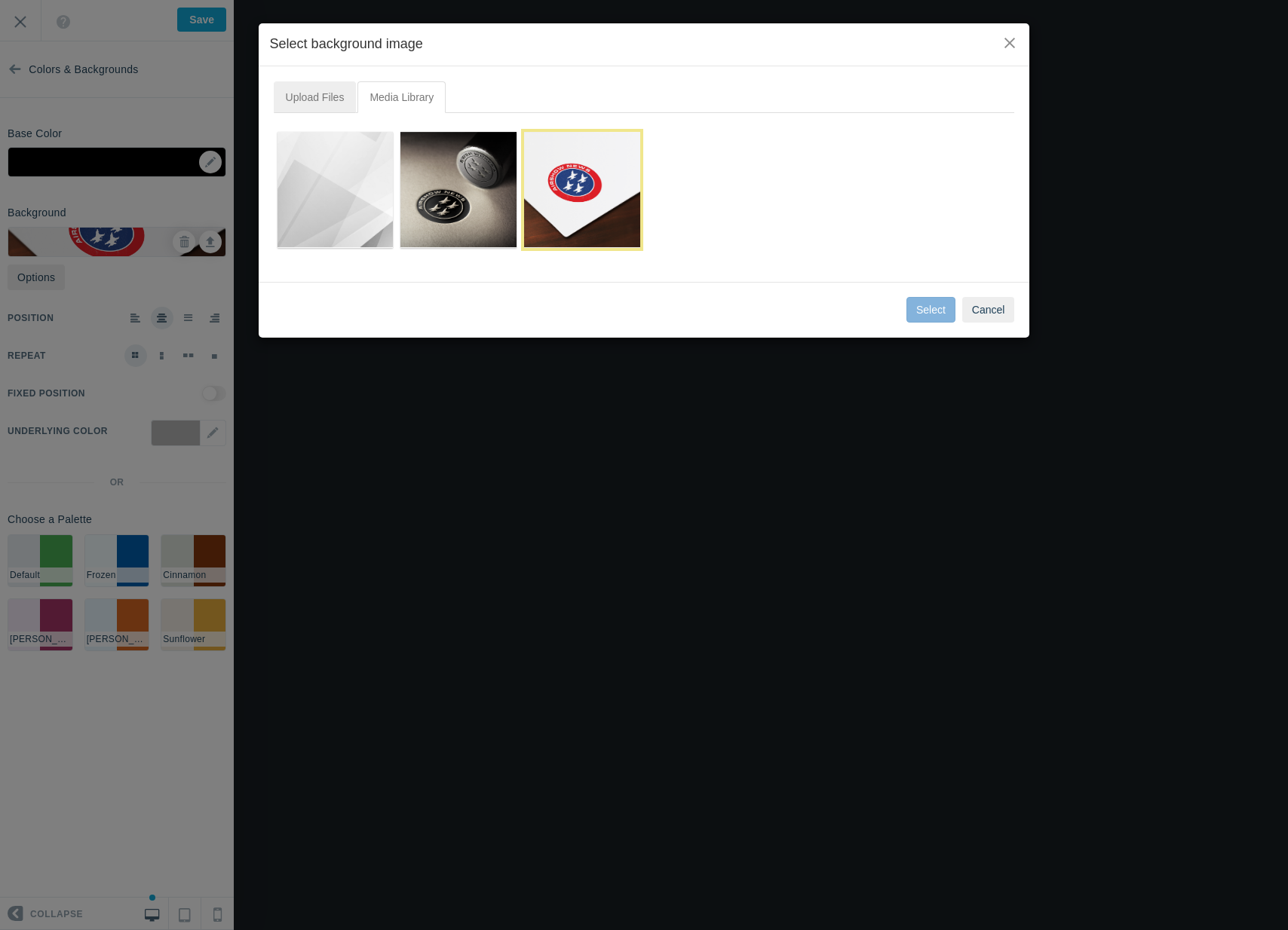
click at [305, 104] on link "Upload Files" at bounding box center [315, 97] width 83 height 32
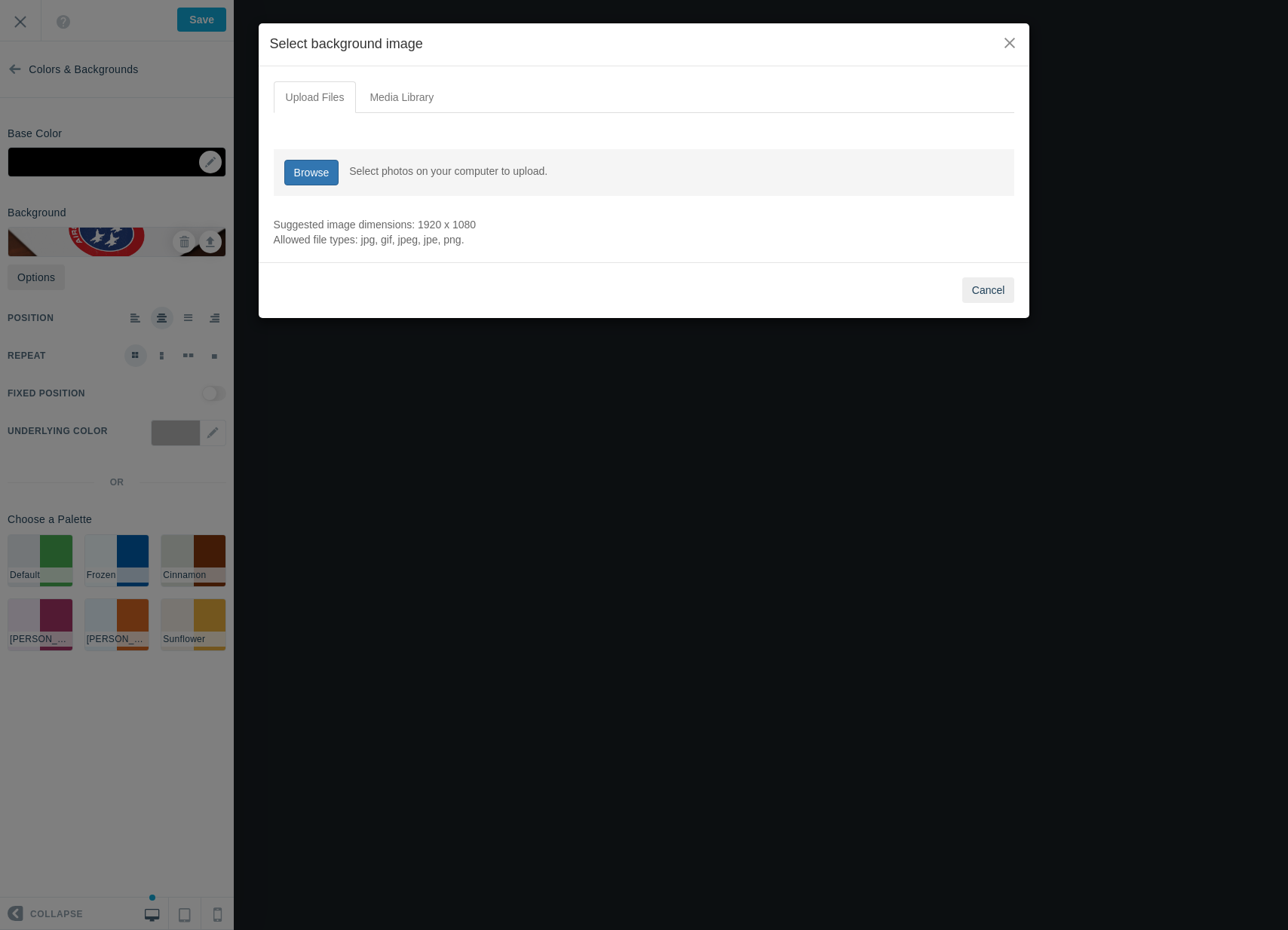
click at [313, 168] on link "Browse" at bounding box center [312, 172] width 55 height 25
click at [971, 289] on button "Cancel" at bounding box center [988, 290] width 52 height 25
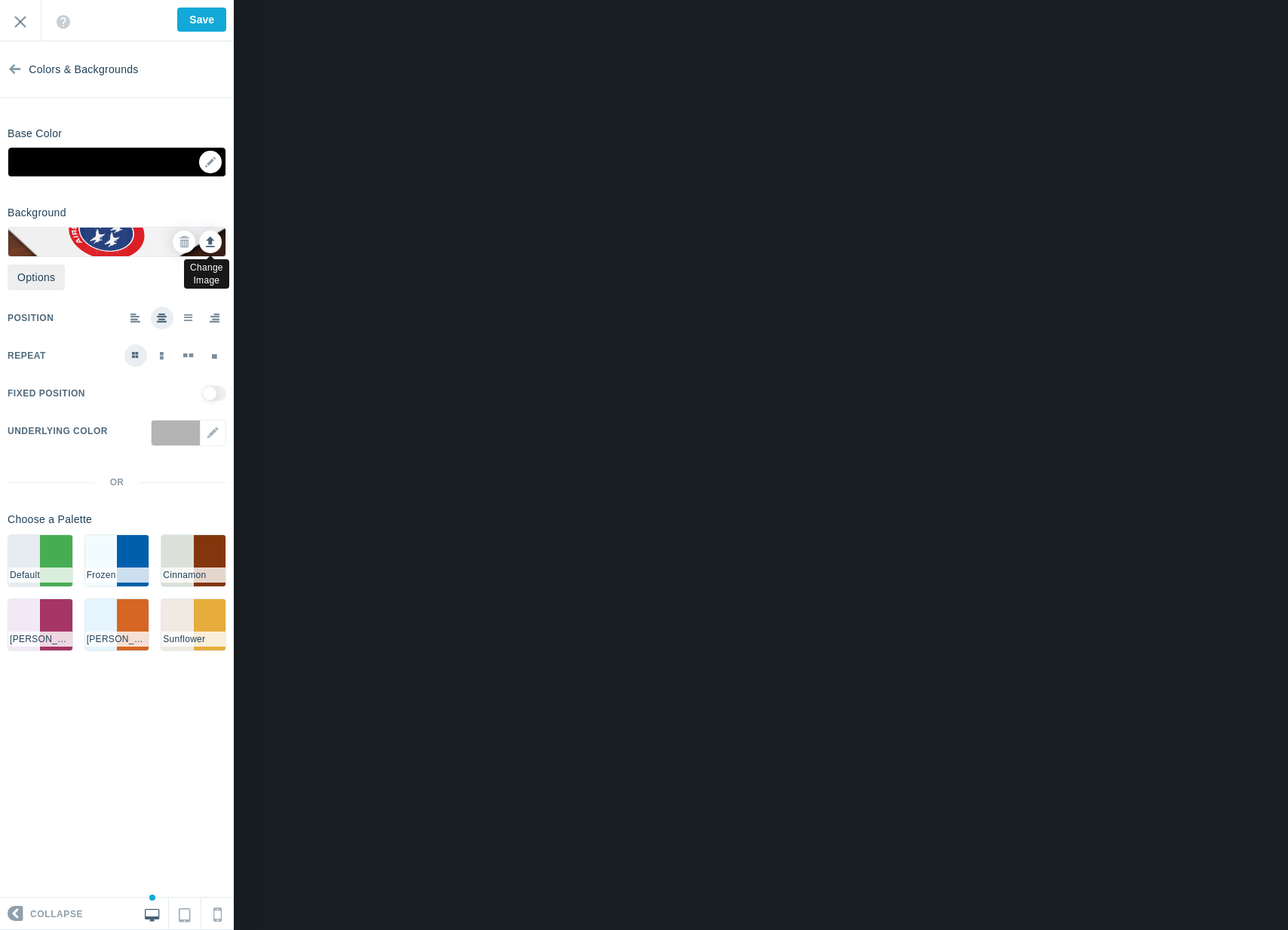
click at [202, 237] on link at bounding box center [210, 241] width 23 height 23
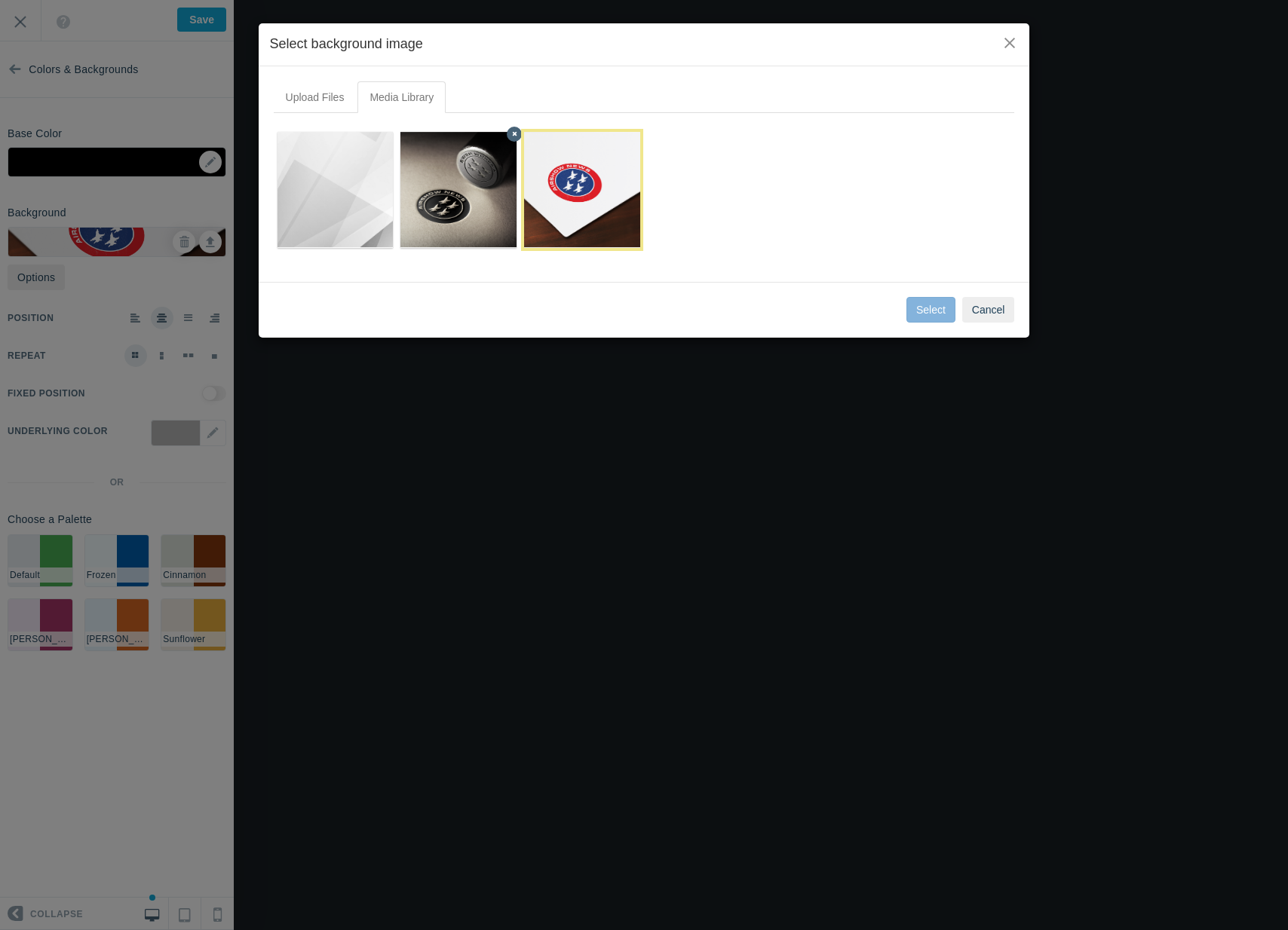
click at [456, 204] on img at bounding box center [459, 190] width 167 height 116
click at [929, 303] on button "Select" at bounding box center [931, 310] width 49 height 25
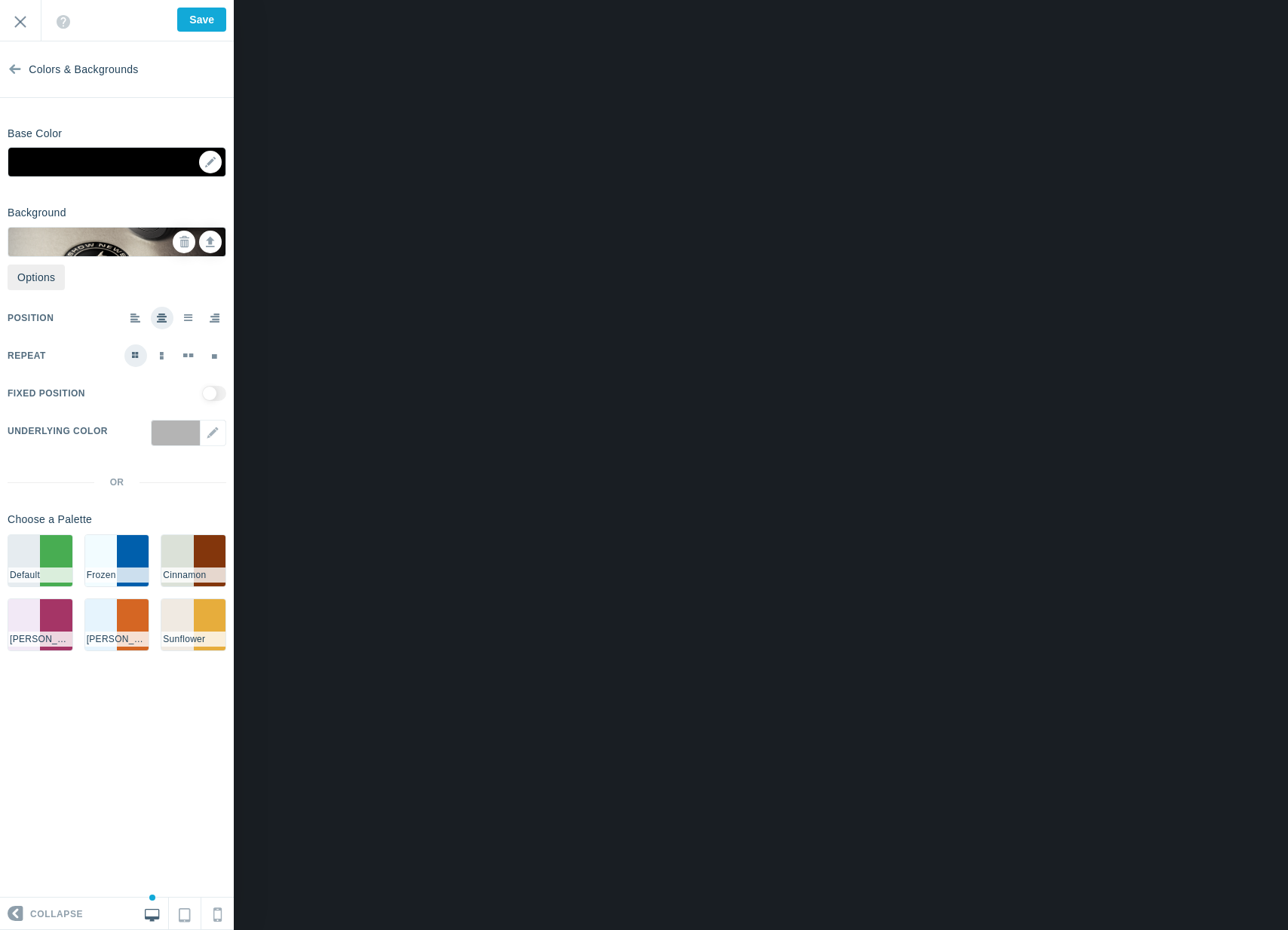
click at [138, 317] on span at bounding box center [135, 317] width 11 height 10
click at [0, 0] on input "radio" at bounding box center [0, 0] width 0 height 0
click at [185, 318] on span at bounding box center [189, 317] width 9 height 10
click at [0, 0] on input "radio" at bounding box center [0, 0] width 0 height 0
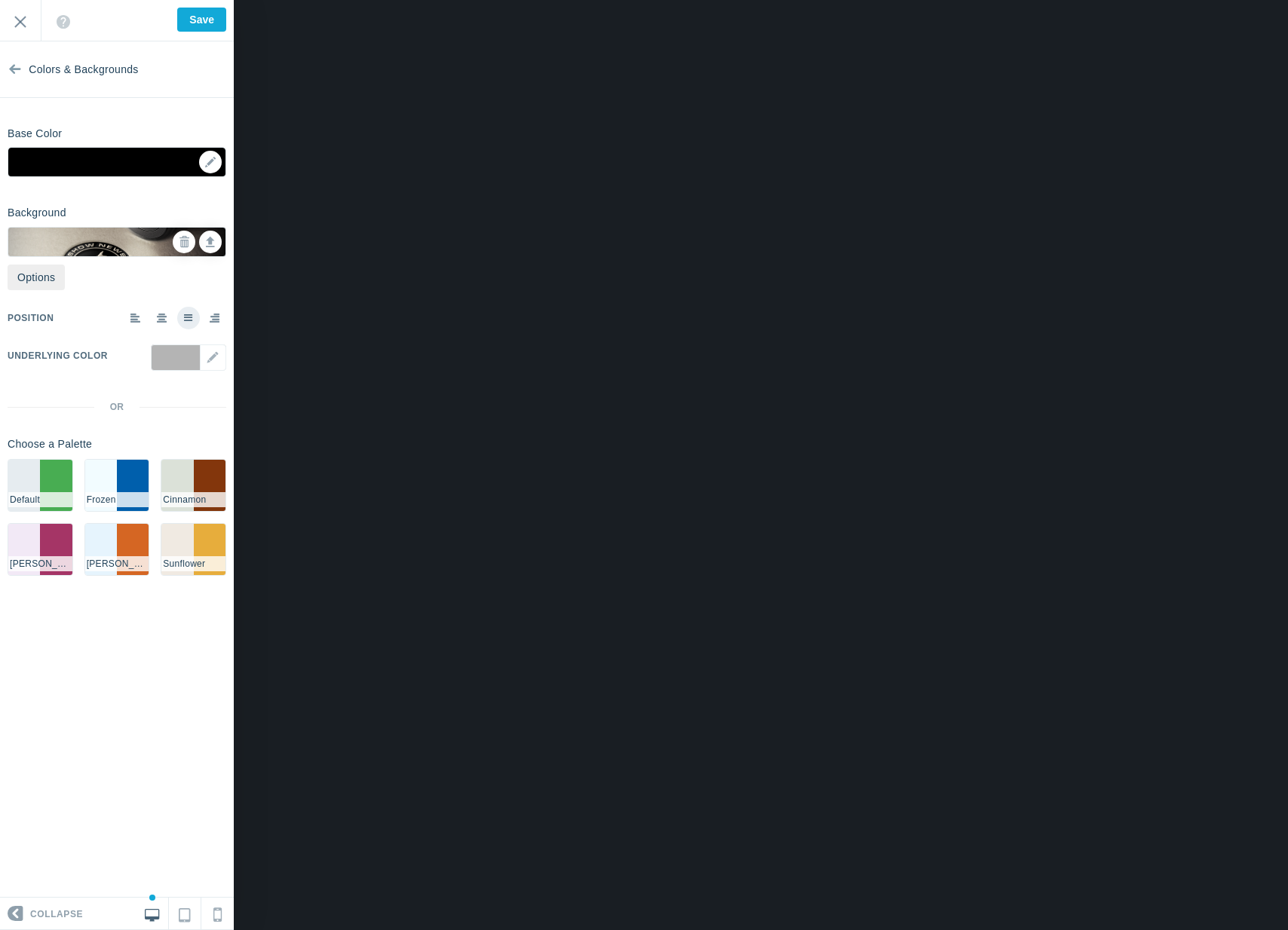
click at [166, 318] on span at bounding box center [163, 317] width 11 height 10
click at [0, 0] on input "radio" at bounding box center [0, 0] width 0 height 0
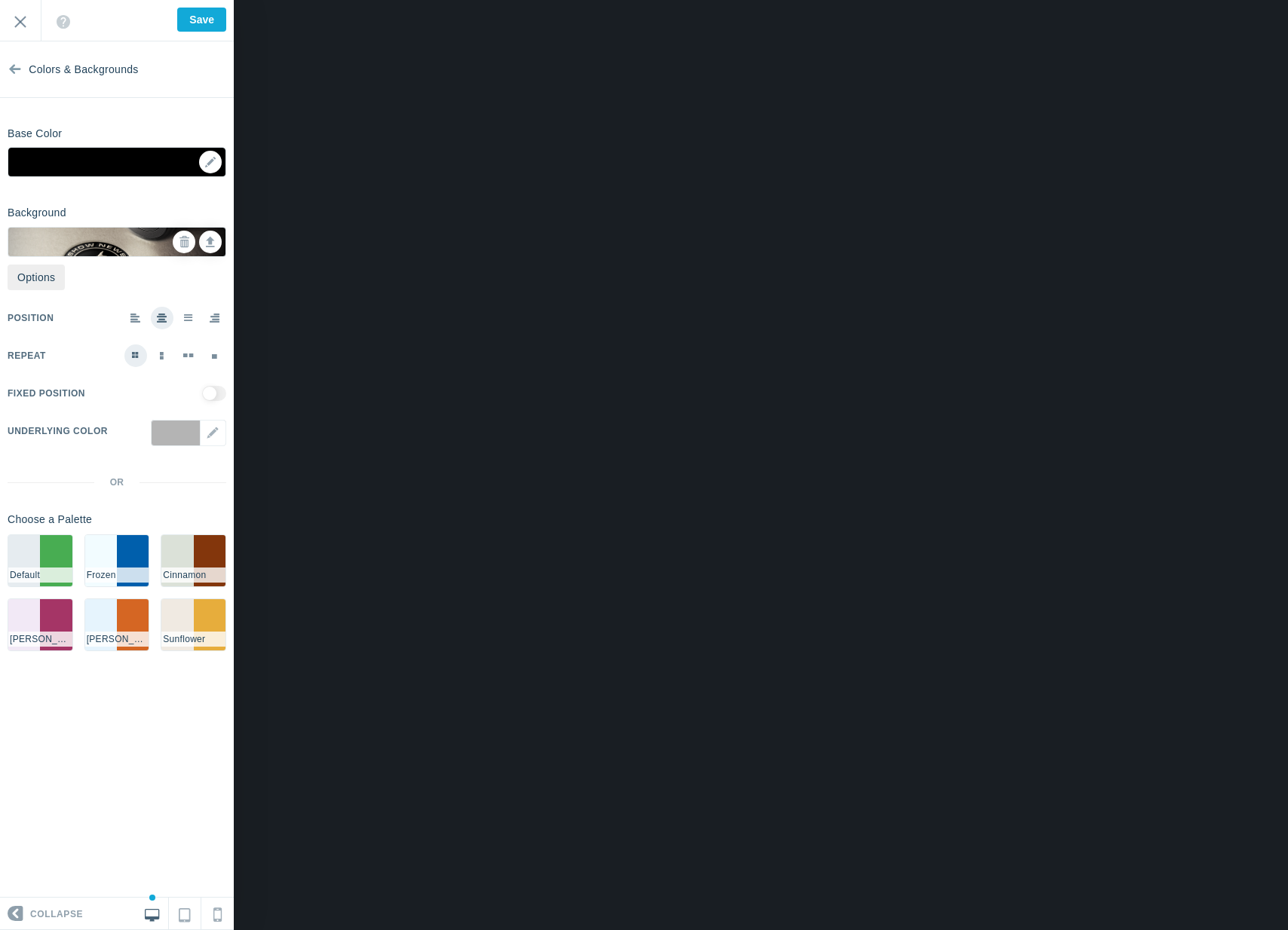
click at [182, 319] on label at bounding box center [188, 318] width 23 height 23
click at [0, 0] on input "radio" at bounding box center [0, 0] width 0 height 0
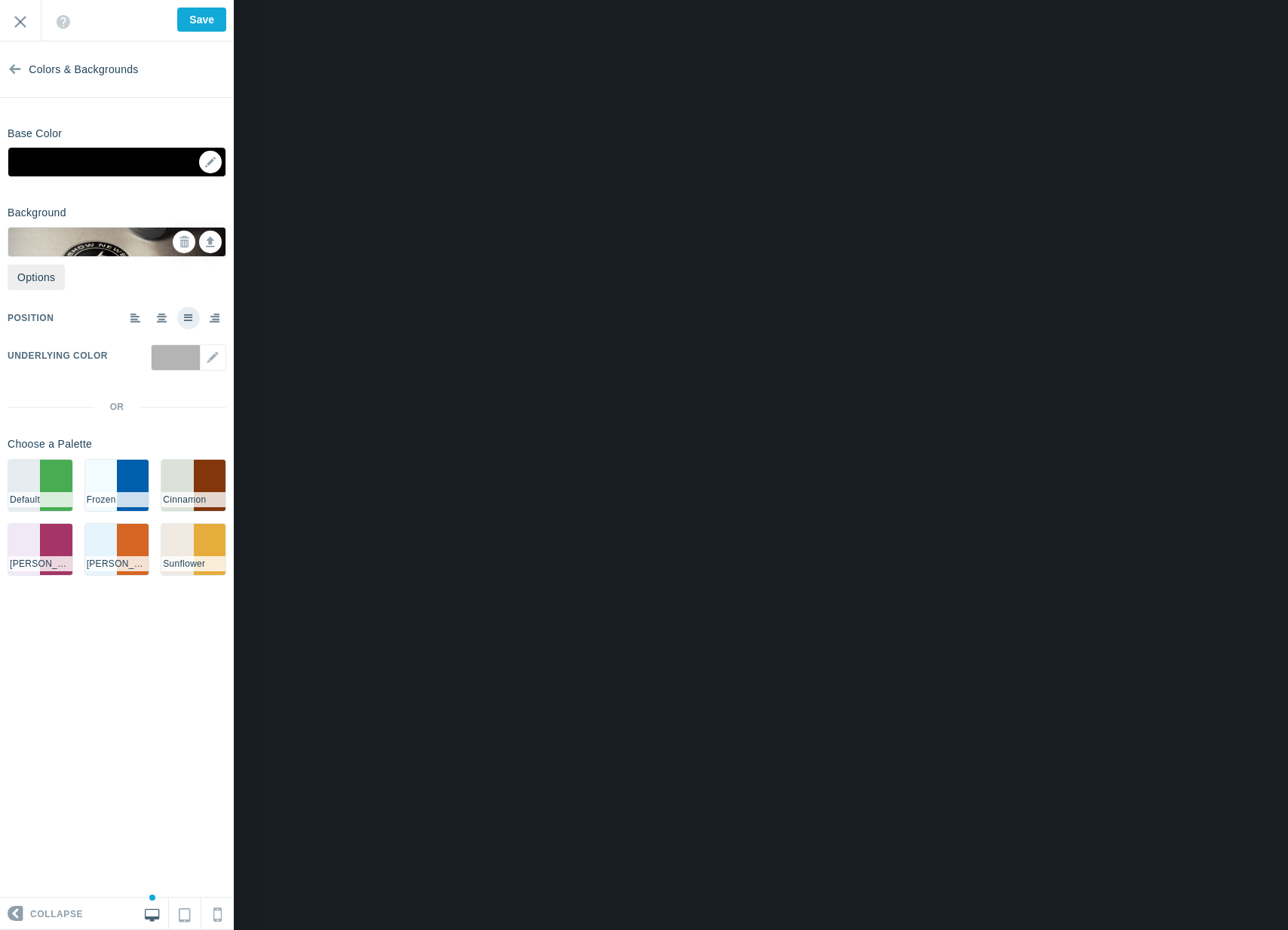
click at [135, 321] on span at bounding box center [135, 317] width 11 height 10
click at [0, 0] on input "radio" at bounding box center [0, 0] width 0 height 0
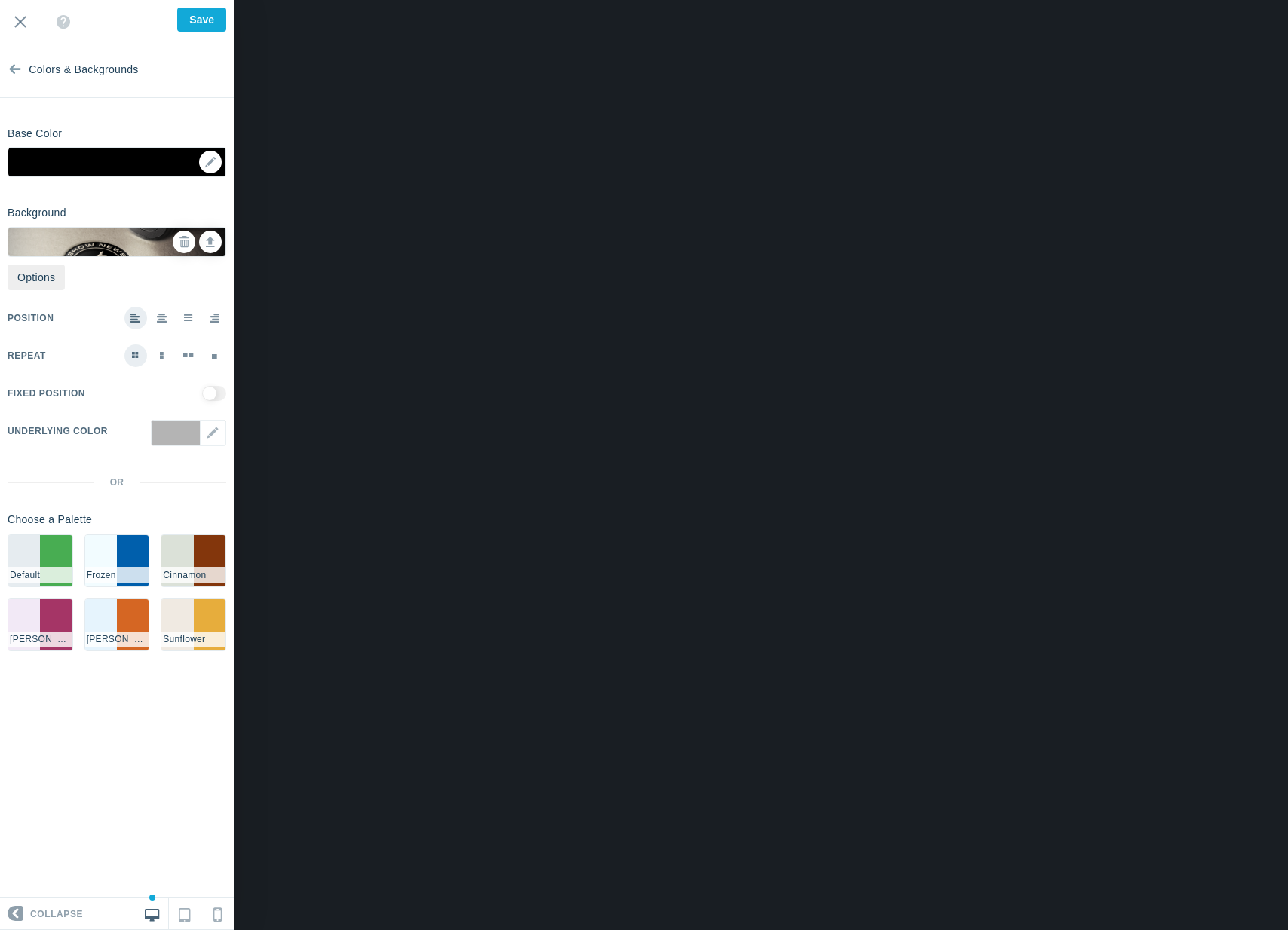
click at [217, 319] on span at bounding box center [215, 317] width 11 height 10
click at [0, 0] on input "radio" at bounding box center [0, 0] width 0 height 0
click at [191, 319] on span at bounding box center [189, 317] width 9 height 10
click at [0, 0] on input "radio" at bounding box center [0, 0] width 0 height 0
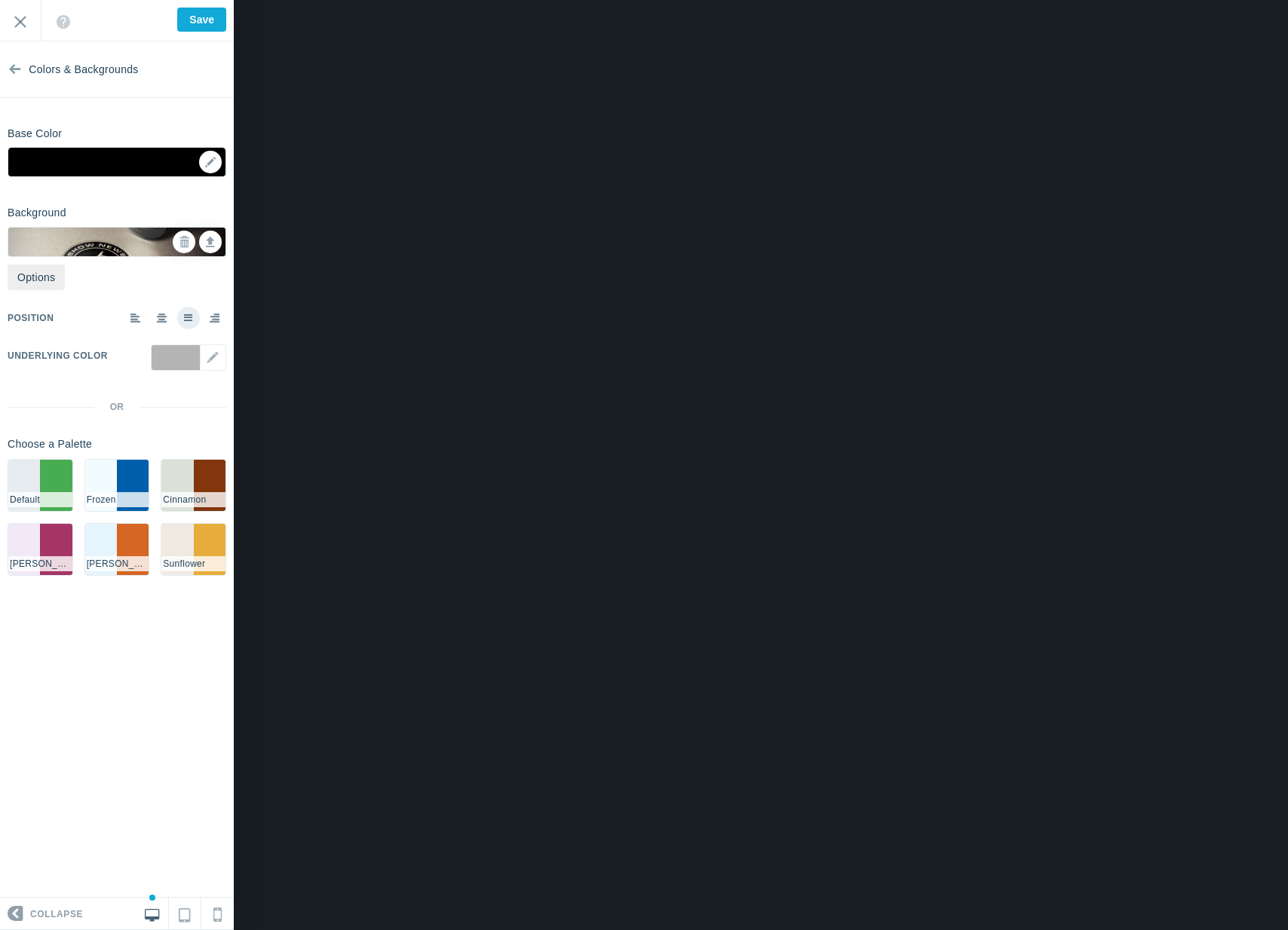
click at [163, 317] on span at bounding box center [163, 317] width 11 height 10
click at [0, 0] on input "radio" at bounding box center [0, 0] width 0 height 0
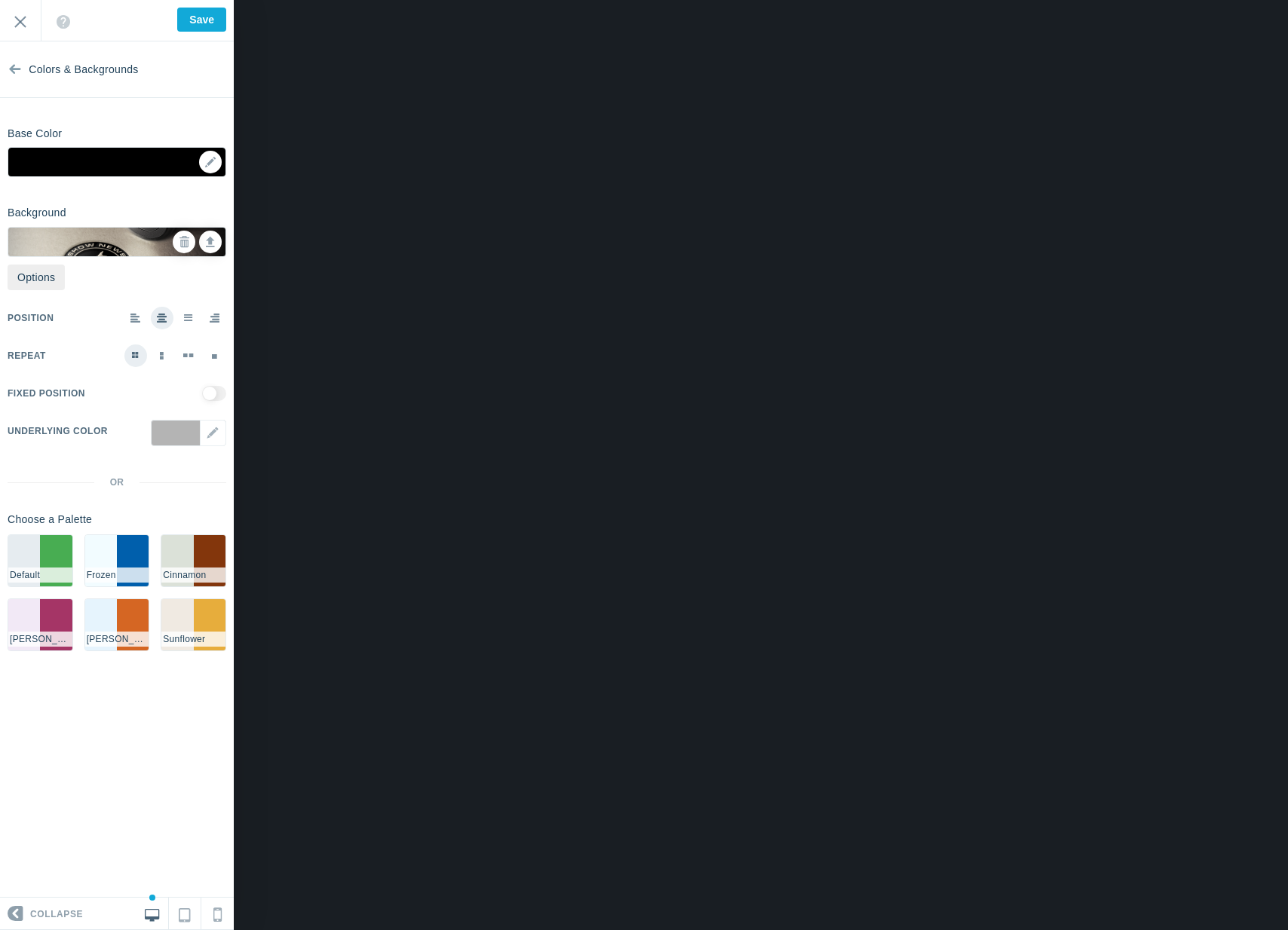
click at [139, 318] on span at bounding box center [135, 317] width 11 height 10
click at [0, 0] on input "radio" at bounding box center [0, 0] width 0 height 0
click at [167, 350] on label at bounding box center [162, 356] width 23 height 23
click at [0, 0] on input "radio" at bounding box center [0, 0] width 0 height 0
click at [191, 354] on span at bounding box center [189, 355] width 11 height 4
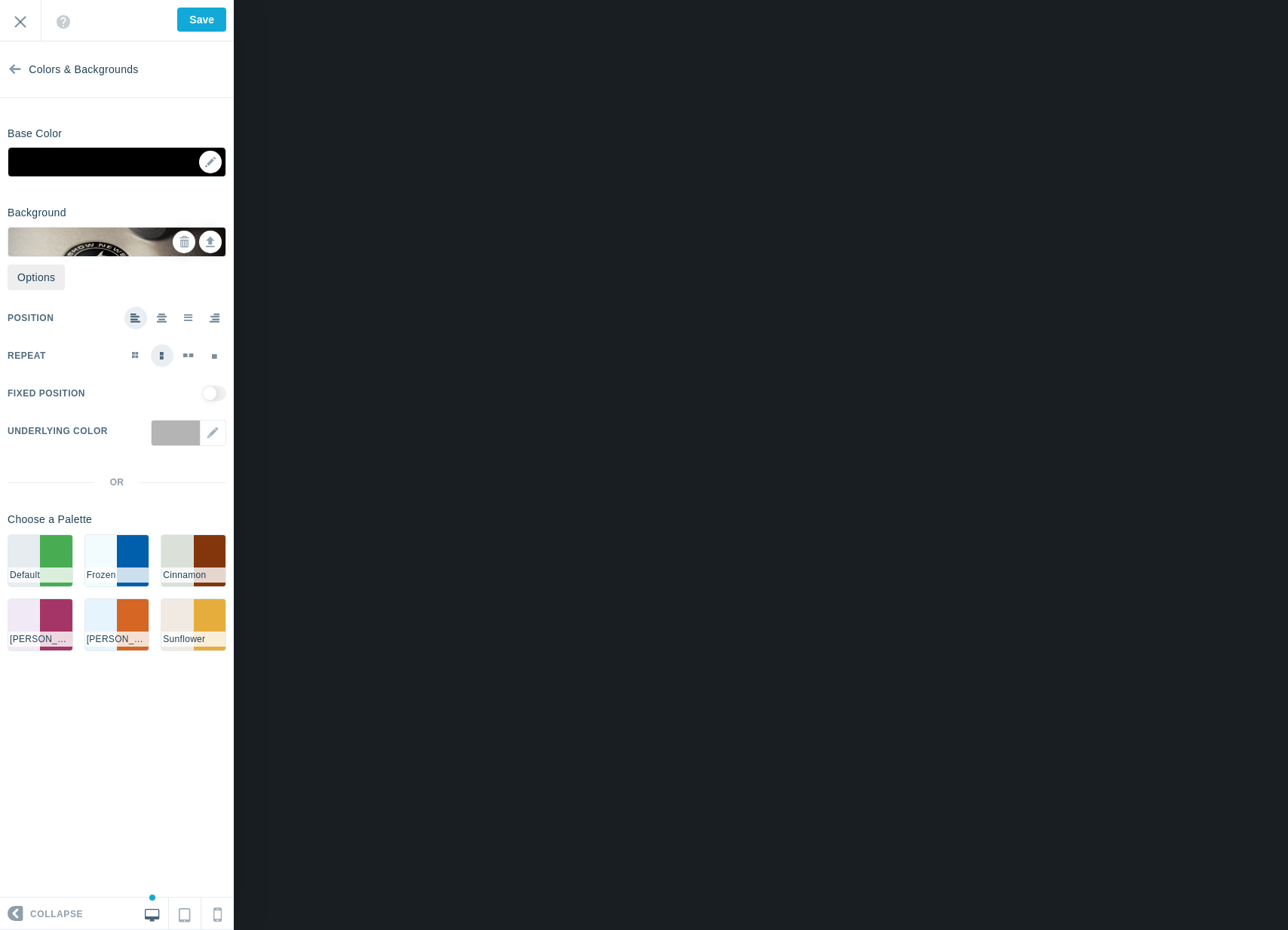
click at [0, 0] on input "radio" at bounding box center [0, 0] width 0 height 0
click at [210, 355] on label at bounding box center [214, 356] width 23 height 23
click at [0, 0] on input "radio" at bounding box center [0, 0] width 0 height 0
click at [142, 354] on label at bounding box center [135, 356] width 23 height 23
click at [0, 0] on input "radio" at bounding box center [0, 0] width 0 height 0
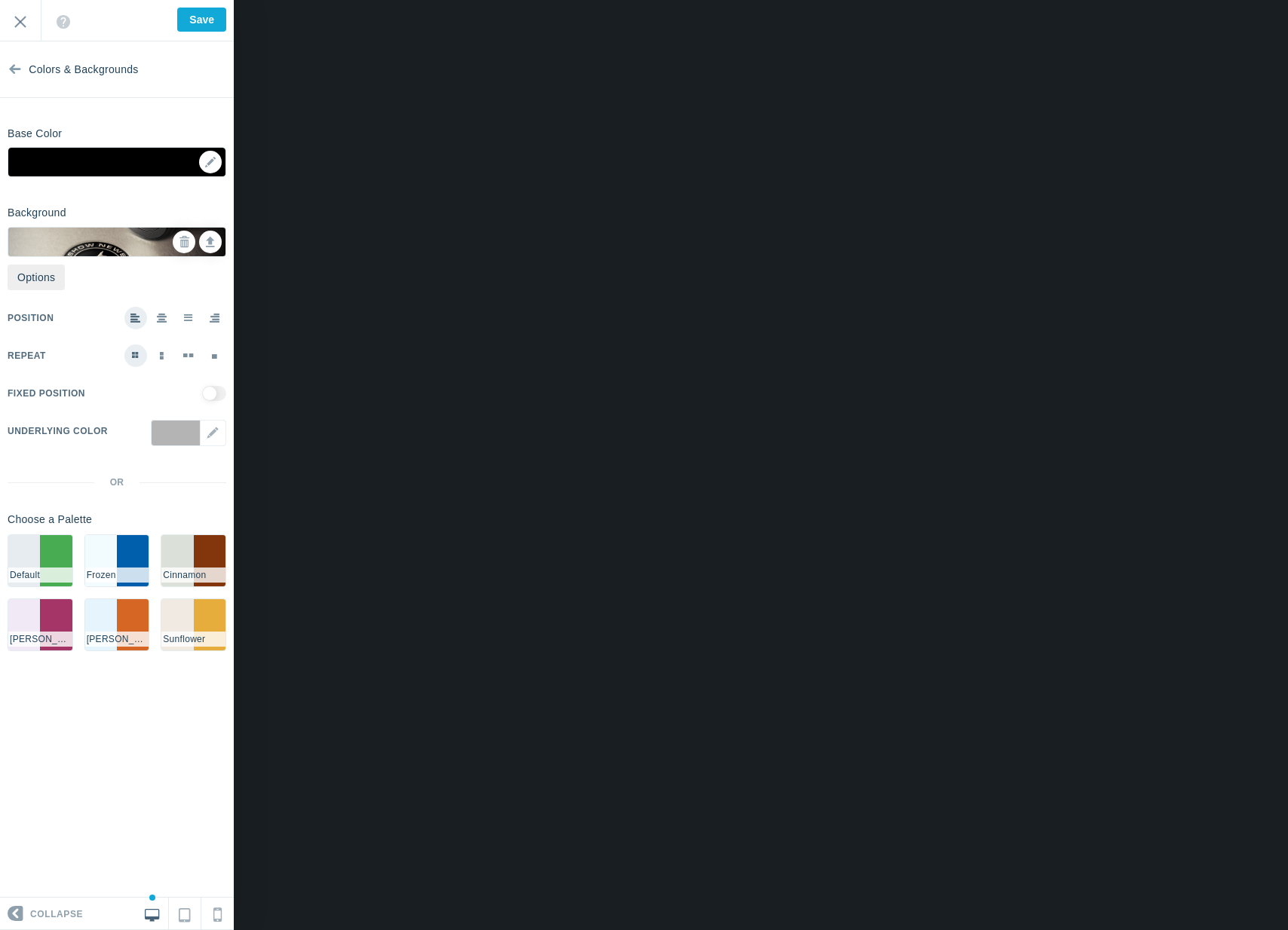
click at [217, 386] on input "checkbox" at bounding box center [214, 393] width 24 height 15
click at [213, 387] on input "checkbox" at bounding box center [214, 393] width 24 height 15
checkbox input "false"
click at [172, 331] on div "Position Repeat Fixed Position Underlying Color #a2a2a2 ▼" at bounding box center [117, 376] width 219 height 154
click at [153, 302] on div "Position Repeat Fixed Position Underlying Color #a2a2a2 ▼" at bounding box center [117, 376] width 219 height 154
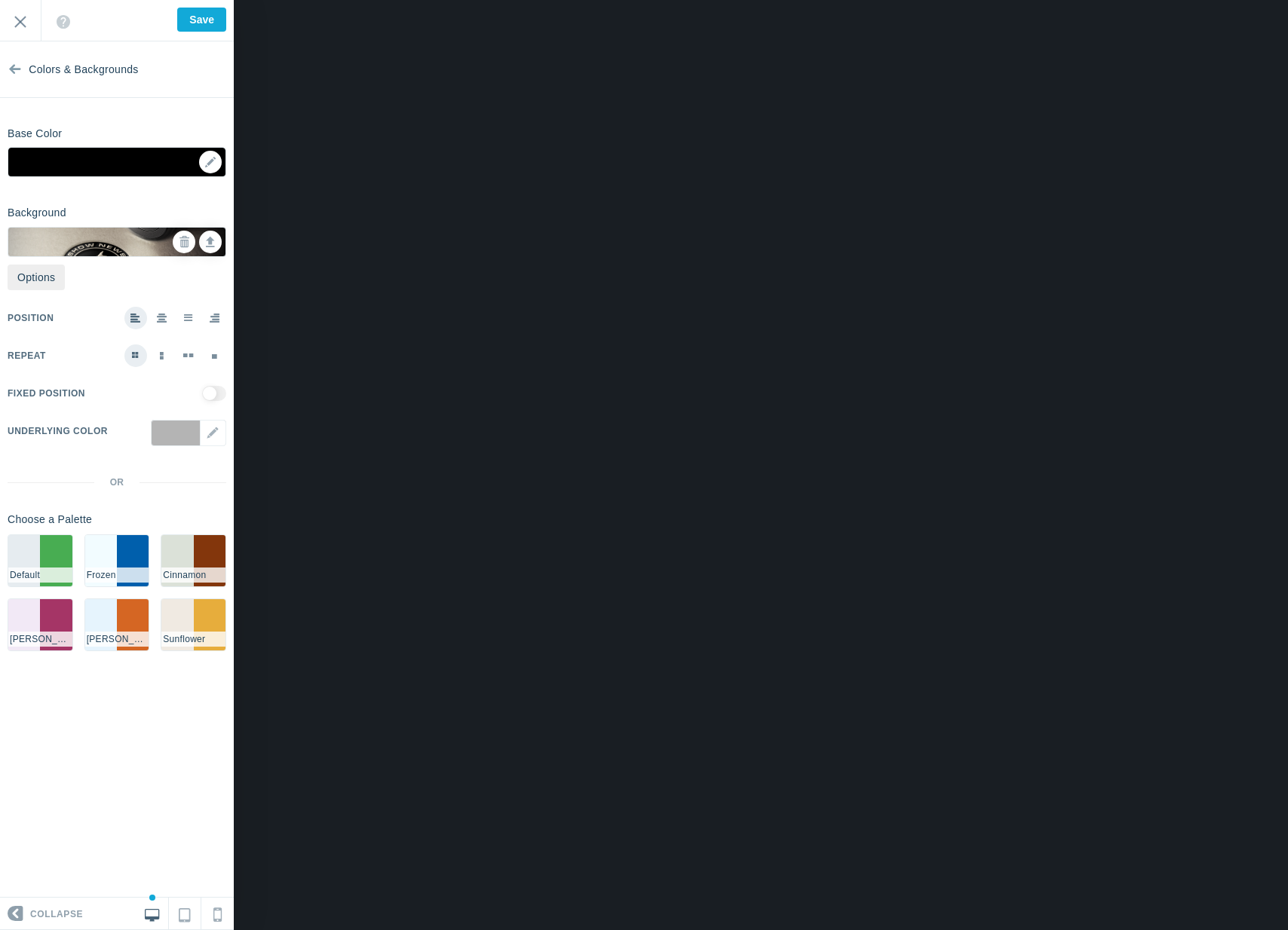
click at [163, 317] on span at bounding box center [163, 317] width 11 height 10
click at [0, 0] on input "radio" at bounding box center [0, 0] width 0 height 0
click at [205, 240] on link at bounding box center [210, 241] width 23 height 23
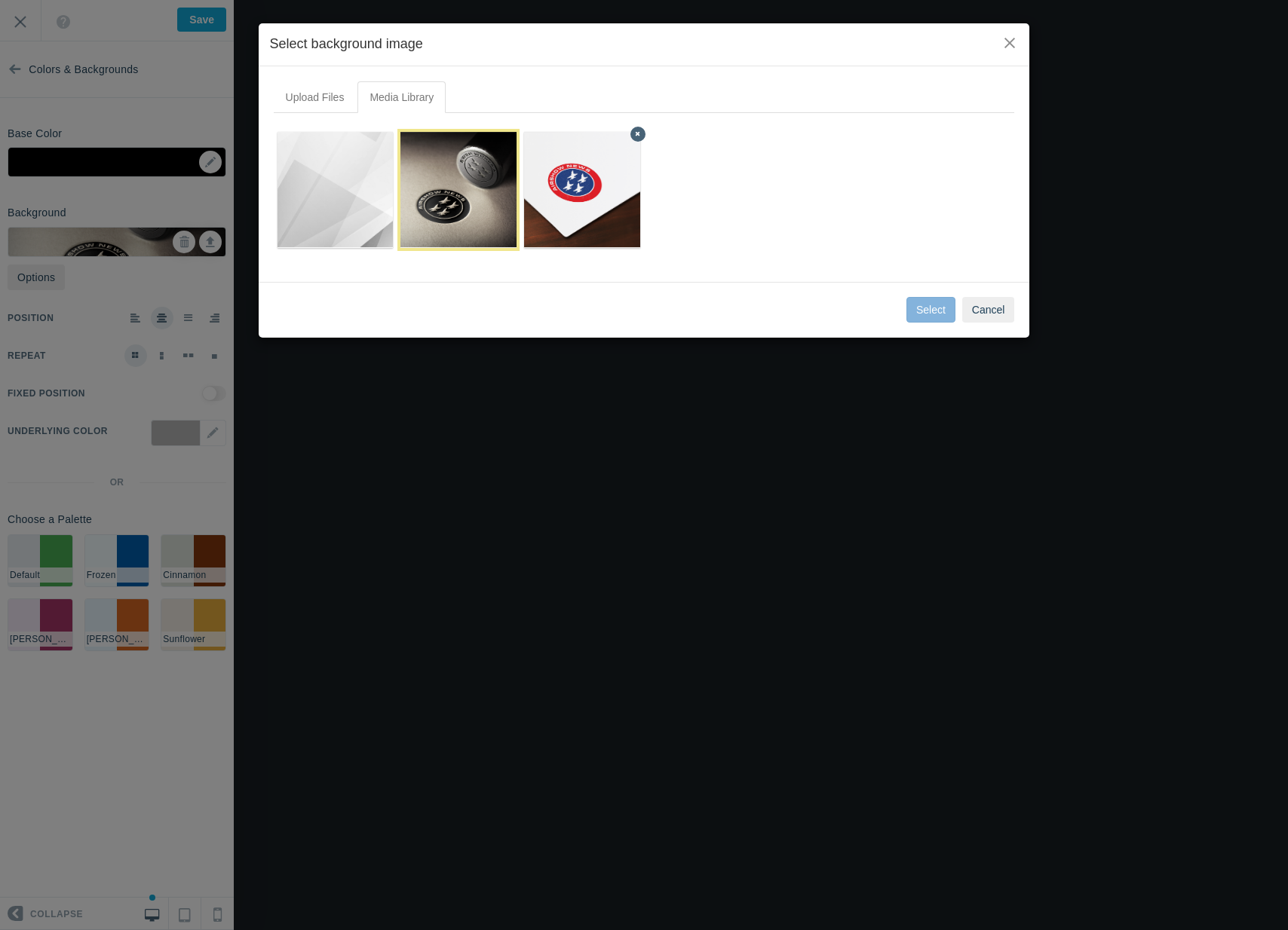
click at [583, 217] on img at bounding box center [582, 190] width 154 height 116
click at [934, 308] on button "Select" at bounding box center [931, 310] width 49 height 25
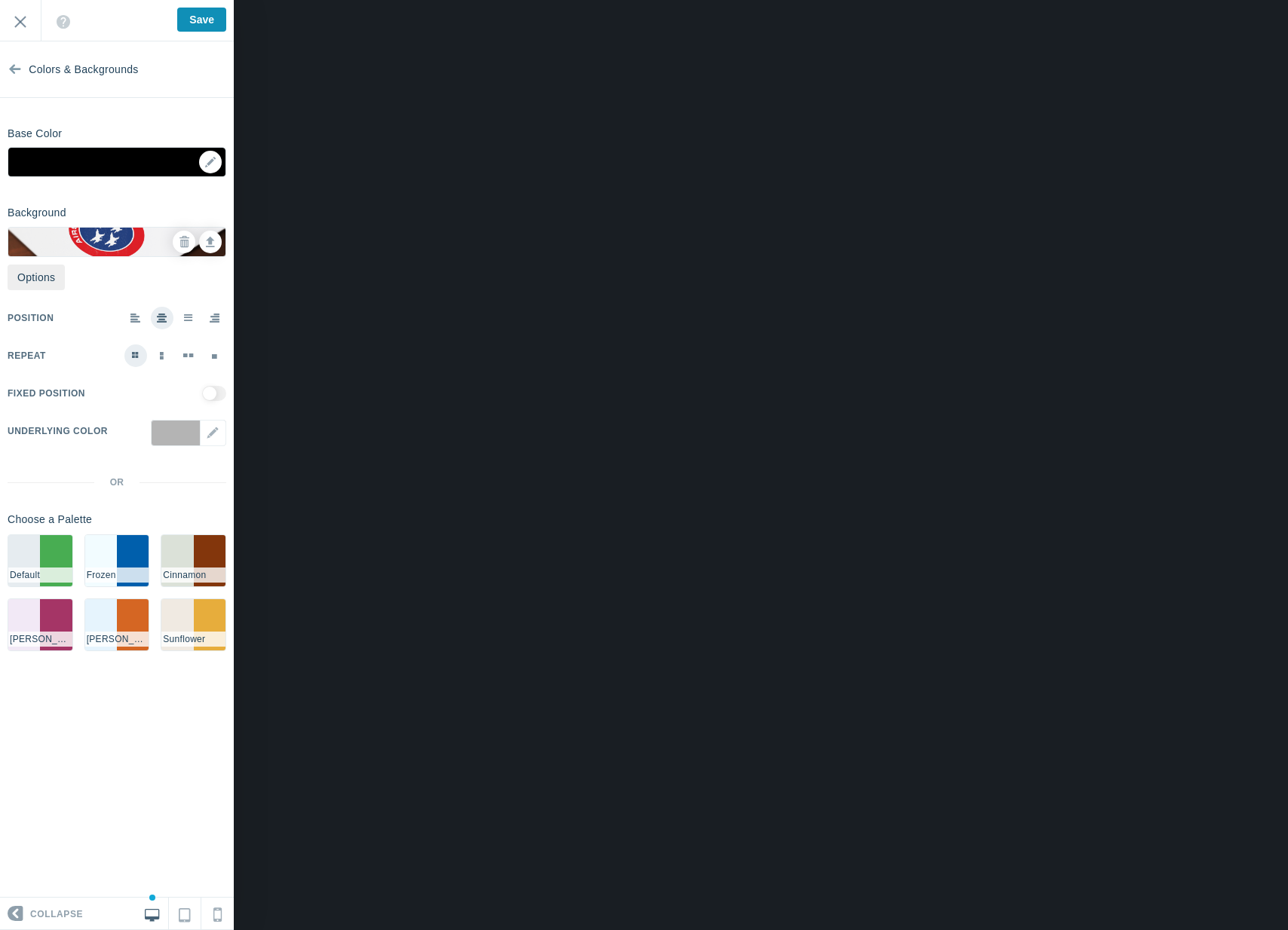
click at [206, 31] on input "Save" at bounding box center [201, 19] width 49 height 24
type input "Saved"
click at [206, 235] on icon at bounding box center [210, 240] width 9 height 11
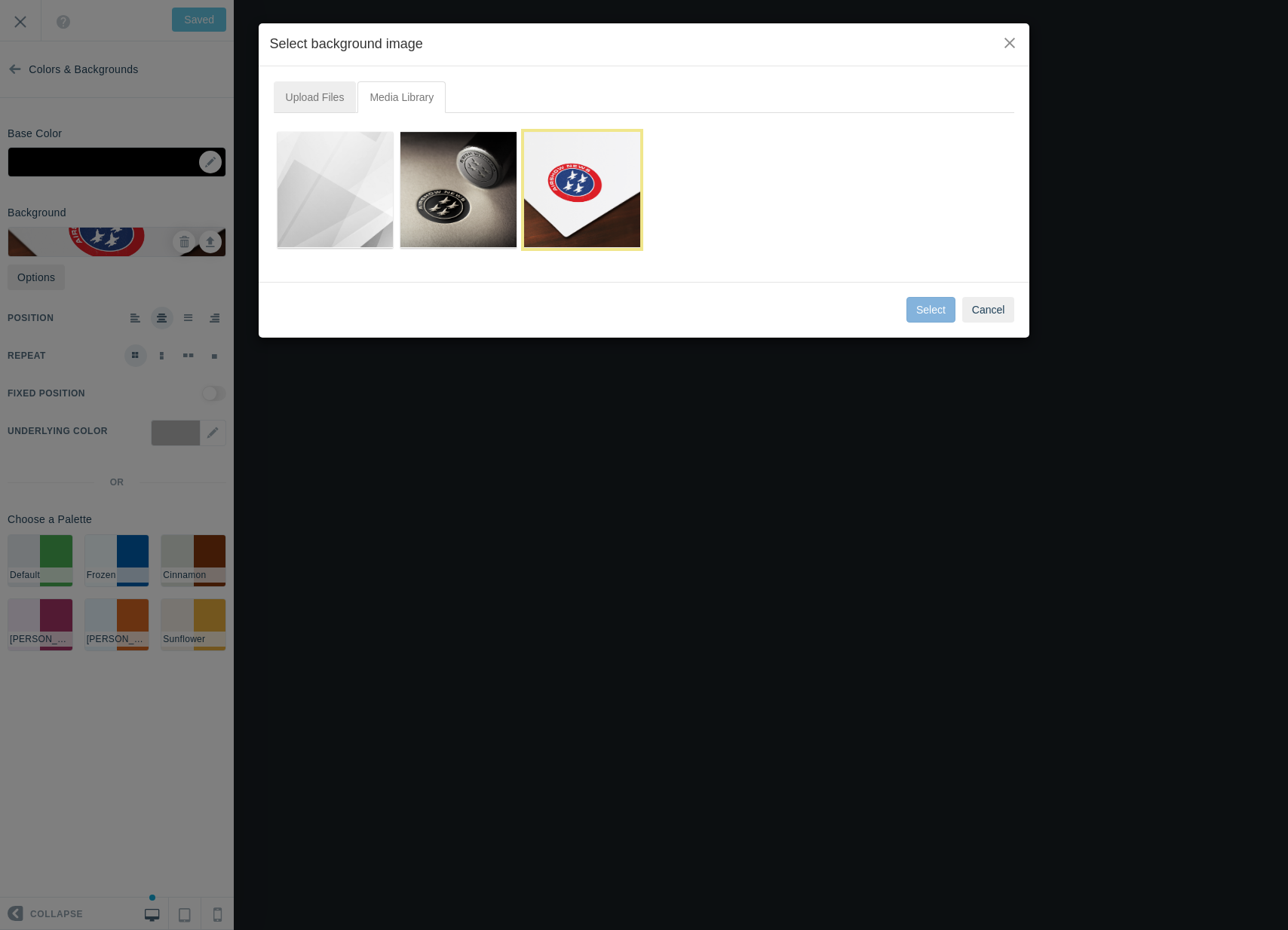
click at [336, 89] on link "Upload Files" at bounding box center [315, 97] width 83 height 32
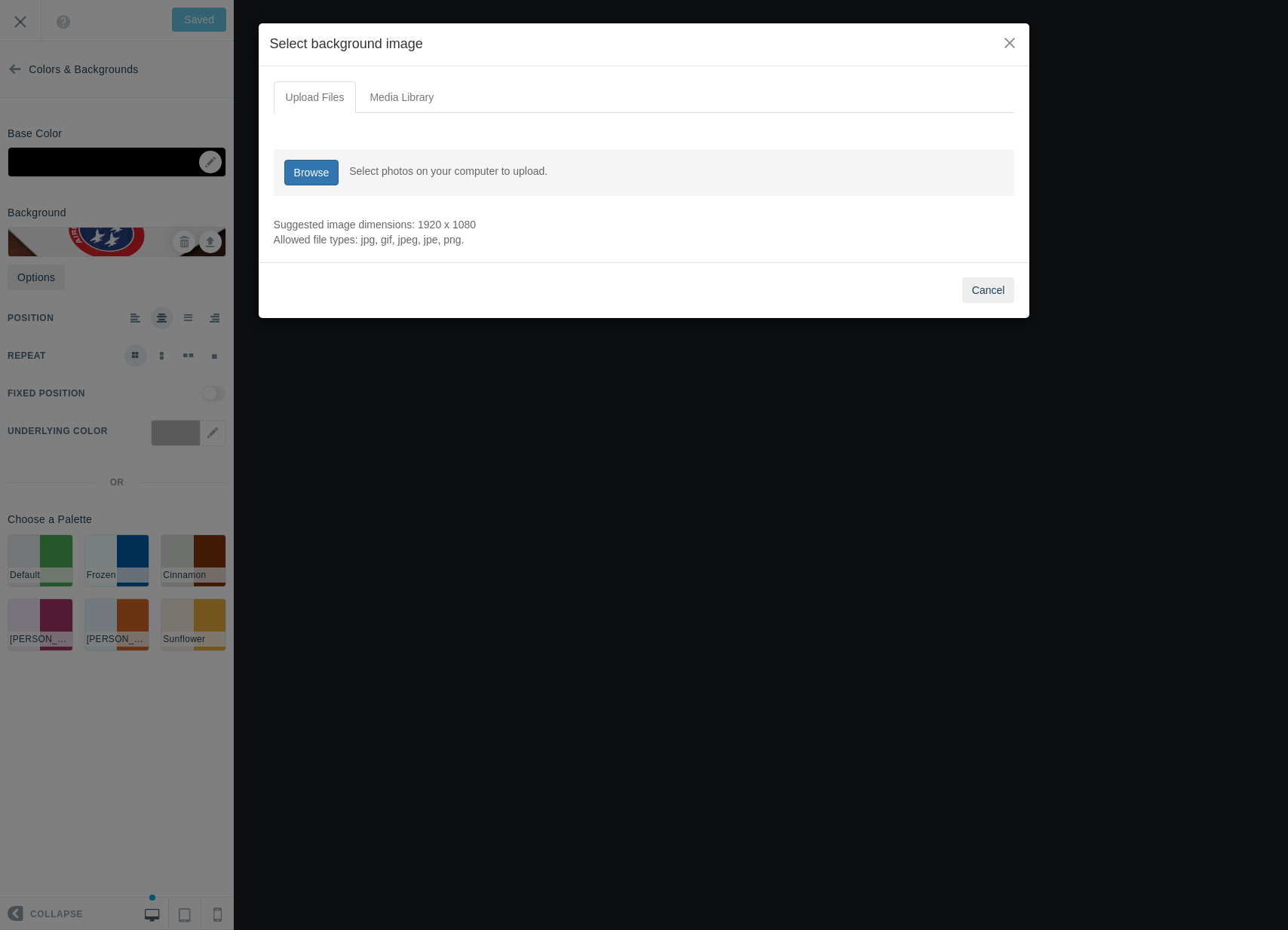
click at [301, 176] on link "Browse" at bounding box center [312, 172] width 55 height 25
type input "C:\fakepath\revisi 2.png"
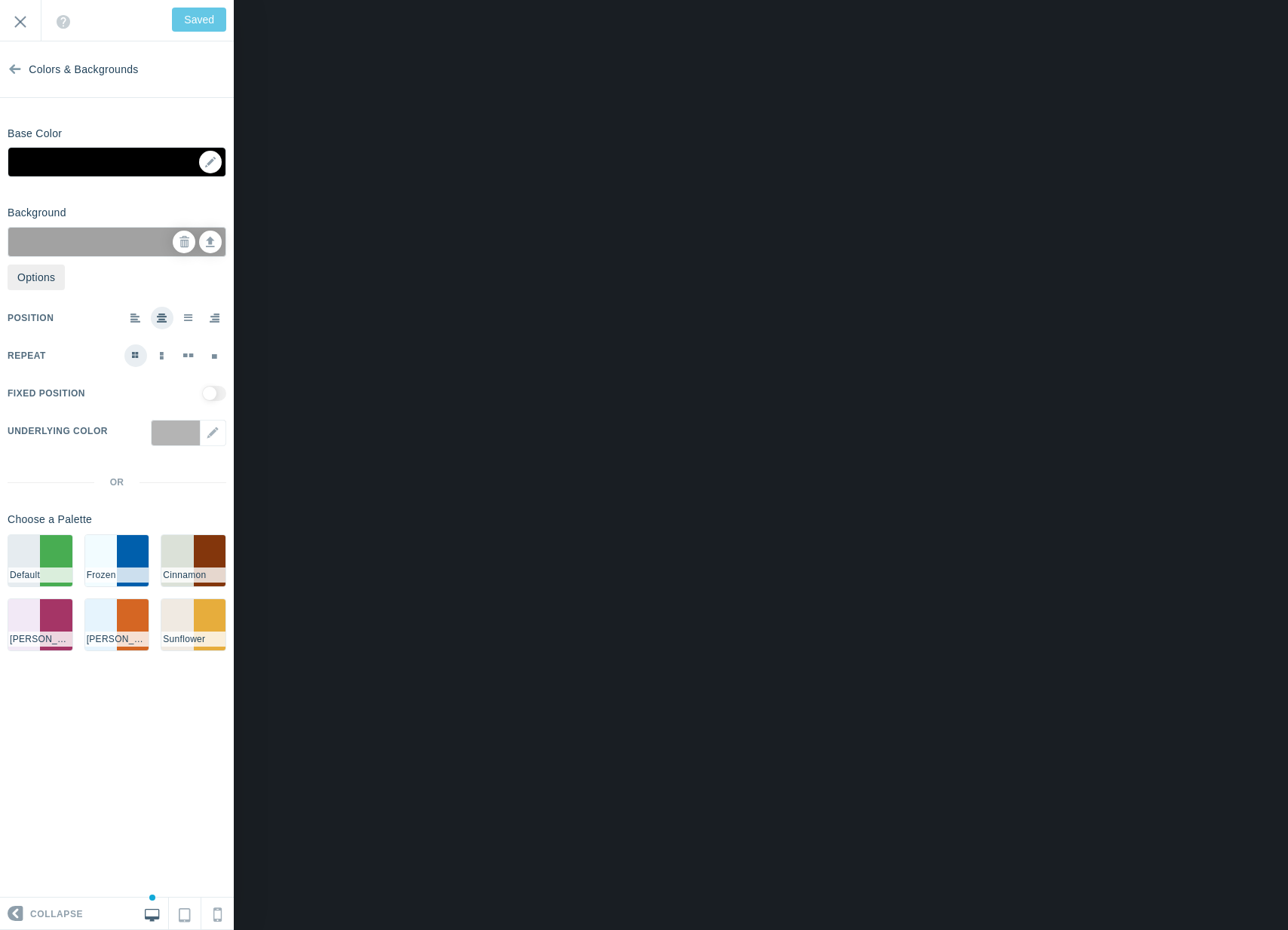
type input "Save"
click at [135, 316] on span at bounding box center [135, 317] width 11 height 10
click at [0, 0] on input "radio" at bounding box center [0, 0] width 0 height 0
click at [169, 319] on label at bounding box center [162, 318] width 23 height 23
click at [0, 0] on input "radio" at bounding box center [0, 0] width 0 height 0
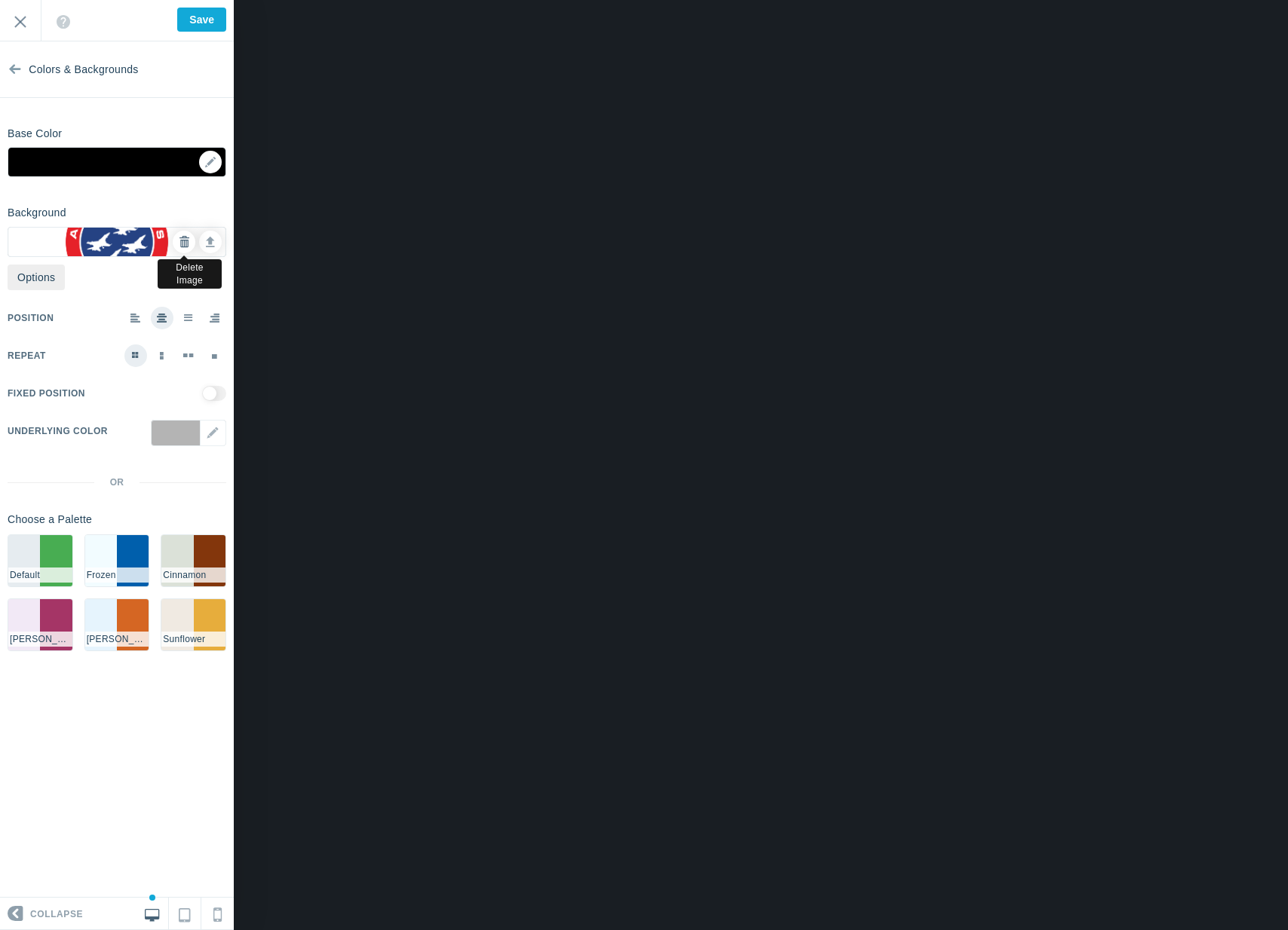
click at [177, 239] on link at bounding box center [183, 241] width 23 height 23
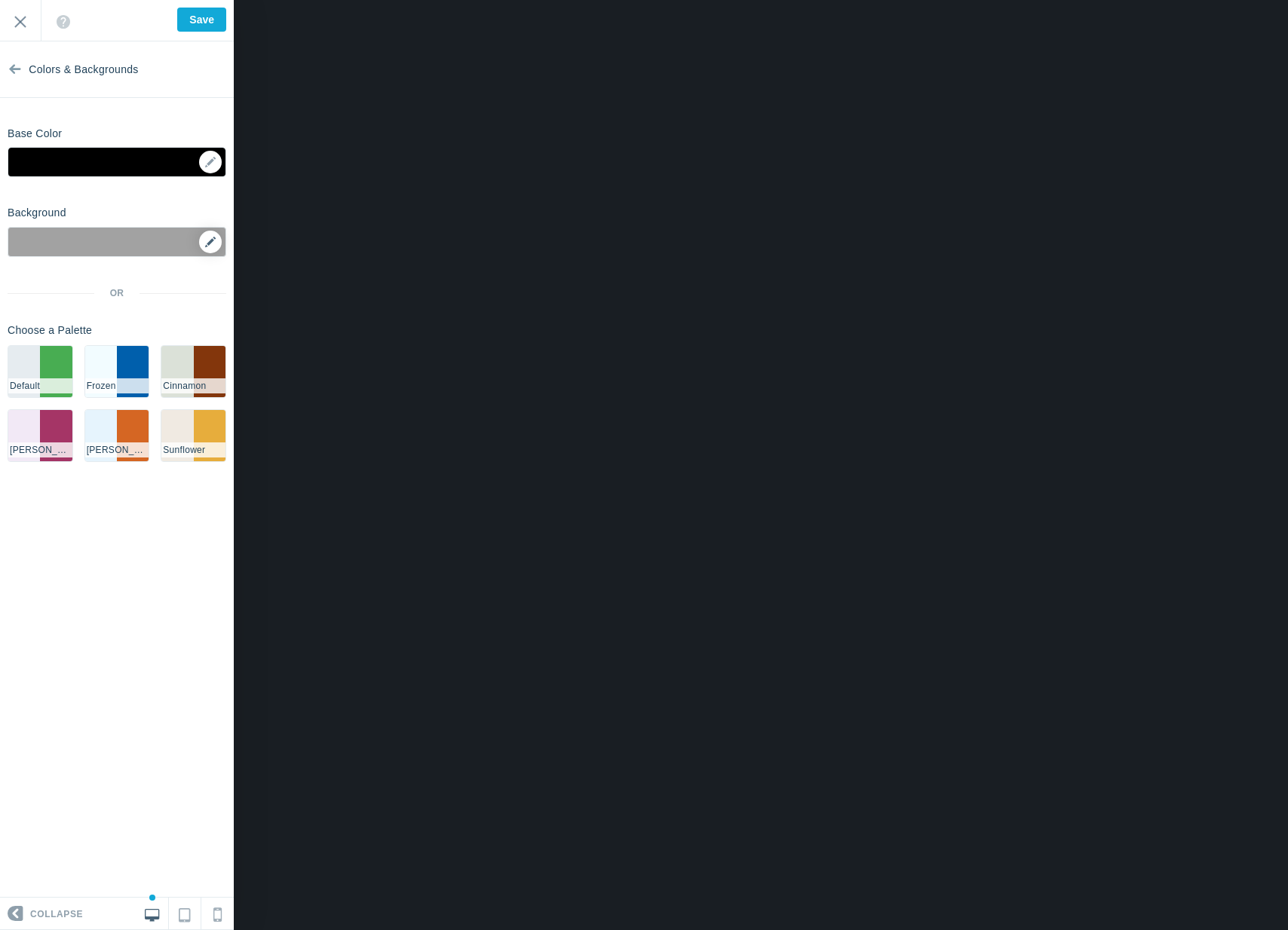
click at [208, 243] on icon at bounding box center [210, 242] width 11 height 11
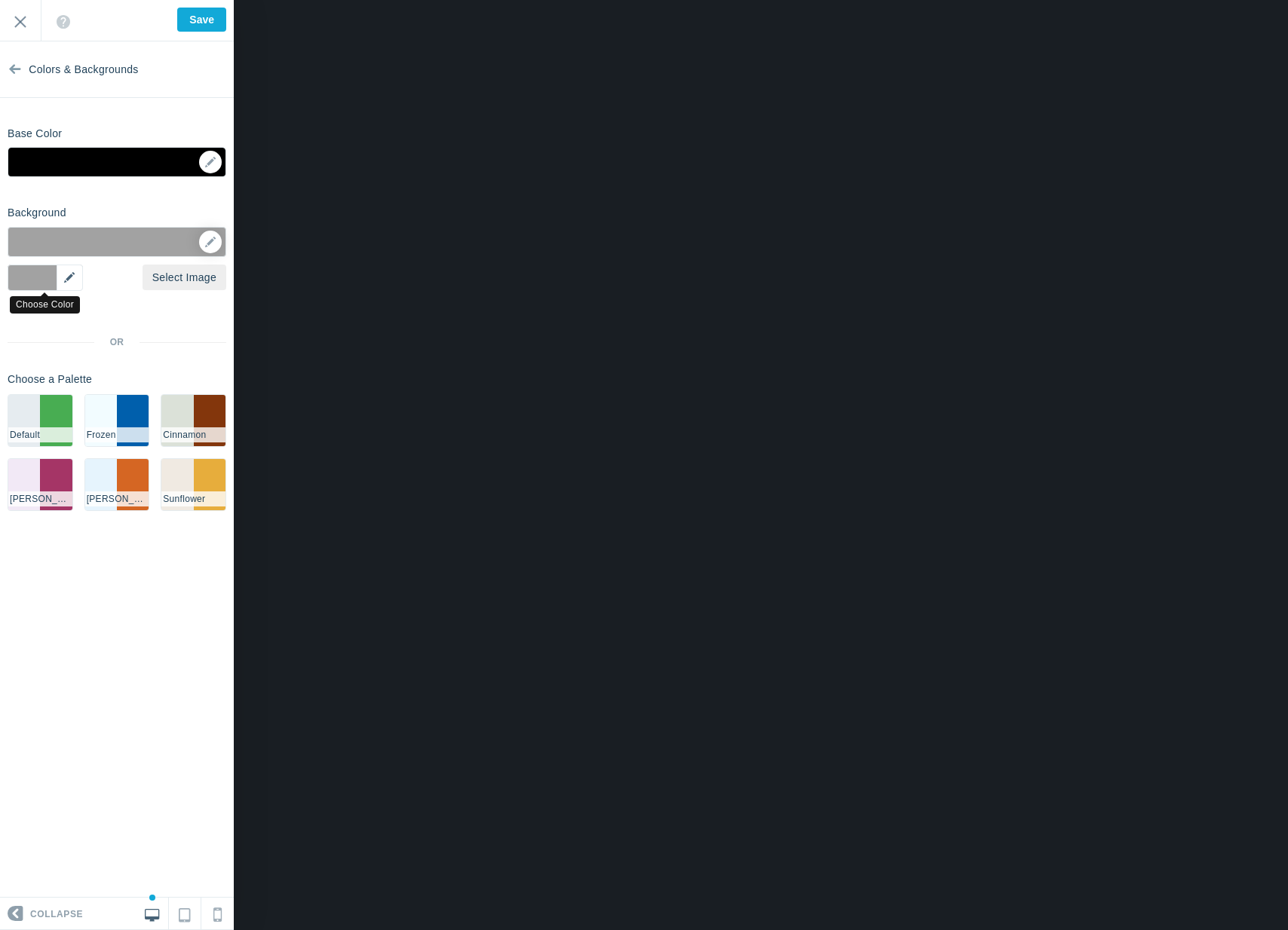
click at [71, 276] on div "▼" at bounding box center [44, 277] width 75 height 26
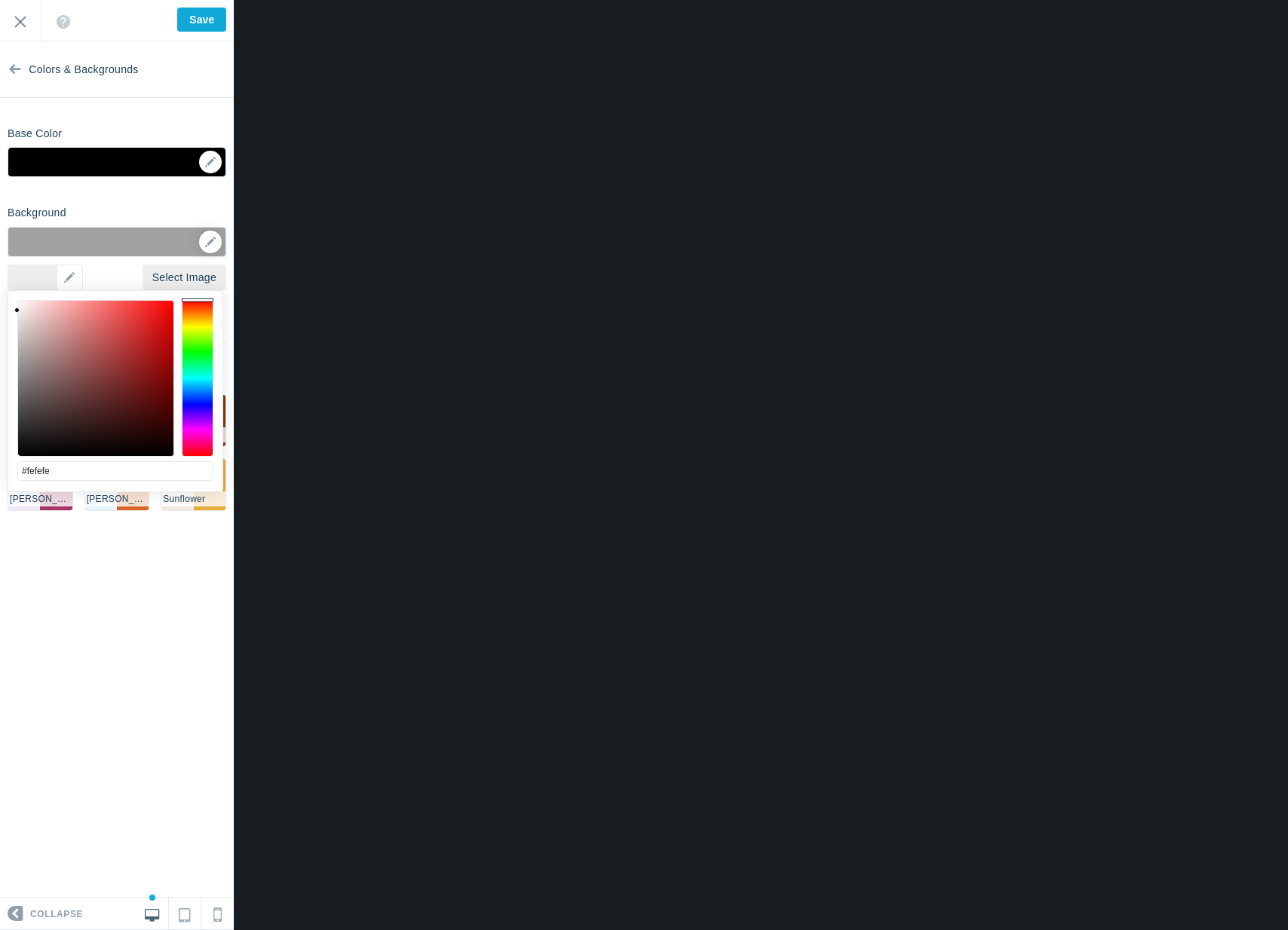
type input "#ffffff"
drag, startPoint x: 51, startPoint y: 354, endPoint x: 0, endPoint y: 272, distance: 96.6
click at [2, 0] on body "Loading... Loading... Collapse Identity Colors & Backgrounds Header Image Fonts…" at bounding box center [644, 0] width 1288 height 0
click at [67, 588] on section "Colors & Backgrounds Base Color ▼ Background Options Select Image ▼ Position Re…" at bounding box center [117, 470] width 234 height 856
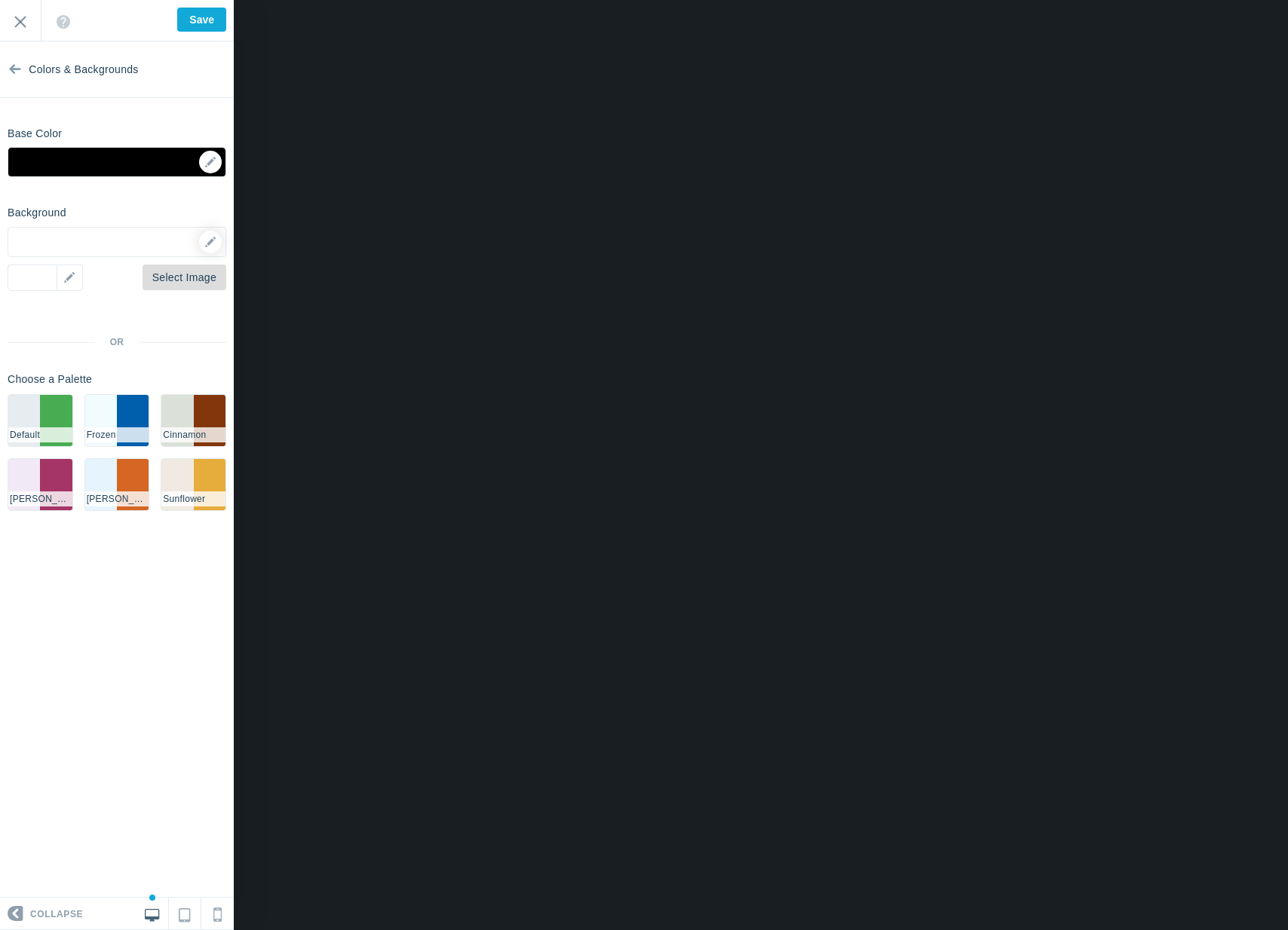
click at [167, 284] on link "Select Image" at bounding box center [184, 277] width 84 height 25
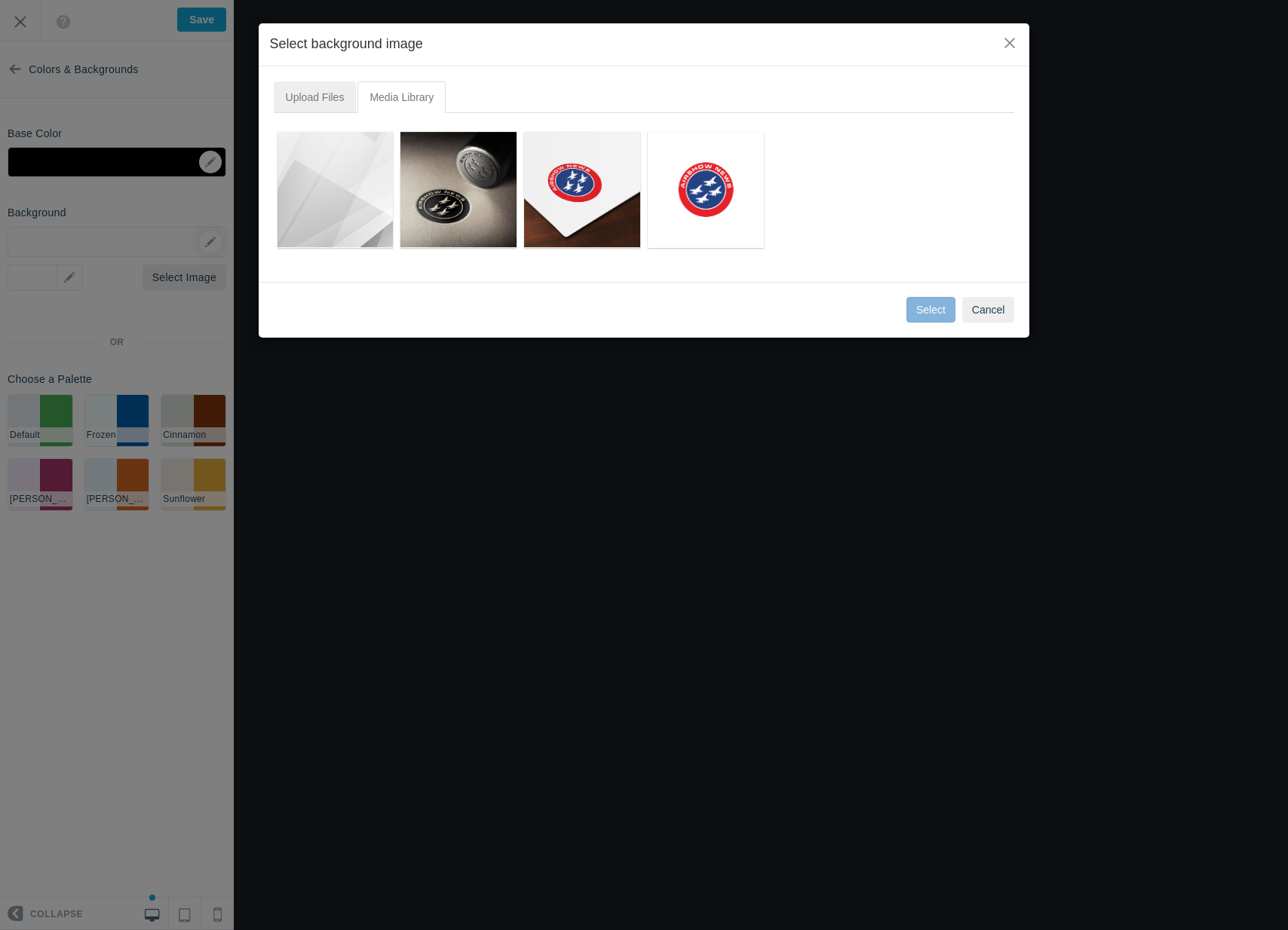
click at [322, 85] on link "Upload Files" at bounding box center [315, 97] width 83 height 32
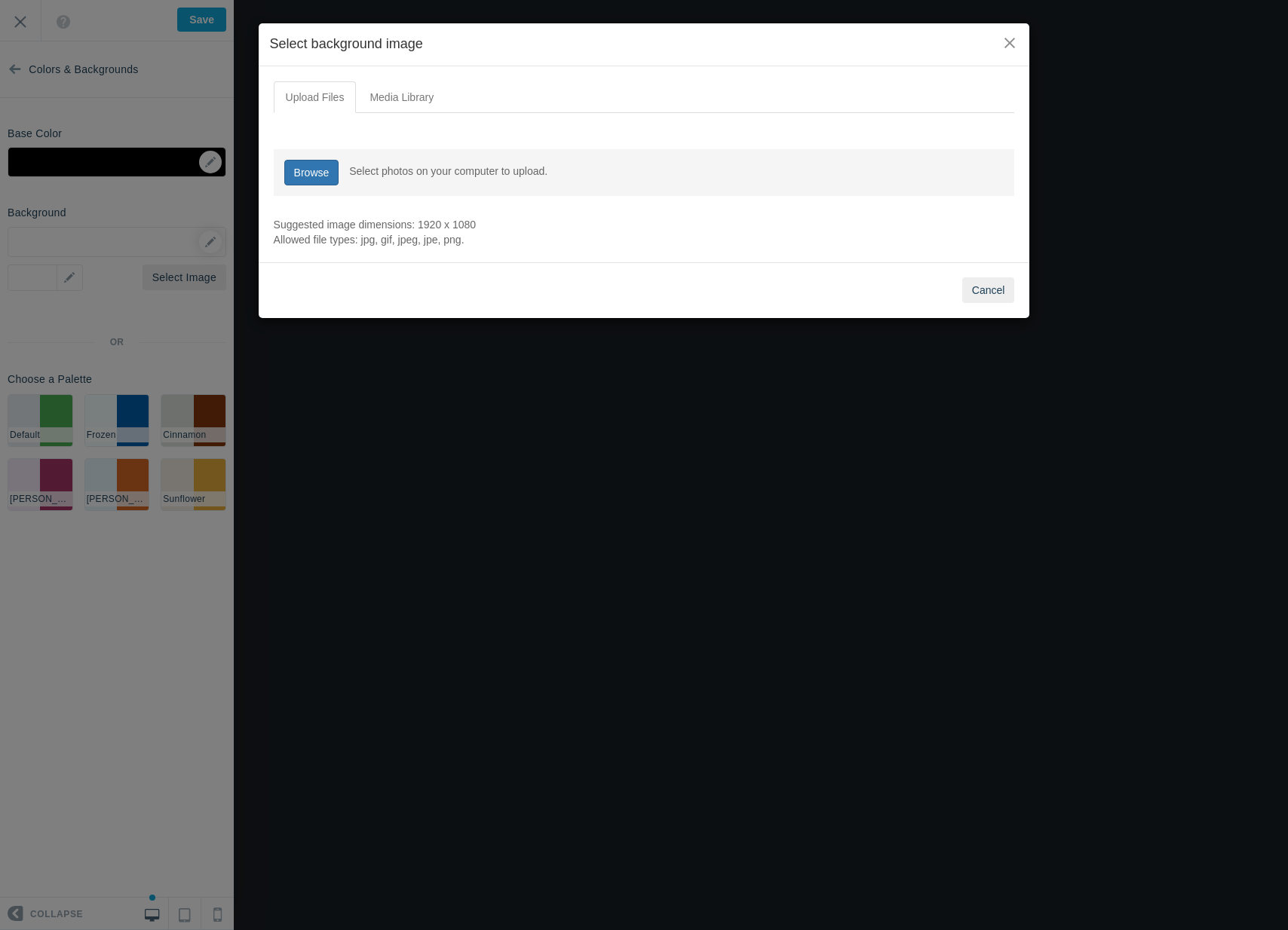
click at [332, 160] on link "Browse" at bounding box center [312, 172] width 55 height 25
type input "C:\fakepath\Nr-0250.jpg"
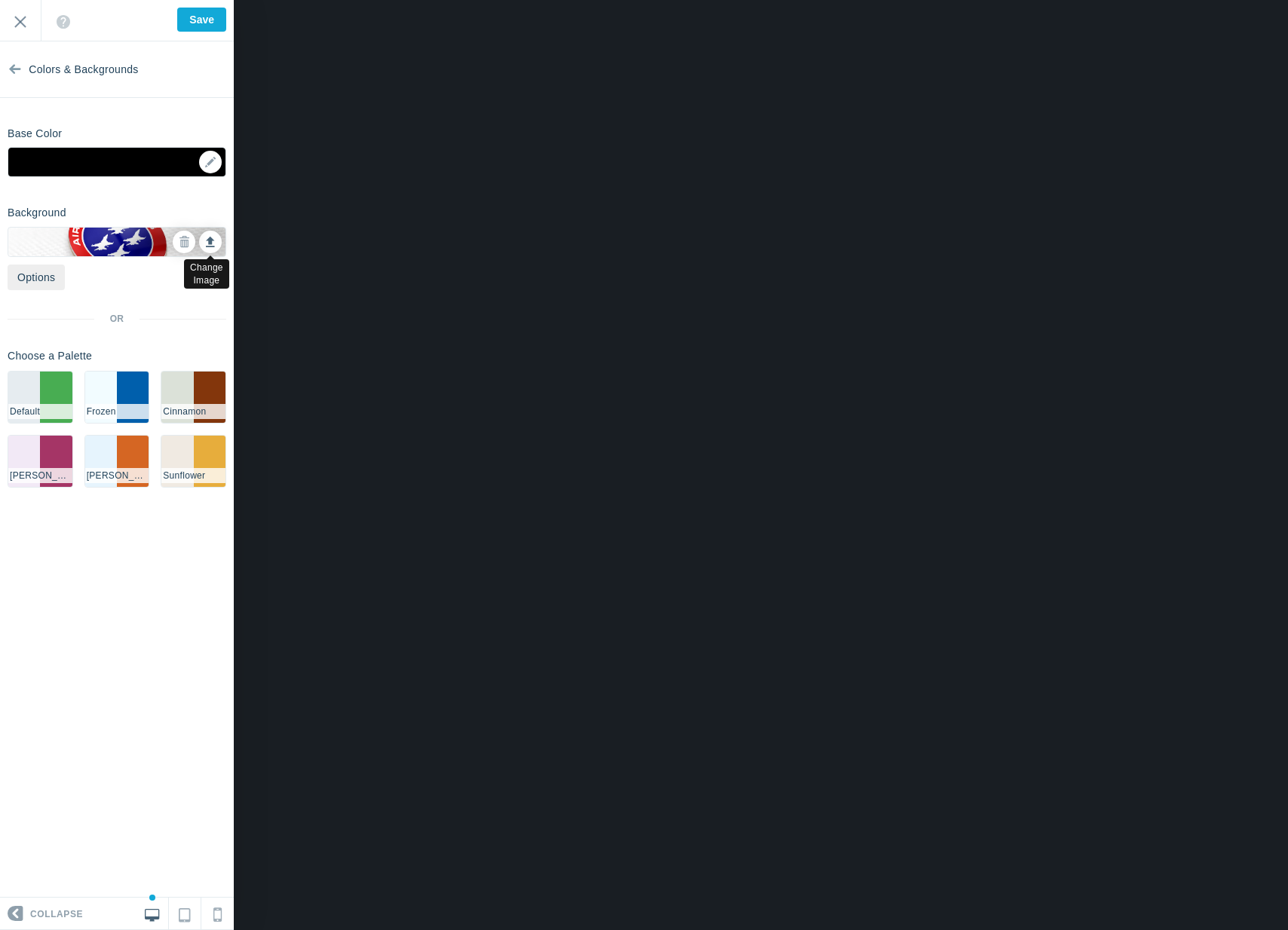
click at [210, 241] on icon at bounding box center [210, 240] width 9 height 11
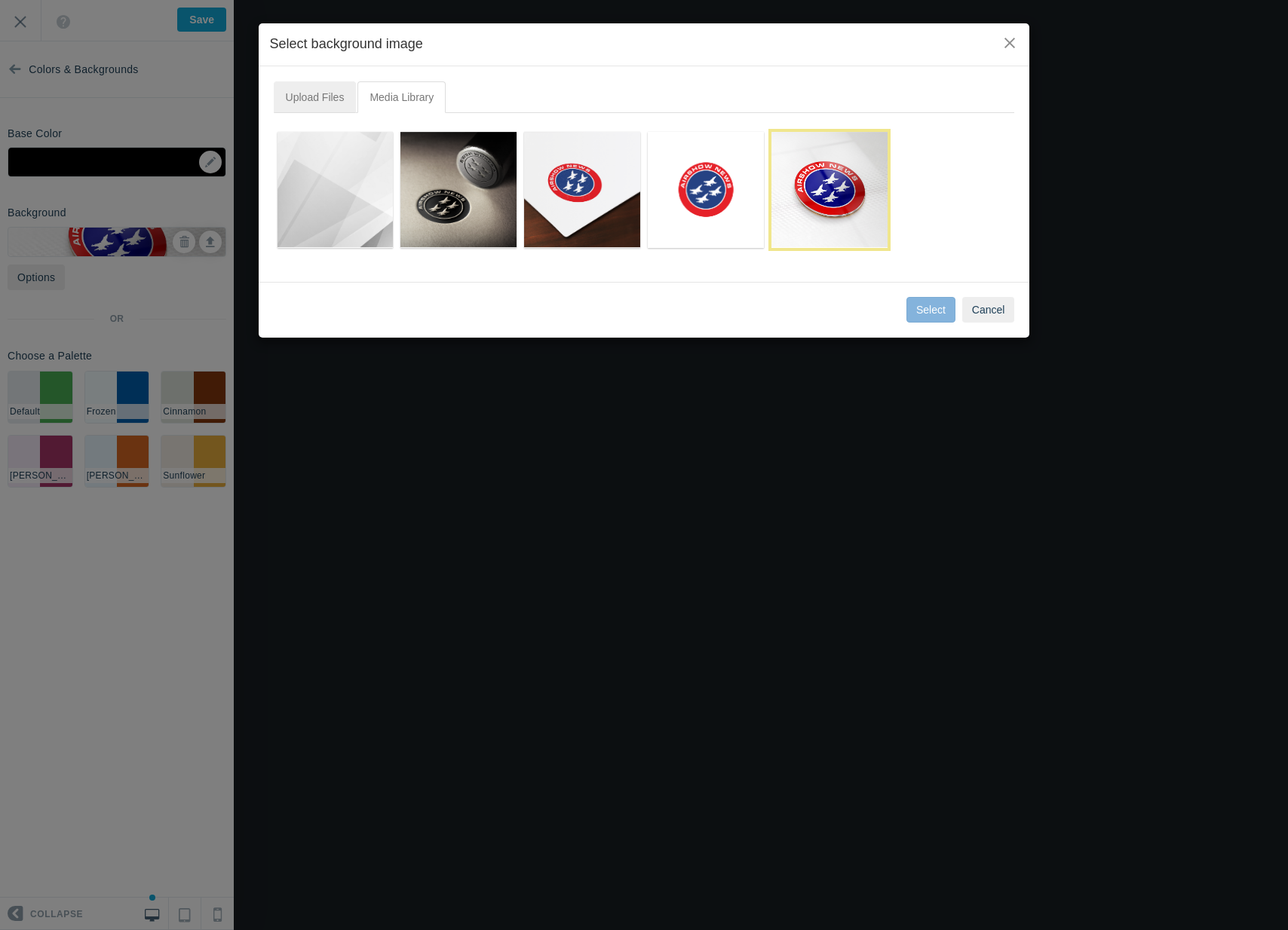
click at [324, 103] on link "Upload Files" at bounding box center [315, 97] width 83 height 32
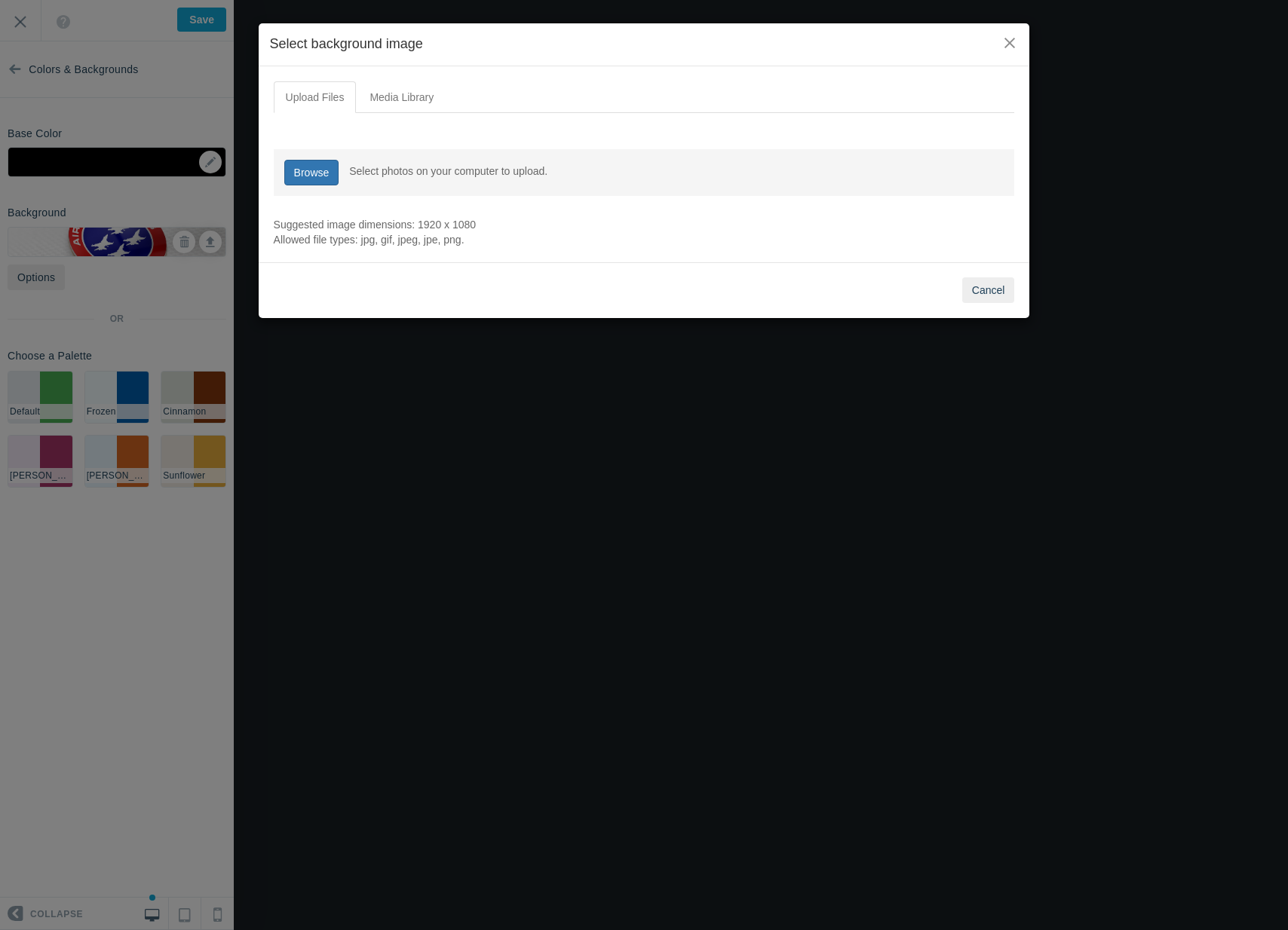
click at [322, 172] on link "Browse" at bounding box center [312, 172] width 55 height 25
type input "C:\fakepath\Nr-0441.jpg"
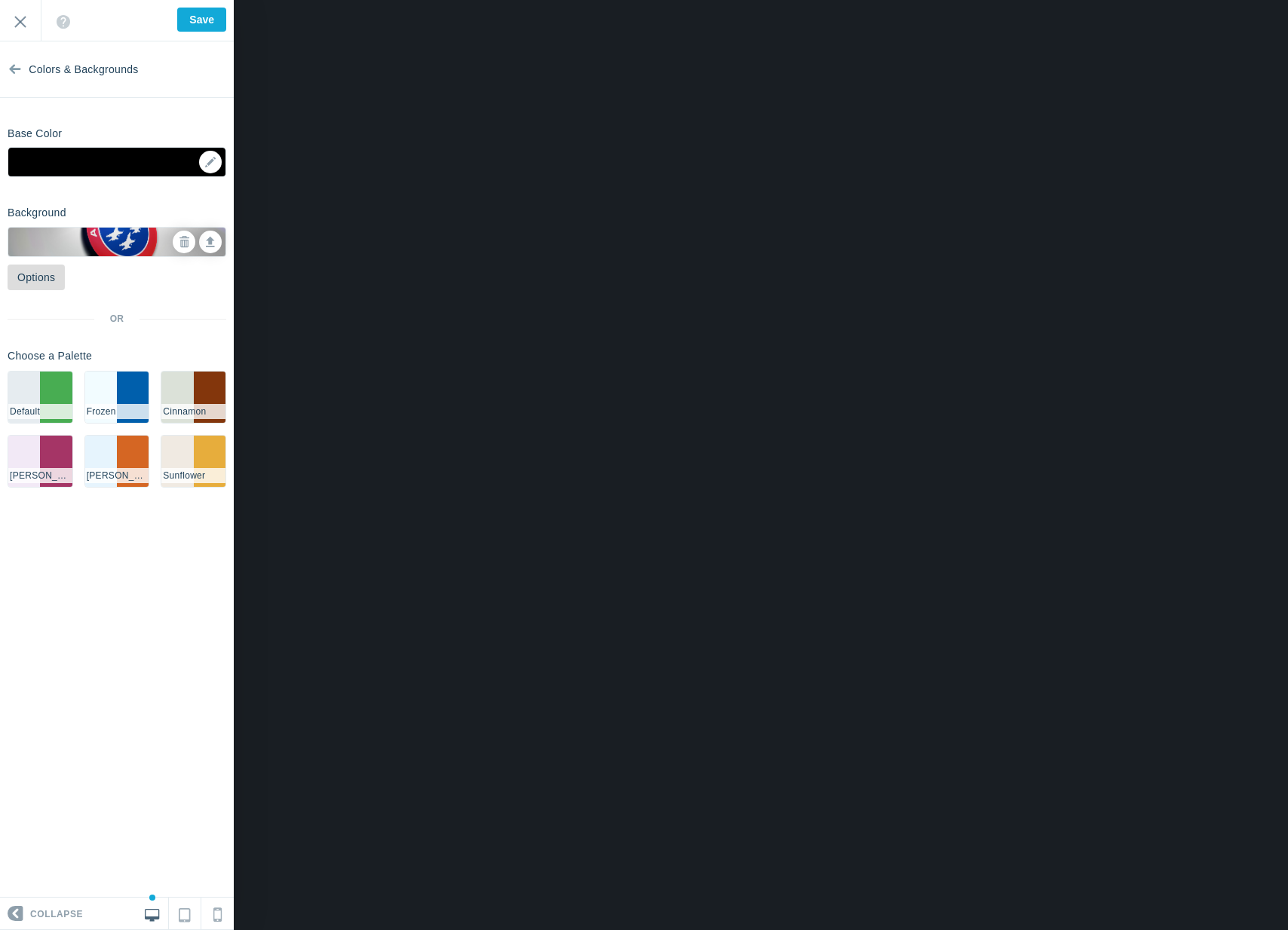
click at [42, 269] on link "Options" at bounding box center [35, 277] width 57 height 25
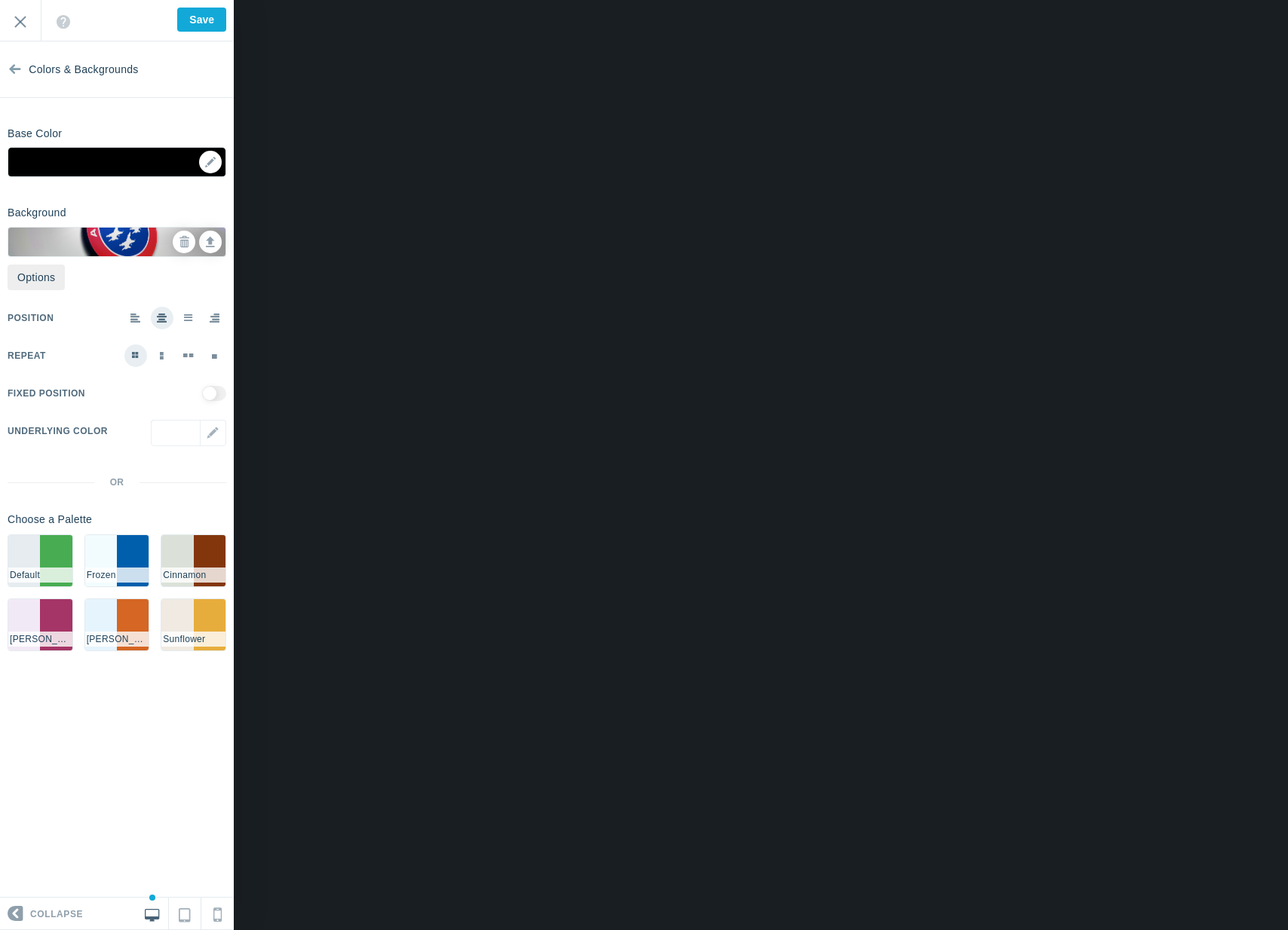
click at [139, 319] on span at bounding box center [135, 317] width 11 height 10
click at [0, 0] on input "radio" at bounding box center [0, 0] width 0 height 0
click at [191, 325] on label at bounding box center [188, 318] width 23 height 23
click at [0, 0] on input "radio" at bounding box center [0, 0] width 0 height 0
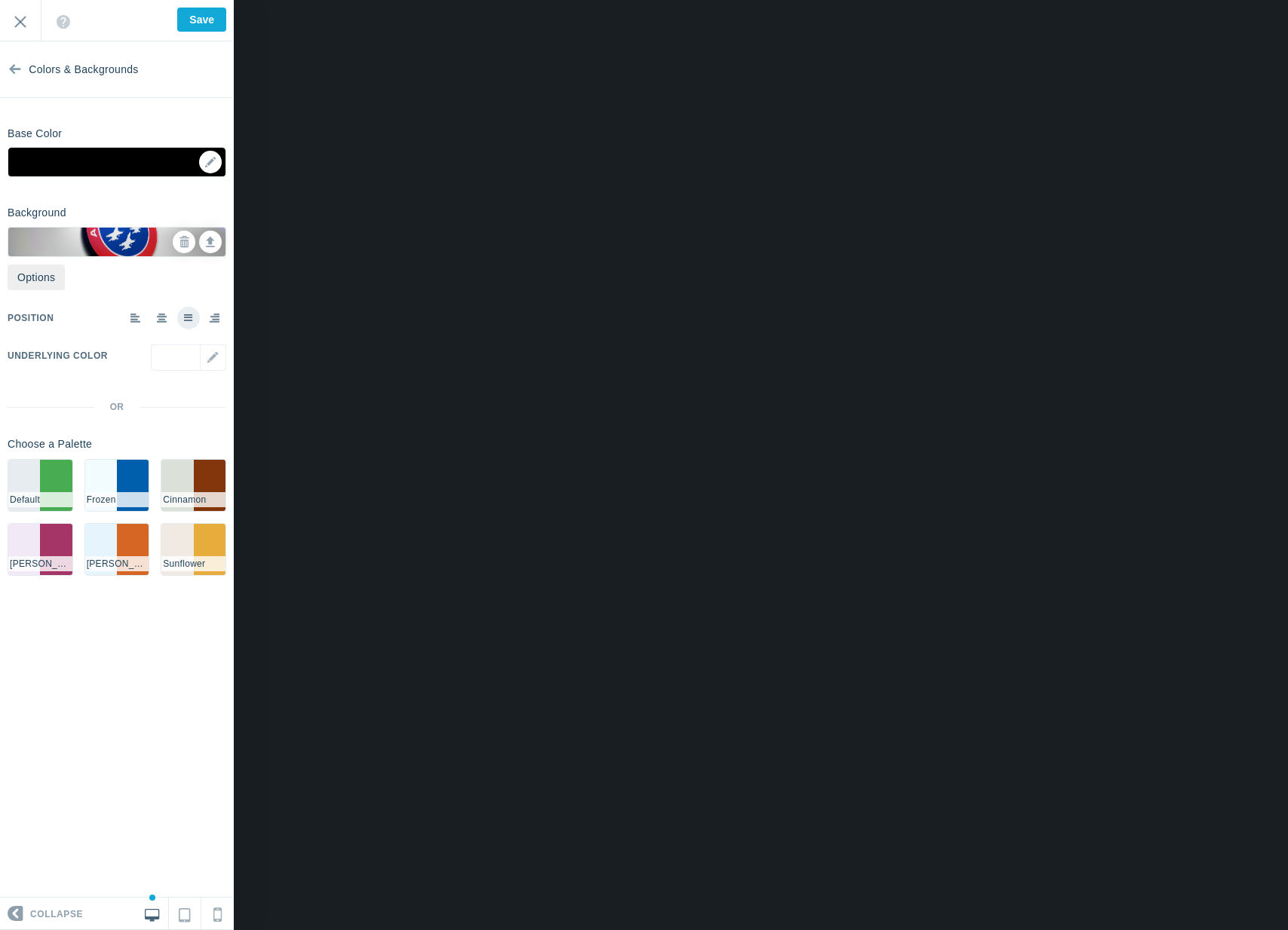
click at [168, 318] on label at bounding box center [162, 318] width 23 height 23
click at [0, 0] on input "radio" at bounding box center [0, 0] width 0 height 0
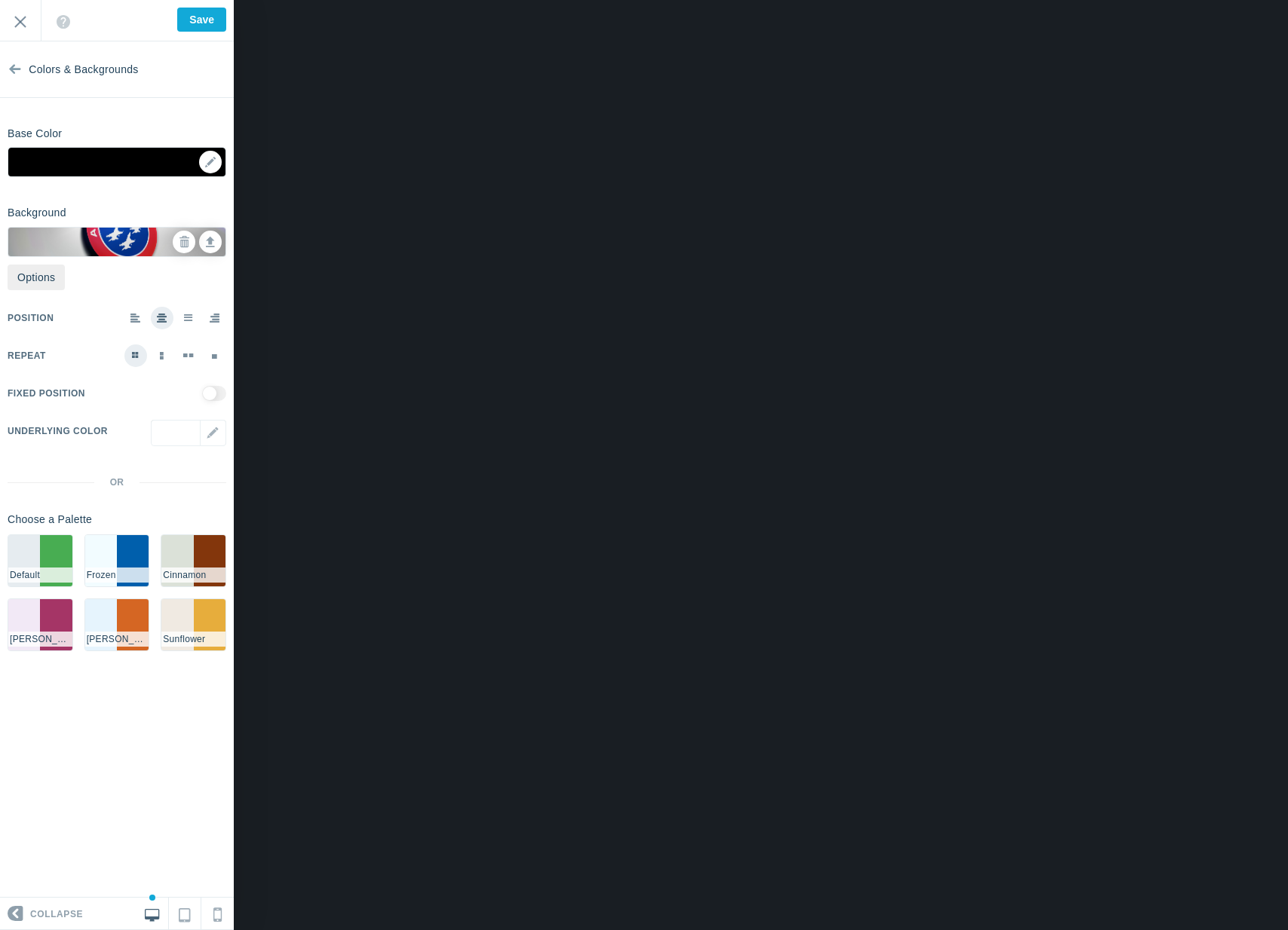
click at [192, 316] on span at bounding box center [189, 317] width 9 height 10
click at [0, 0] on input "radio" at bounding box center [0, 0] width 0 height 0
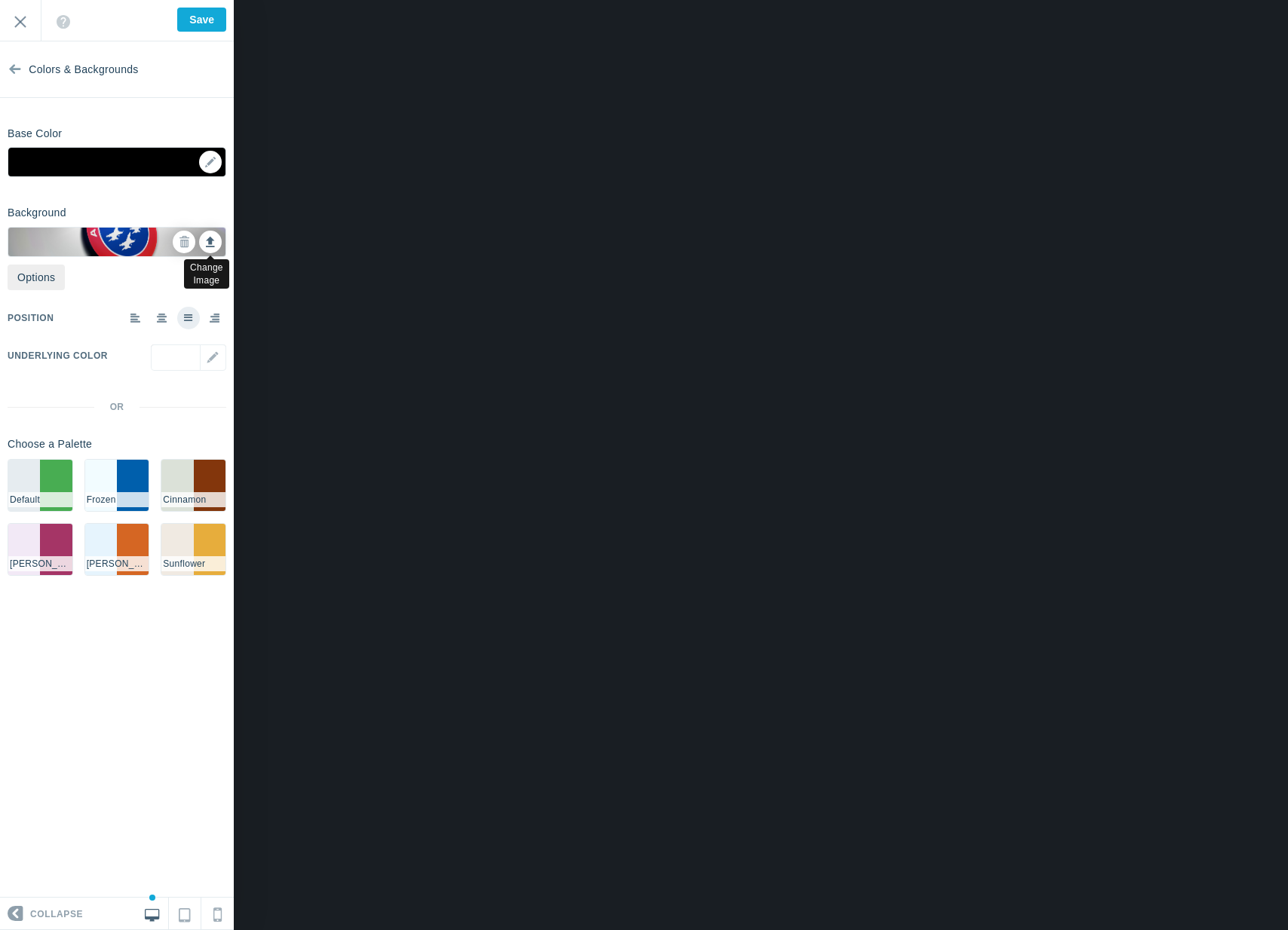
click at [210, 248] on link at bounding box center [210, 241] width 23 height 23
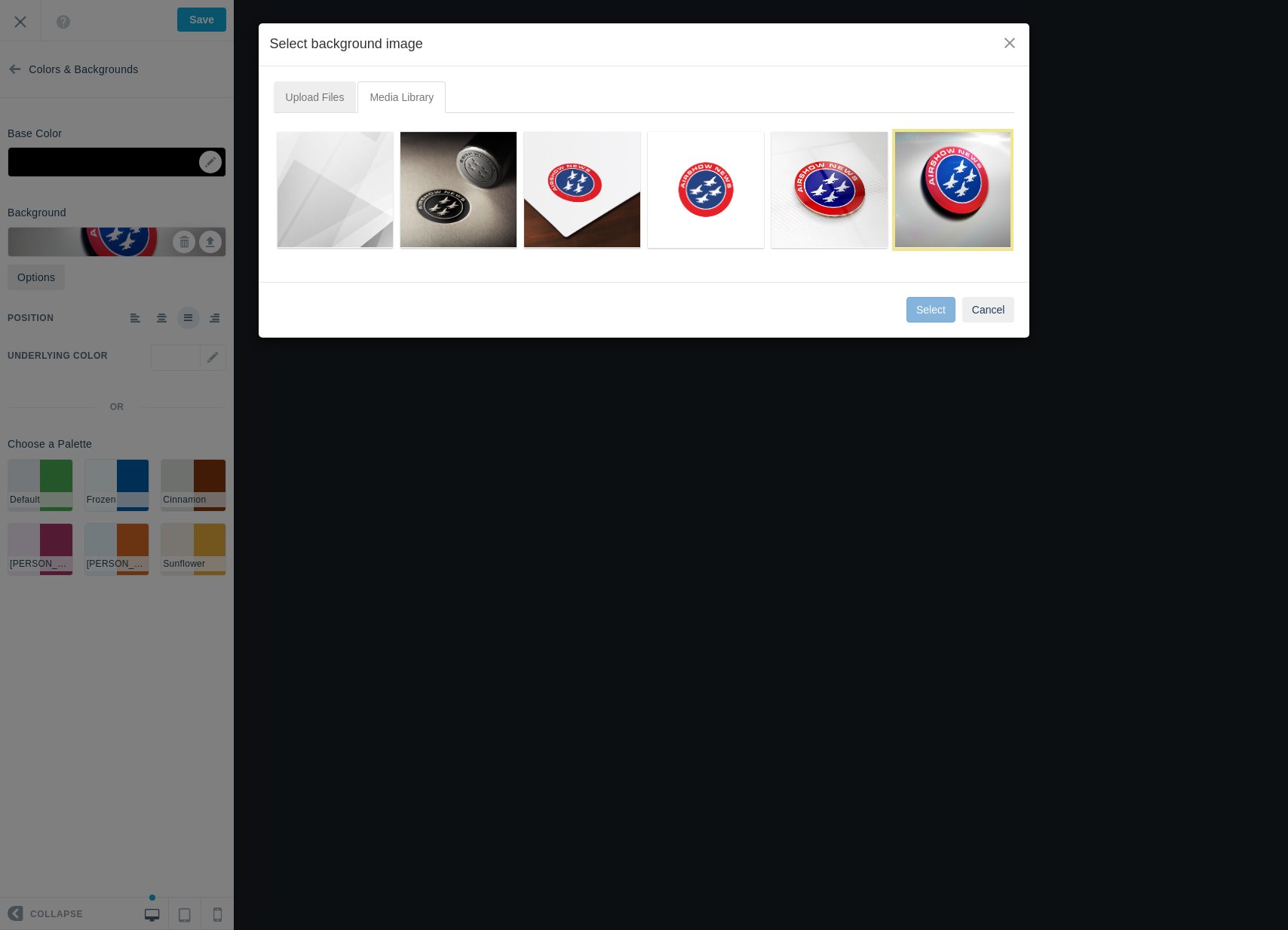
click at [313, 98] on link "Upload Files" at bounding box center [315, 97] width 83 height 32
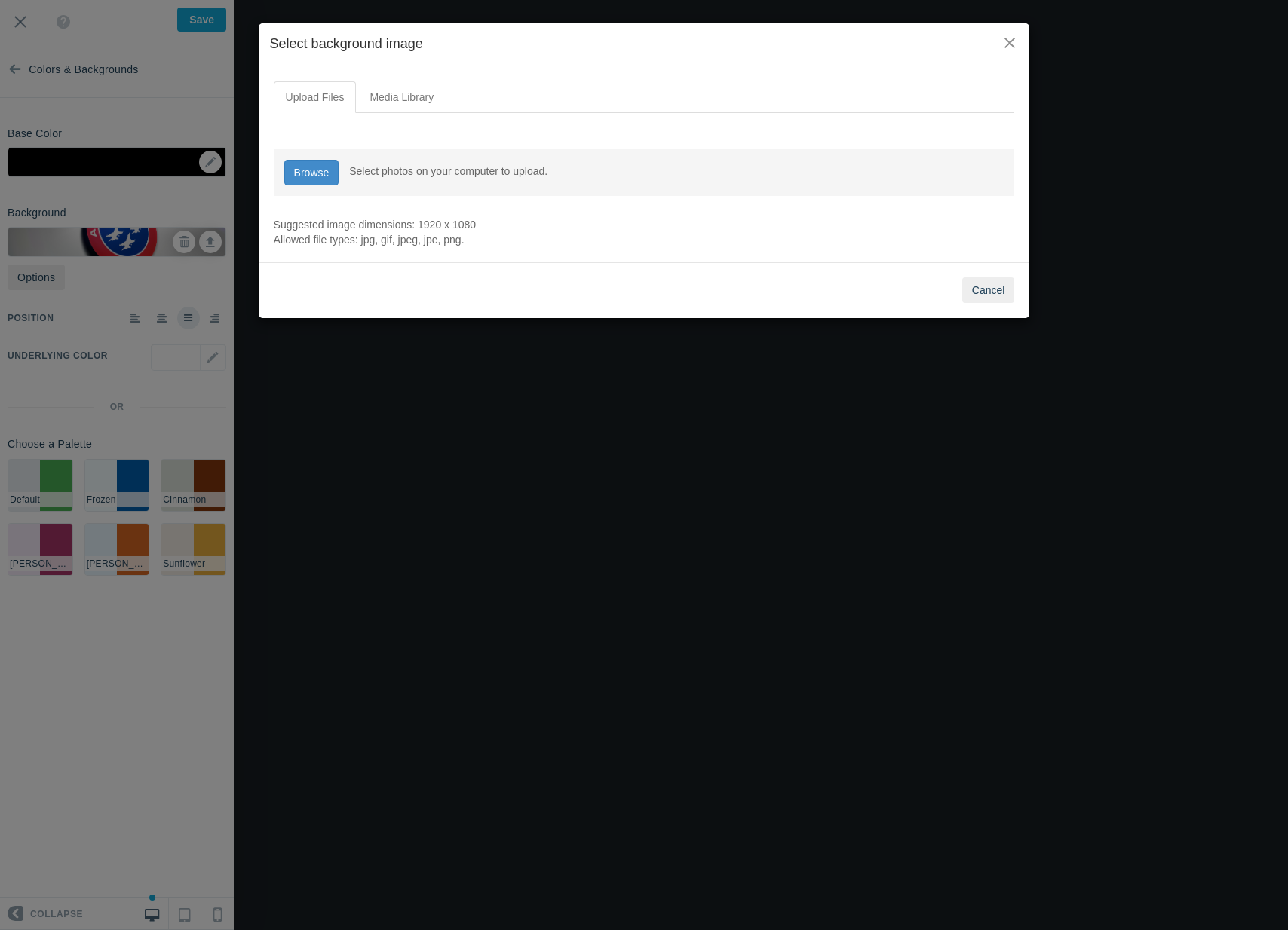
click at [308, 194] on div "Browse Browse Select photos on your computer to upload." at bounding box center [644, 172] width 742 height 47
click at [309, 174] on link "Browse" at bounding box center [312, 172] width 55 height 25
type input "C:\fakepath\Nr-0059-2.jpg"
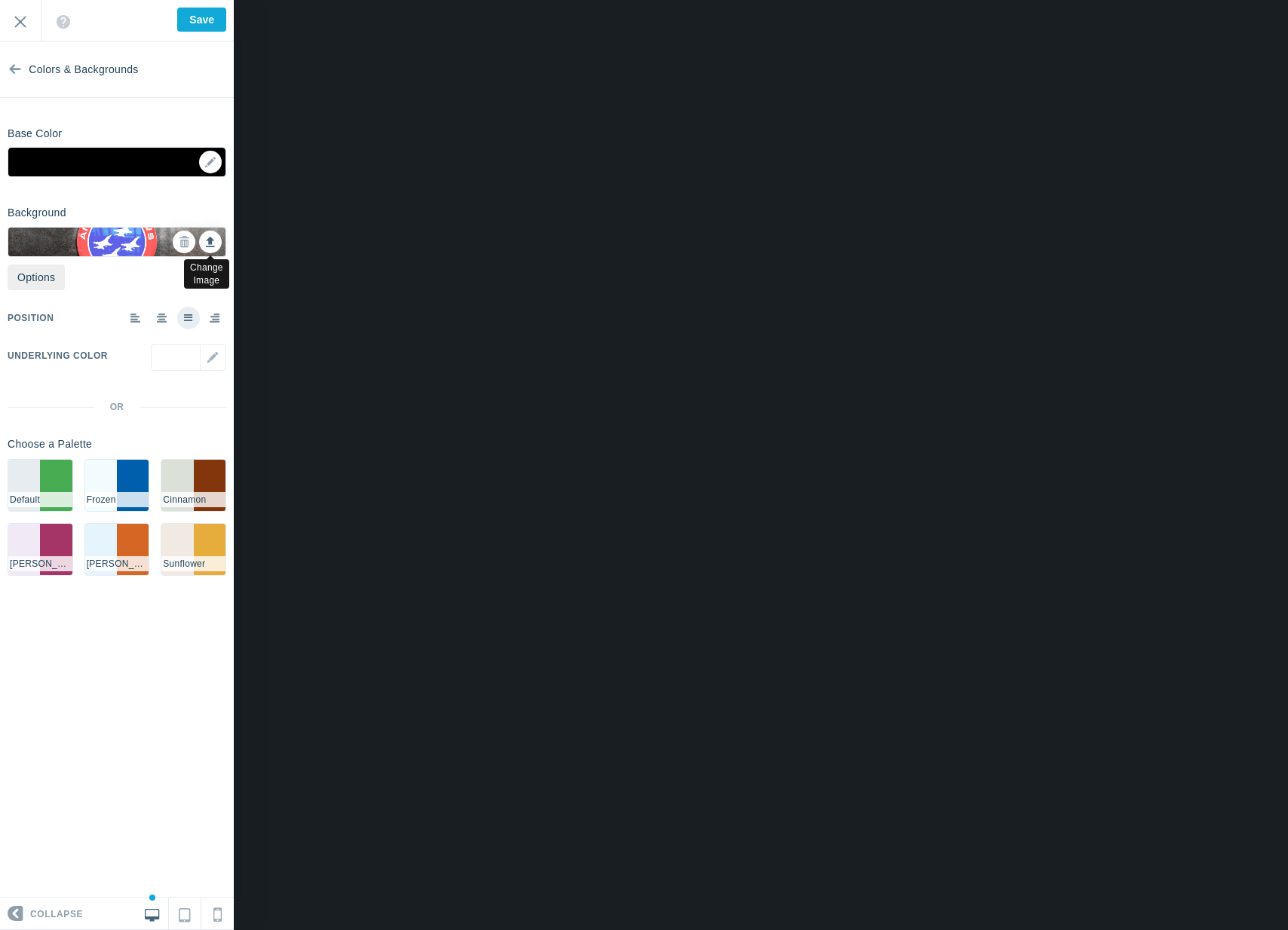
click at [210, 241] on icon at bounding box center [210, 240] width 9 height 11
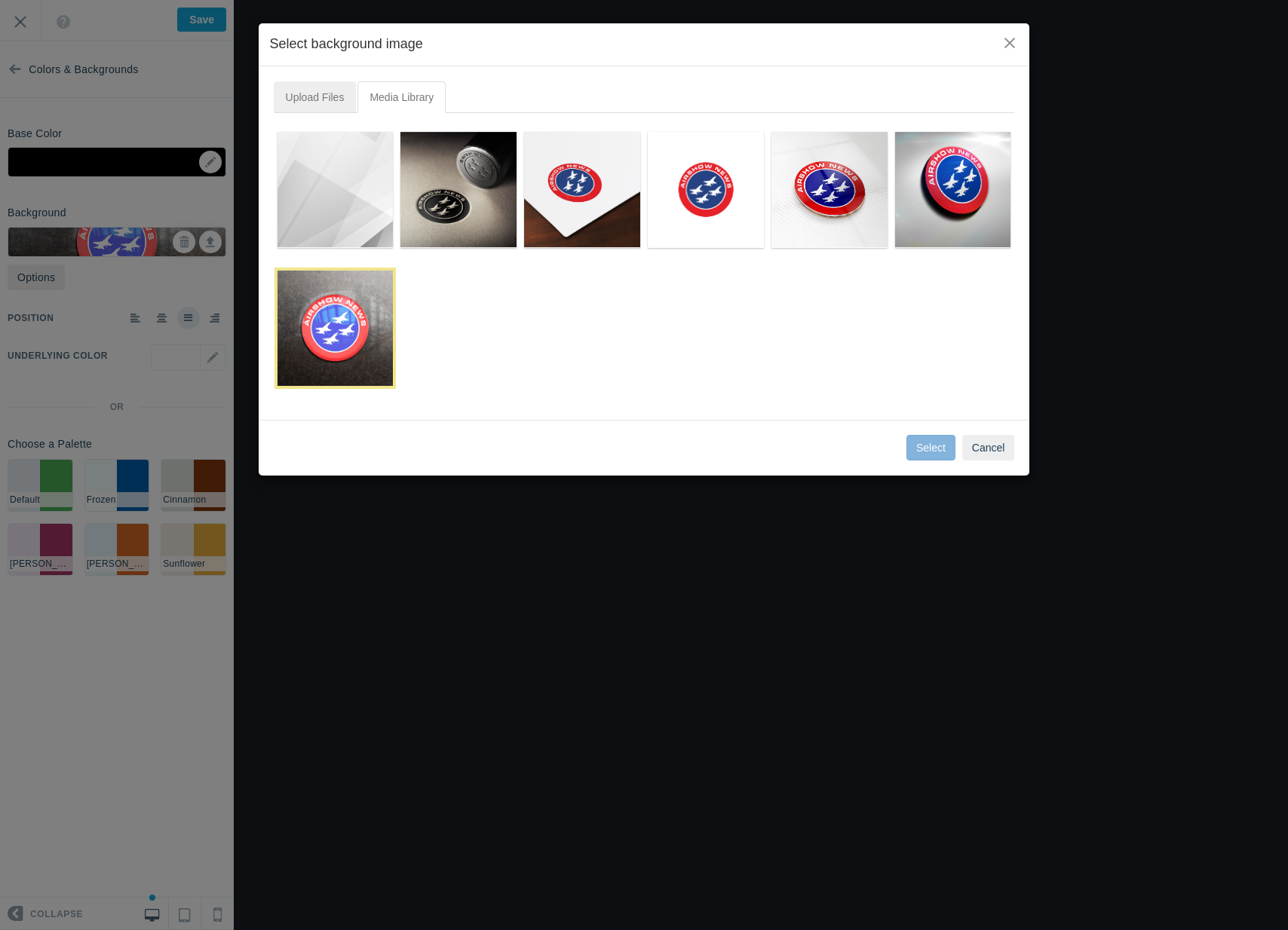
click at [313, 94] on link "Upload Files" at bounding box center [315, 97] width 83 height 32
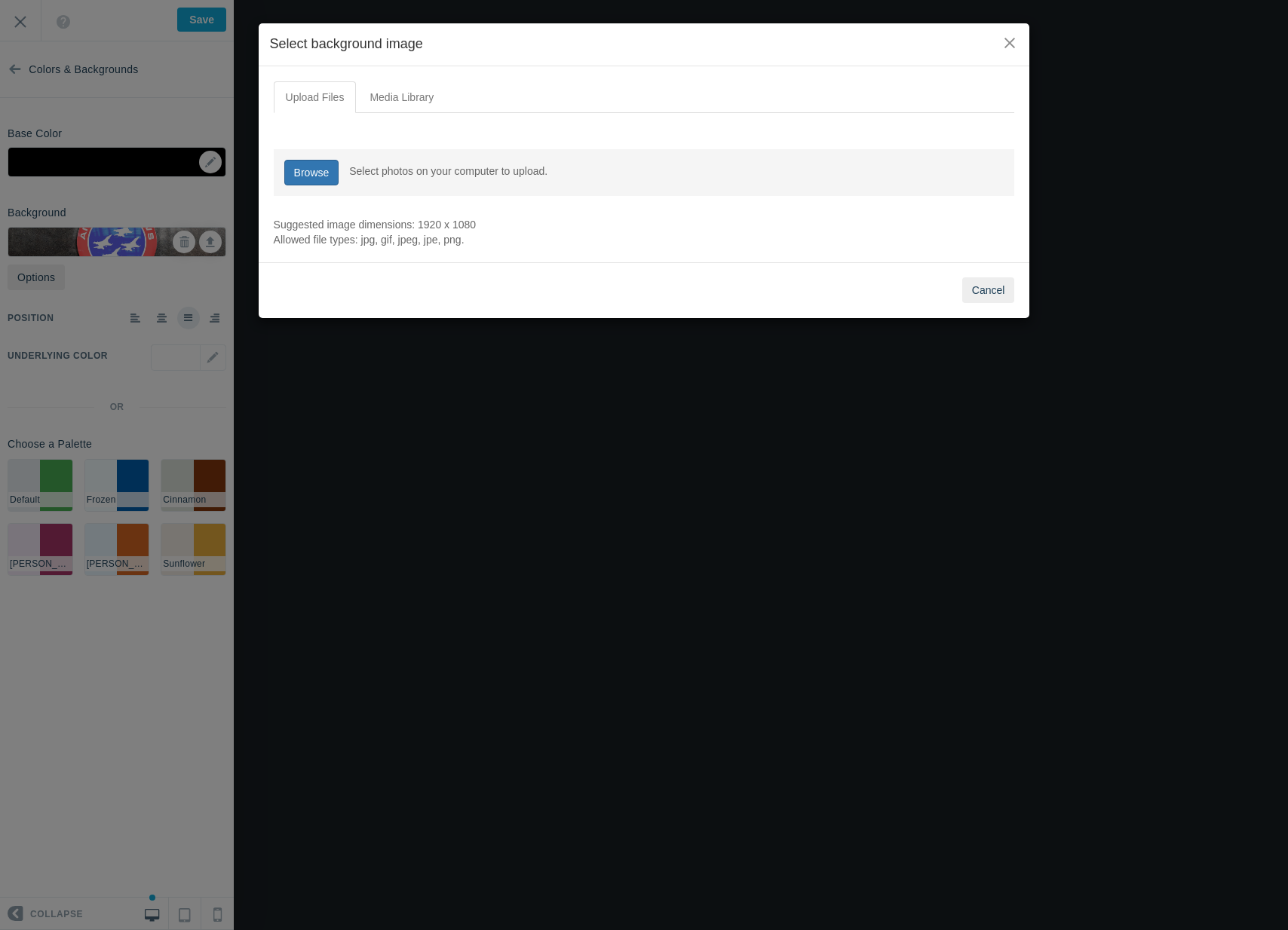
click at [303, 163] on link "Browse" at bounding box center [312, 172] width 55 height 25
type input "C:\fakepath\Nr-0240.jpg"
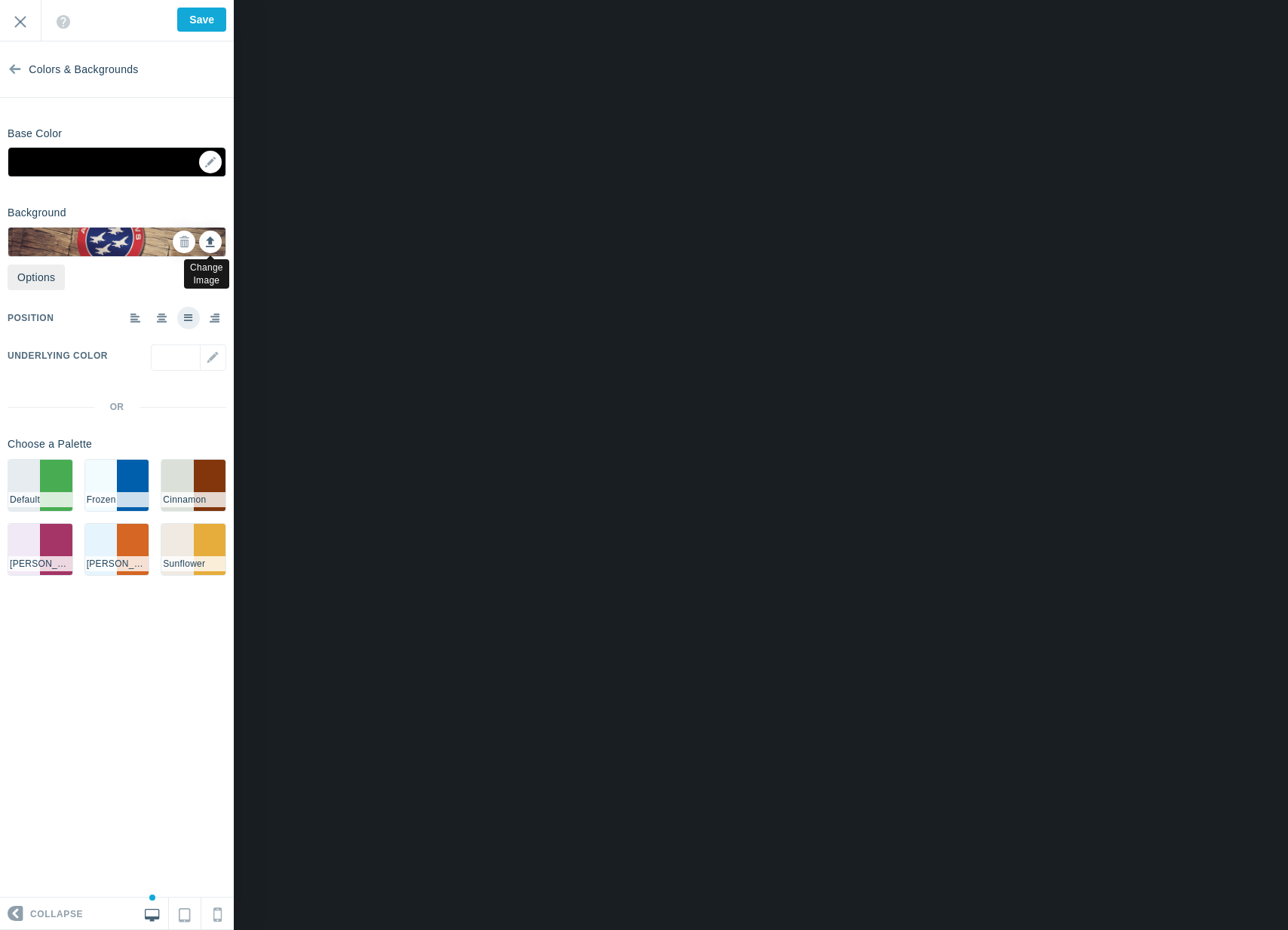
click at [207, 237] on icon at bounding box center [210, 240] width 9 height 11
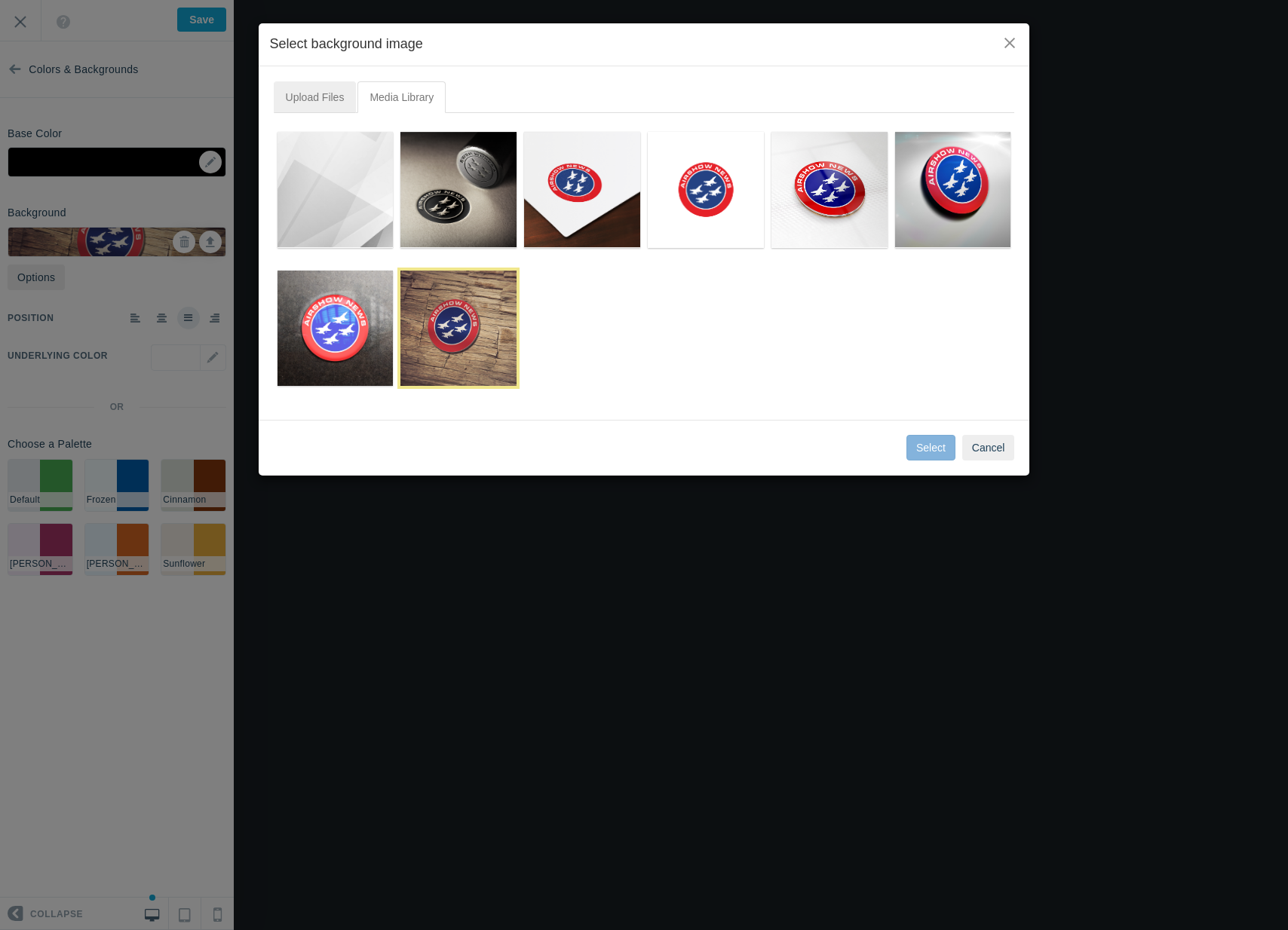
click at [318, 90] on link "Upload Files" at bounding box center [315, 97] width 83 height 32
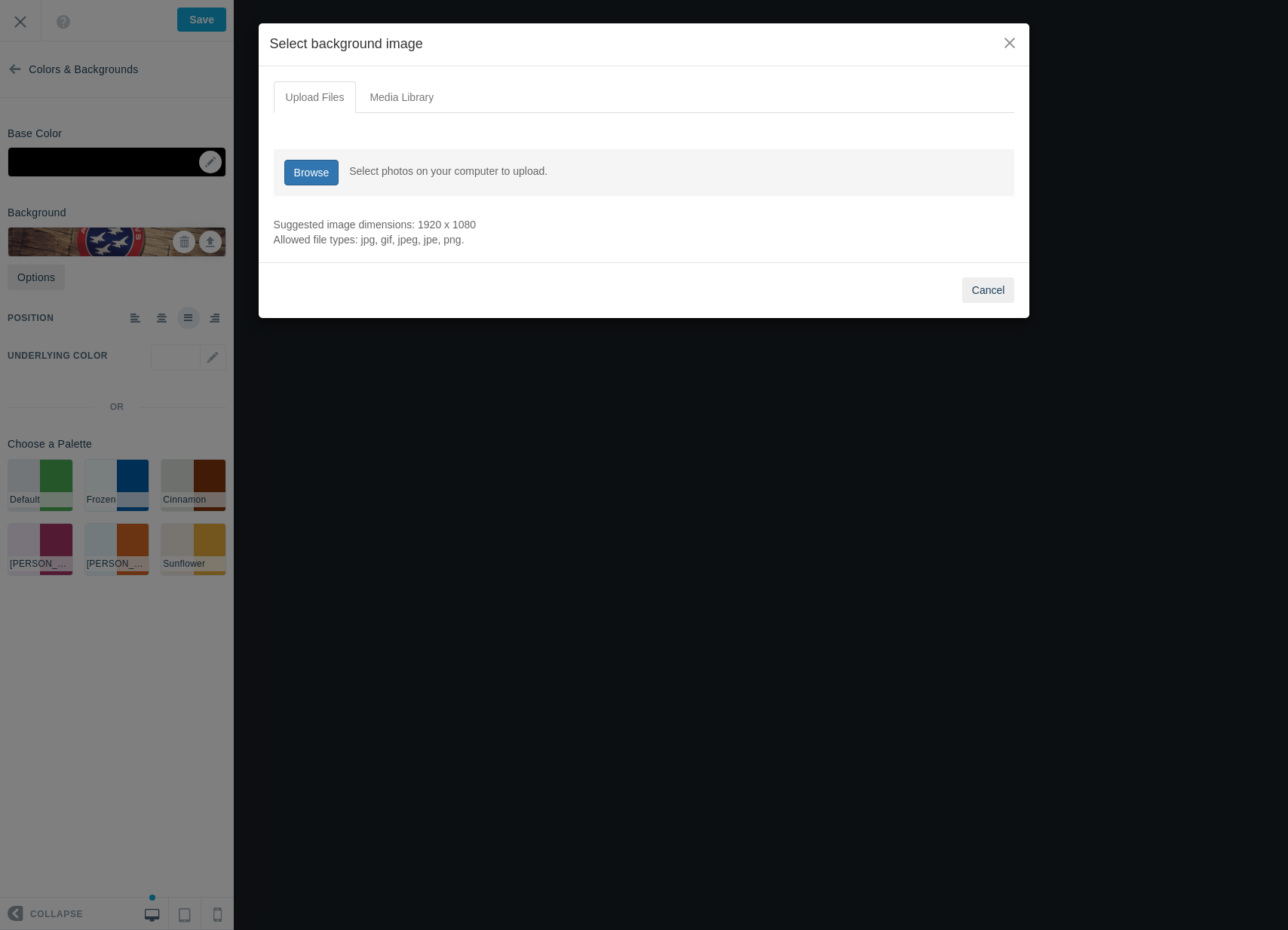
click at [315, 172] on link "Browse" at bounding box center [312, 172] width 55 height 25
type input "C:\fakepath\Nr-0184.jpg"
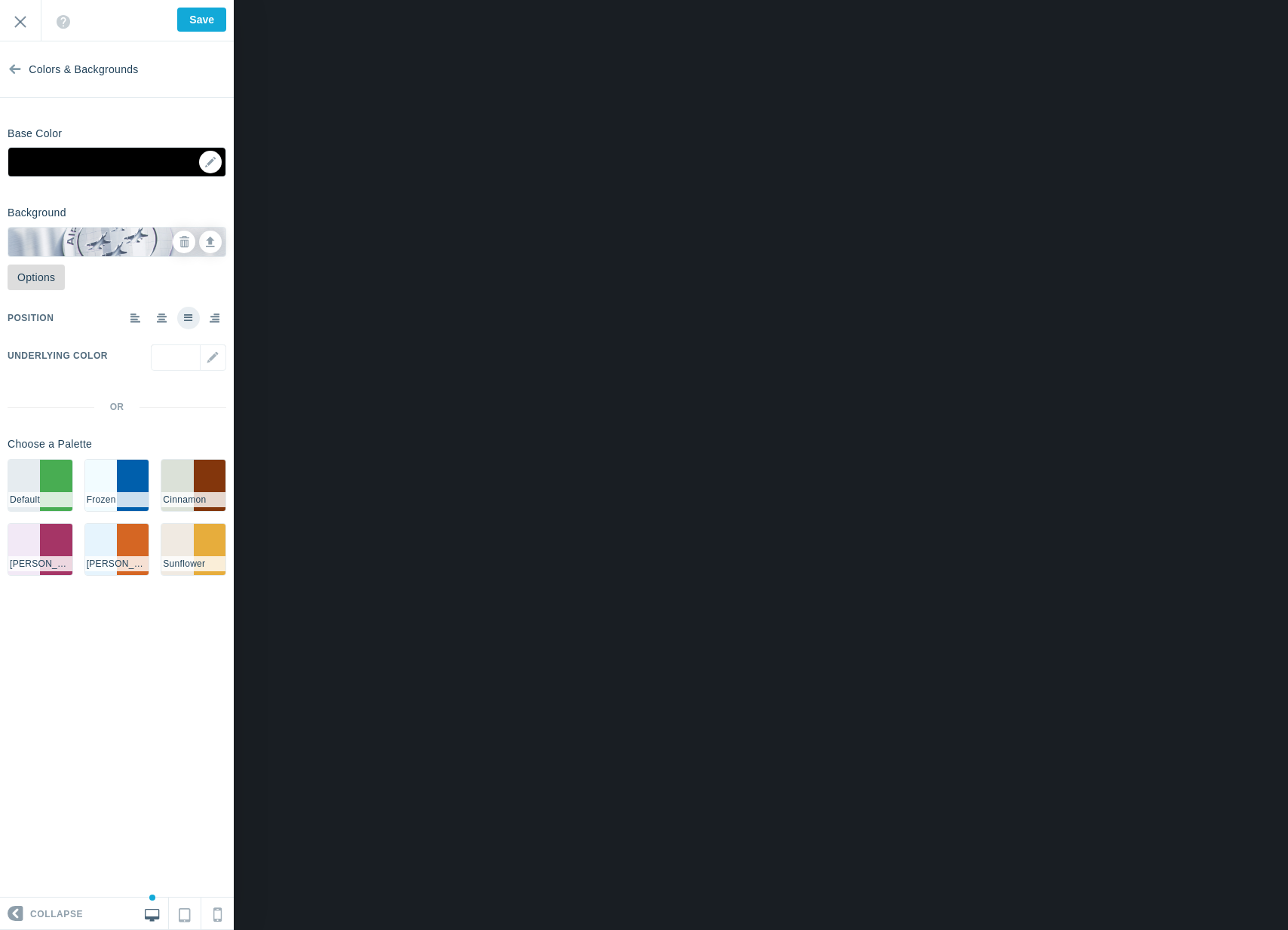
click at [28, 274] on link "Options" at bounding box center [35, 277] width 57 height 25
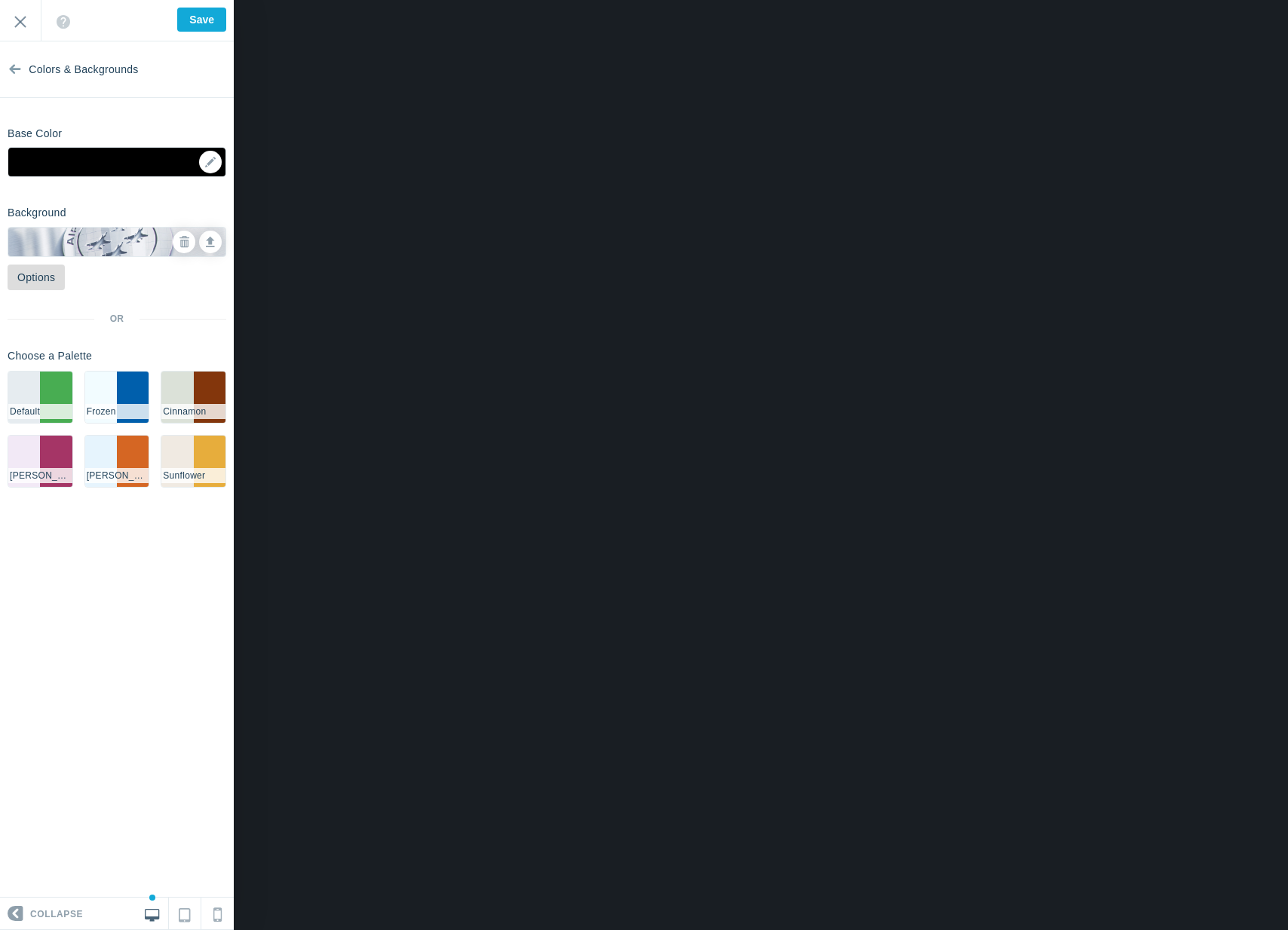
click at [28, 274] on link "Options" at bounding box center [35, 277] width 57 height 25
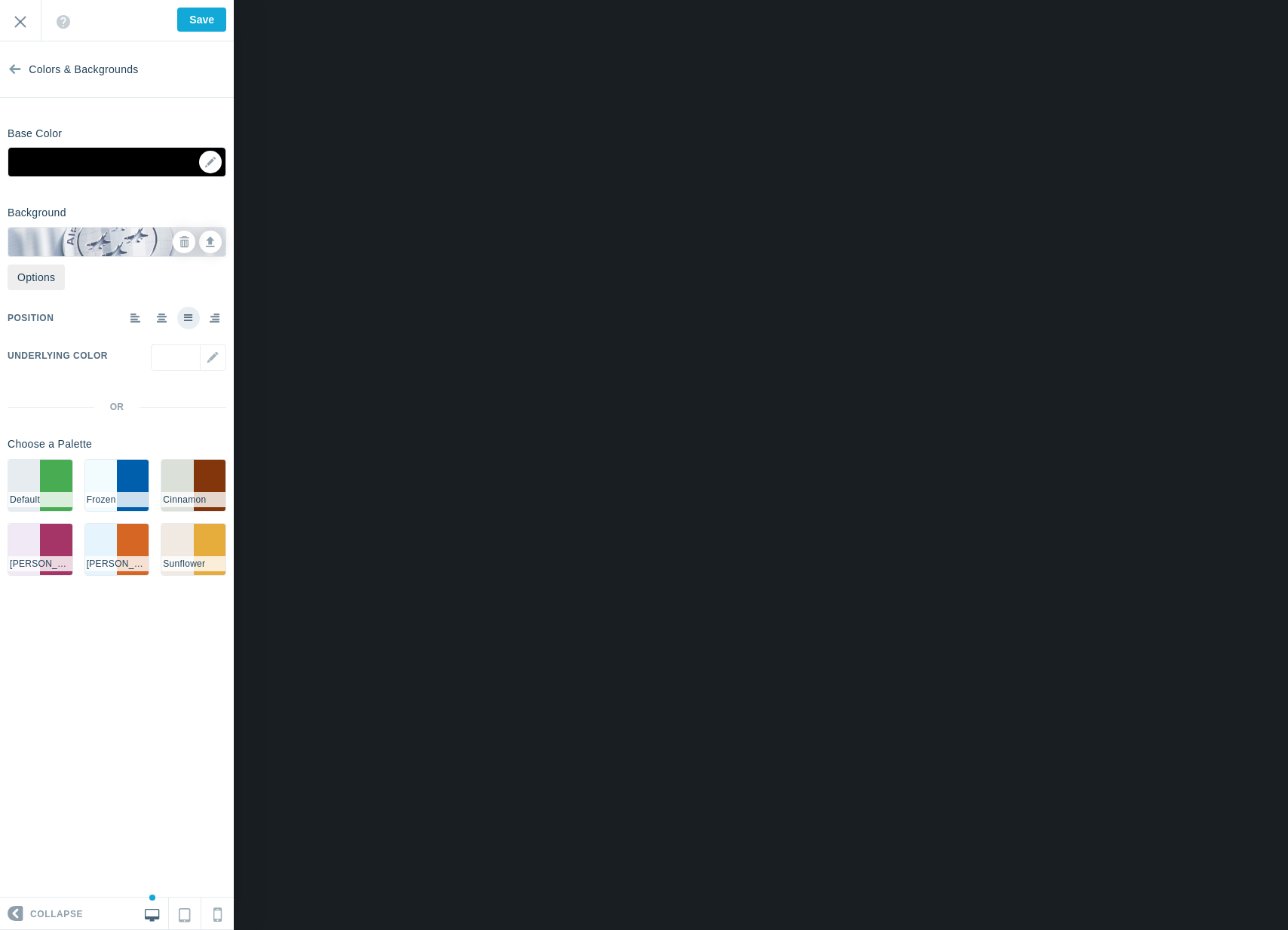
click at [165, 322] on label at bounding box center [162, 318] width 23 height 23
click at [0, 0] on input "radio" at bounding box center [0, 0] width 0 height 0
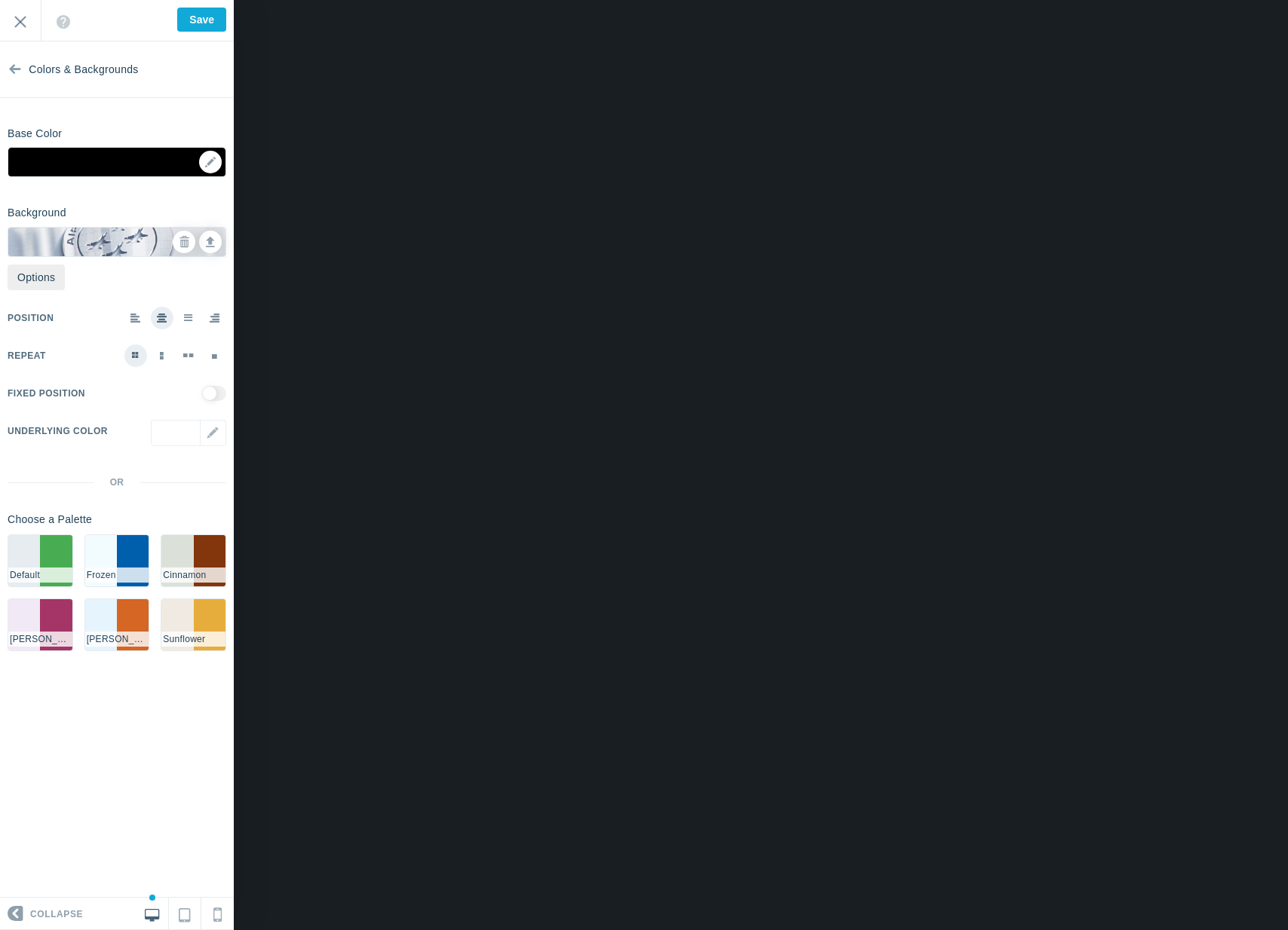
click at [135, 322] on span at bounding box center [135, 317] width 11 height 10
click at [0, 0] on input "radio" at bounding box center [0, 0] width 0 height 0
click at [154, 321] on label at bounding box center [162, 318] width 23 height 23
click at [0, 0] on input "radio" at bounding box center [0, 0] width 0 height 0
click at [184, 317] on span at bounding box center [189, 317] width 9 height 10
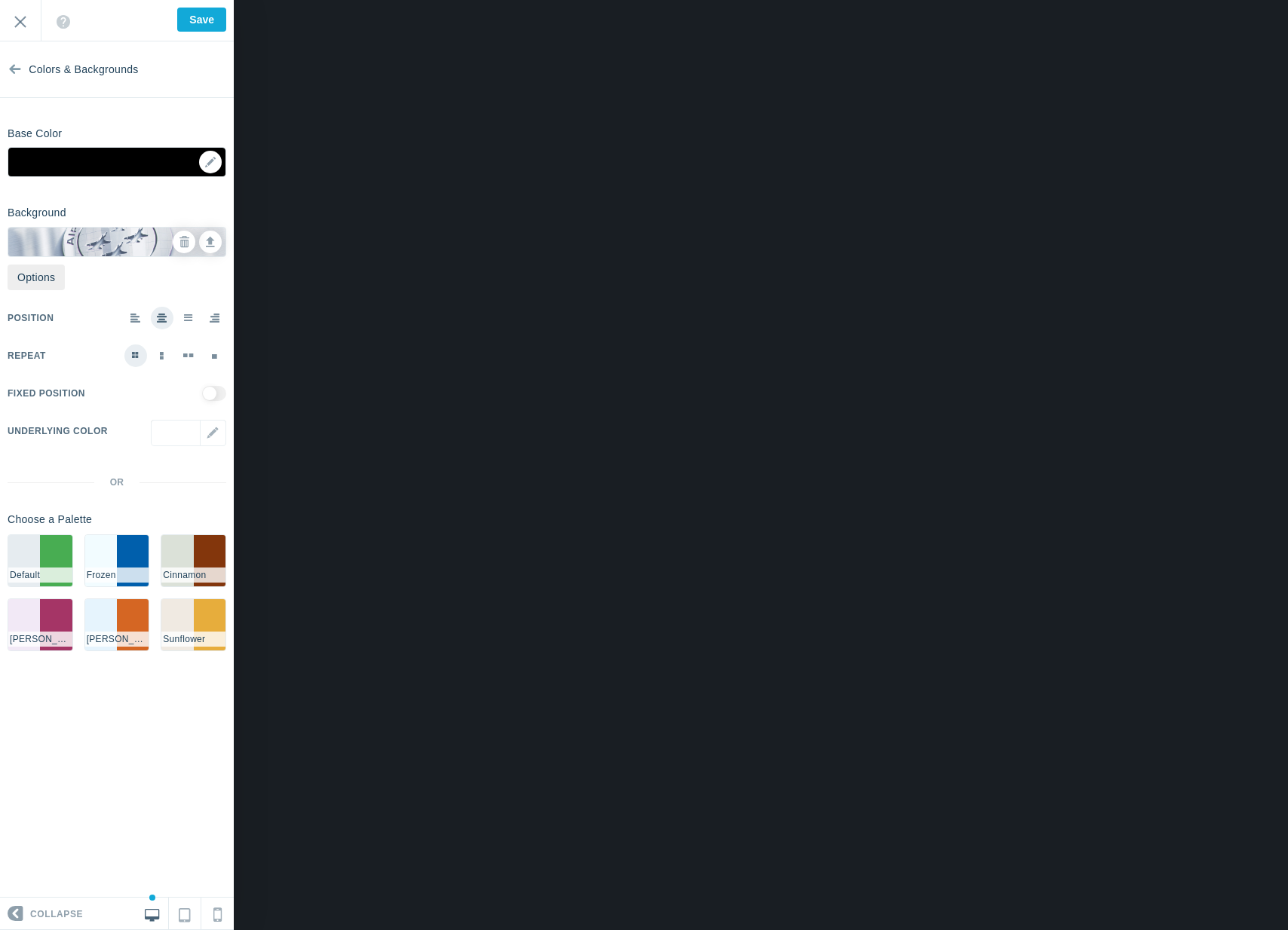
click at [0, 0] on input "radio" at bounding box center [0, 0] width 0 height 0
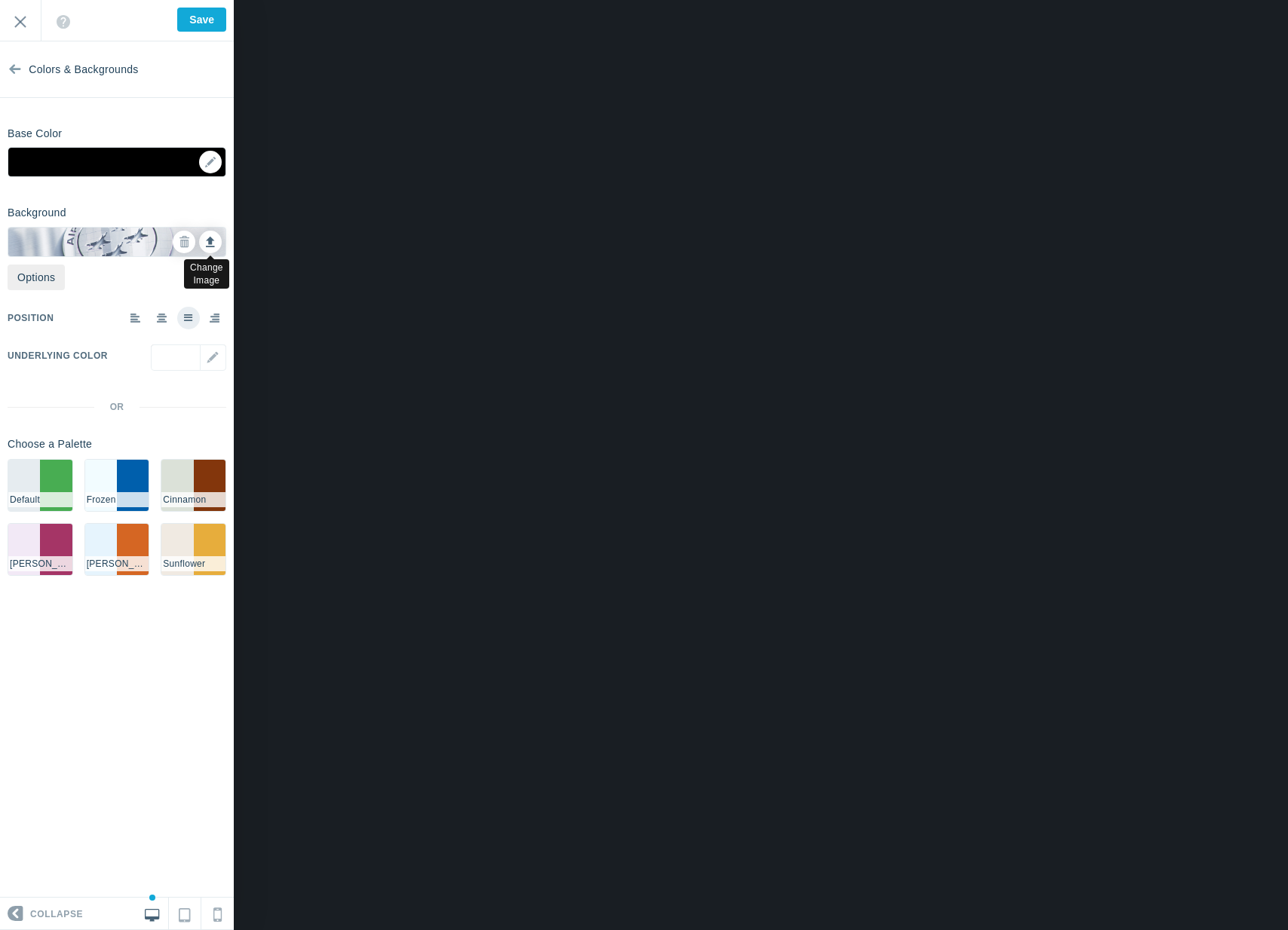
click at [204, 237] on link at bounding box center [210, 241] width 23 height 23
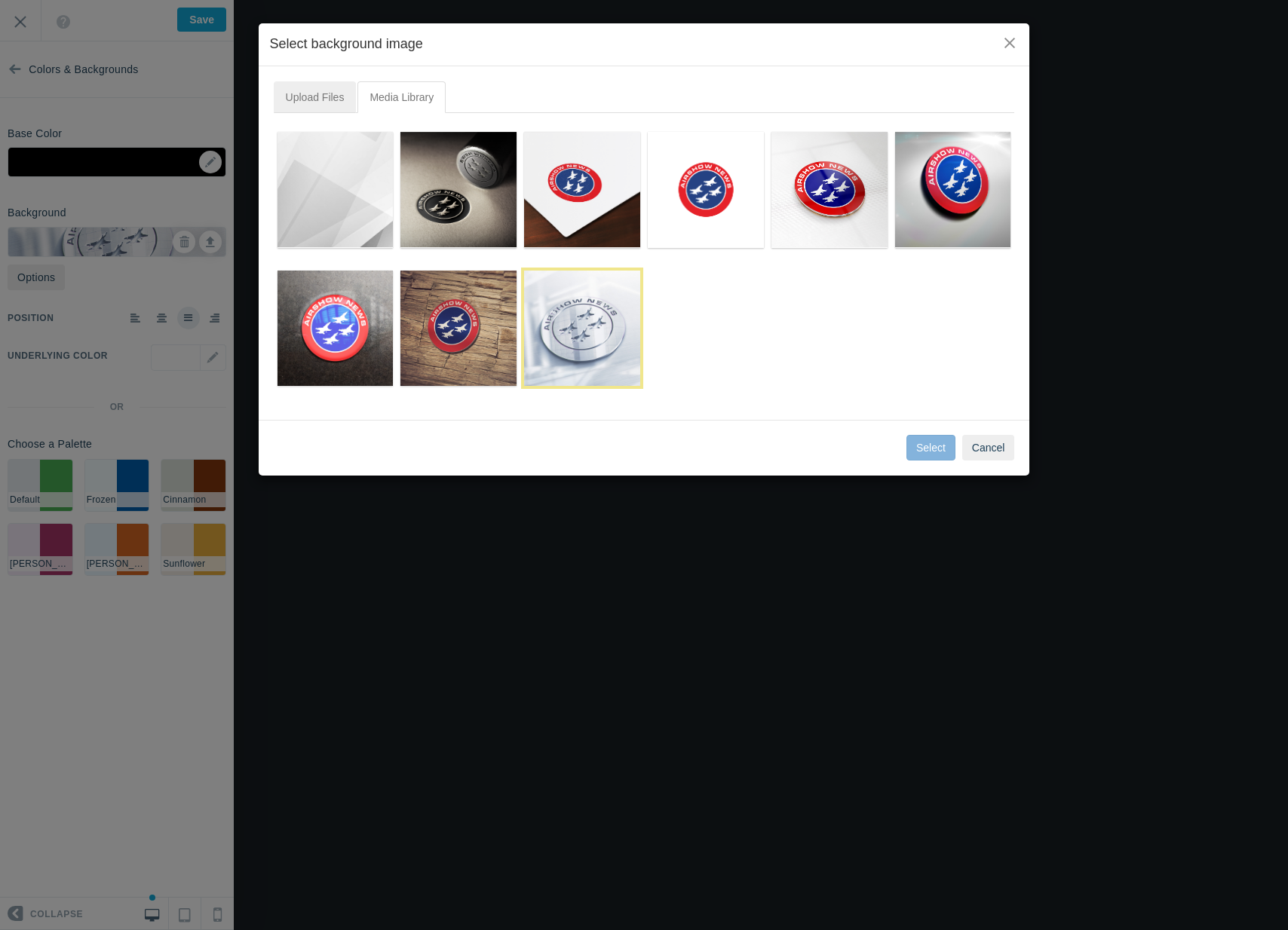
click at [336, 105] on link "Upload Files" at bounding box center [315, 97] width 83 height 32
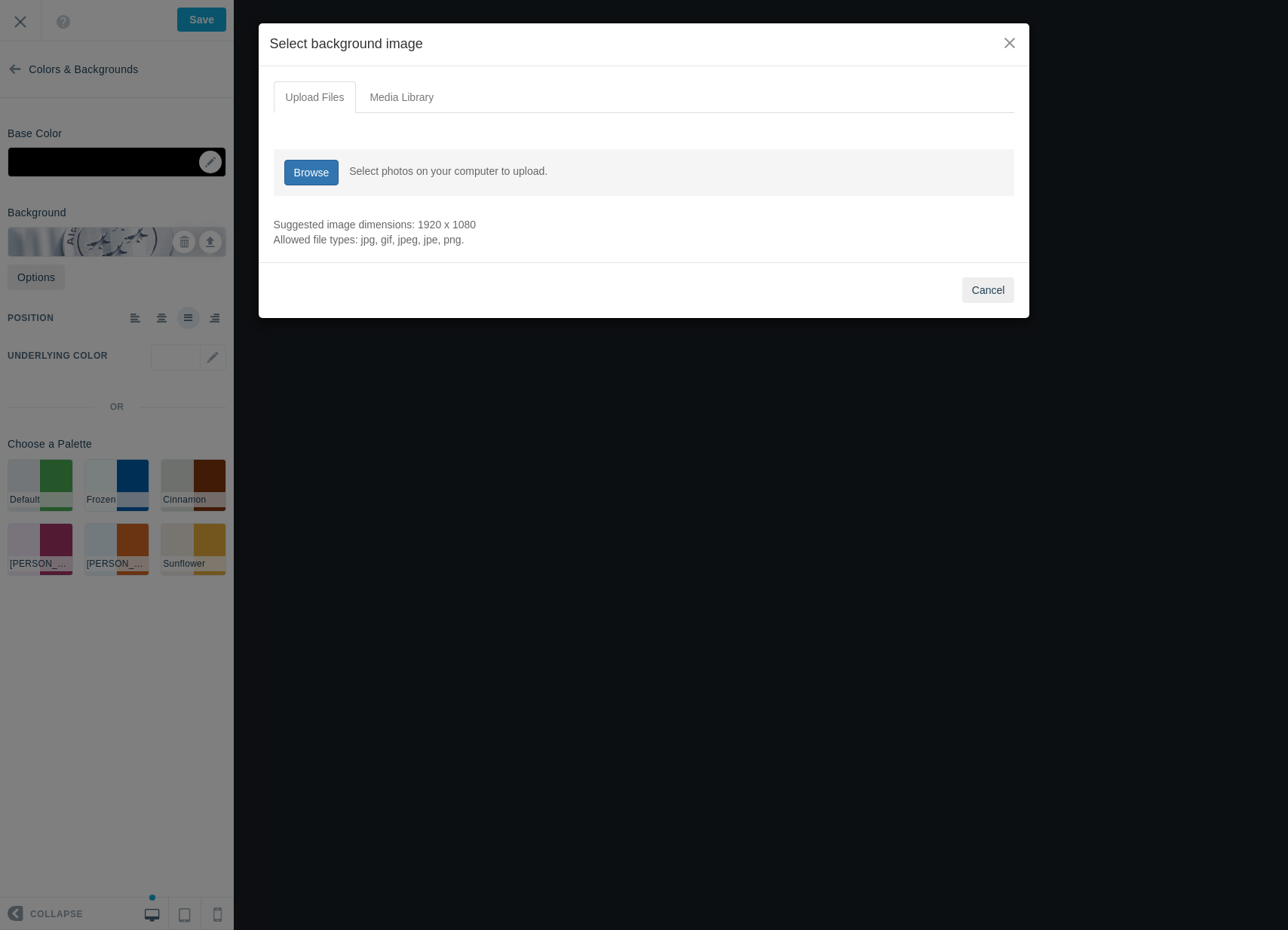
click at [340, 171] on link "Browse" at bounding box center [312, 172] width 55 height 25
click at [1003, 290] on button "Cancel" at bounding box center [988, 290] width 52 height 25
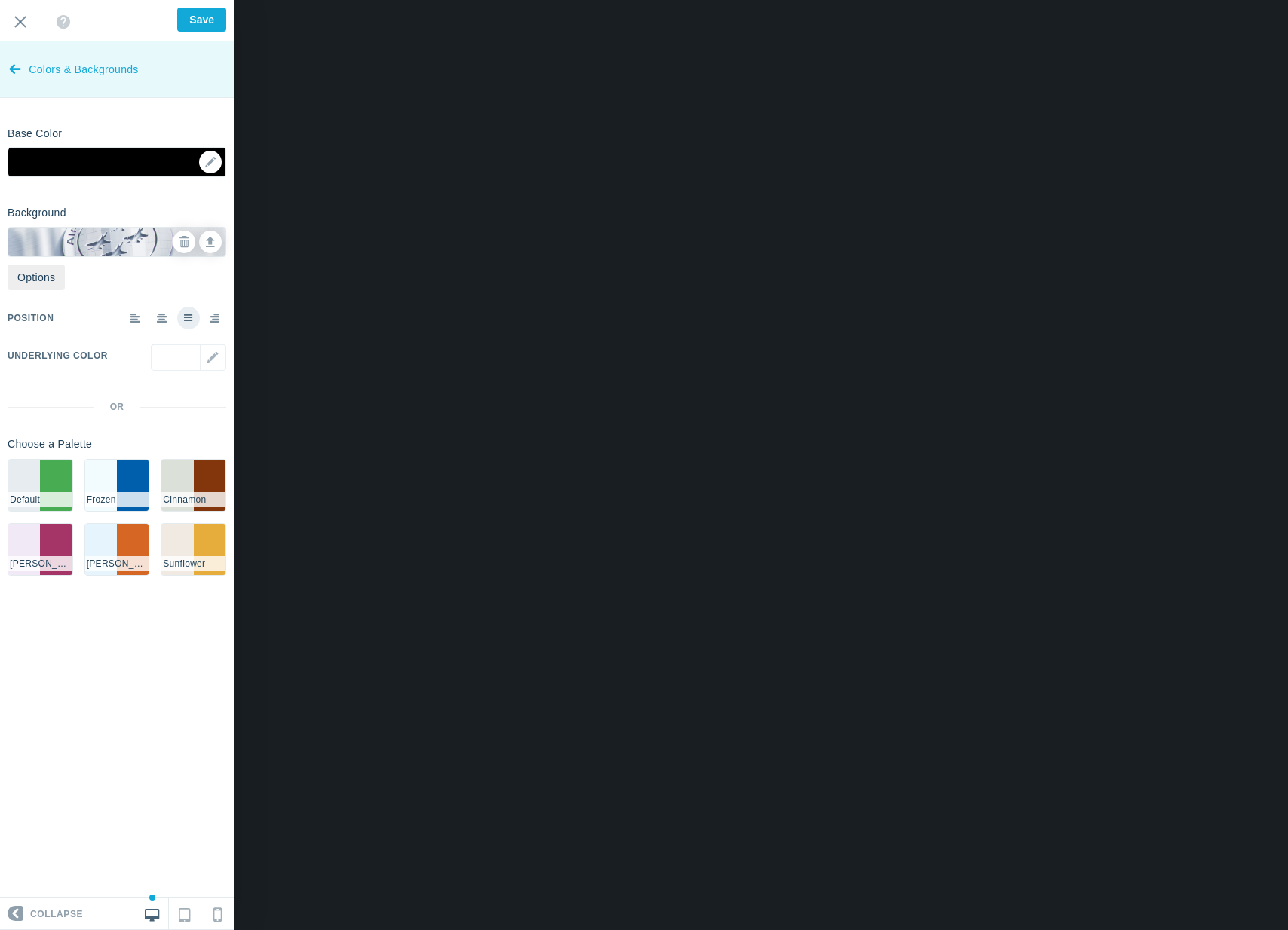
click at [17, 61] on icon at bounding box center [14, 66] width 12 height 57
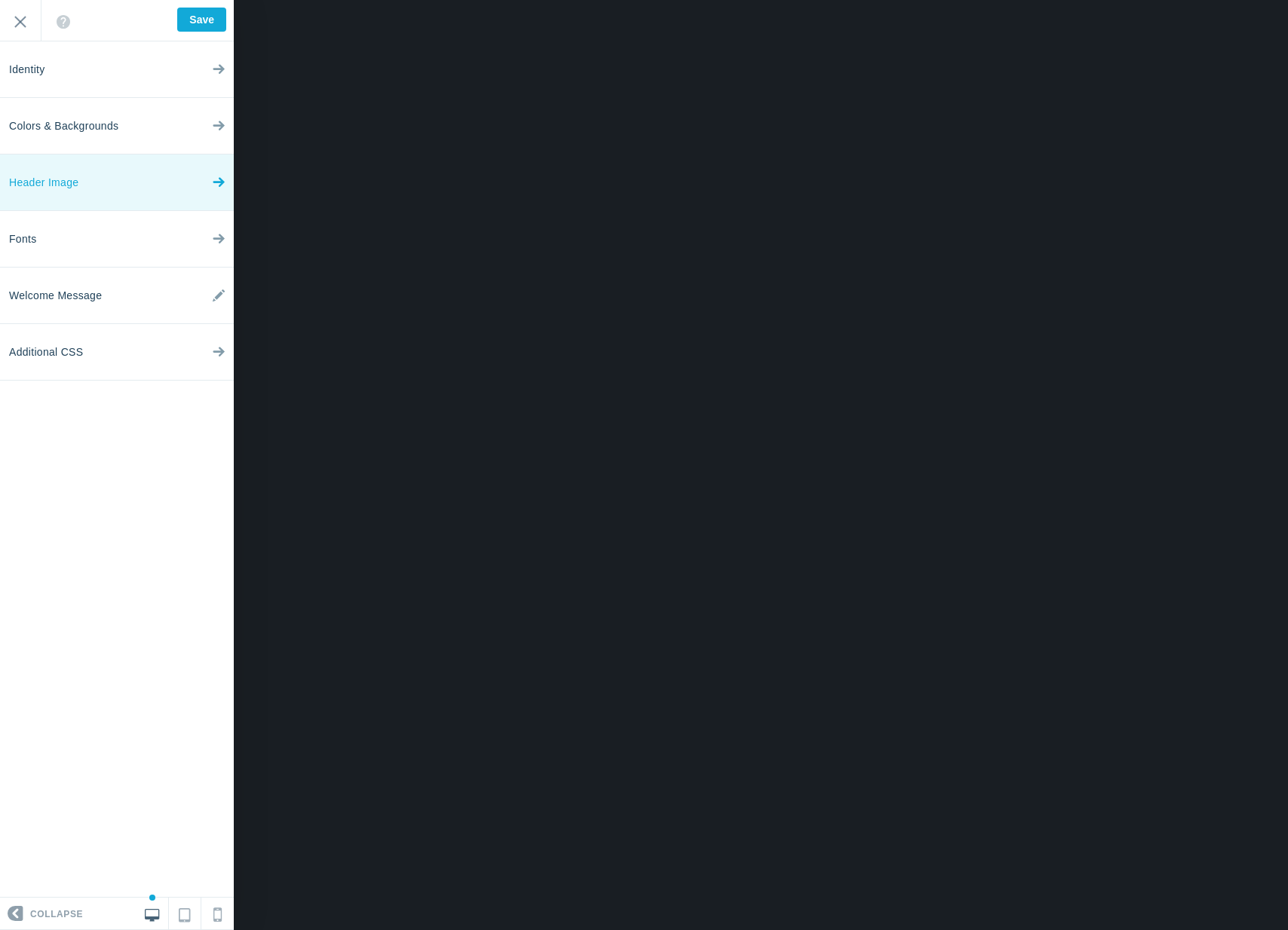
click at [51, 171] on span "Header Image" at bounding box center [43, 182] width 70 height 57
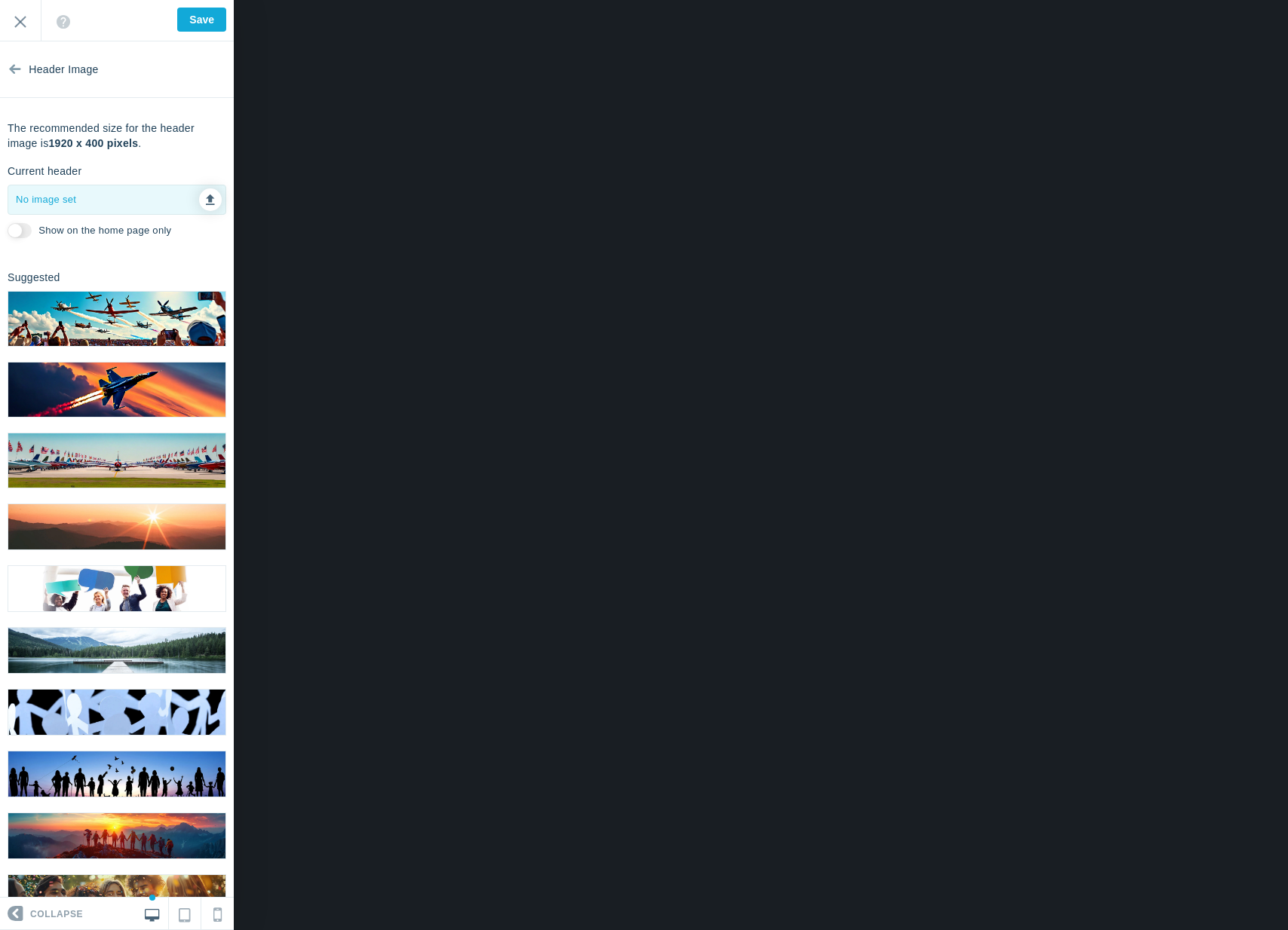
click at [206, 199] on icon at bounding box center [210, 198] width 9 height 11
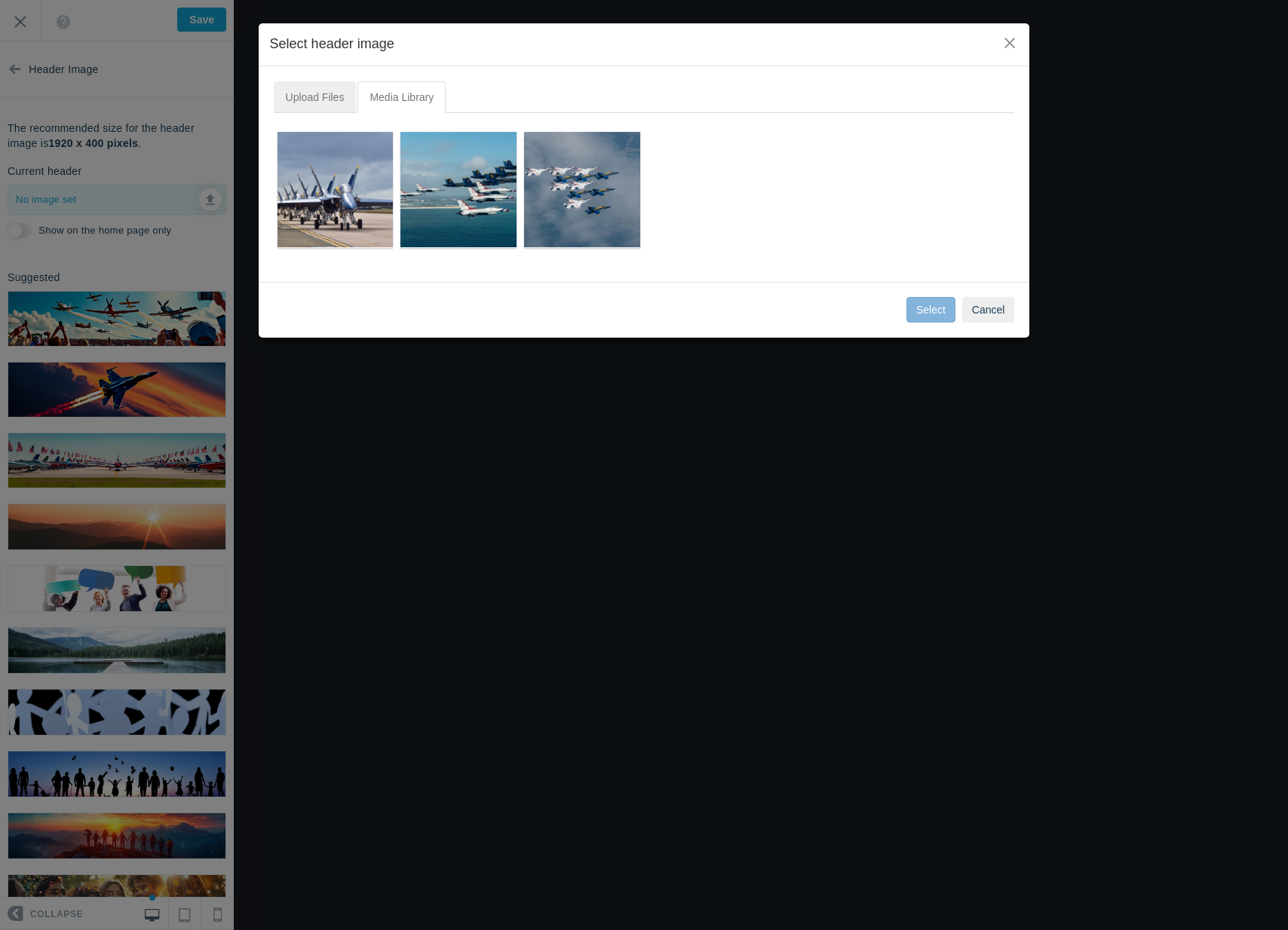
click at [324, 90] on link "Upload Files" at bounding box center [315, 97] width 83 height 32
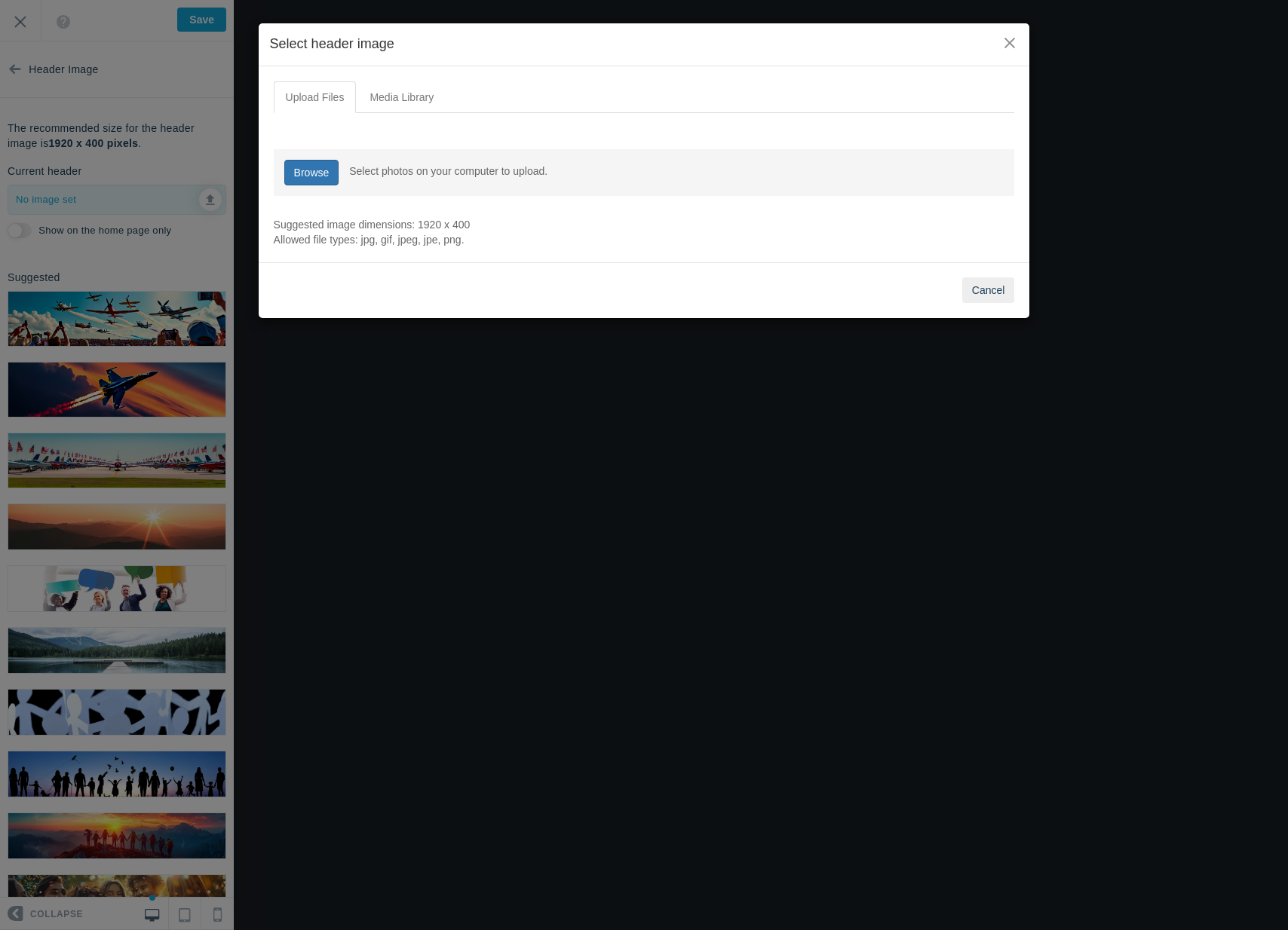
click at [321, 183] on link "Browse" at bounding box center [312, 172] width 55 height 25
type input "C:\fakepath\Banner-mockup (1).jpg"
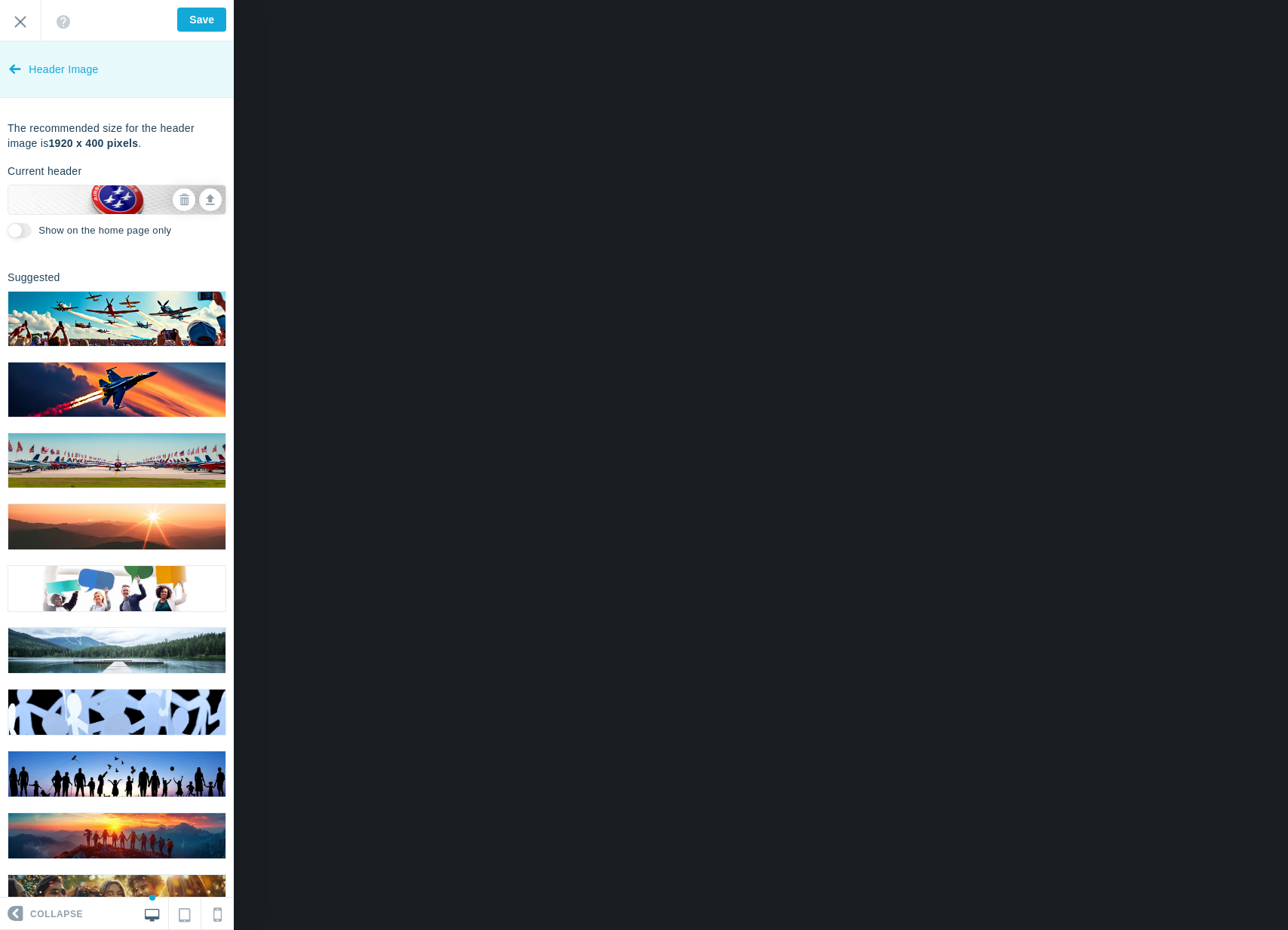
click at [39, 58] on span "Header Image" at bounding box center [63, 70] width 70 height 57
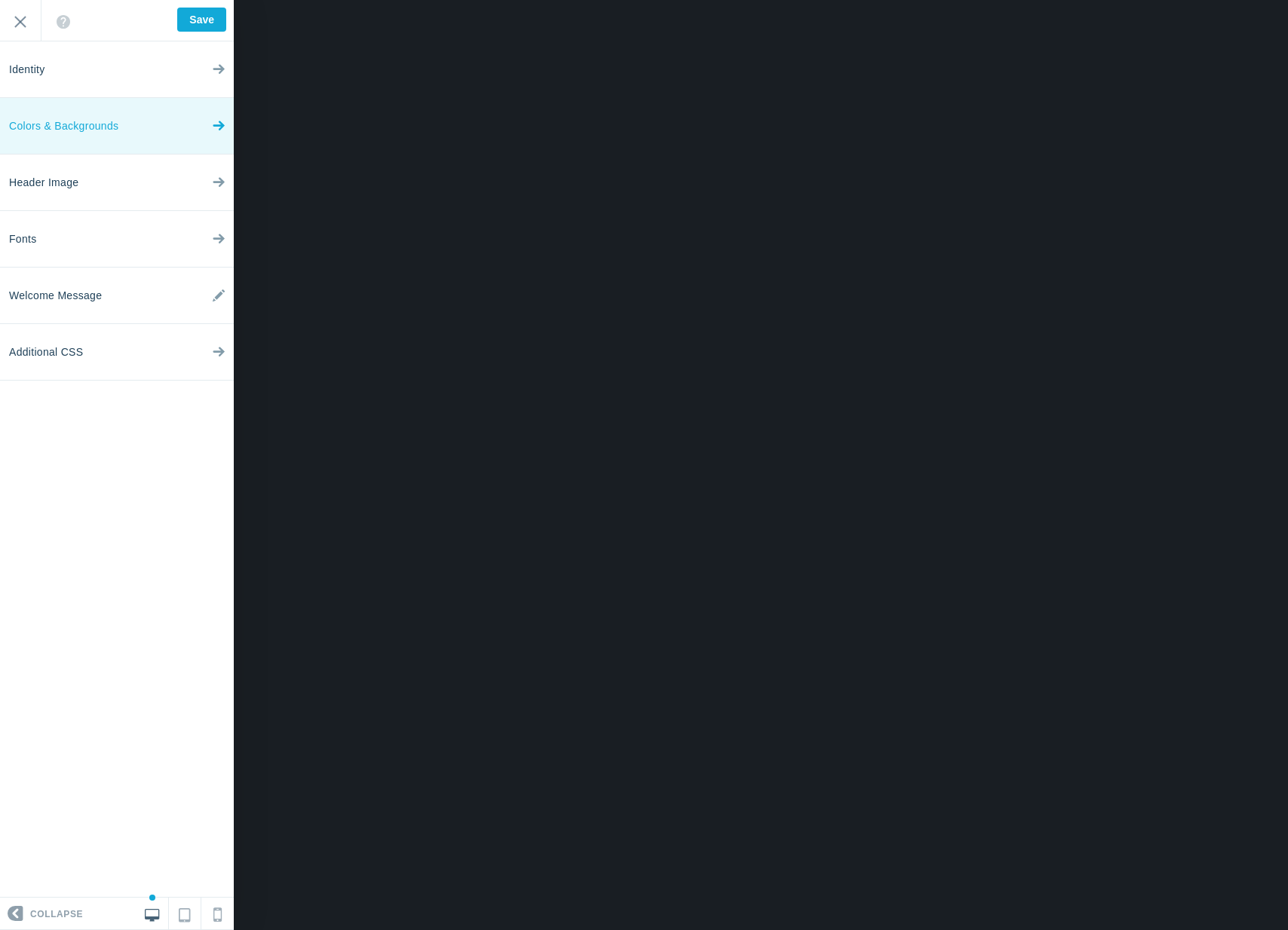
click at [60, 129] on span "Colors & Backgrounds" at bounding box center [63, 126] width 109 height 57
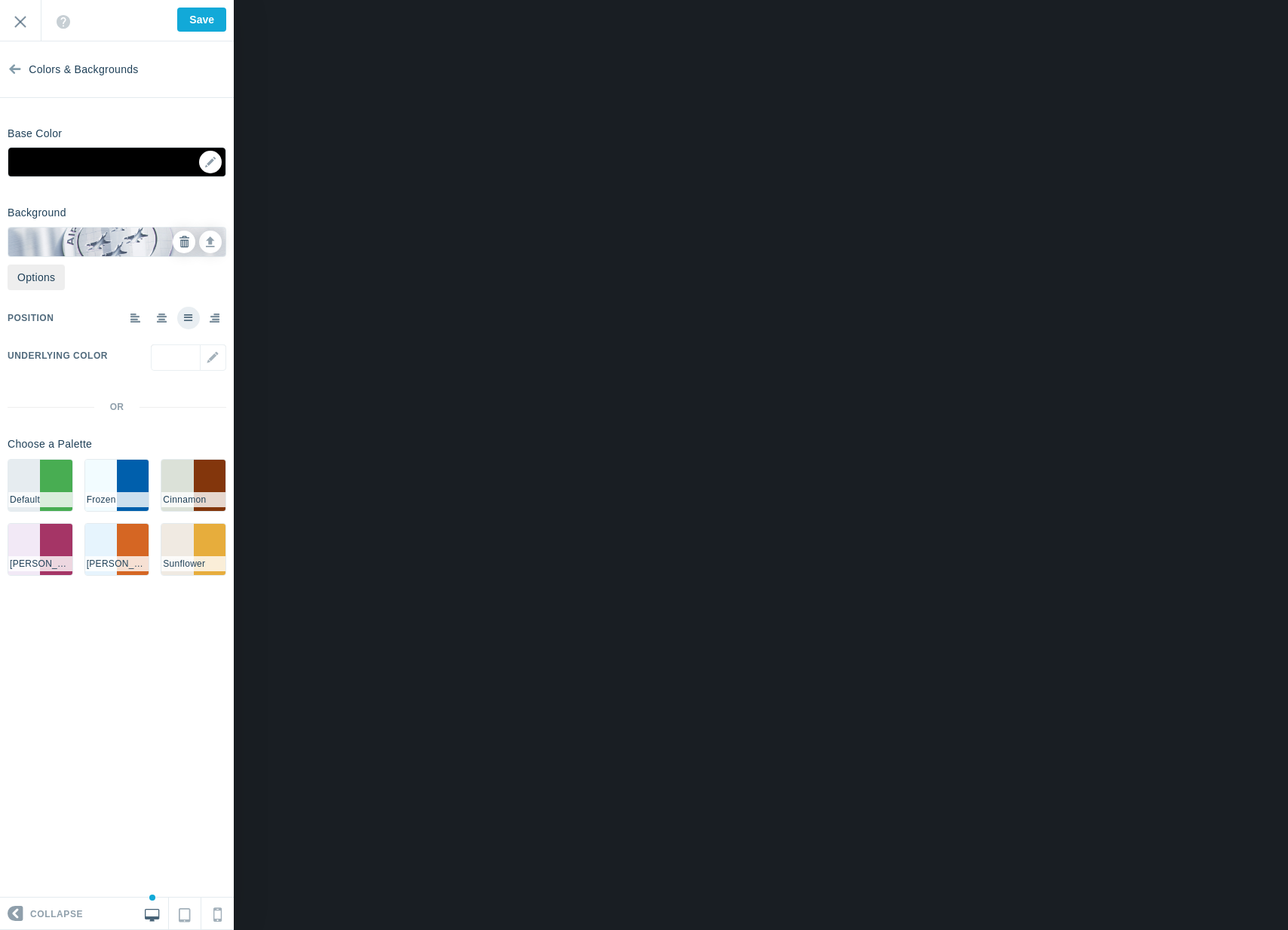
click at [180, 240] on icon at bounding box center [184, 242] width 11 height 11
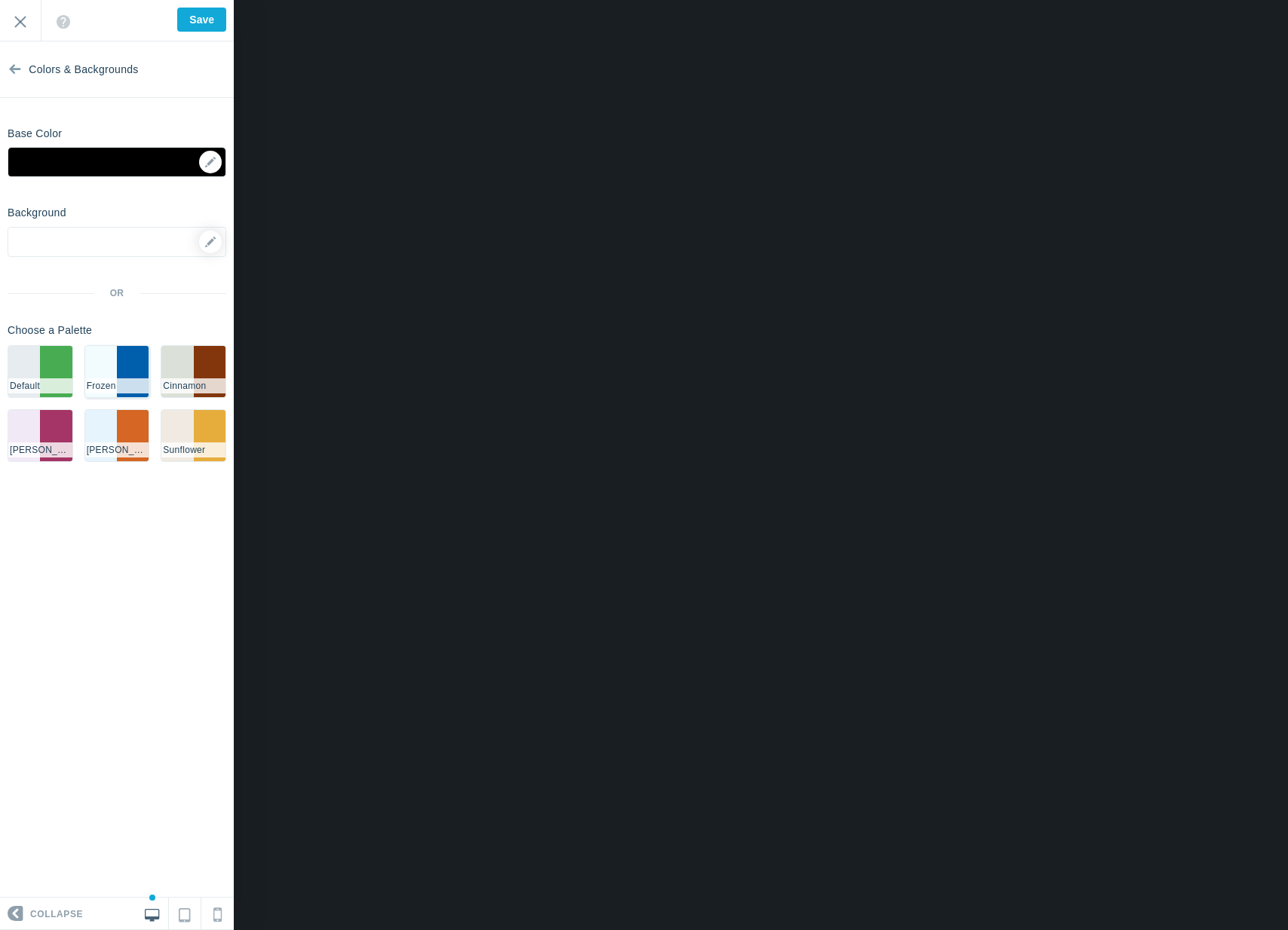
click at [121, 362] on li "#005fac" at bounding box center [132, 371] width 32 height 51
click at [53, 366] on li "#48ad52" at bounding box center [55, 371] width 32 height 51
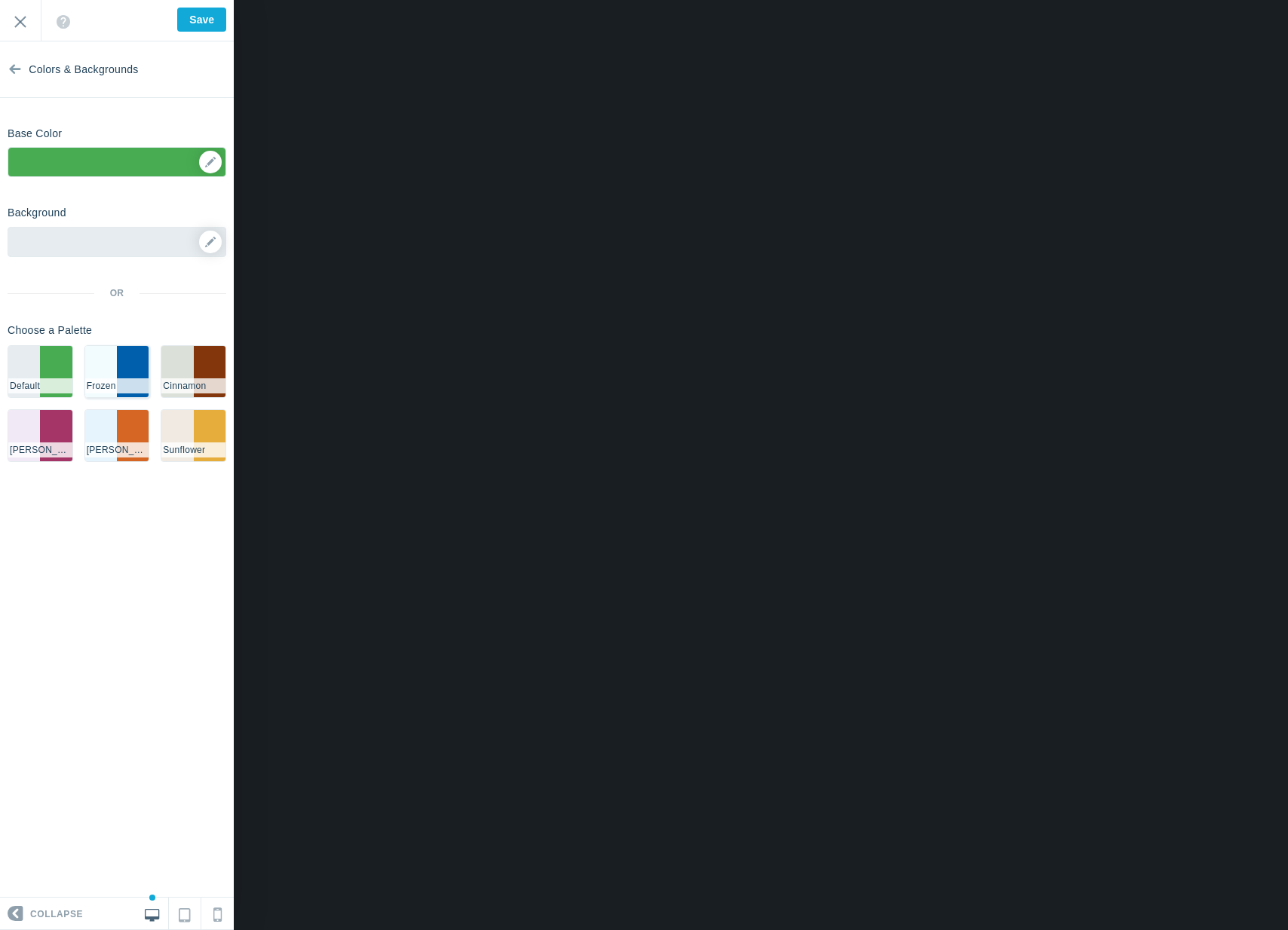
click at [95, 365] on li "#f2fcff" at bounding box center [100, 371] width 32 height 51
click at [212, 168] on div "▼" at bounding box center [117, 167] width 217 height 38
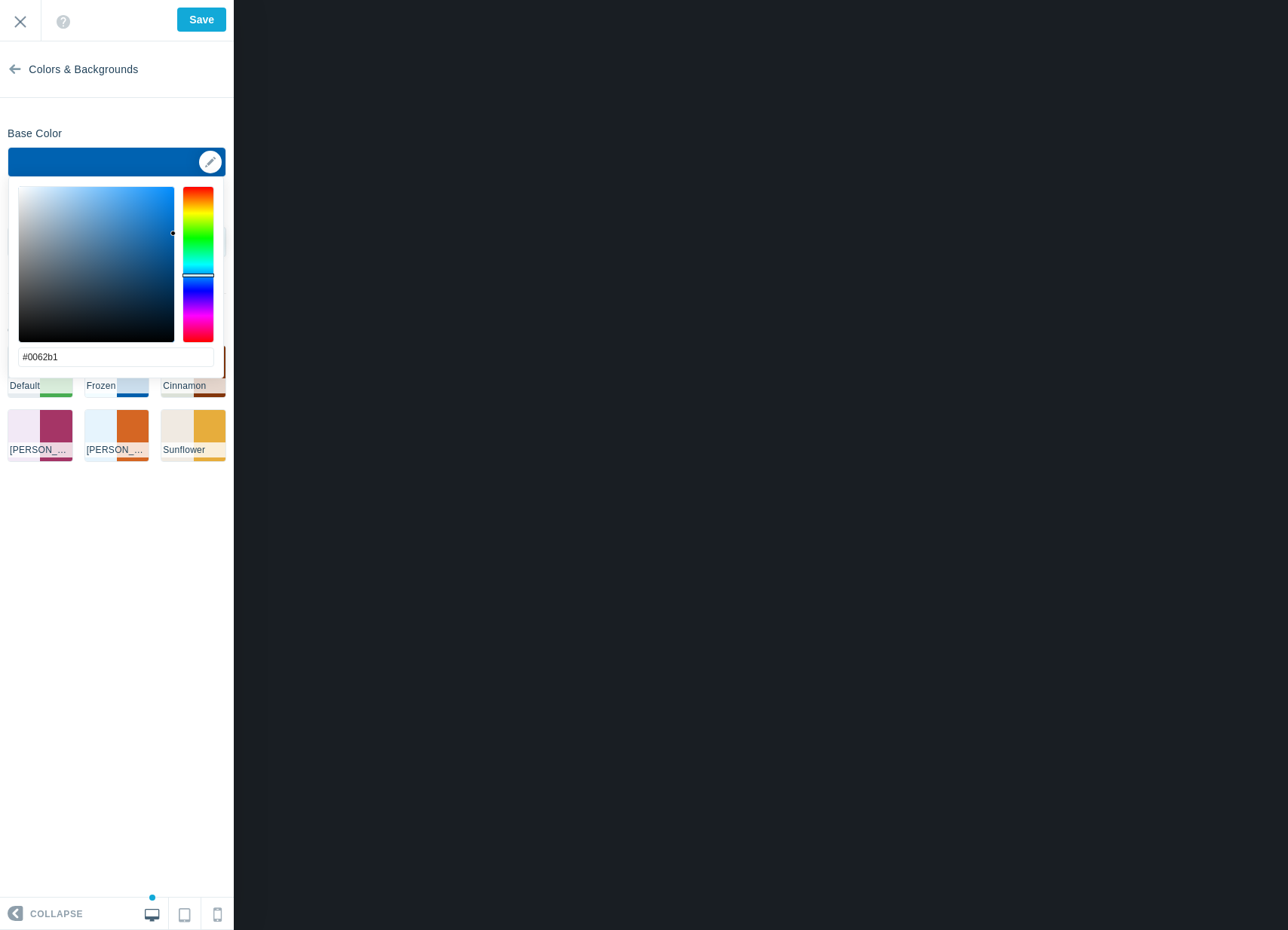
drag, startPoint x: 169, startPoint y: 229, endPoint x: 181, endPoint y: 234, distance: 13.0
click at [181, 234] on div at bounding box center [116, 265] width 196 height 157
drag, startPoint x: 173, startPoint y: 235, endPoint x: 174, endPoint y: 244, distance: 9.1
click at [174, 244] on div at bounding box center [173, 243] width 5 height 5
type input "#004f8e"
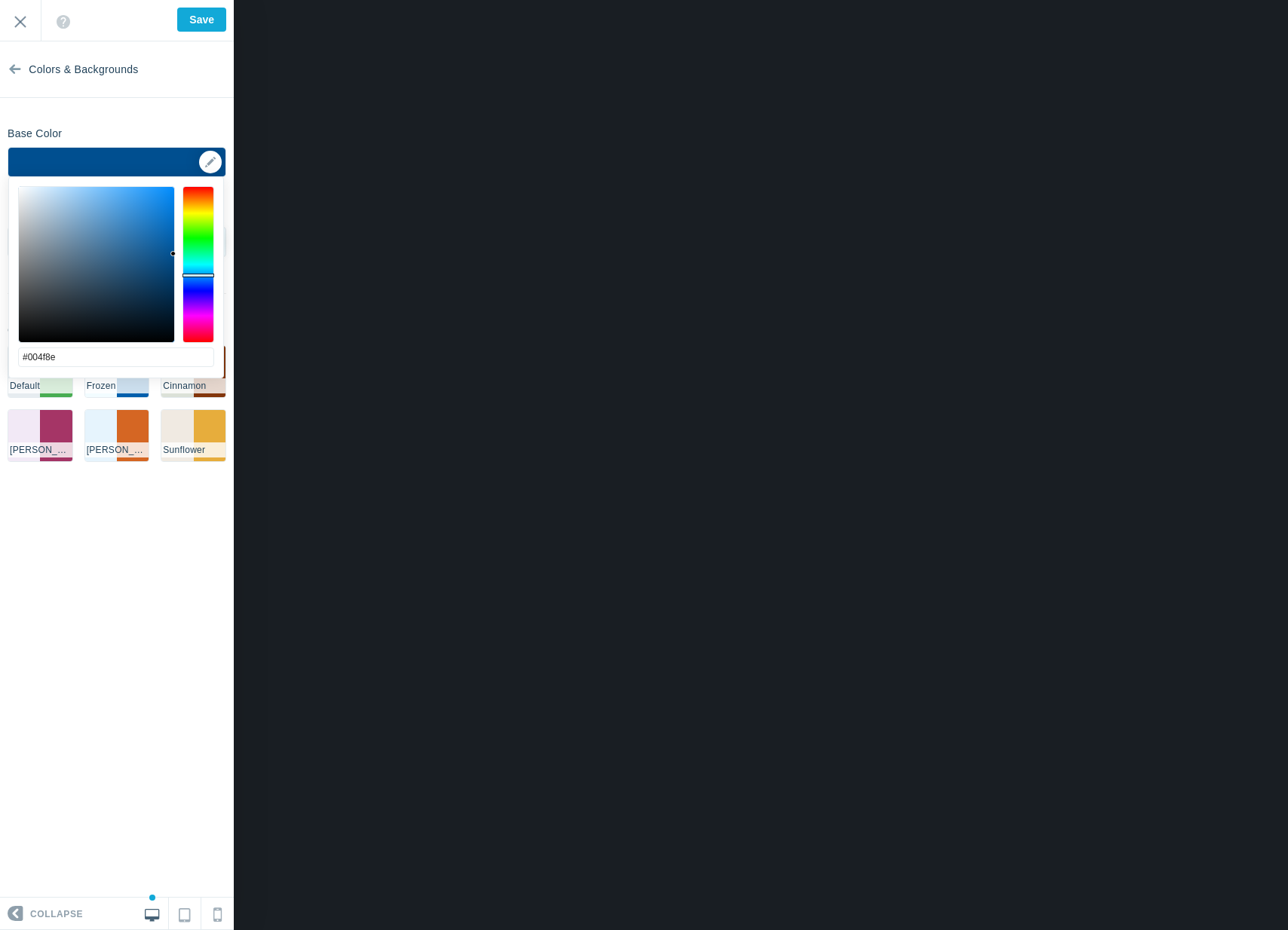
drag, startPoint x: 174, startPoint y: 244, endPoint x: 174, endPoint y: 255, distance: 11.0
click at [174, 255] on div at bounding box center [173, 254] width 5 height 5
click at [150, 57] on link "Colors & Backgrounds" at bounding box center [117, 70] width 234 height 57
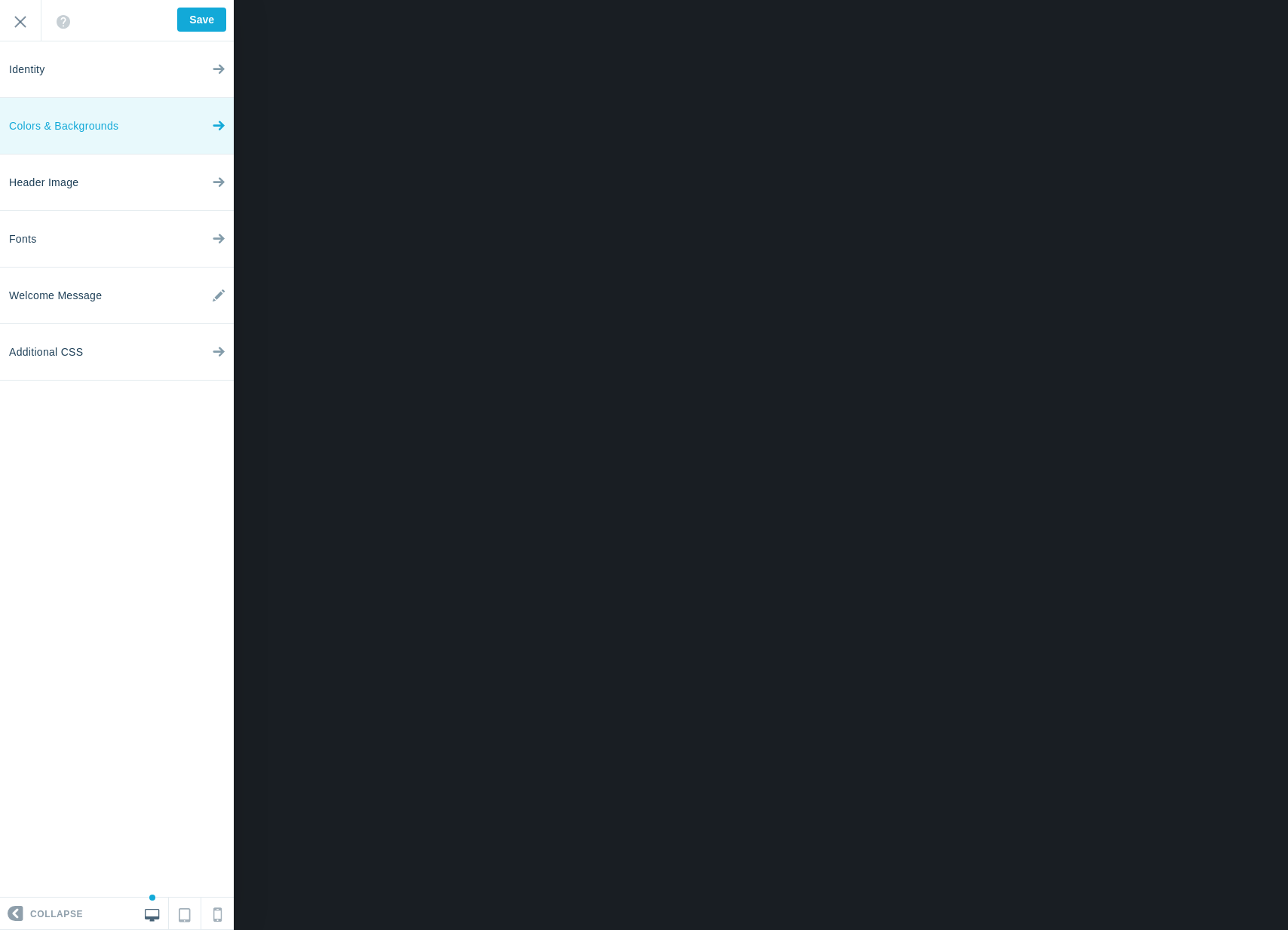
click at [144, 144] on link "Colors & Backgrounds" at bounding box center [117, 126] width 234 height 57
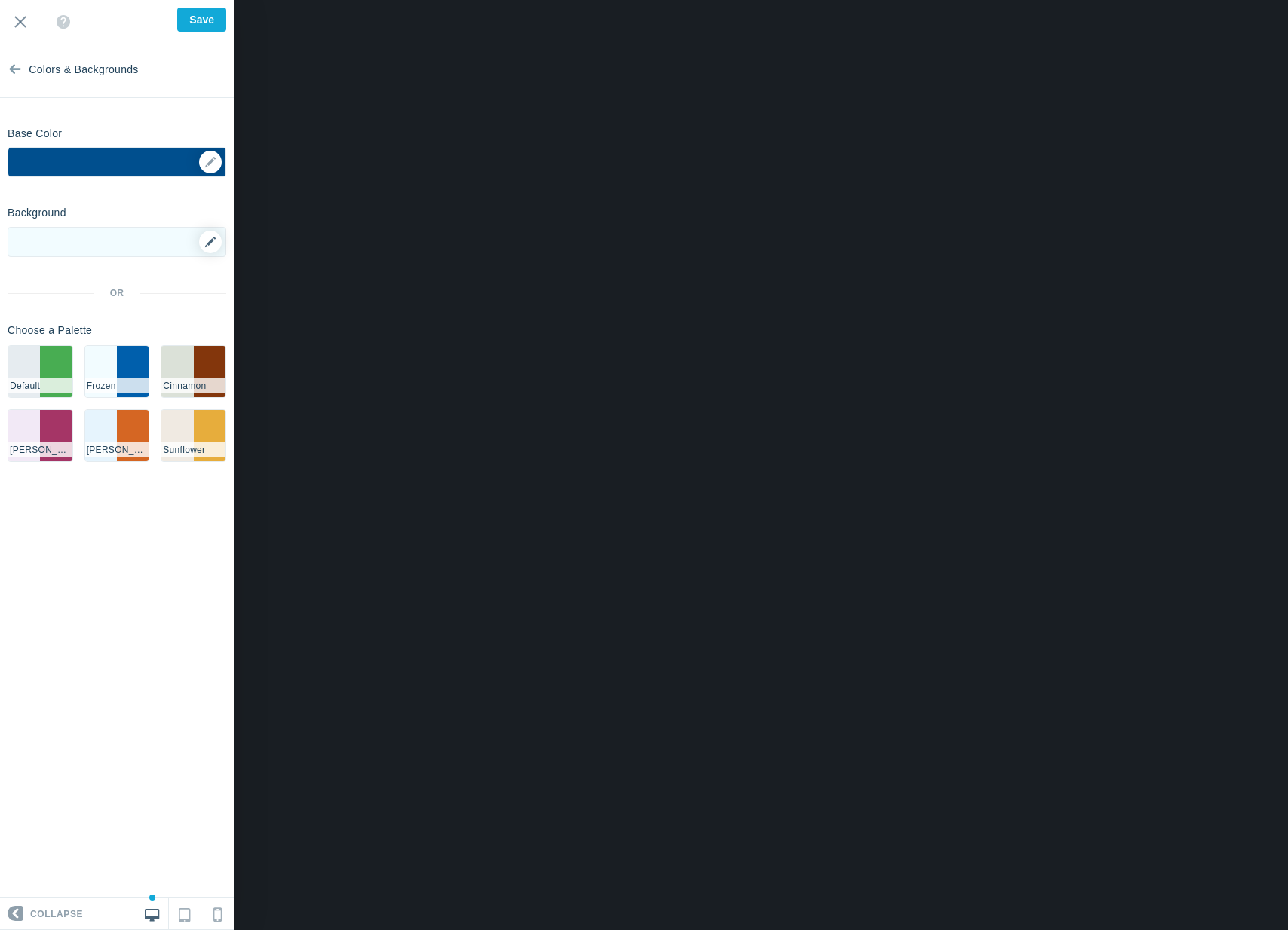
click at [203, 237] on link at bounding box center [210, 241] width 23 height 23
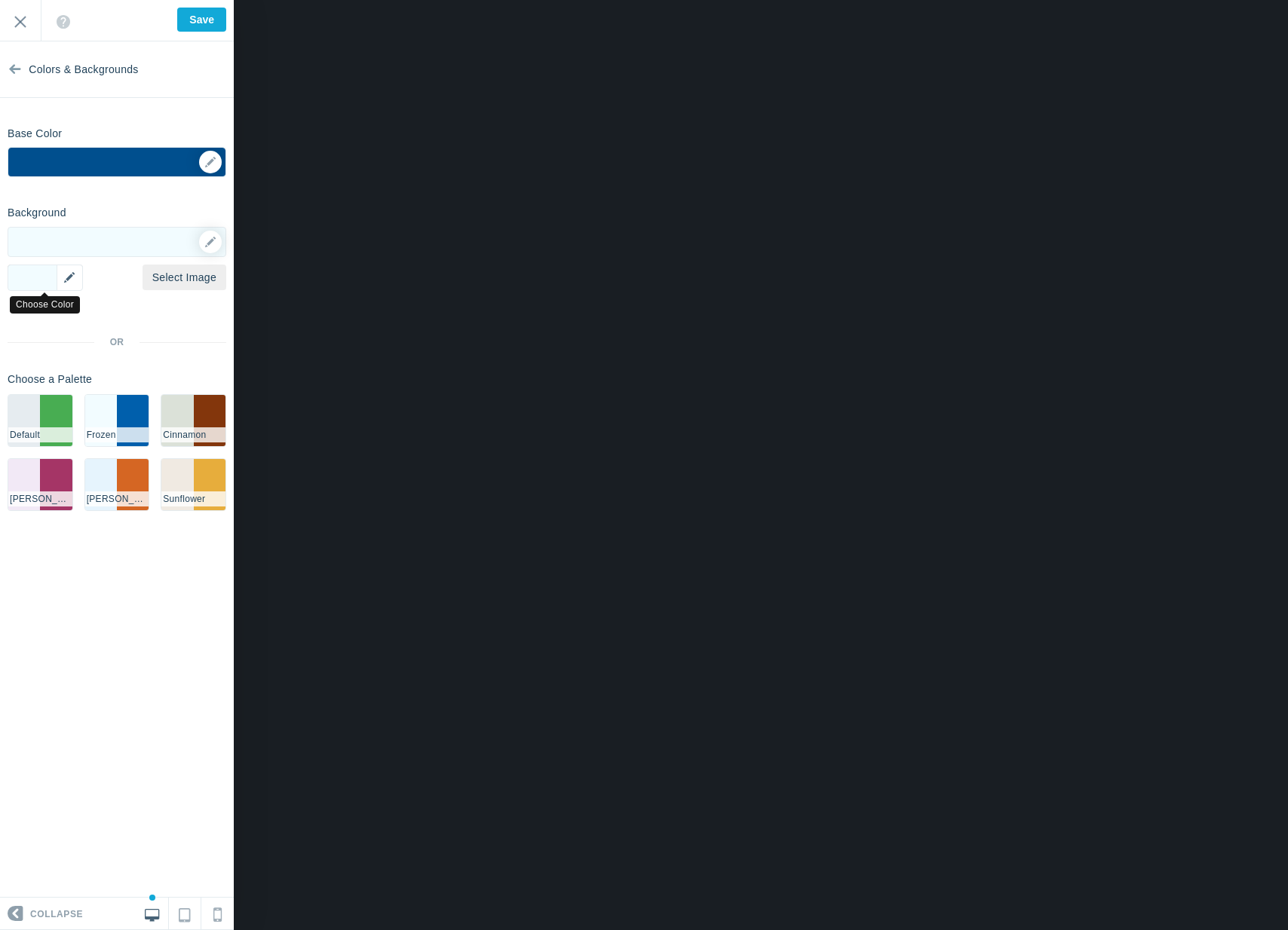
click at [74, 272] on div "▼" at bounding box center [44, 277] width 75 height 26
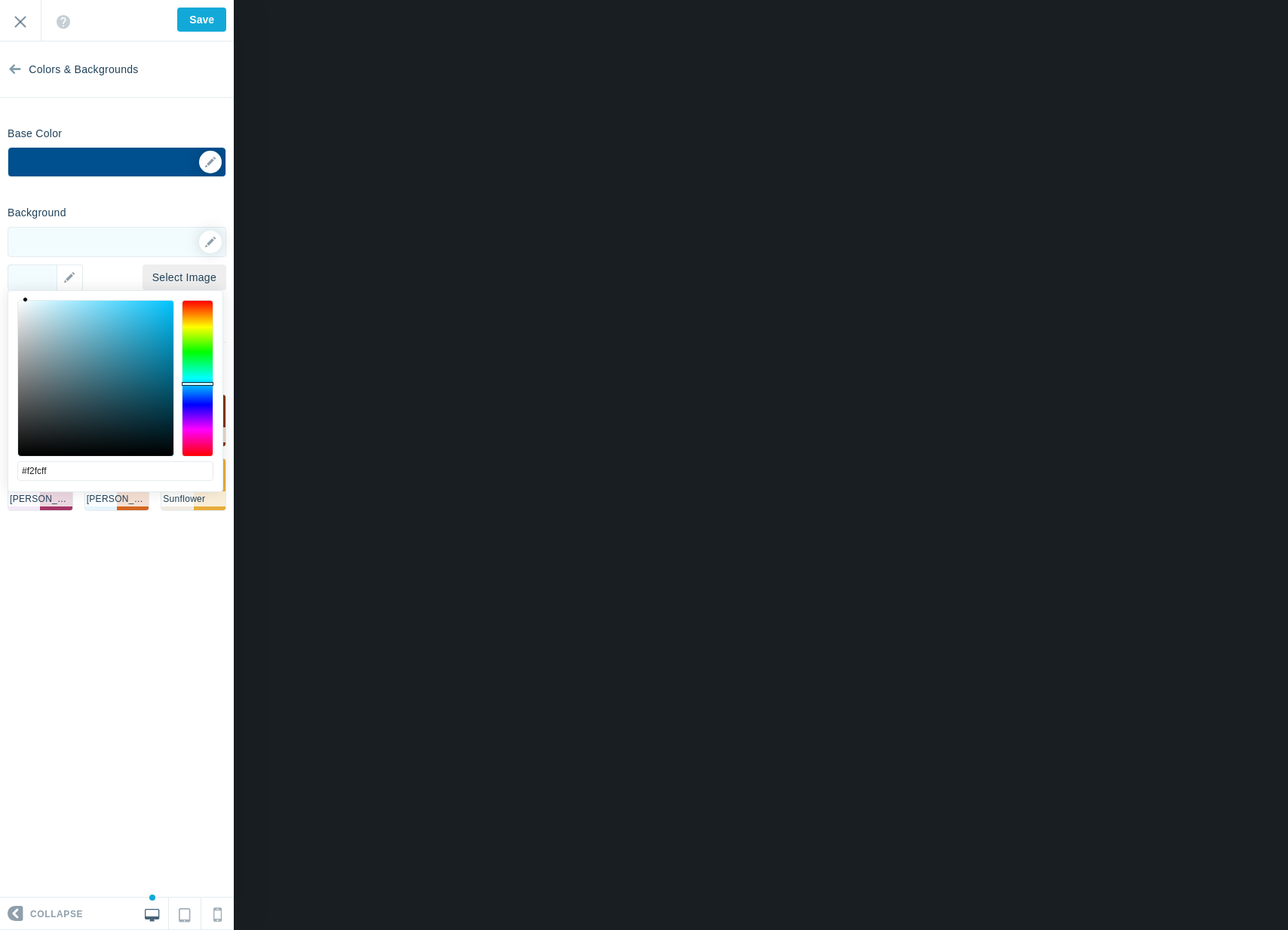
click at [102, 278] on div "Background Options Select Image #ffffff ▼ Position Repeat Fixed Position Underl…" at bounding box center [117, 360] width 234 height 322
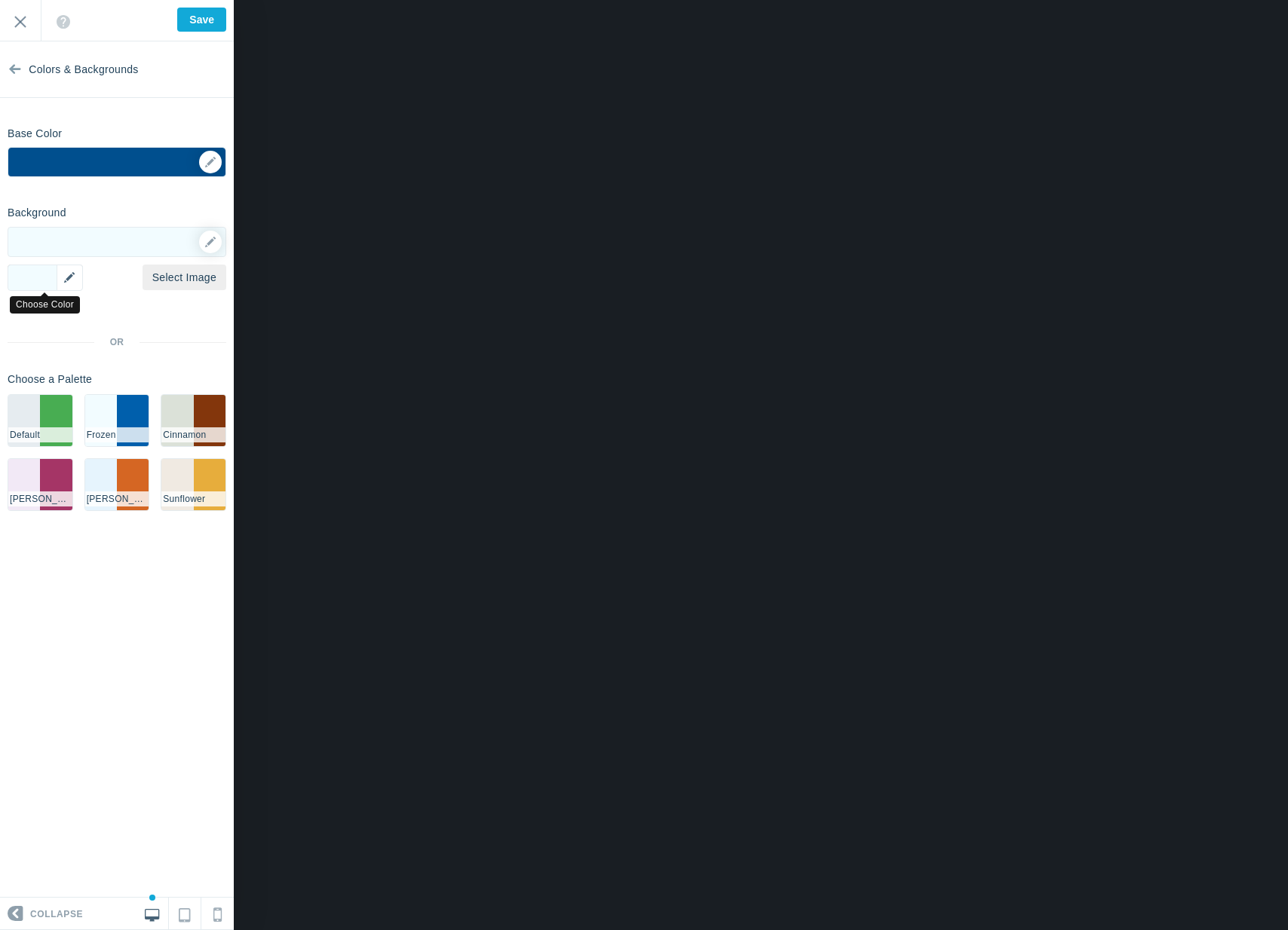
click at [62, 276] on div "▼" at bounding box center [44, 277] width 75 height 26
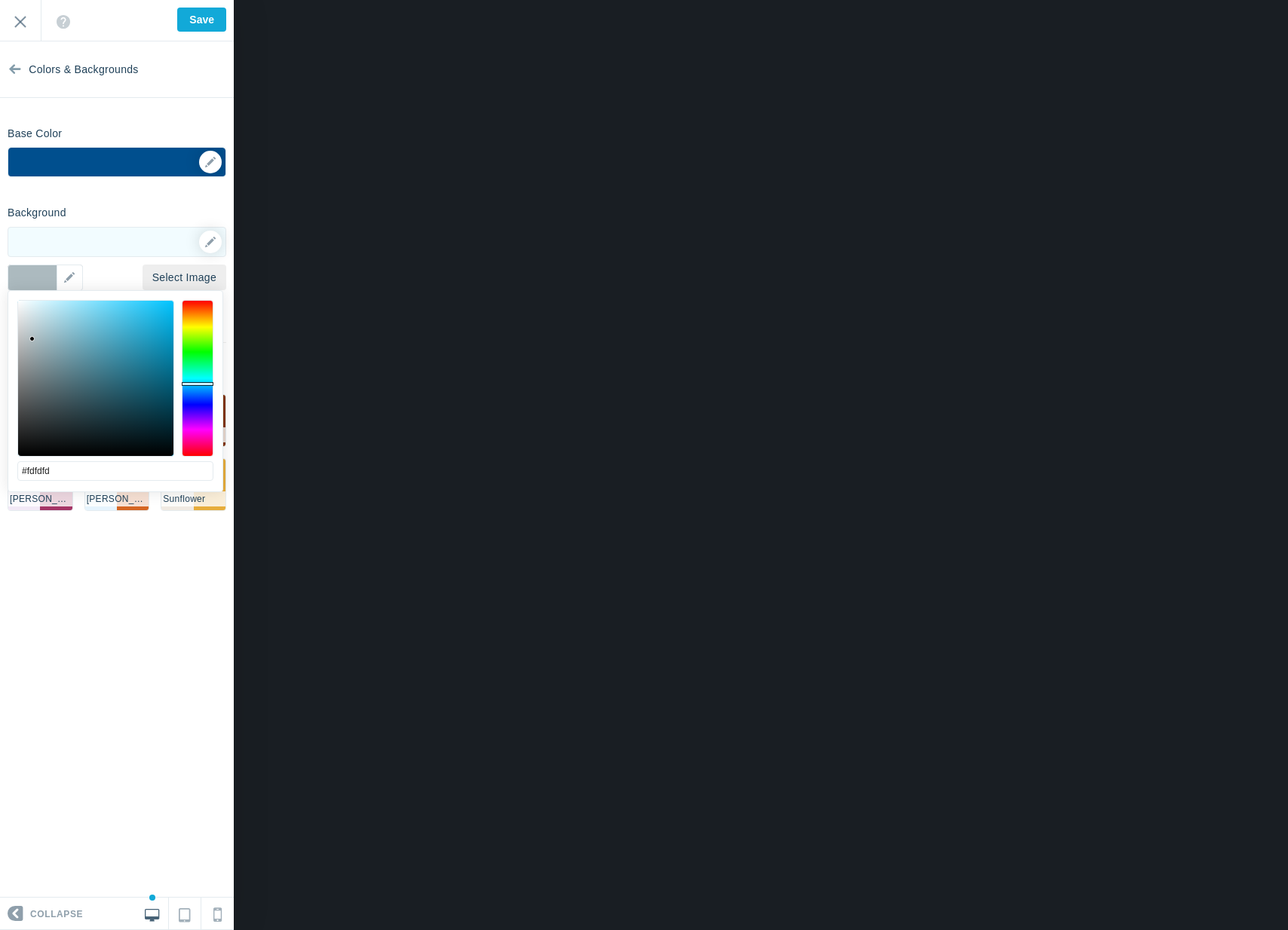
type input "#ffffff"
drag, startPoint x: 89, startPoint y: 325, endPoint x: -6, endPoint y: 281, distance: 104.7
click at [0, 0] on html "Loading... Loading... Collapse Identity Colors & Backgrounds Header Image Fonts…" at bounding box center [644, 0] width 1288 height 0
click at [172, 204] on div "Background Options Select Image #f2fcff ▼ Position Repeat Fixed Position Underl…" at bounding box center [117, 360] width 234 height 322
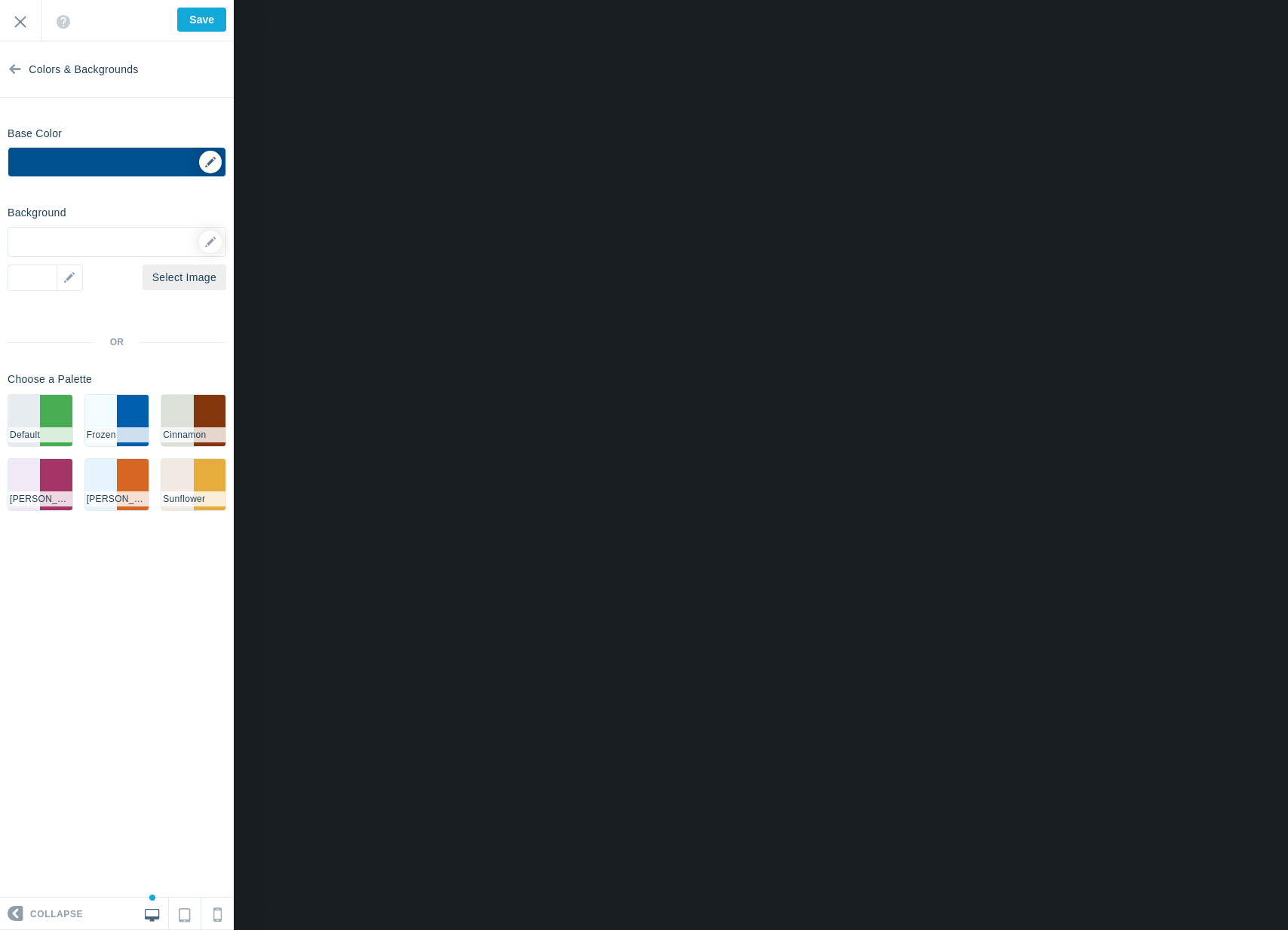
click at [205, 172] on div "▼" at bounding box center [117, 167] width 217 height 38
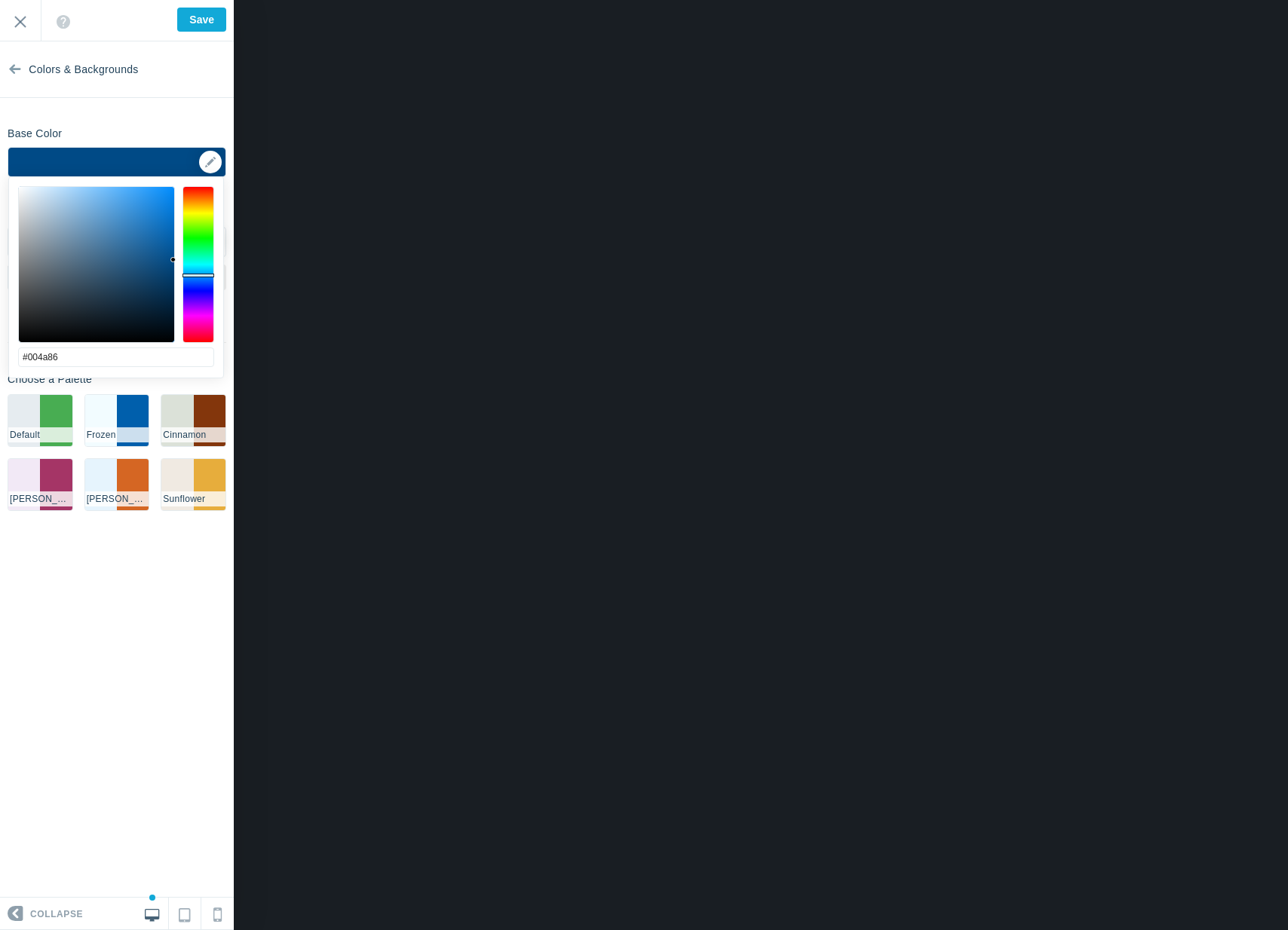
type input "#004984"
drag, startPoint x: 172, startPoint y: 254, endPoint x: 175, endPoint y: 261, distance: 7.6
click at [175, 261] on div at bounding box center [173, 261] width 5 height 5
click at [203, 14] on input "Save" at bounding box center [201, 19] width 49 height 24
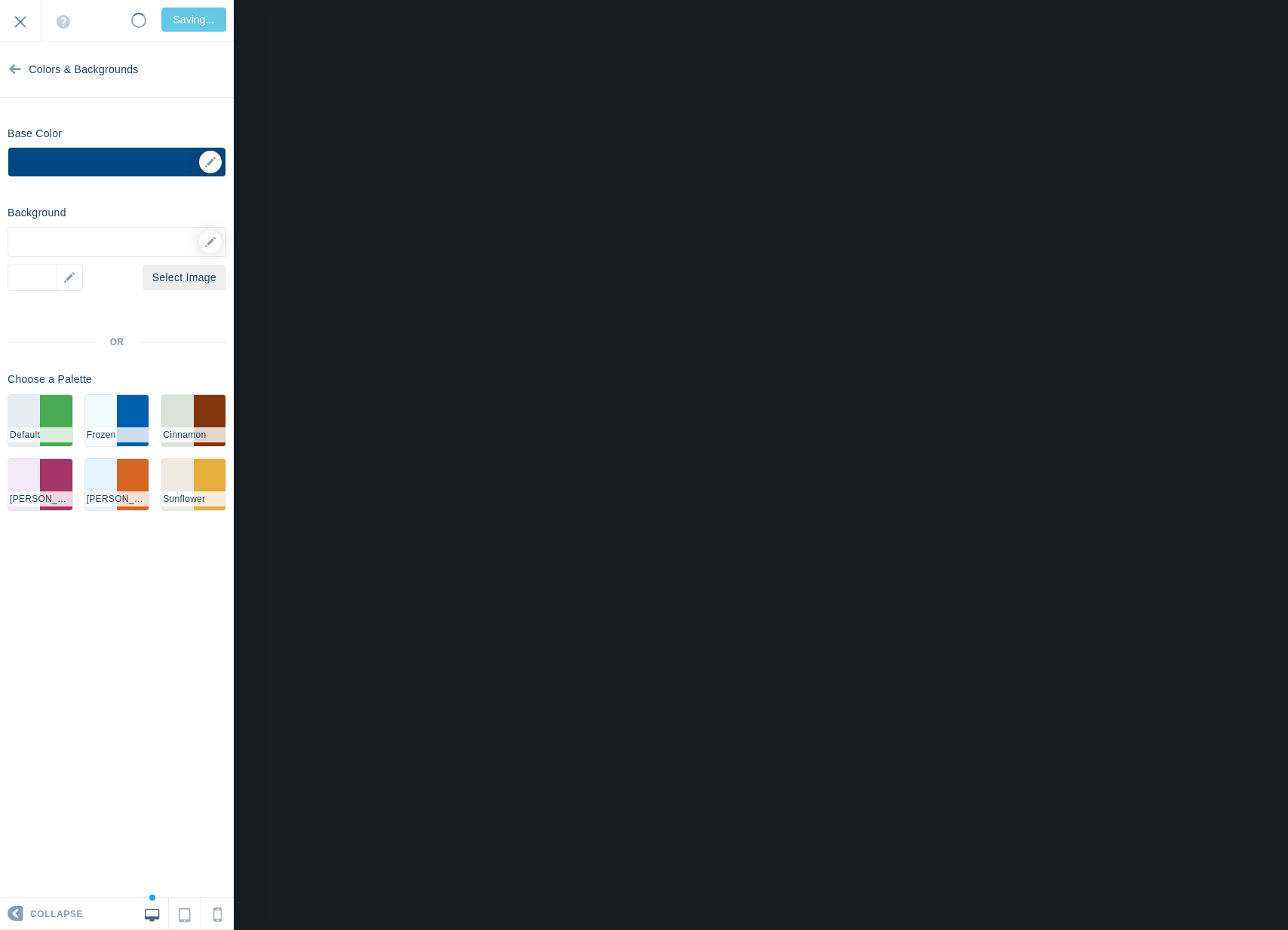
type input "Saved"
click at [24, 69] on link "Colors & Backgrounds" at bounding box center [117, 70] width 234 height 57
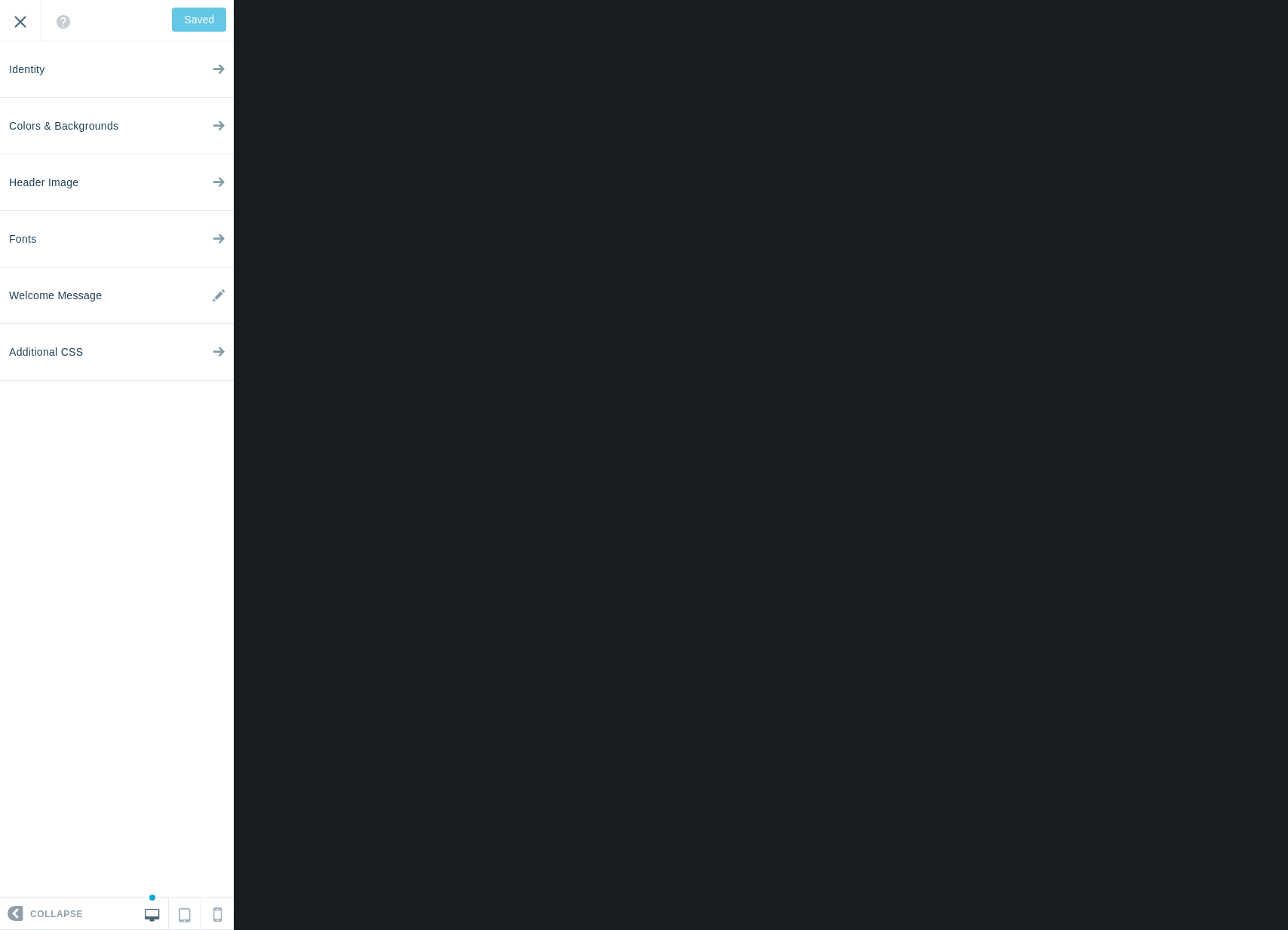
click at [9, 18] on input "Exit" at bounding box center [20, 21] width 41 height 42
